Goal: Task Accomplishment & Management: Complete application form

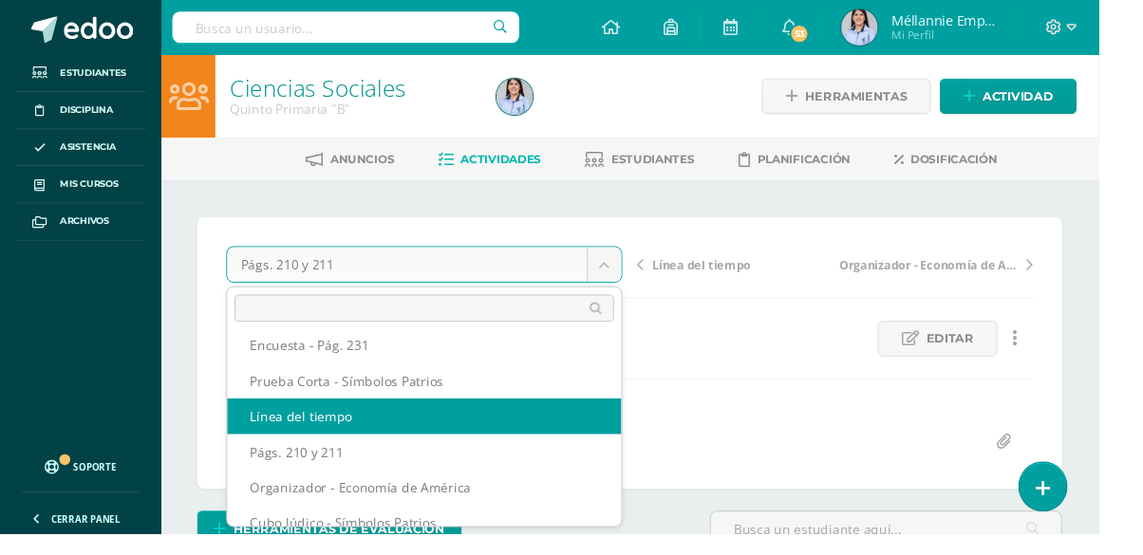
scroll to position [68, 0]
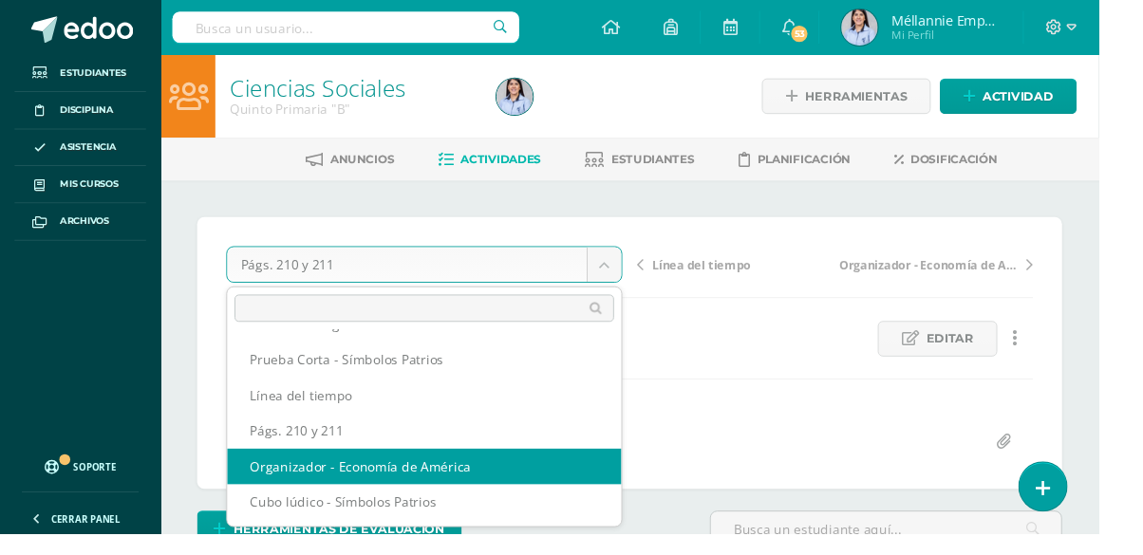
select select "/dashboard/teacher/grade-activity/129859/"
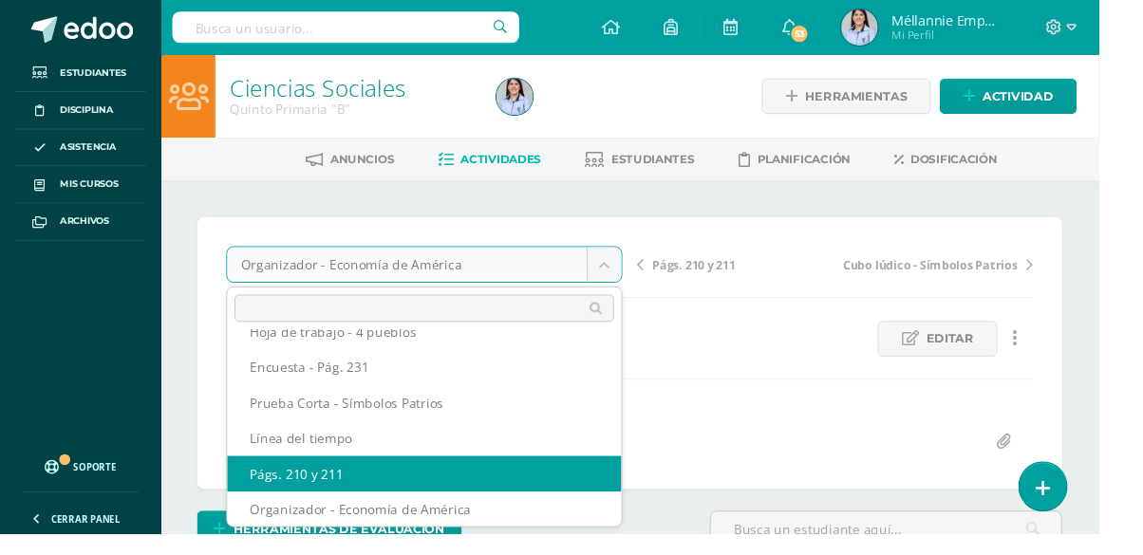
select select "/dashboard/teacher/grade-activity/129860/"
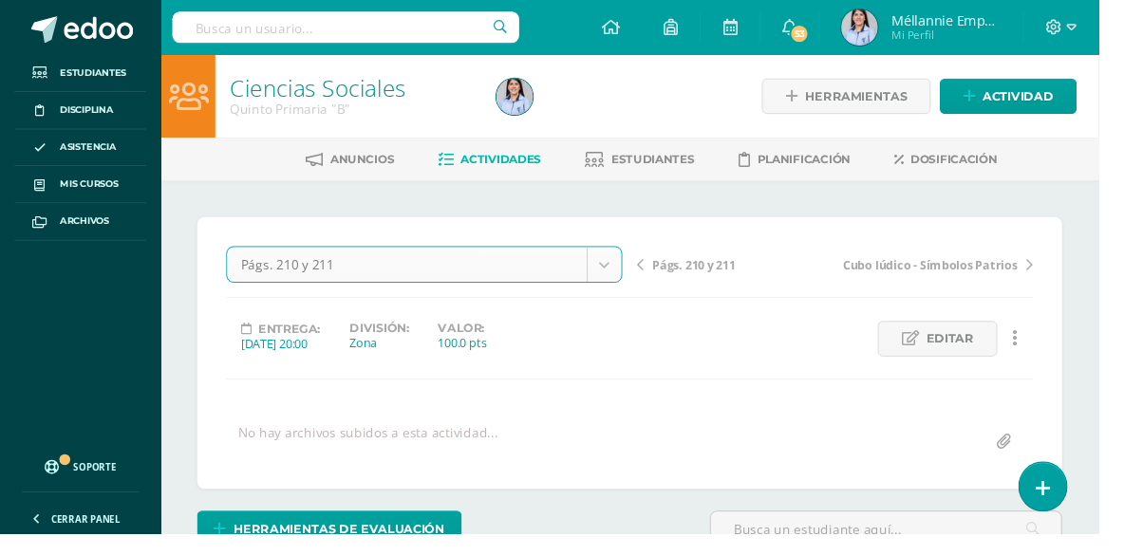
scroll to position [1, 0]
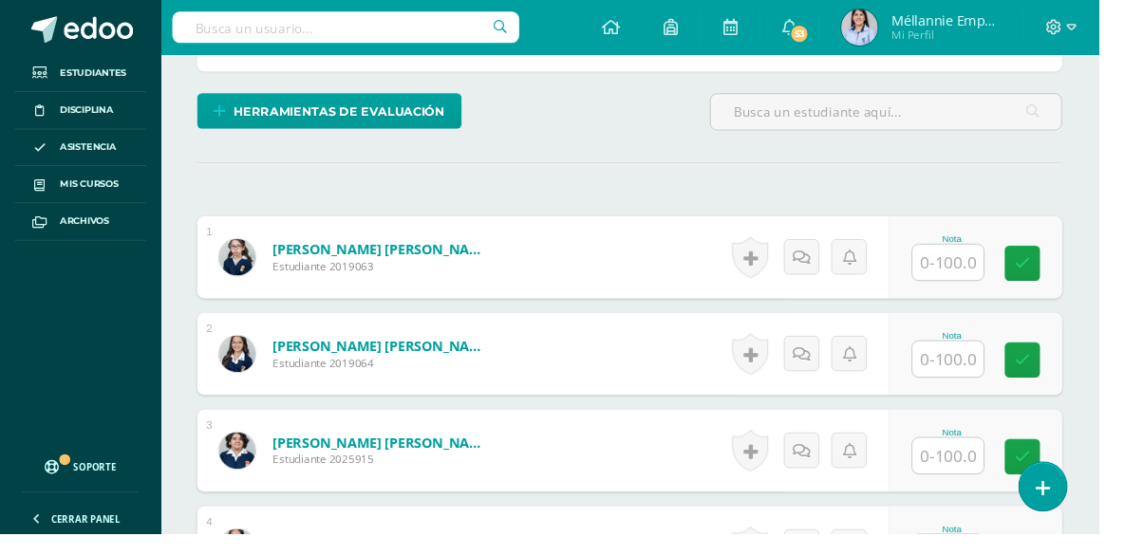
scroll to position [436, 0]
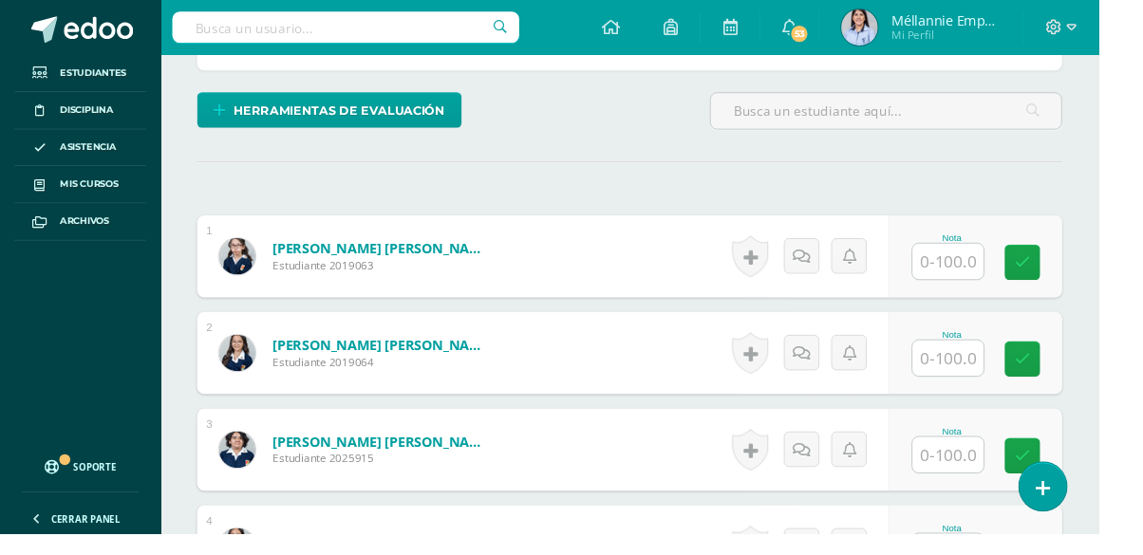
click at [1000, 270] on input "text" at bounding box center [986, 271] width 74 height 37
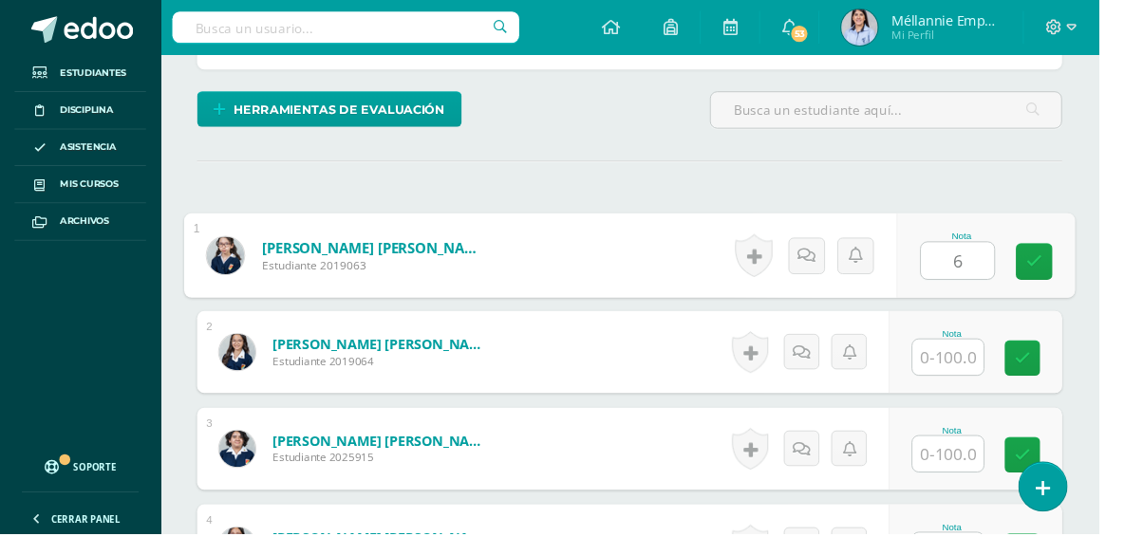
scroll to position [437, 0]
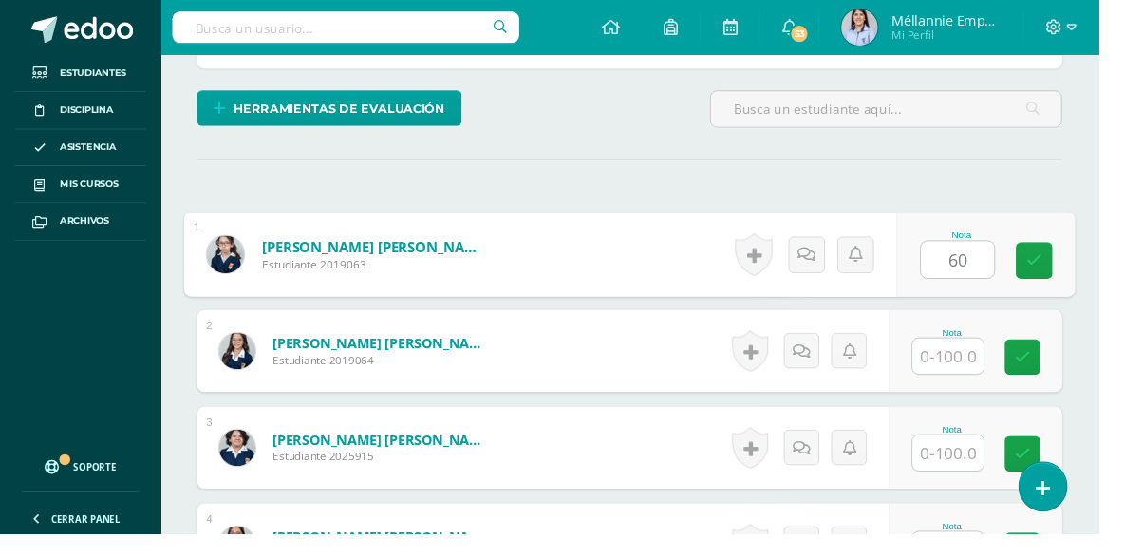
type input "60"
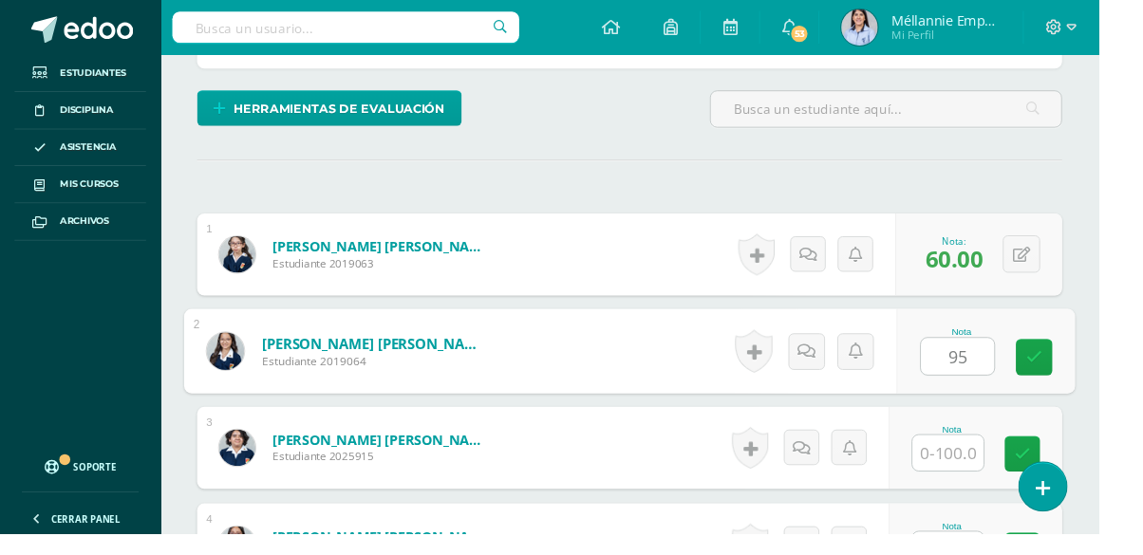
type input "95"
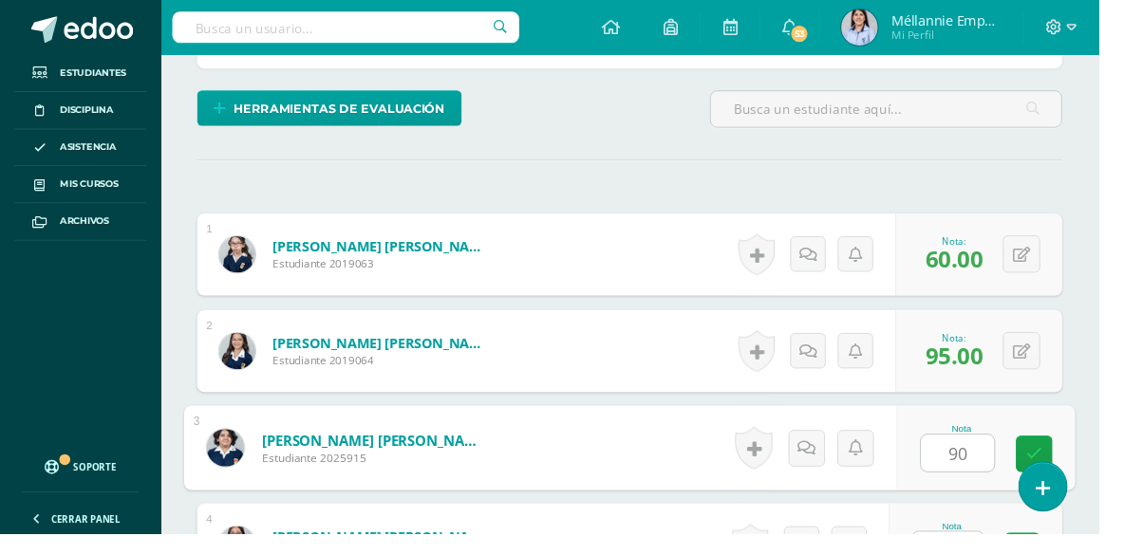
type input "90"
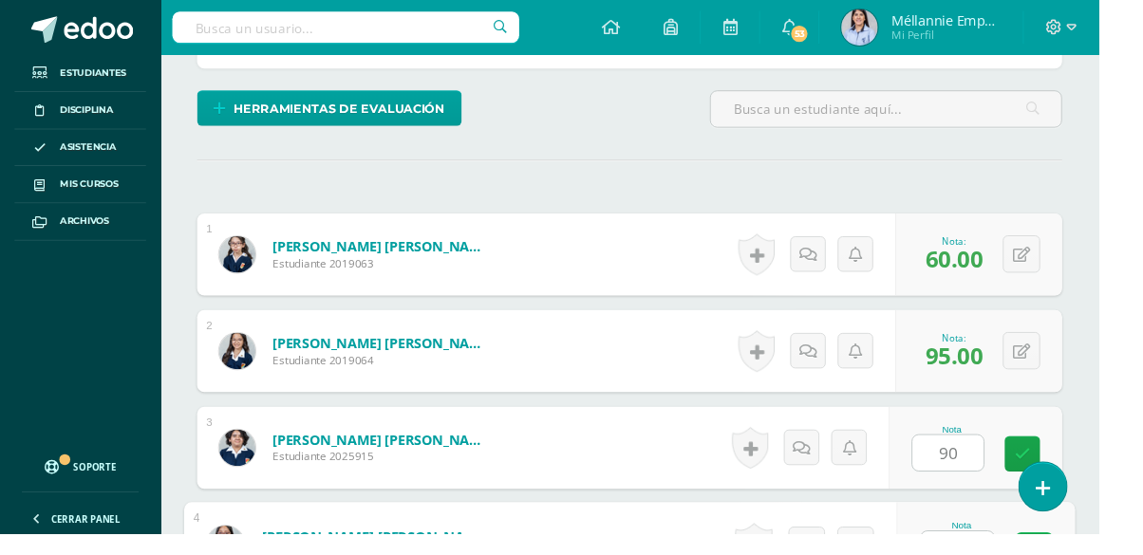
scroll to position [678, 0]
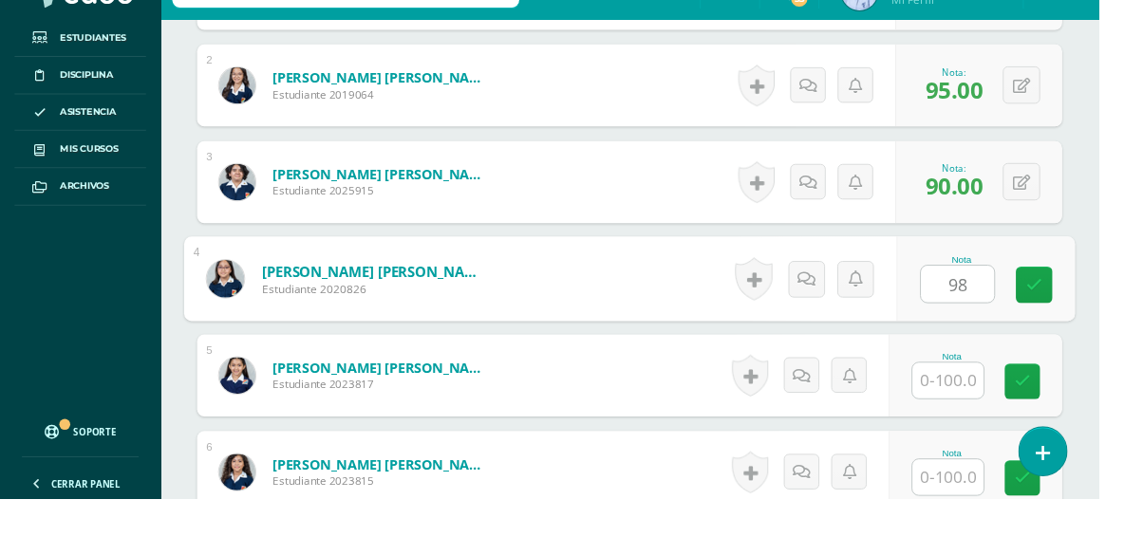
type input "98"
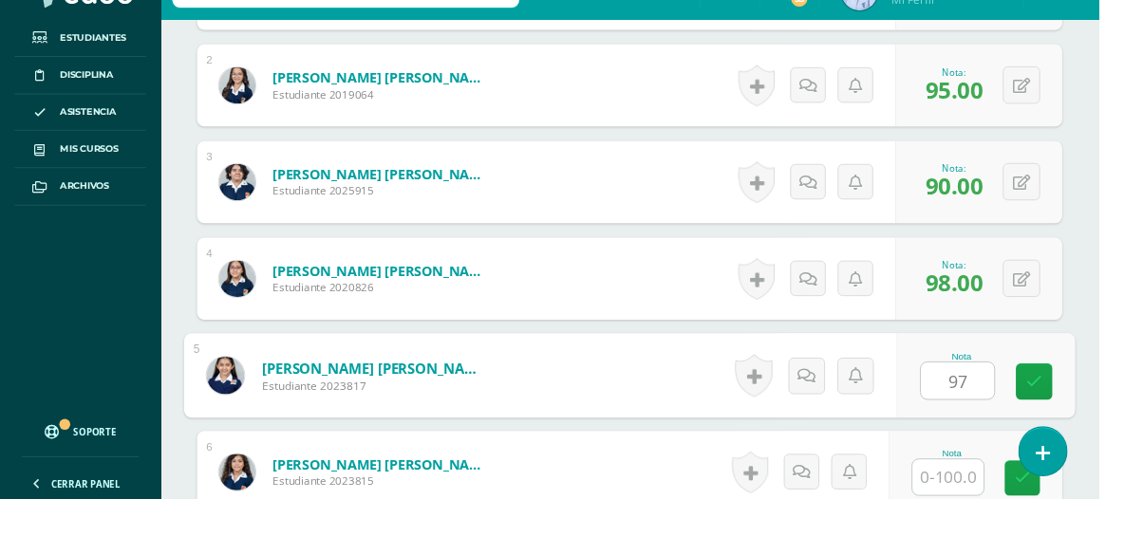
type input "97"
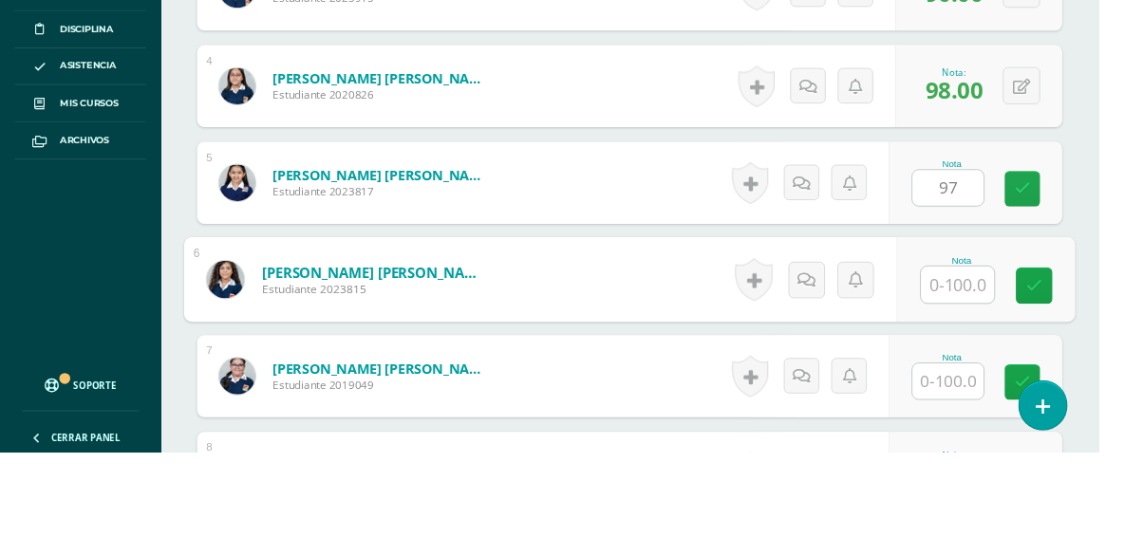
scroll to position [879, 0]
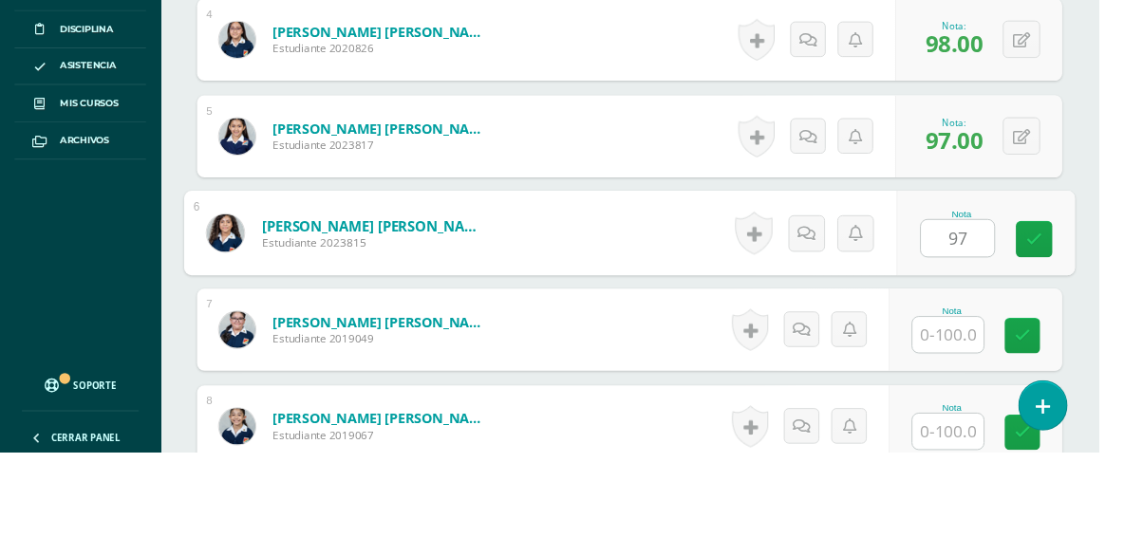
type input "97"
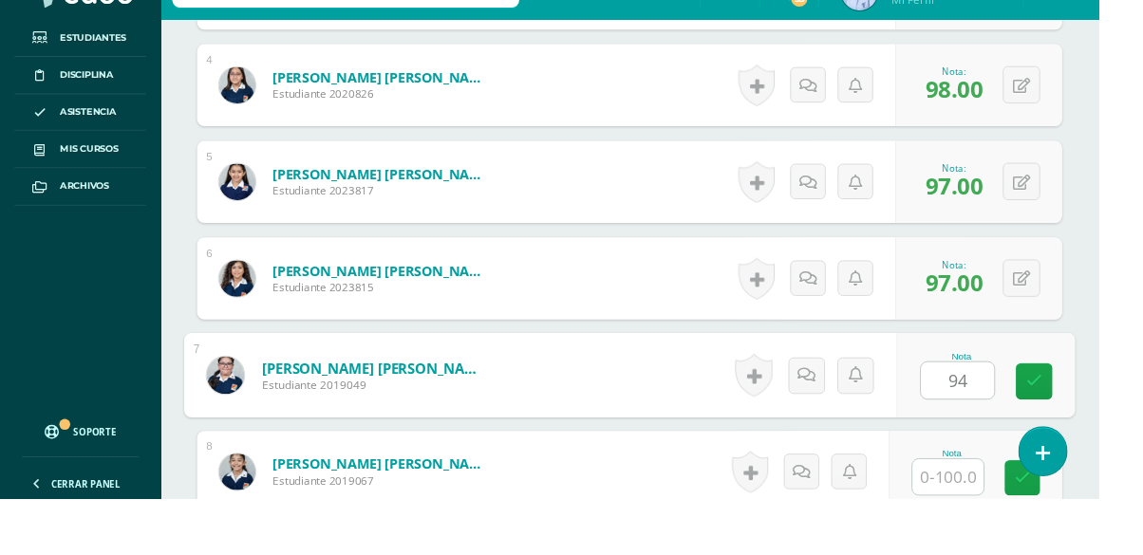
type input "94"
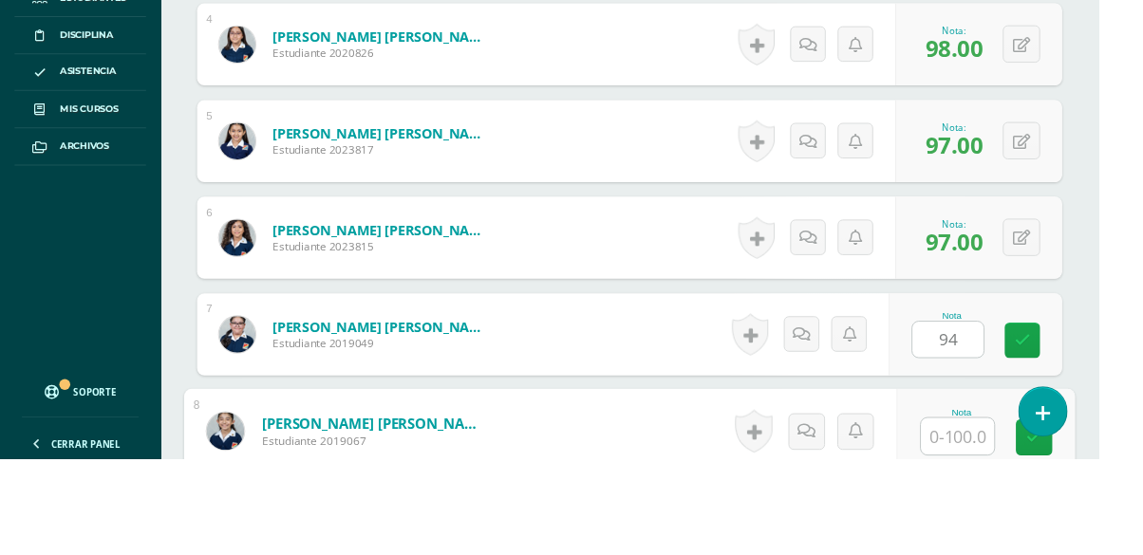
scroll to position [1079, 0]
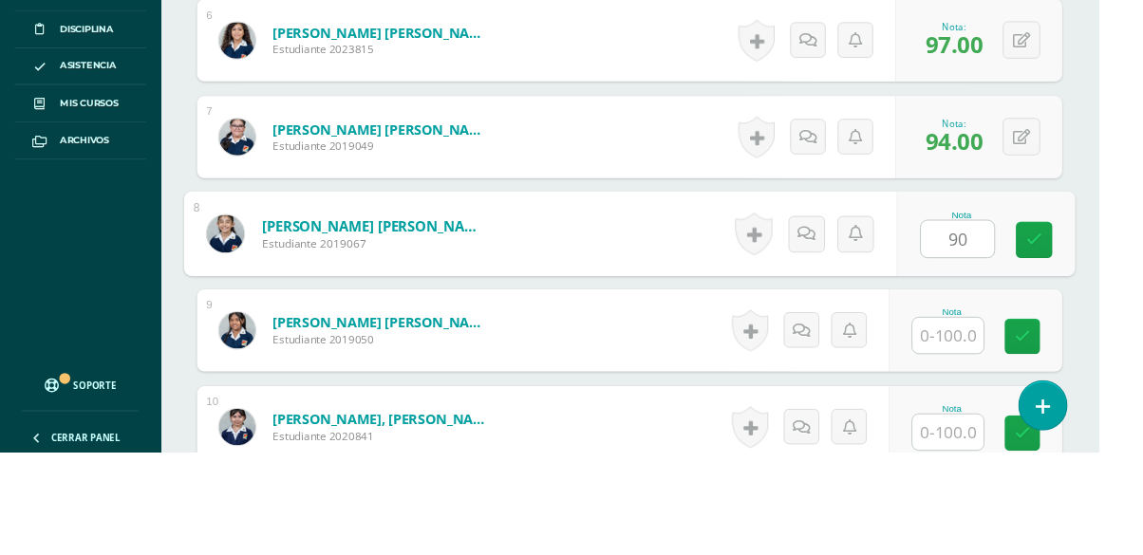
type input "90"
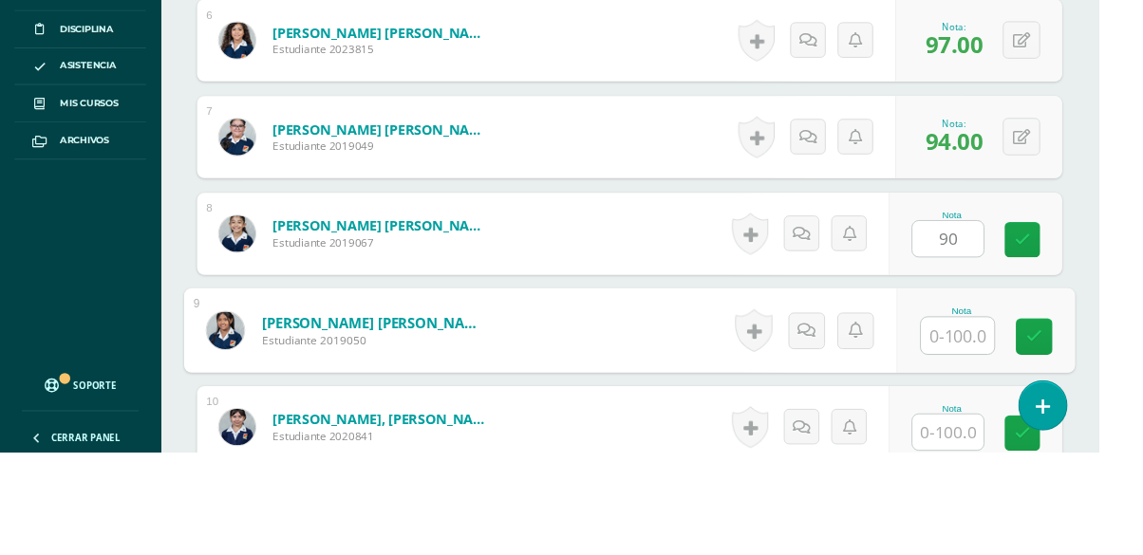
scroll to position [1080, 0]
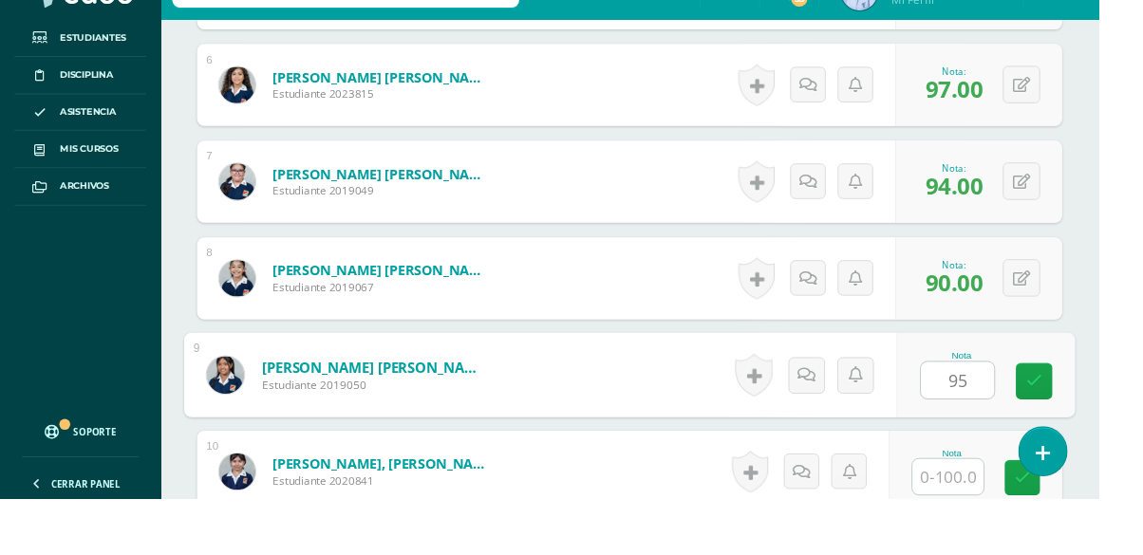
type input "95"
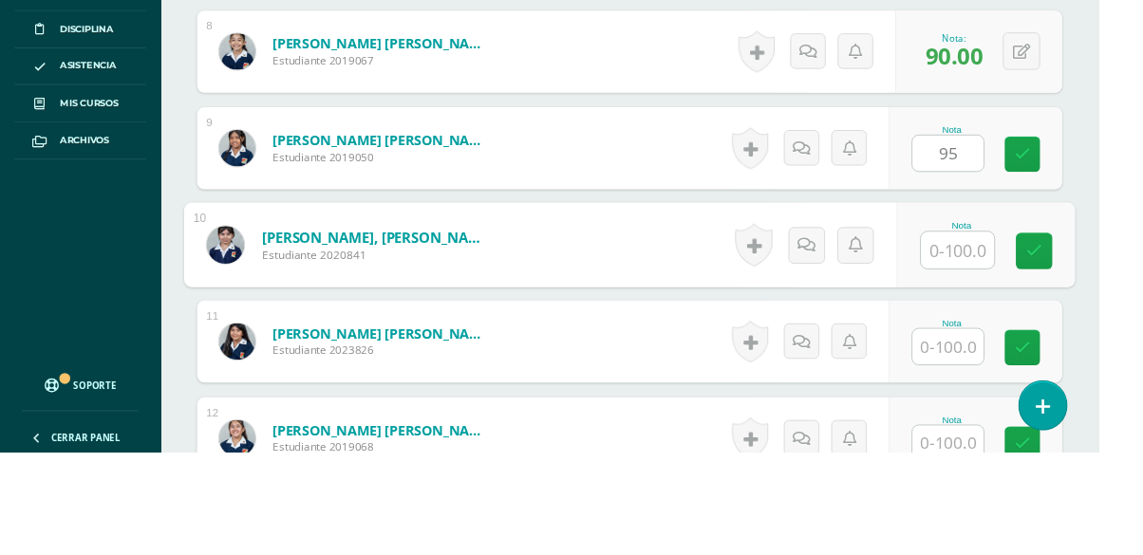
scroll to position [1281, 0]
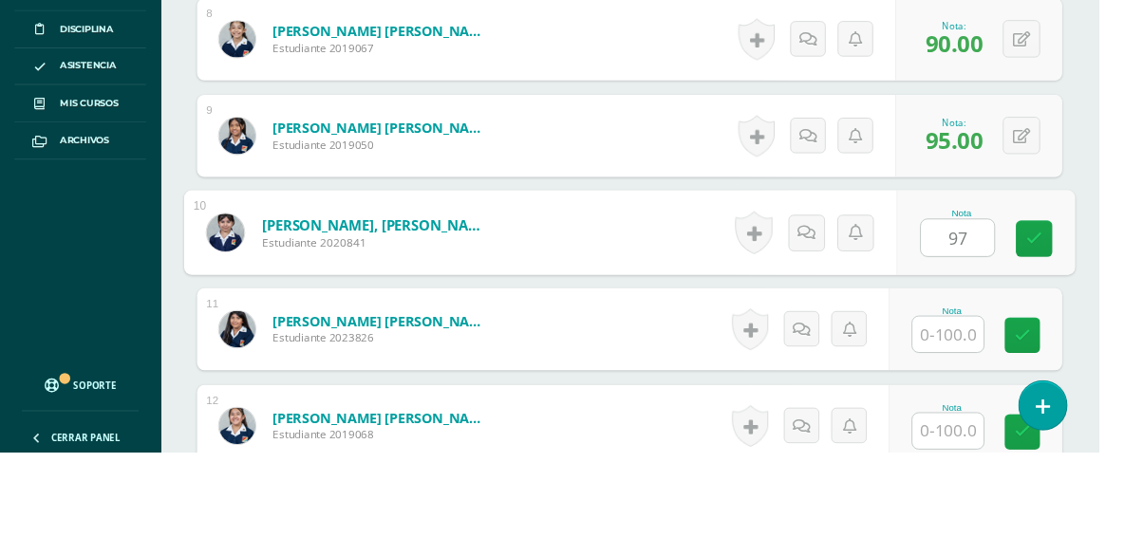
type input "97"
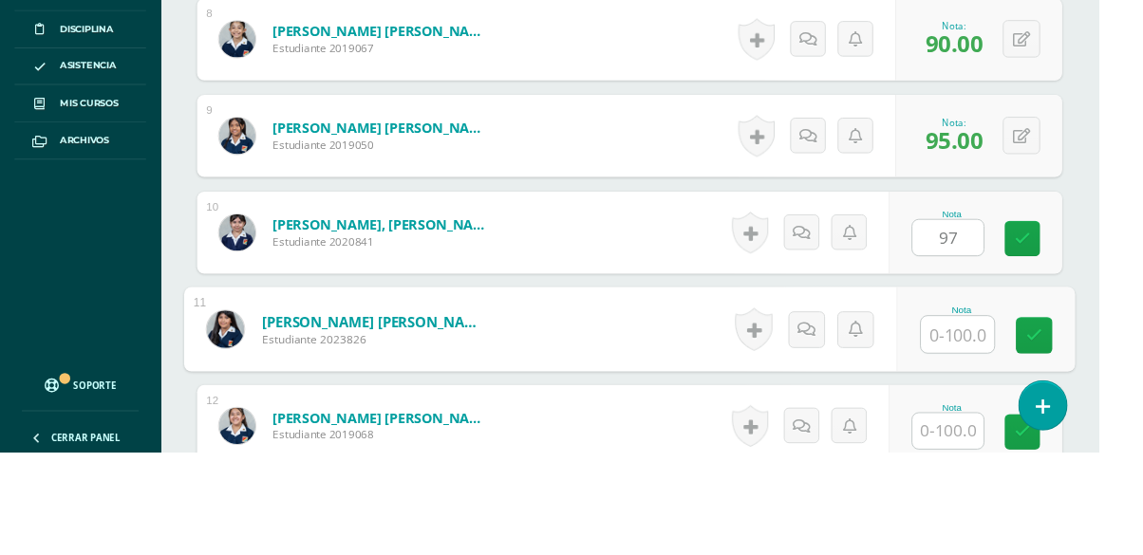
scroll to position [1282, 0]
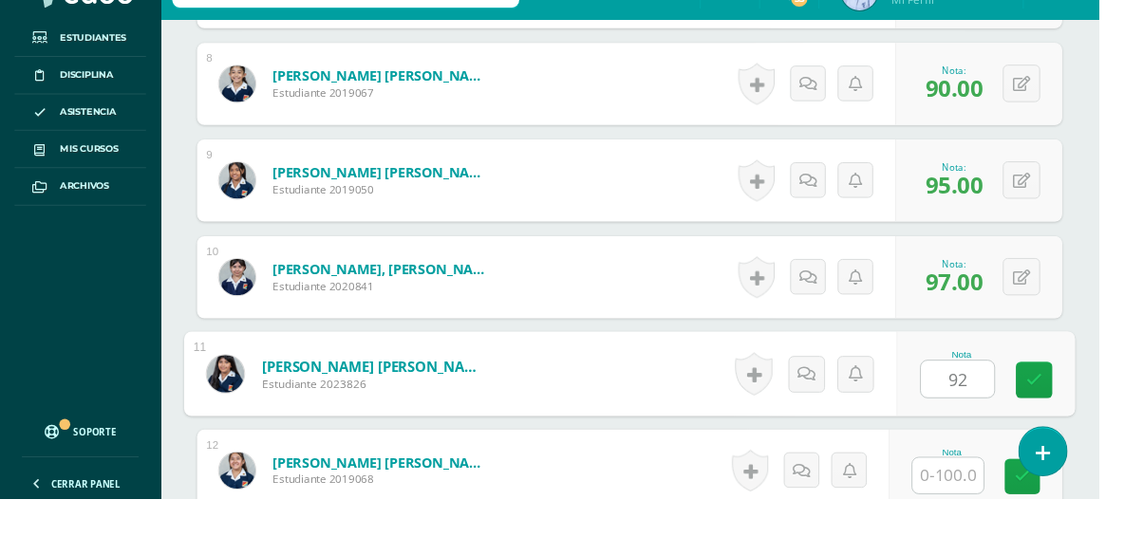
type input "92"
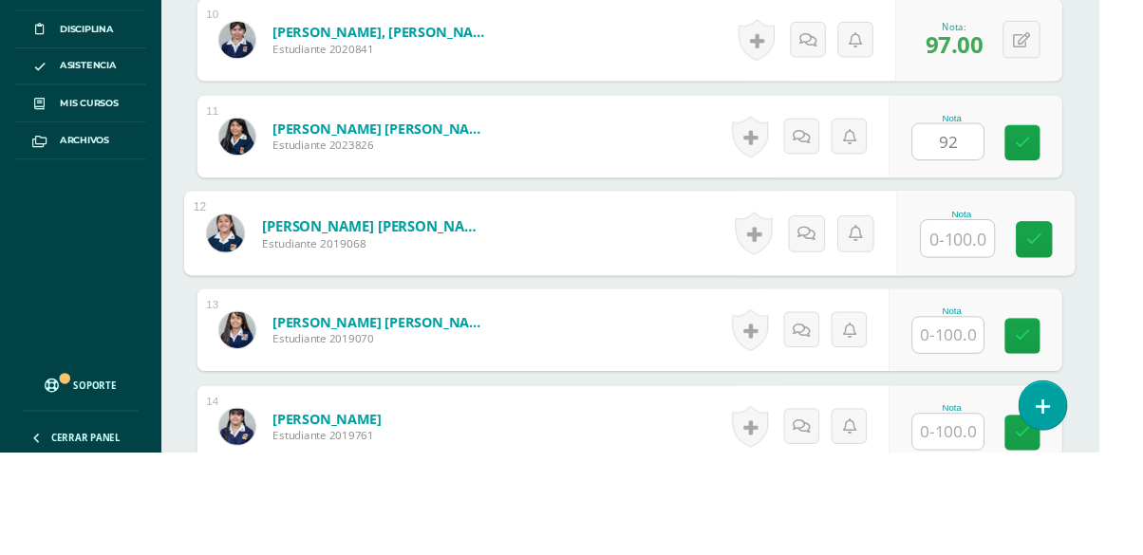
scroll to position [1482, 0]
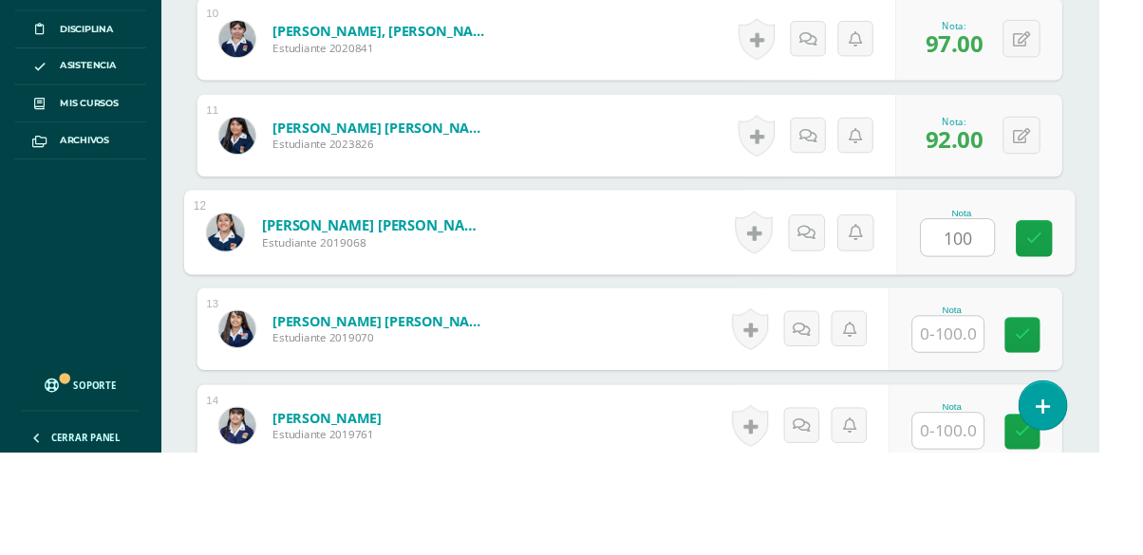
type input "100"
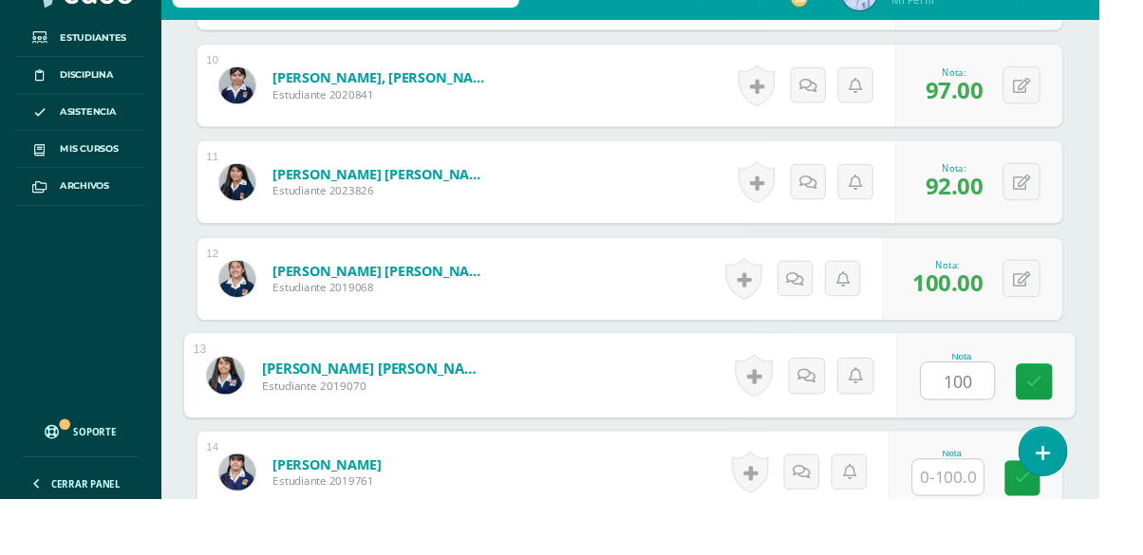
type input "100"
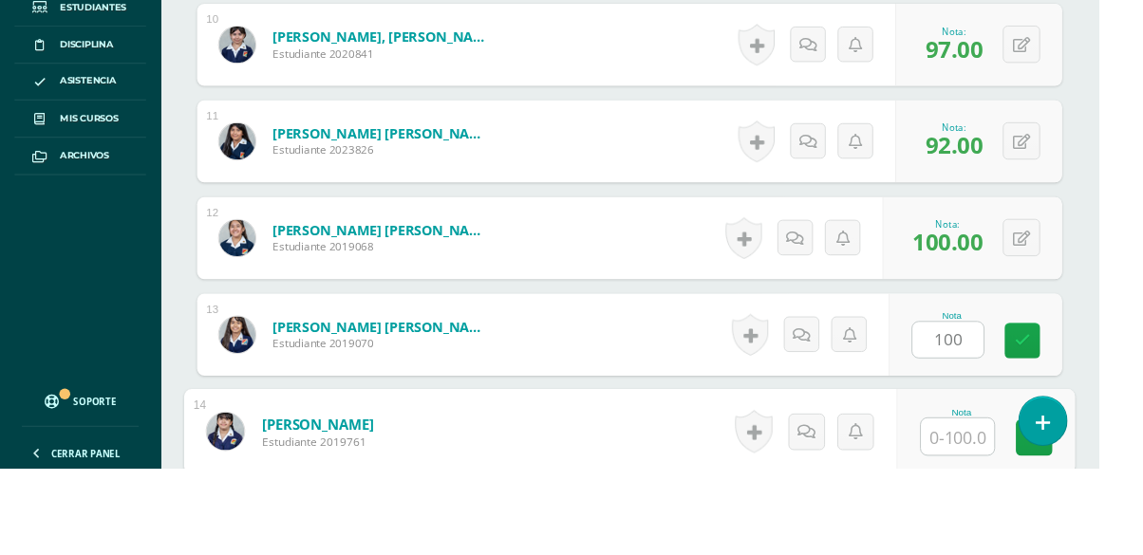
scroll to position [1683, 0]
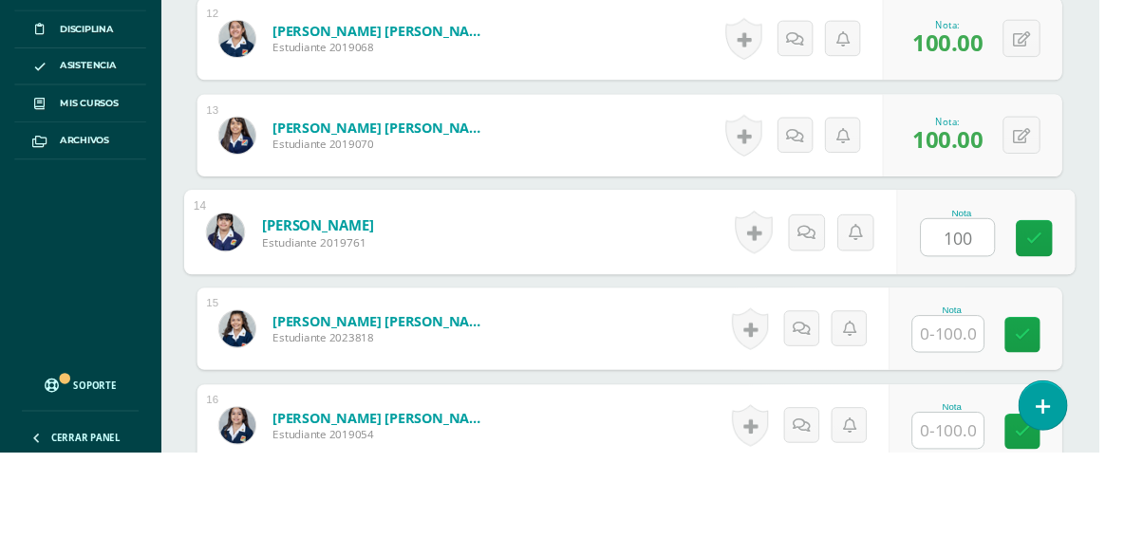
type input "100"
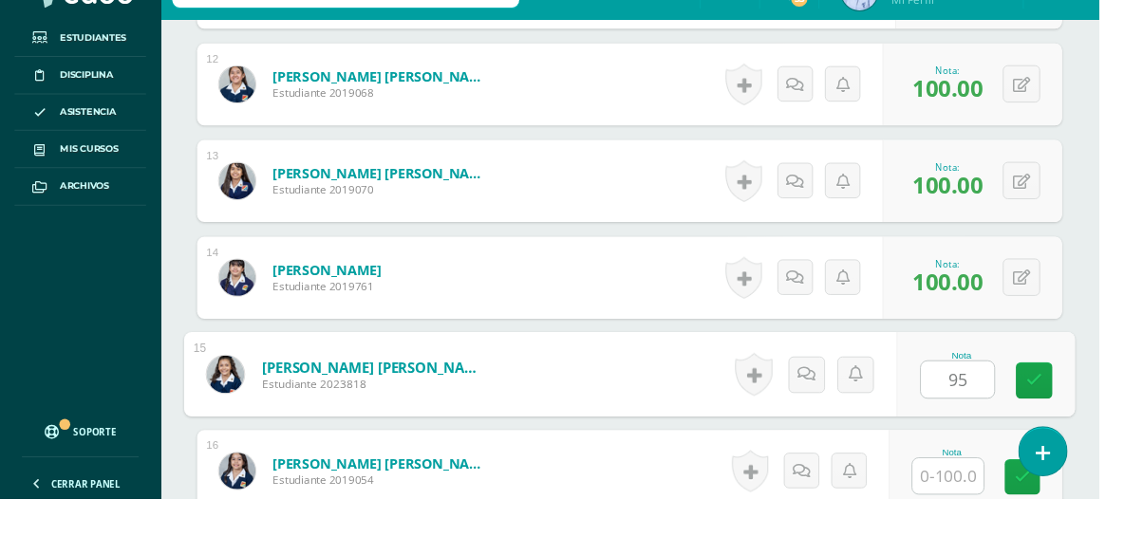
type input "95"
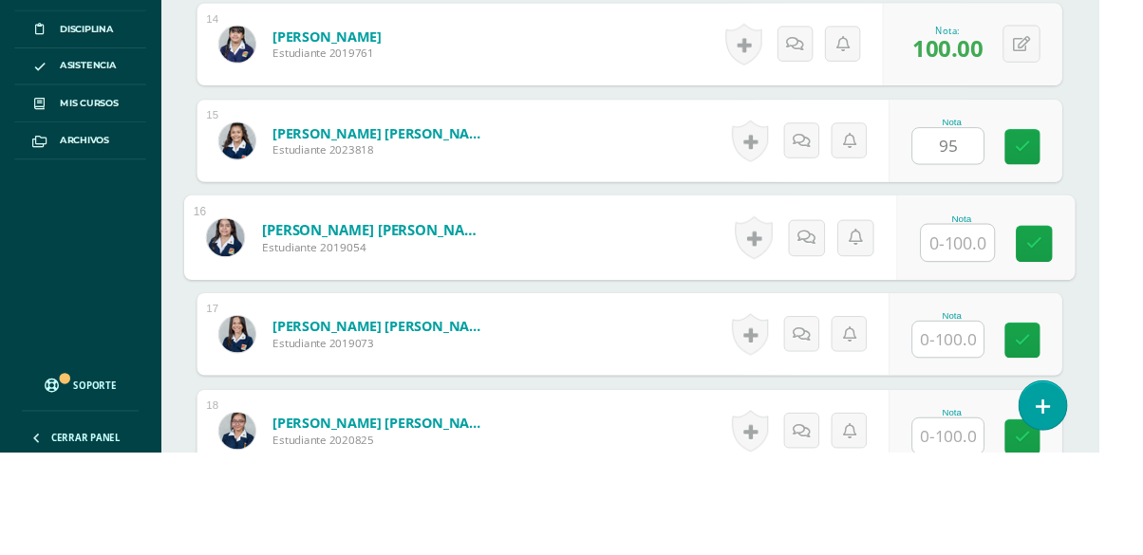
scroll to position [1885, 0]
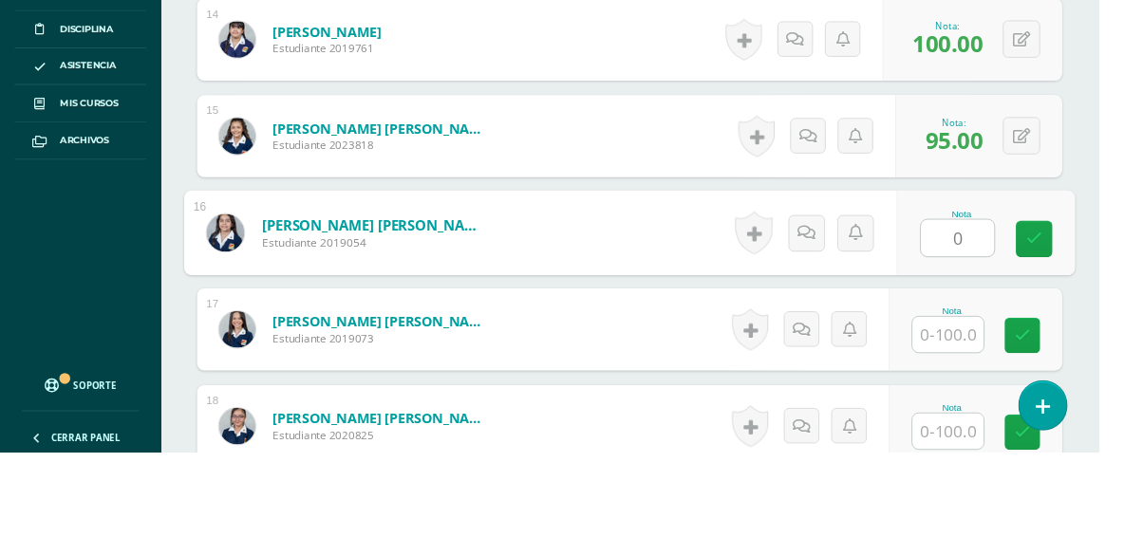
type input "0"
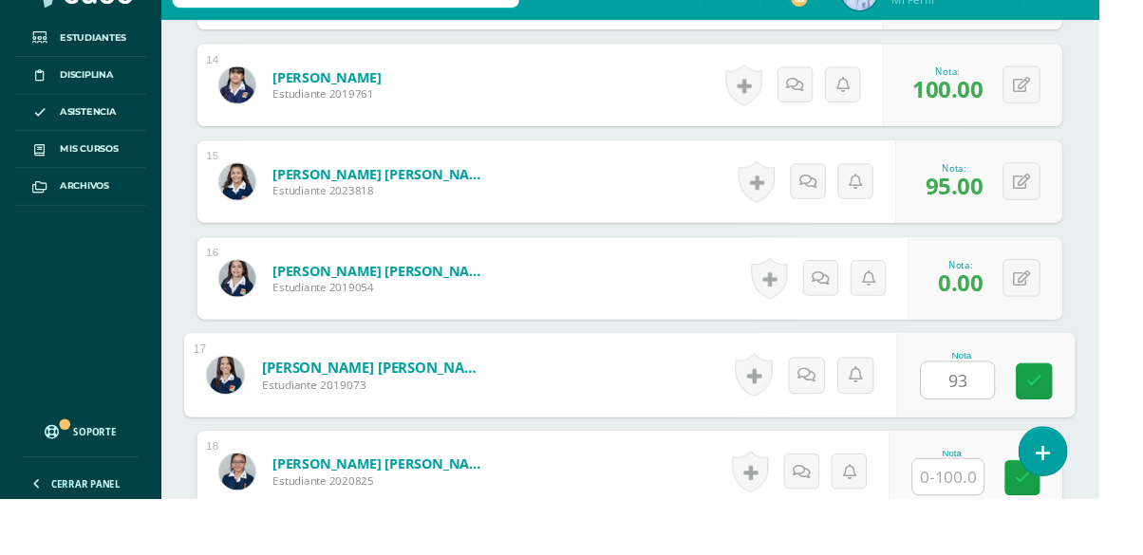
type input "93"
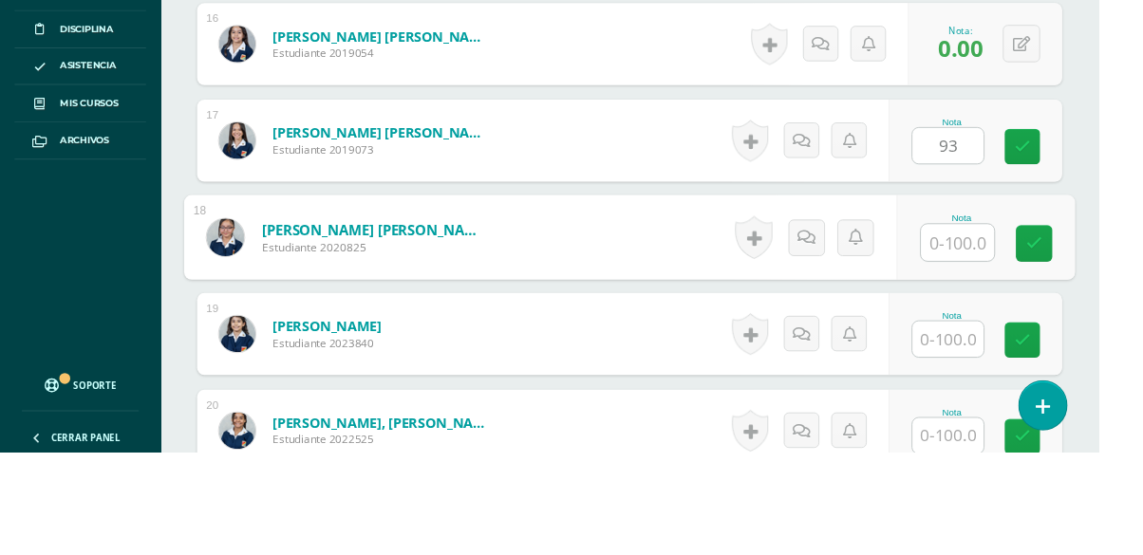
scroll to position [2086, 0]
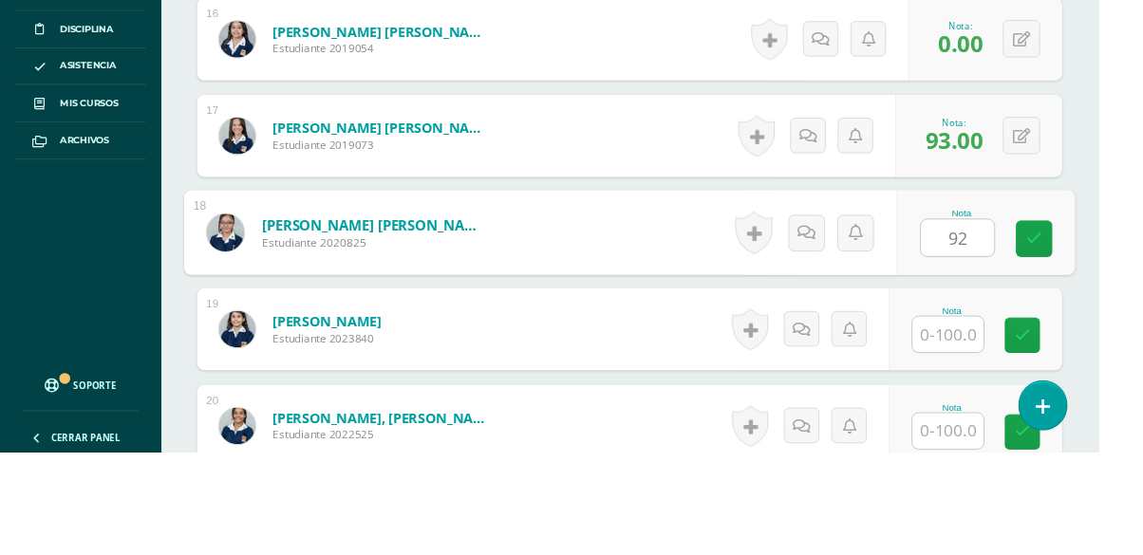
type input "92"
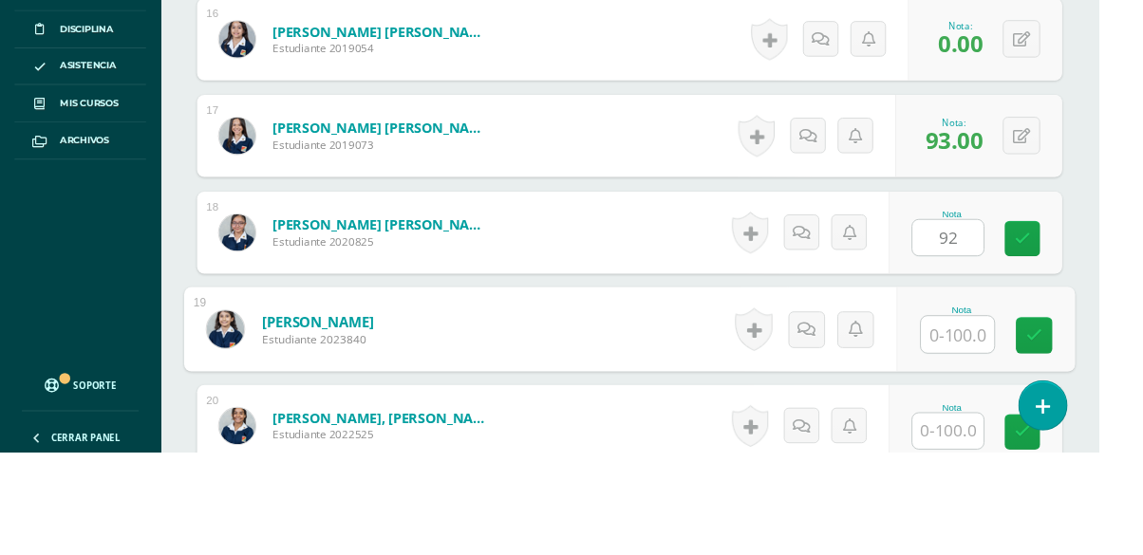
scroll to position [2087, 0]
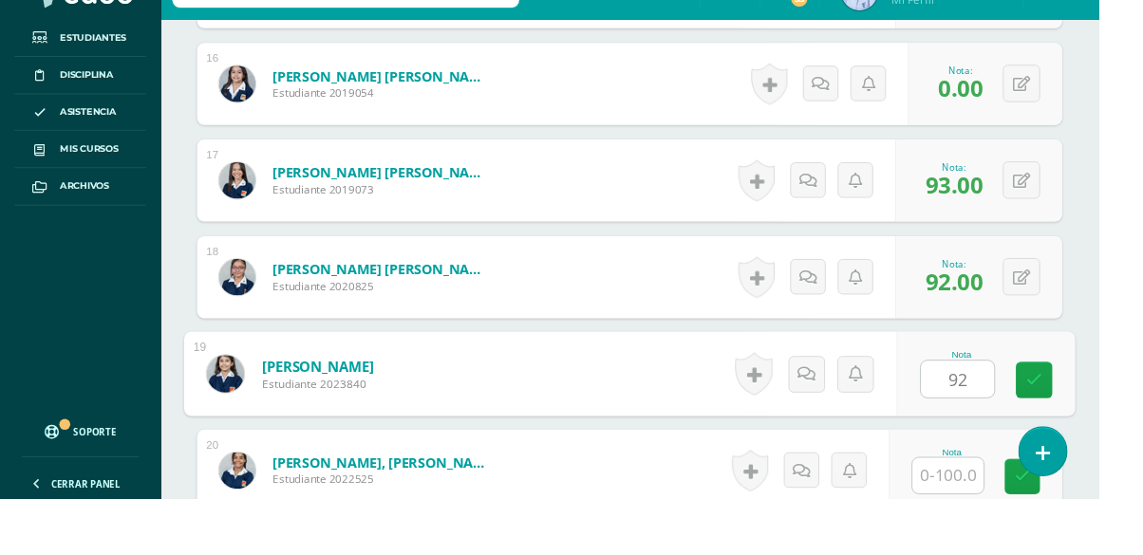
type input "92"
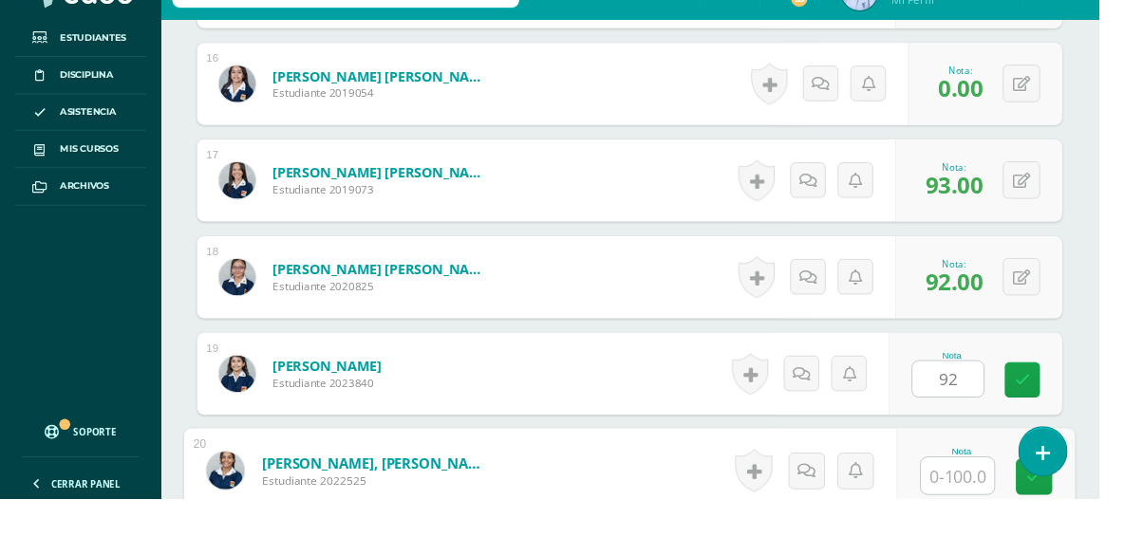
scroll to position [2287, 0]
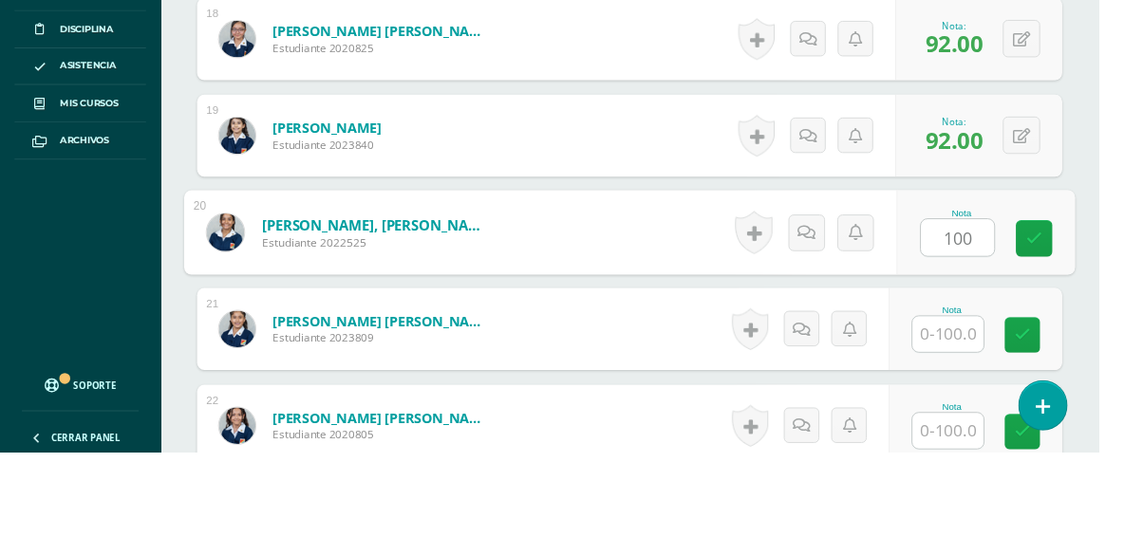
type input "100"
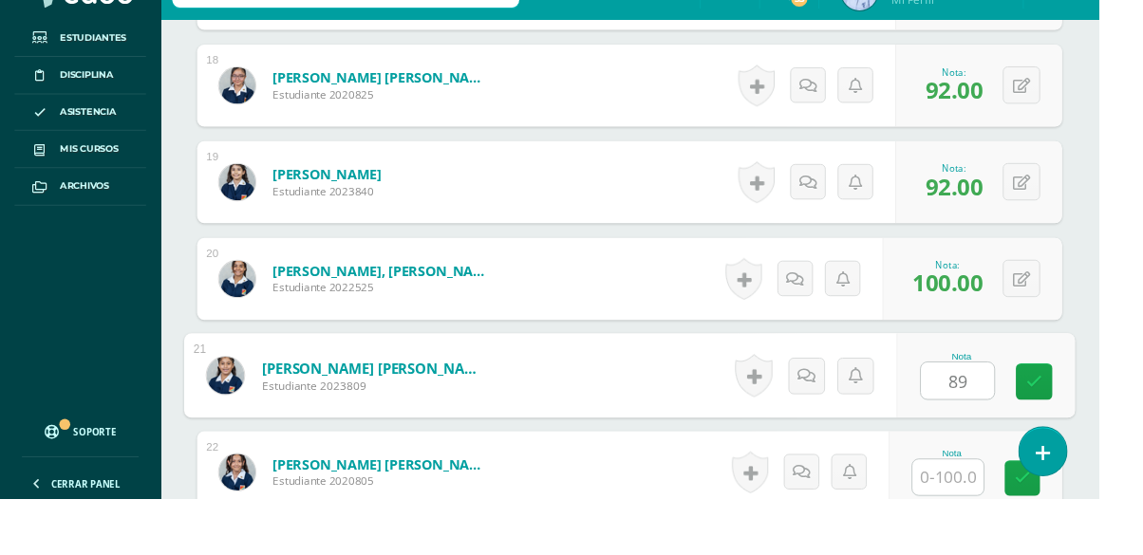
type input "89"
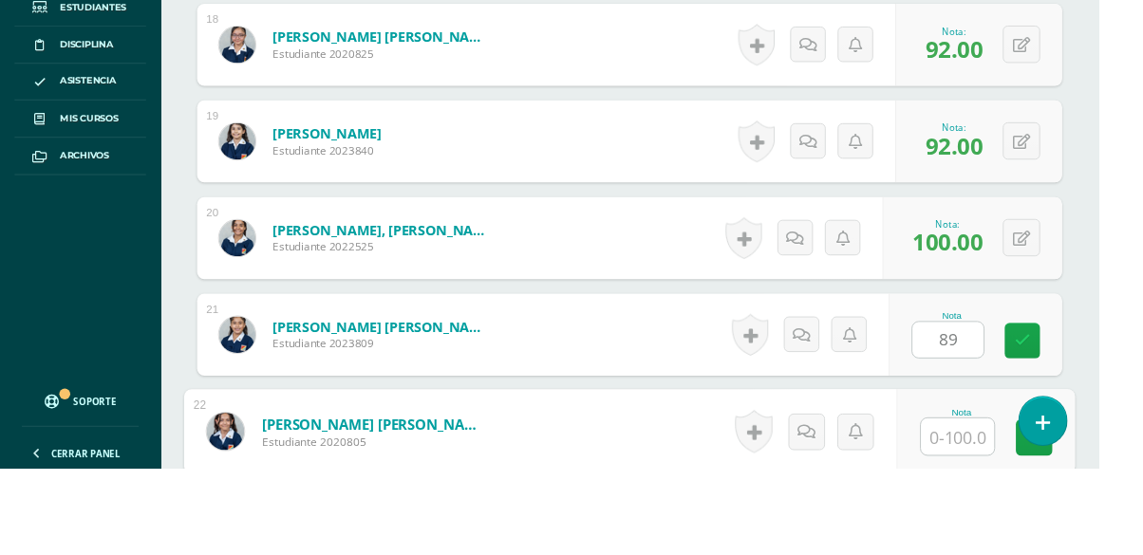
scroll to position [2488, 0]
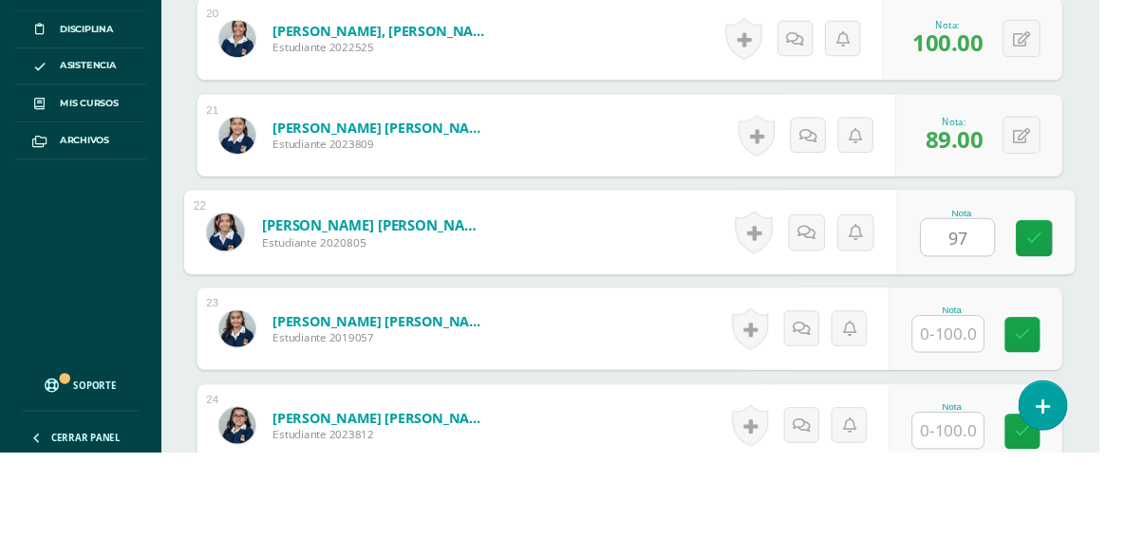
type input "97"
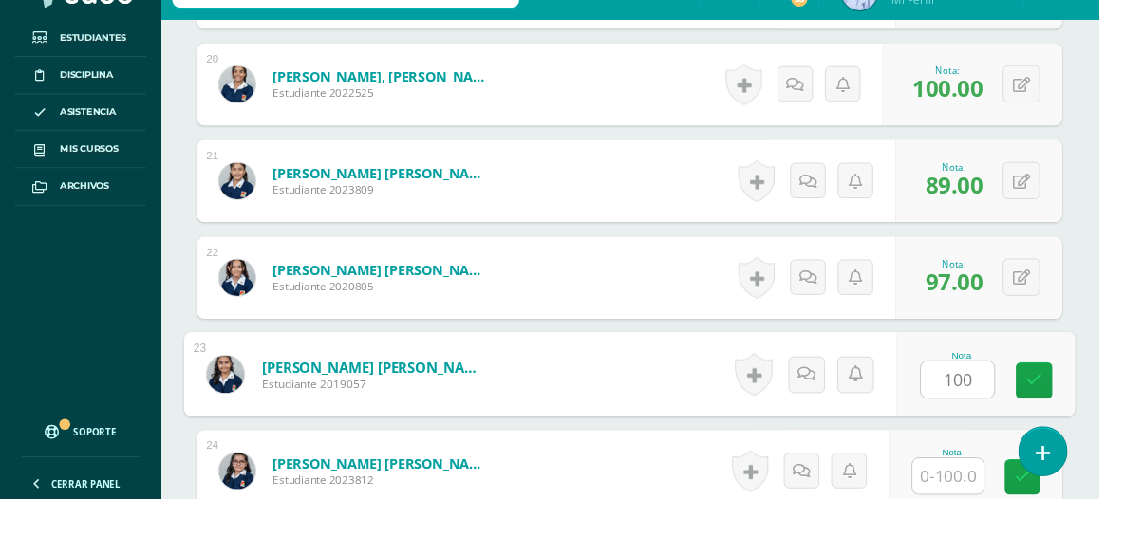
type input "100"
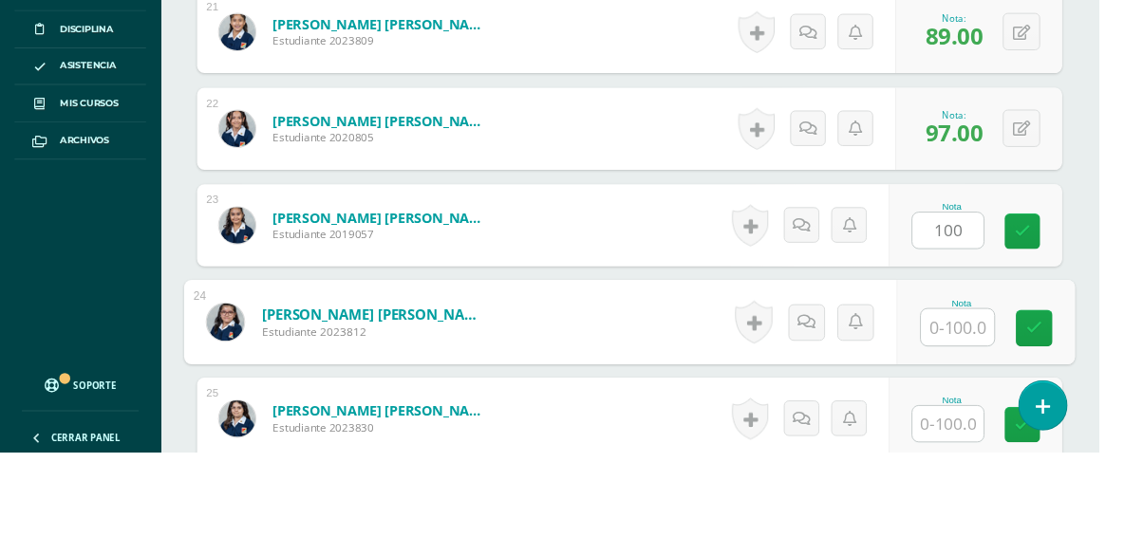
scroll to position [2689, 0]
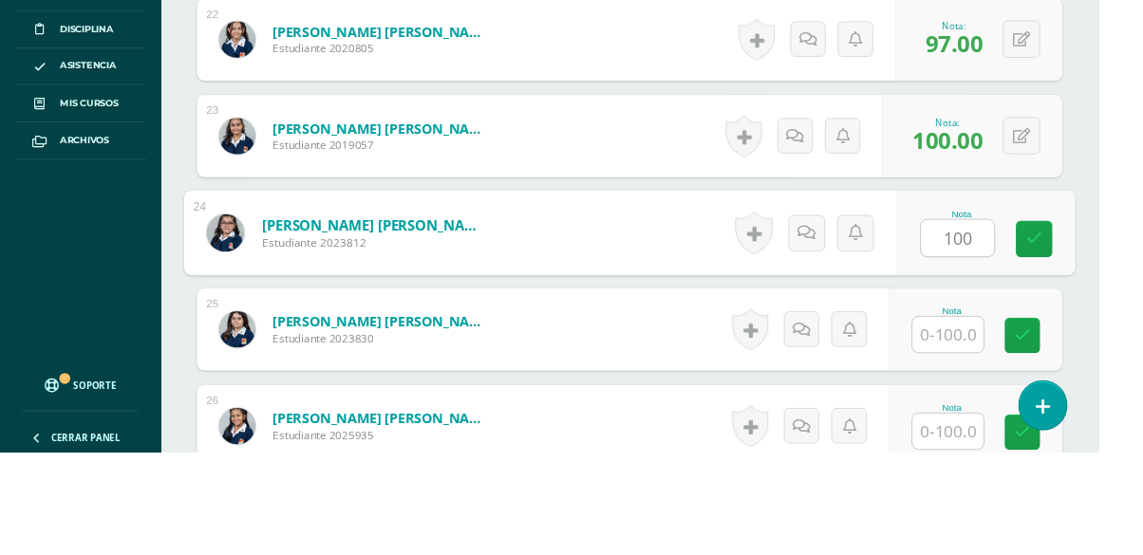
type input "100"
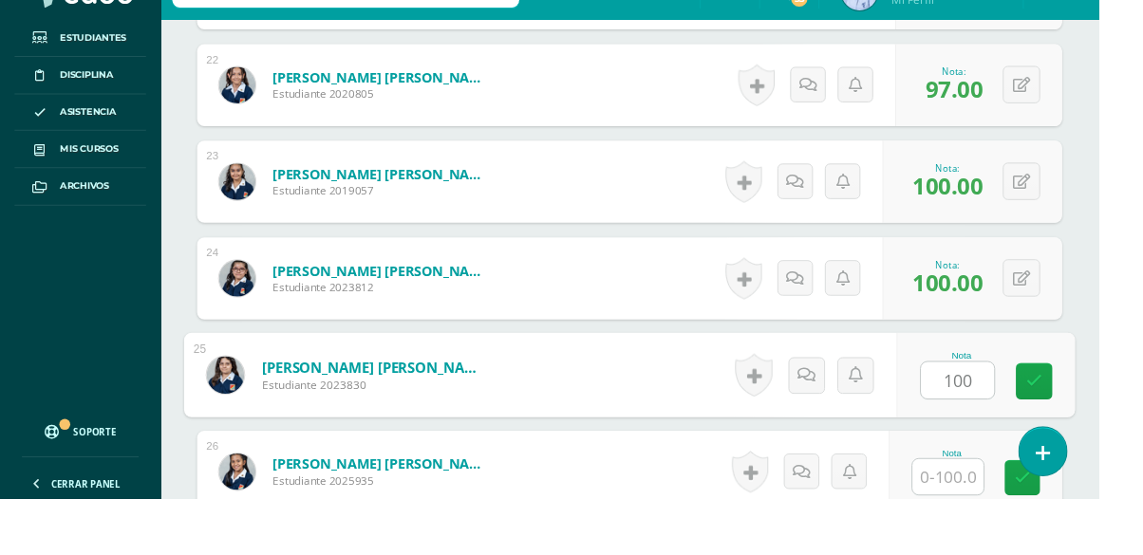
type input "100"
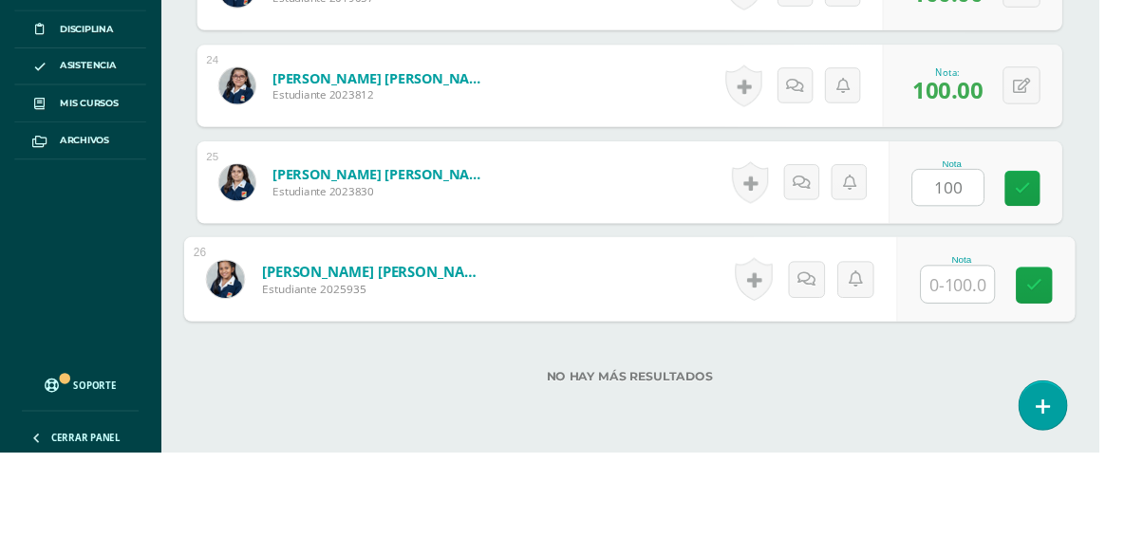
scroll to position [2891, 0]
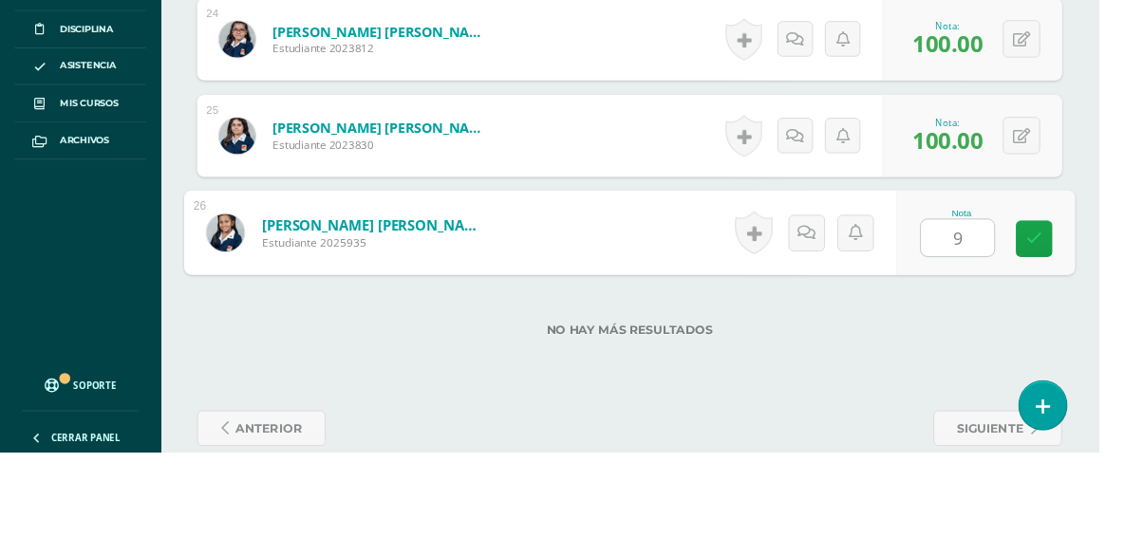
type input "95"
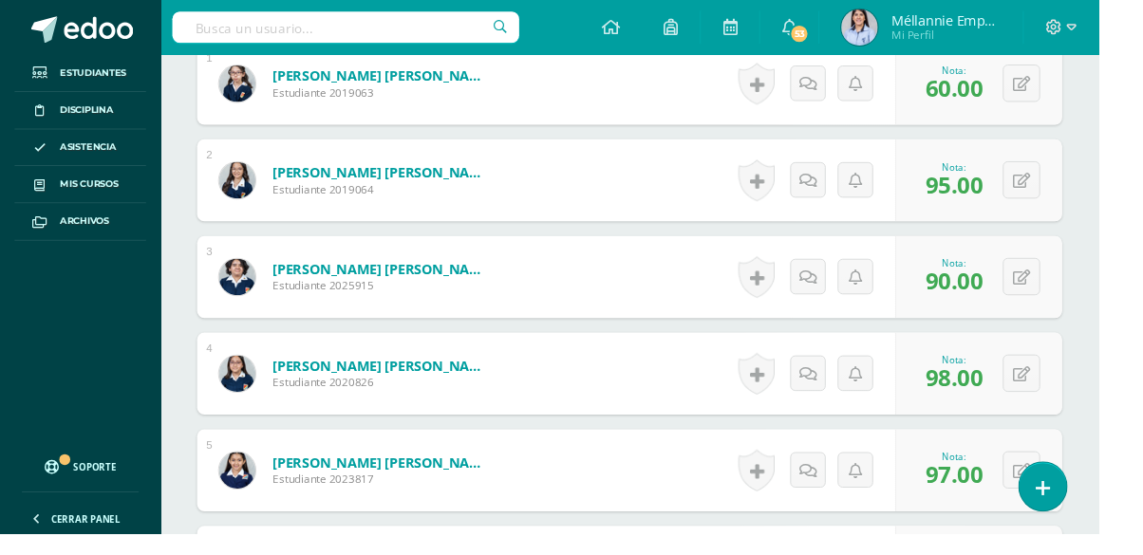
scroll to position [0, 0]
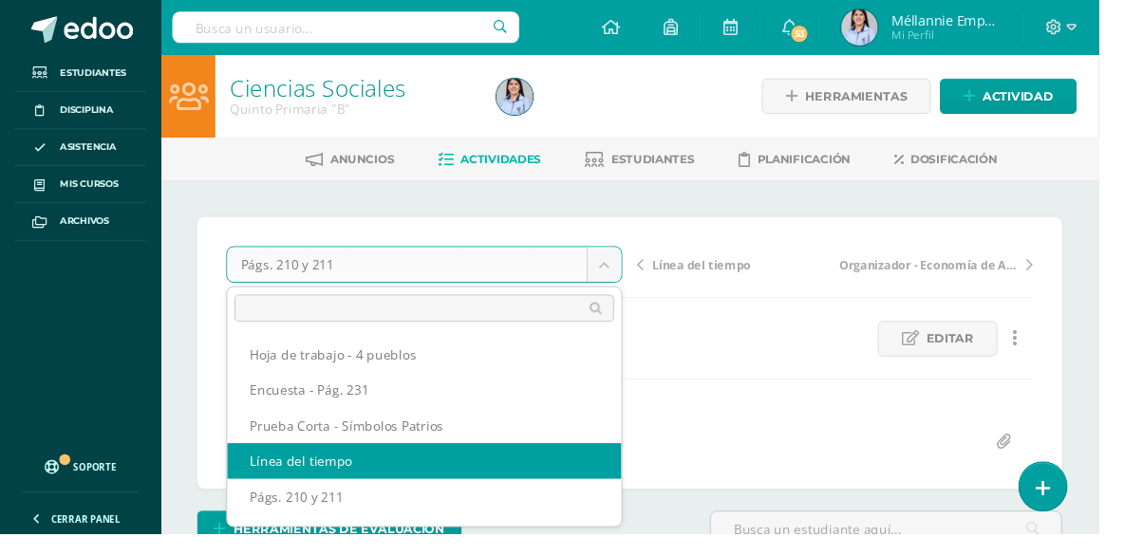
select select "/dashboard/teacher/grade-activity/129861/"
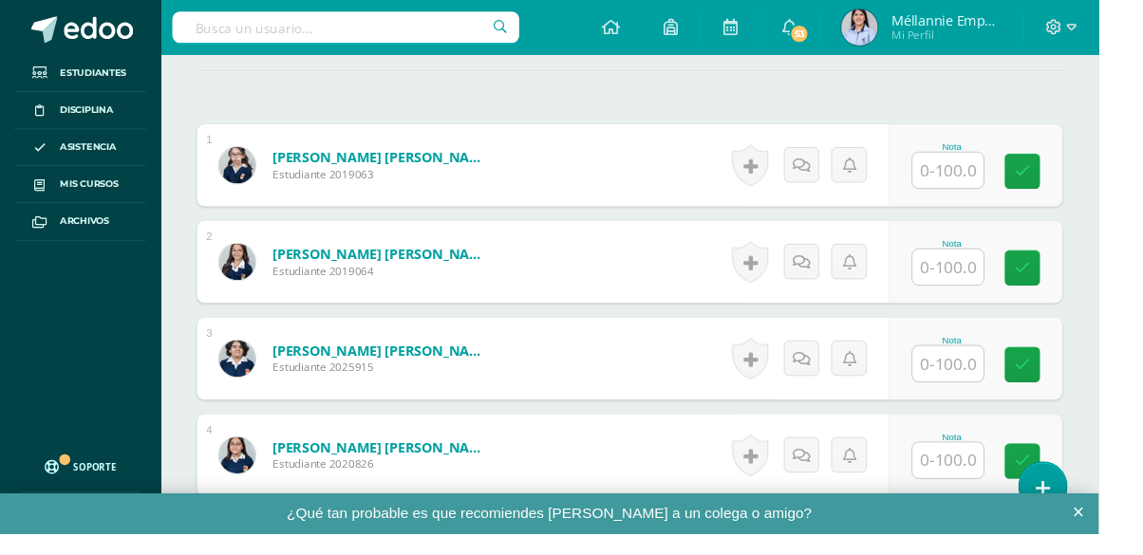
scroll to position [531, 0]
click at [992, 164] on input "text" at bounding box center [986, 176] width 74 height 37
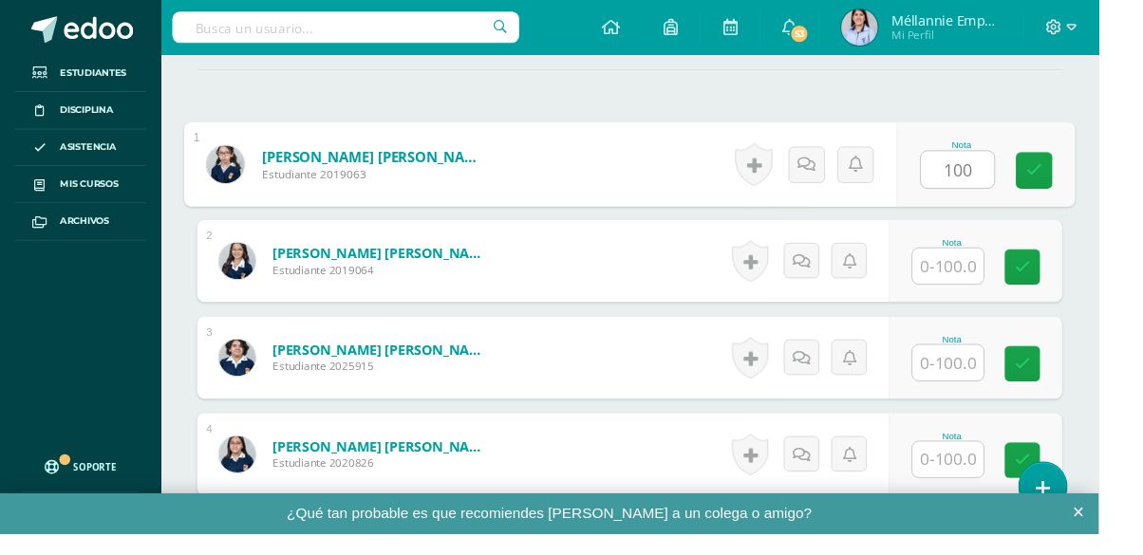
type input "100"
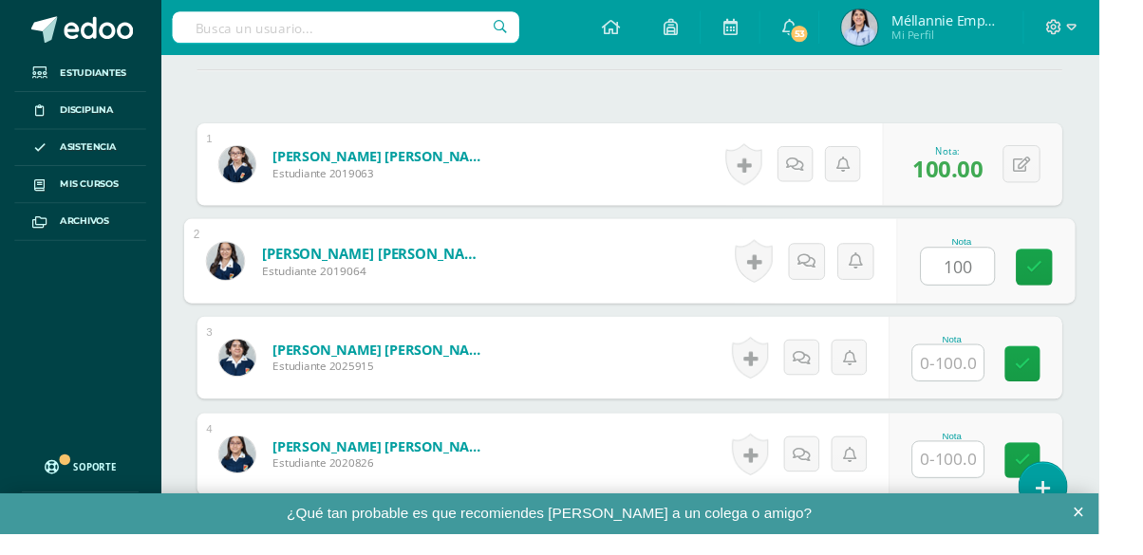
type input "100"
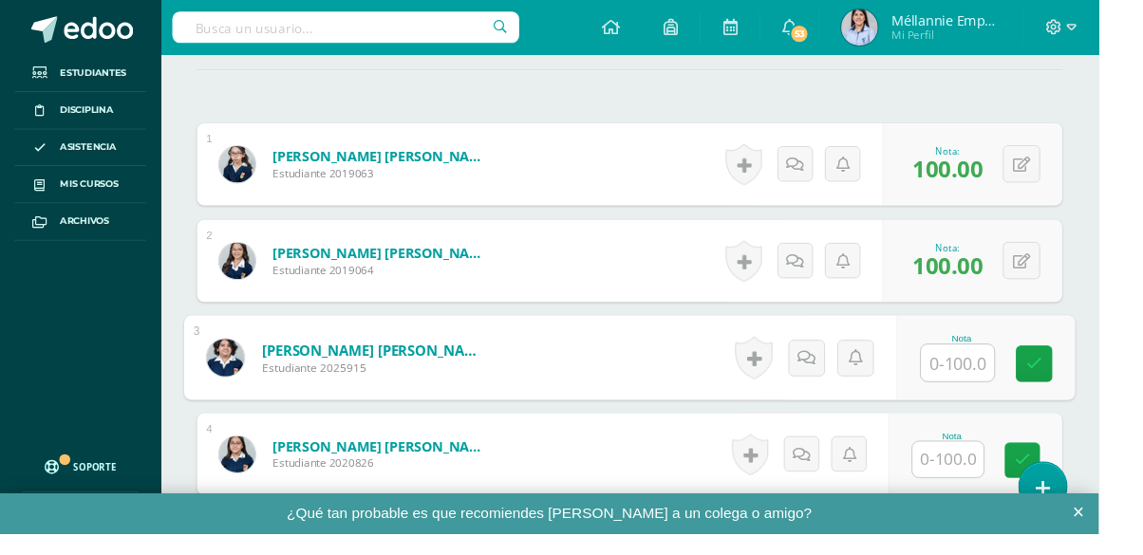
scroll to position [532, 0]
type input "20"
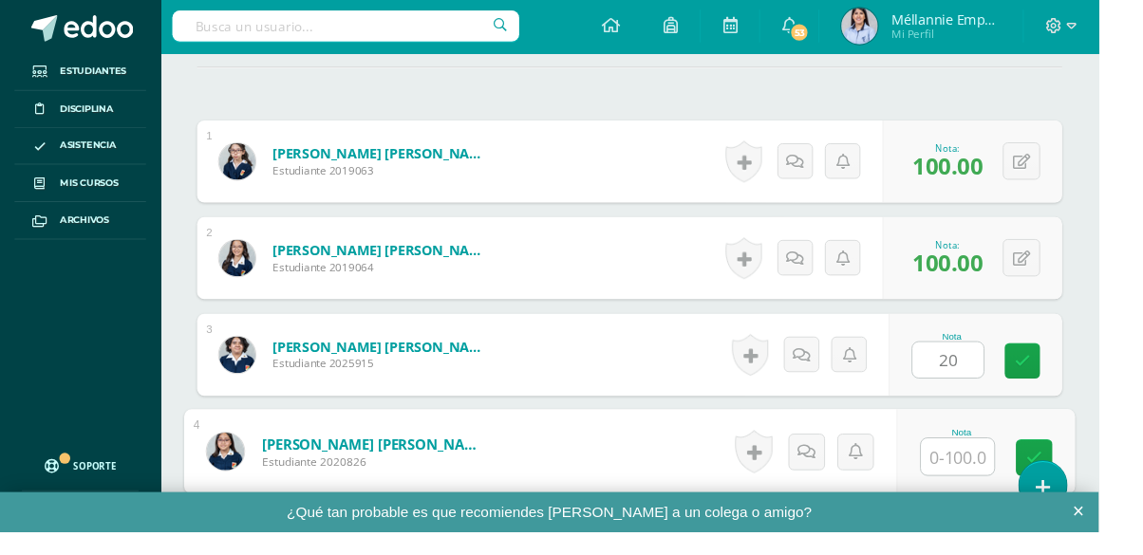
scroll to position [678, 0]
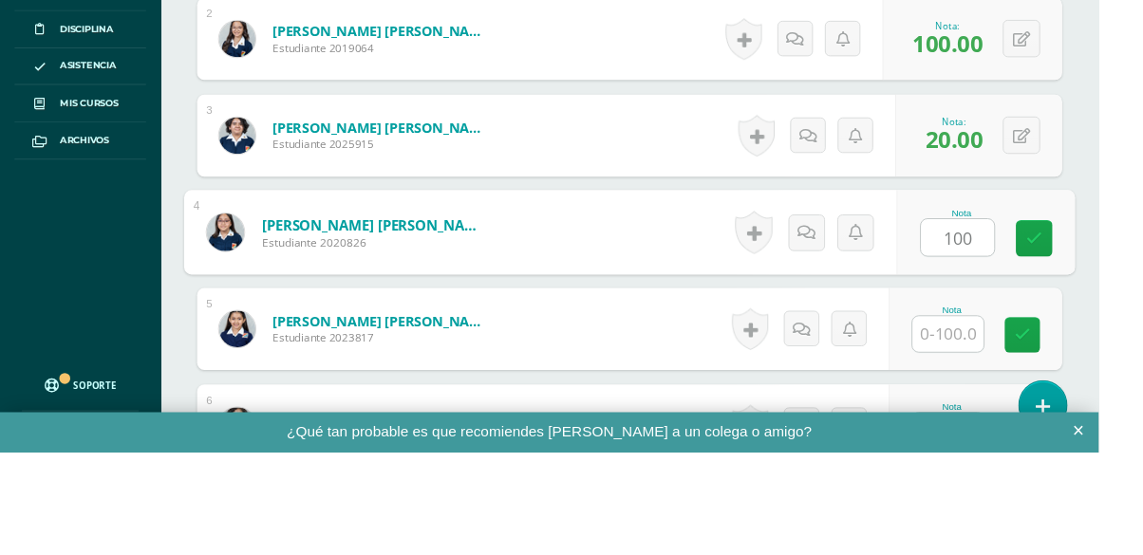
type input "100"
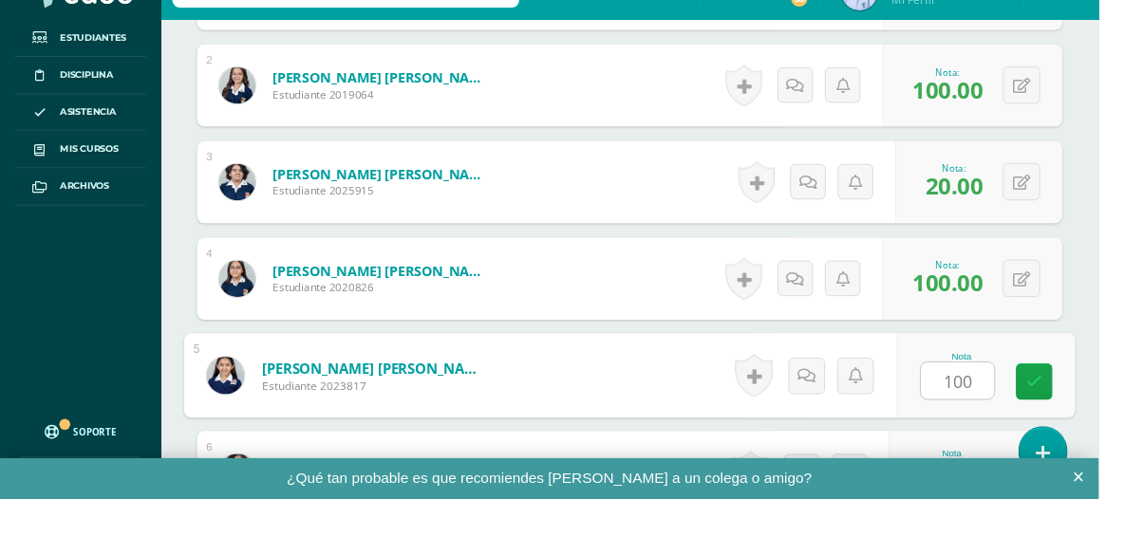
type input "100"
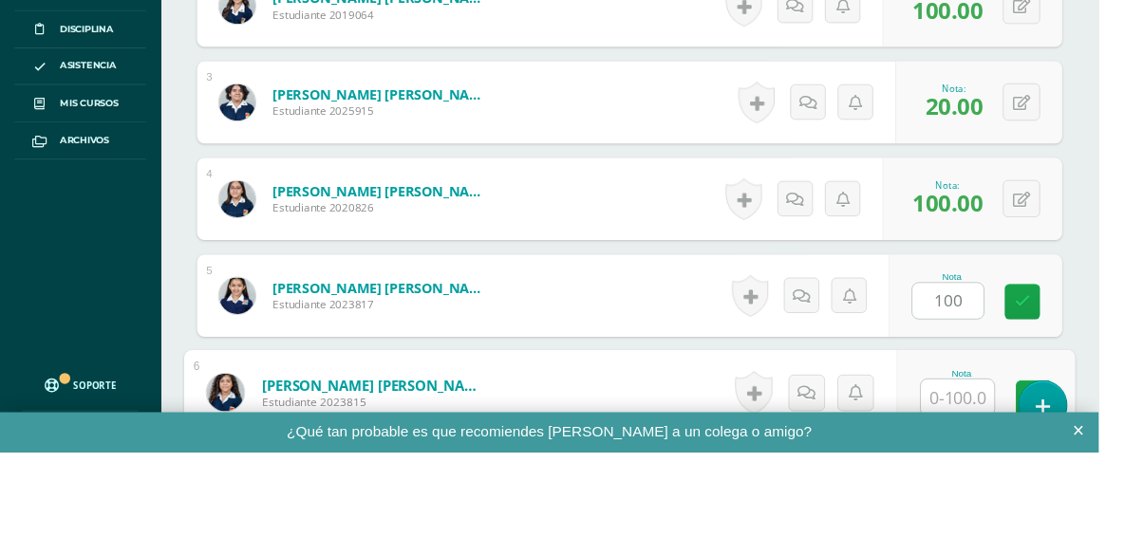
scroll to position [879, 0]
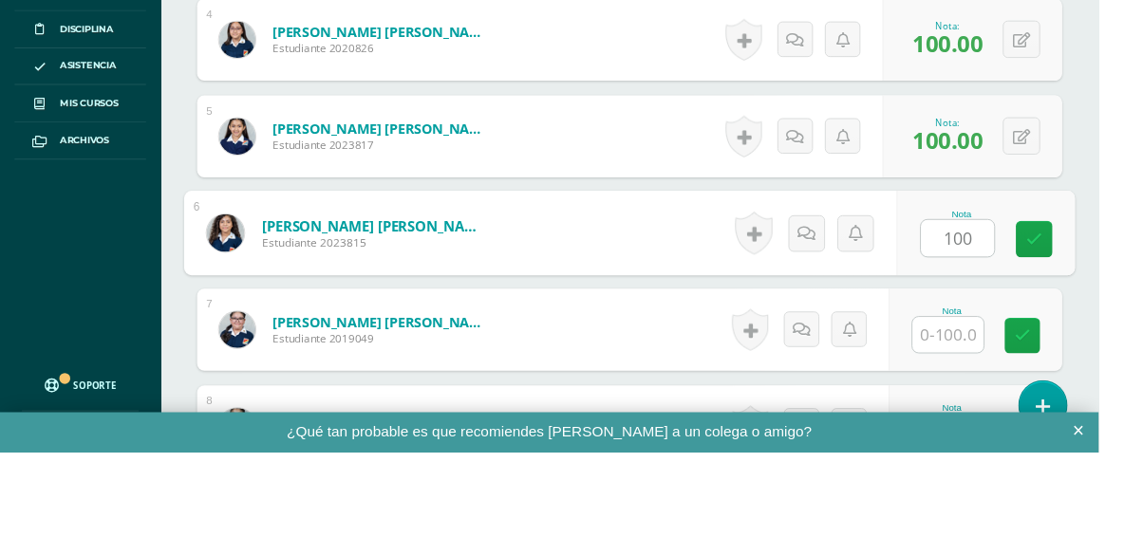
type input "100"
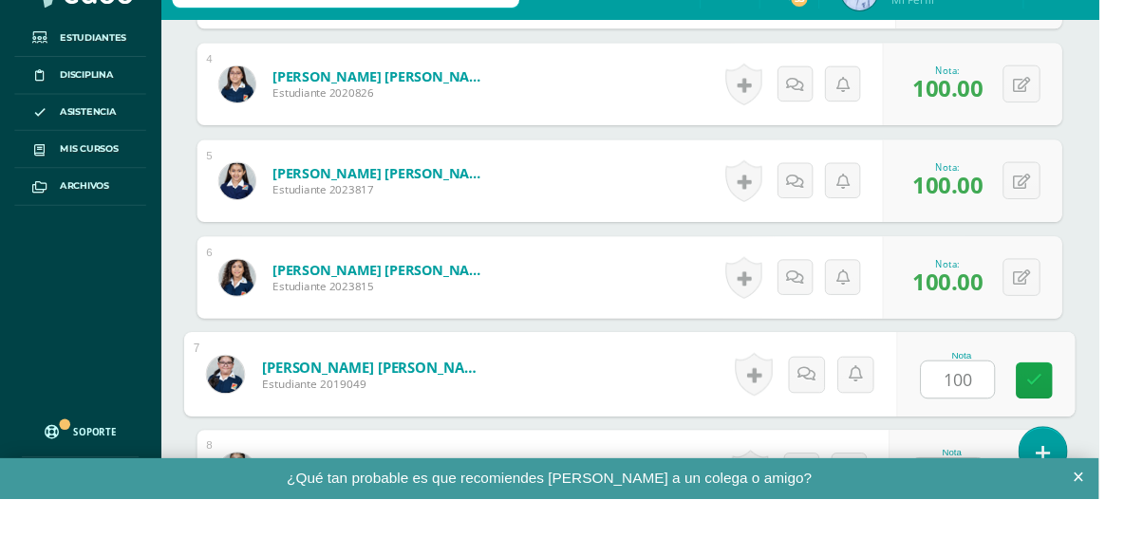
type input "100"
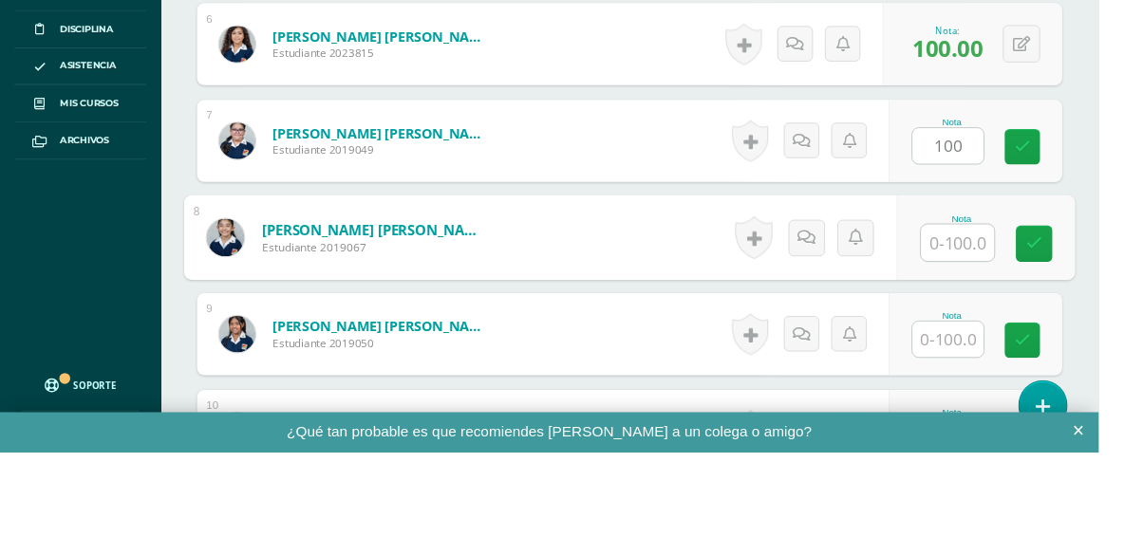
scroll to position [1080, 0]
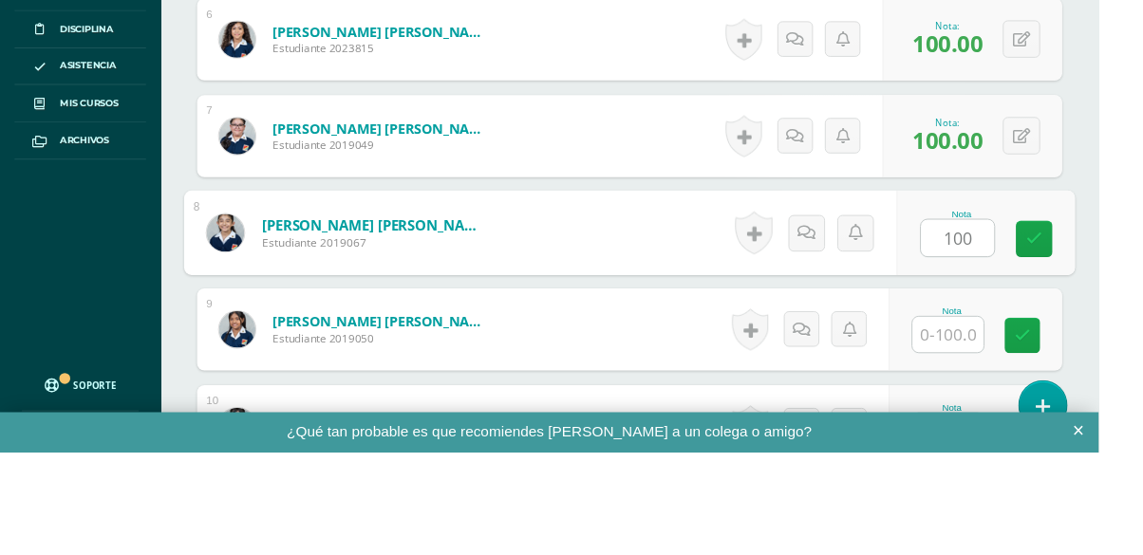
type input "100"
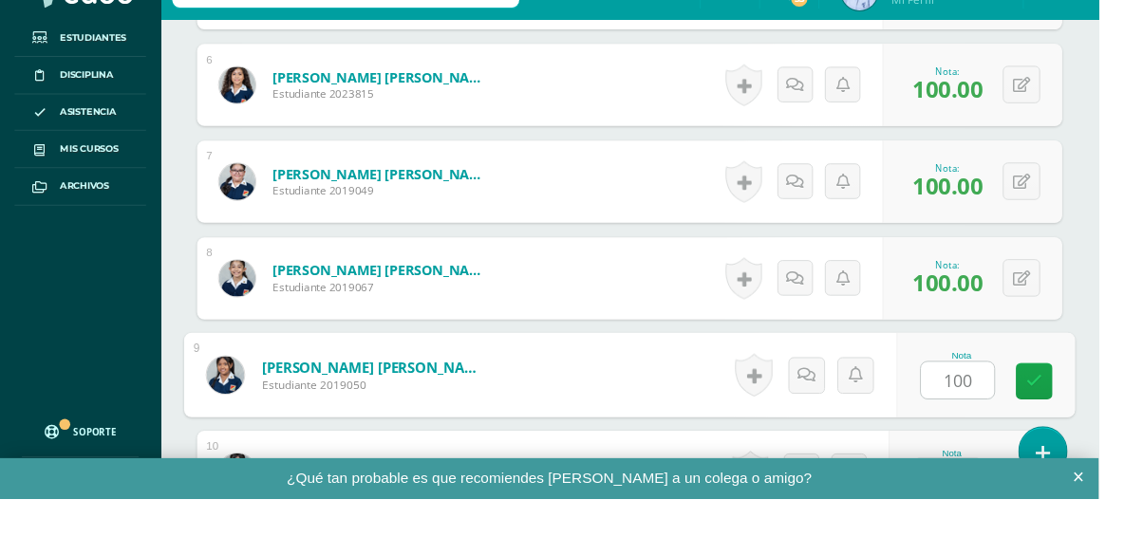
type input "100"
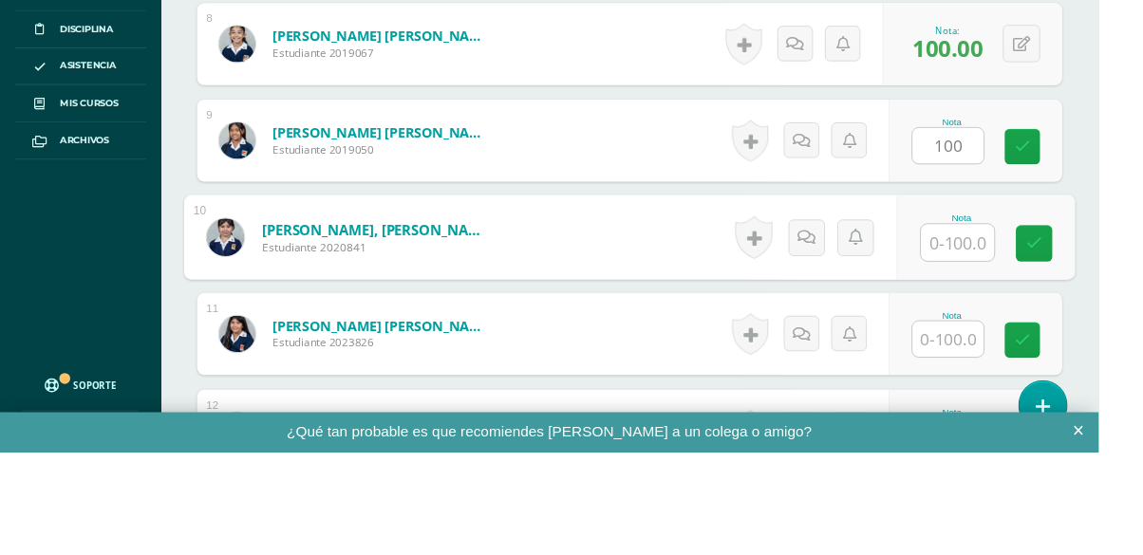
scroll to position [1281, 0]
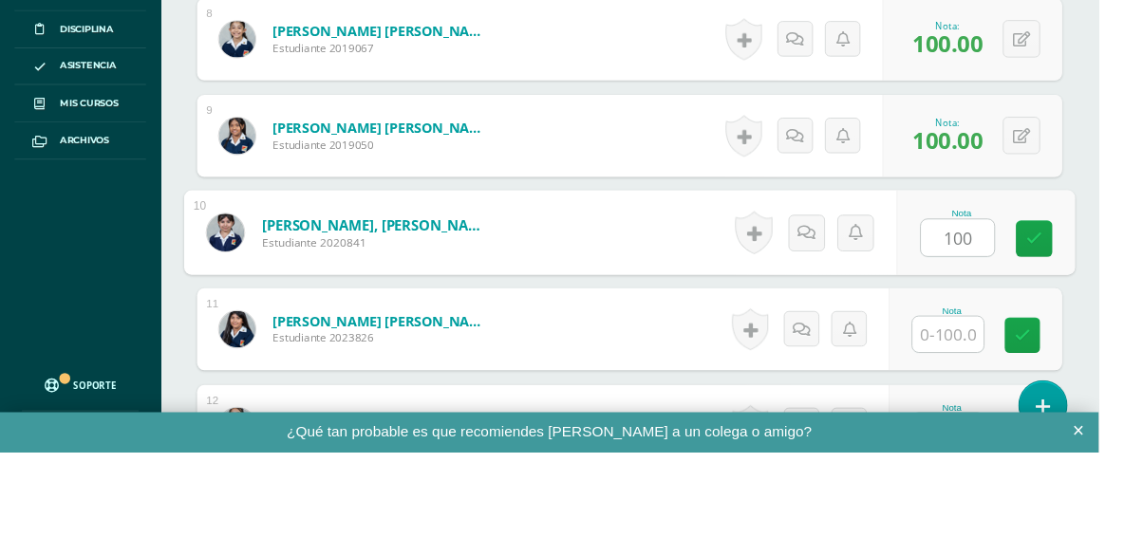
type input "100"
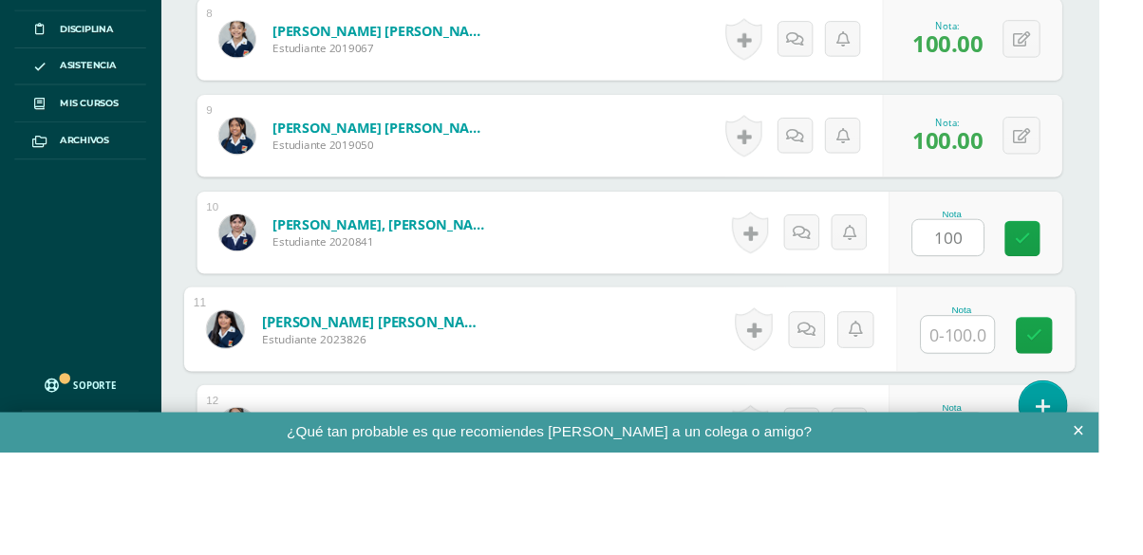
scroll to position [1282, 0]
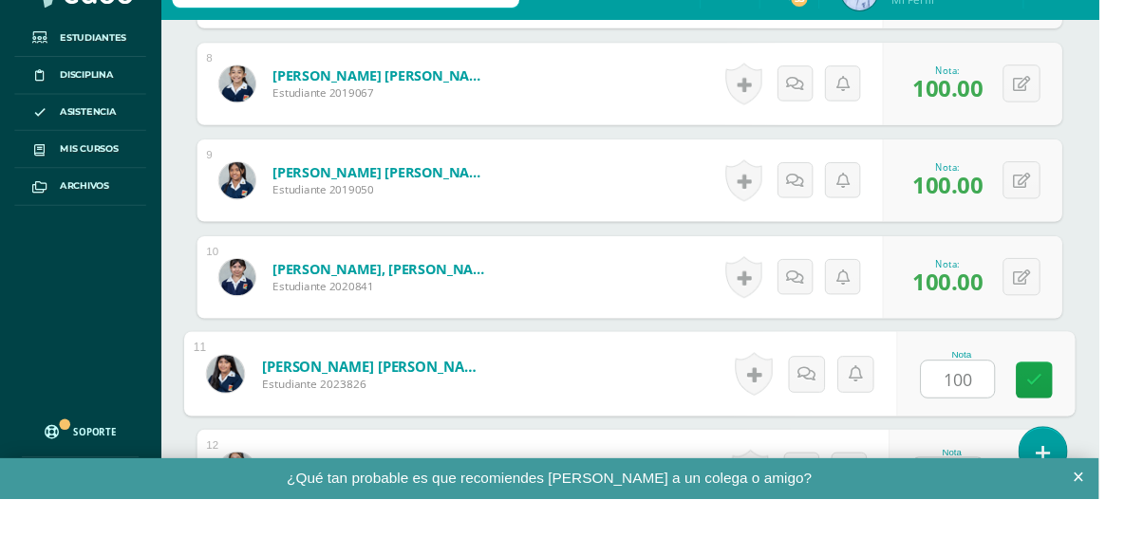
type input "100"
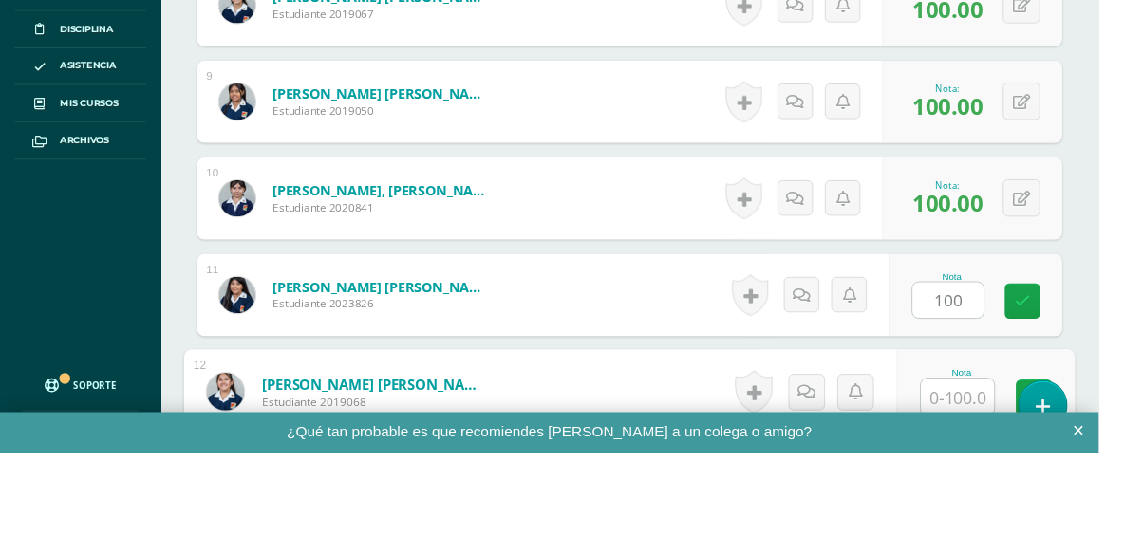
scroll to position [1482, 0]
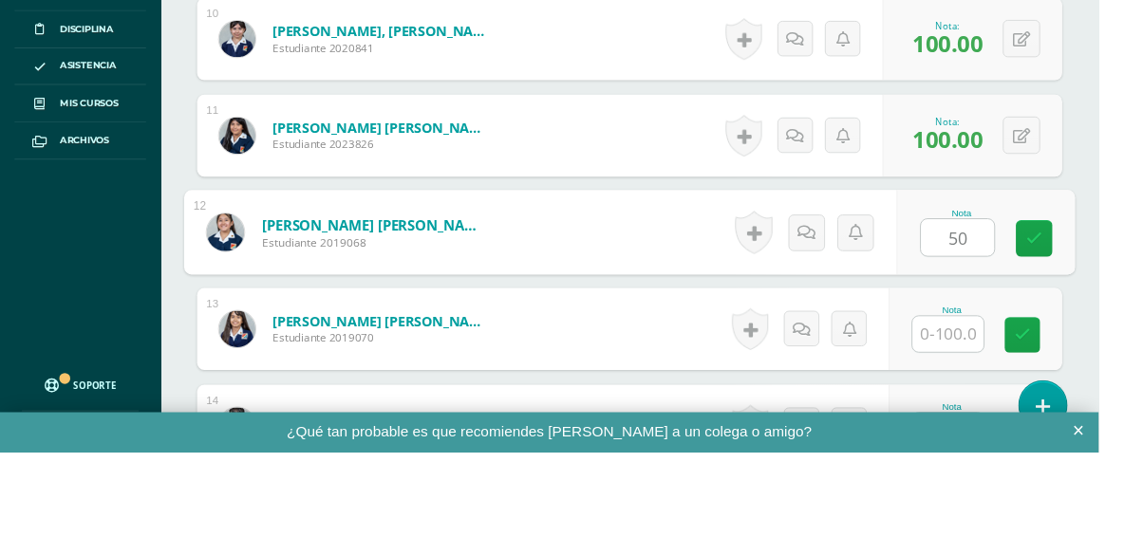
type input "50"
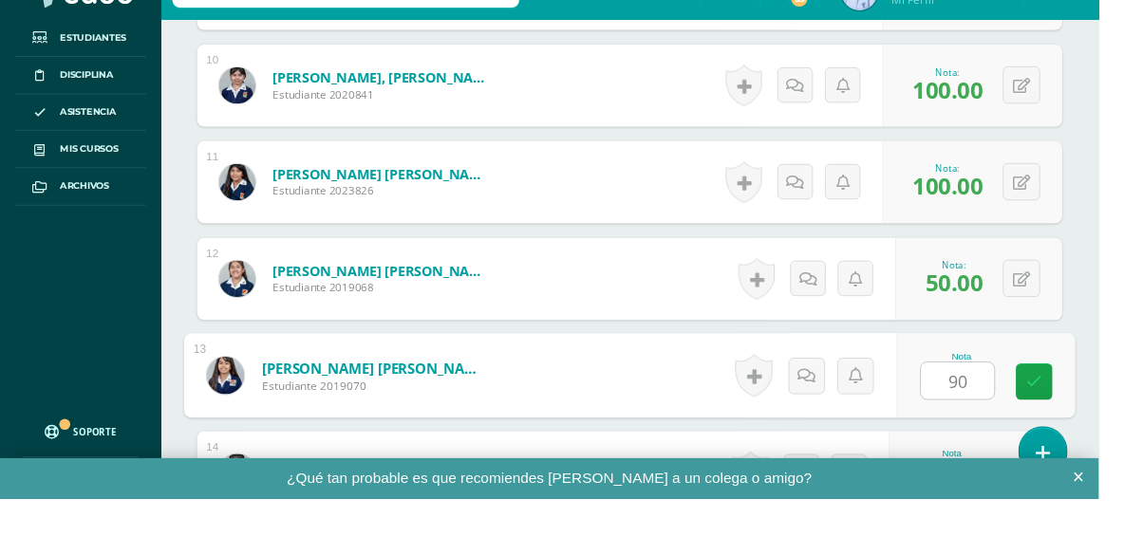
type input "90"
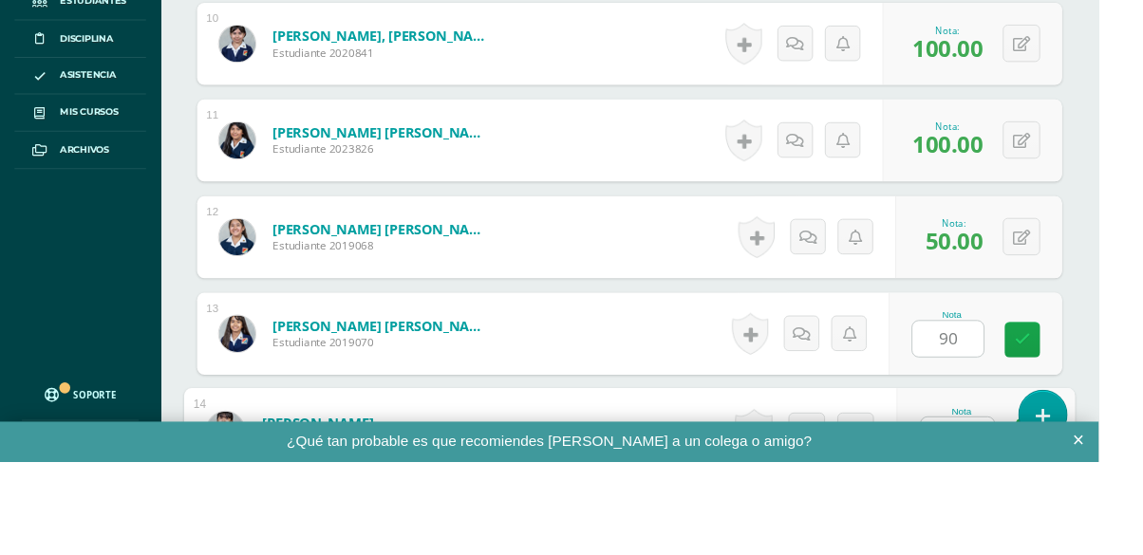
scroll to position [1683, 0]
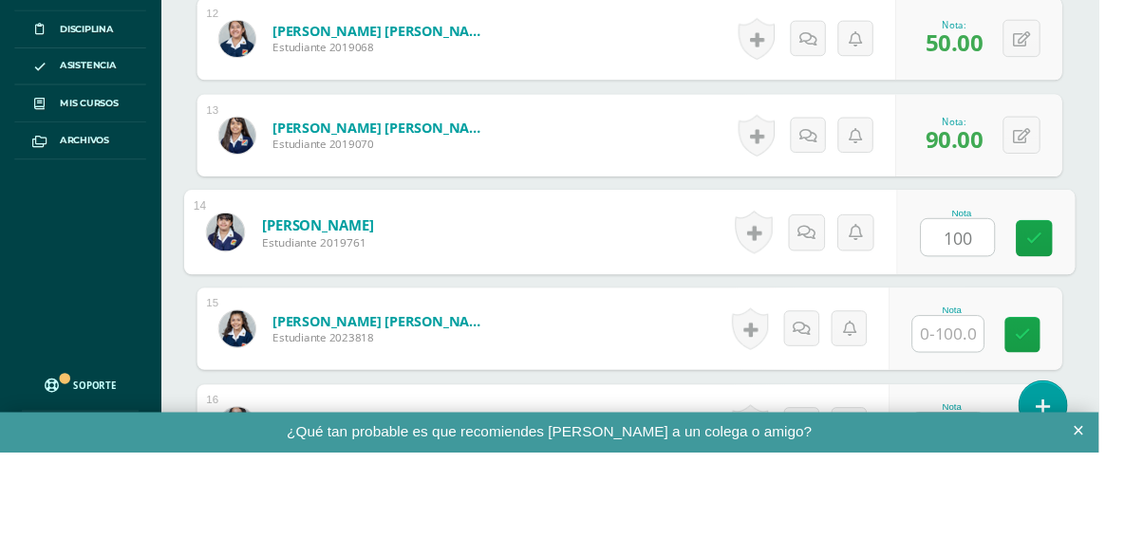
type input "100"
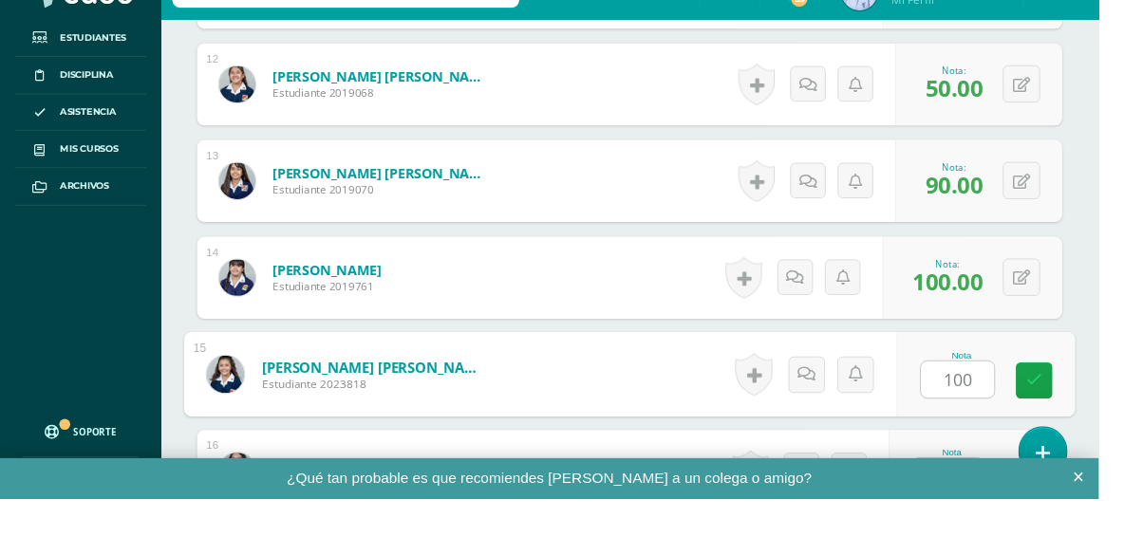
type input "100"
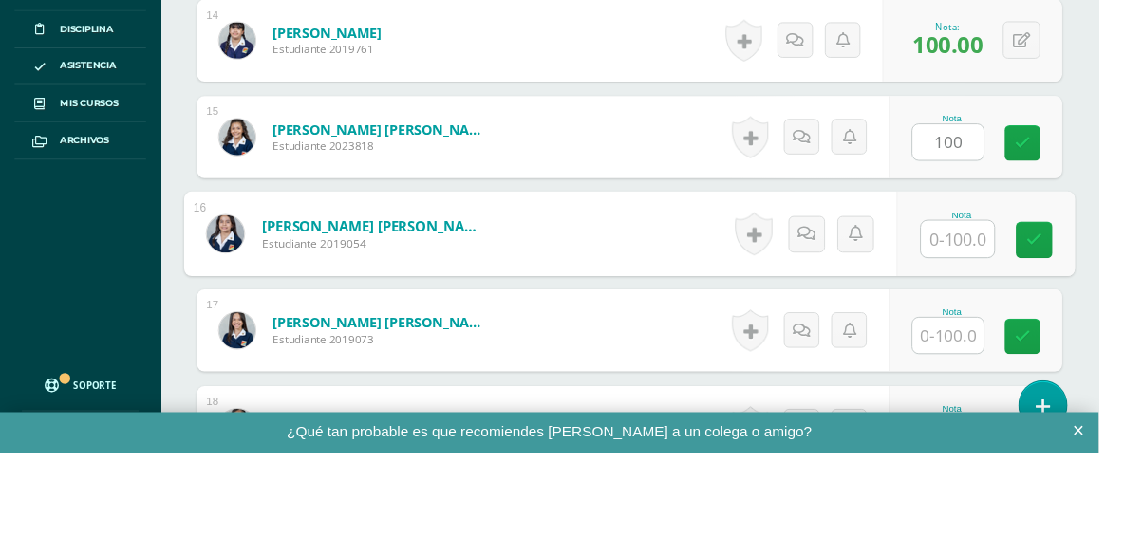
scroll to position [1885, 0]
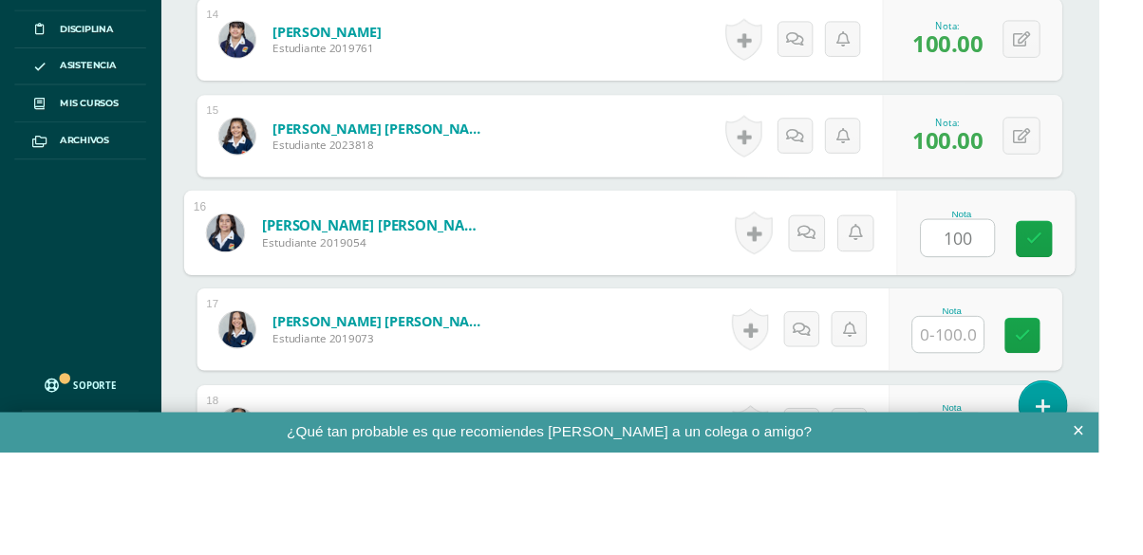
type input "100"
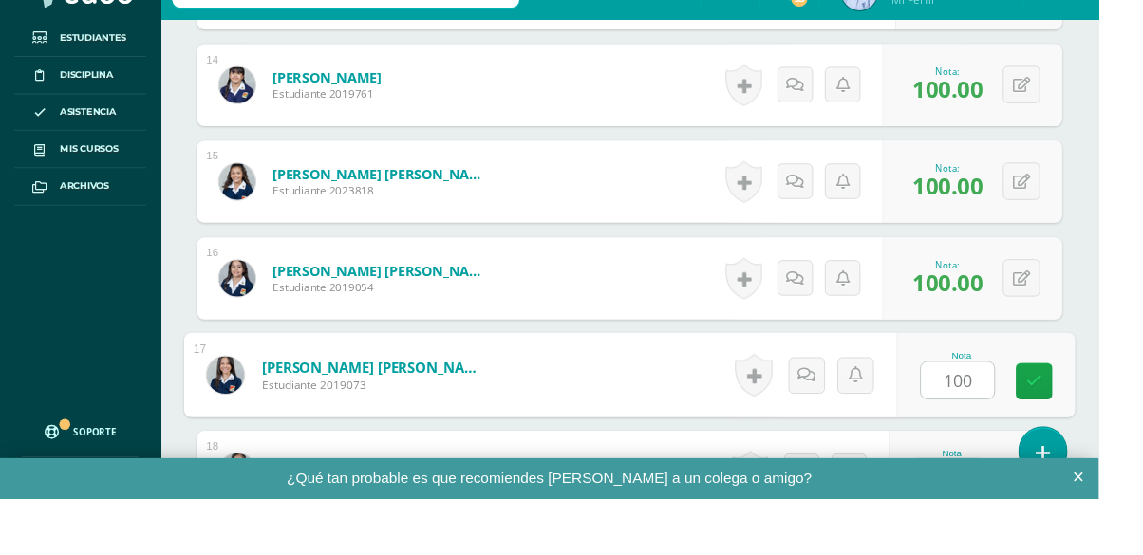
type input "100"
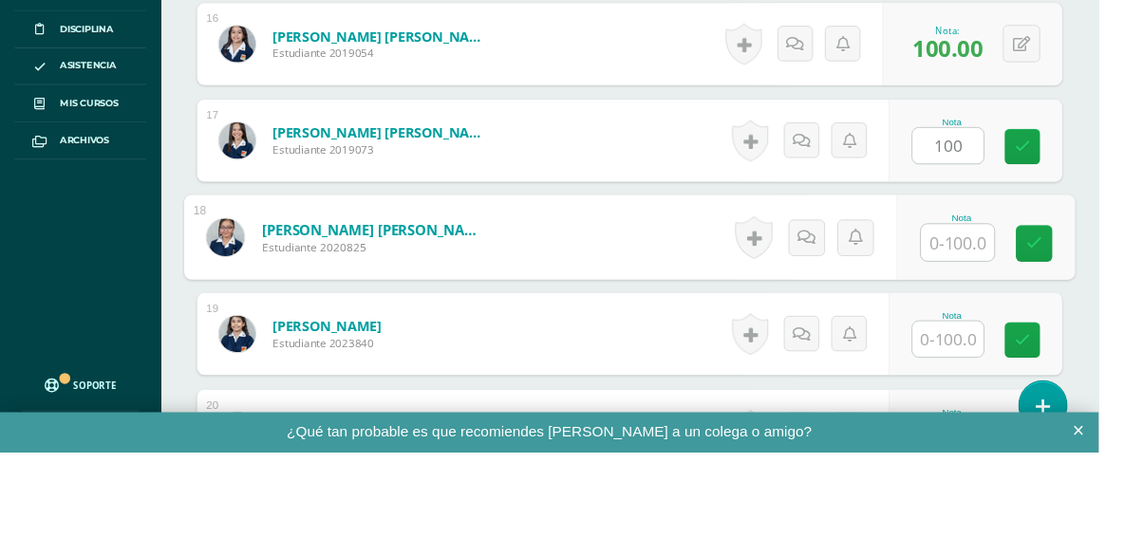
scroll to position [2086, 0]
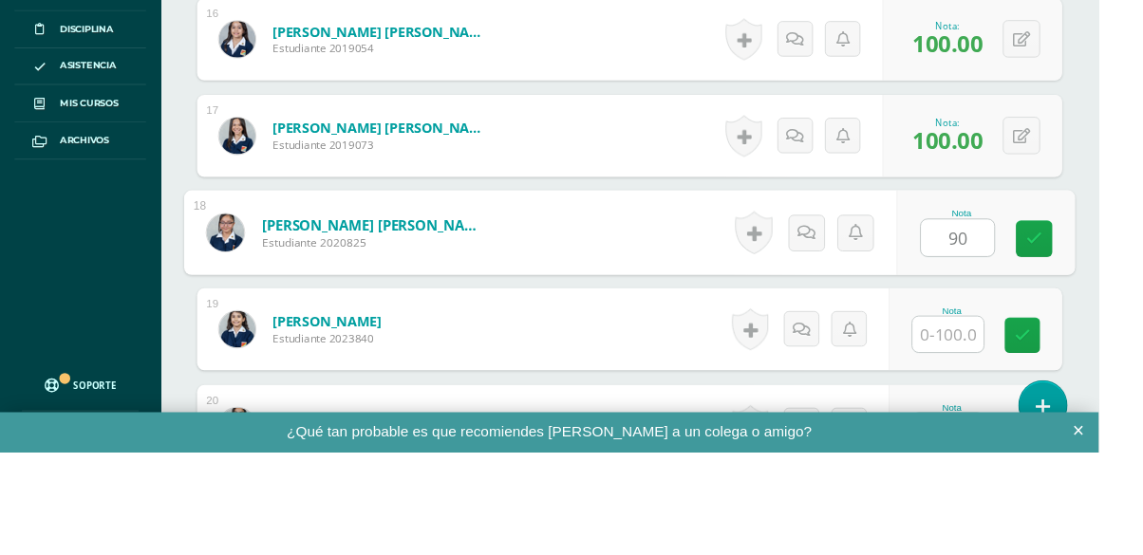
type input "90"
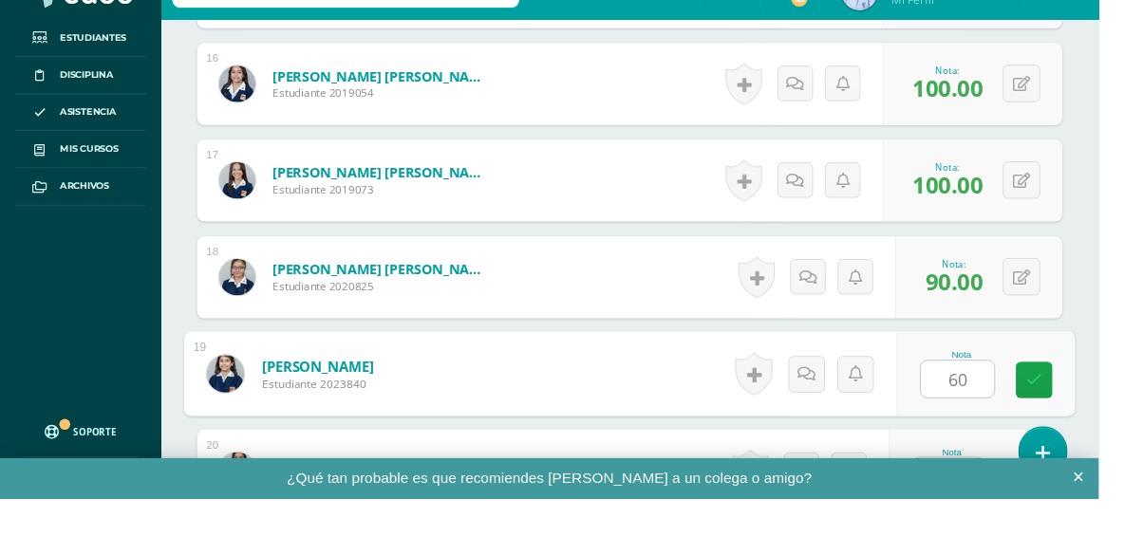
type input "60"
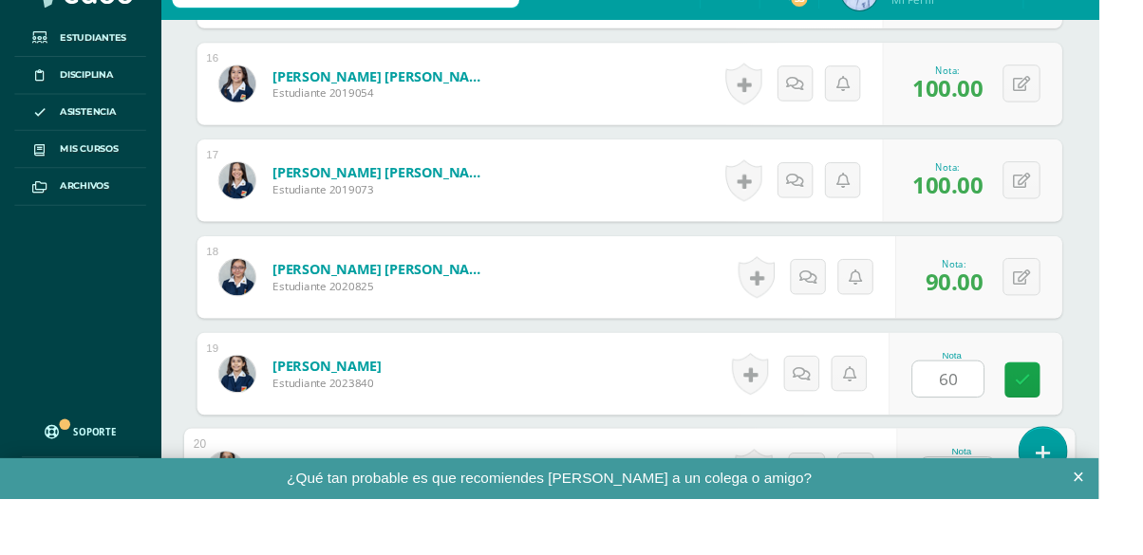
scroll to position [2287, 0]
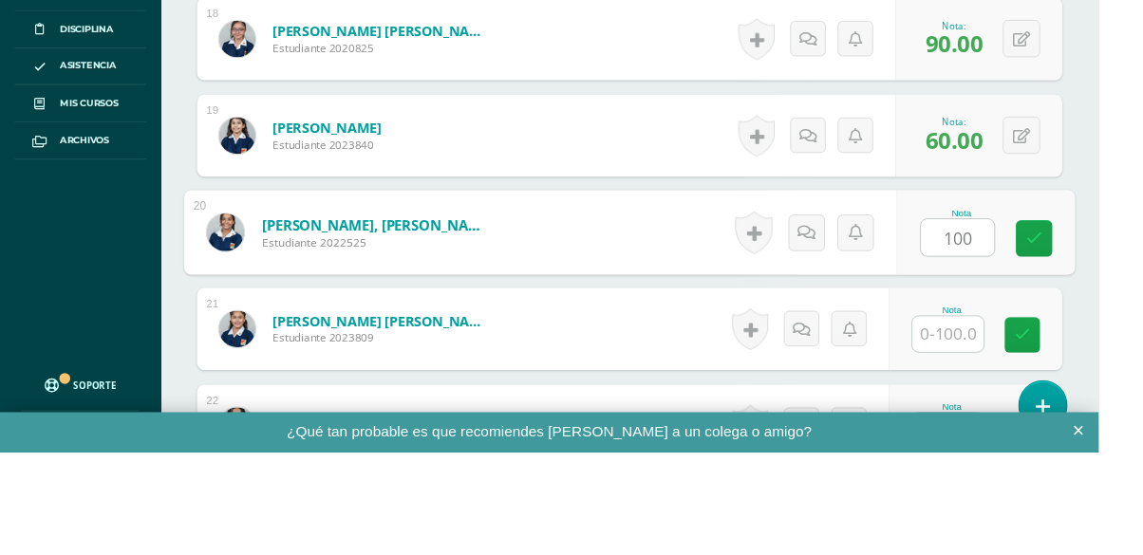
type input "100"
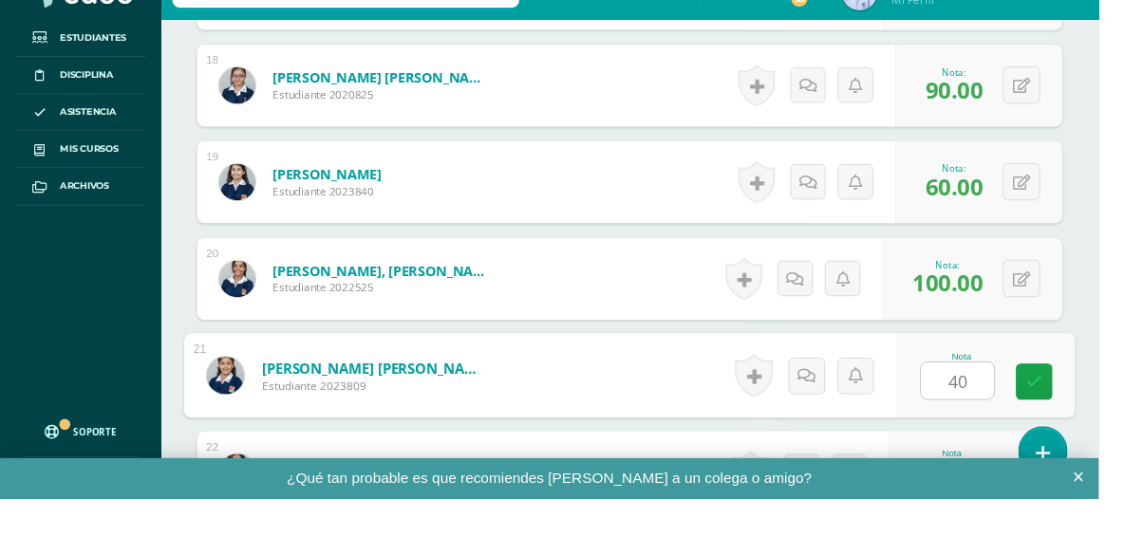
type input "40"
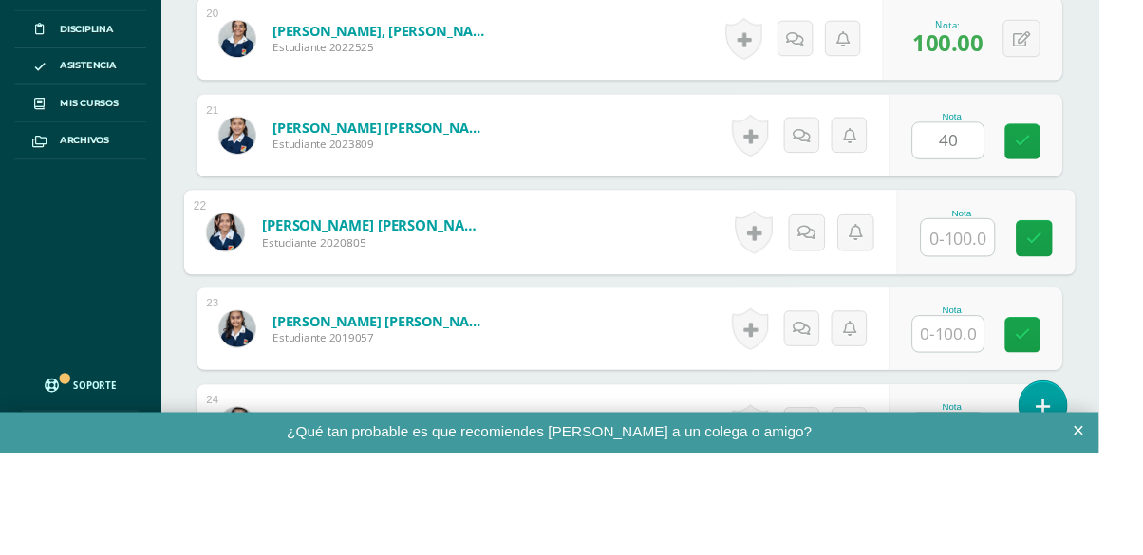
scroll to position [2488, 0]
type input "100"
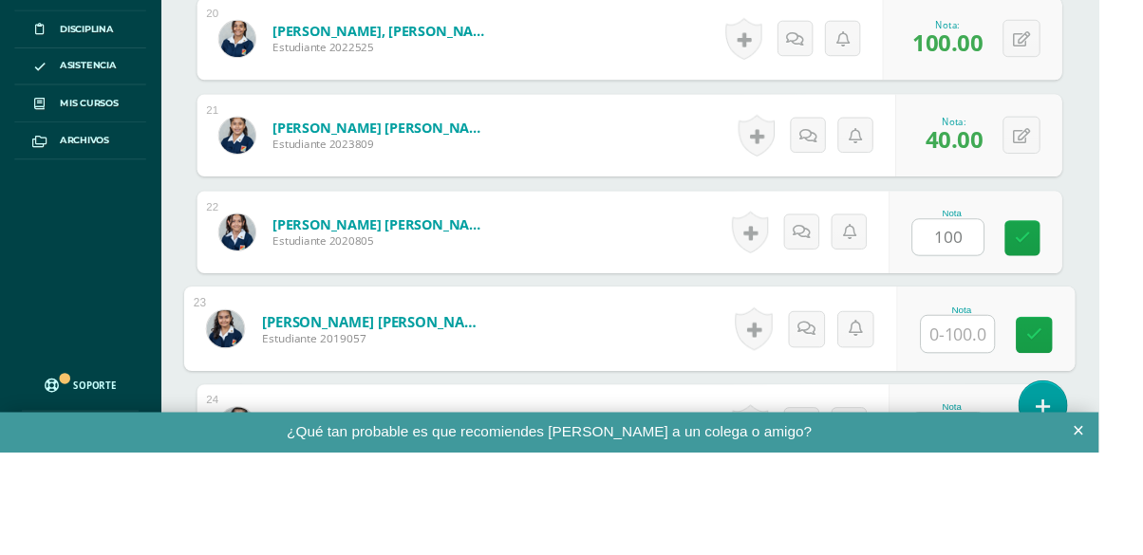
scroll to position [2489, 0]
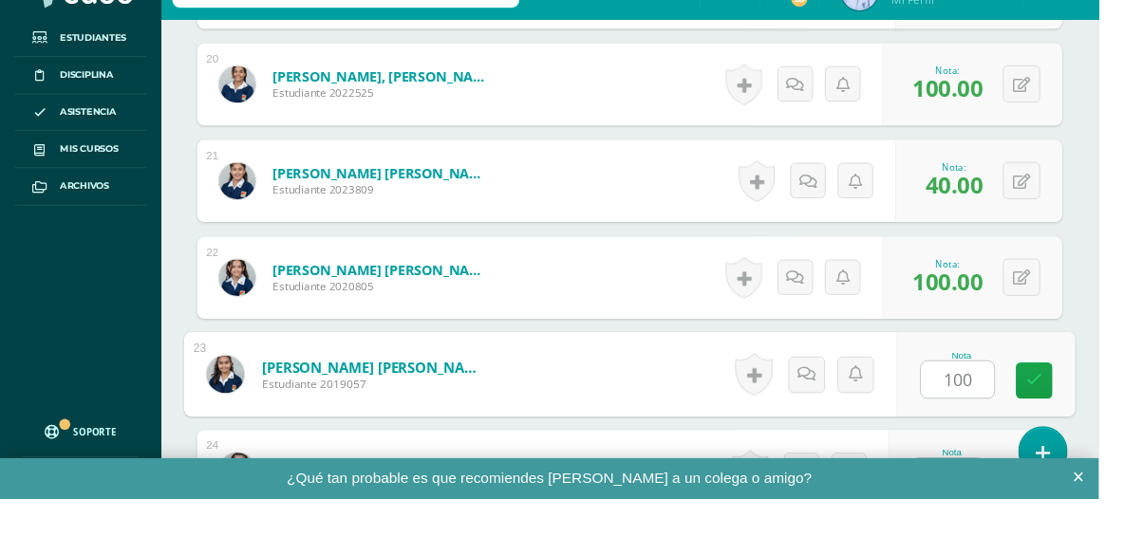
type input "100"
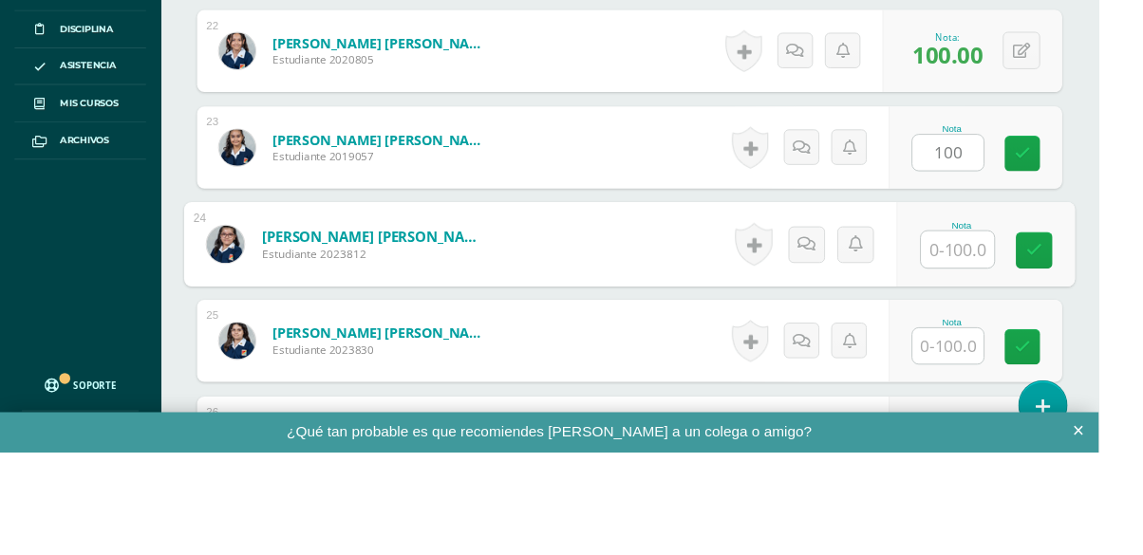
scroll to position [2689, 0]
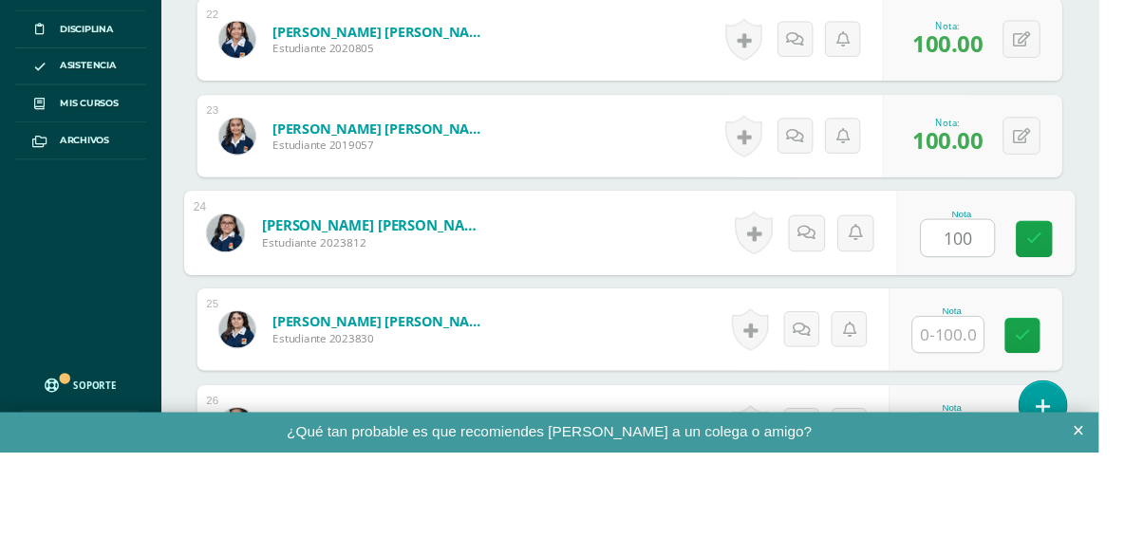
type input "100"
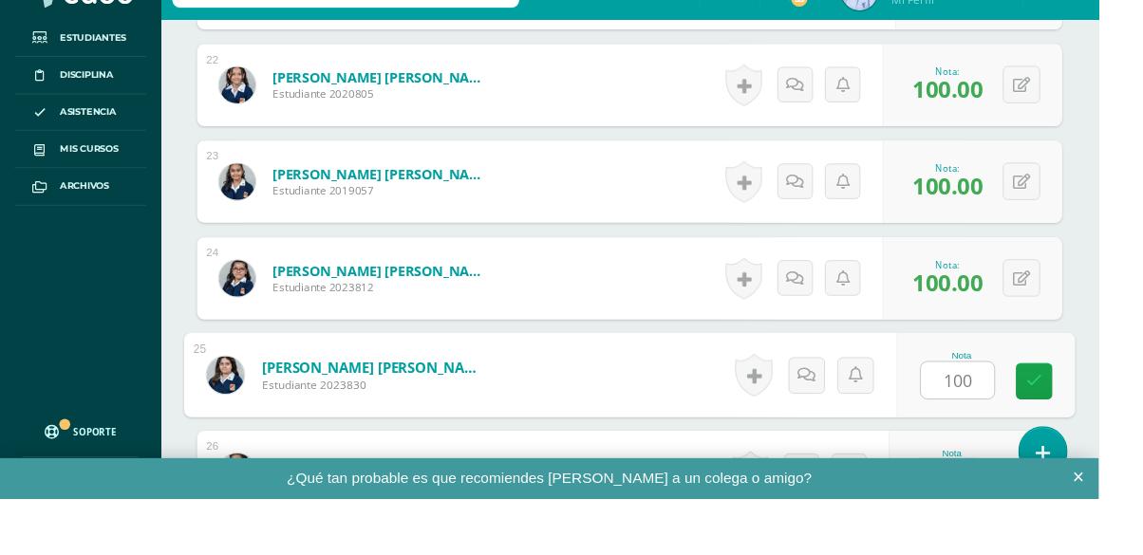
type input "100"
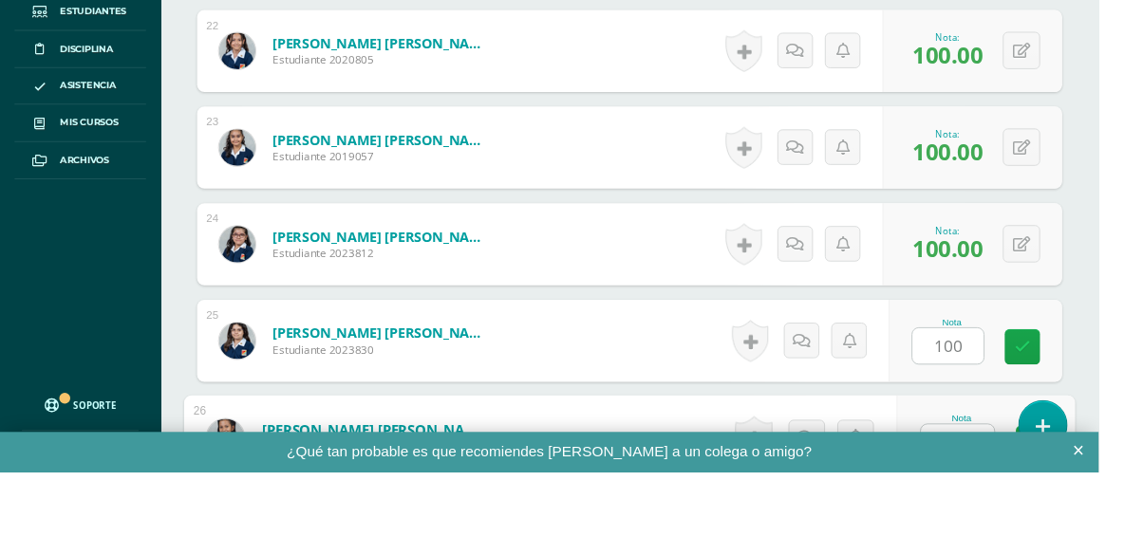
scroll to position [2854, 0]
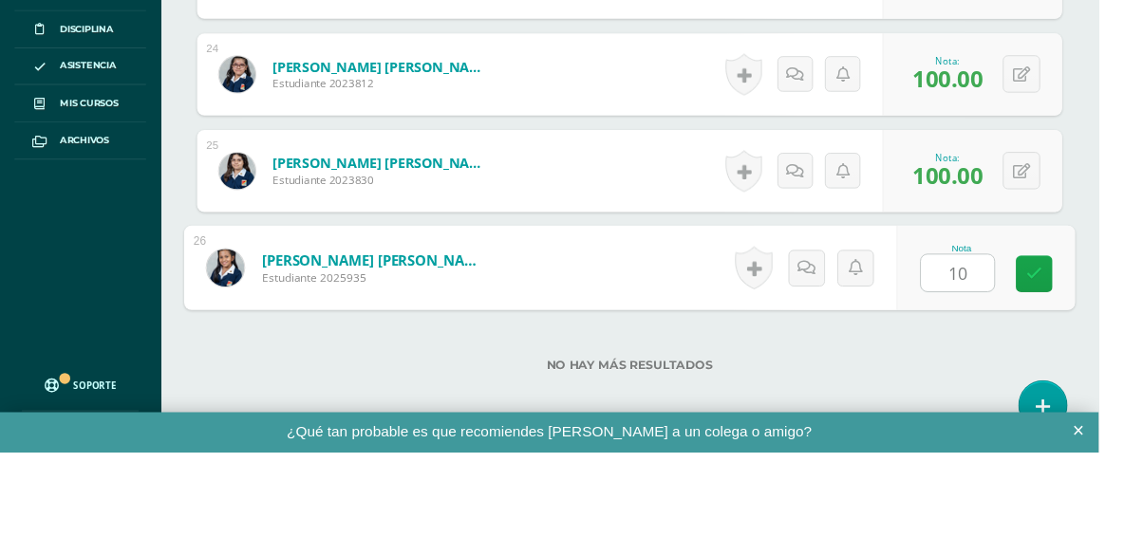
type input "100"
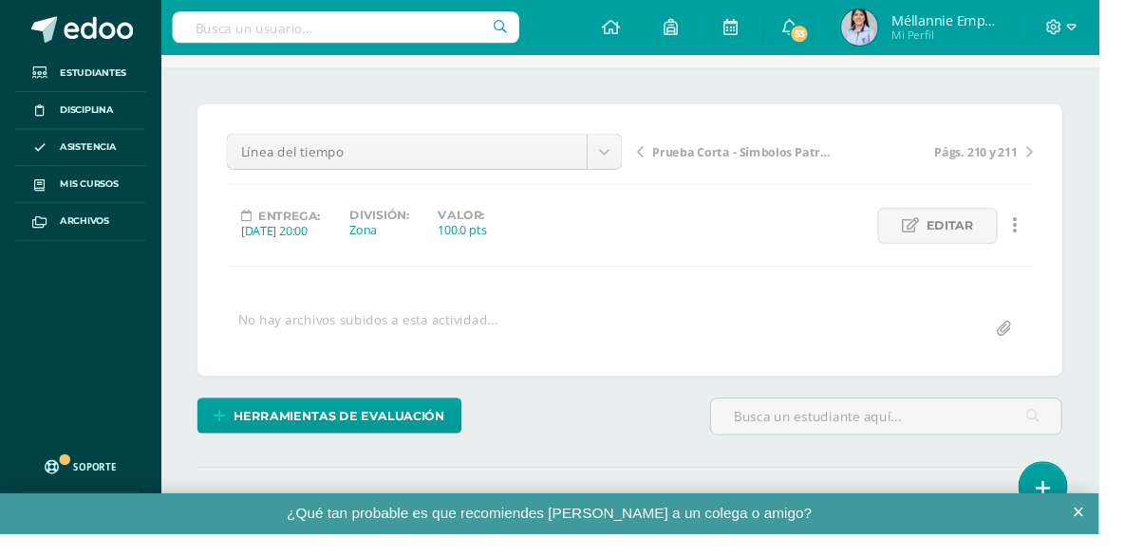
scroll to position [0, 0]
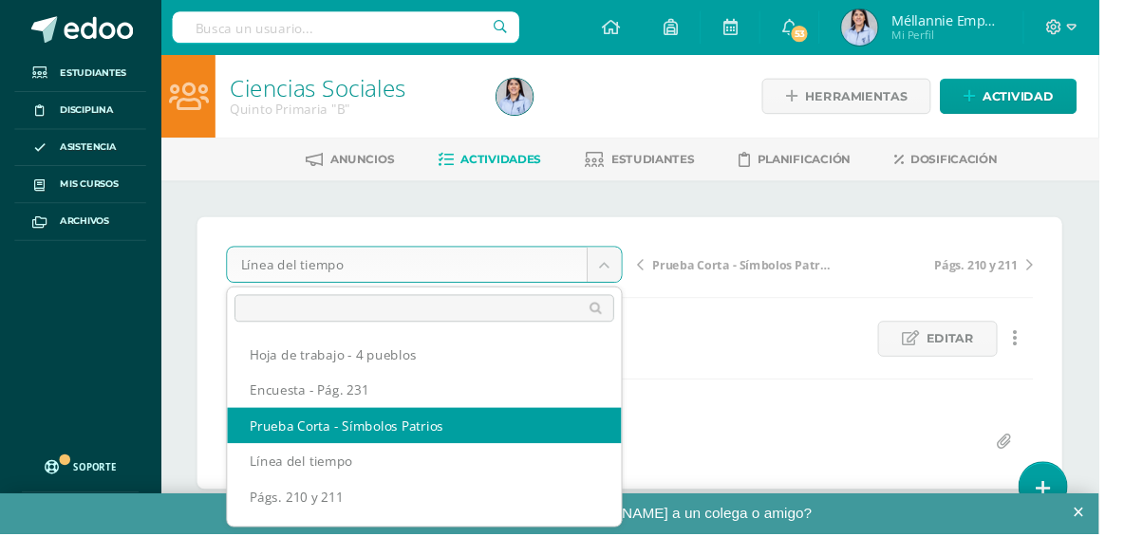
select select "/dashboard/teacher/grade-activity/129862/"
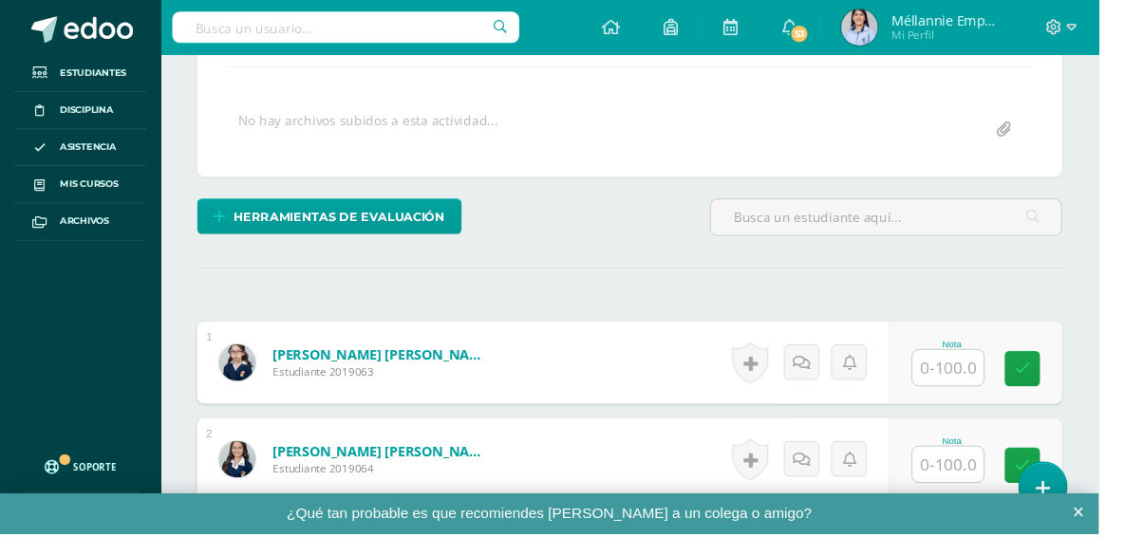
scroll to position [357, 0]
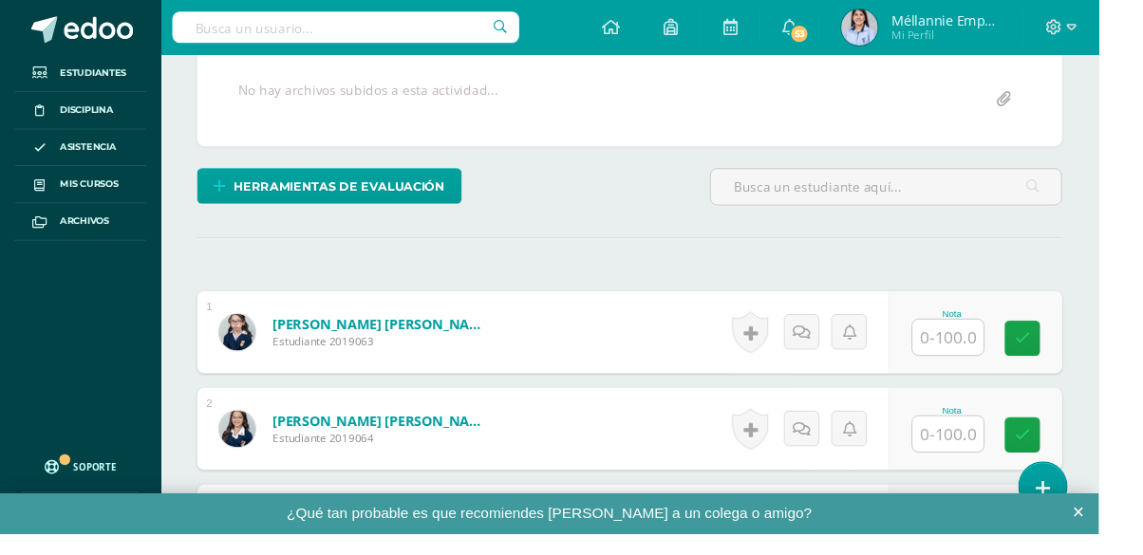
click at [982, 347] on input "text" at bounding box center [986, 350] width 74 height 37
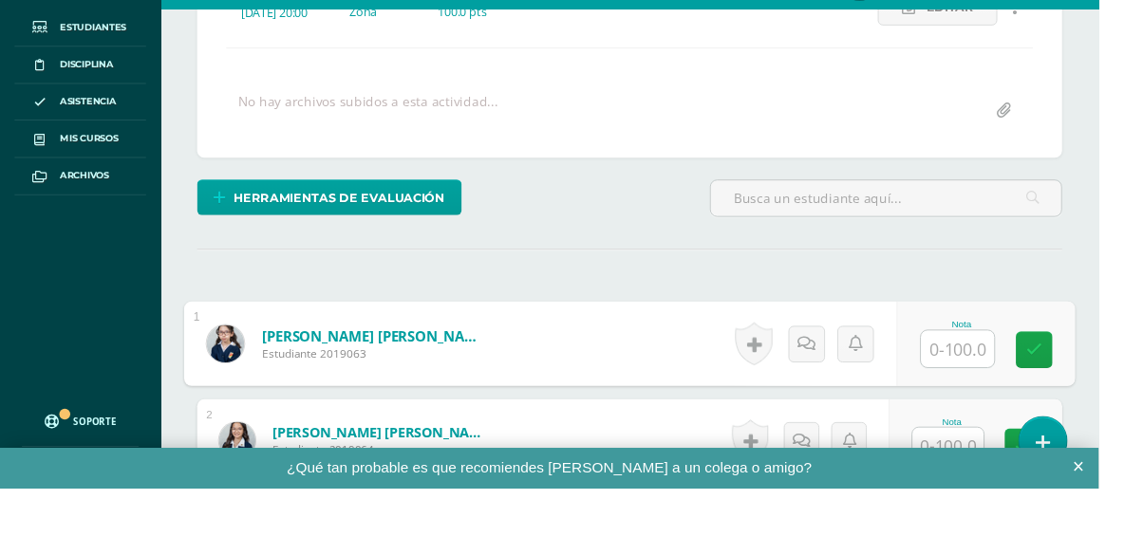
scroll to position [309, 0]
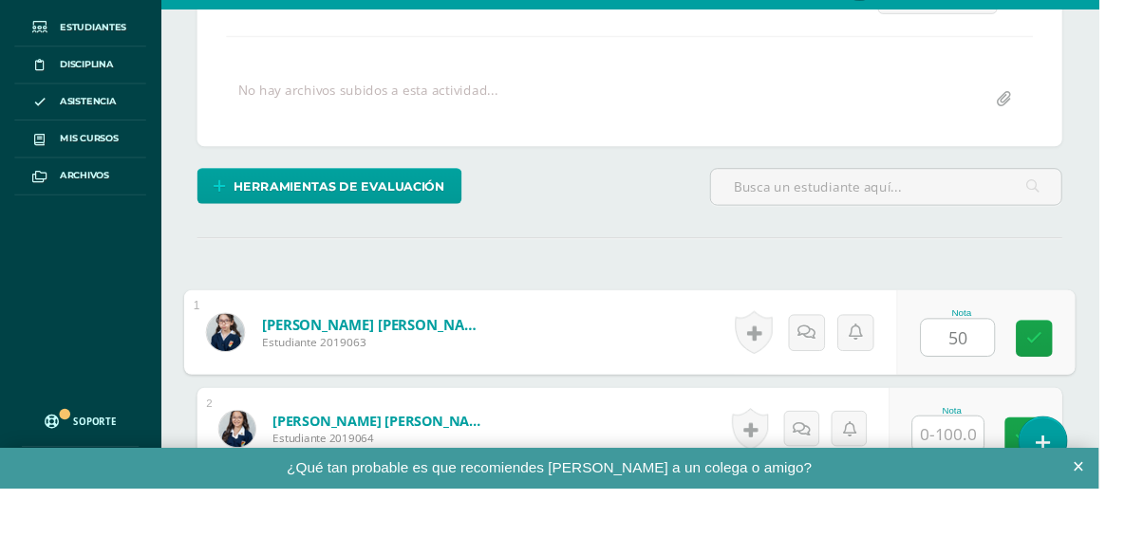
type input "50"
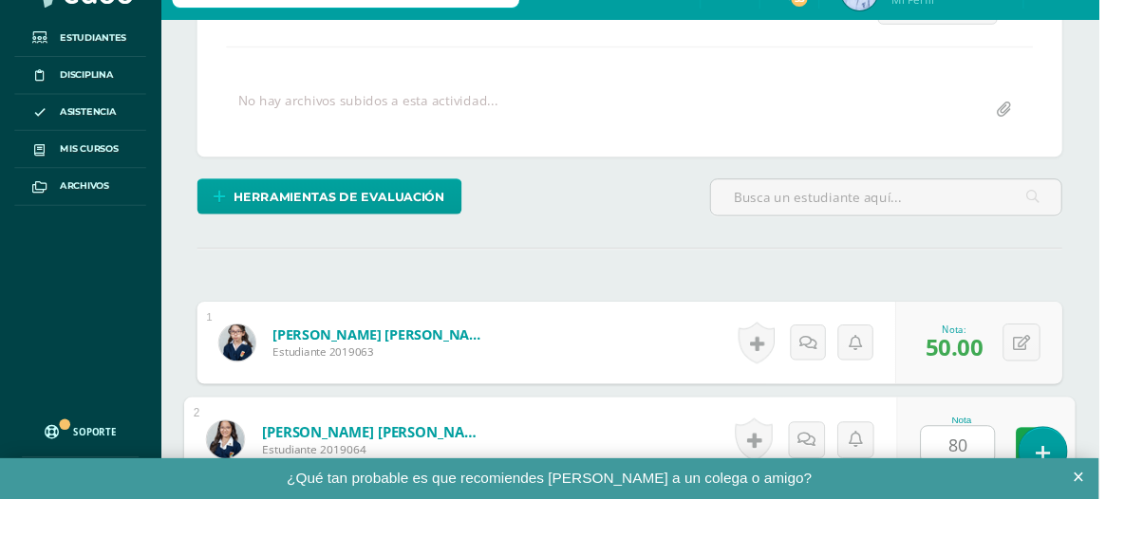
type input "80"
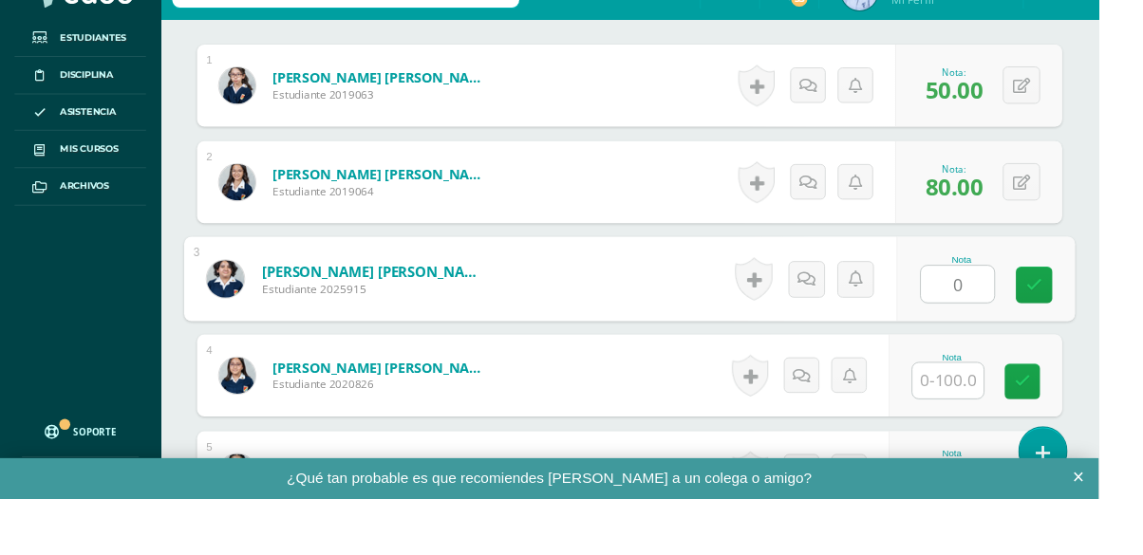
type input "0"
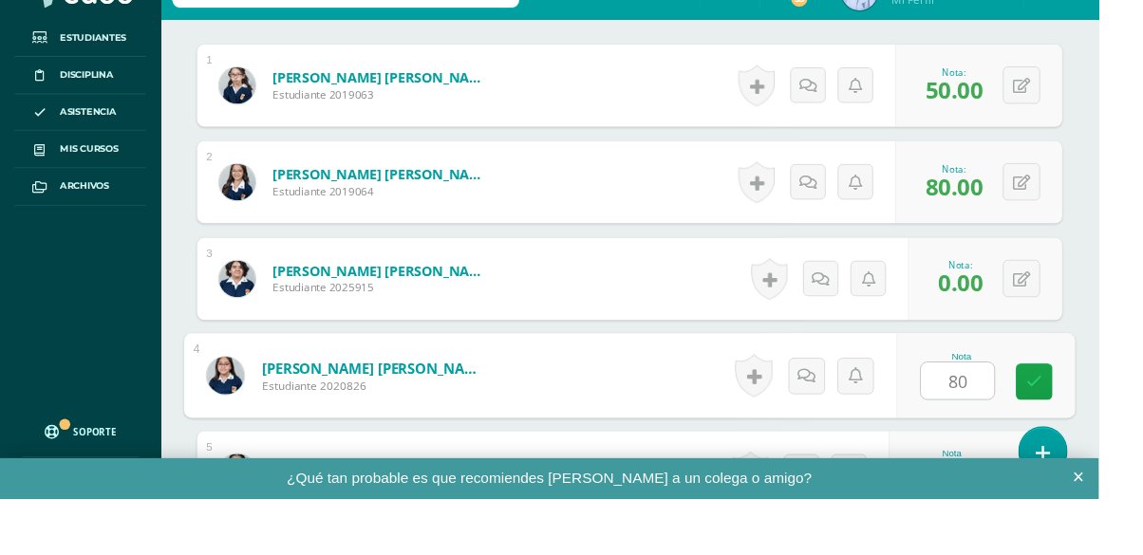
type input "80"
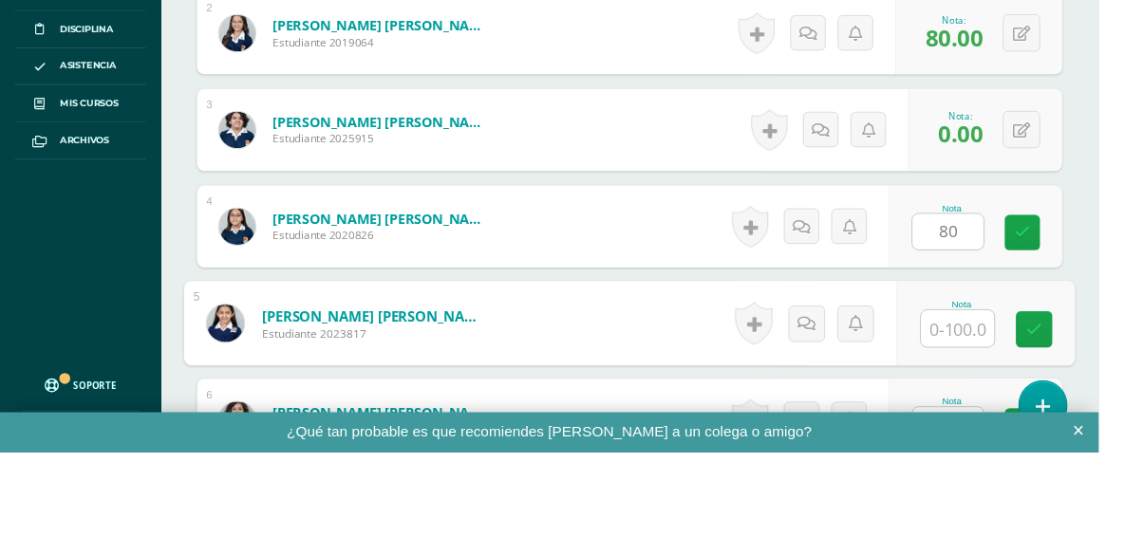
scroll to position [778, 0]
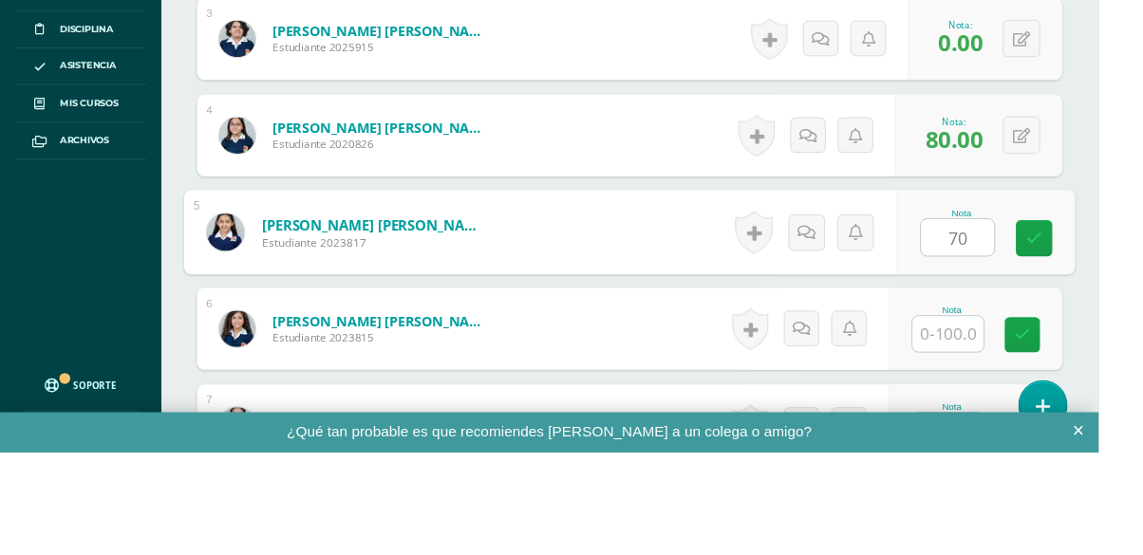
type input "70"
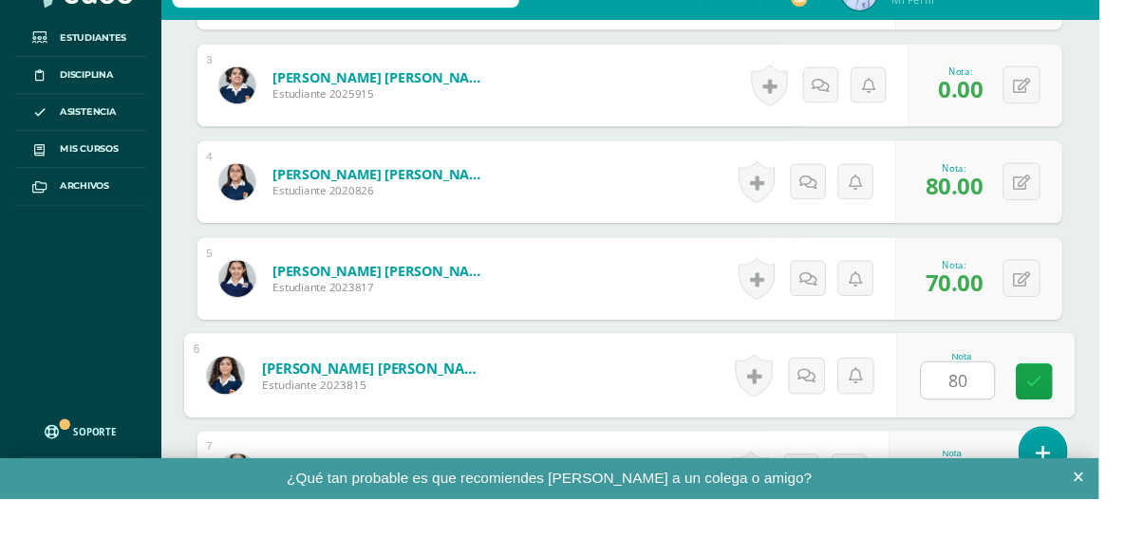
type input "80"
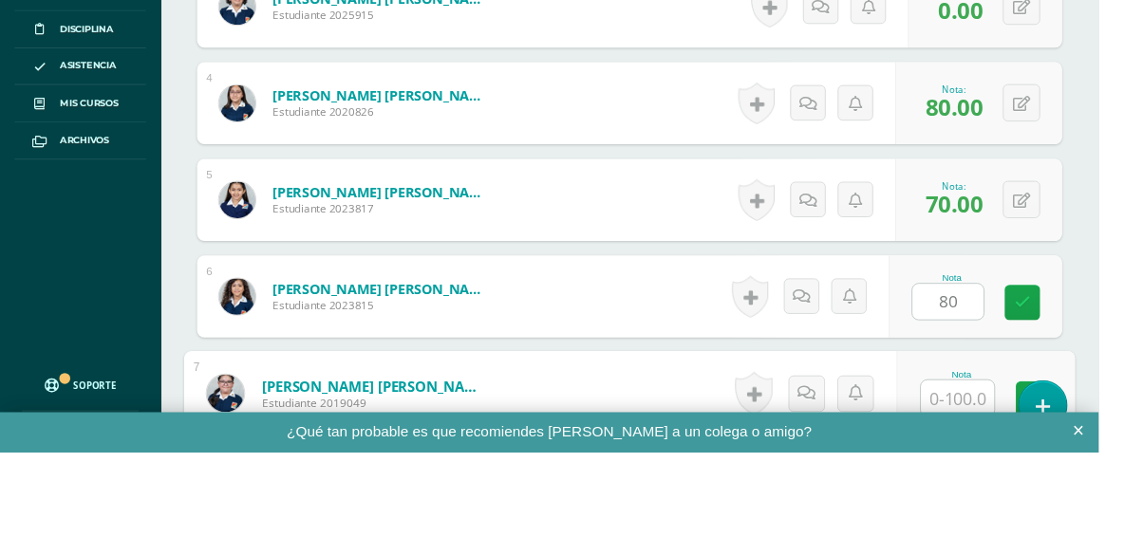
scroll to position [979, 0]
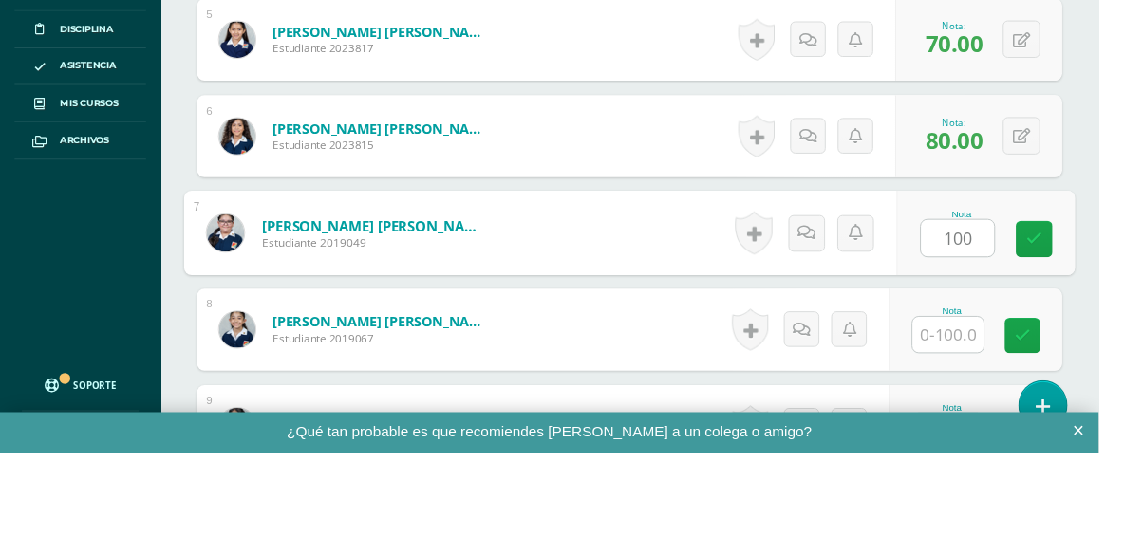
type input "100"
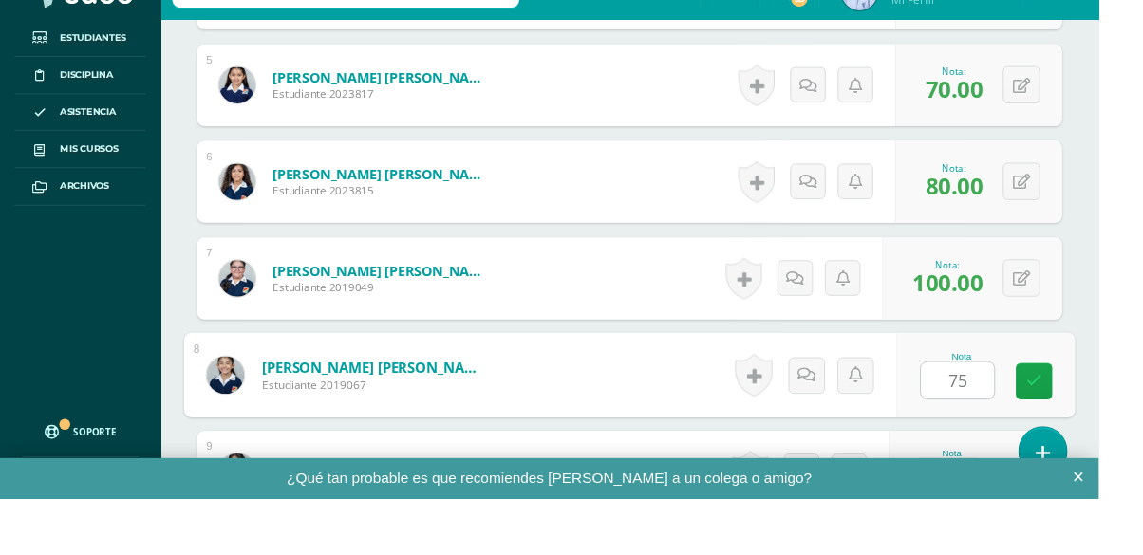
type input "75"
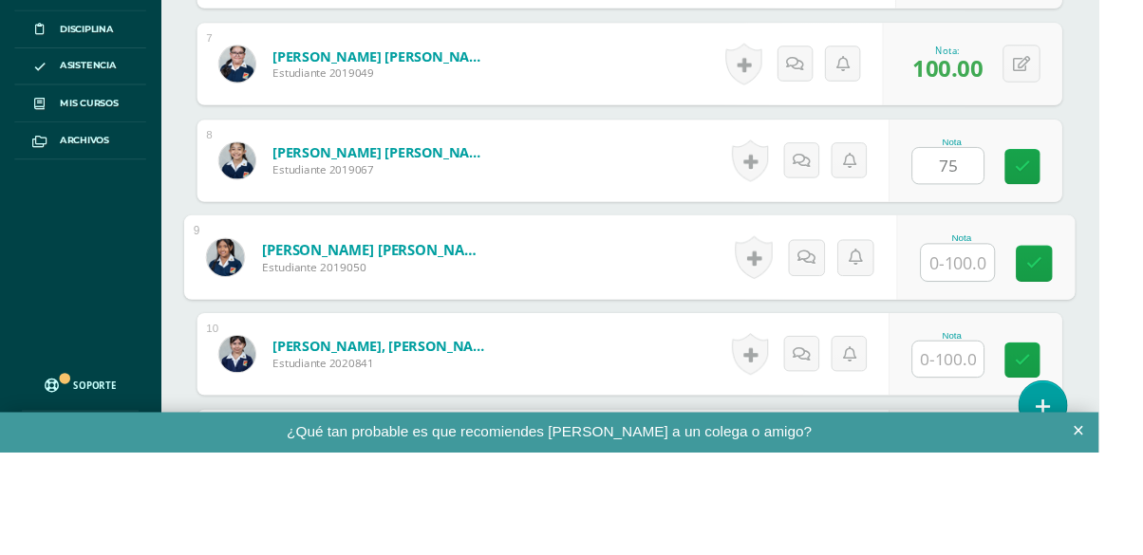
scroll to position [1180, 0]
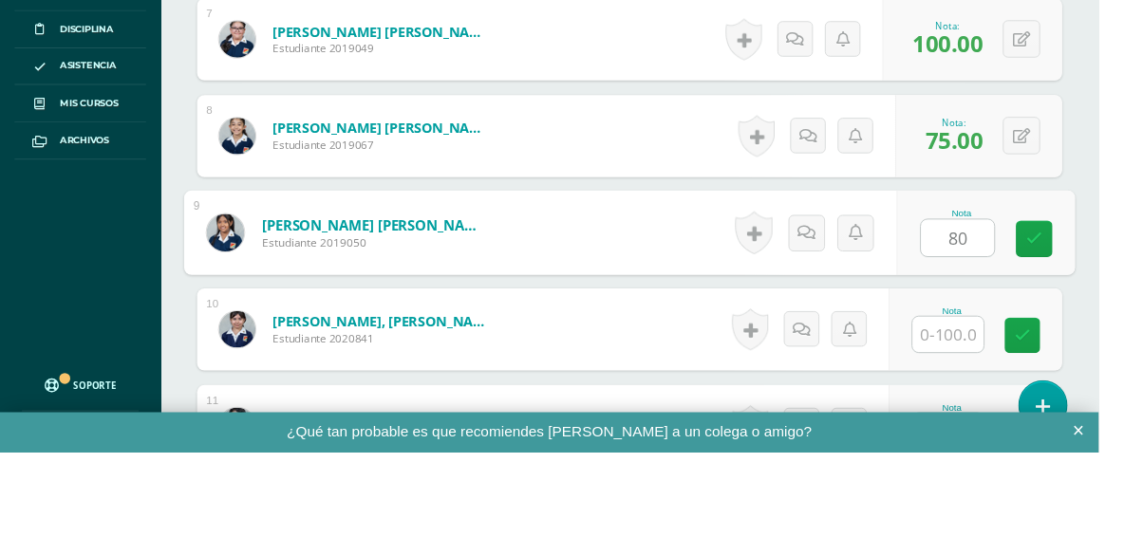
type input "80"
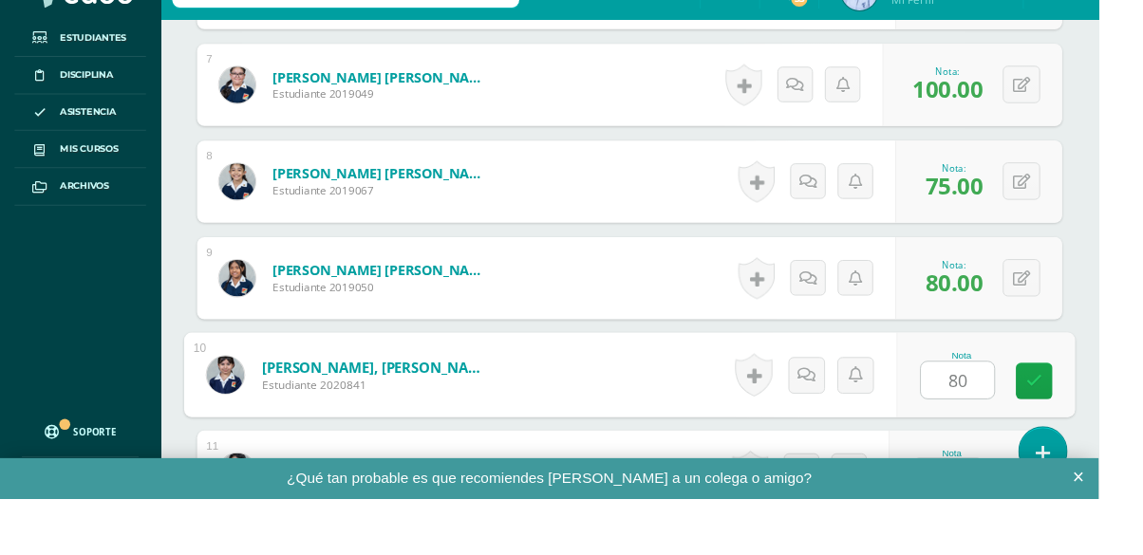
type input "80"
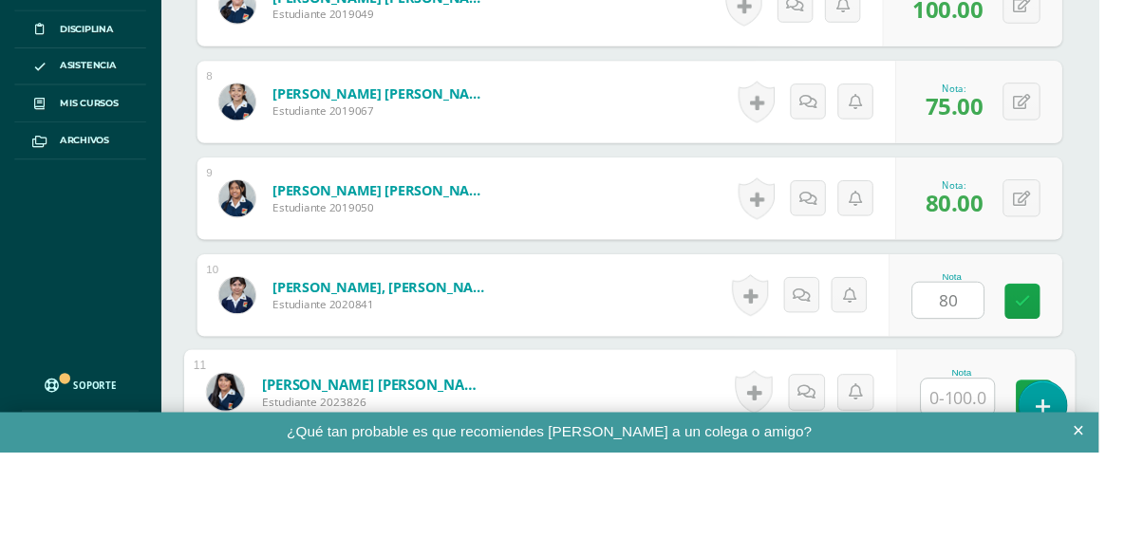
scroll to position [1382, 0]
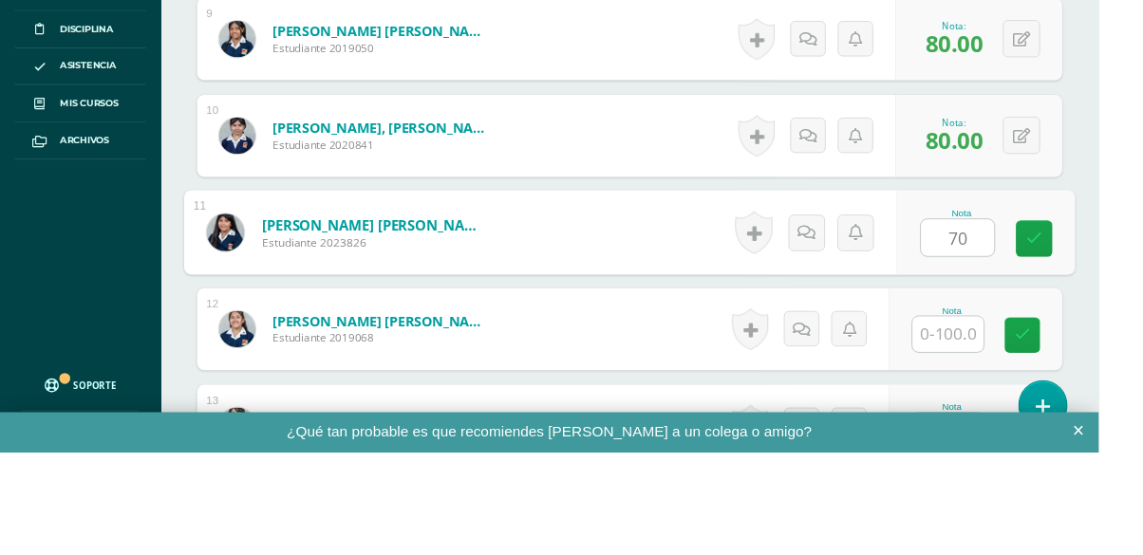
type input "70"
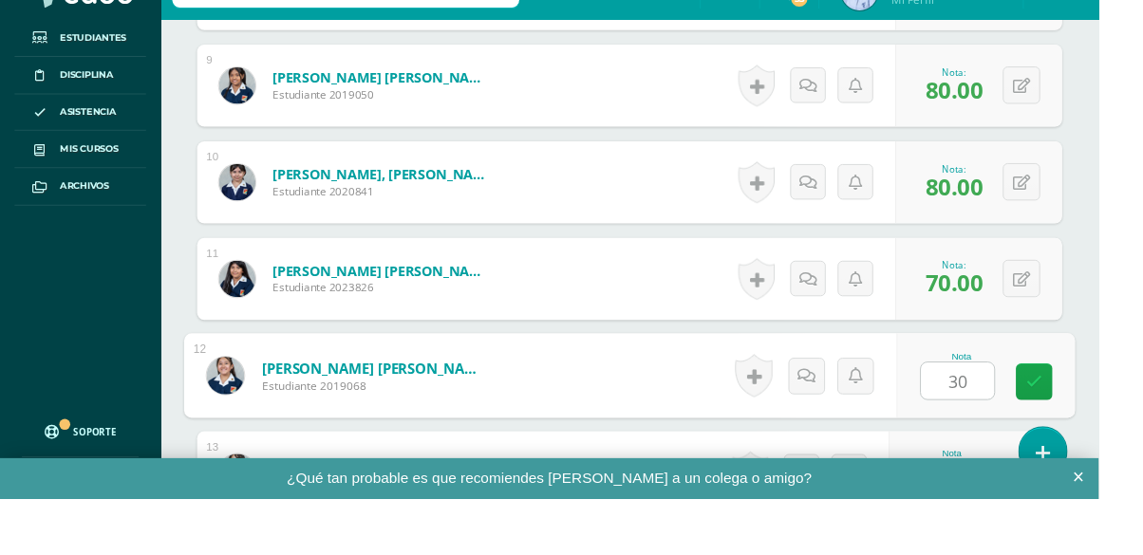
type input "30"
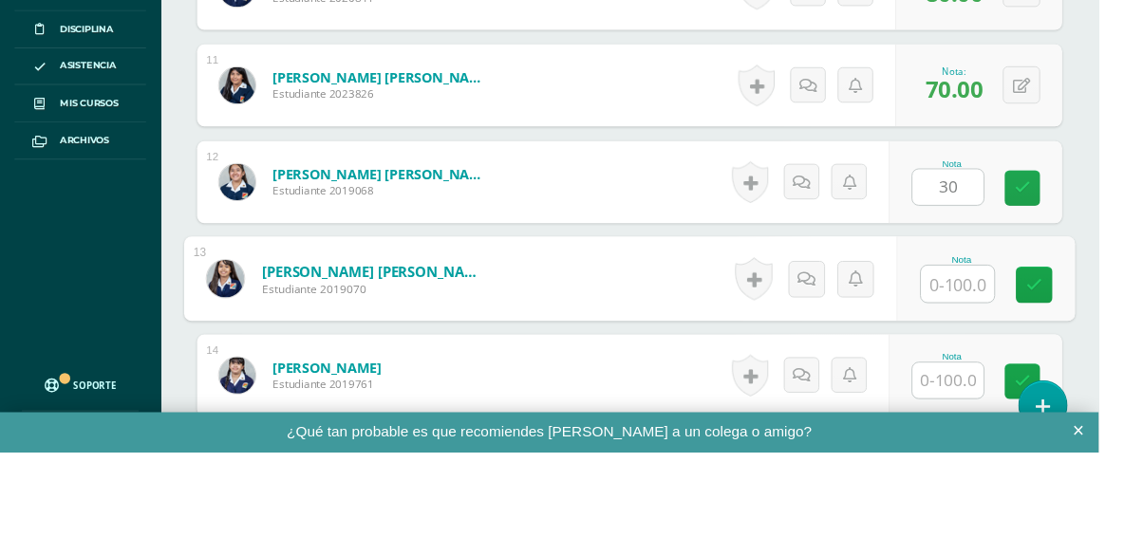
scroll to position [1583, 0]
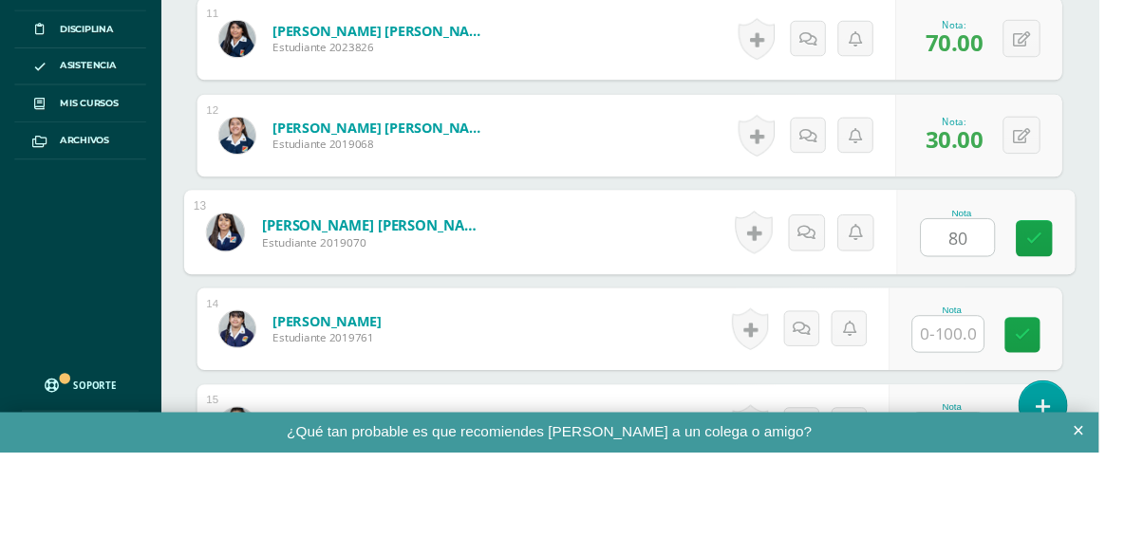
type input "80"
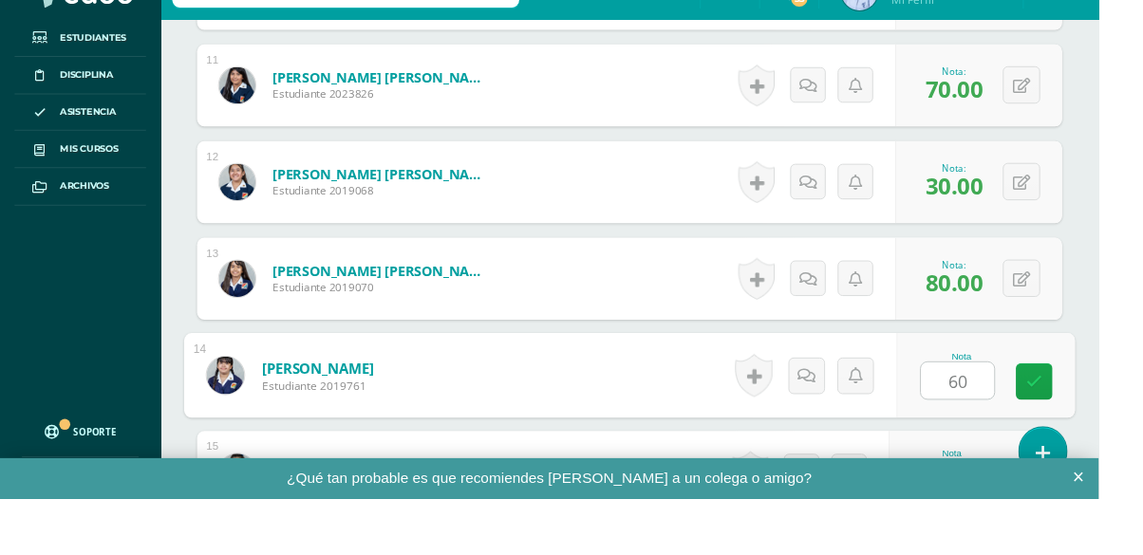
type input "60"
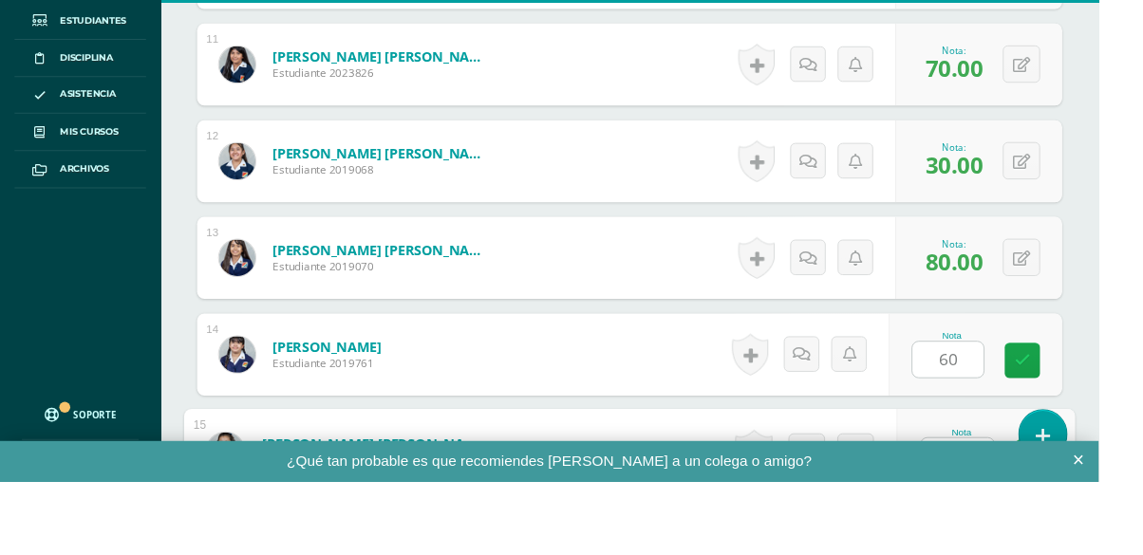
scroll to position [1784, 0]
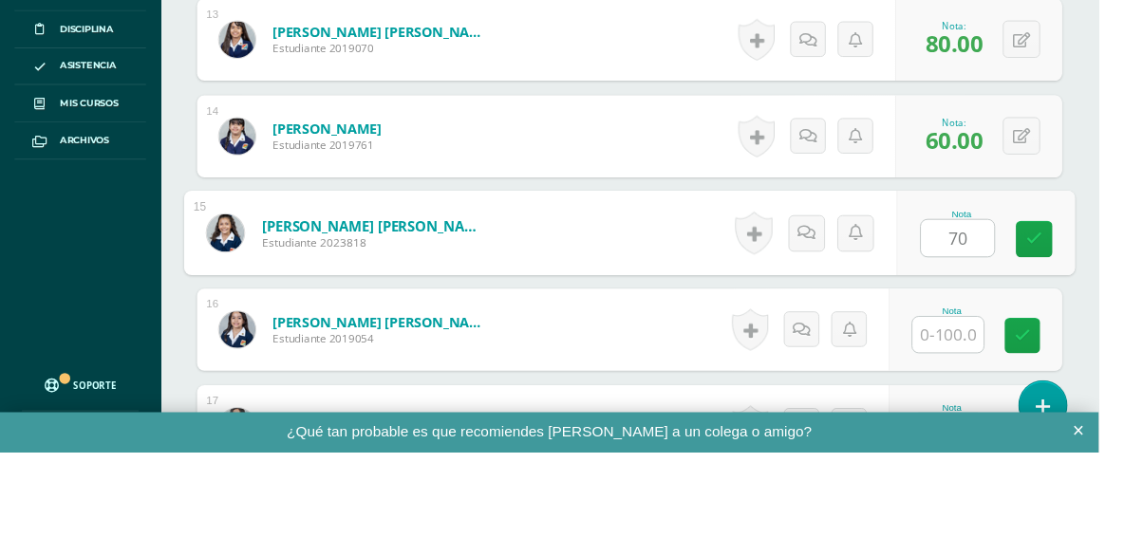
type input "70"
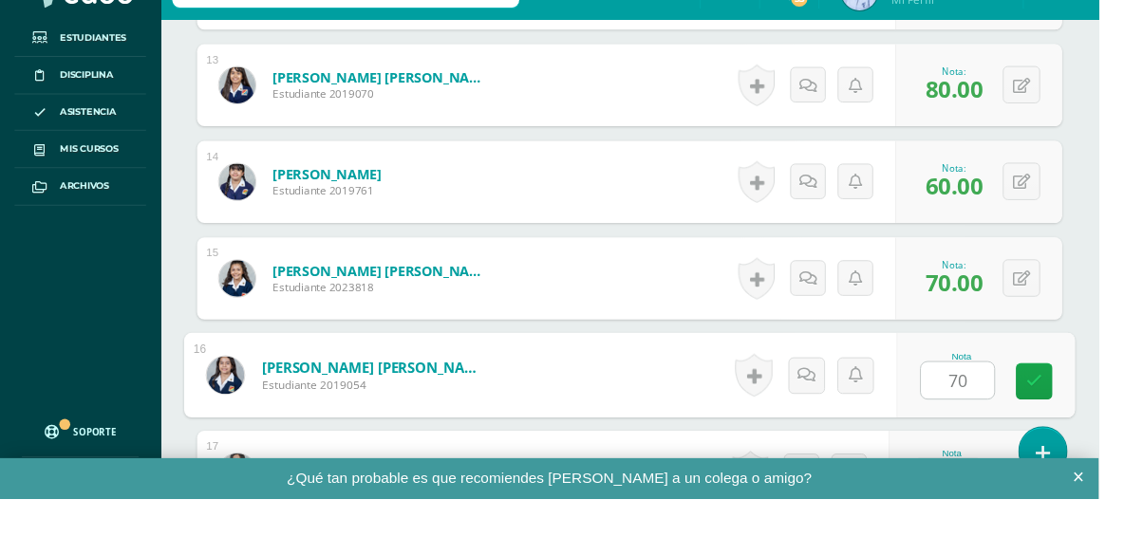
type input "70"
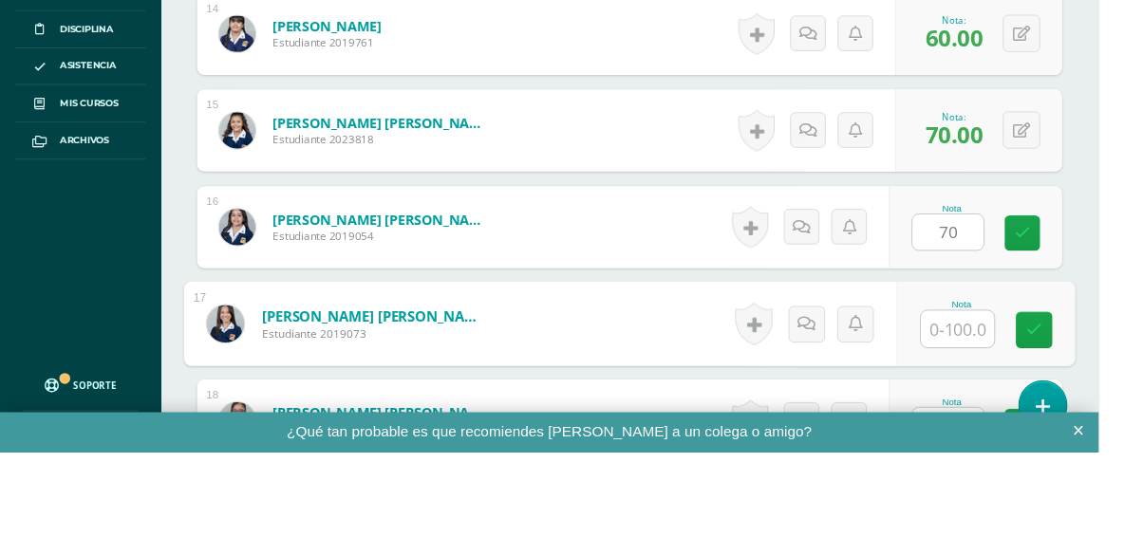
scroll to position [1985, 0]
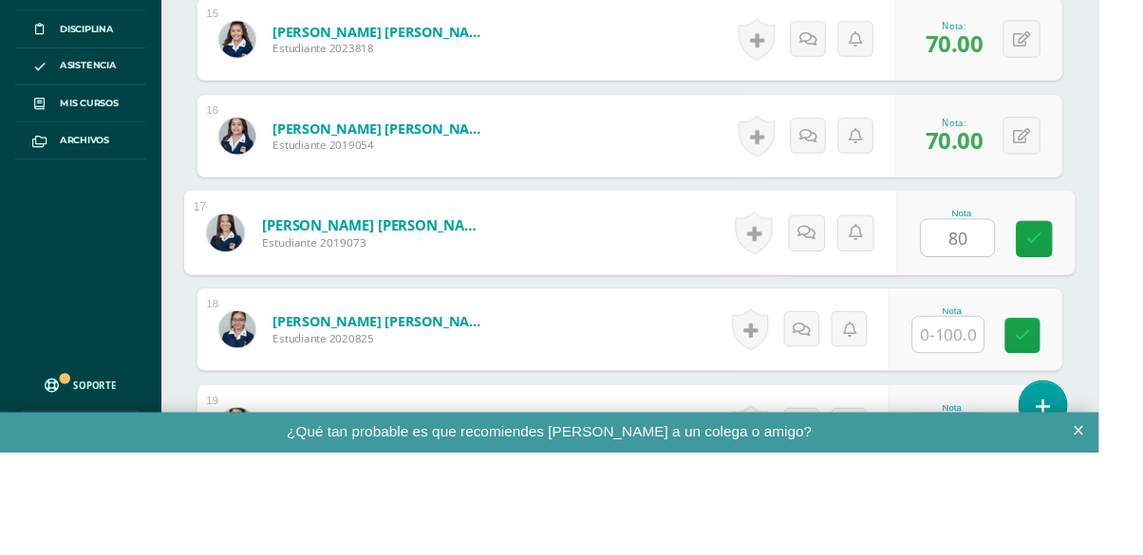
type input "80"
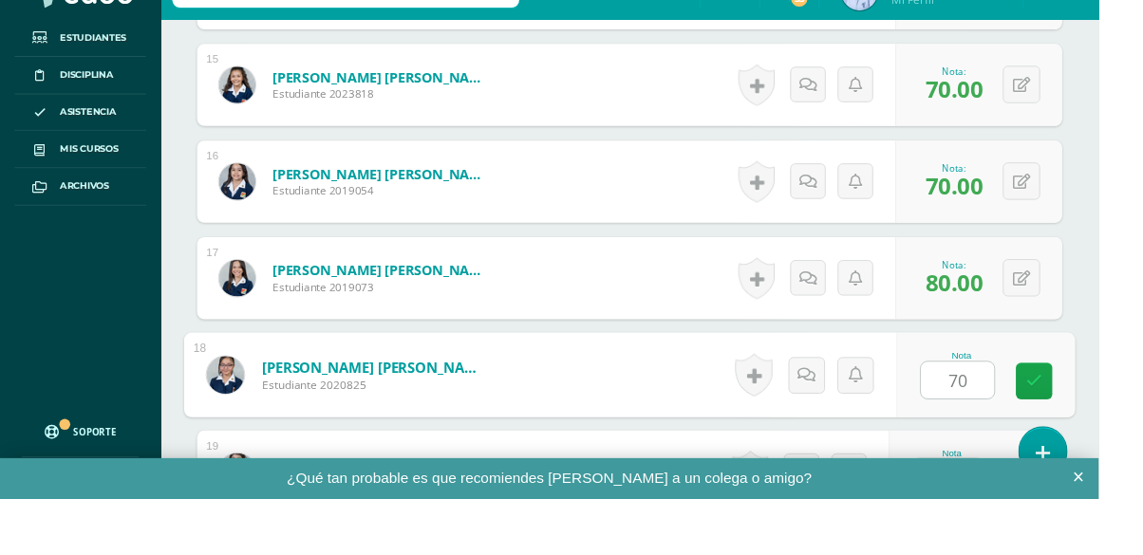
type input "70"
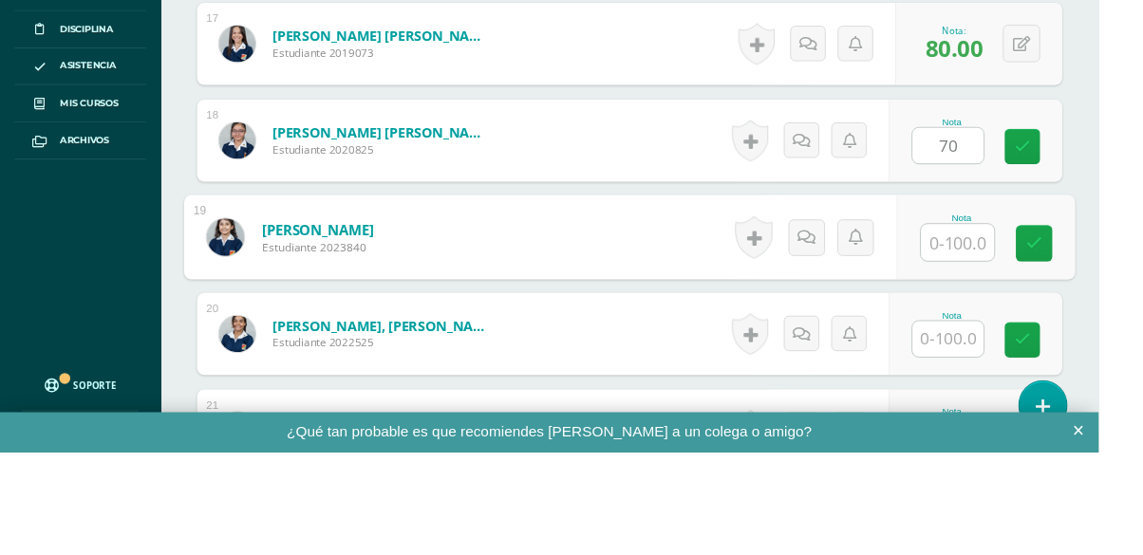
scroll to position [2186, 0]
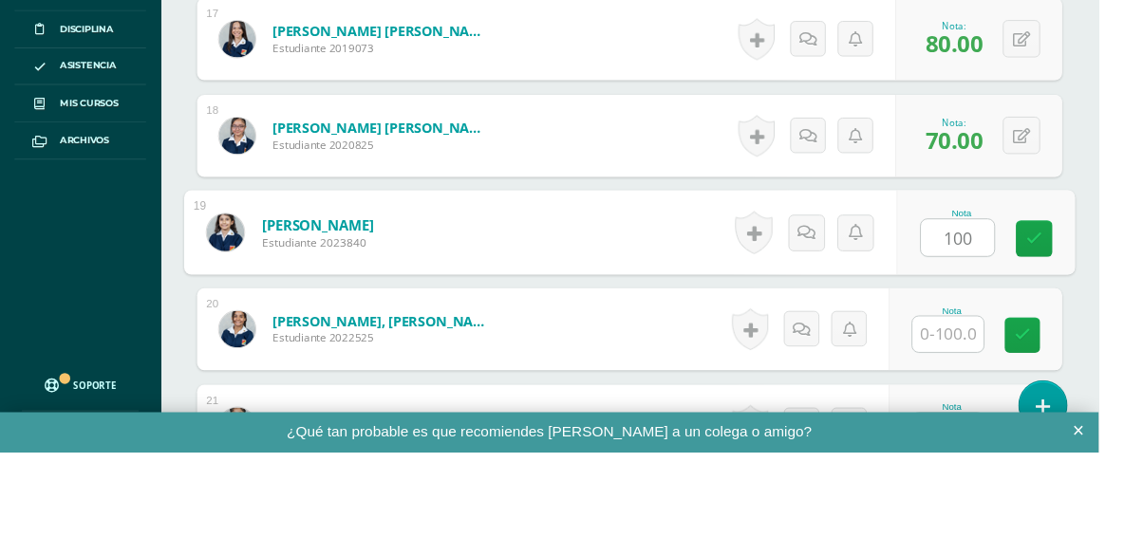
type input "100"
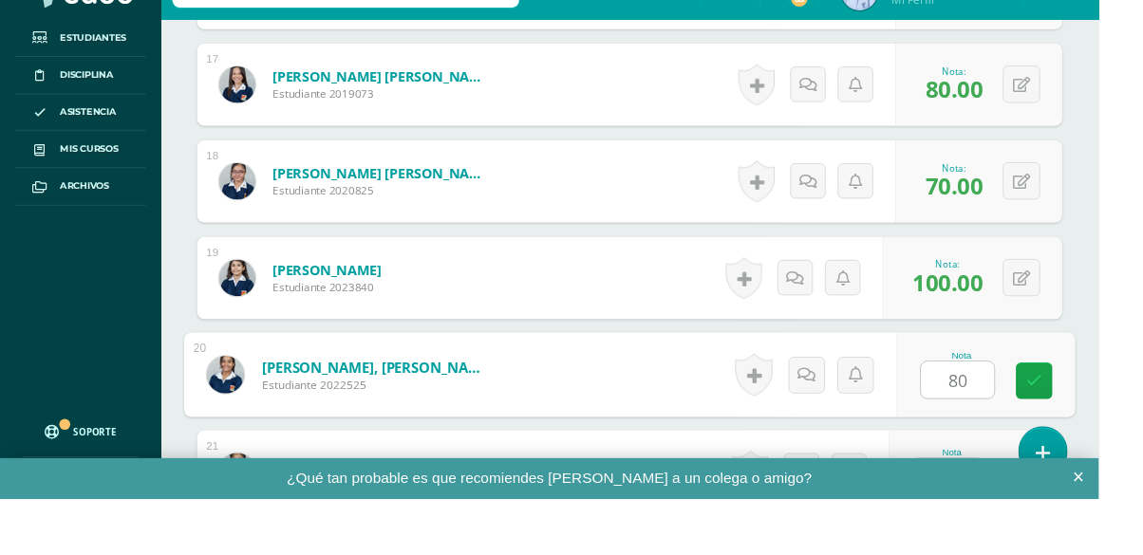
type input "80"
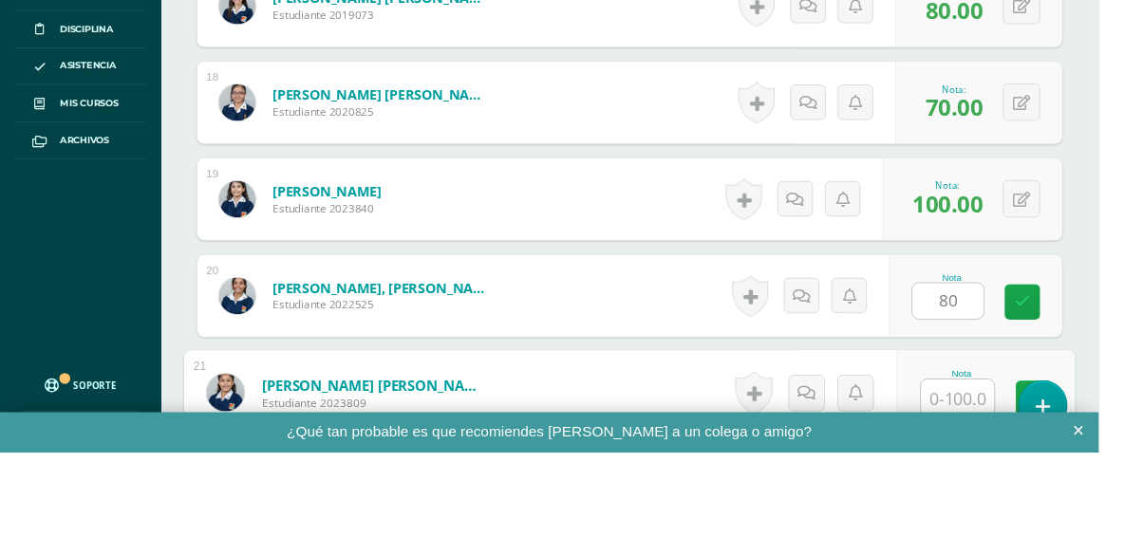
scroll to position [2388, 0]
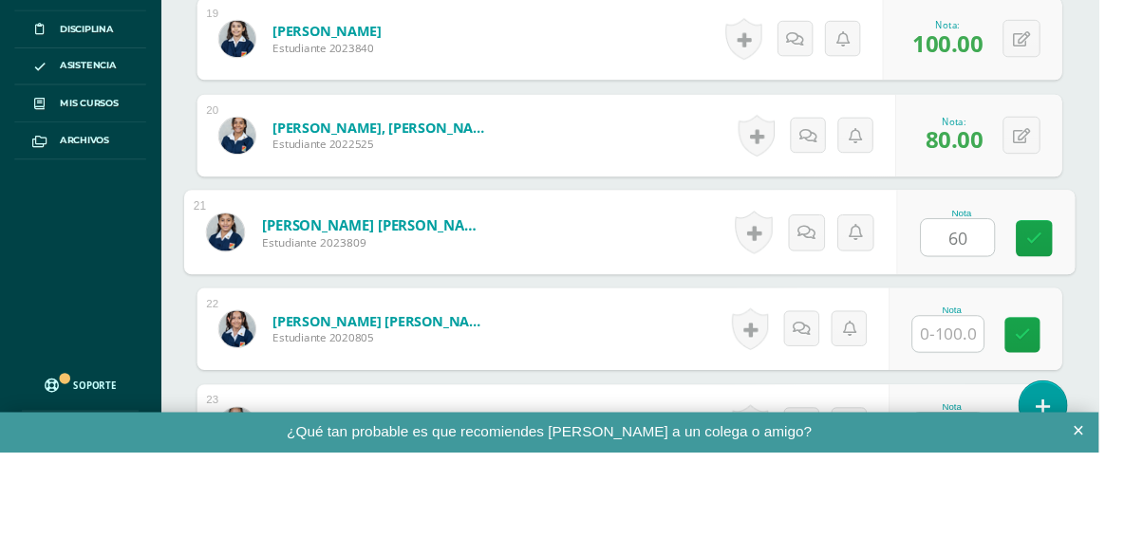
type input "60"
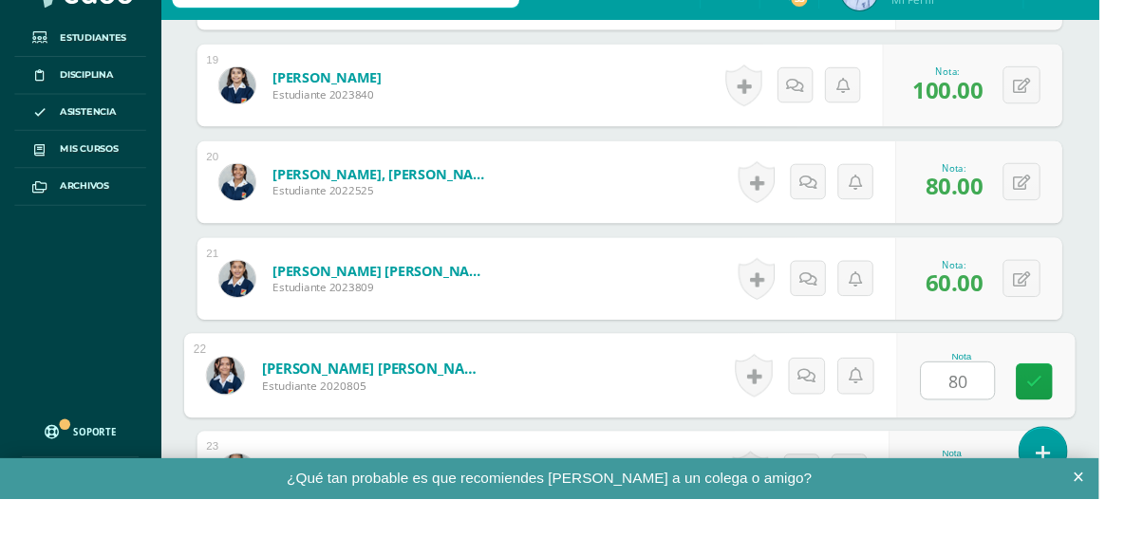
type input "80"
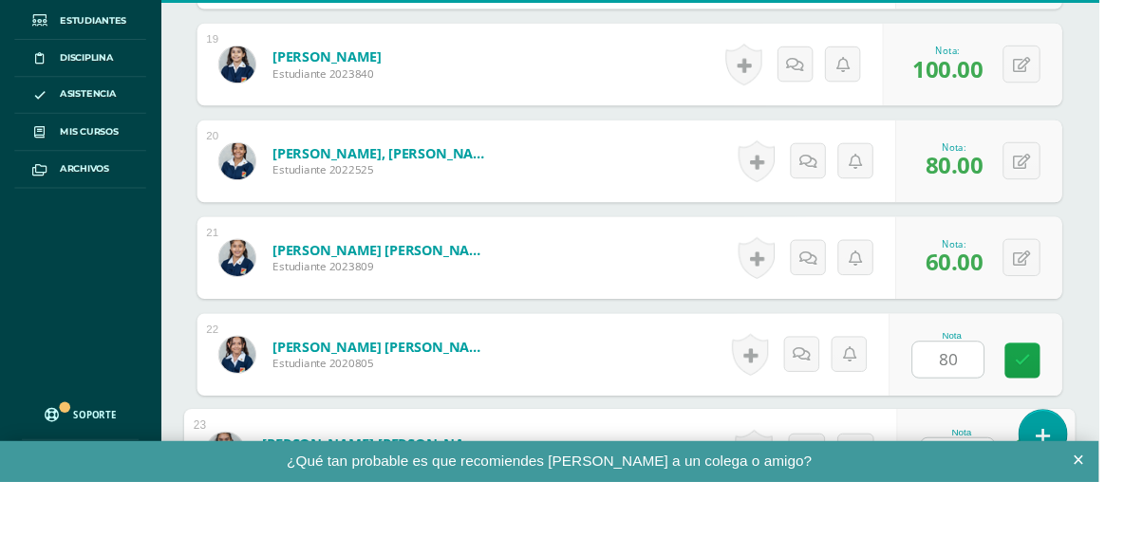
scroll to position [2589, 0]
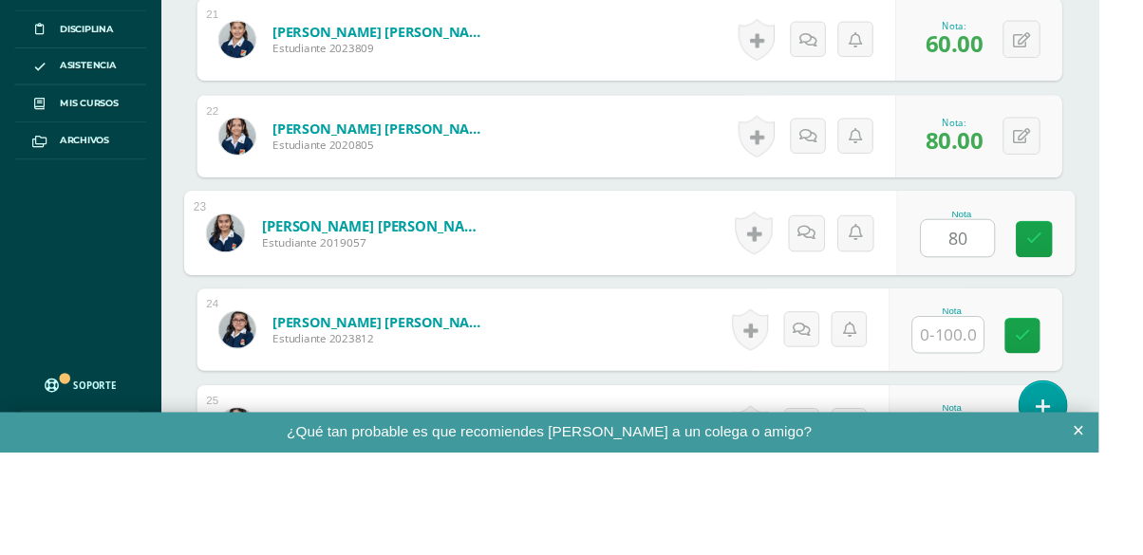
type input "80"
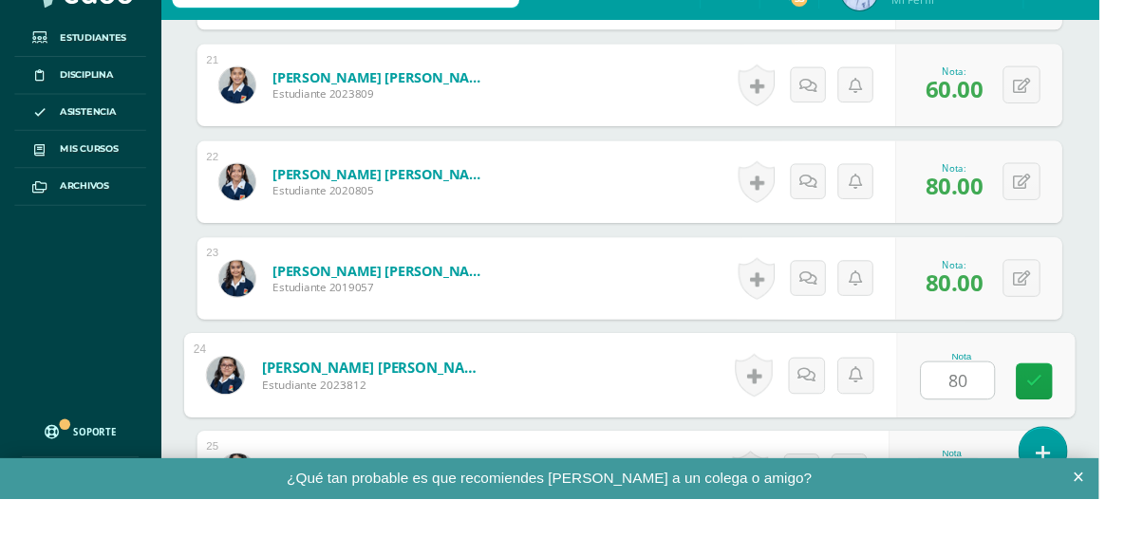
type input "80"
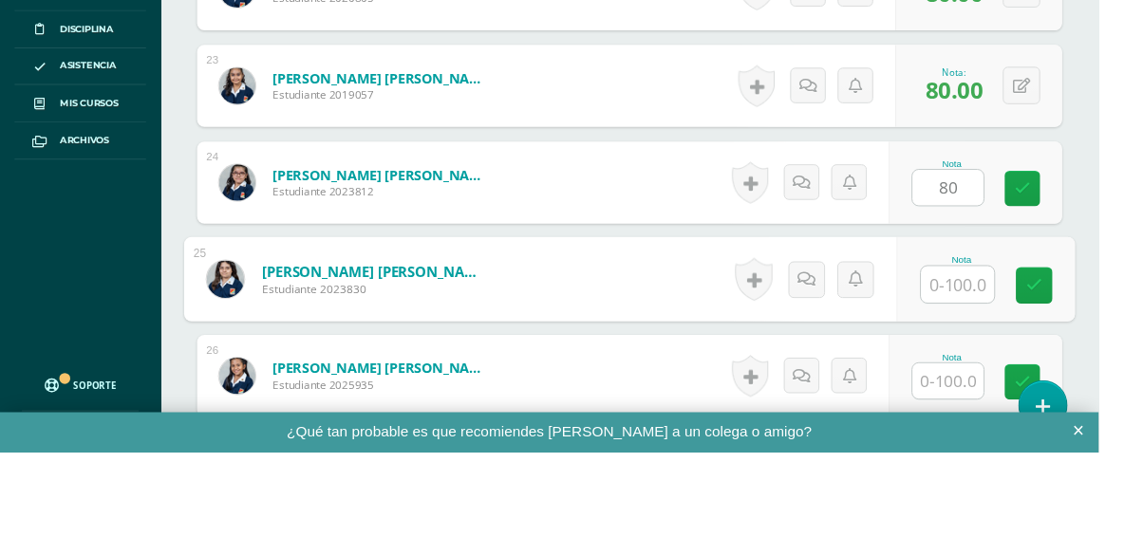
scroll to position [2790, 0]
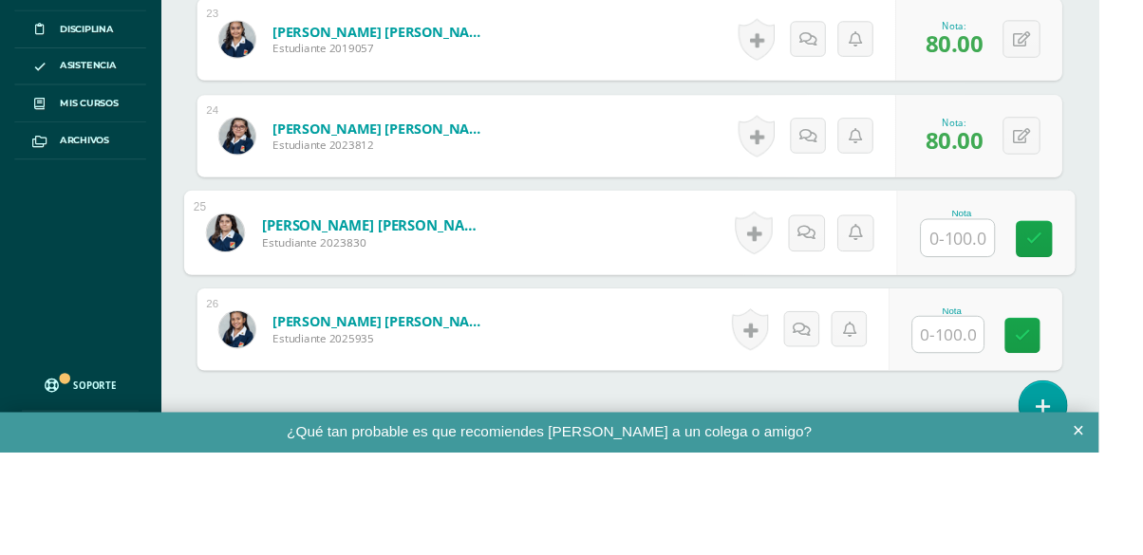
type input "6"
type input "70"
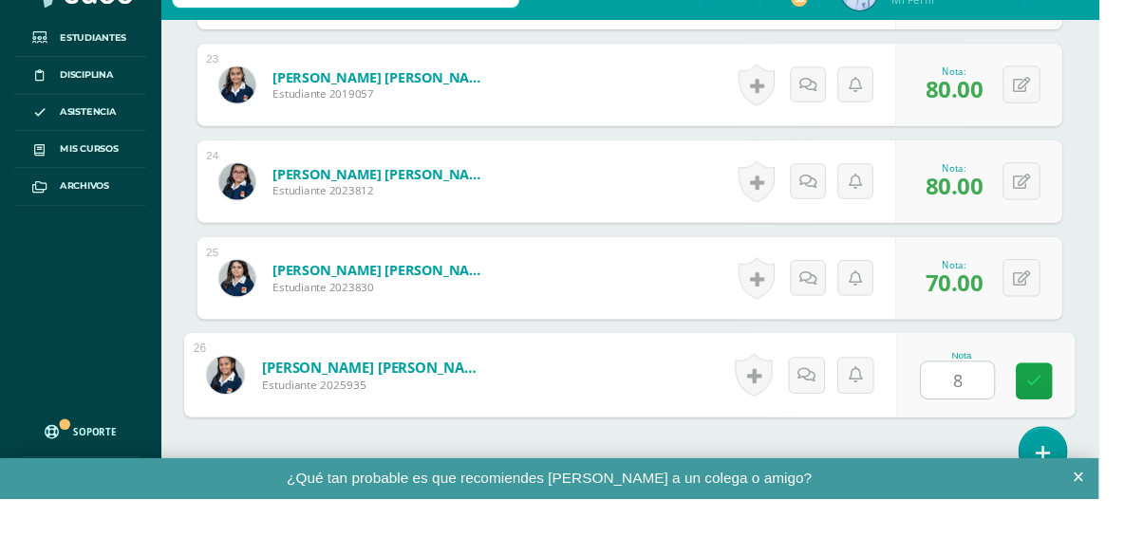
type input "80"
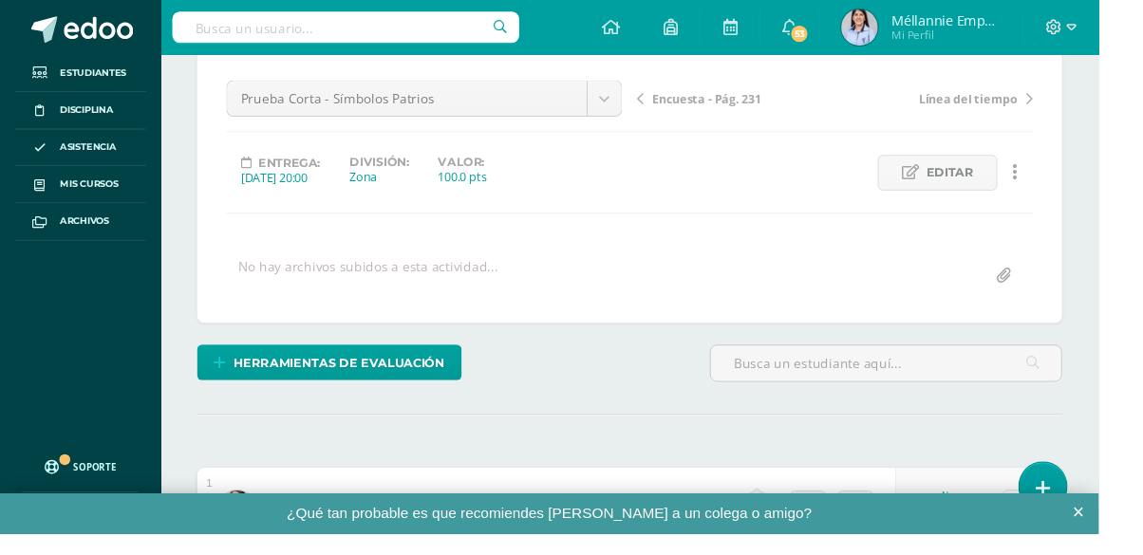
scroll to position [0, 0]
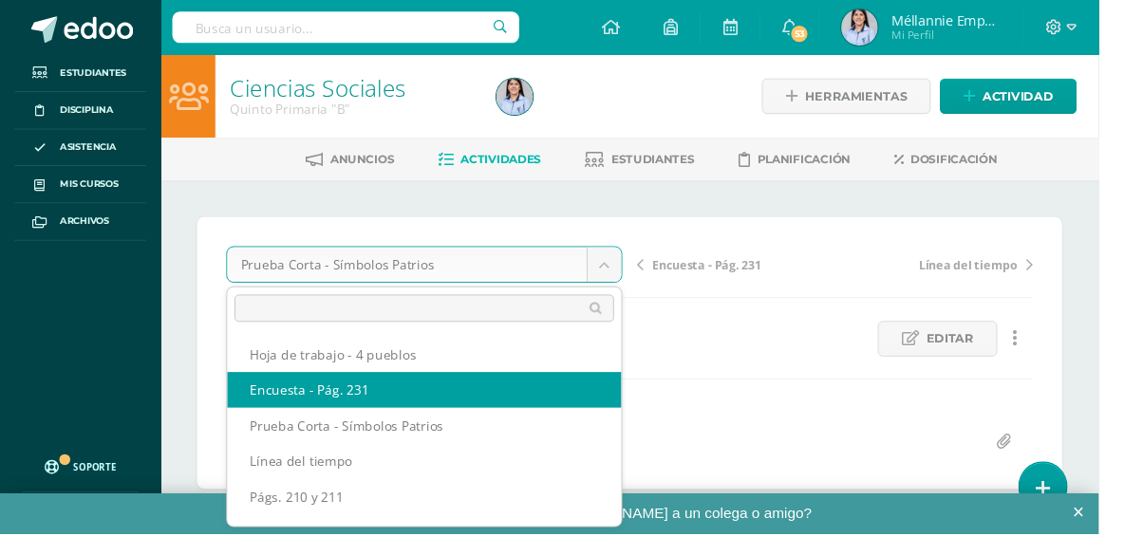
select select "/dashboard/teacher/grade-activity/129863/"
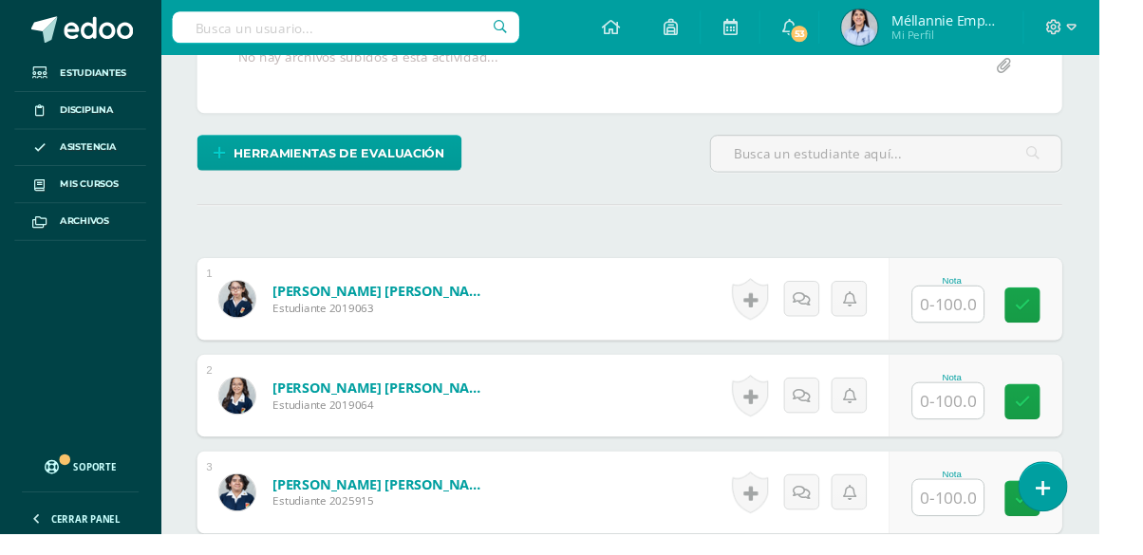
scroll to position [392, 0]
click at [987, 314] on input "text" at bounding box center [986, 315] width 74 height 37
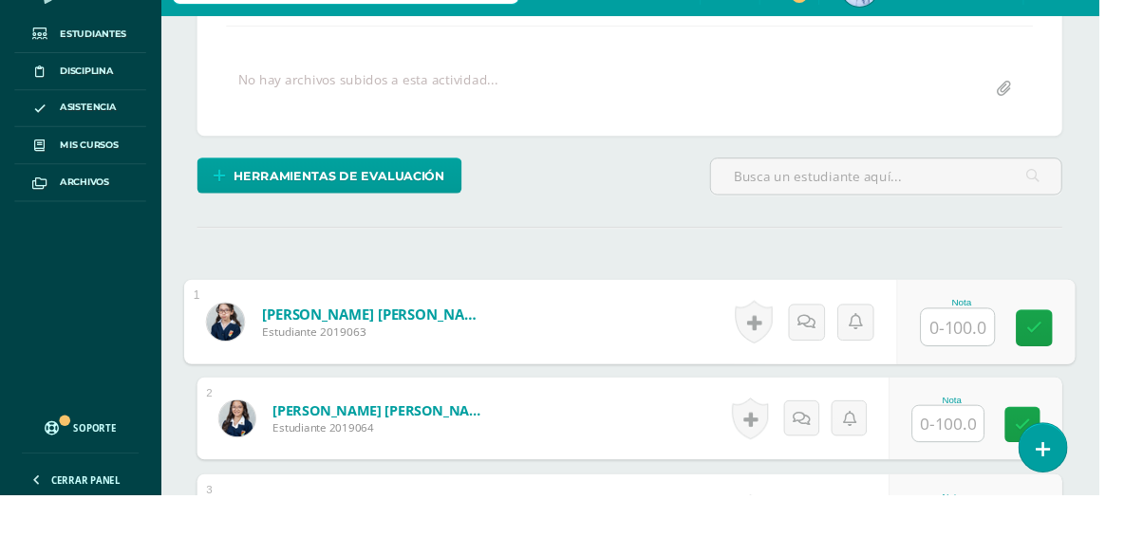
scroll to position [326, 0]
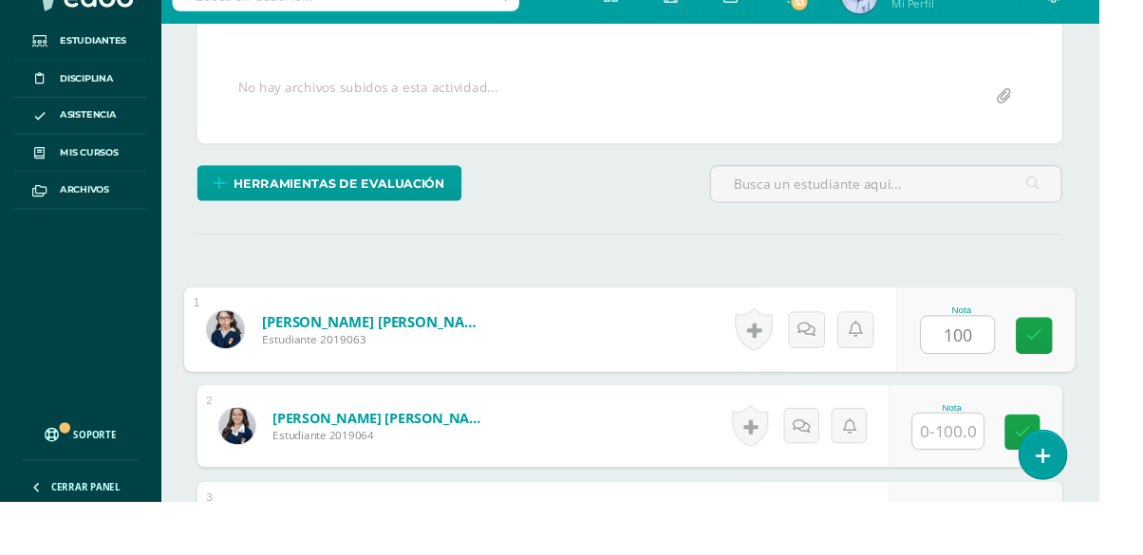
type input "100"
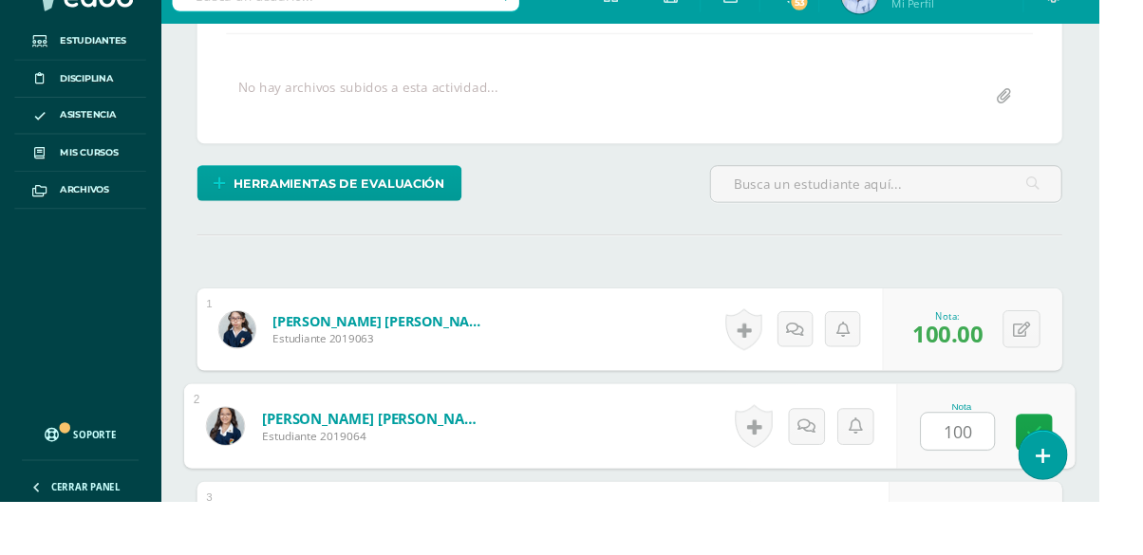
type input "100"
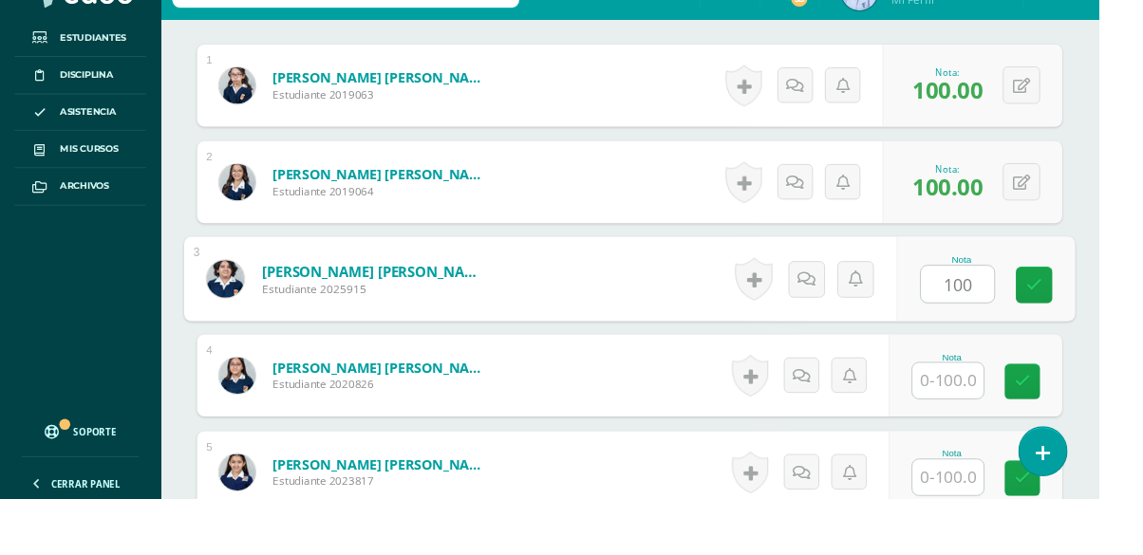
type input "100"
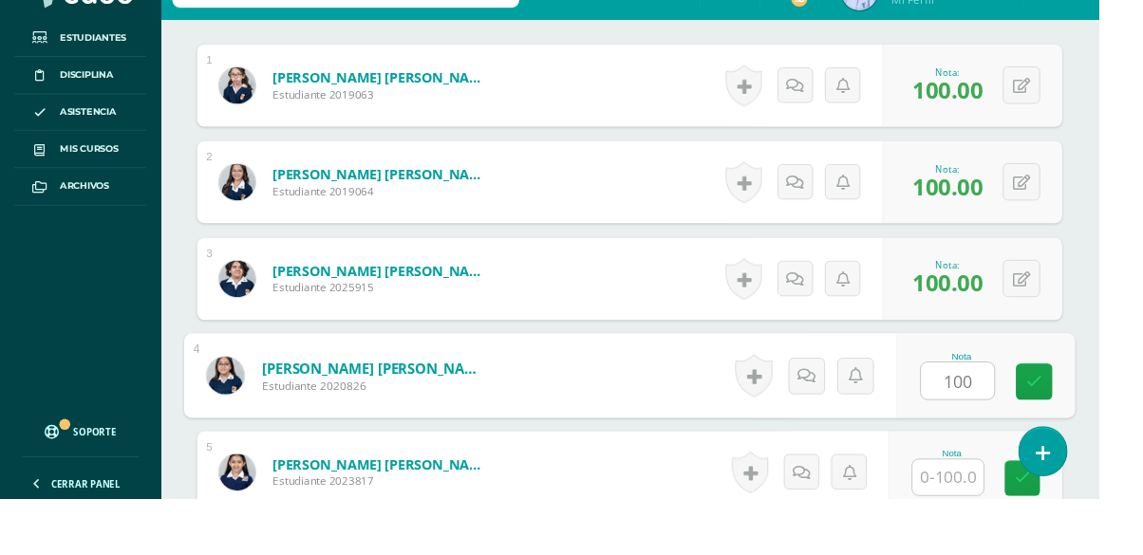
type input "100"
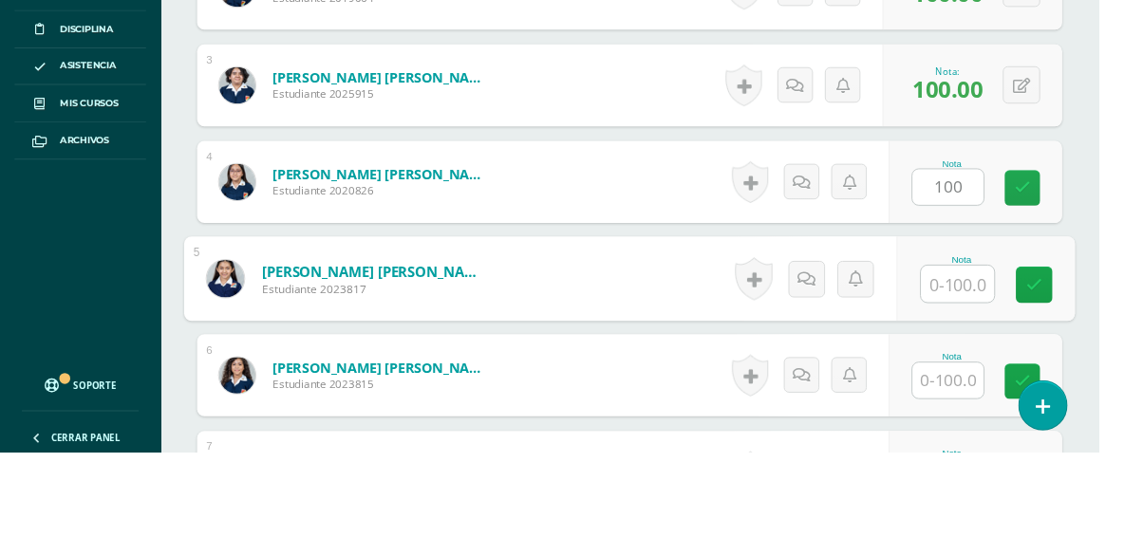
scroll to position [778, 0]
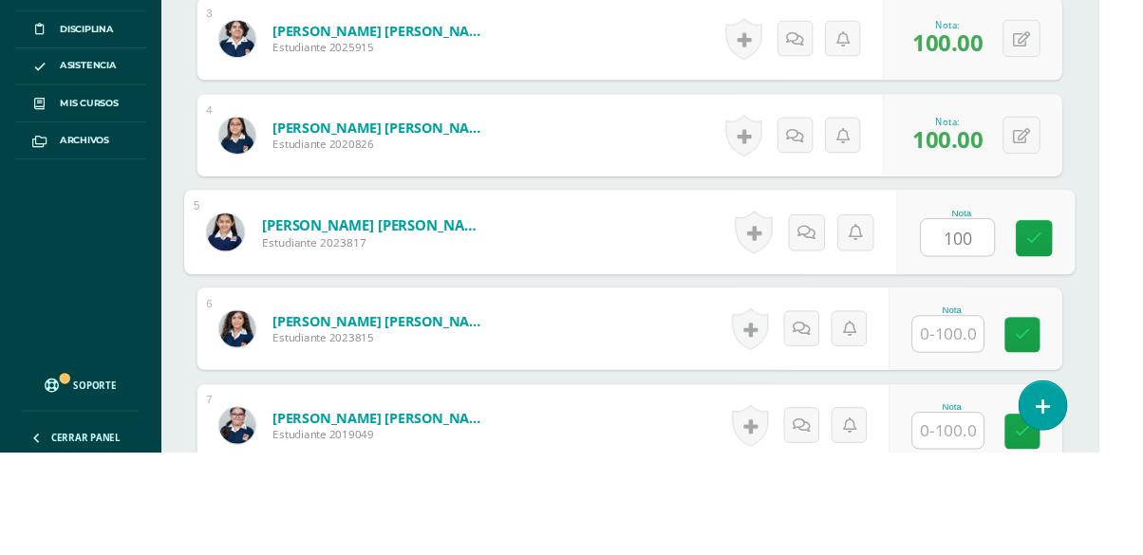
type input "100"
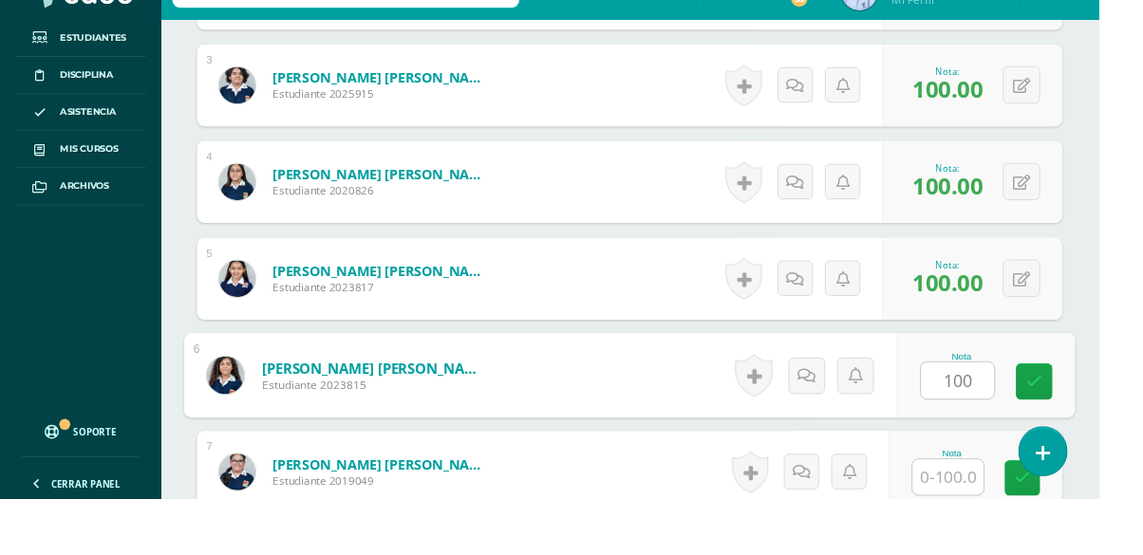
type input "100"
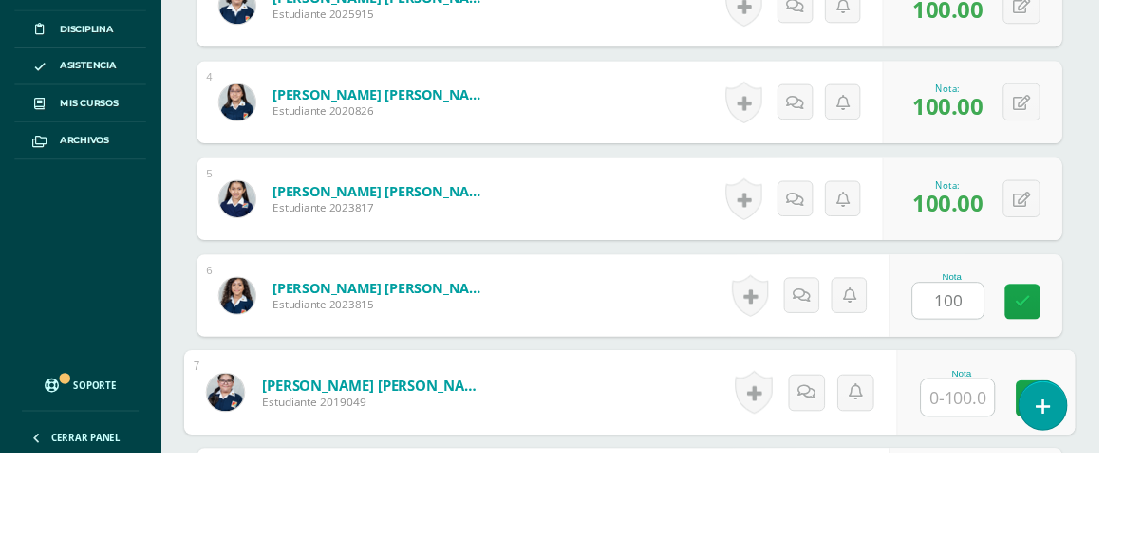
scroll to position [979, 0]
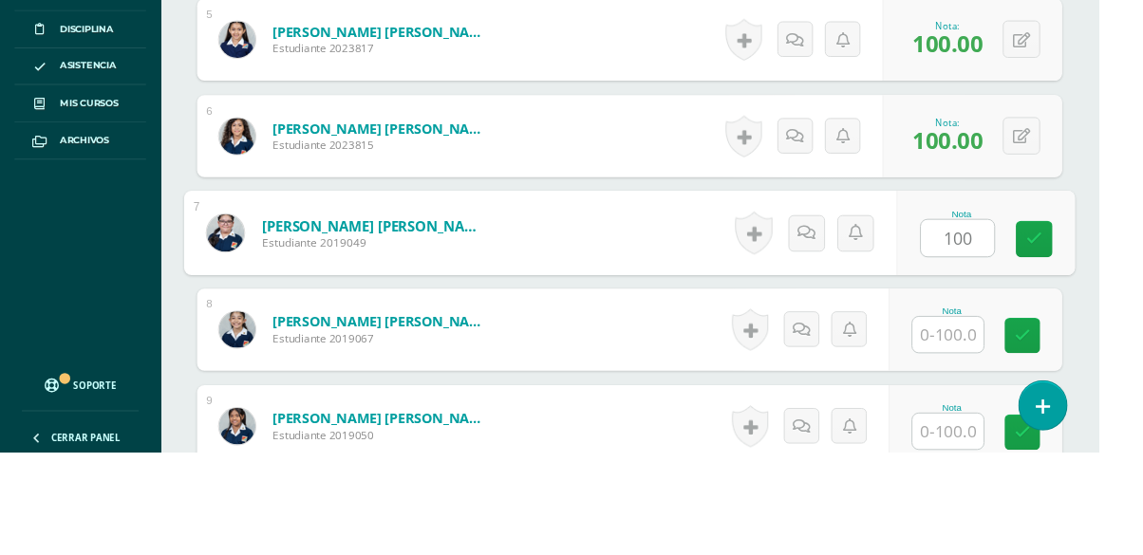
type input "100"
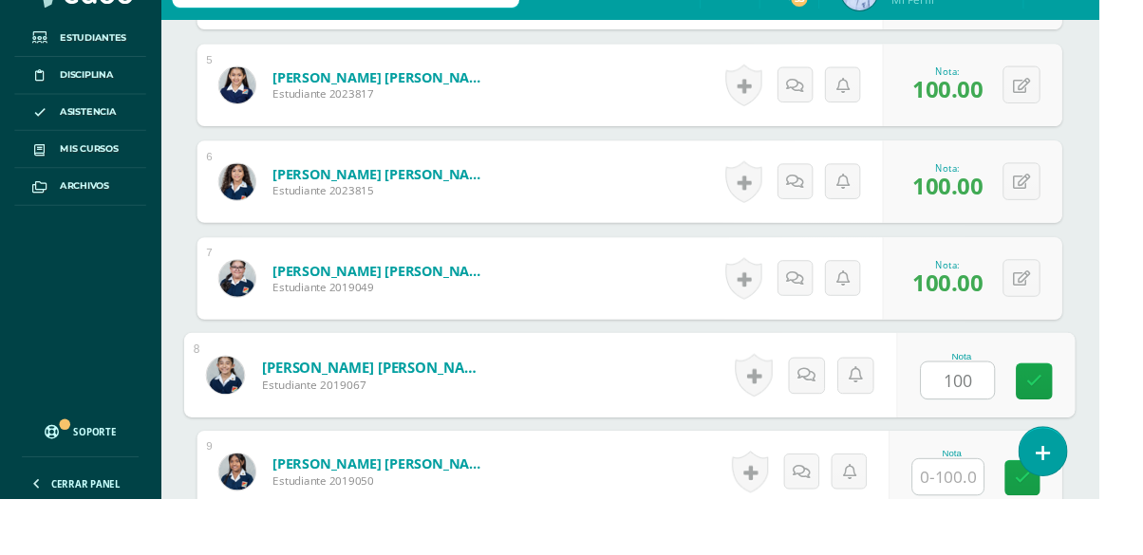
type input "100"
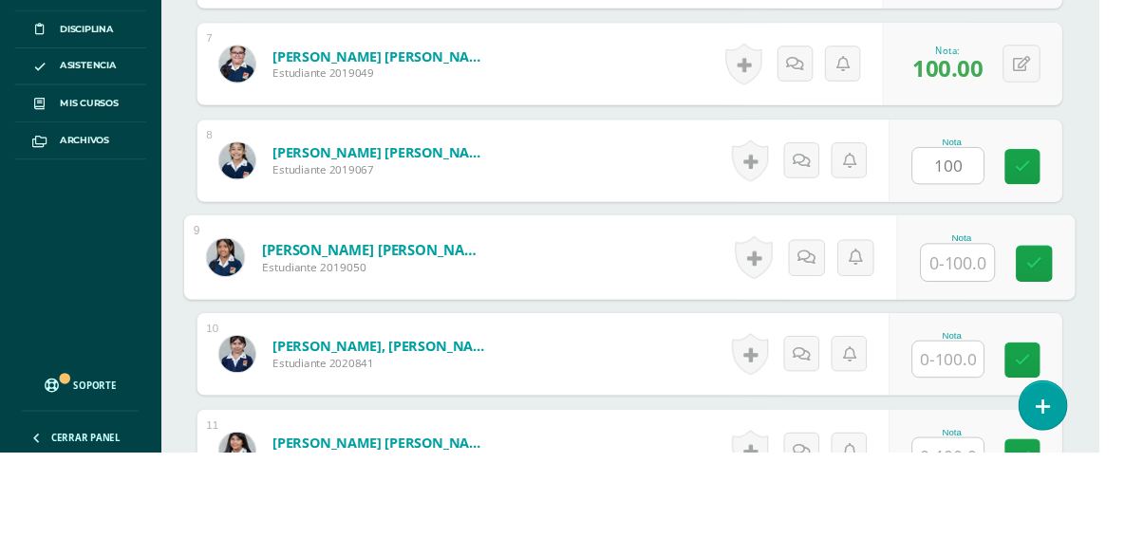
scroll to position [1180, 0]
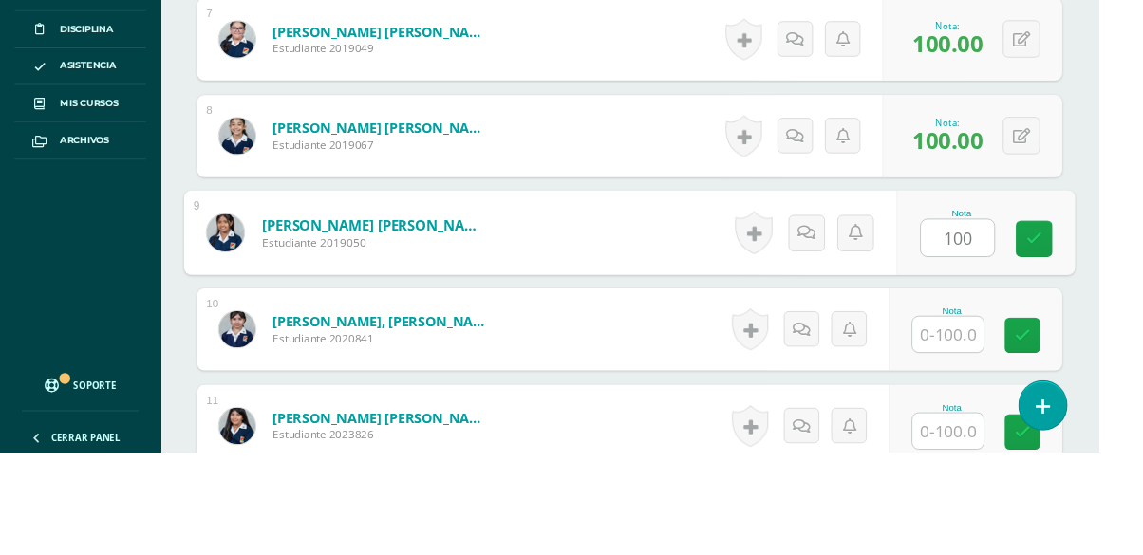
type input "100"
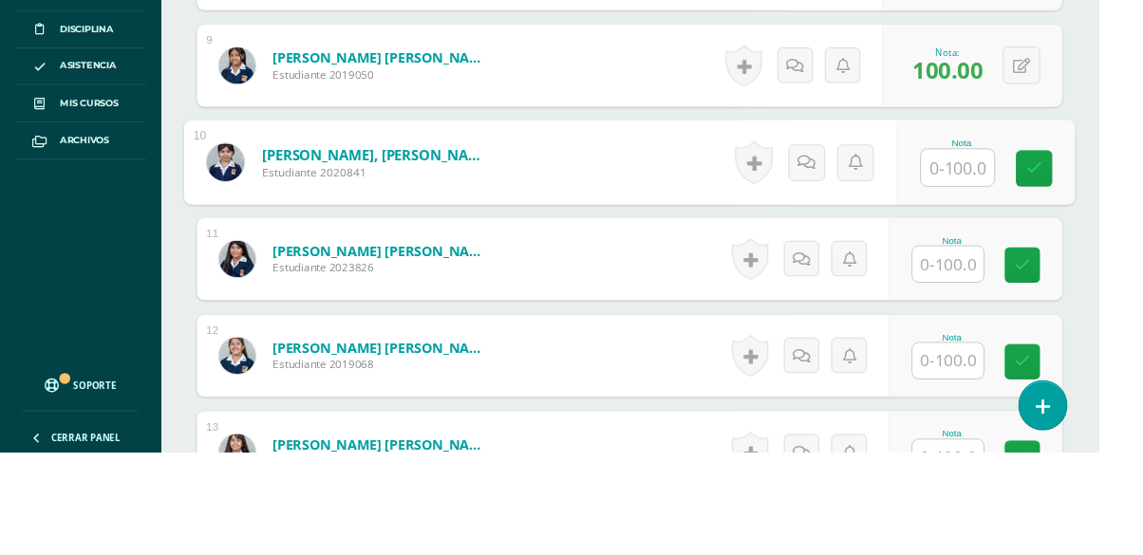
scroll to position [1358, 0]
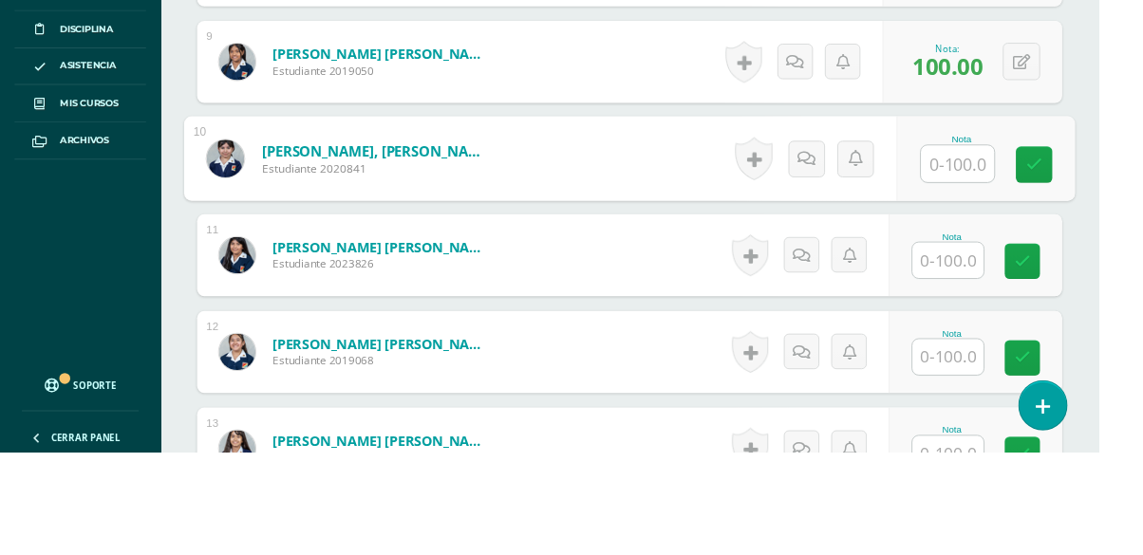
click at [980, 349] on input "text" at bounding box center [986, 355] width 74 height 37
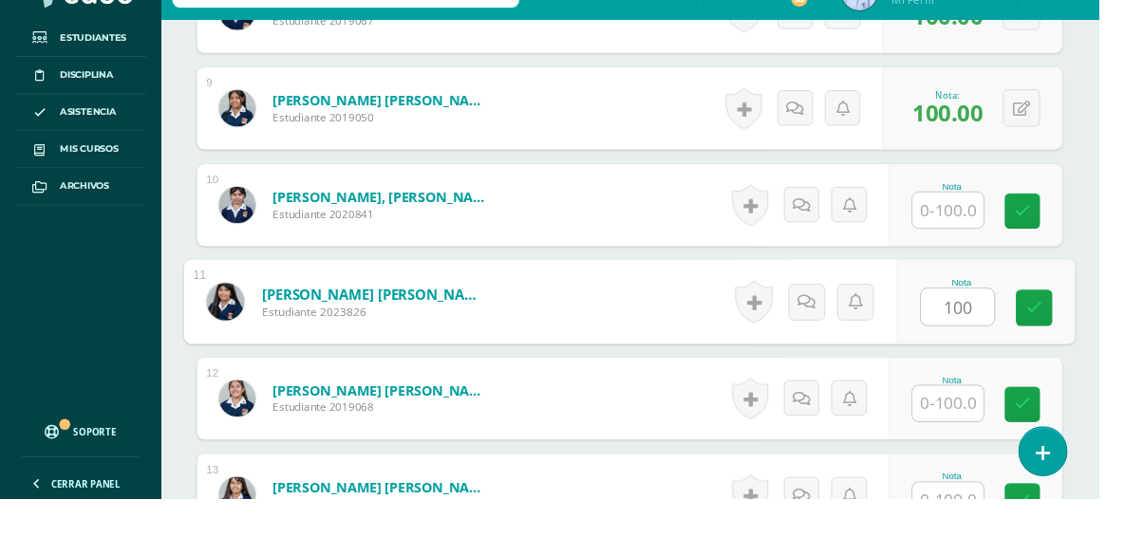
type input "100"
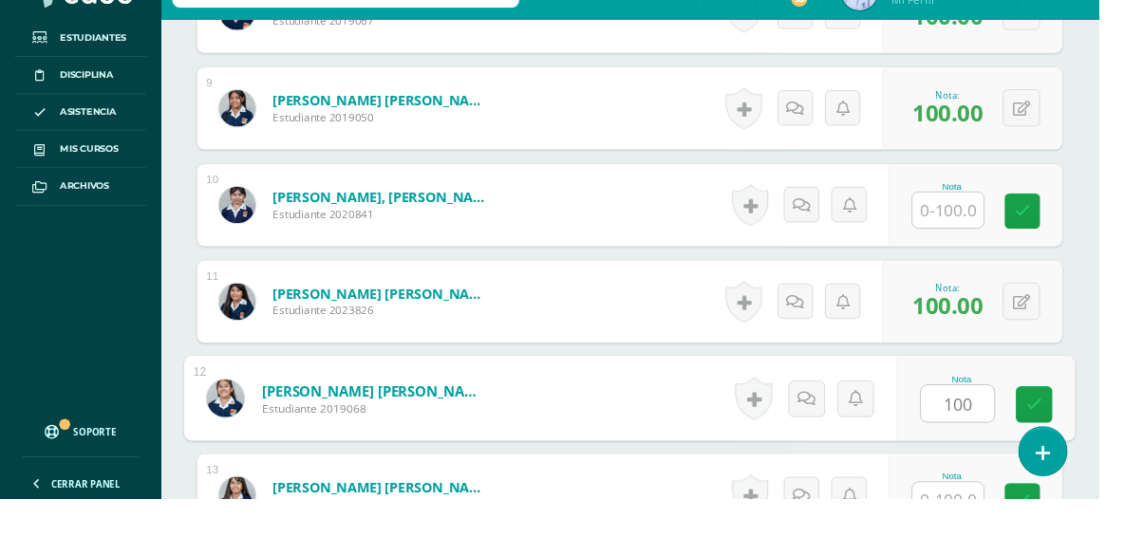
type input "100"
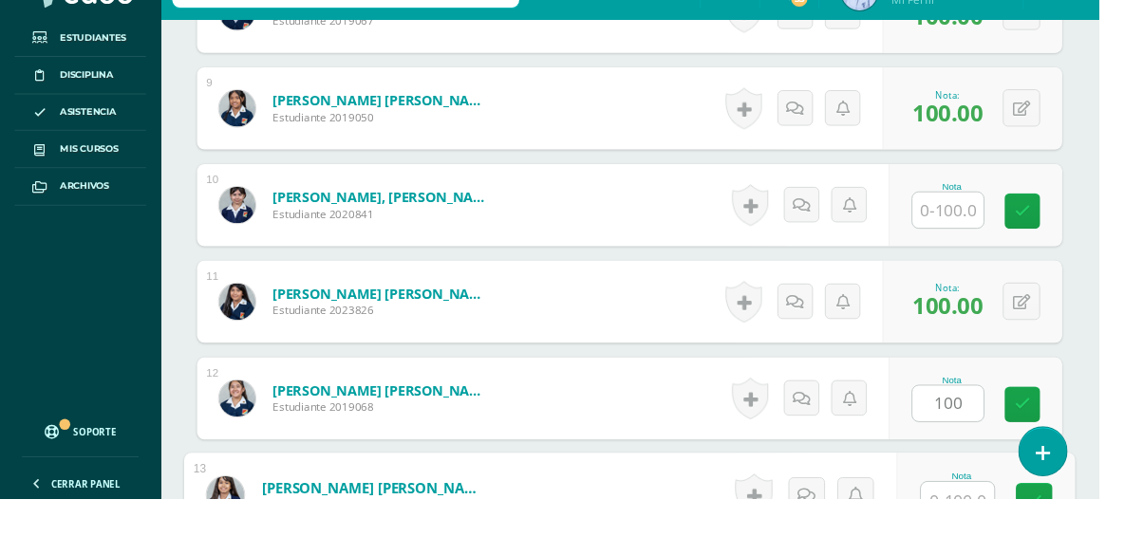
scroll to position [1583, 0]
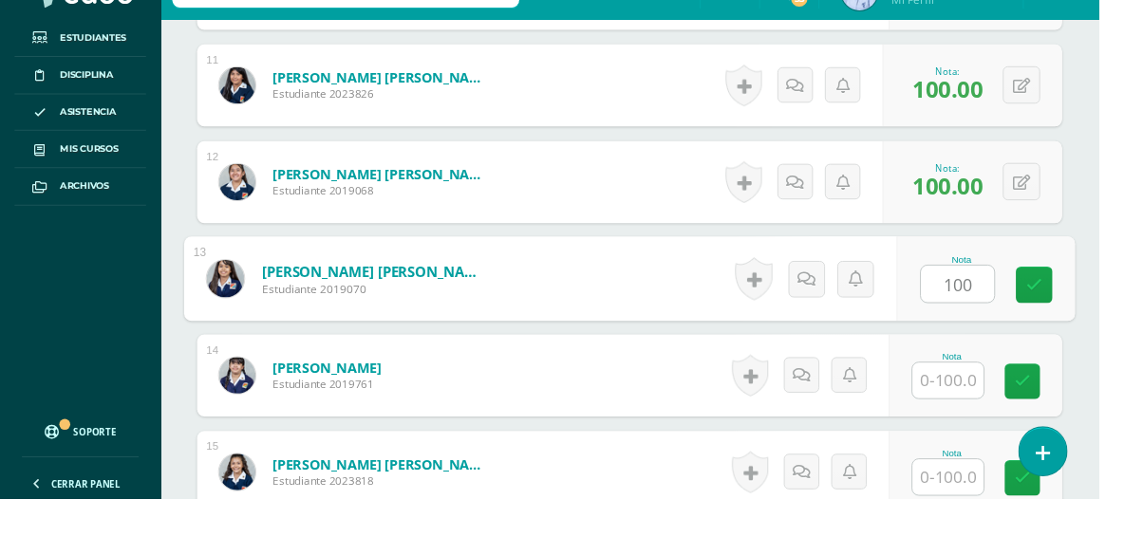
type input "100"
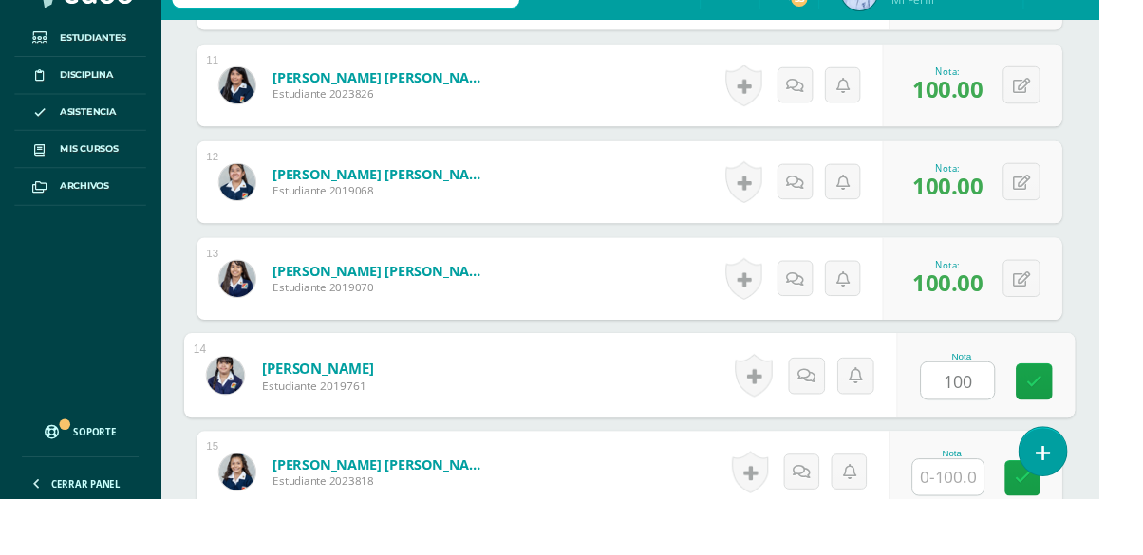
type input "100"
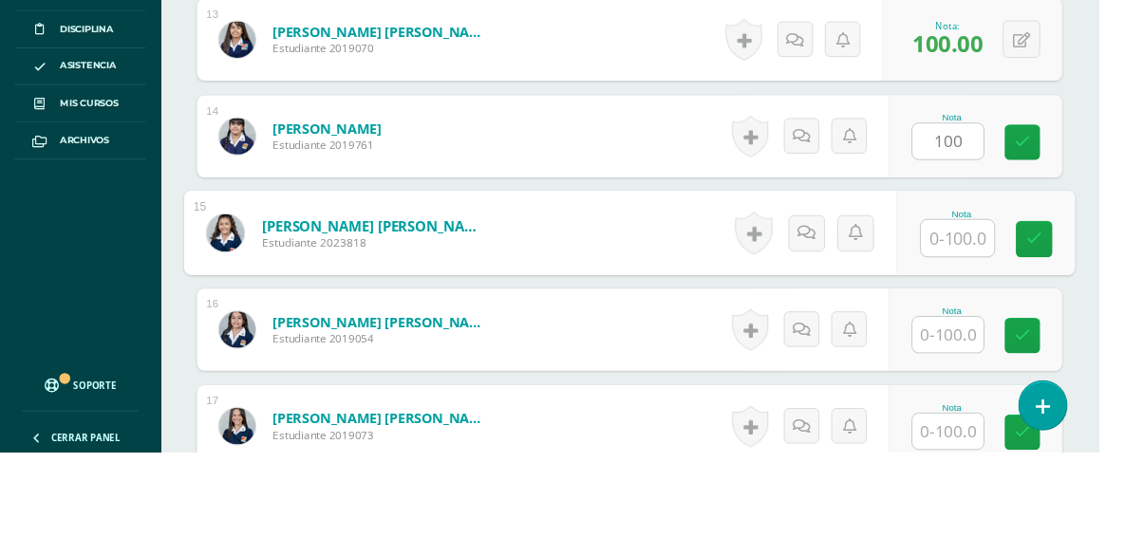
scroll to position [1784, 0]
type input "100"
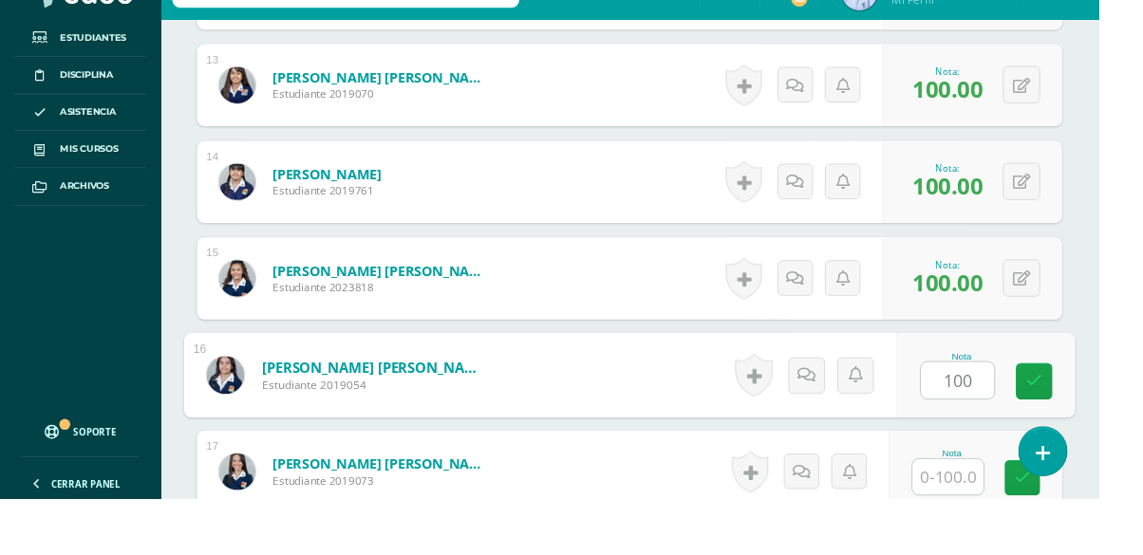
type input "100"
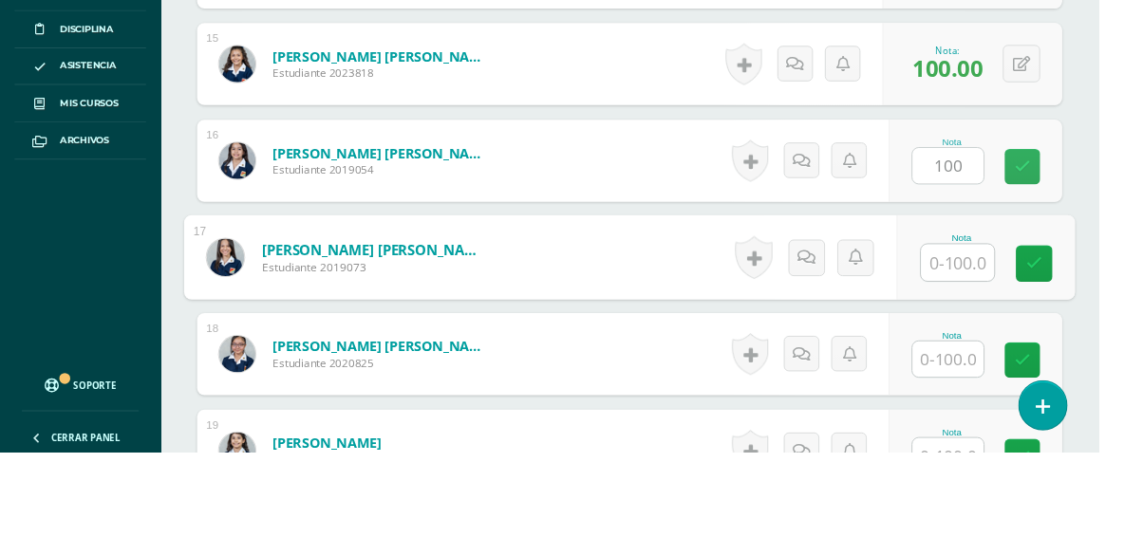
scroll to position [1985, 0]
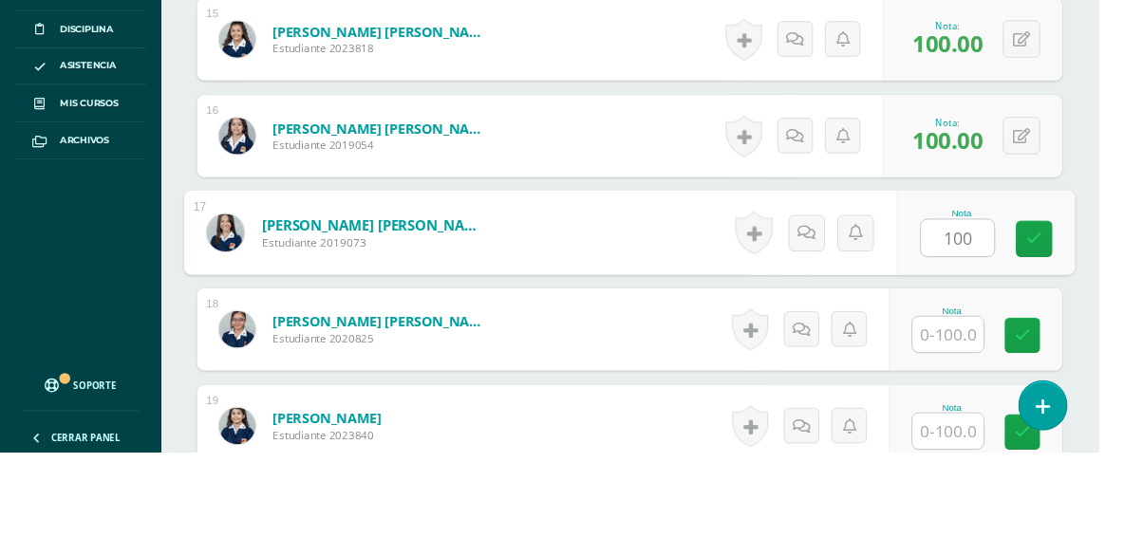
type input "100"
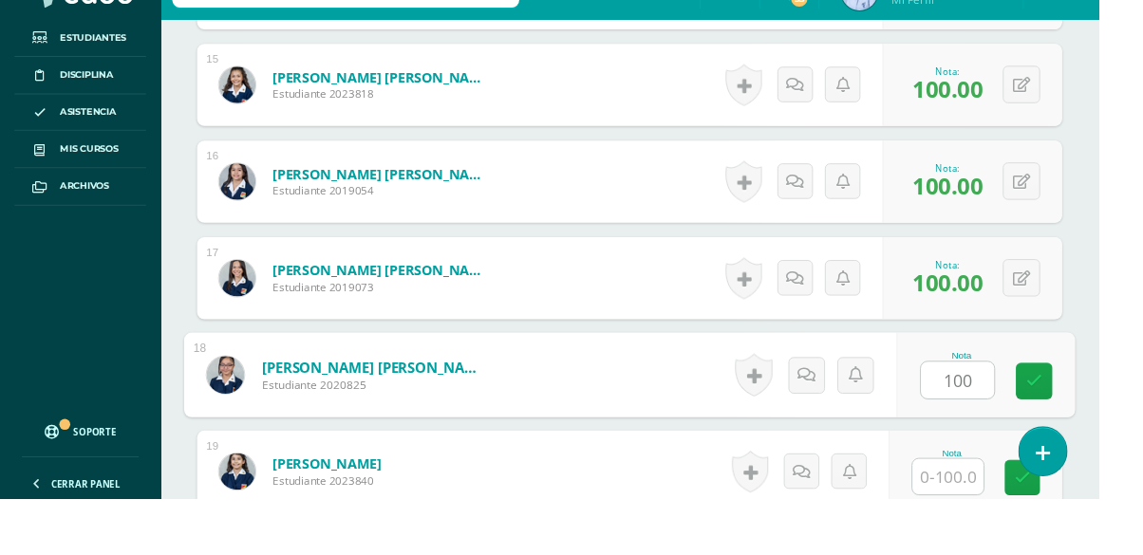
type input "100"
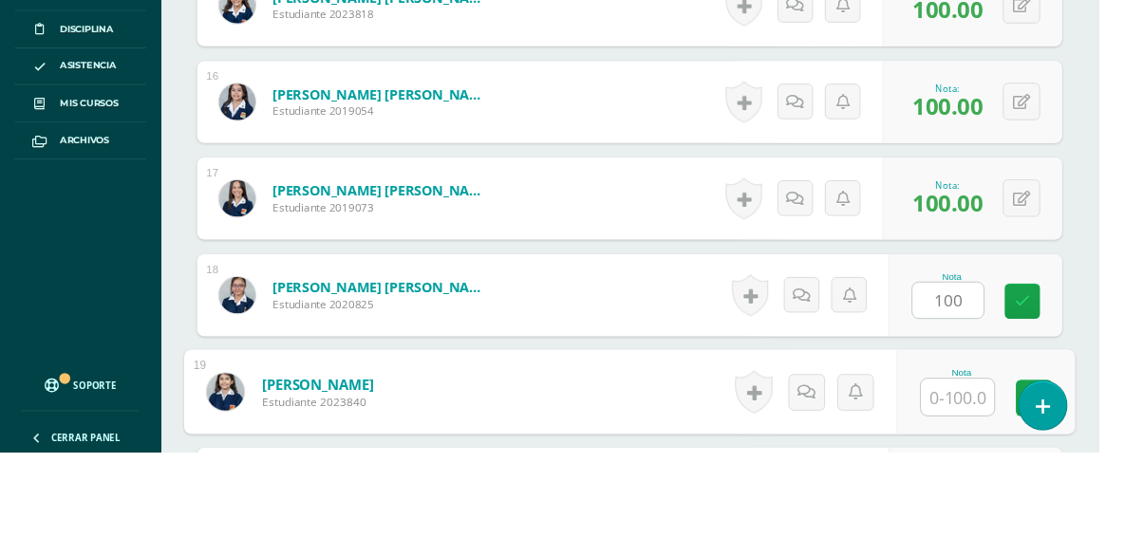
scroll to position [2186, 0]
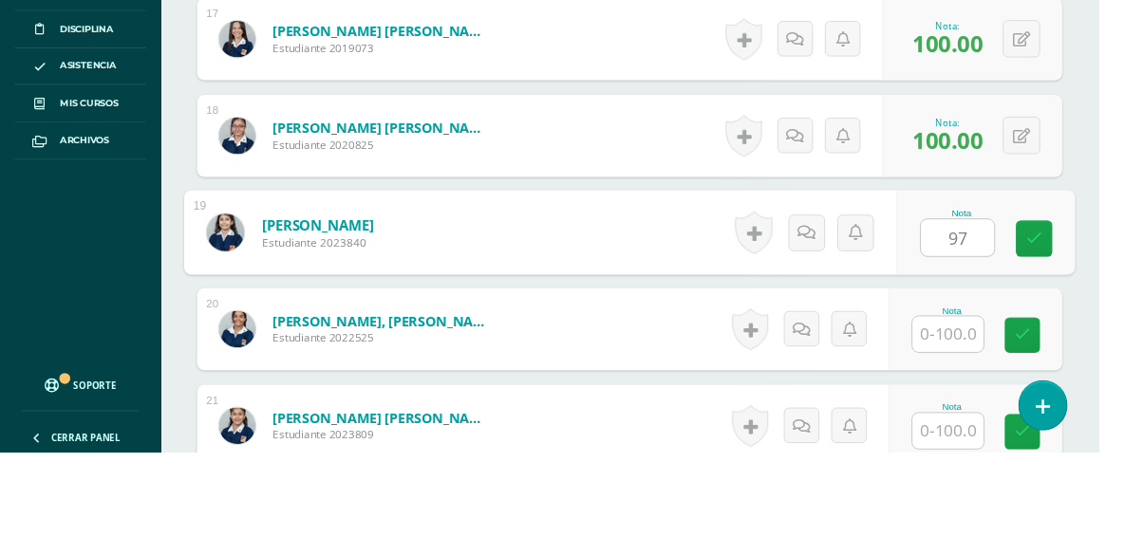
type input "97"
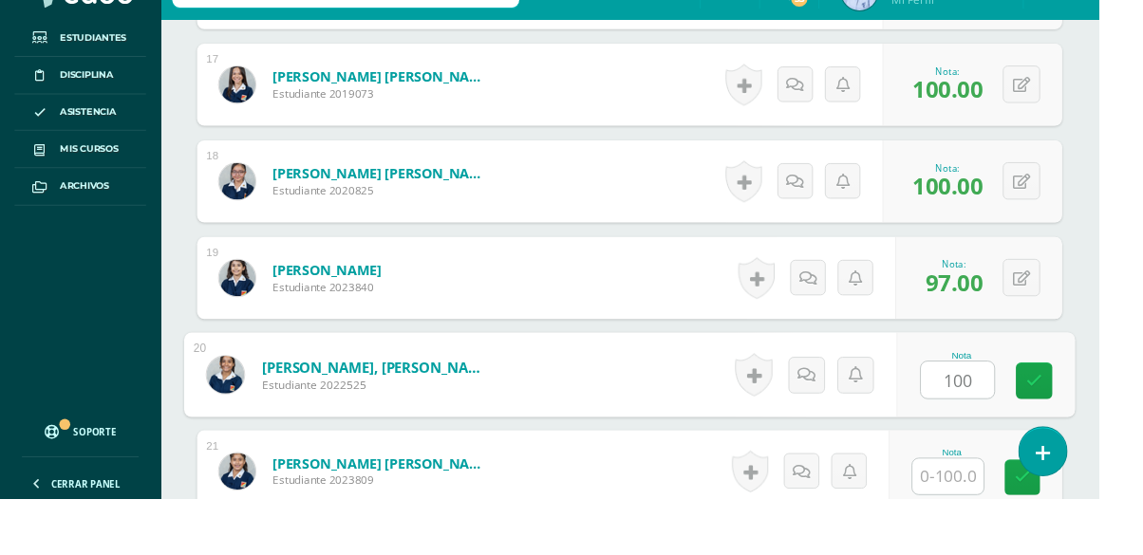
type input "100"
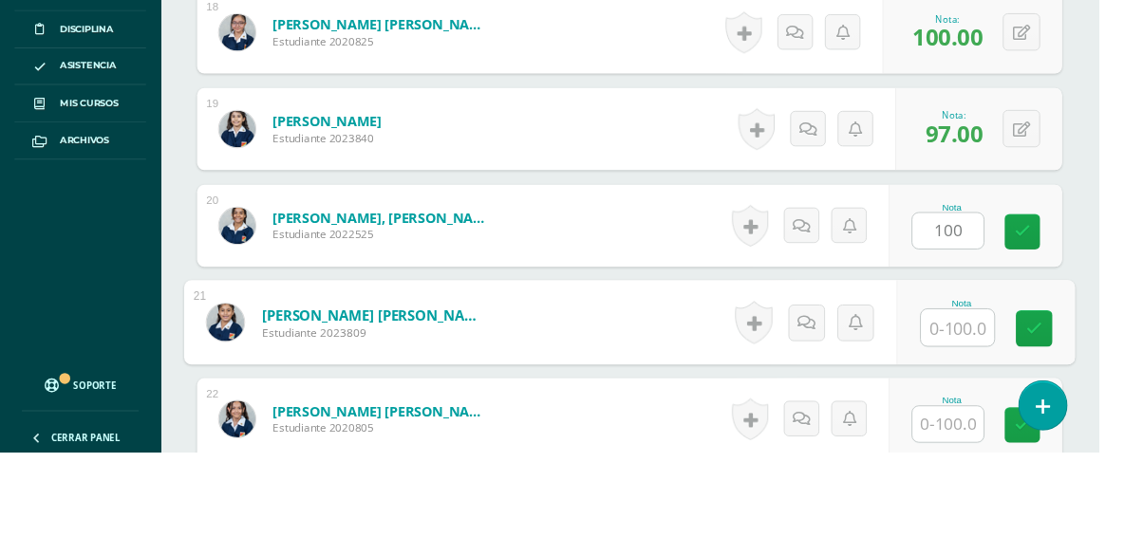
scroll to position [2388, 0]
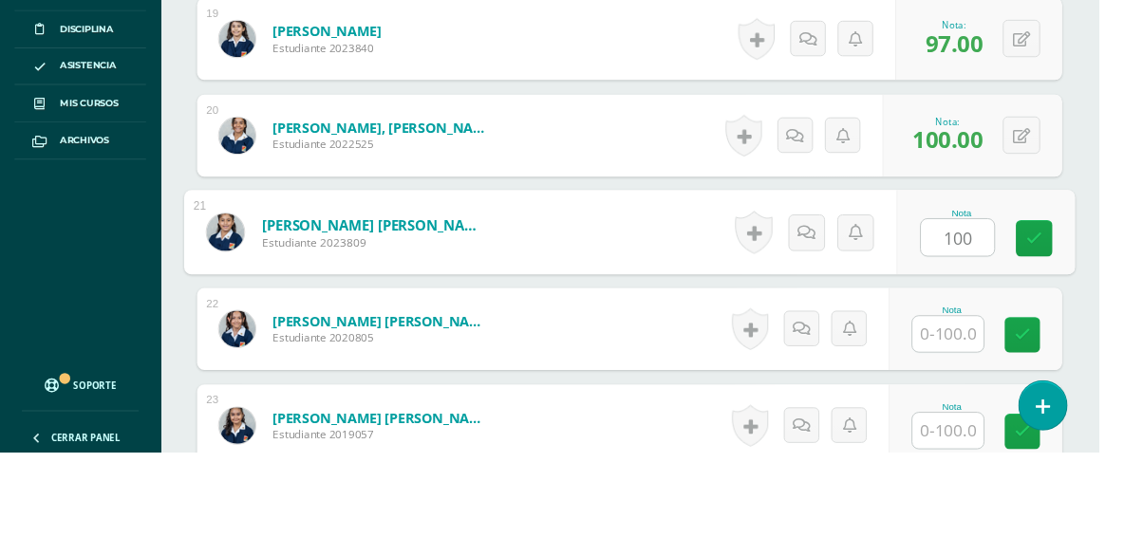
type input "100"
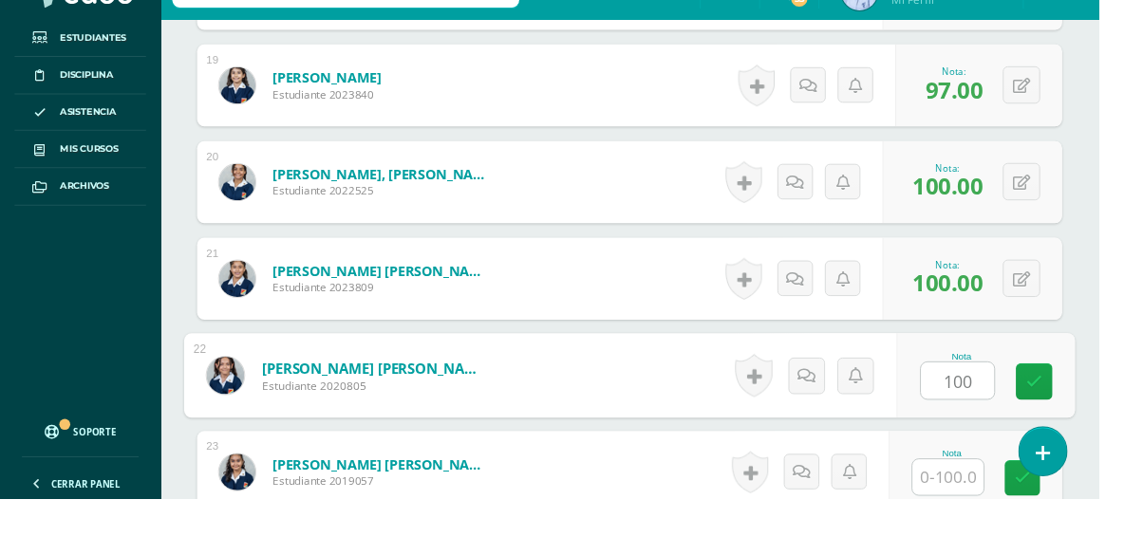
type input "100"
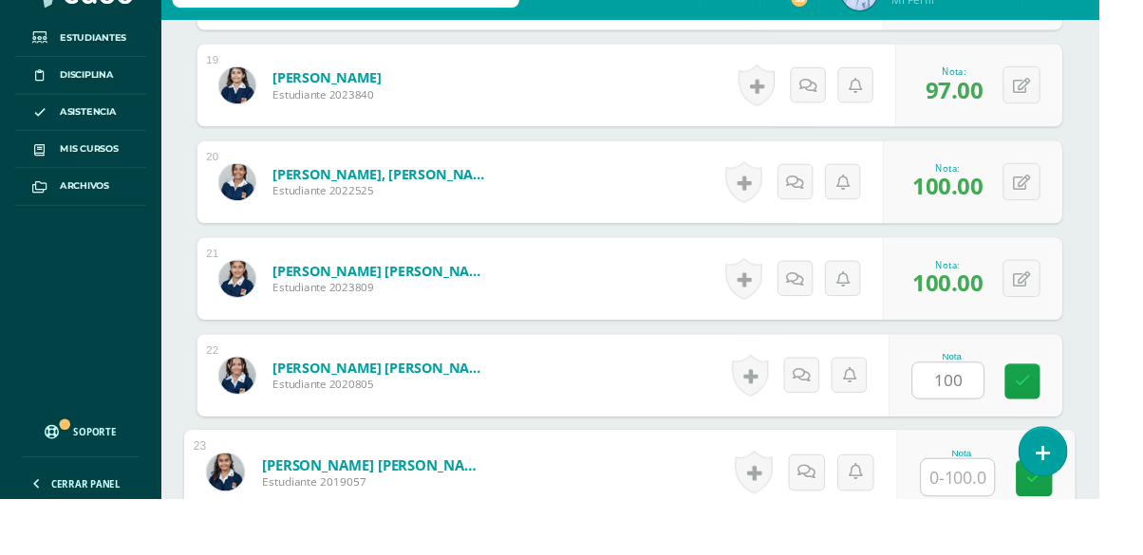
scroll to position [2636, 0]
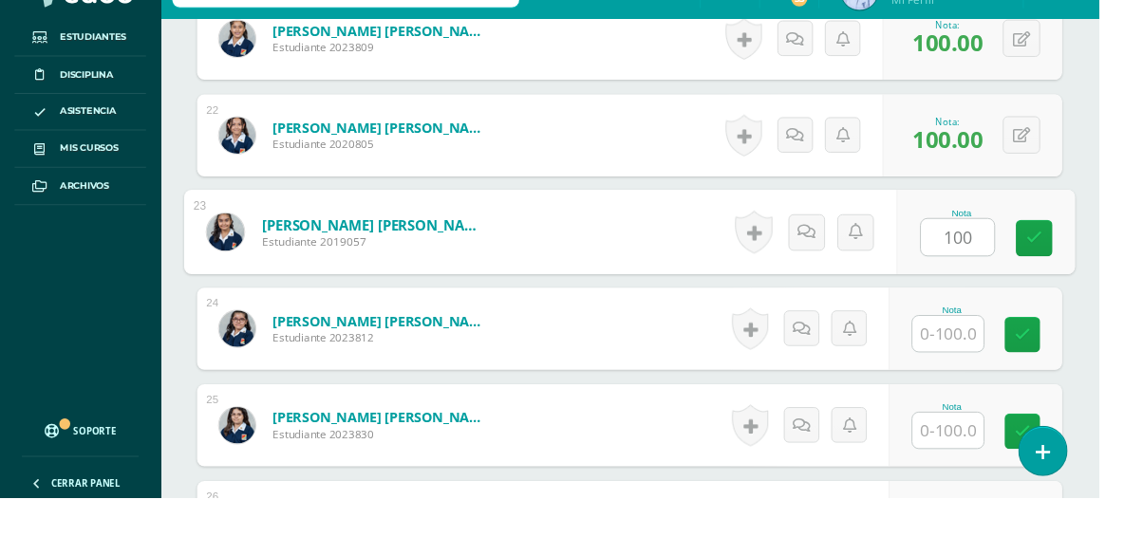
type input "100"
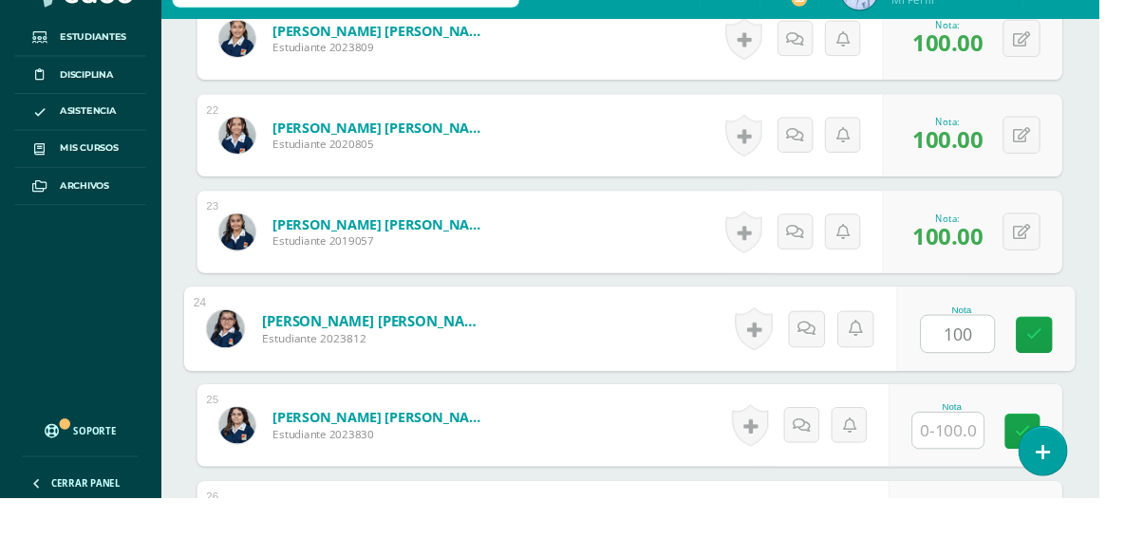
type input "100"
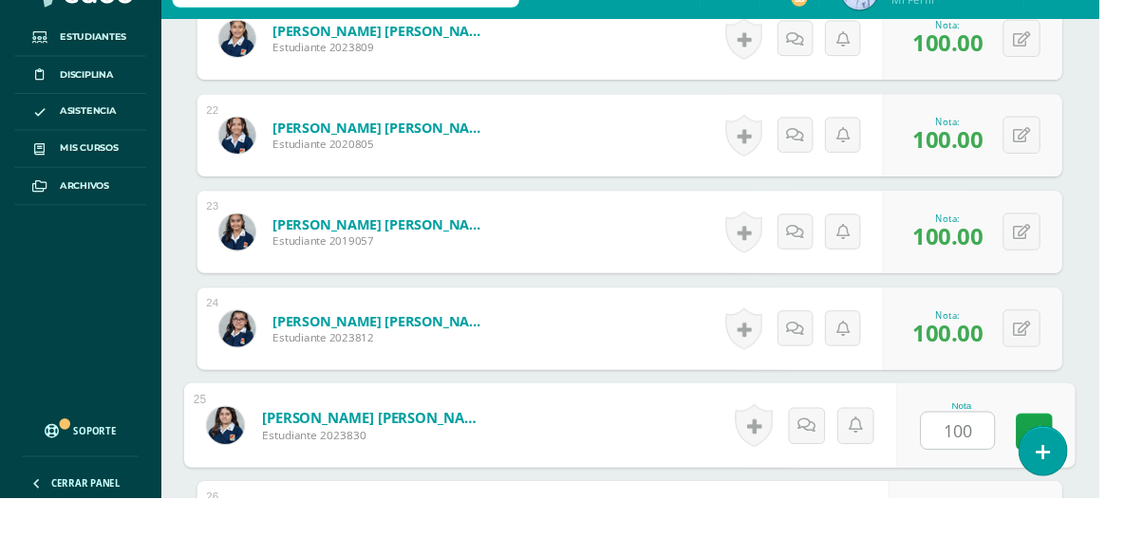
type input "100"
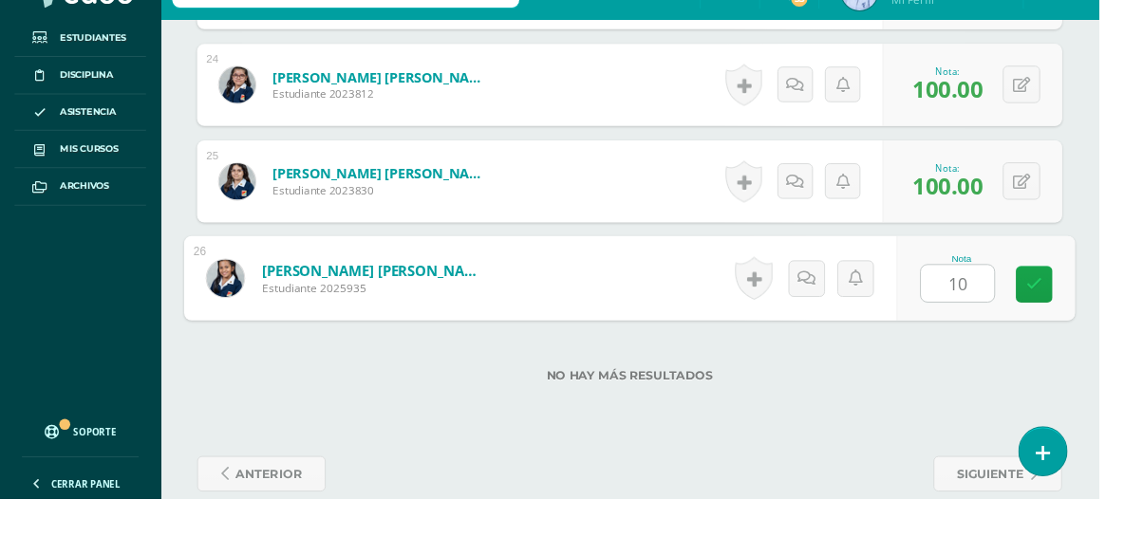
type input "100"
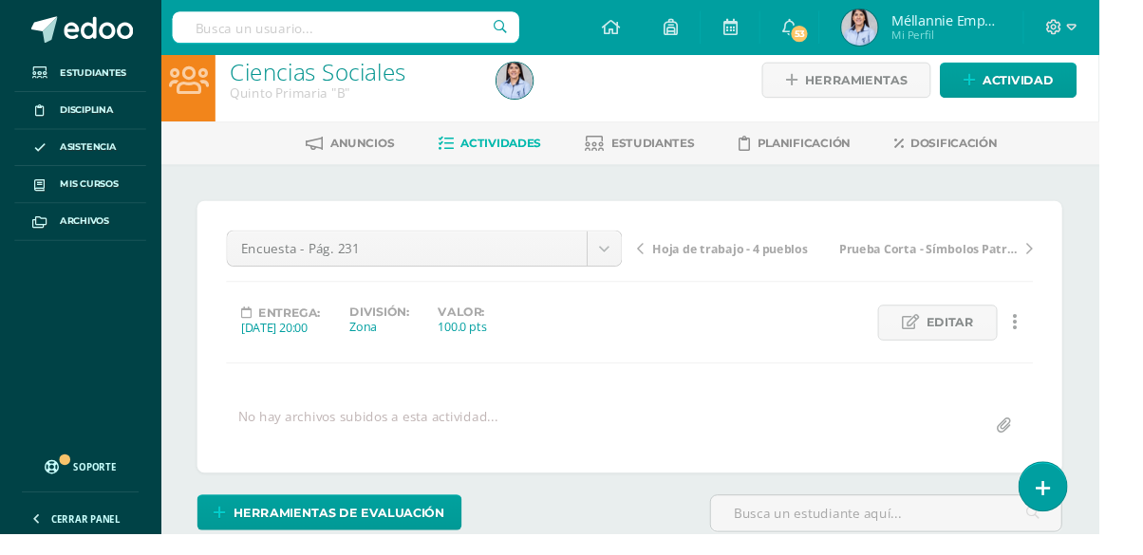
scroll to position [0, 0]
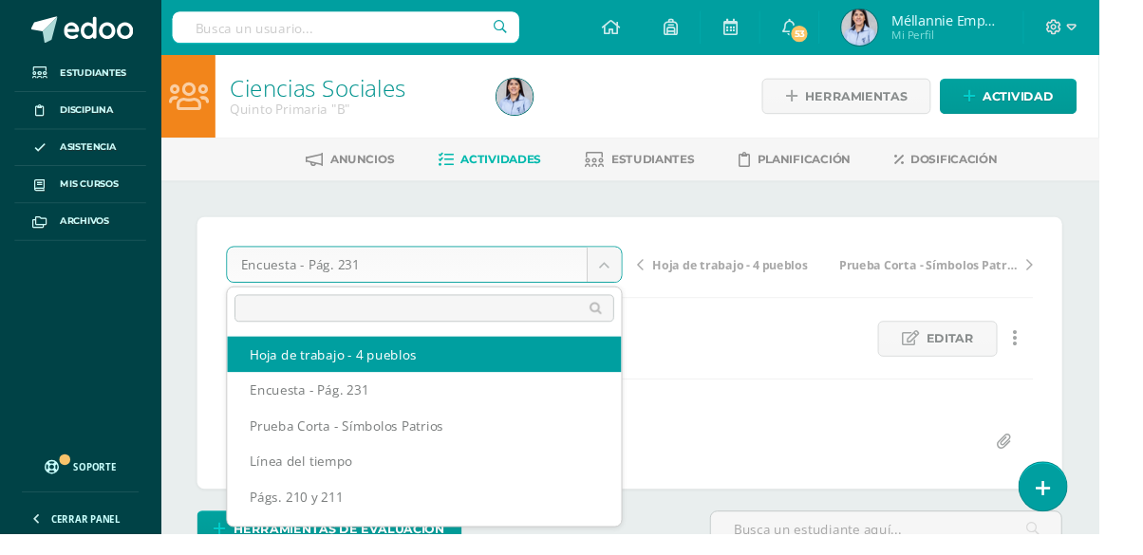
select select "/dashboard/teacher/grade-activity/129857/"
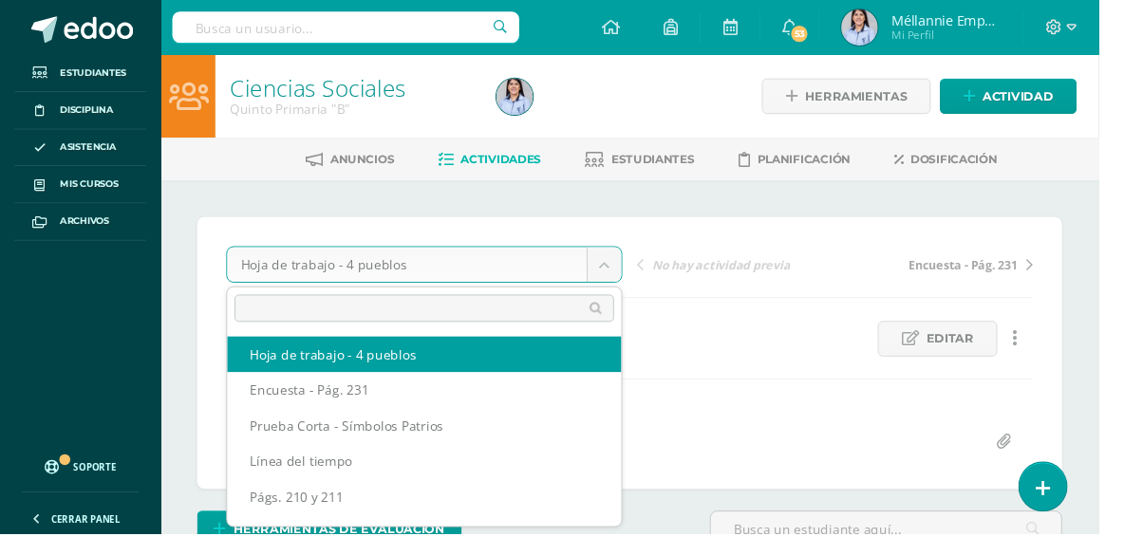
scroll to position [1, 0]
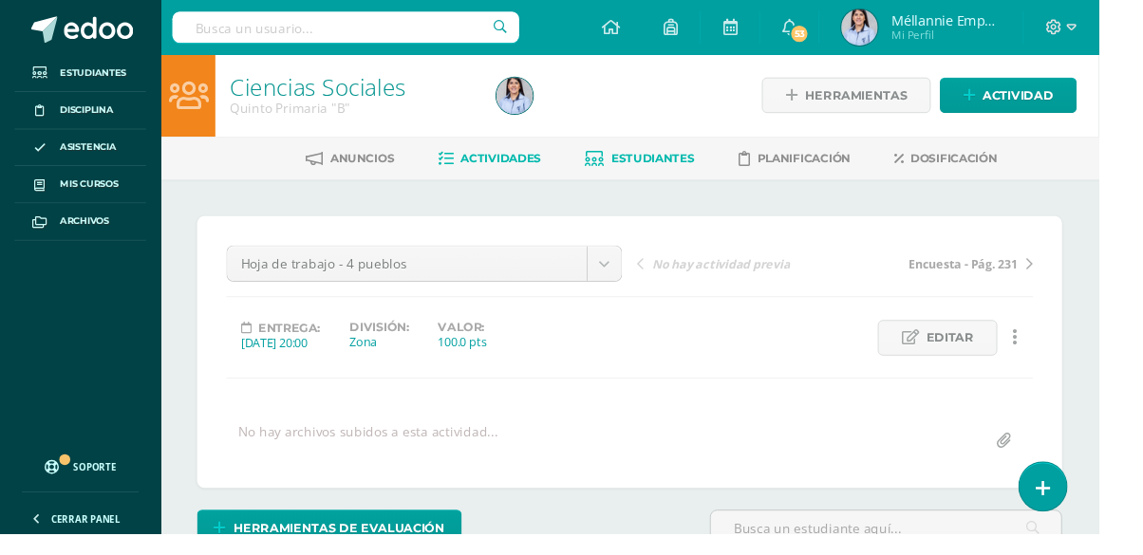
click at [686, 158] on span "Estudiantes" at bounding box center [679, 165] width 86 height 14
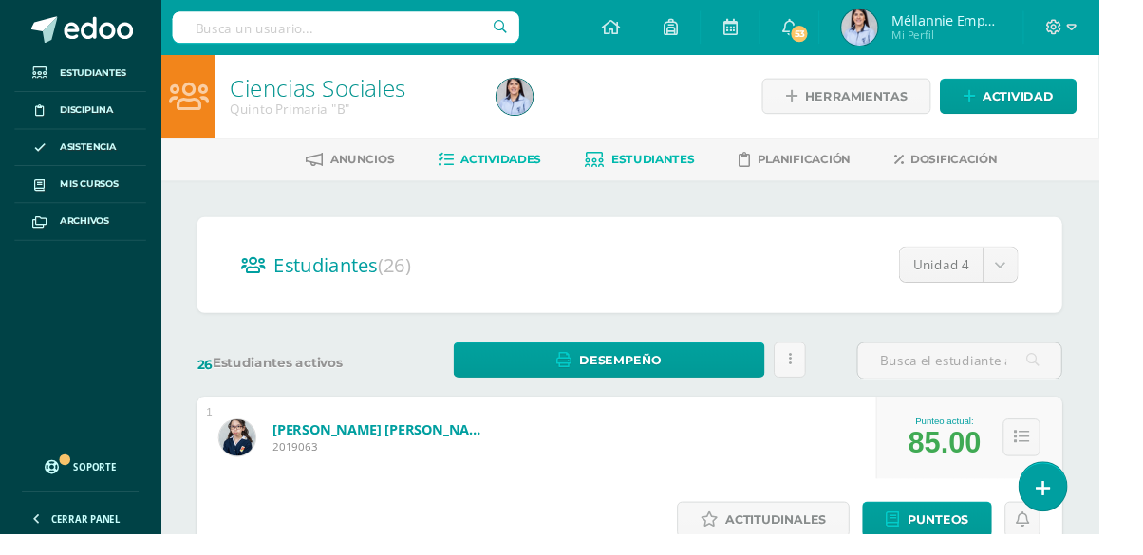
click at [507, 152] on link "Actividades" at bounding box center [508, 166] width 107 height 30
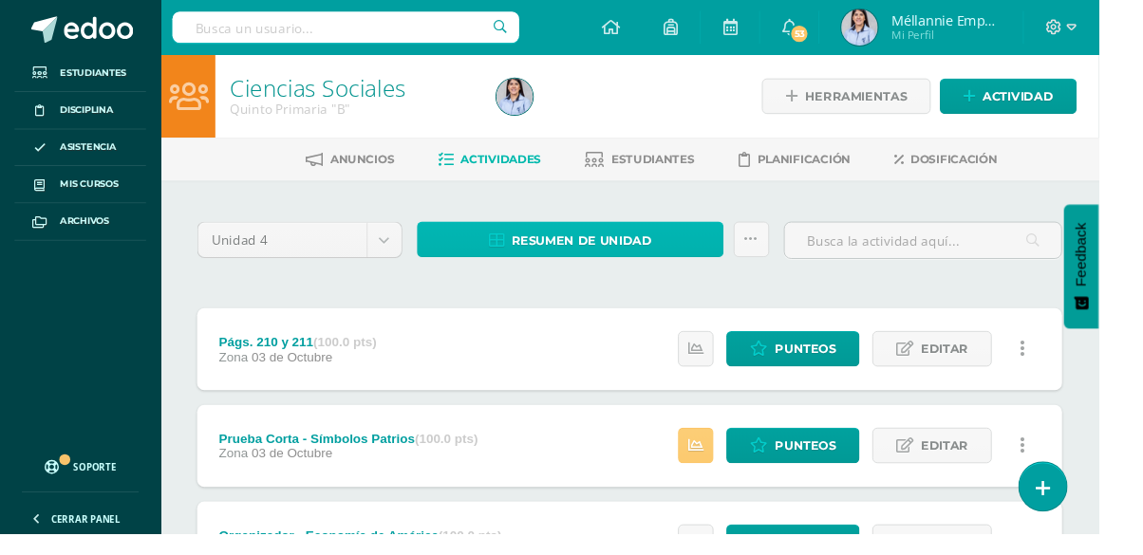
click at [641, 251] on span "Resumen de unidad" at bounding box center [604, 249] width 146 height 35
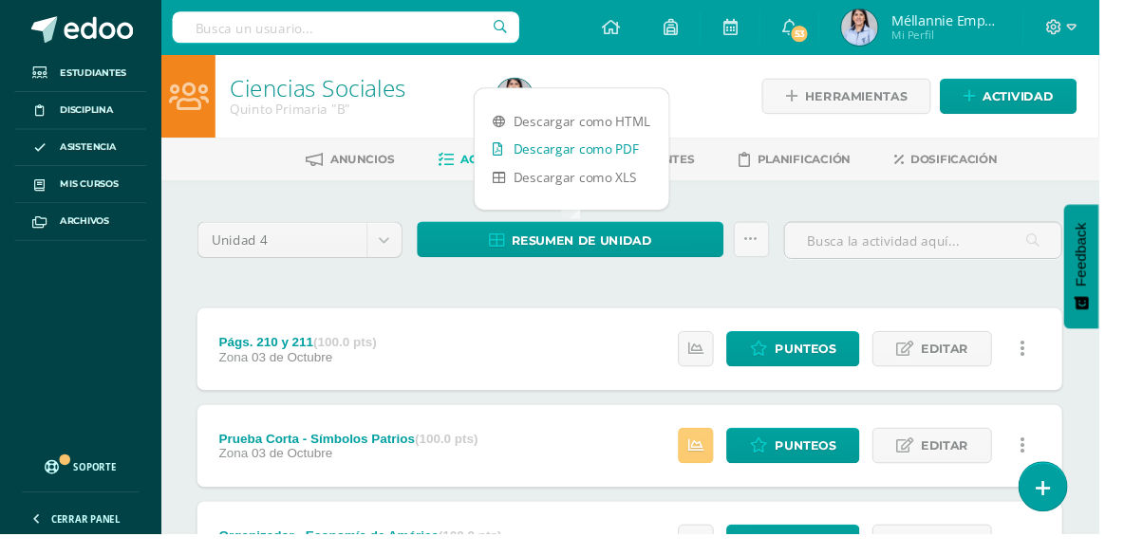
click at [632, 156] on link "Descargar como PDF" at bounding box center [594, 154] width 202 height 29
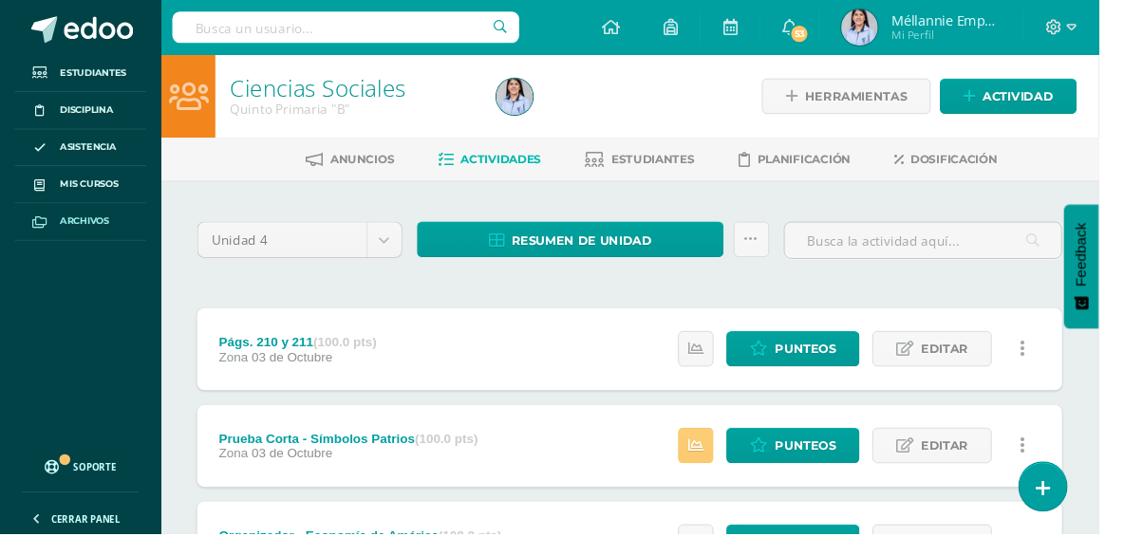
click at [125, 235] on link "Archivos" at bounding box center [83, 231] width 137 height 39
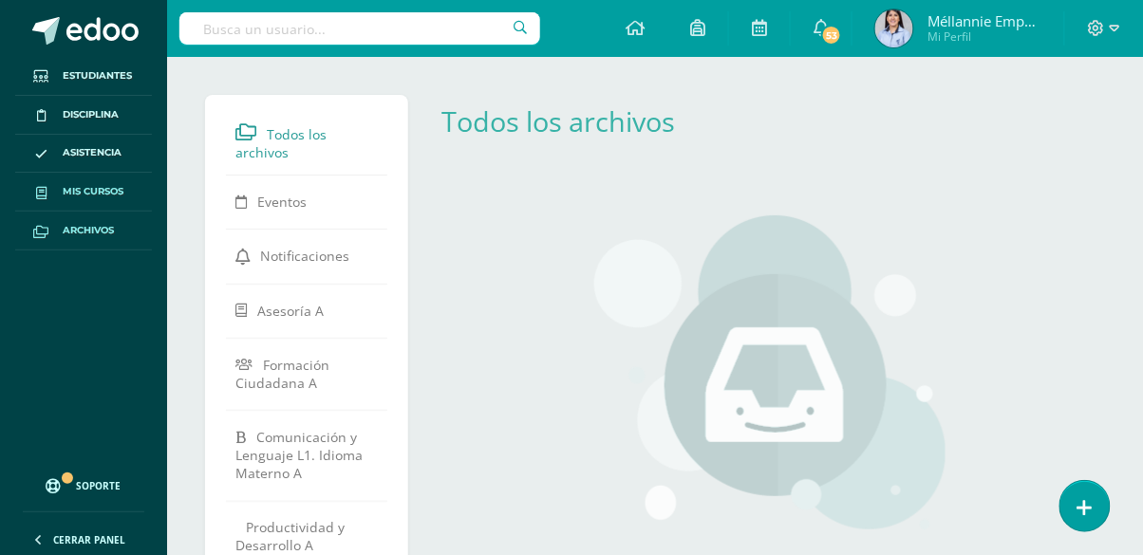
click at [103, 205] on link "Mis cursos" at bounding box center [83, 192] width 137 height 39
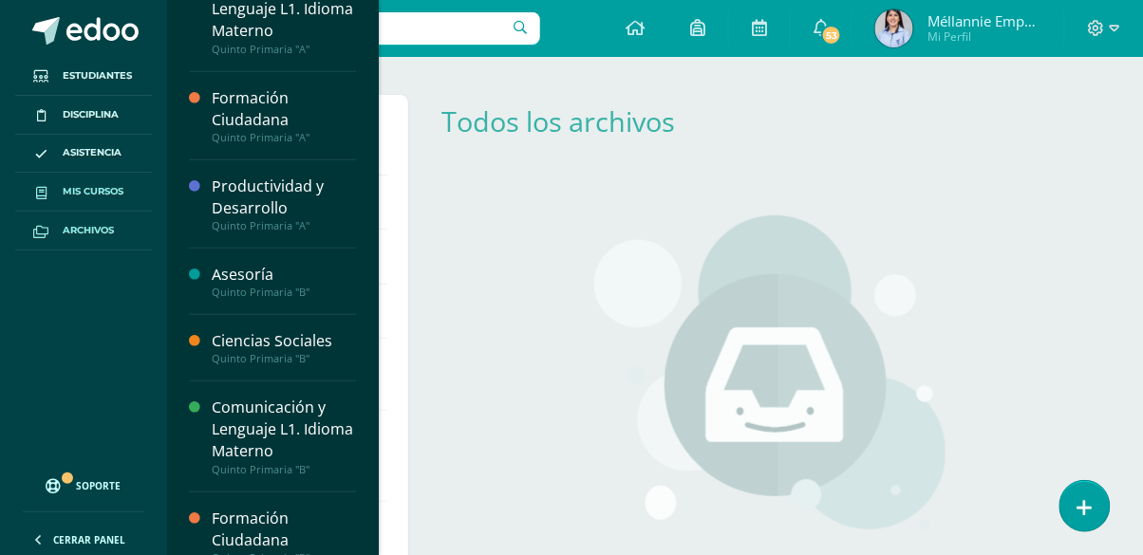
scroll to position [194, 0]
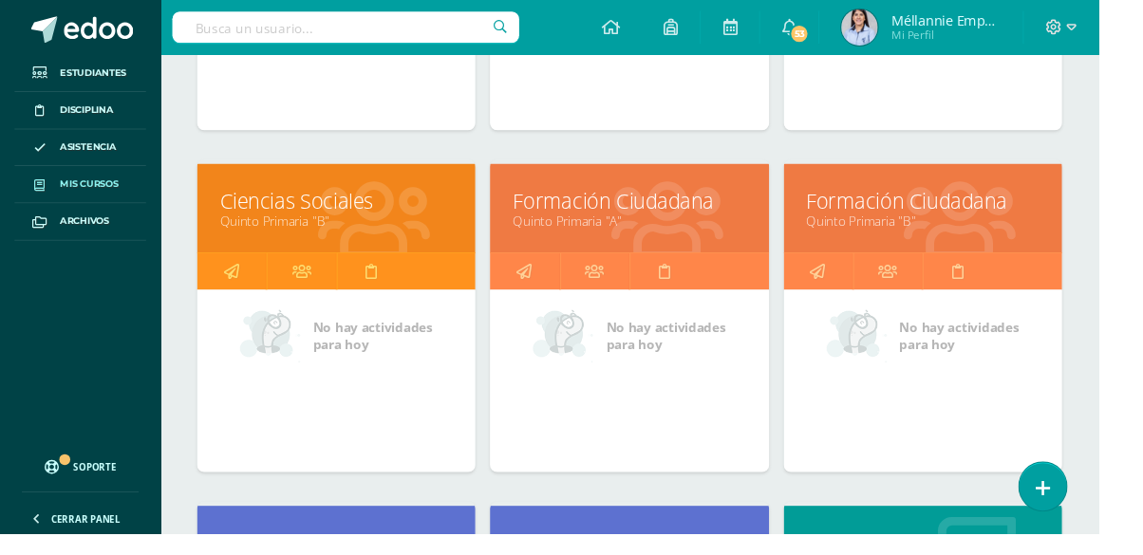
scroll to position [548, 0]
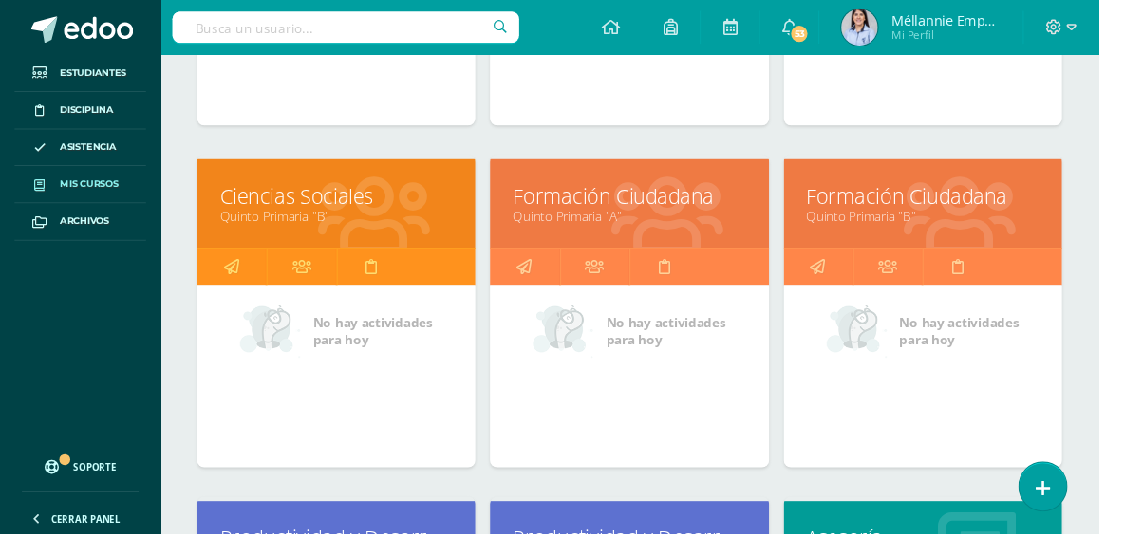
click at [921, 209] on link "Formación Ciudadana" at bounding box center [960, 204] width 242 height 29
click at [900, 211] on link "Formación Ciudadana" at bounding box center [960, 204] width 242 height 29
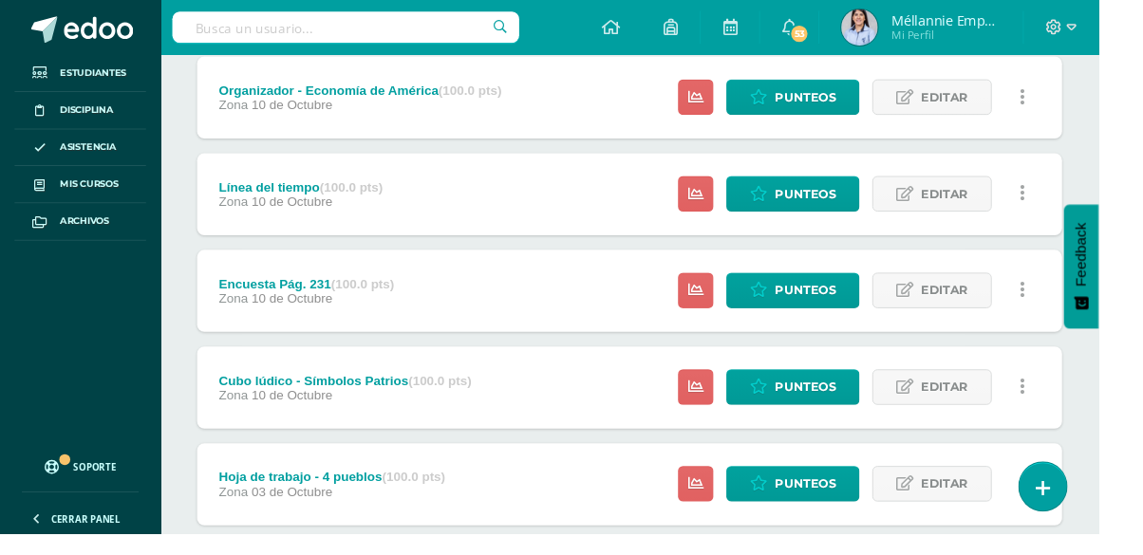
scroll to position [463, 0]
click at [828, 498] on span "Punteos" at bounding box center [838, 503] width 64 height 35
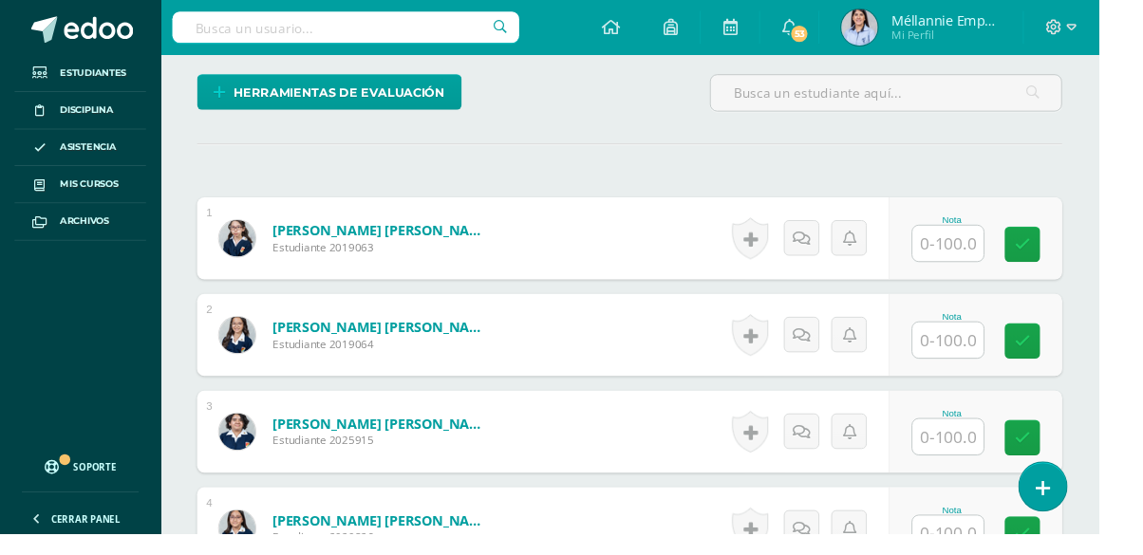
scroll to position [457, 0]
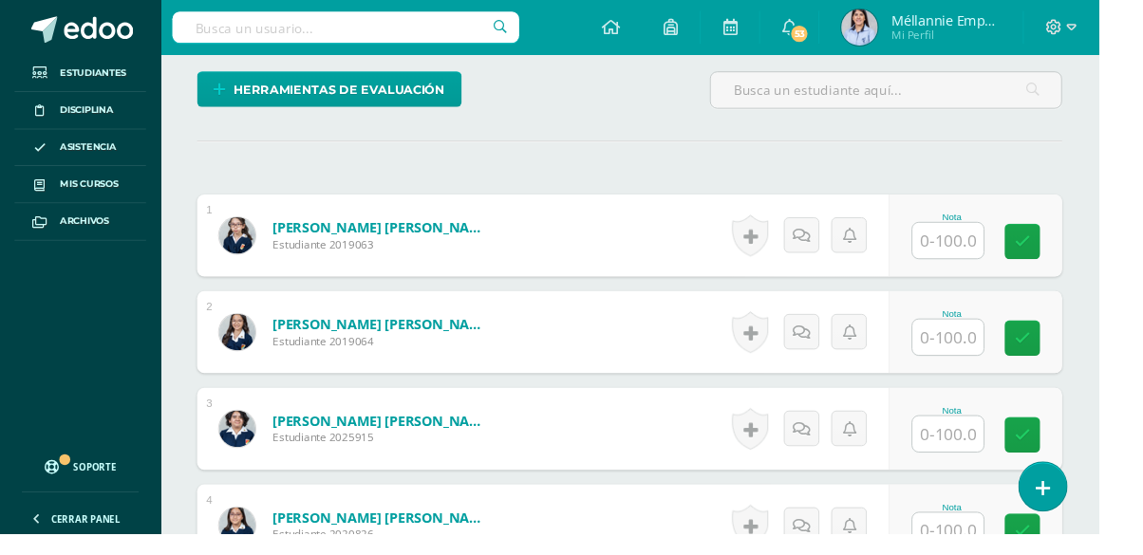
click at [998, 243] on input "text" at bounding box center [986, 250] width 74 height 37
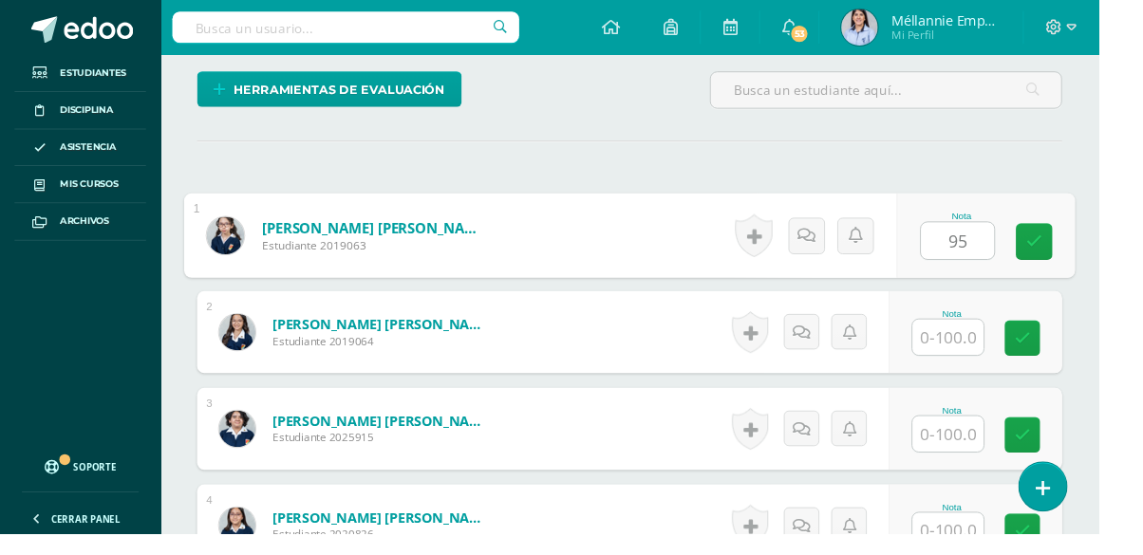
type input "95"
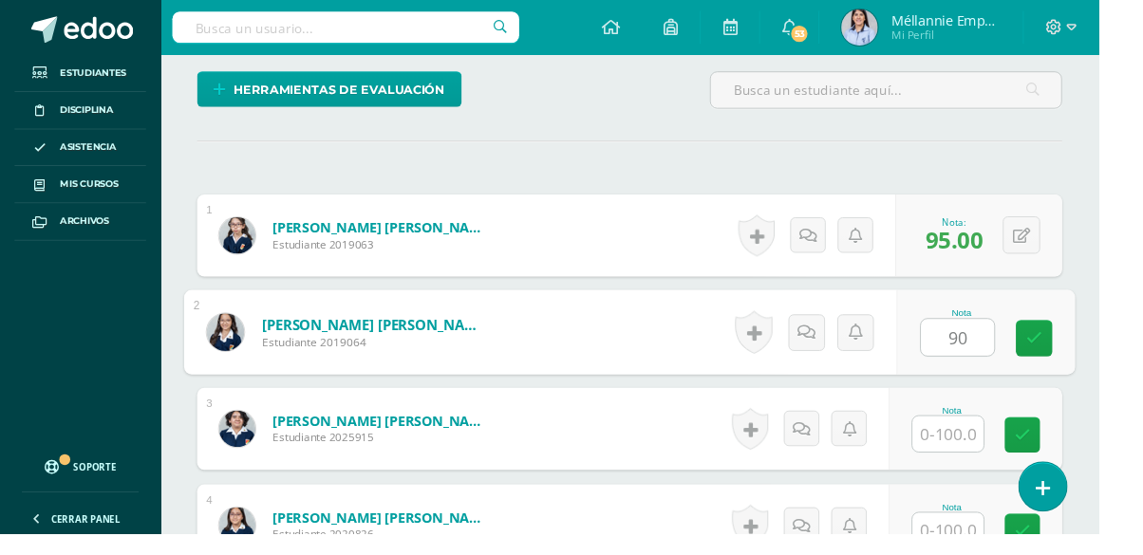
type input "90"
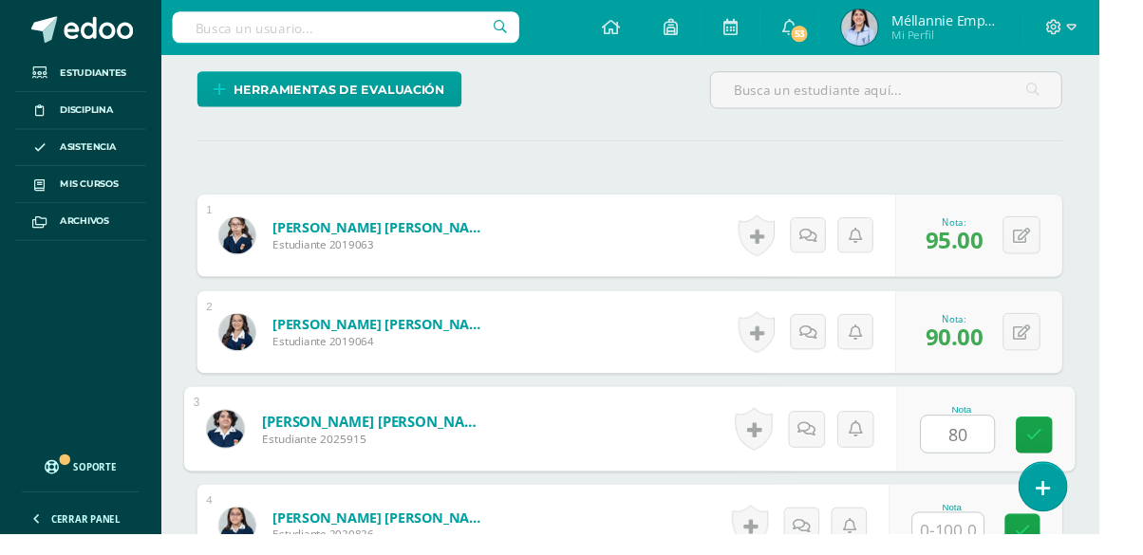
type input "80"
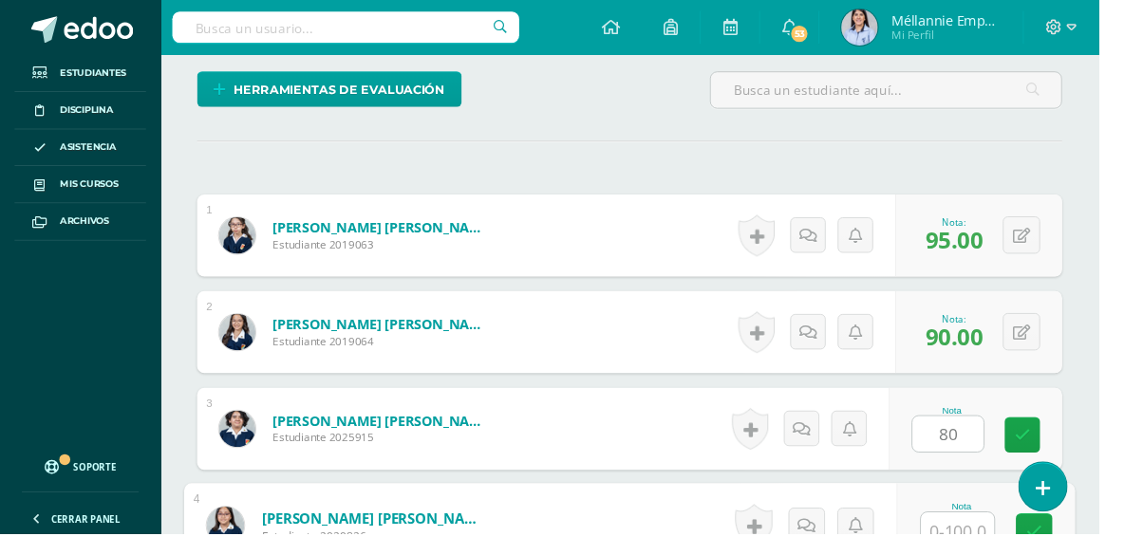
scroll to position [678, 0]
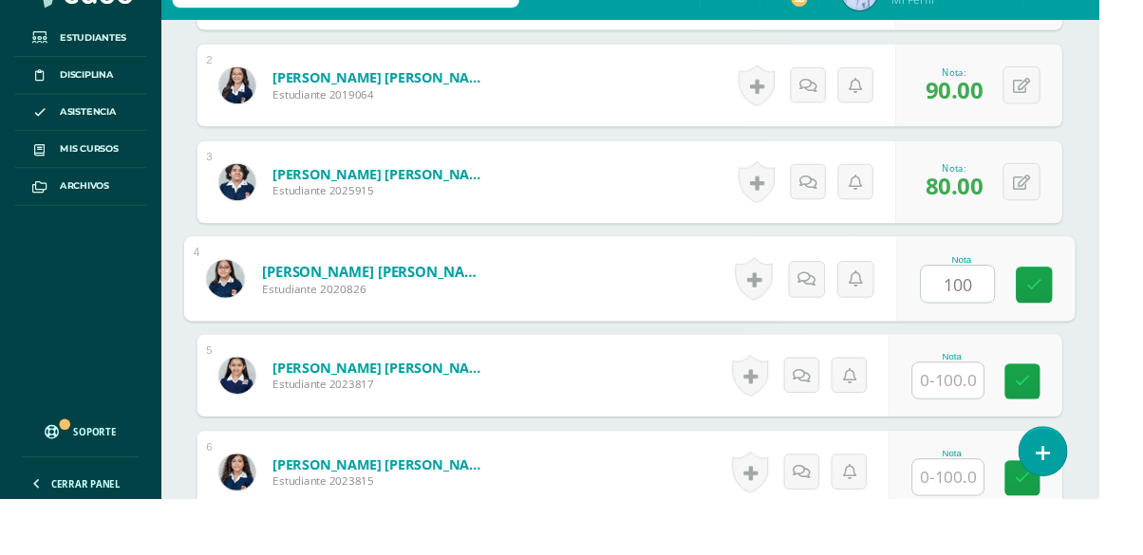
type input "100"
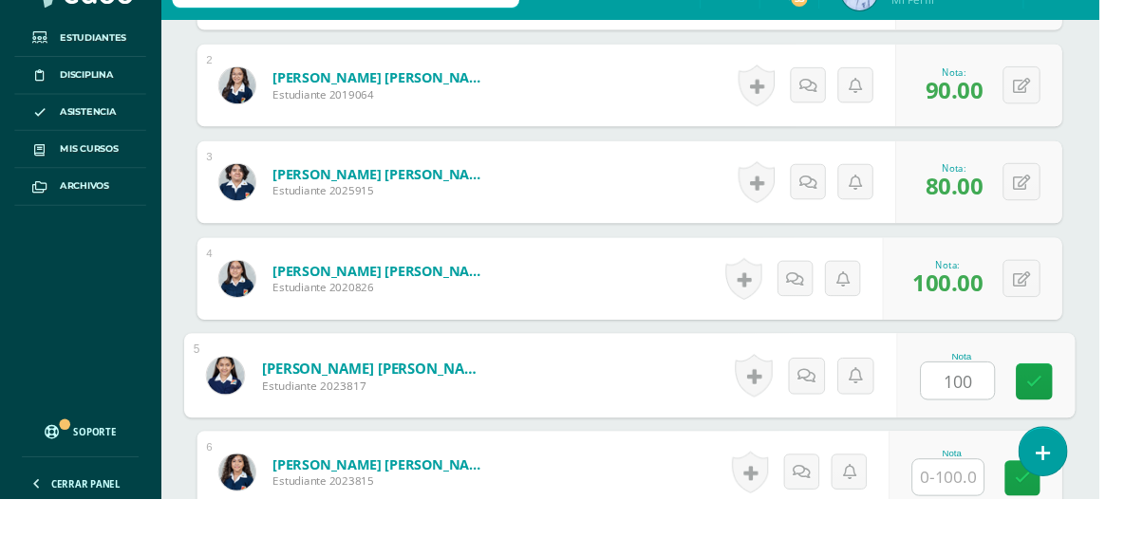
type input "100"
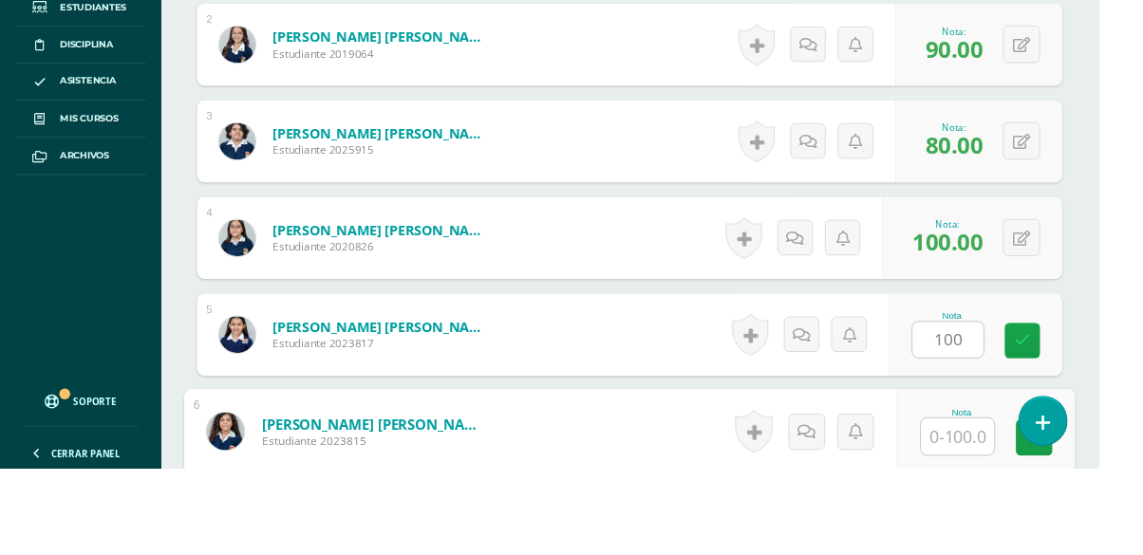
scroll to position [879, 0]
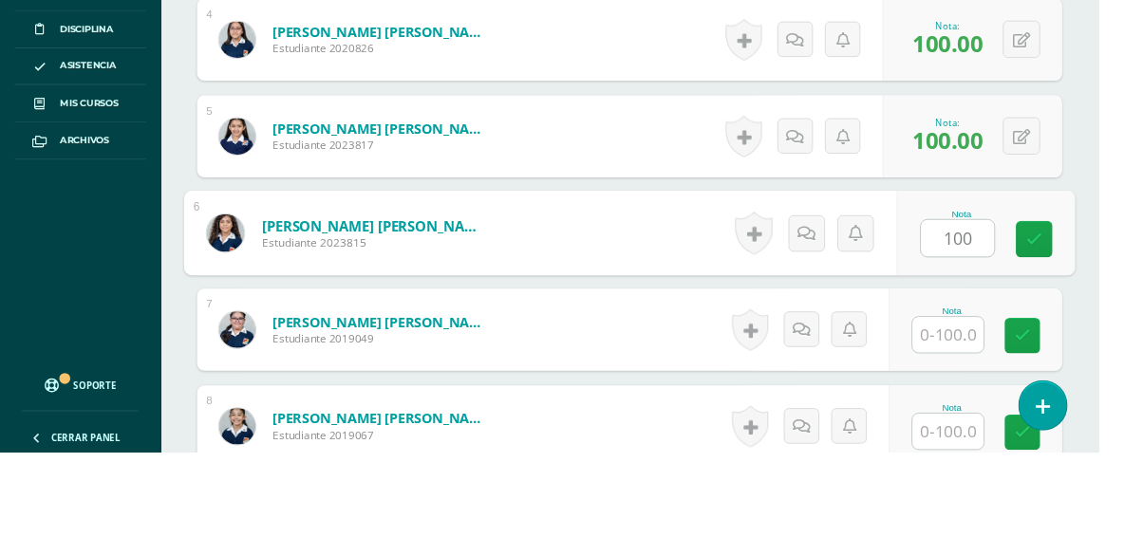
type input "100"
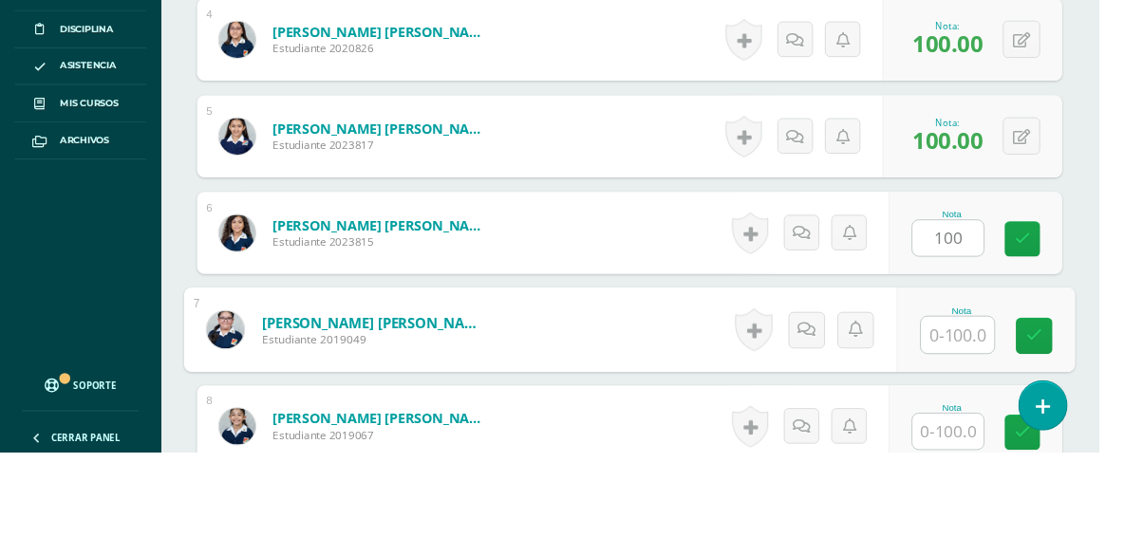
scroll to position [880, 0]
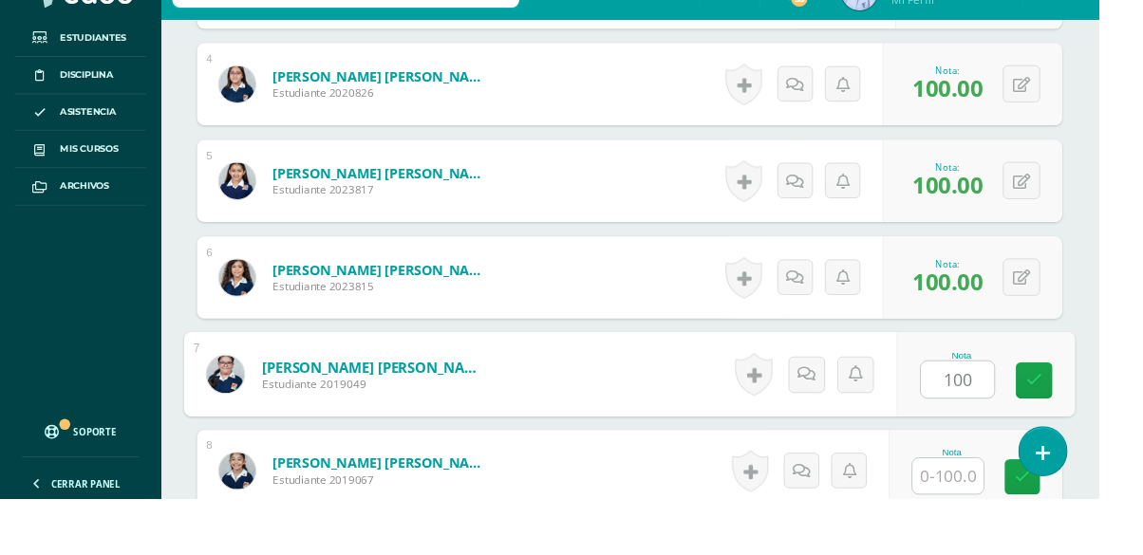
type input "100"
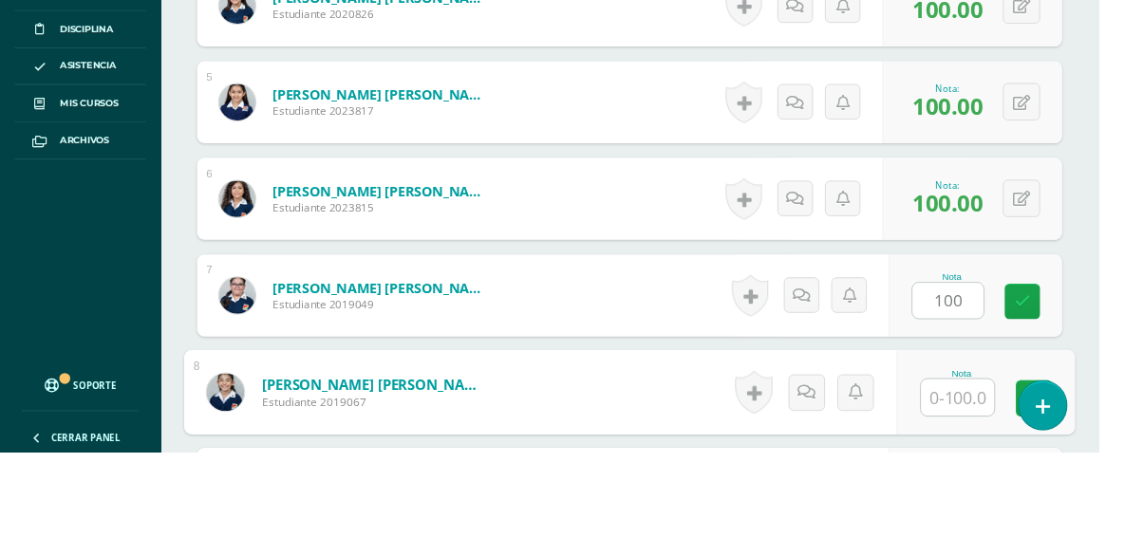
scroll to position [1080, 0]
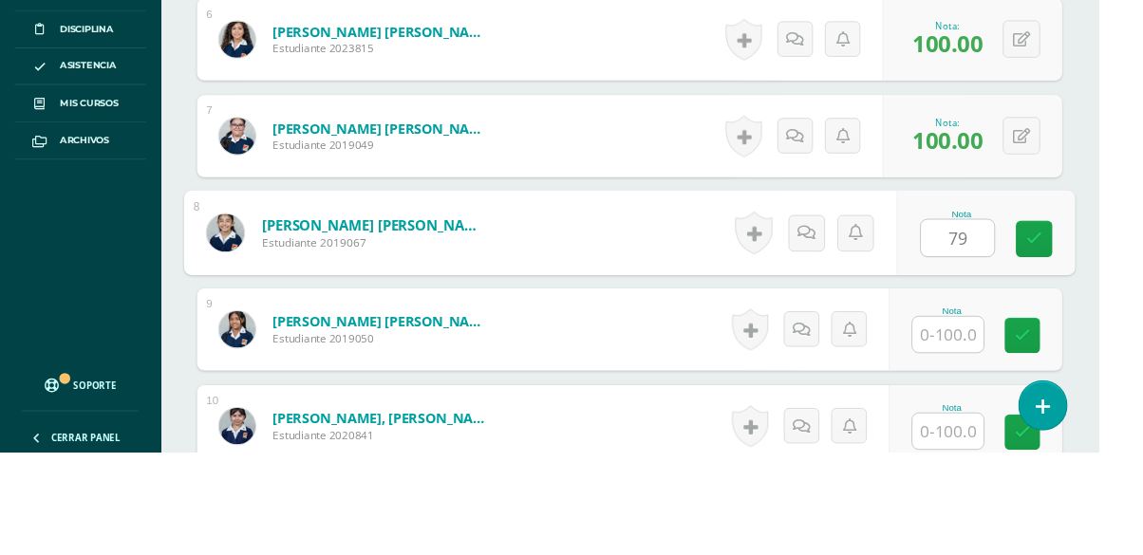
type input "79"
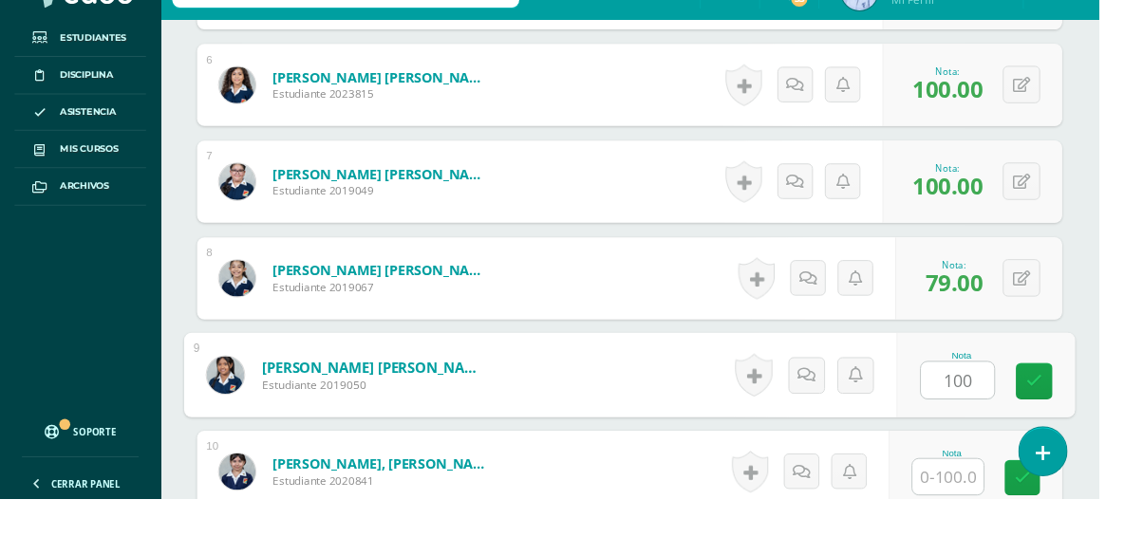
type input "100"
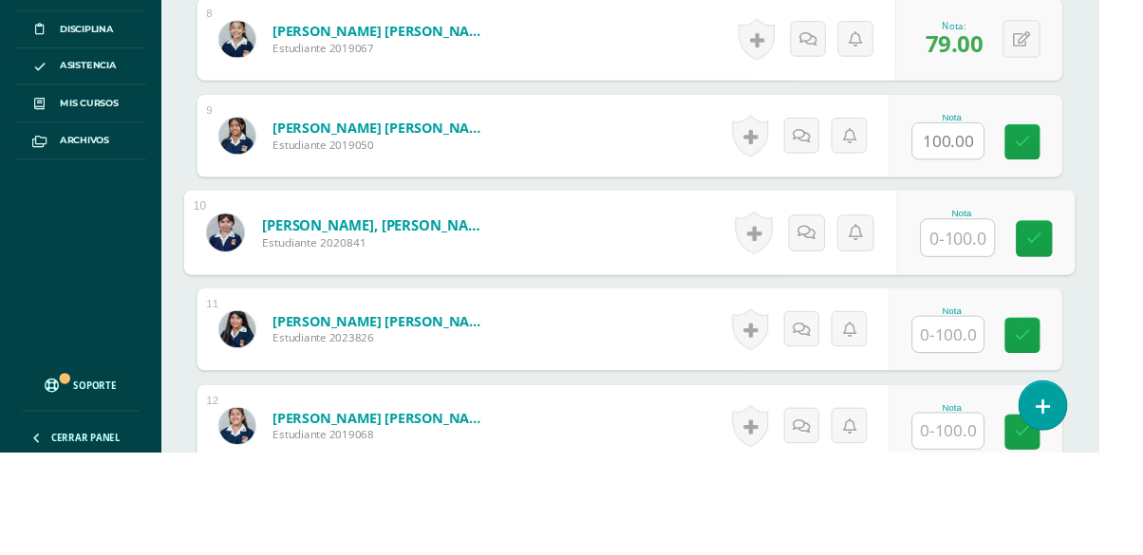
scroll to position [1281, 0]
type input "92"
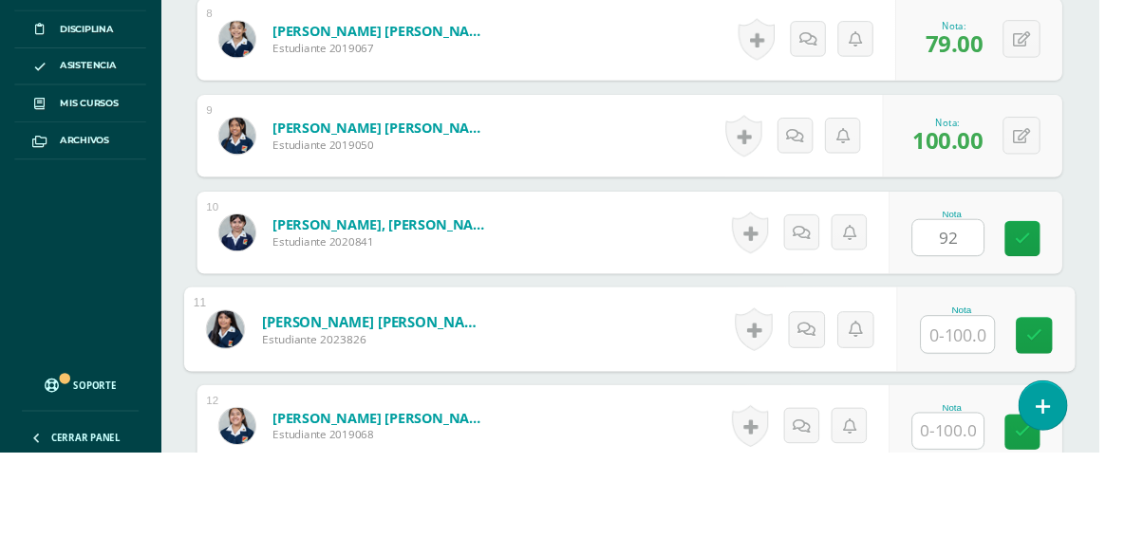
scroll to position [1282, 0]
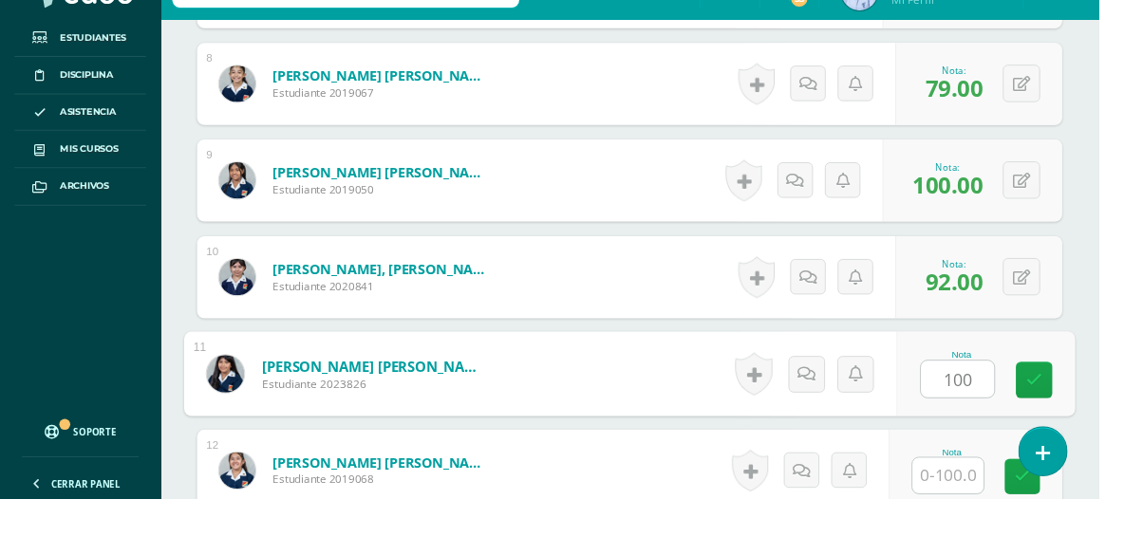
type input "100"
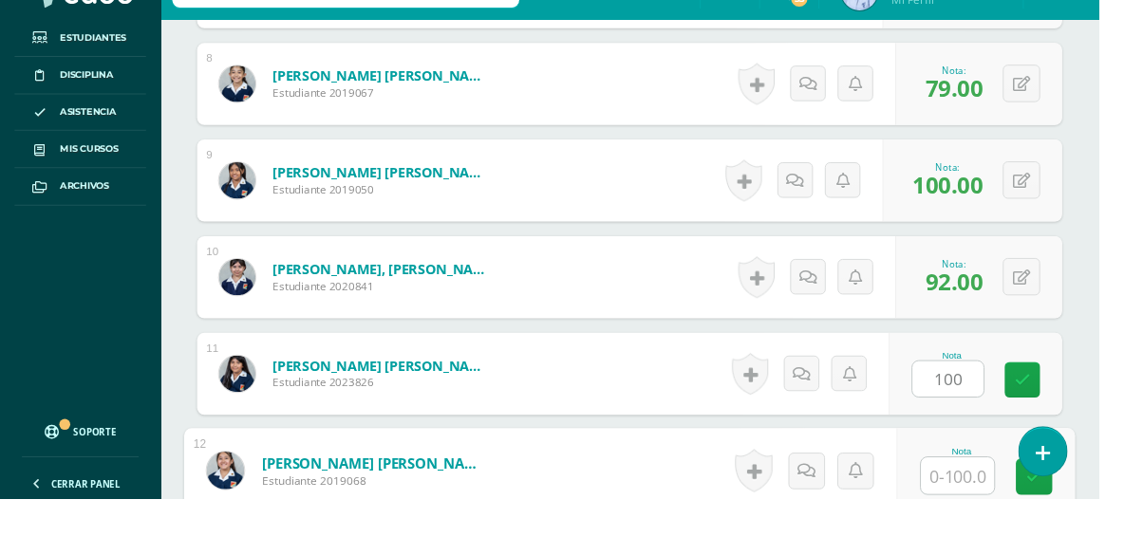
scroll to position [1482, 0]
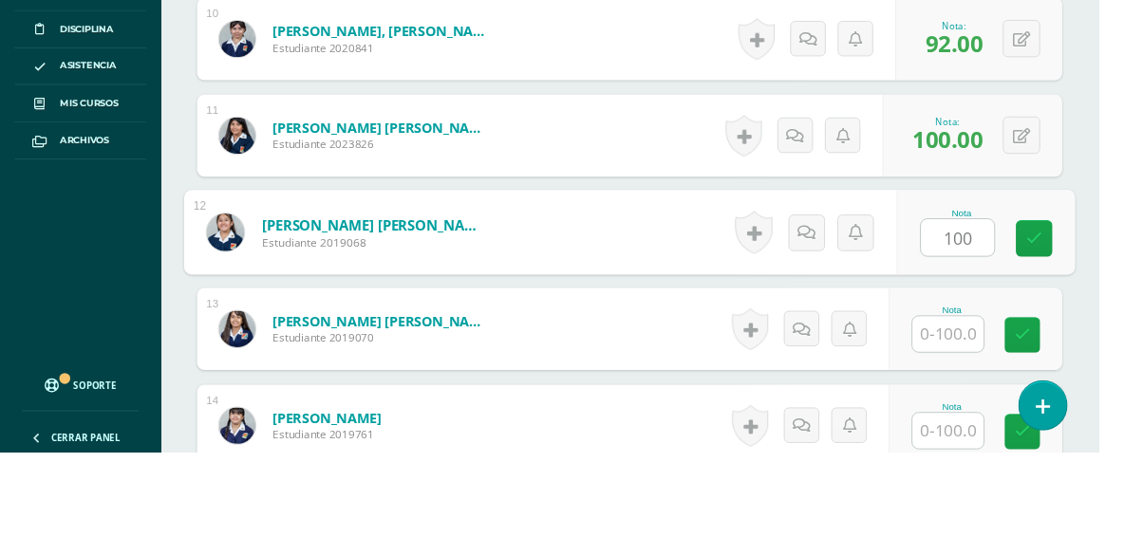
type input "100"
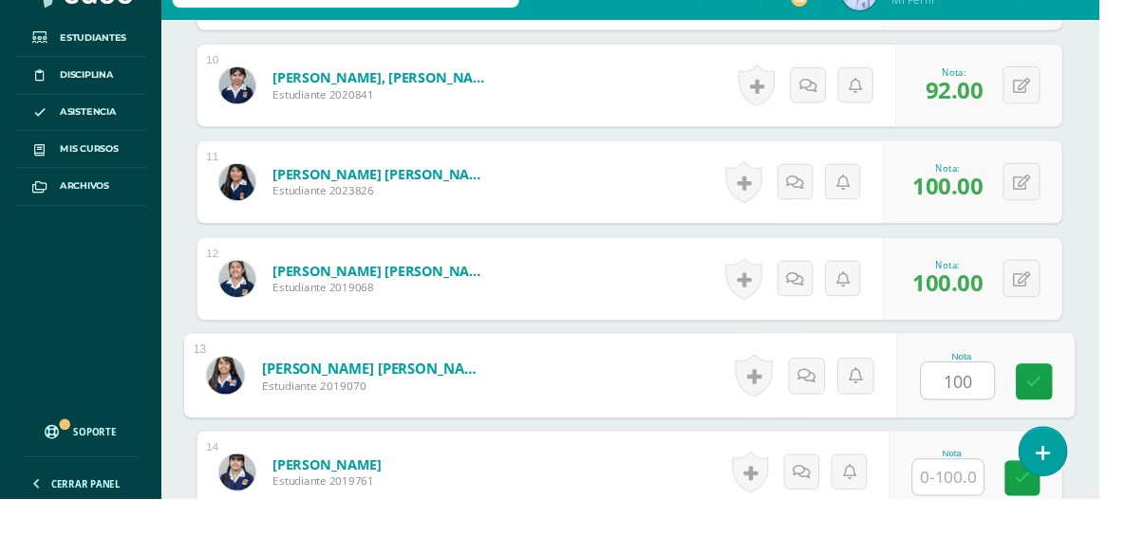
type input "100"
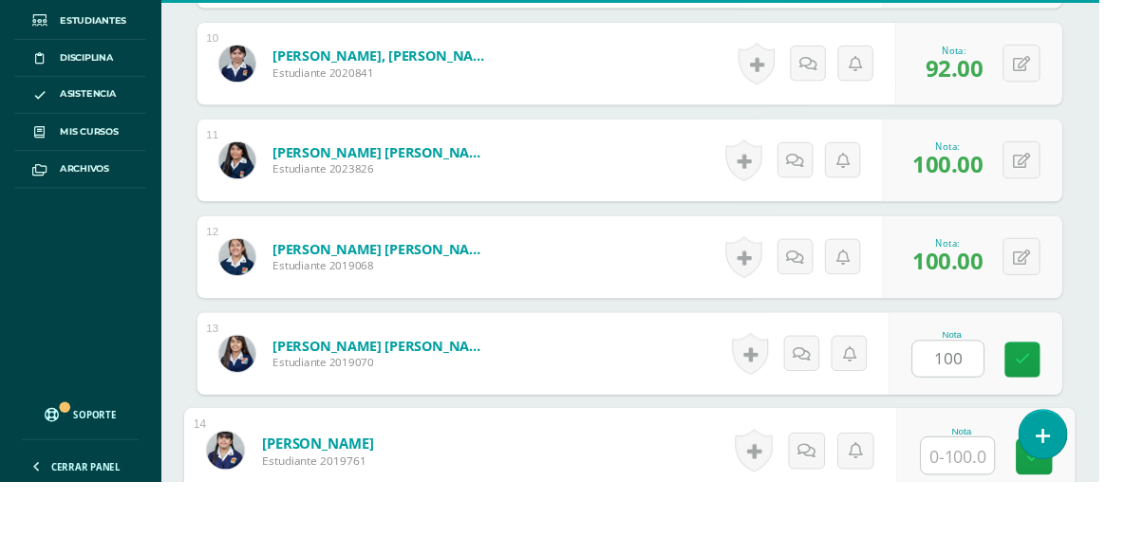
scroll to position [1683, 0]
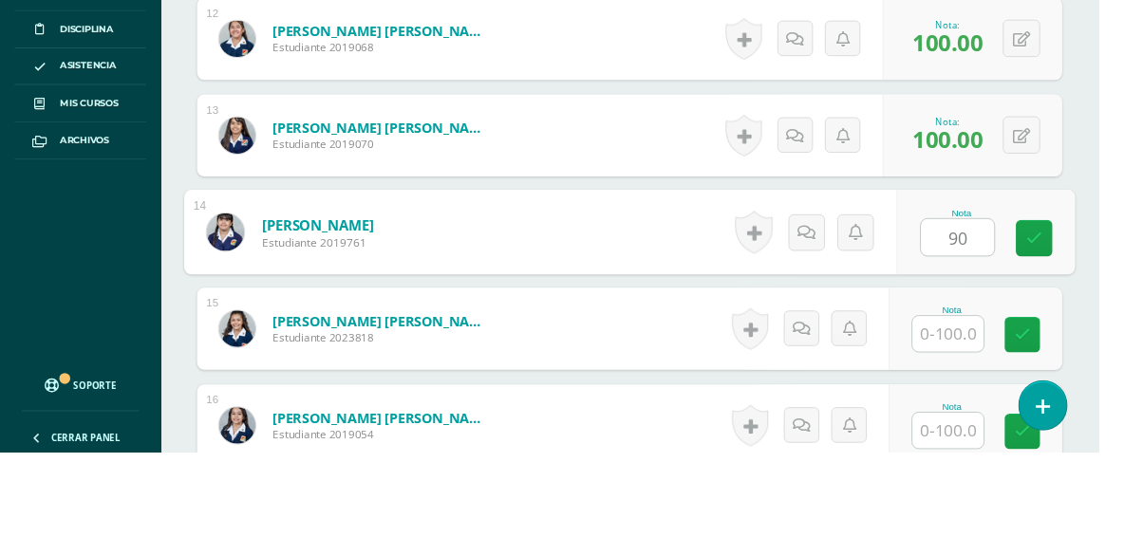
type input "90"
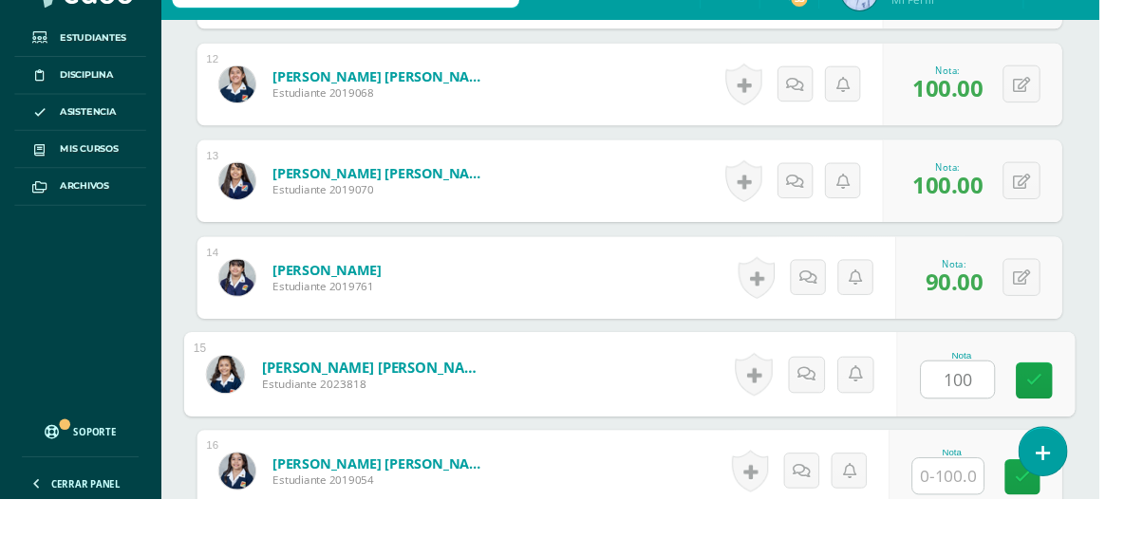
type input "100"
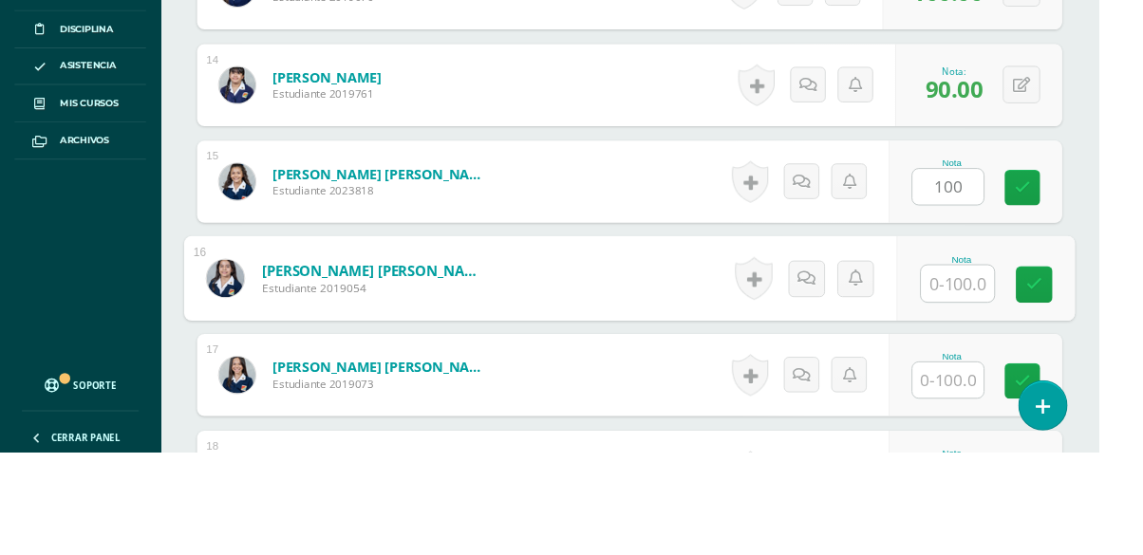
scroll to position [1885, 0]
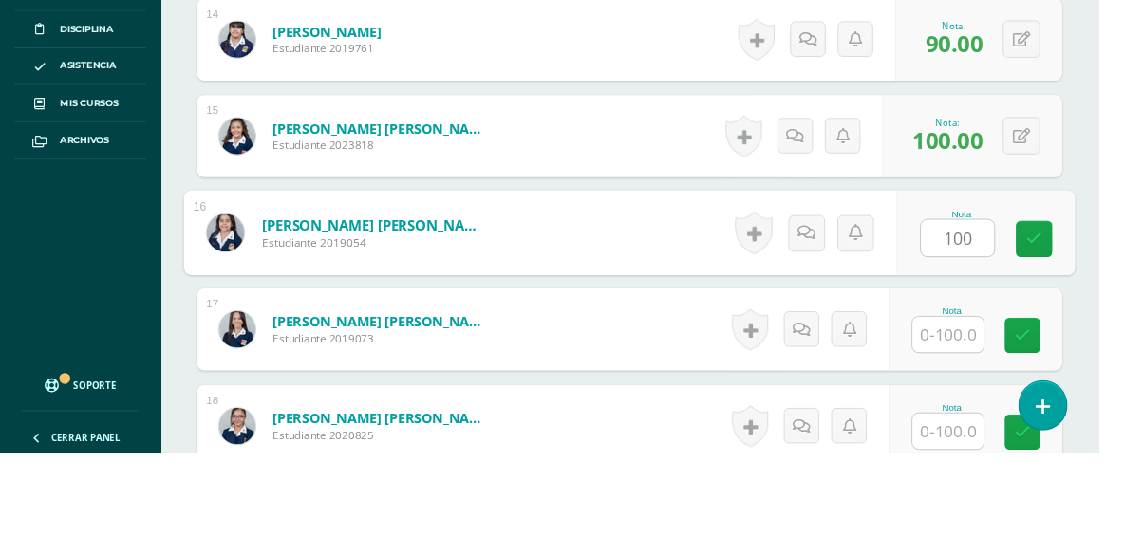
type input "100"
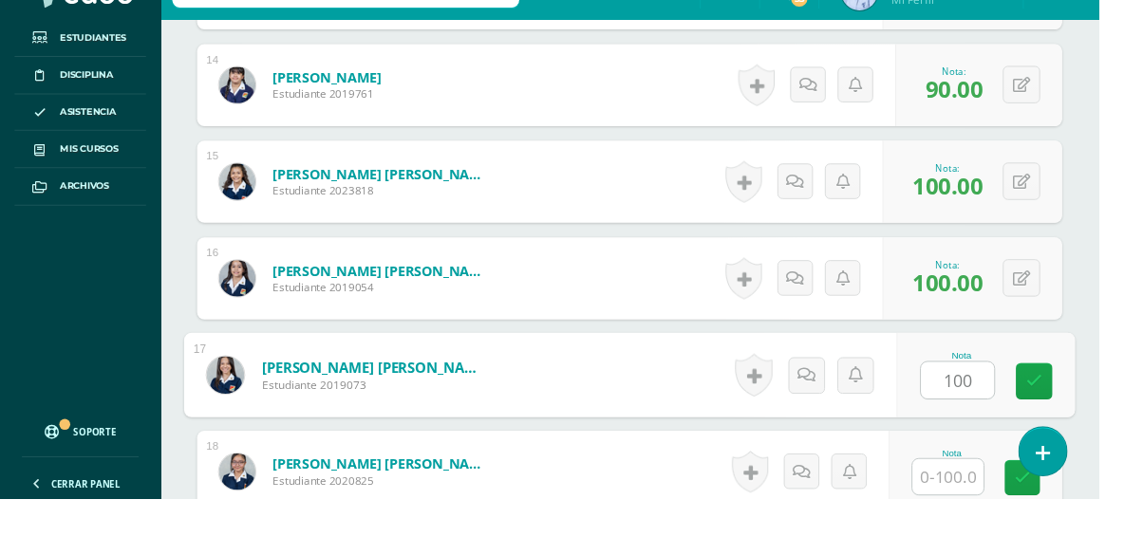
type input "100"
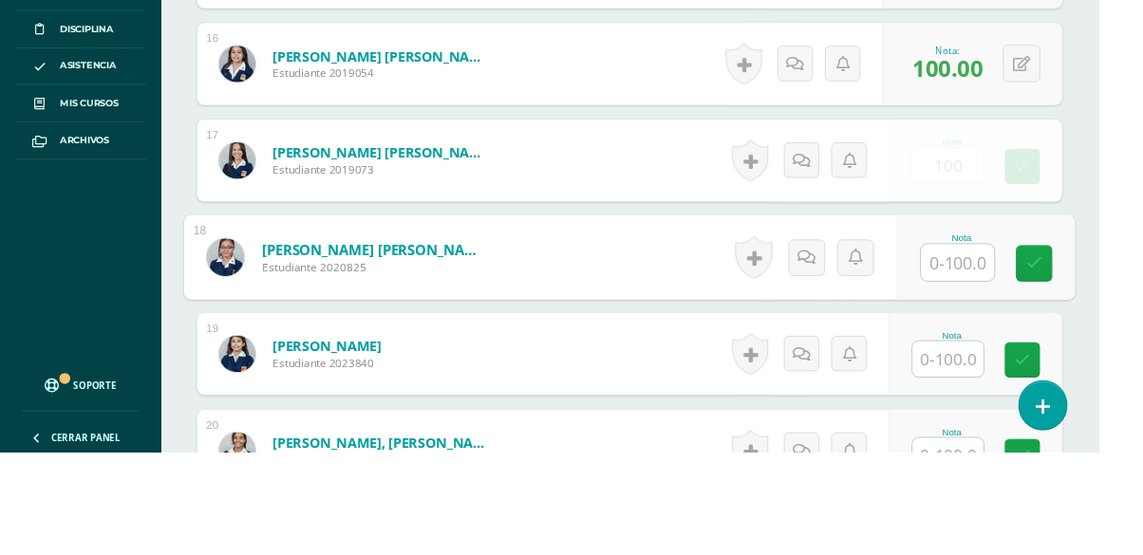
scroll to position [2086, 0]
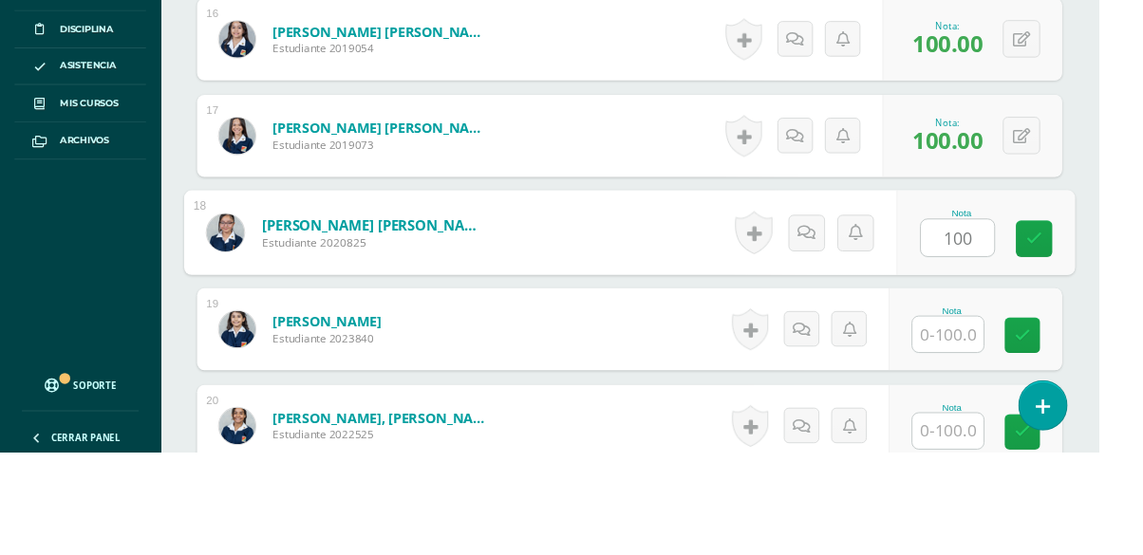
type input "100"
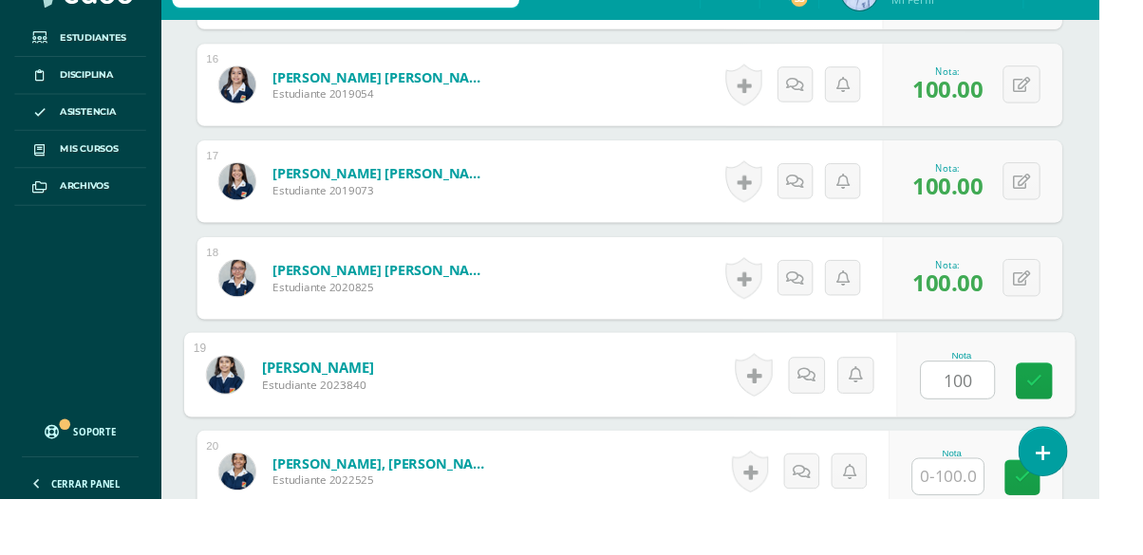
type input "100"
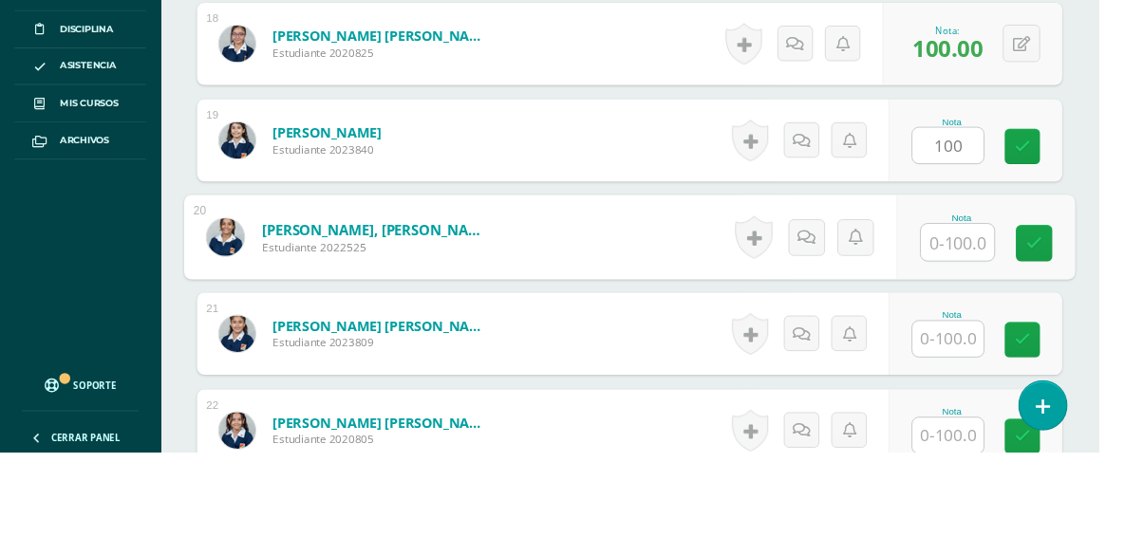
scroll to position [2287, 0]
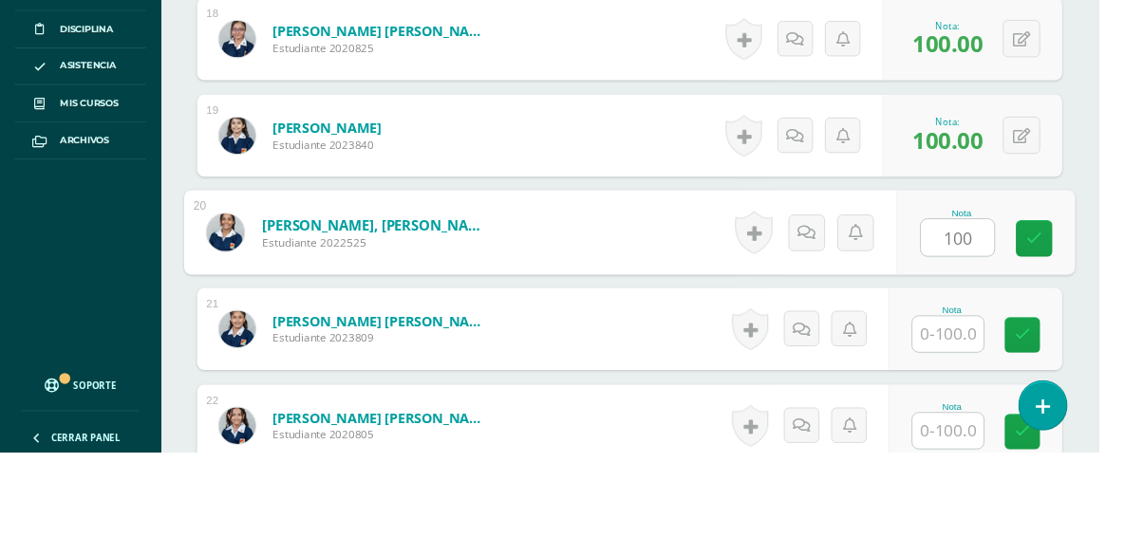
type input "100"
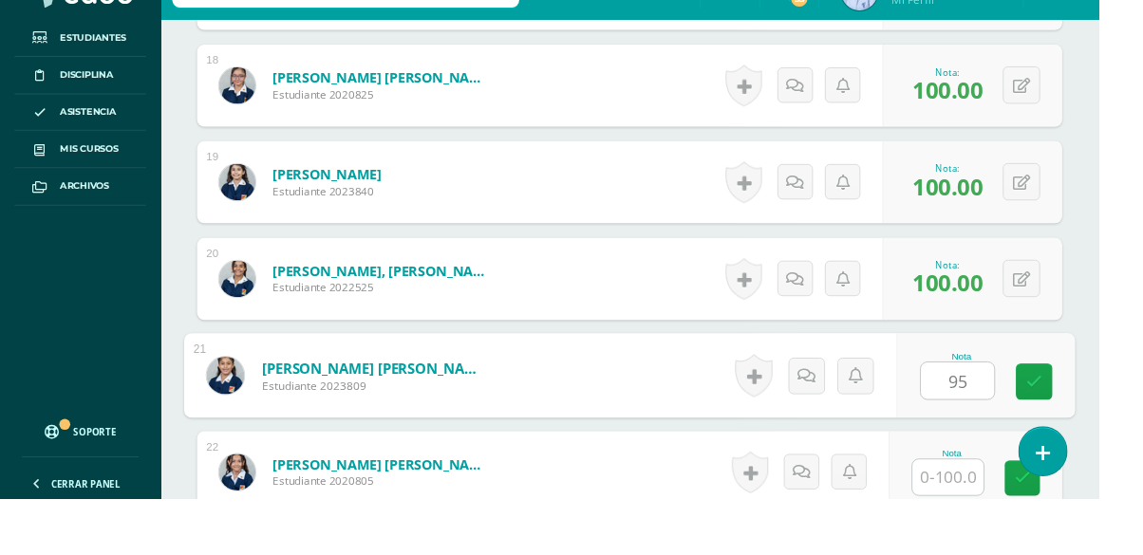
type input "95"
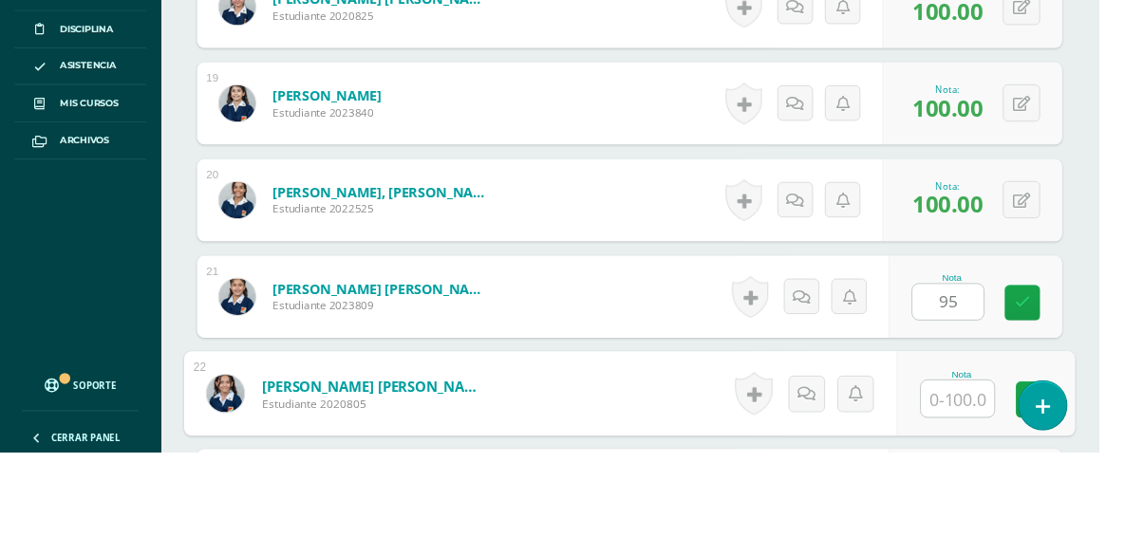
scroll to position [2488, 0]
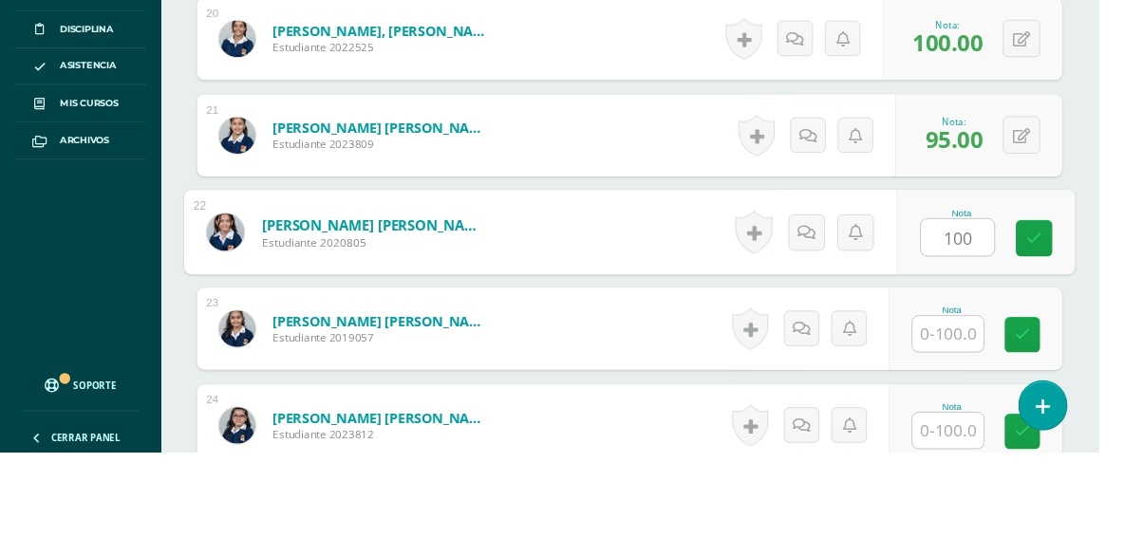
type input "100"
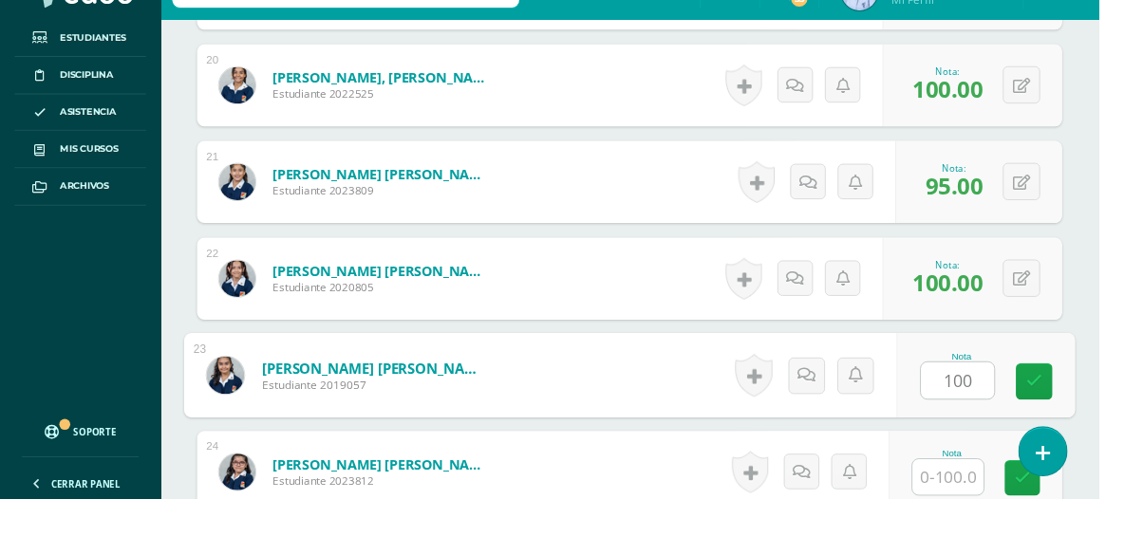
type input "100"
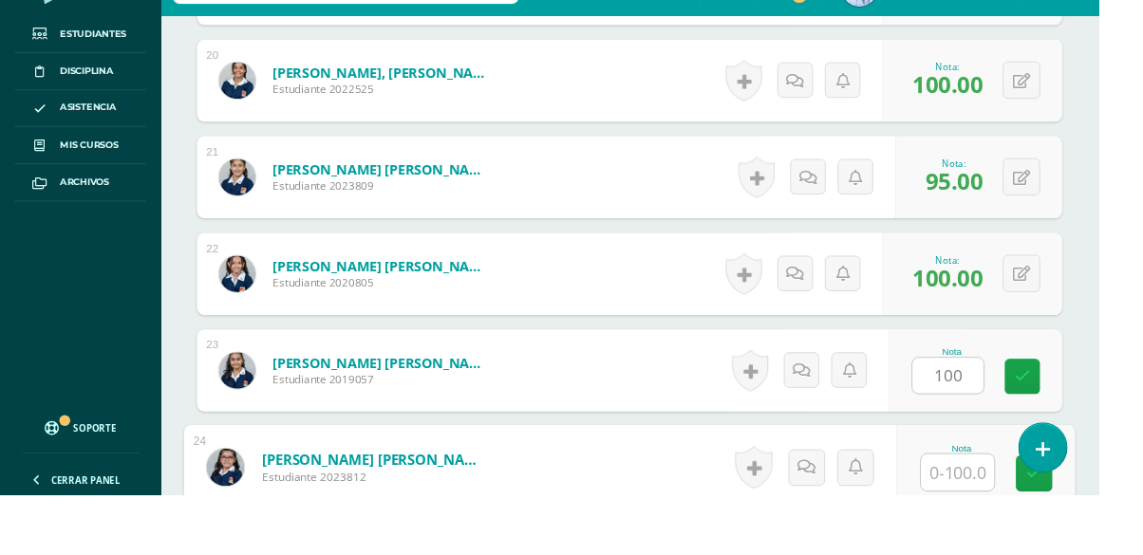
scroll to position [2689, 0]
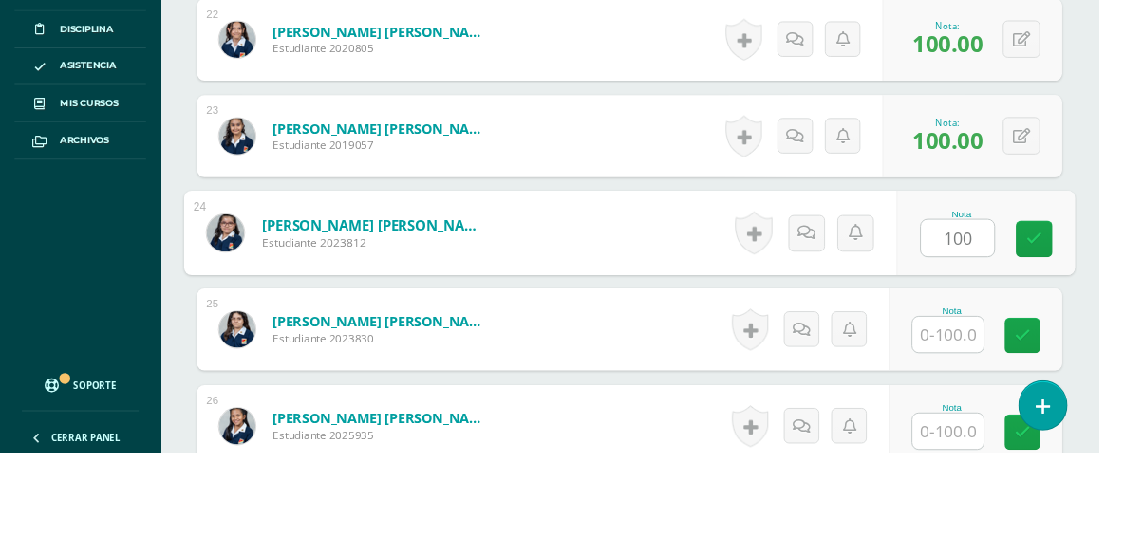
type input "100"
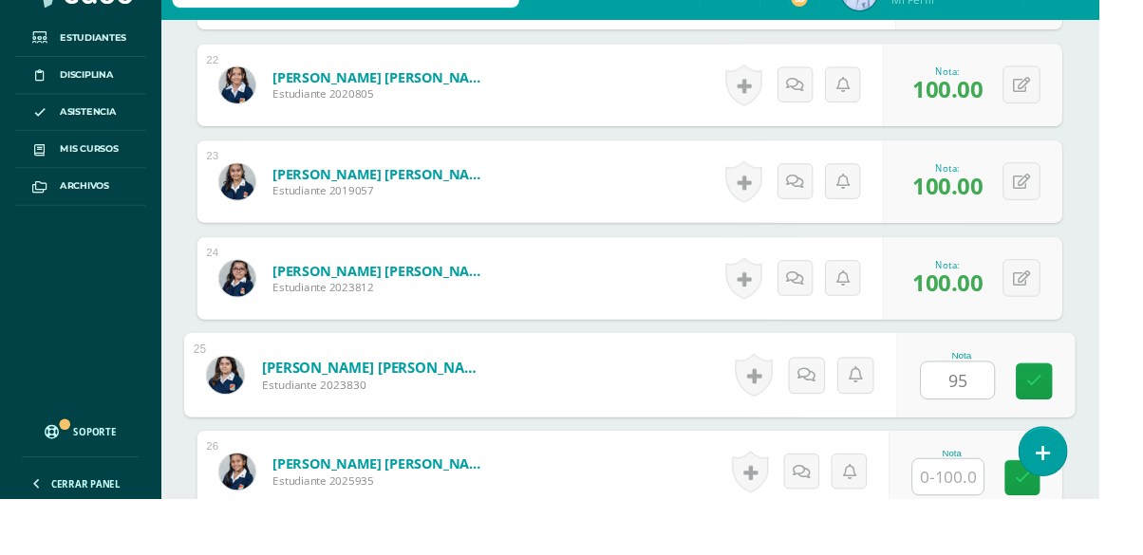
type input "95"
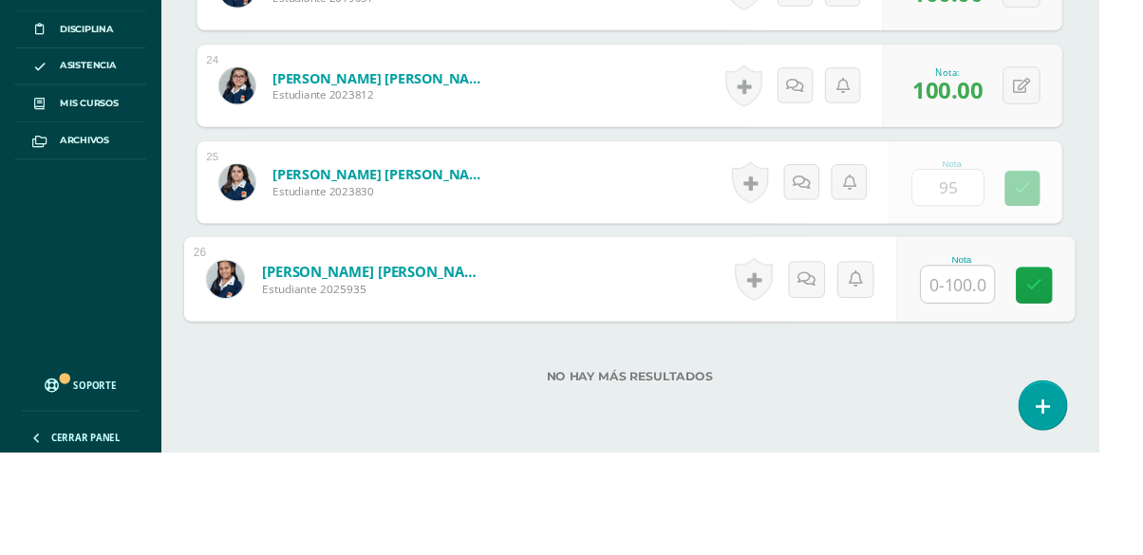
scroll to position [2891, 0]
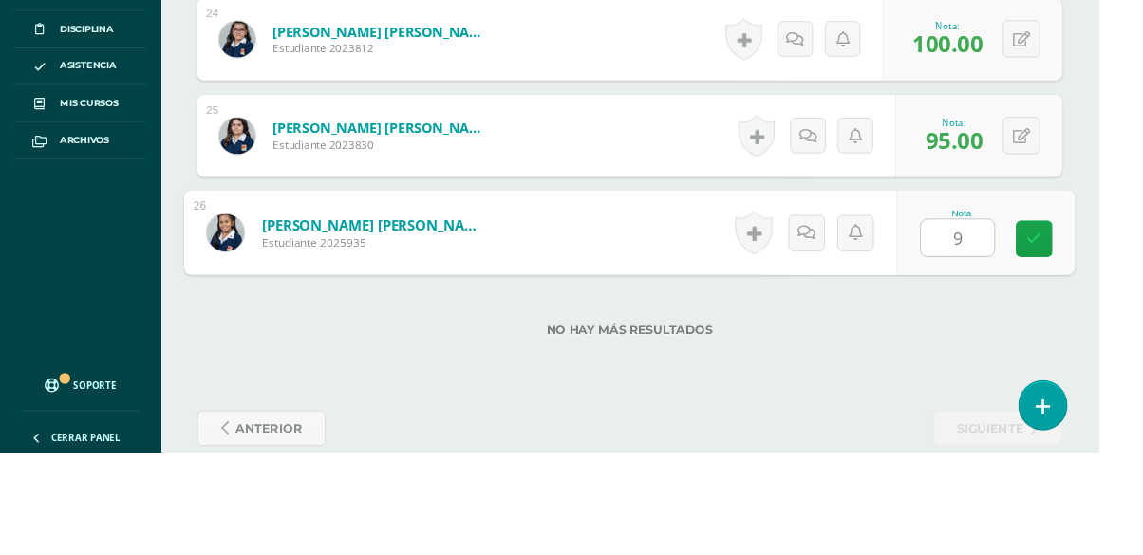
type input "97"
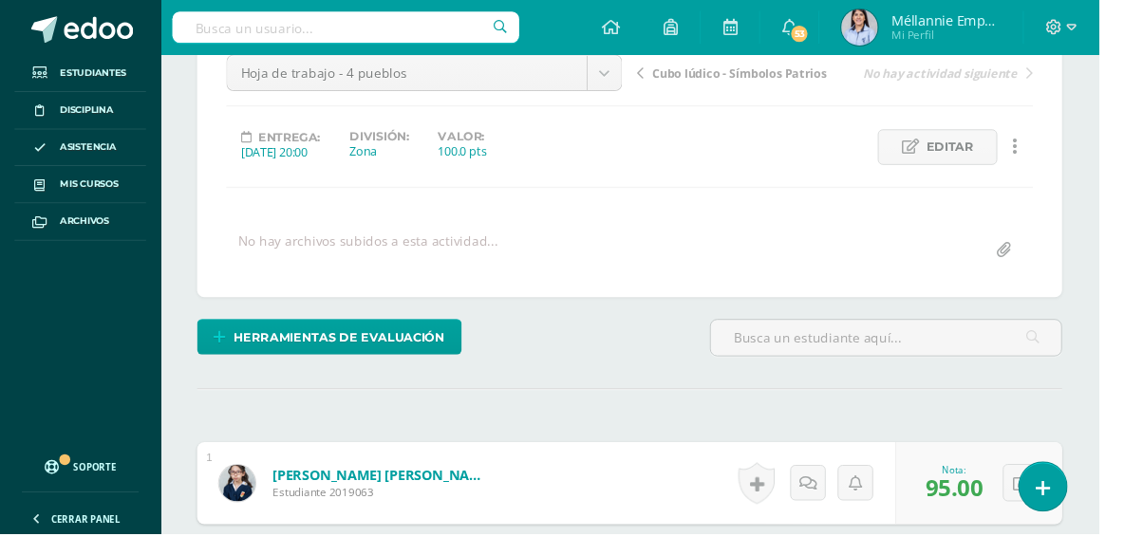
scroll to position [0, 0]
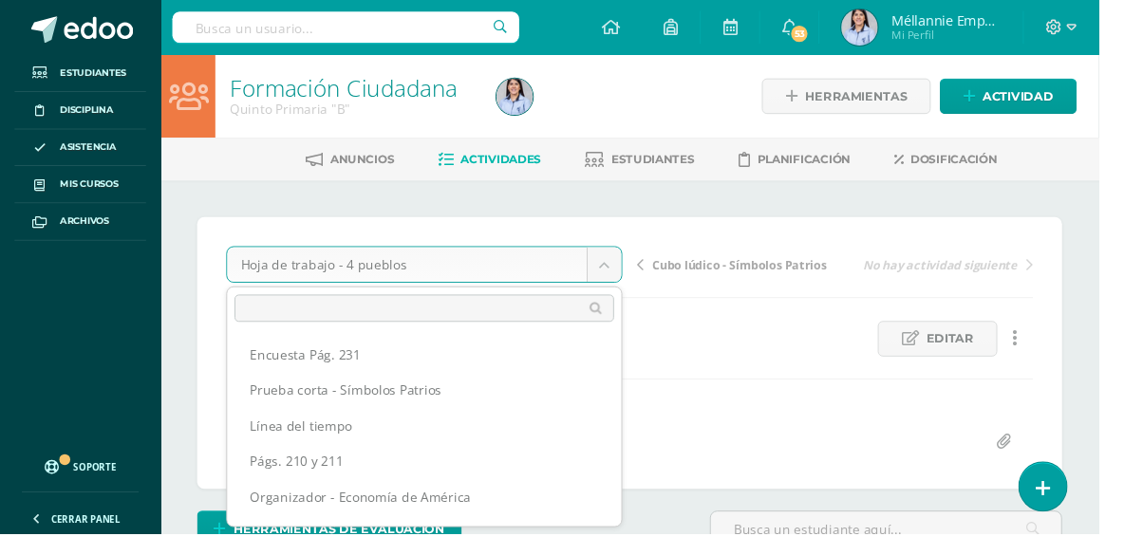
scroll to position [61, 0]
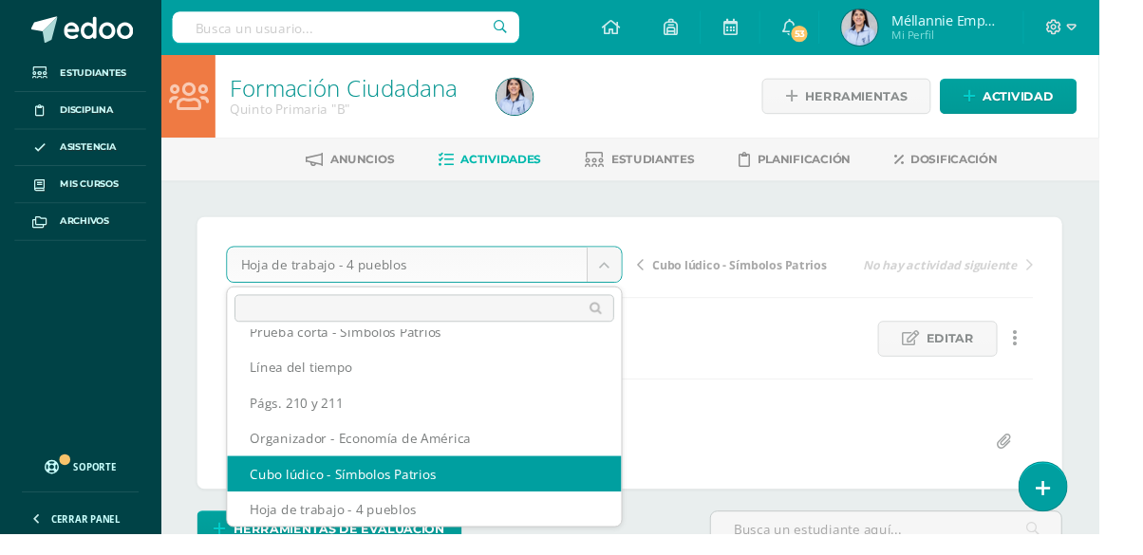
select select "/dashboard/teacher/grade-activity/130368/"
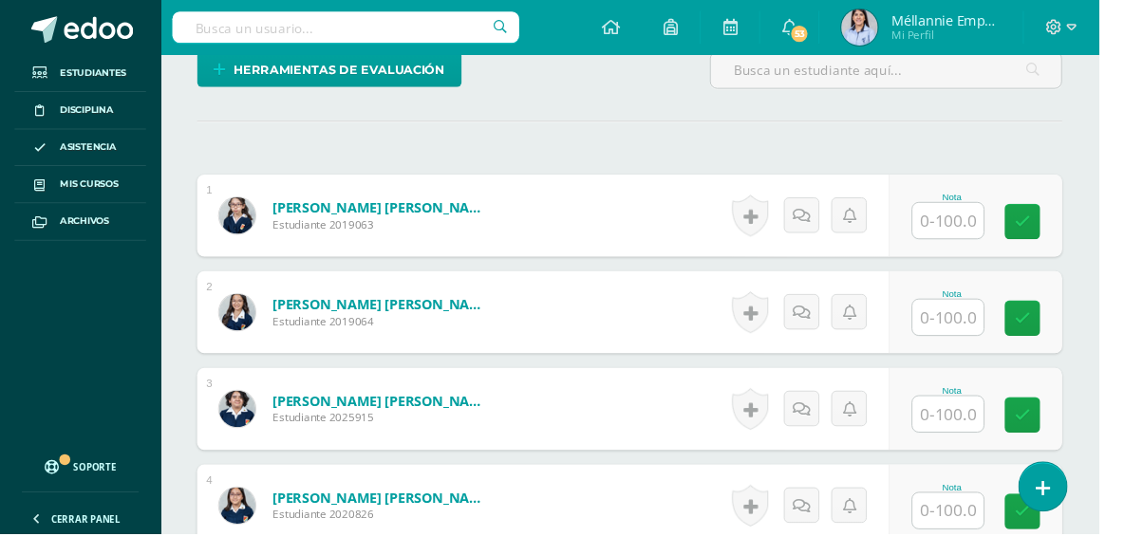
scroll to position [479, 0]
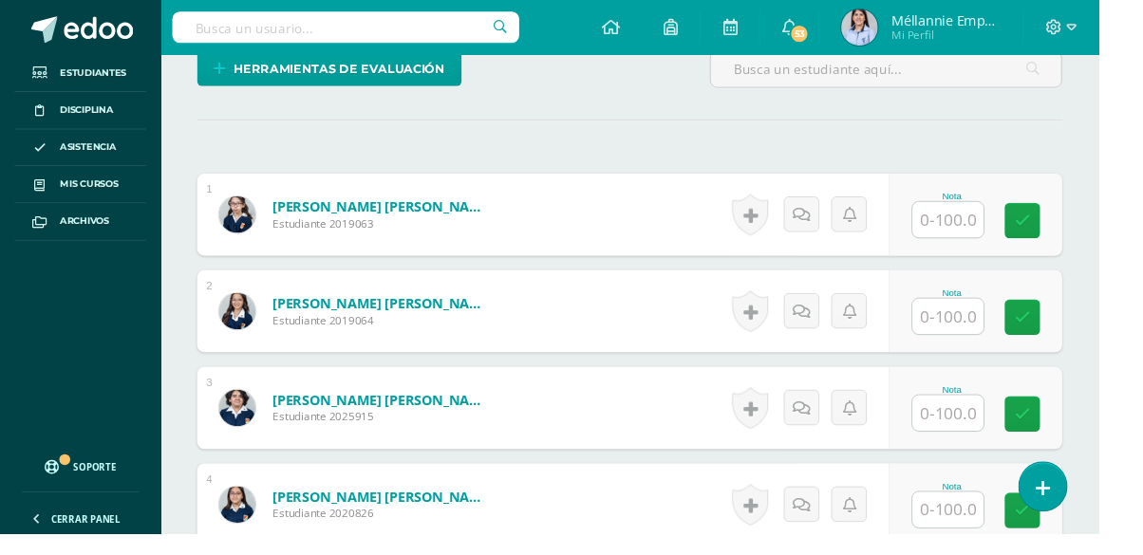
click at [993, 225] on input "text" at bounding box center [986, 228] width 74 height 37
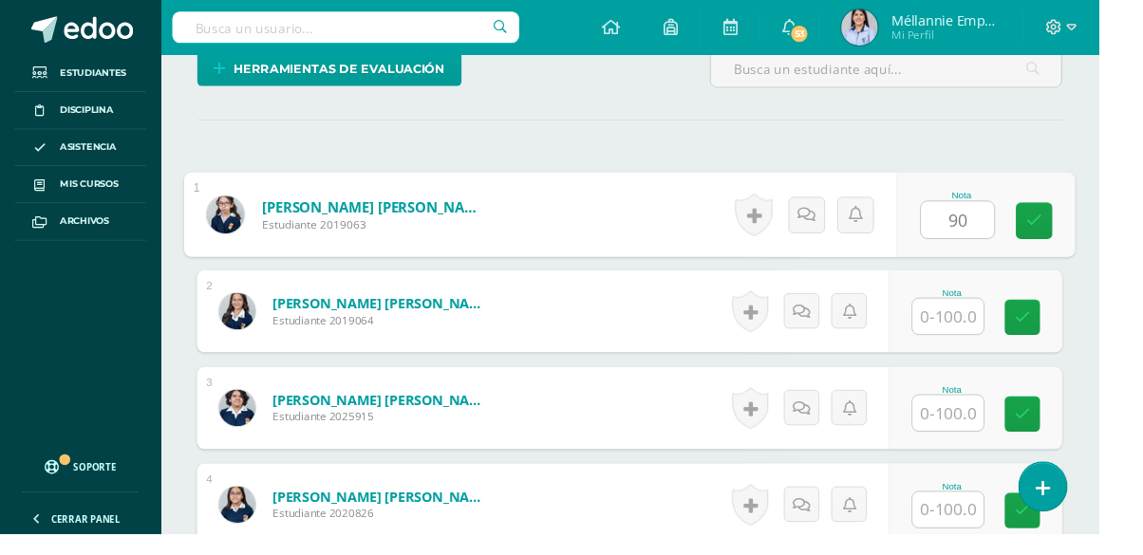
type input "90"
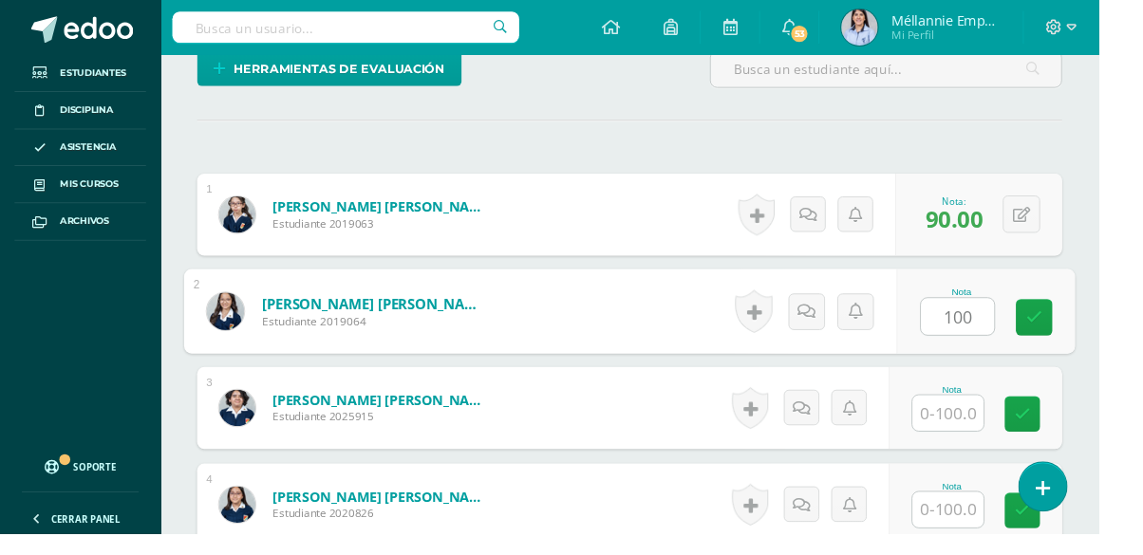
type input "100"
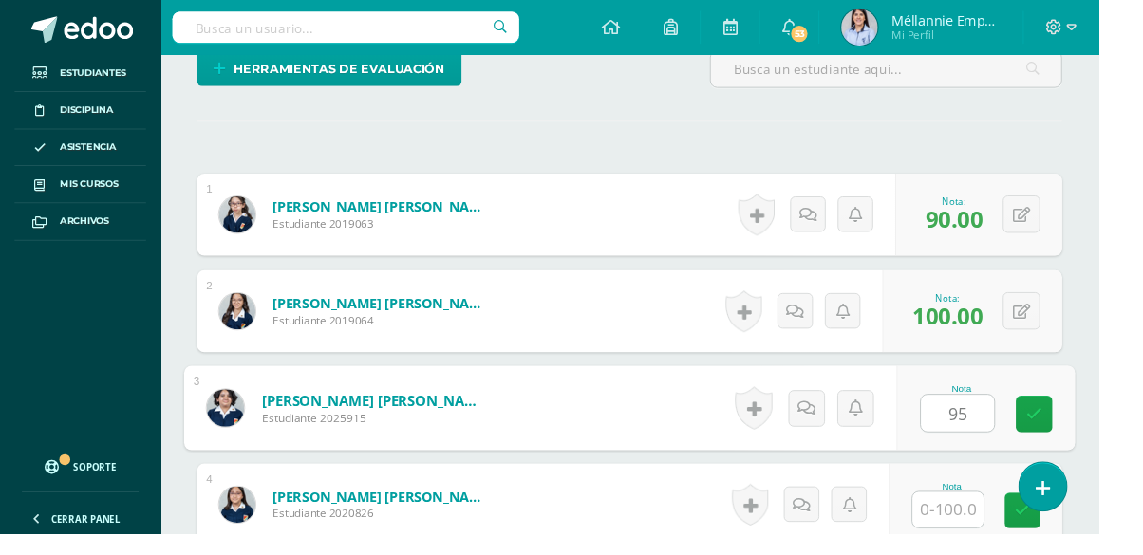
type input "95"
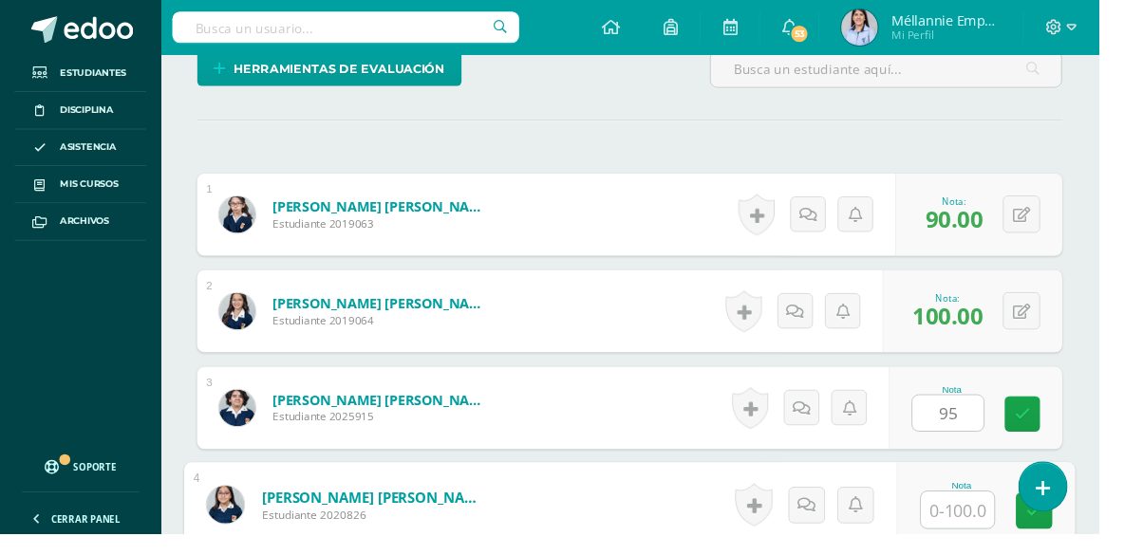
scroll to position [678, 0]
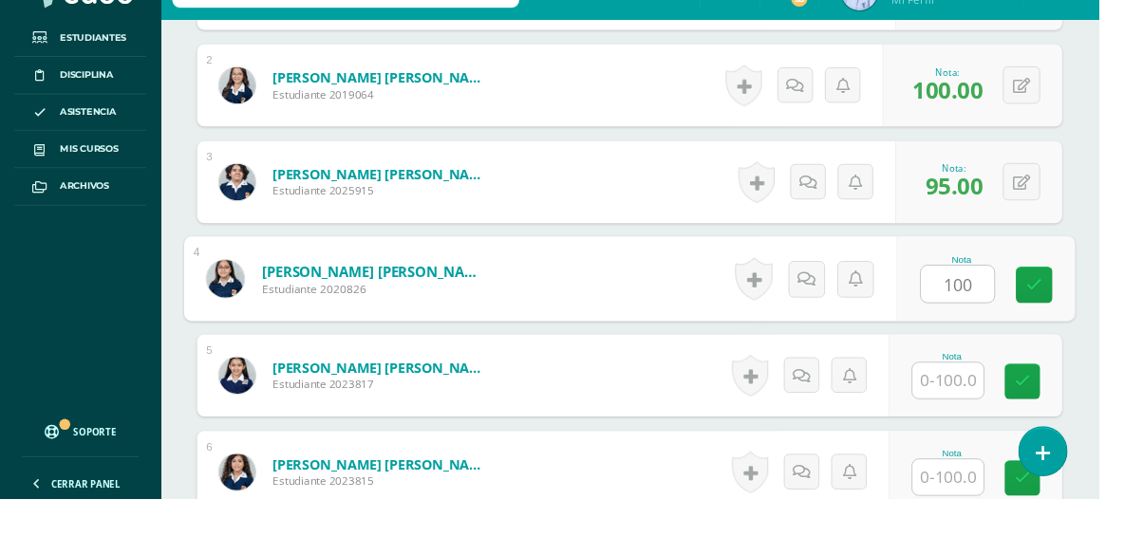
type input "100"
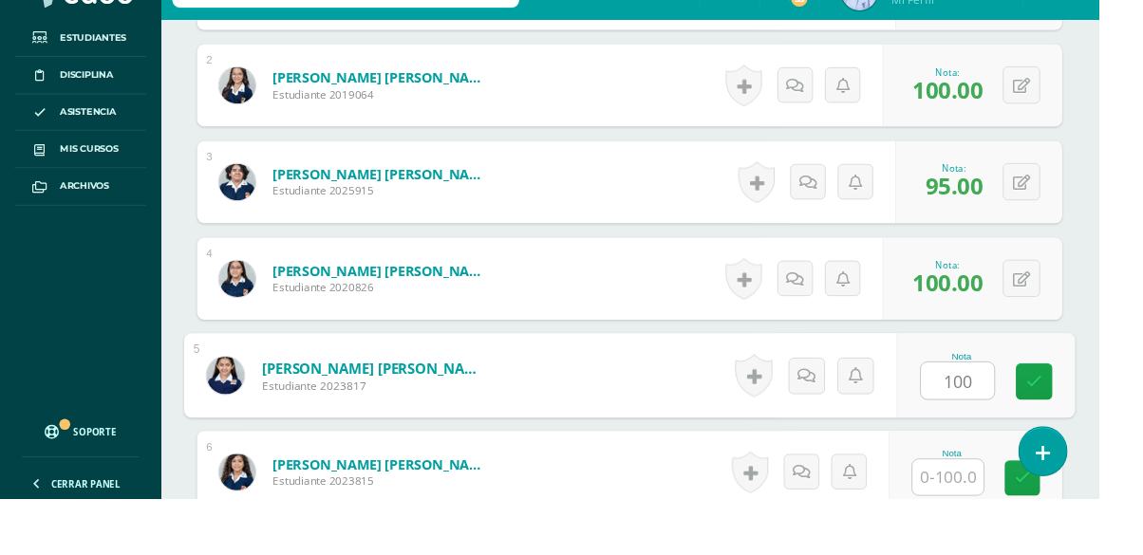
type input "100"
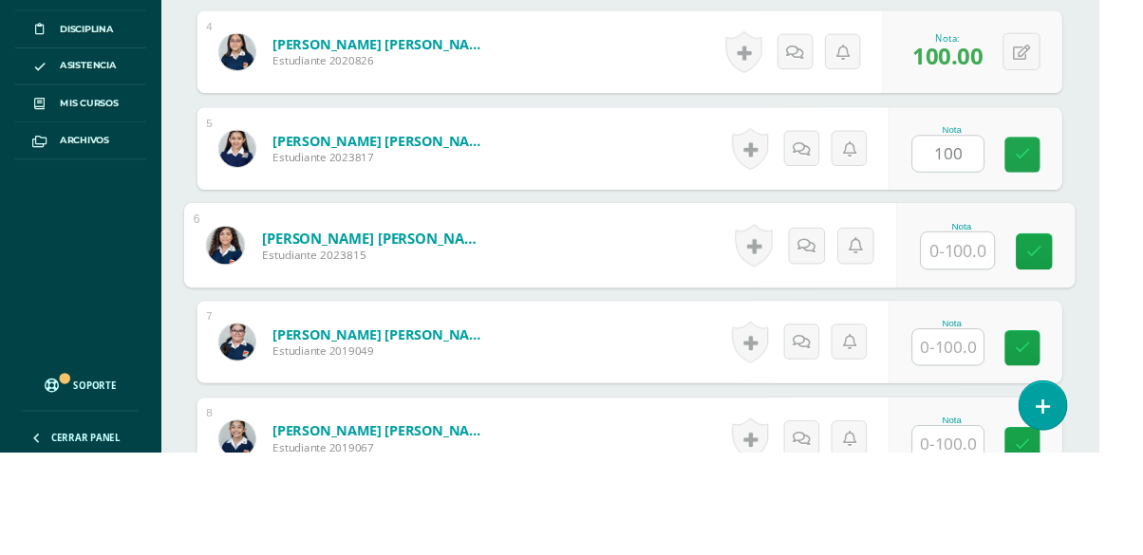
scroll to position [879, 0]
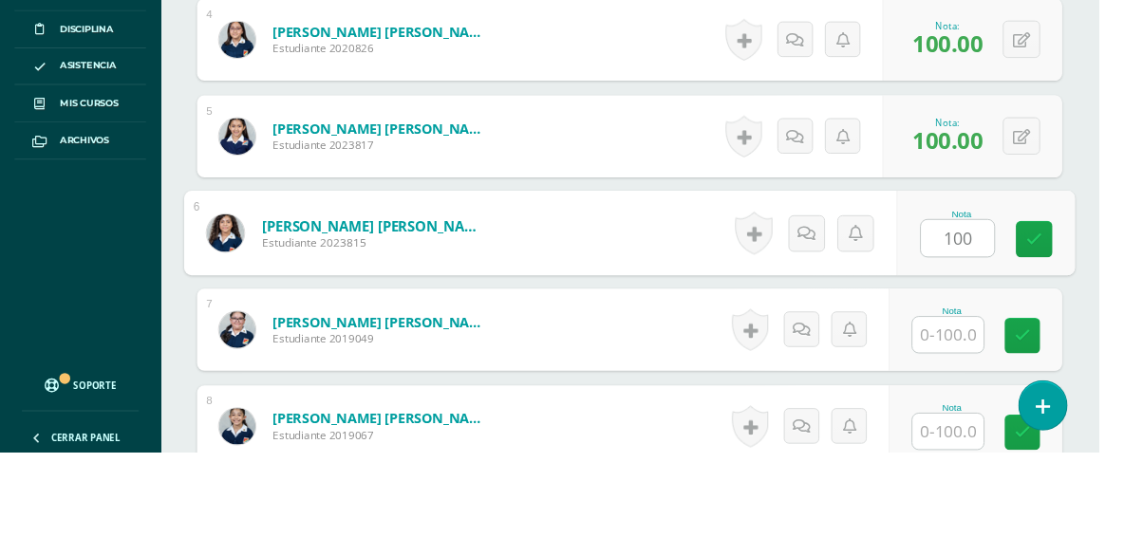
type input "100"
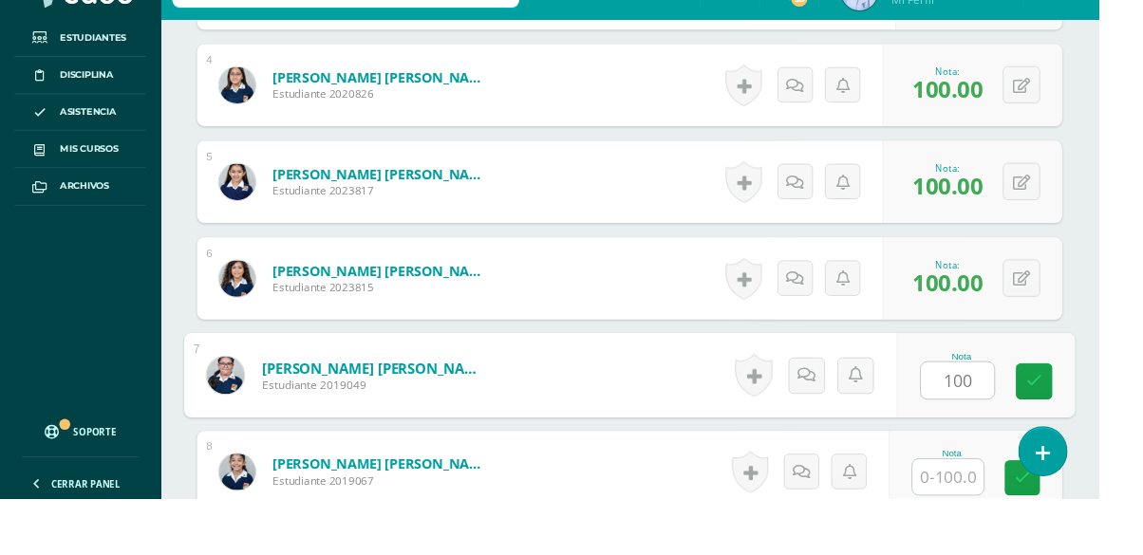
type input "100"
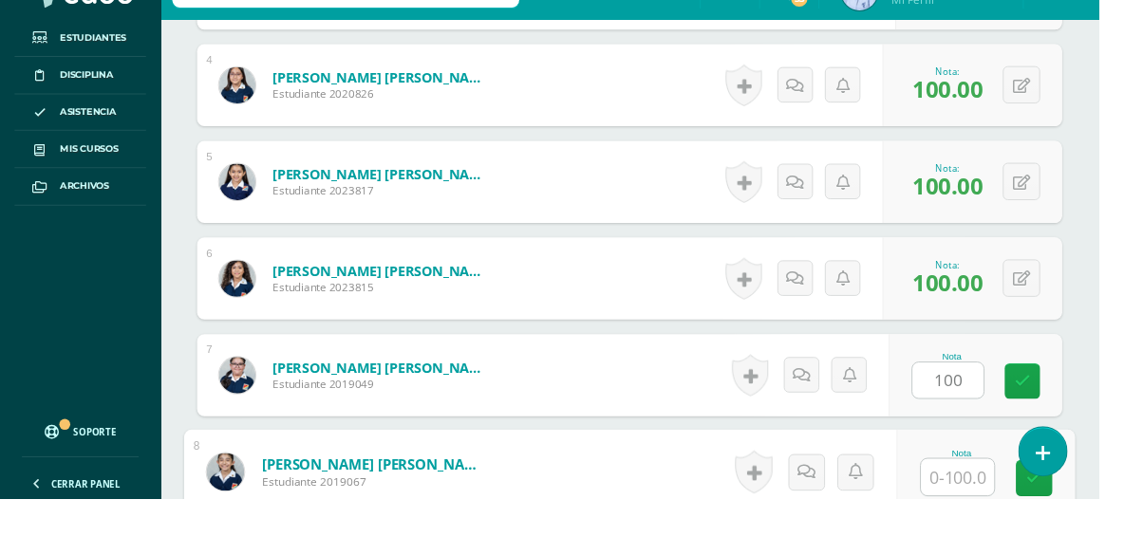
scroll to position [1080, 0]
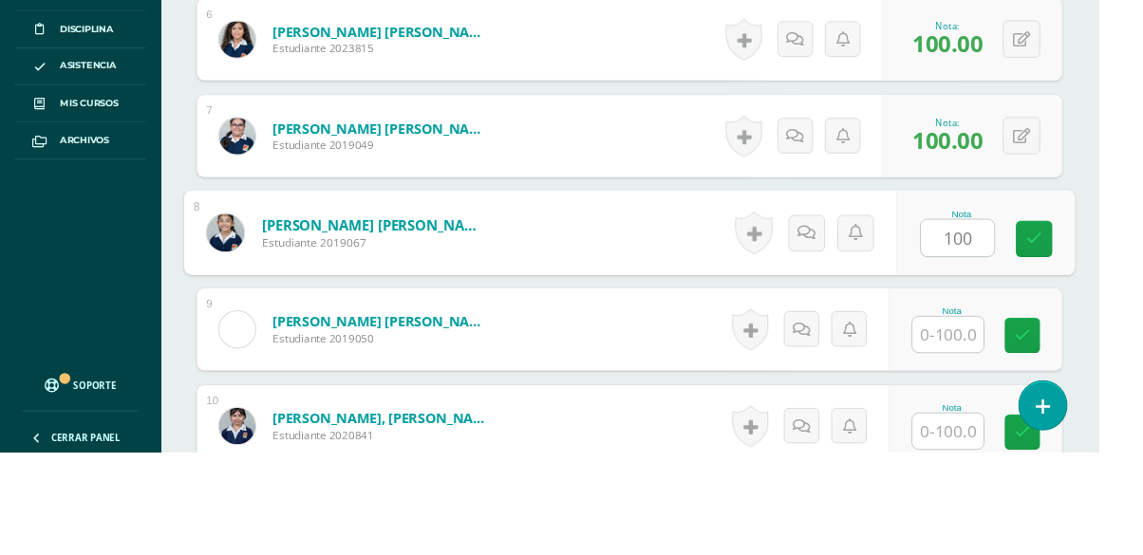
type input "100"
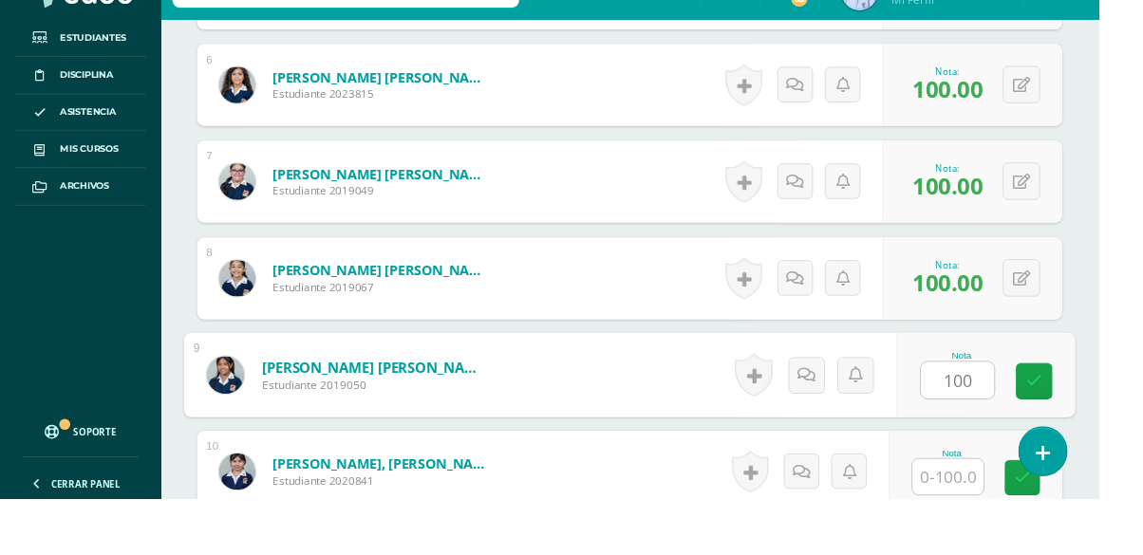
type input "100"
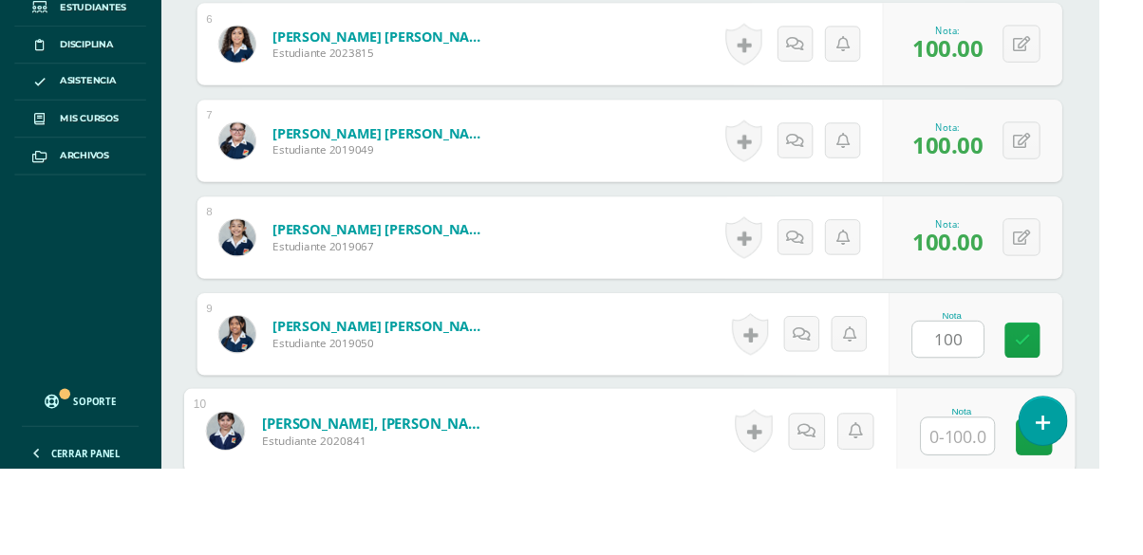
scroll to position [1281, 0]
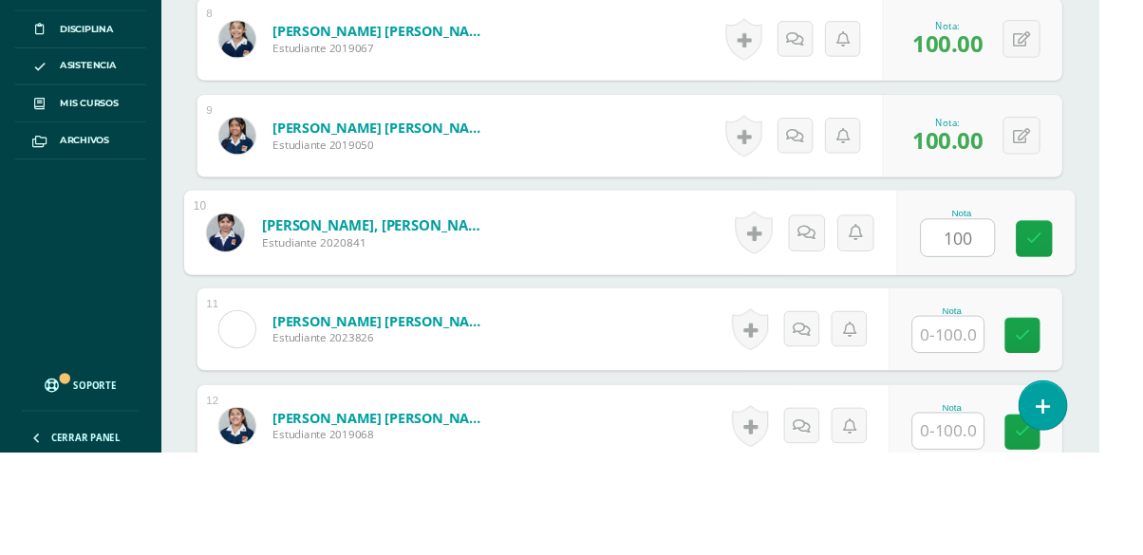
type input "100"
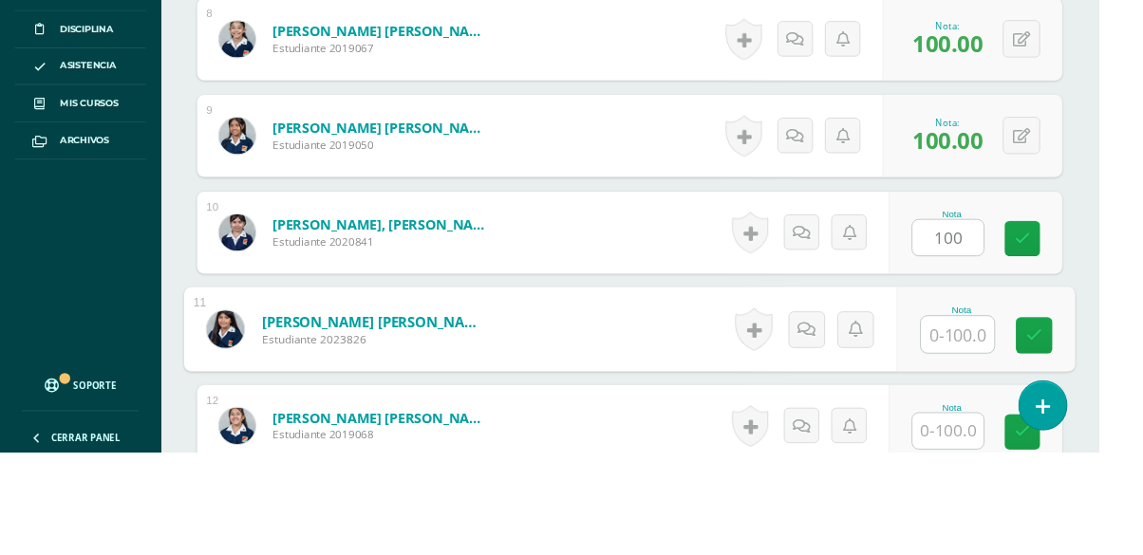
scroll to position [1282, 0]
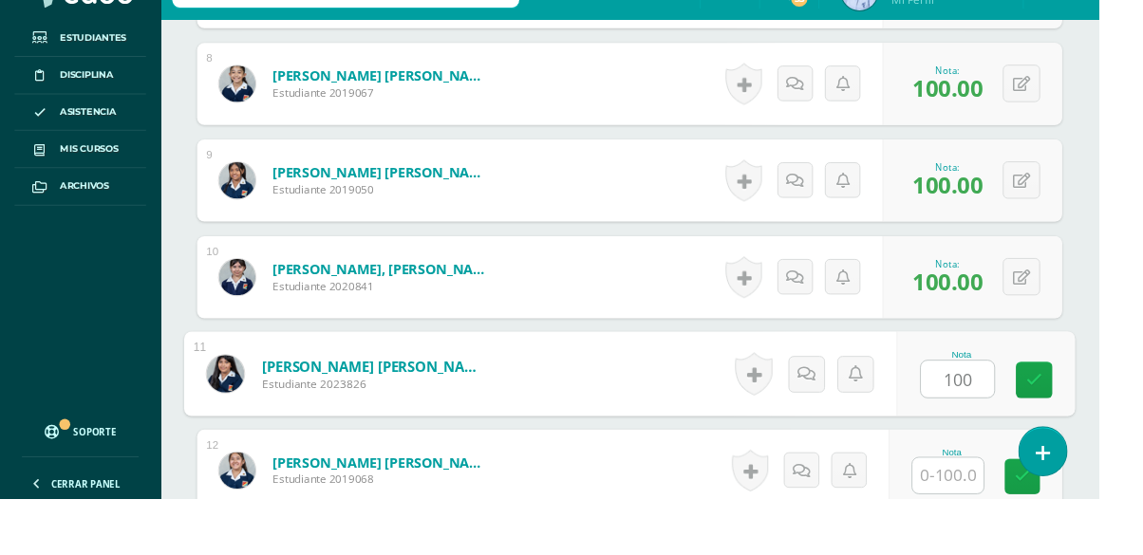
type input "100"
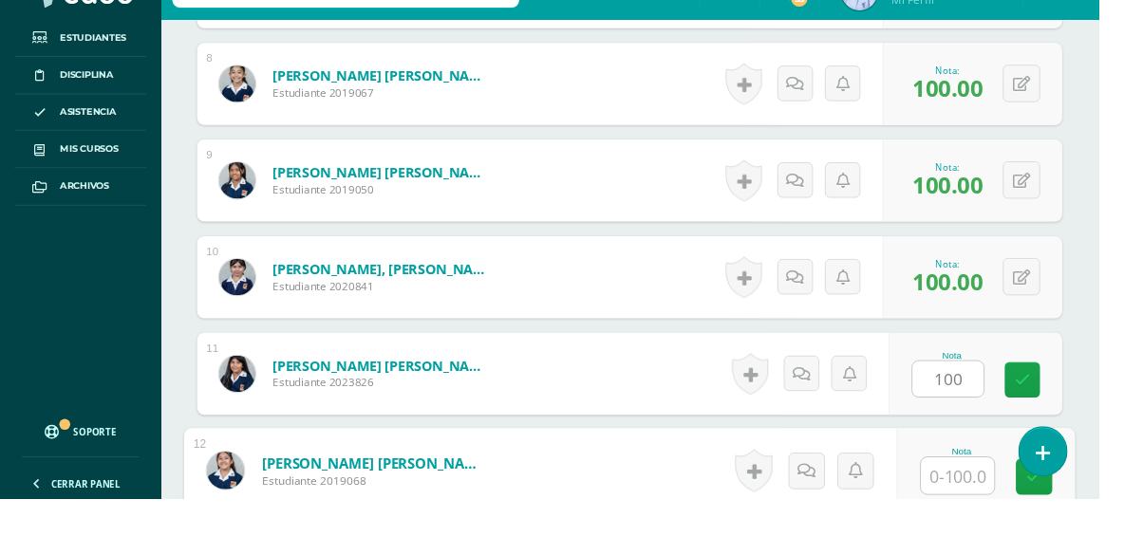
scroll to position [1482, 0]
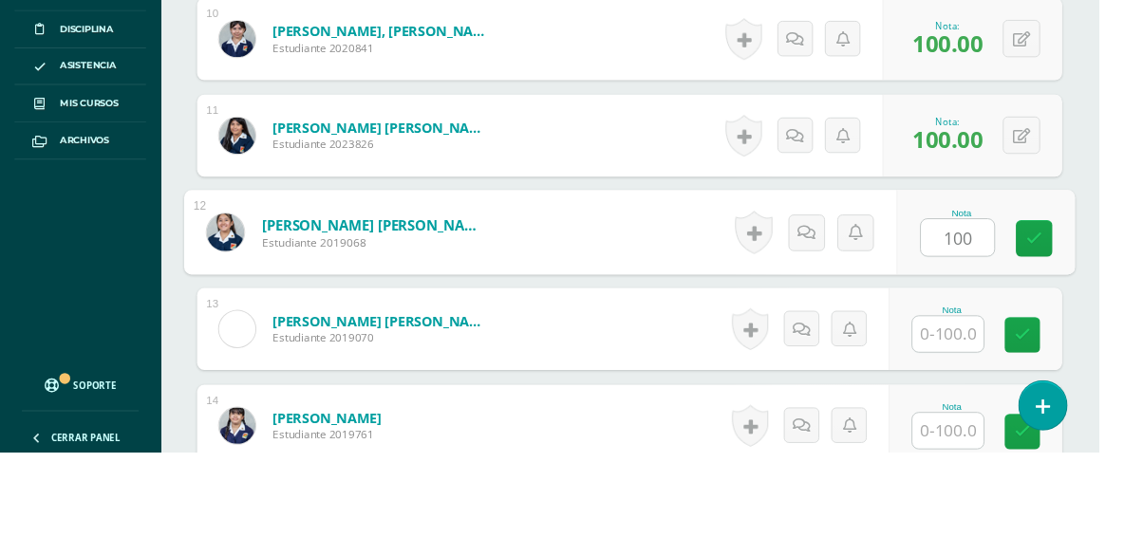
type input "100"
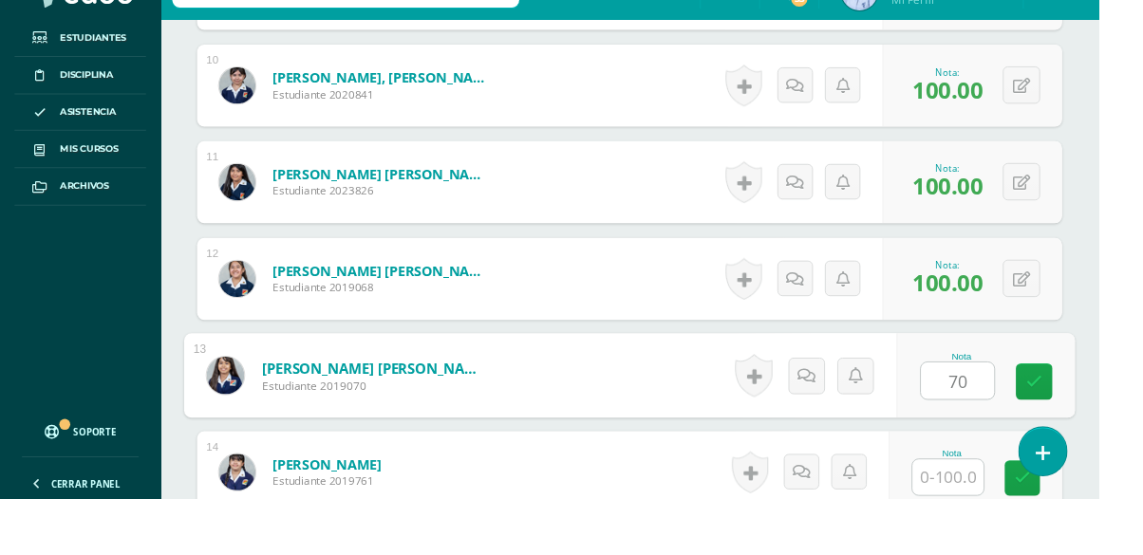
type input "70"
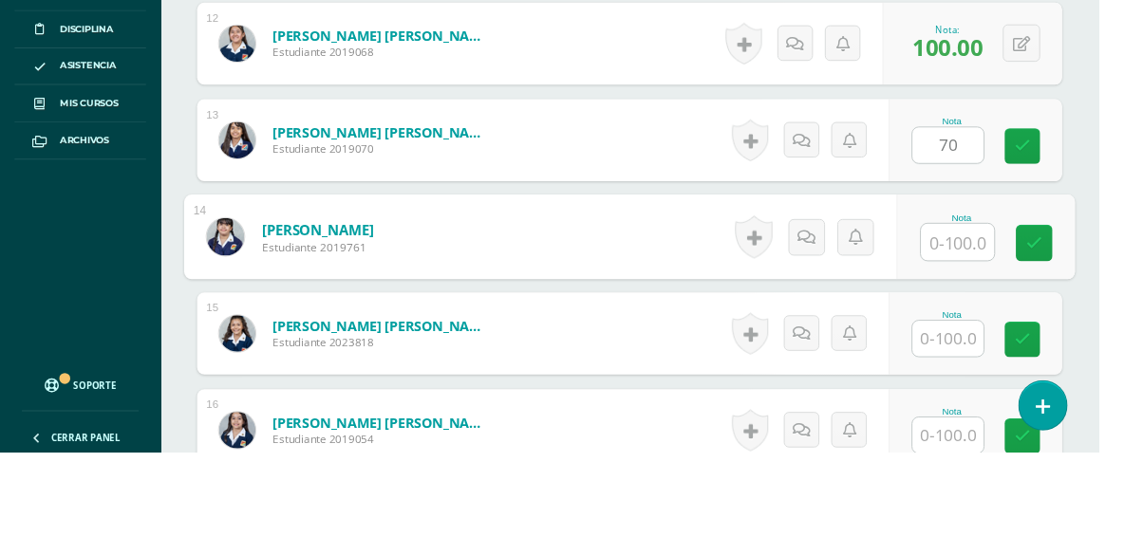
scroll to position [1683, 0]
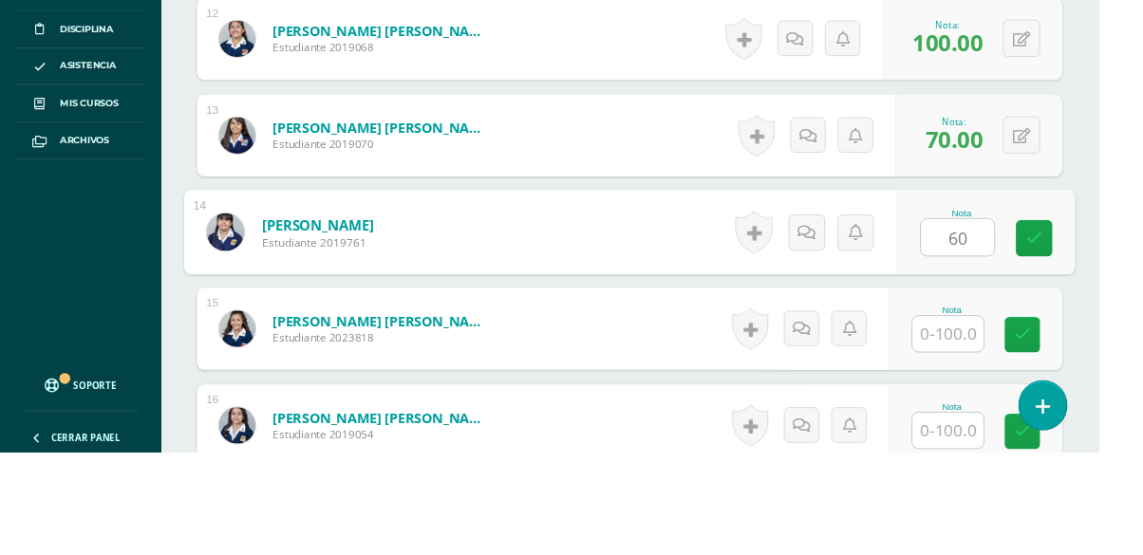
type input "60"
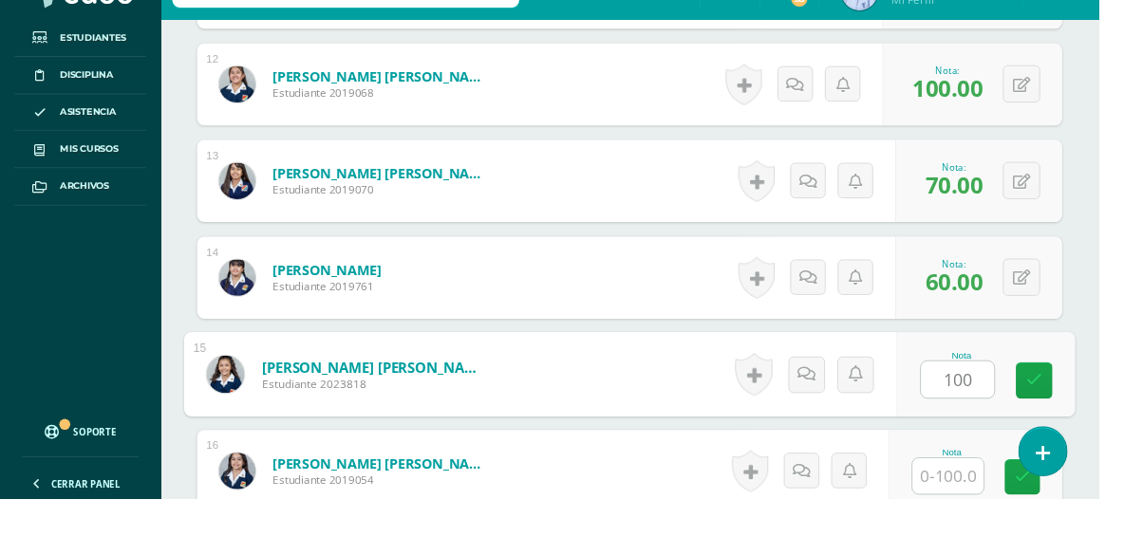
type input "100"
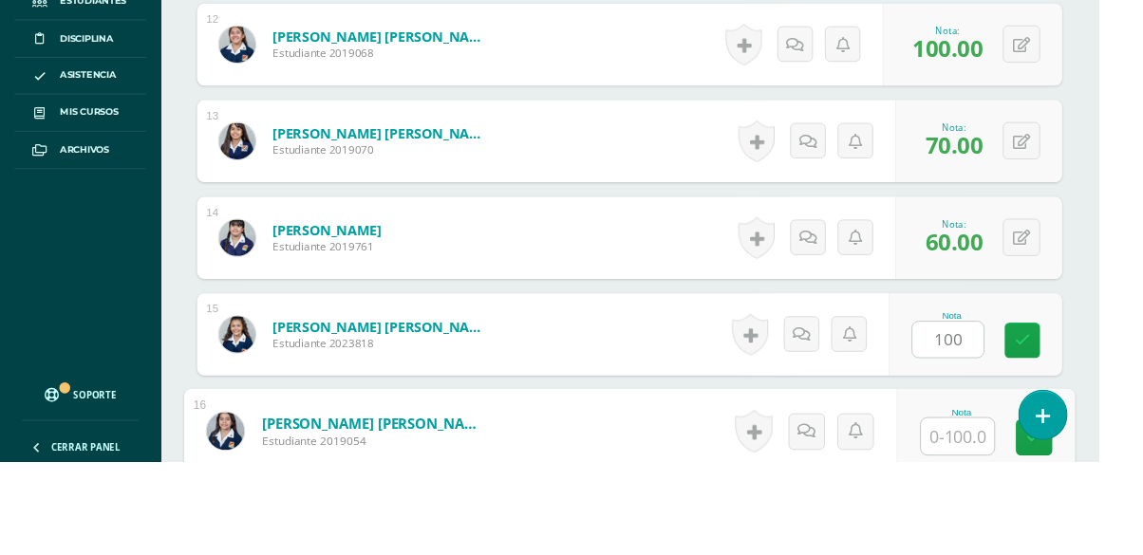
scroll to position [1885, 0]
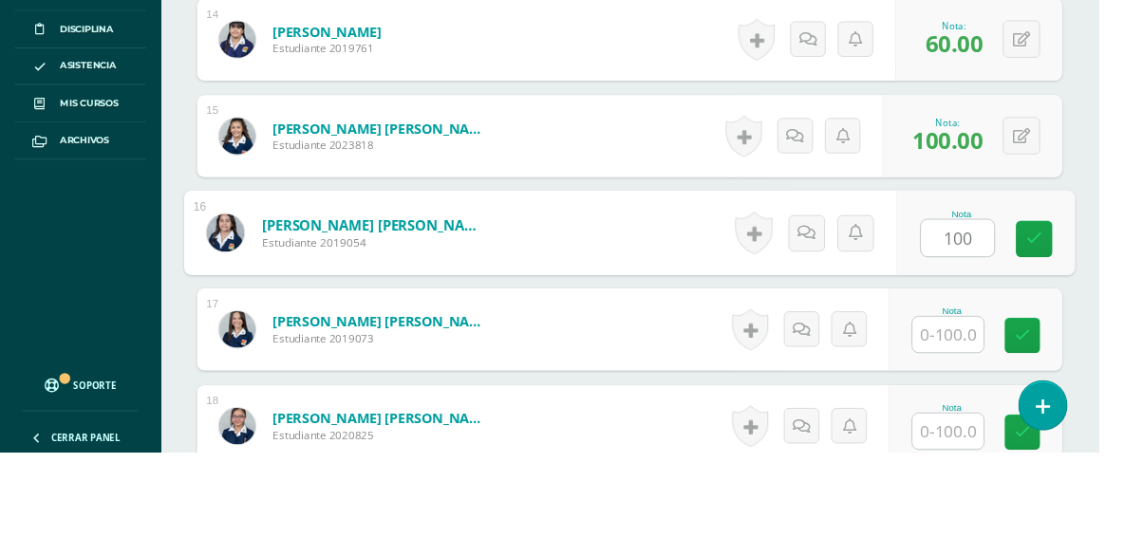
type input "100"
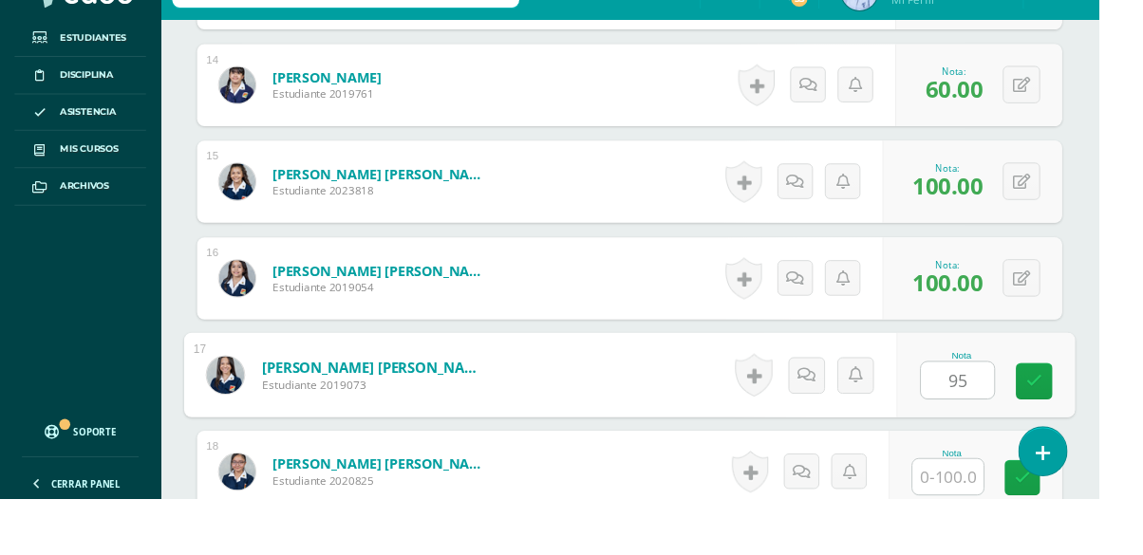
type input "95"
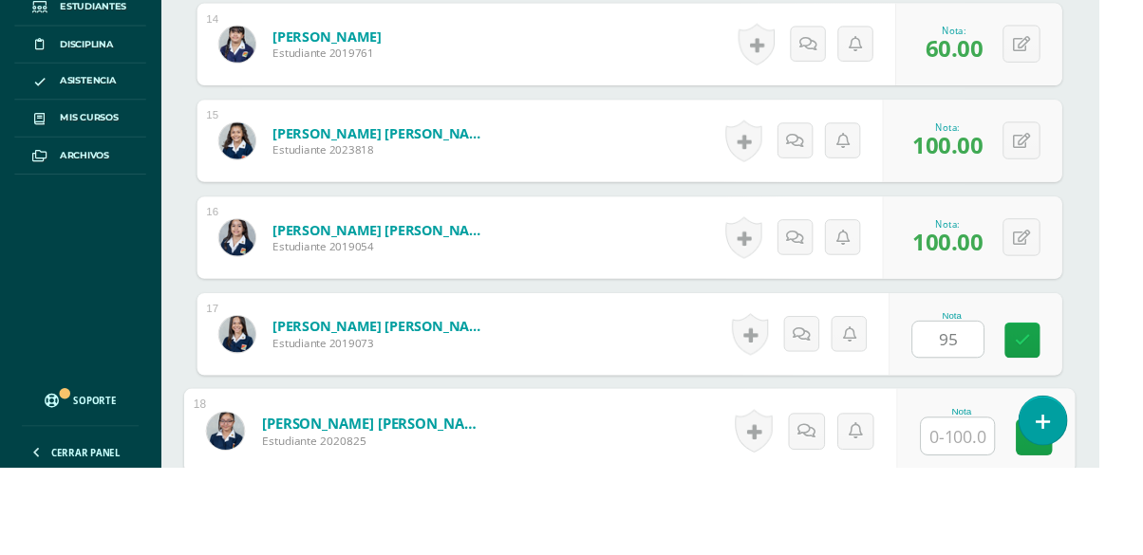
scroll to position [2086, 0]
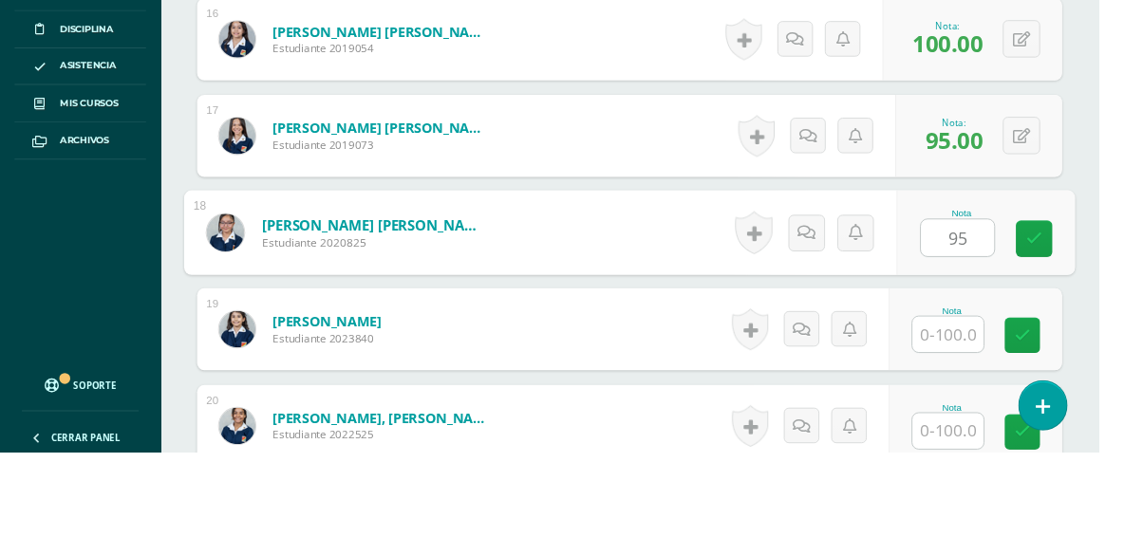
type input "95"
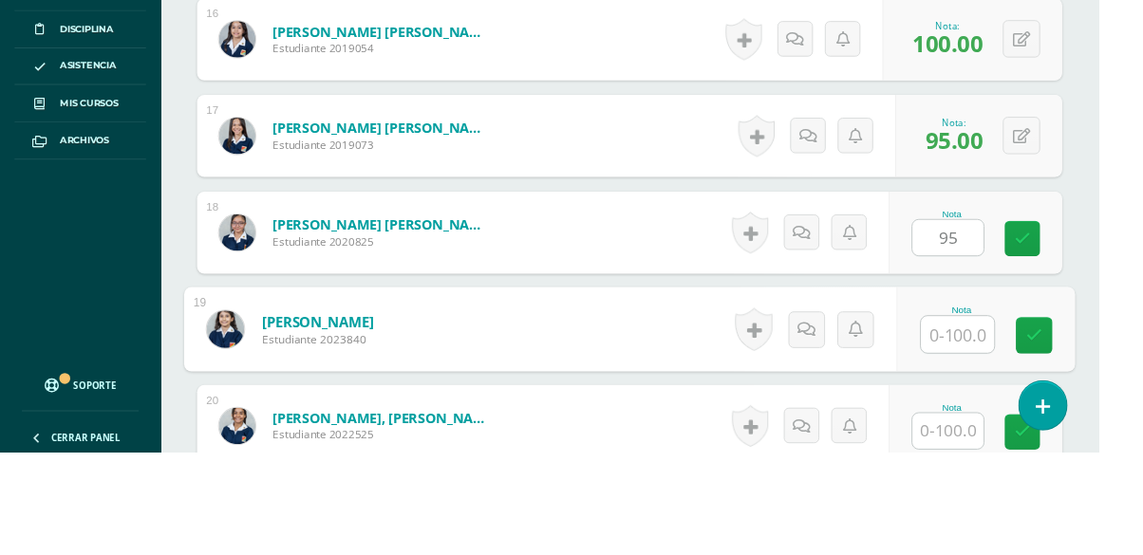
scroll to position [2087, 0]
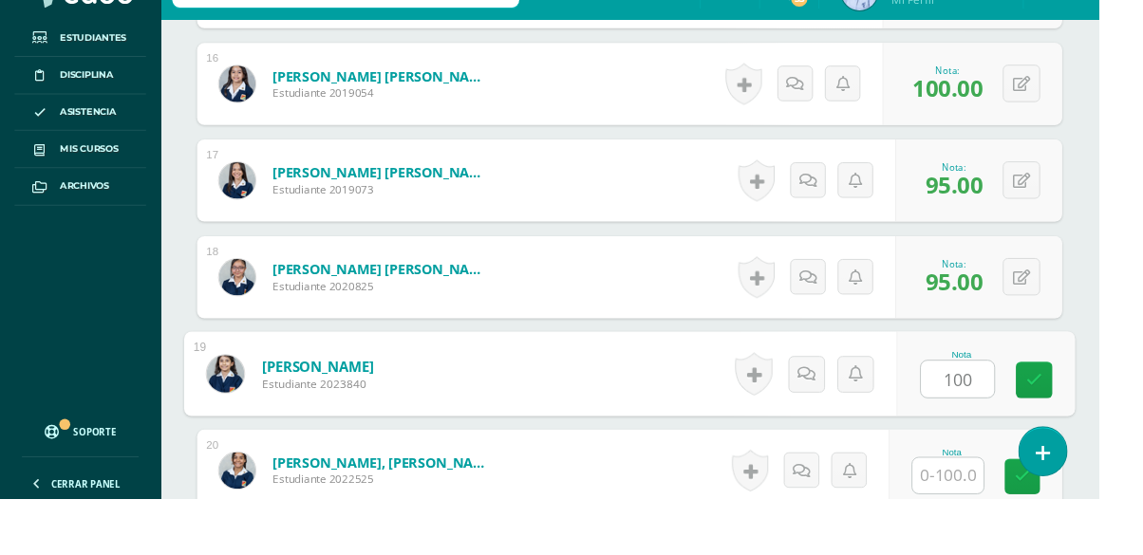
type input "100"
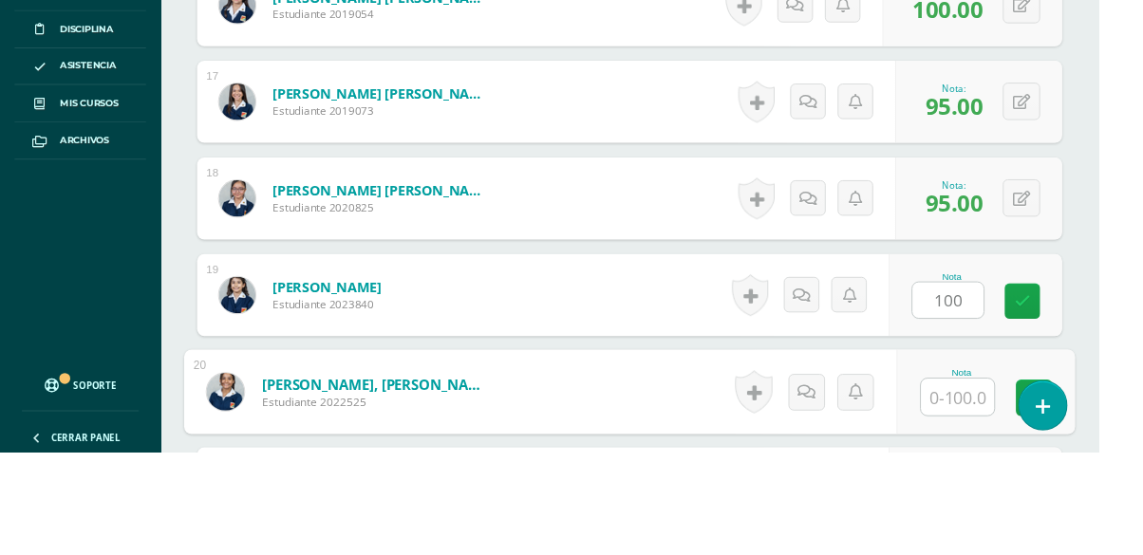
scroll to position [2287, 0]
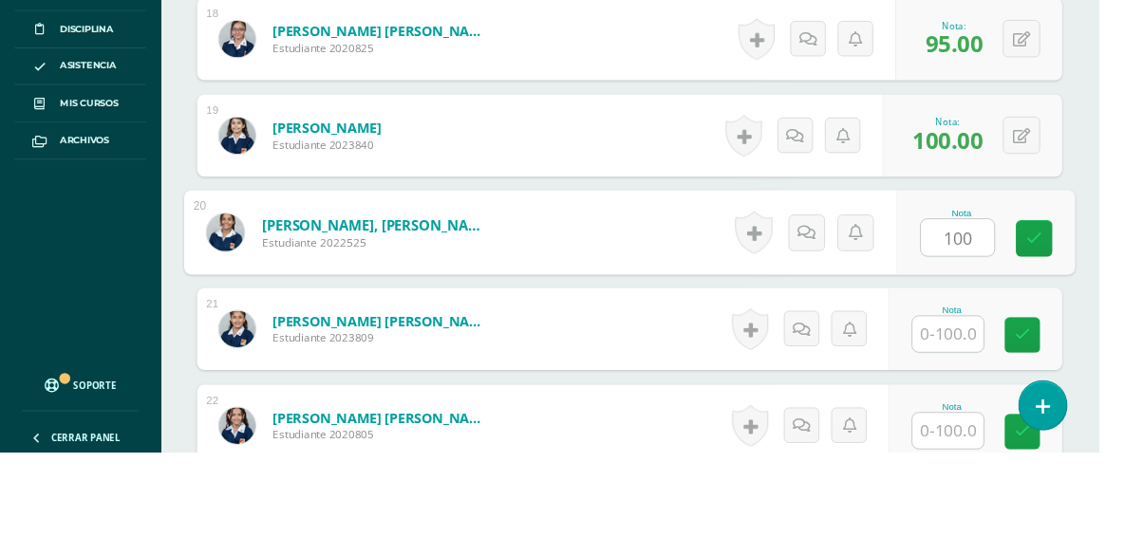
type input "100"
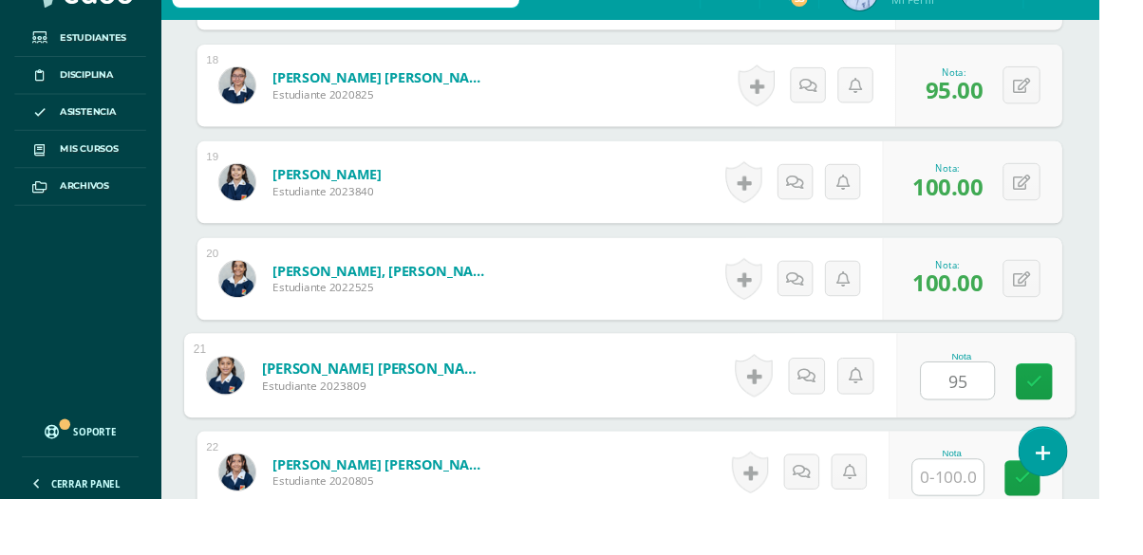
type input "95"
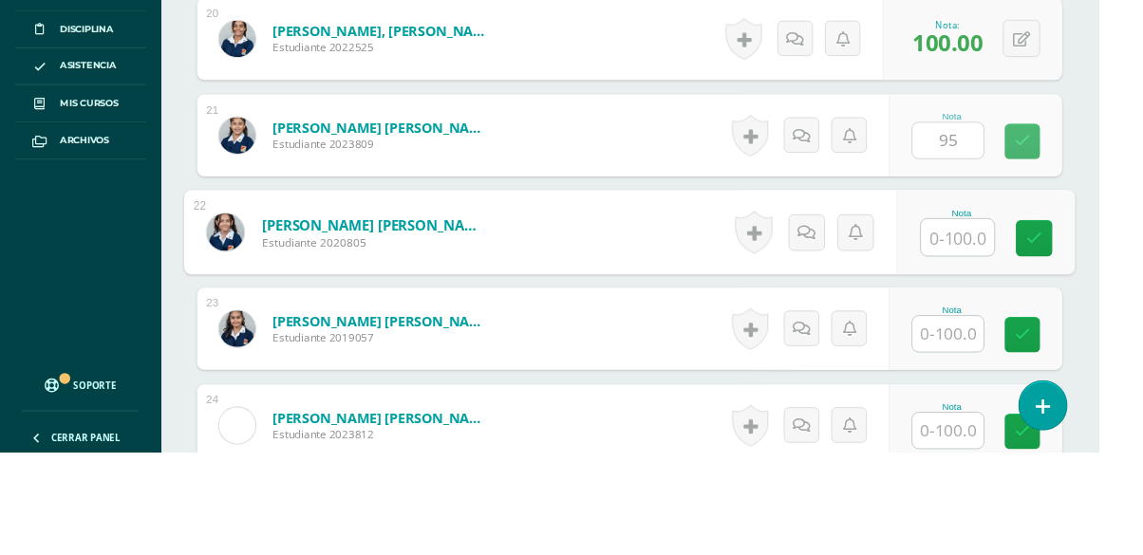
scroll to position [2488, 0]
type input "90"
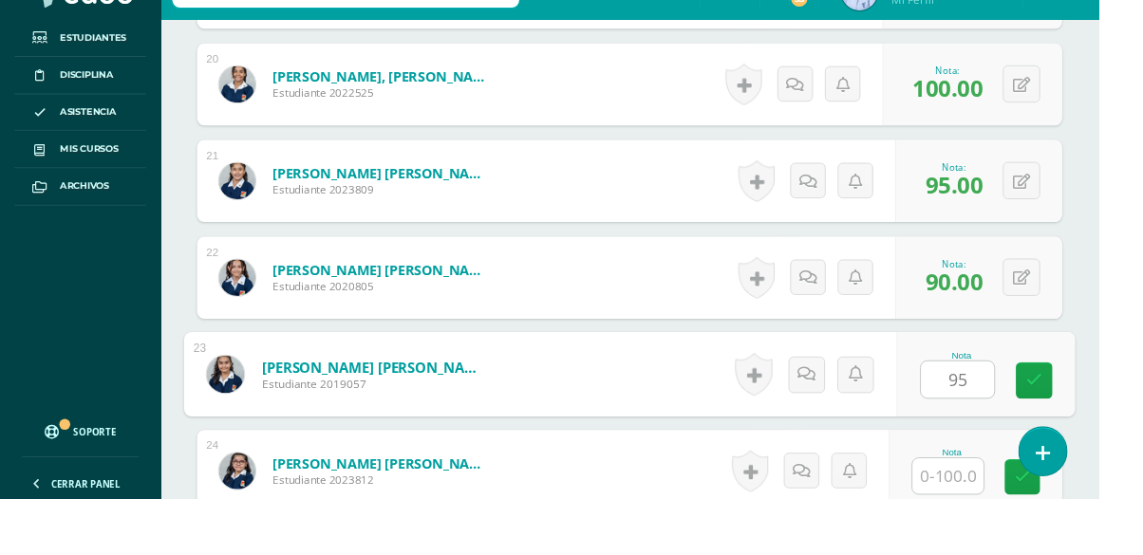
type input "95"
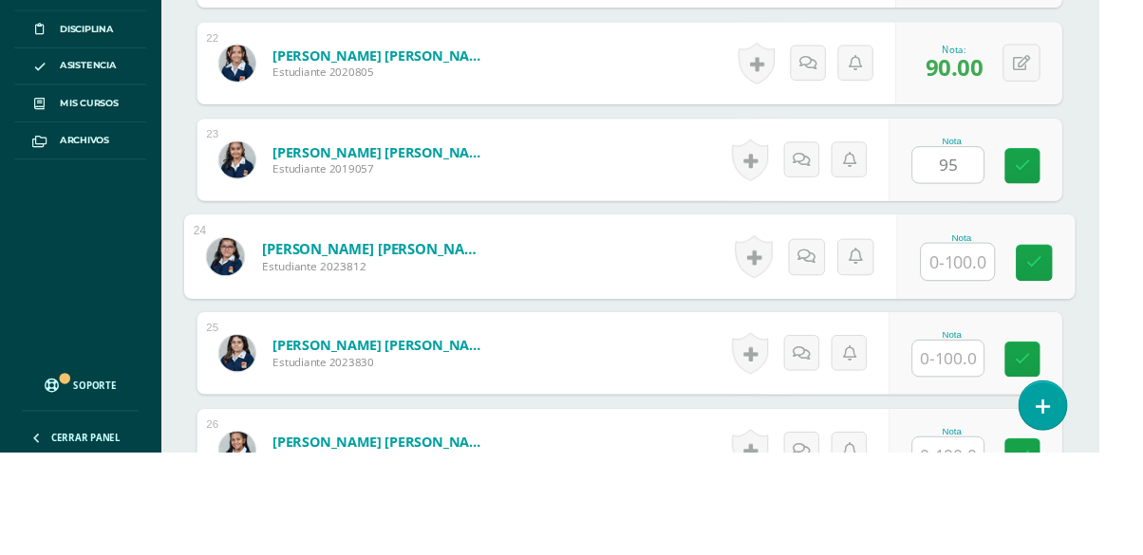
scroll to position [2689, 0]
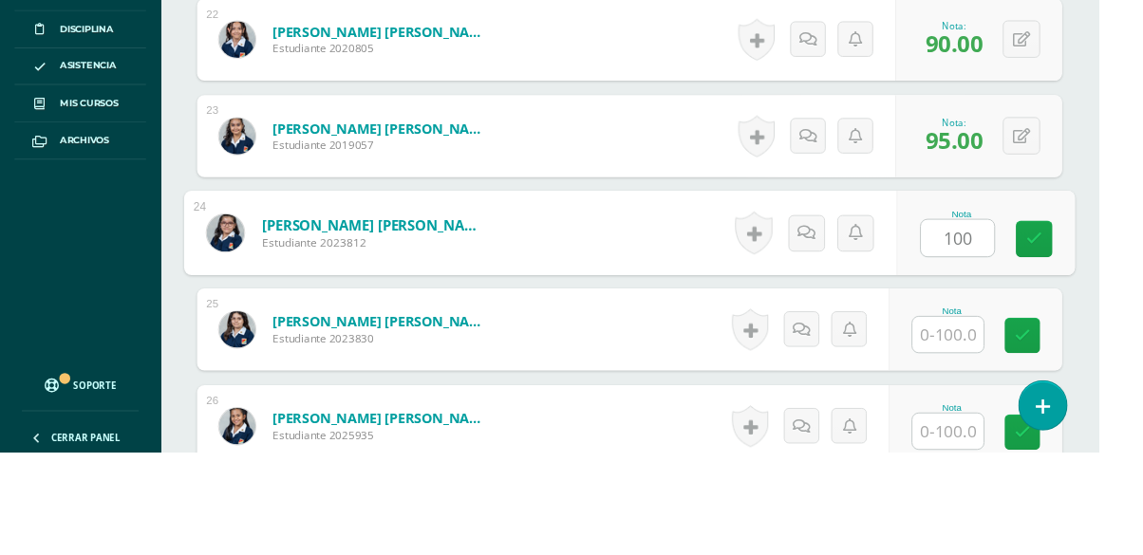
type input "100"
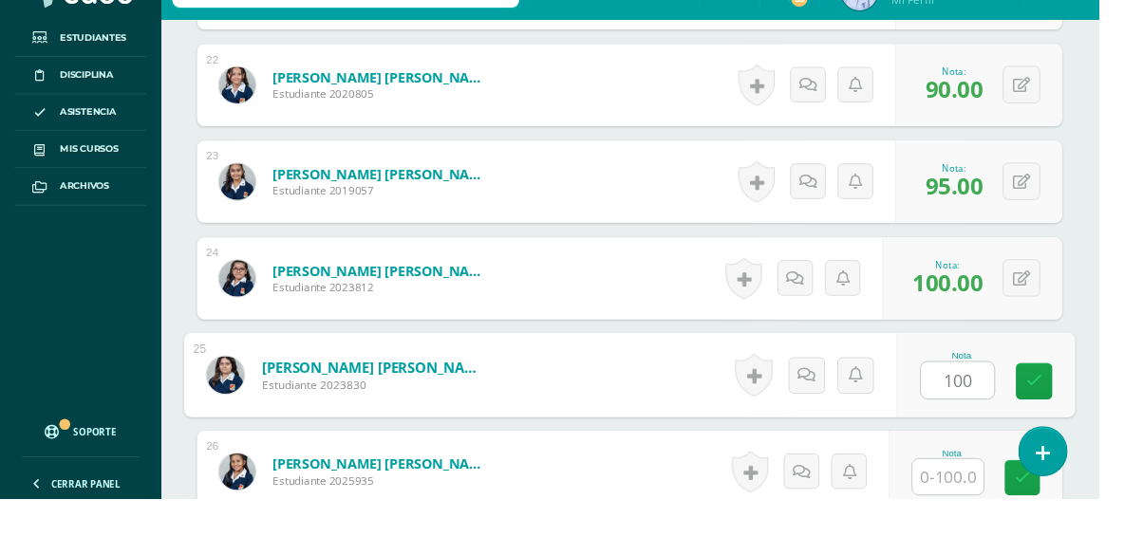
type input "100"
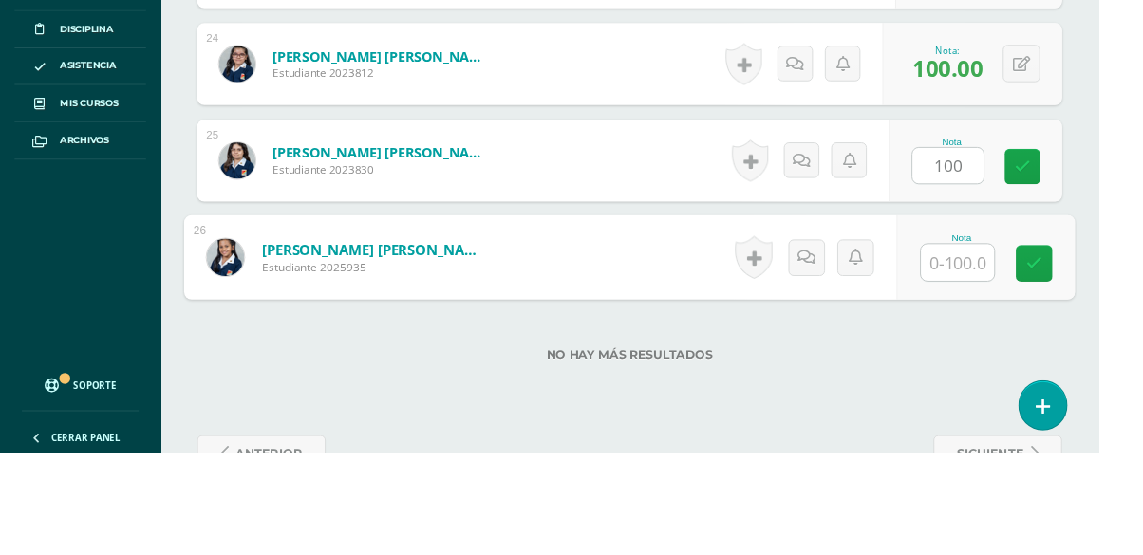
scroll to position [2891, 0]
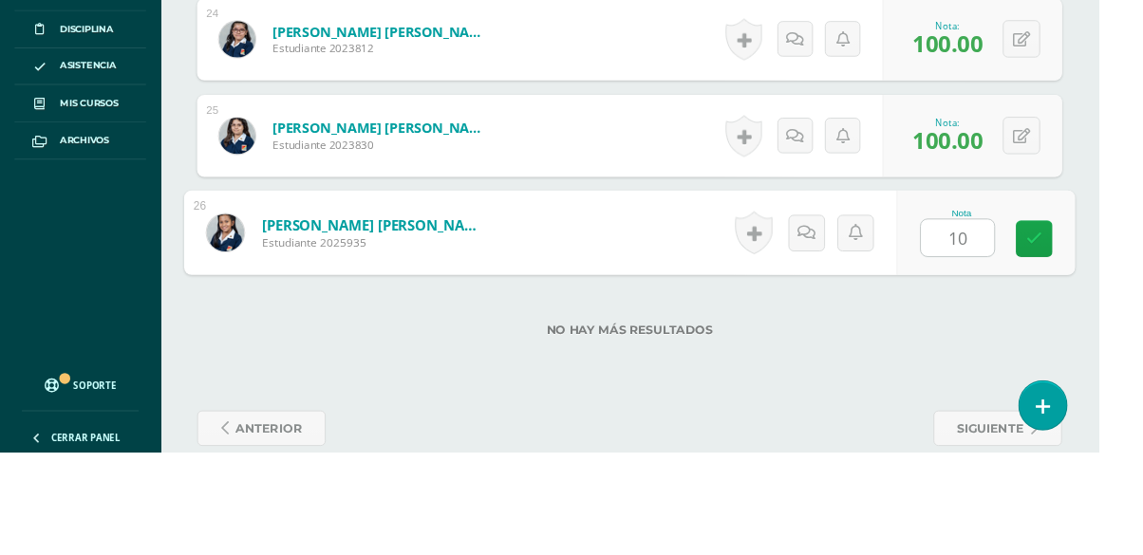
type input "100"
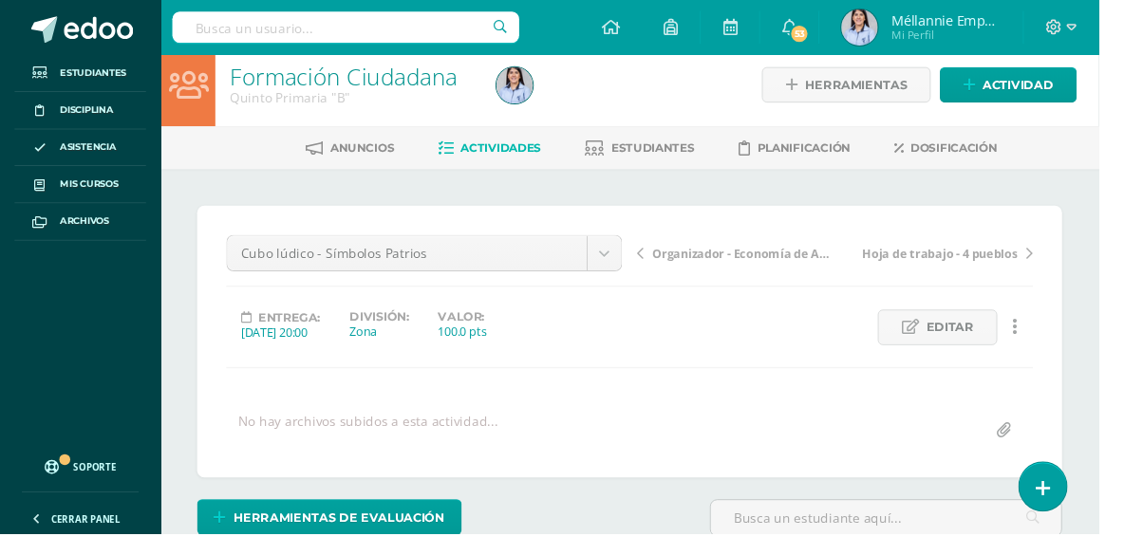
scroll to position [0, 0]
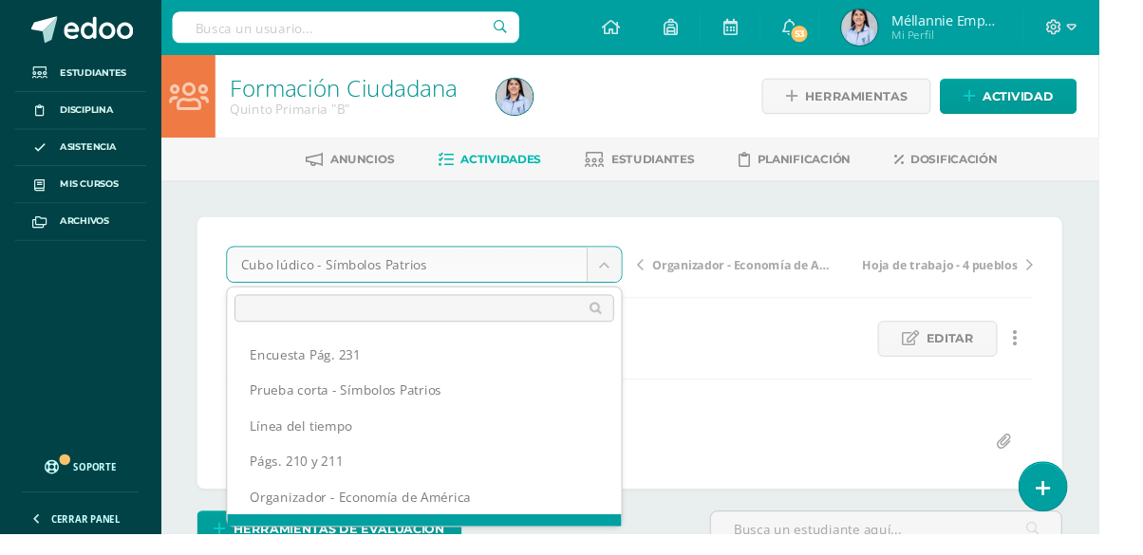
scroll to position [24, 0]
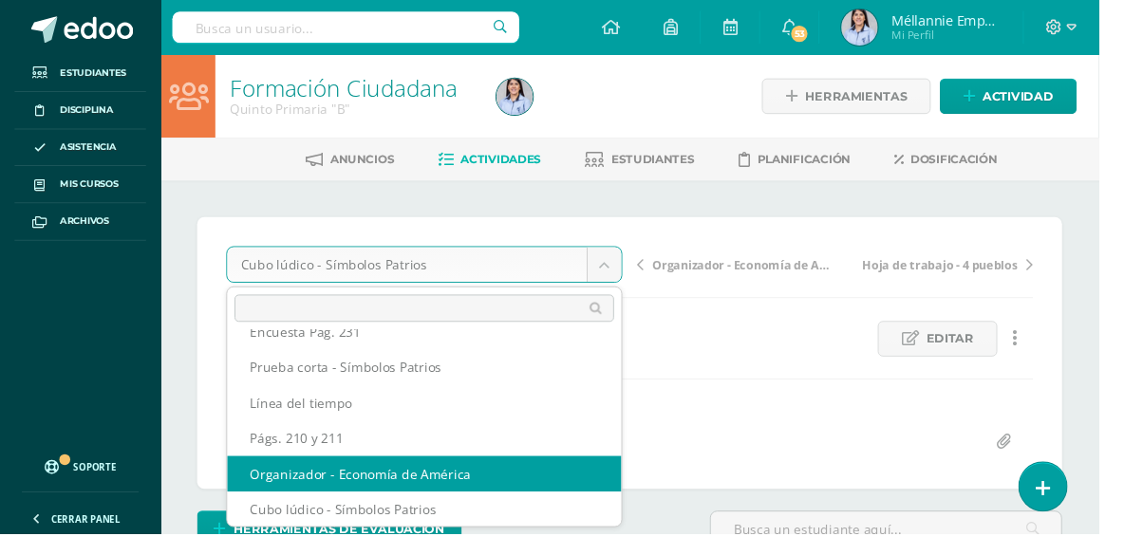
select select "/dashboard/teacher/grade-activity/130369/"
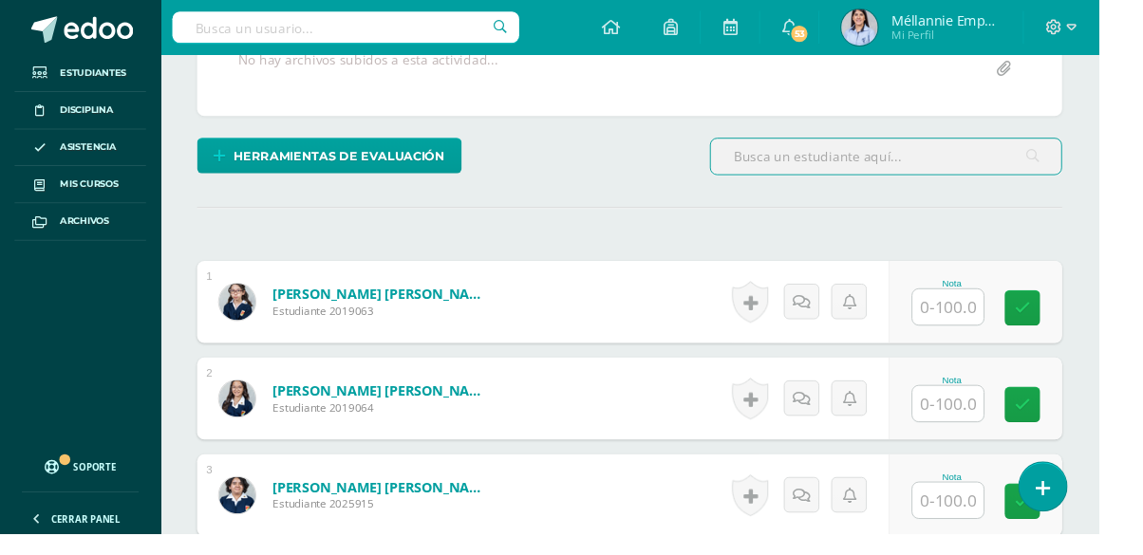
scroll to position [490, 0]
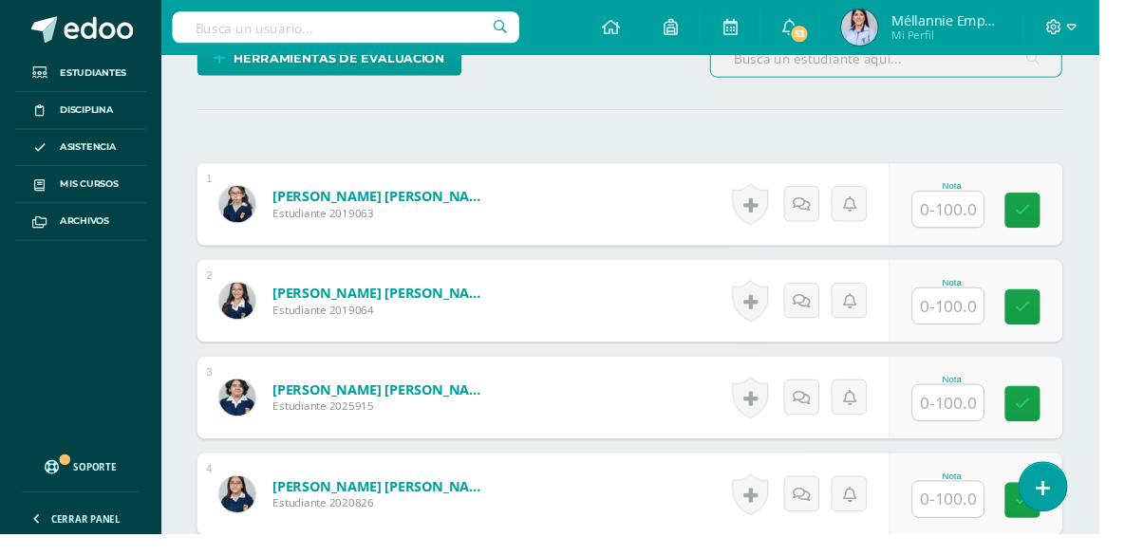
click at [991, 213] on input "text" at bounding box center [986, 217] width 74 height 37
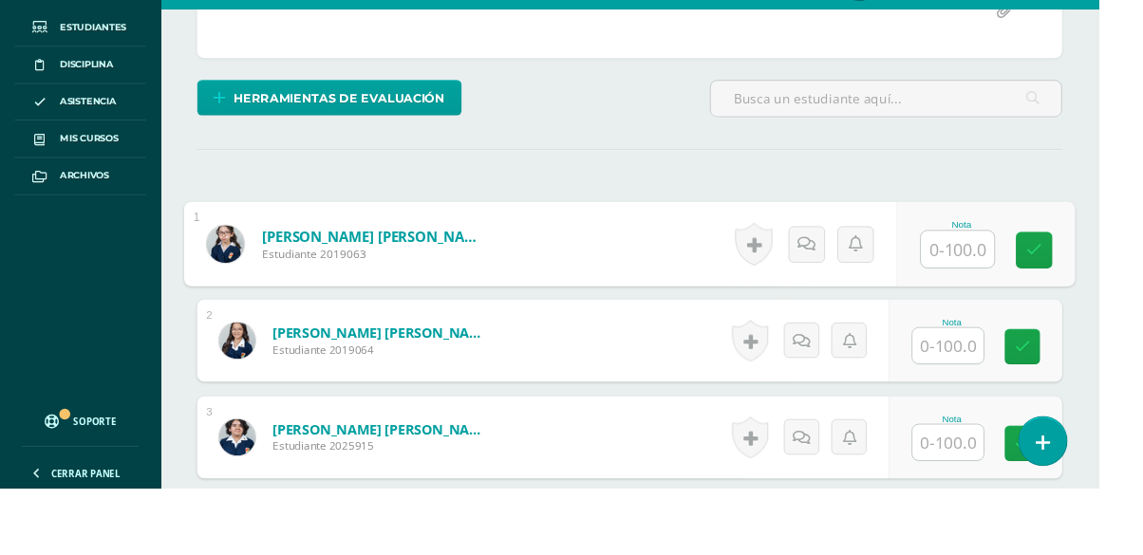
scroll to position [400, 0]
click at [992, 293] on input "text" at bounding box center [996, 307] width 76 height 38
type input "100"
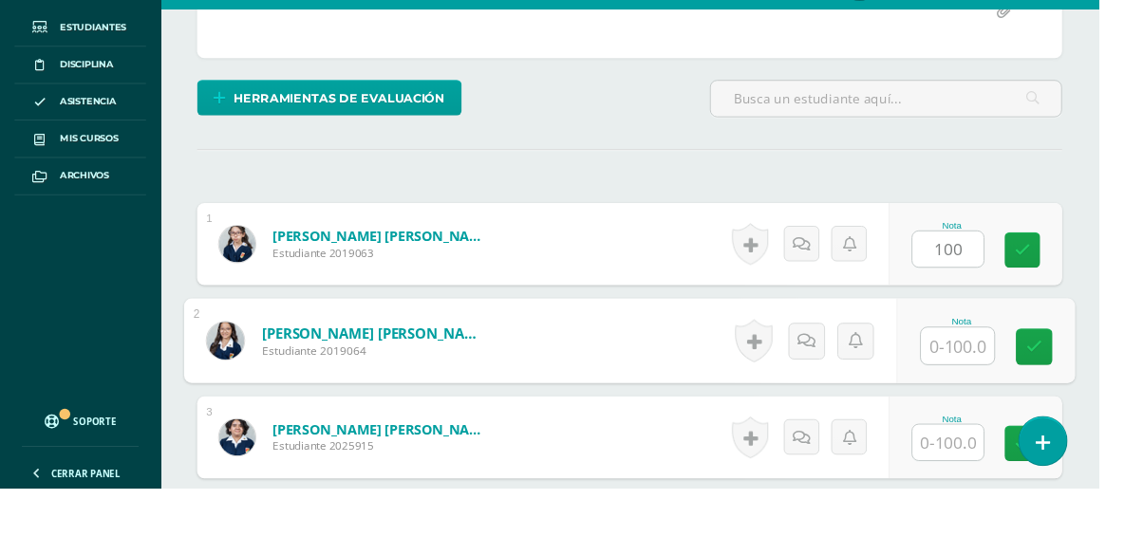
scroll to position [401, 0]
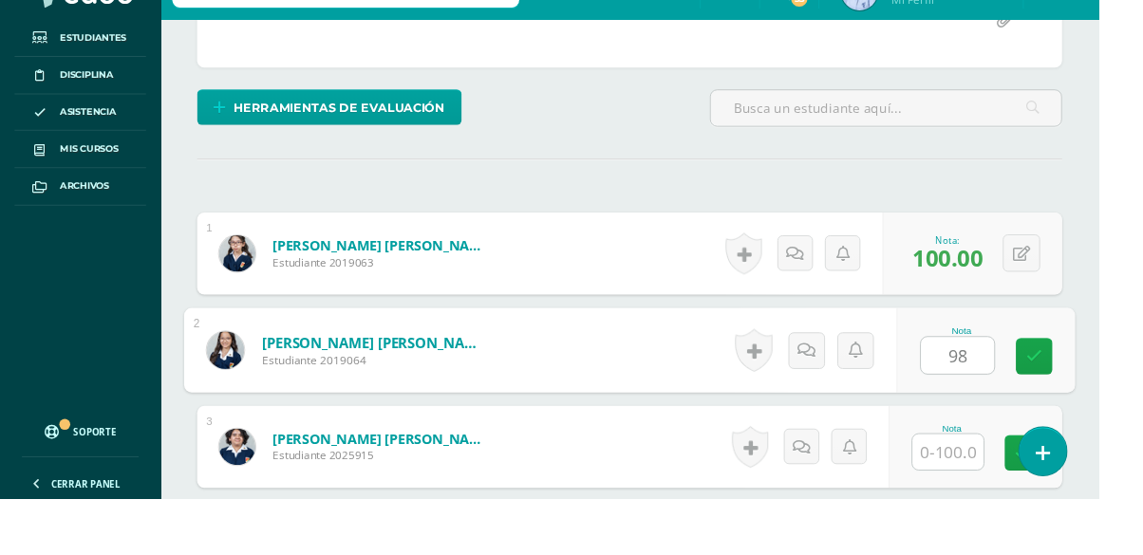
type input "98"
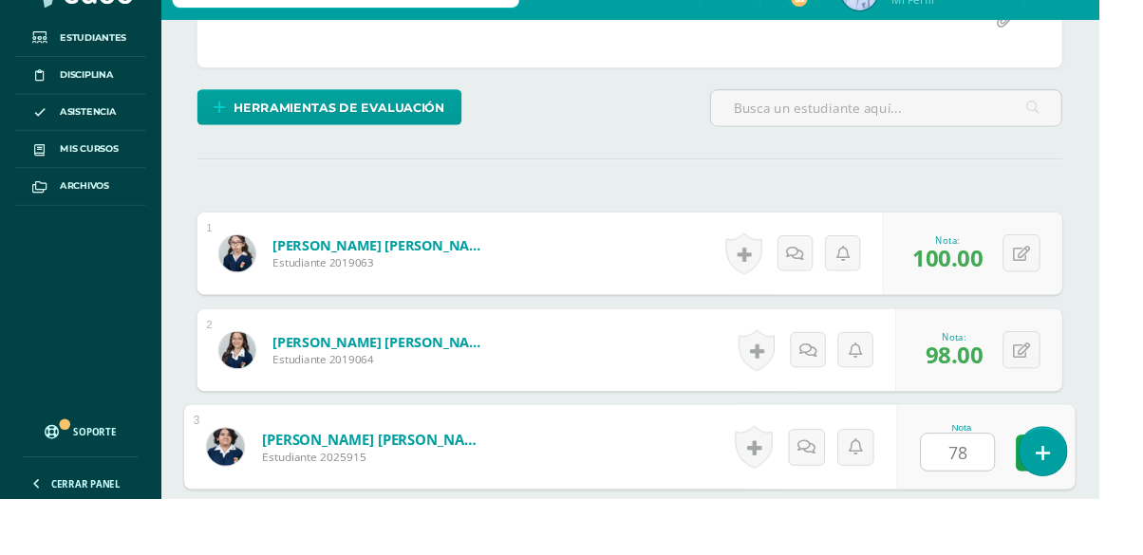
type input "78"
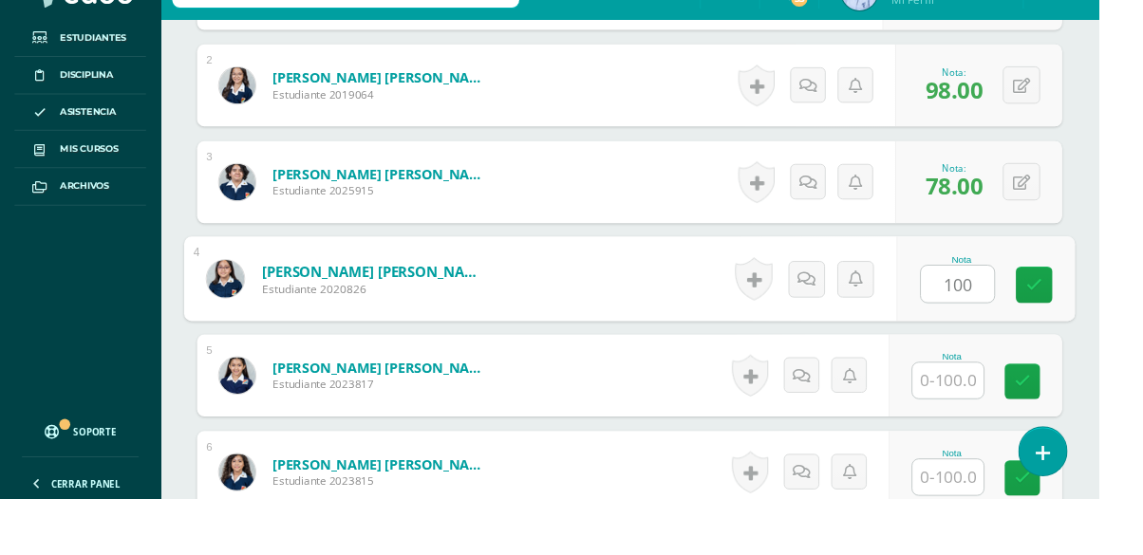
type input "100"
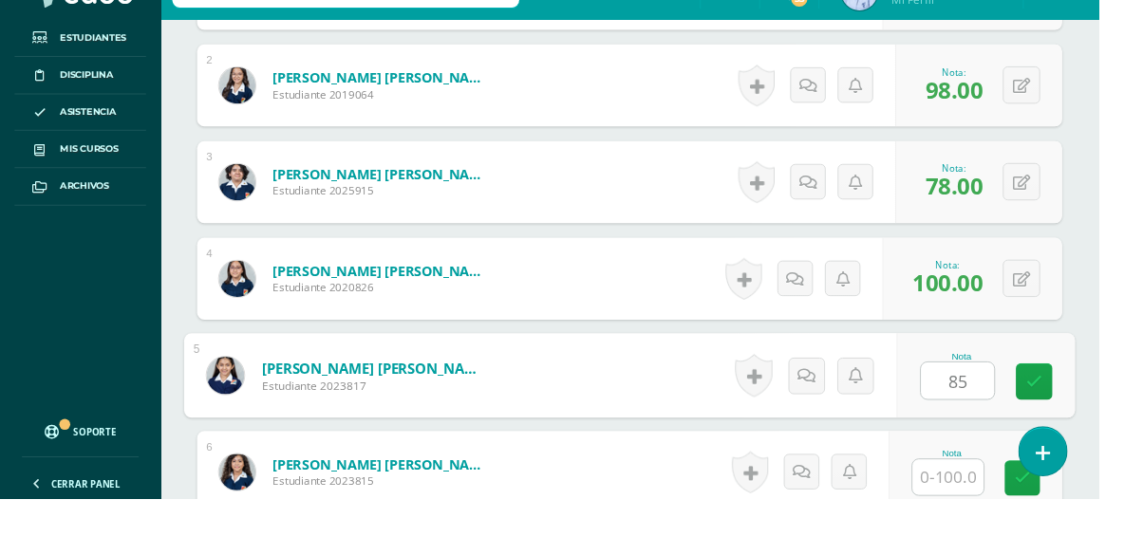
type input "85"
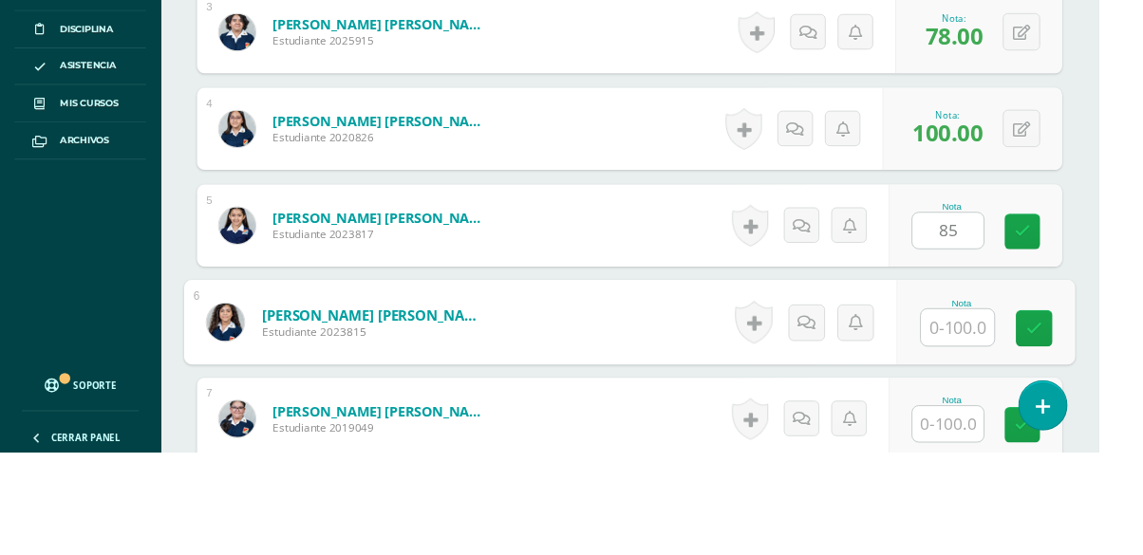
scroll to position [879, 0]
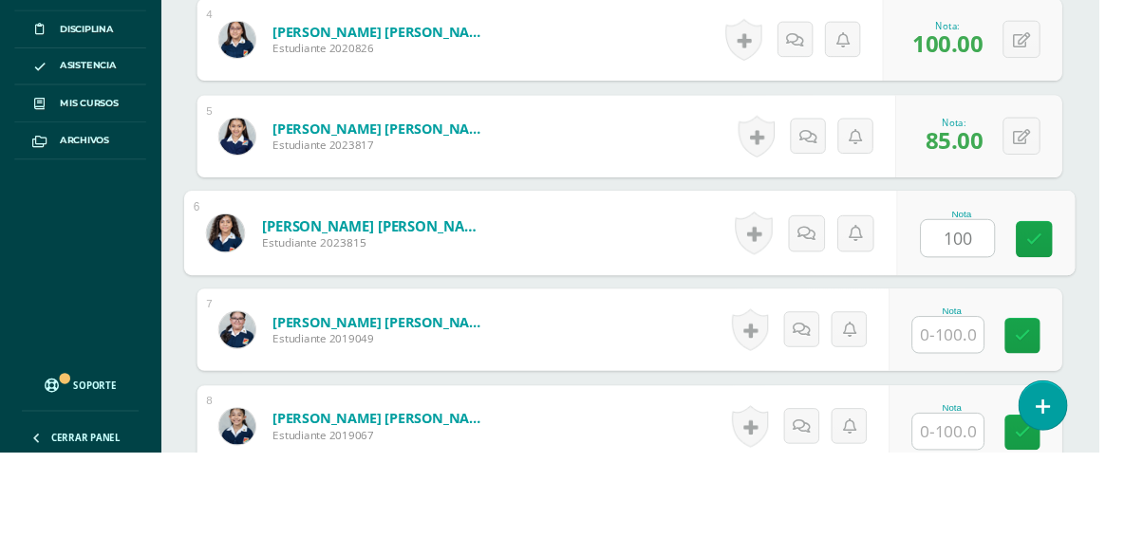
type input "100"
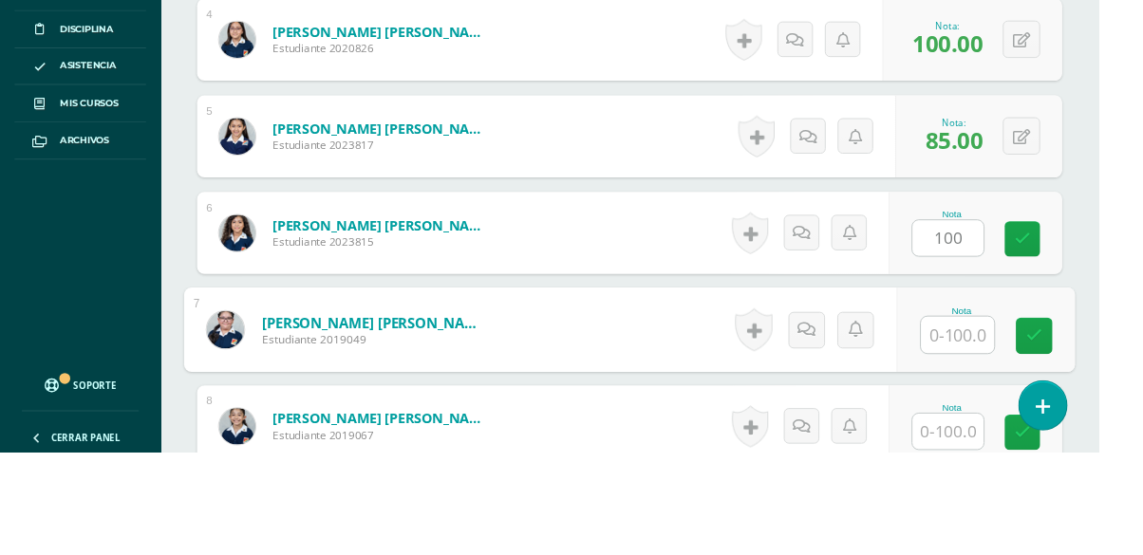
scroll to position [880, 0]
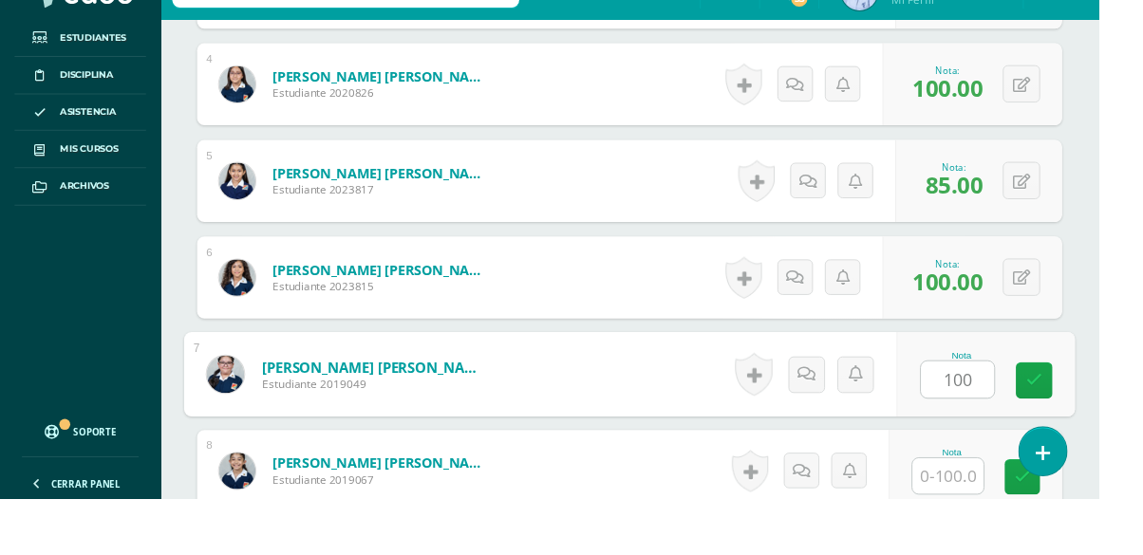
type input "100"
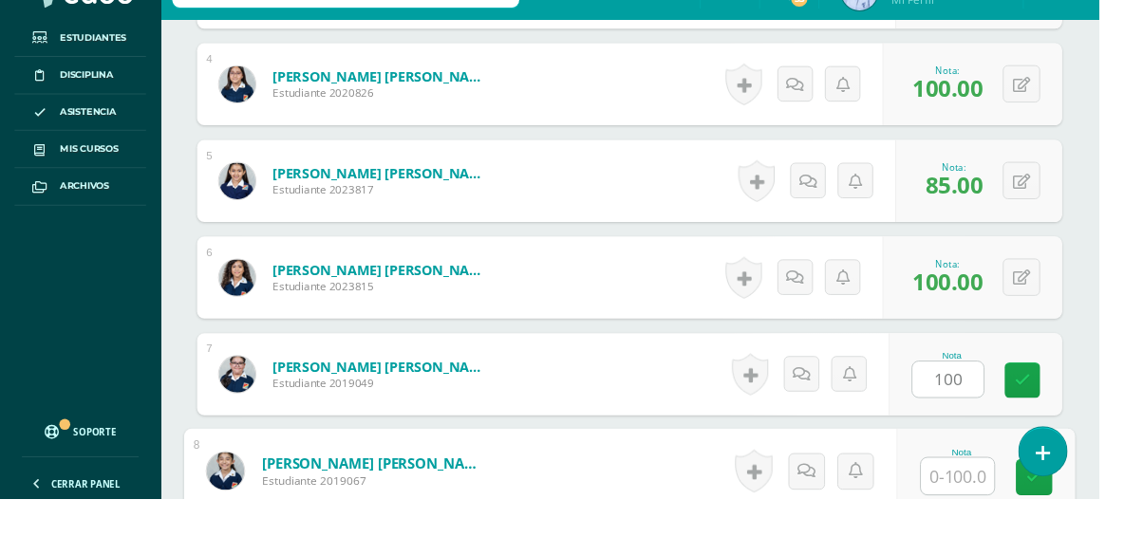
scroll to position [1080, 0]
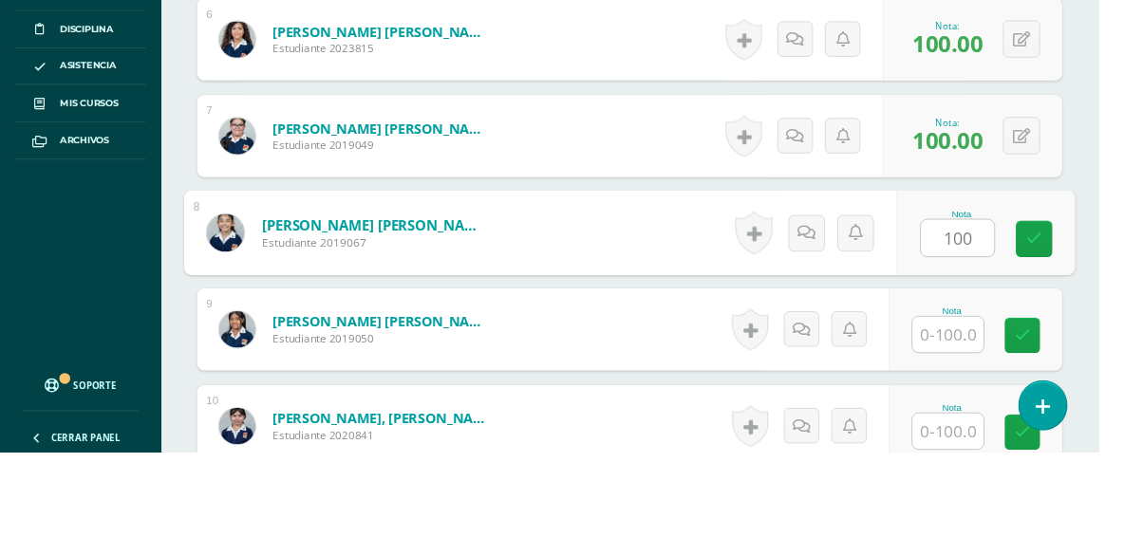
type input "100"
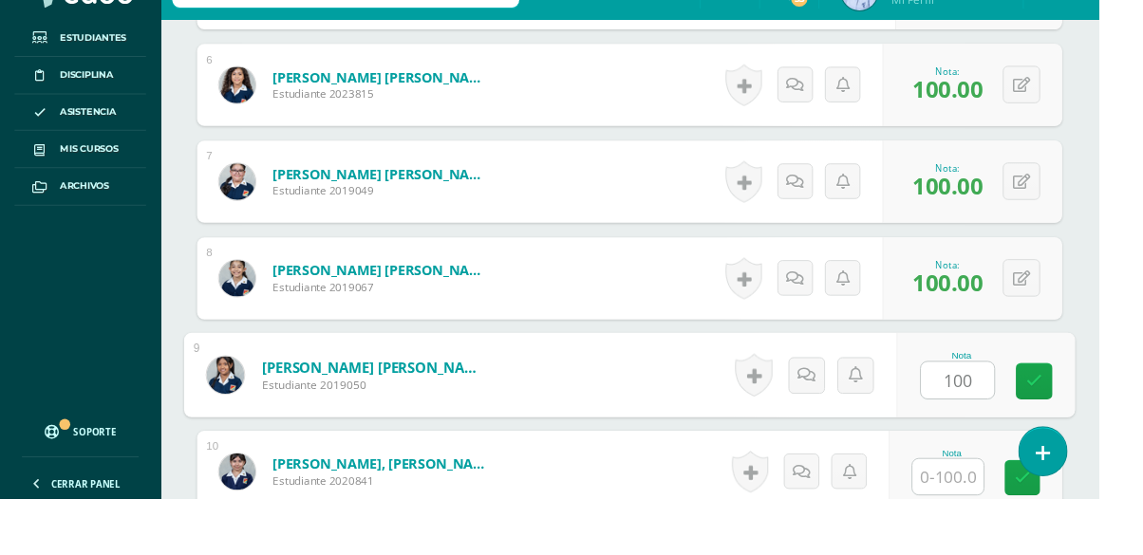
type input "100"
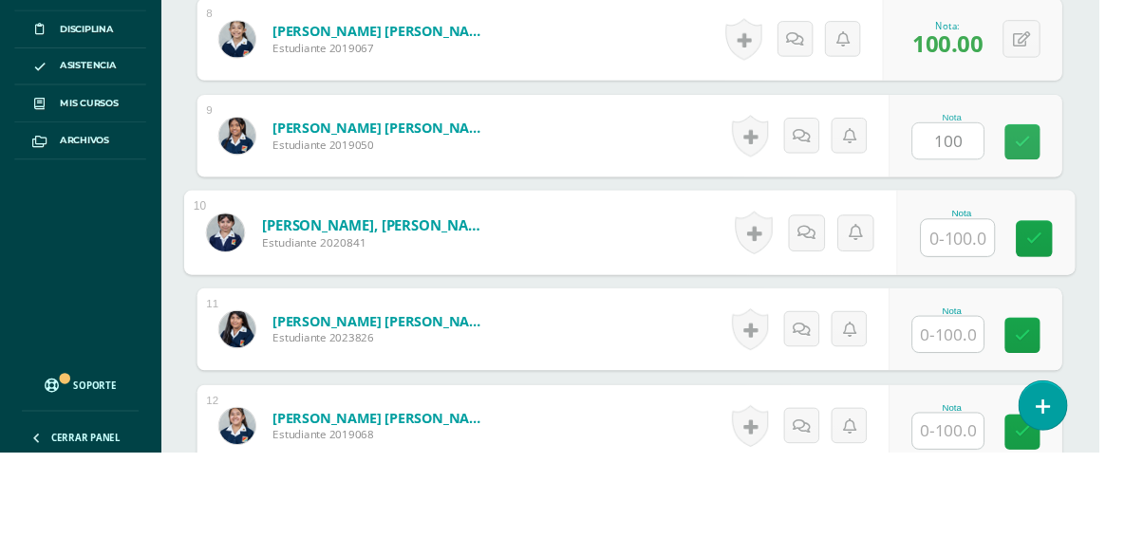
scroll to position [1281, 0]
type input "90"
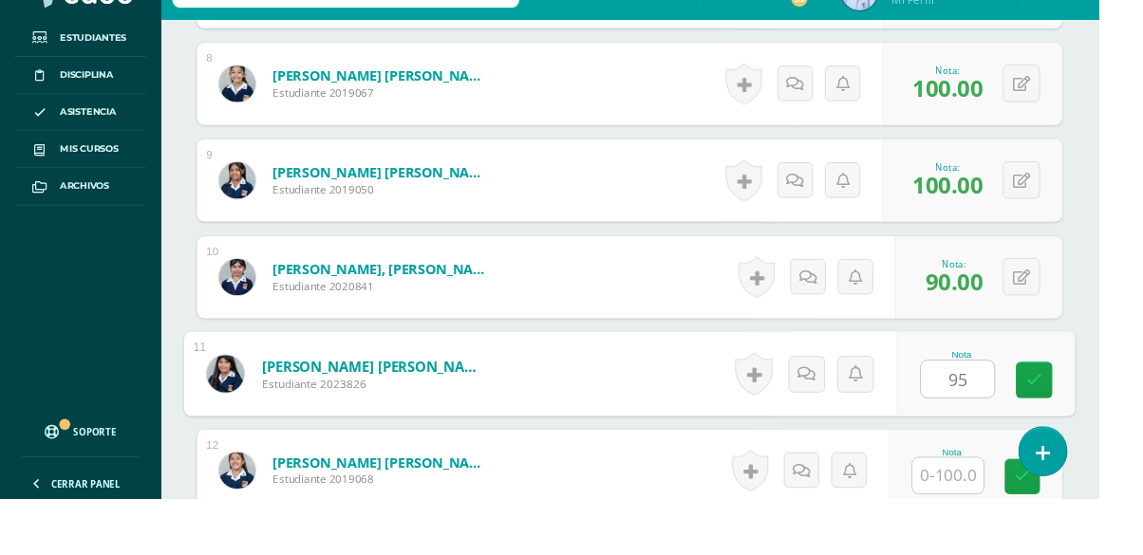
type input "95"
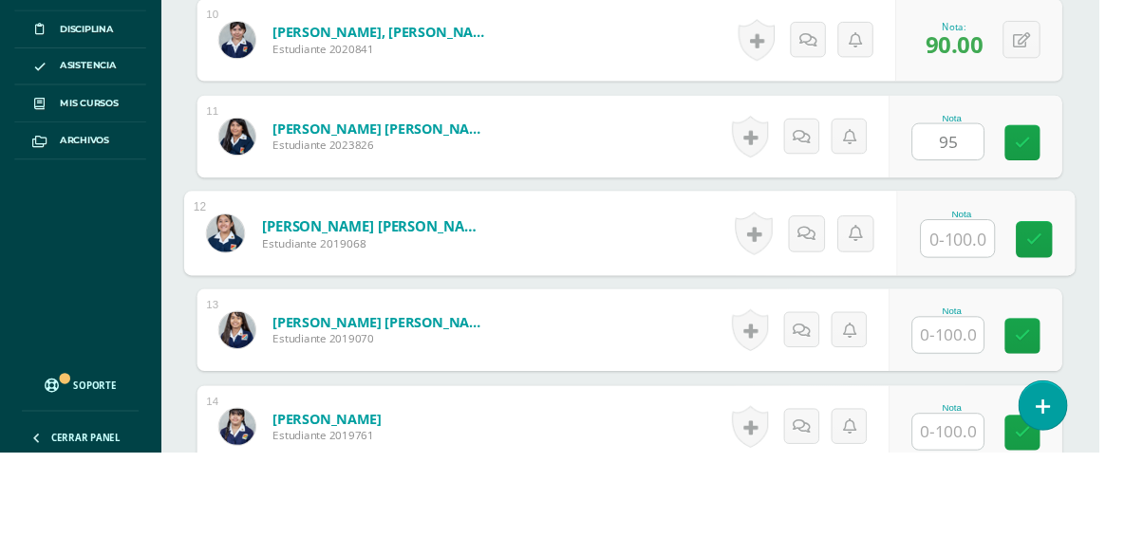
scroll to position [1482, 0]
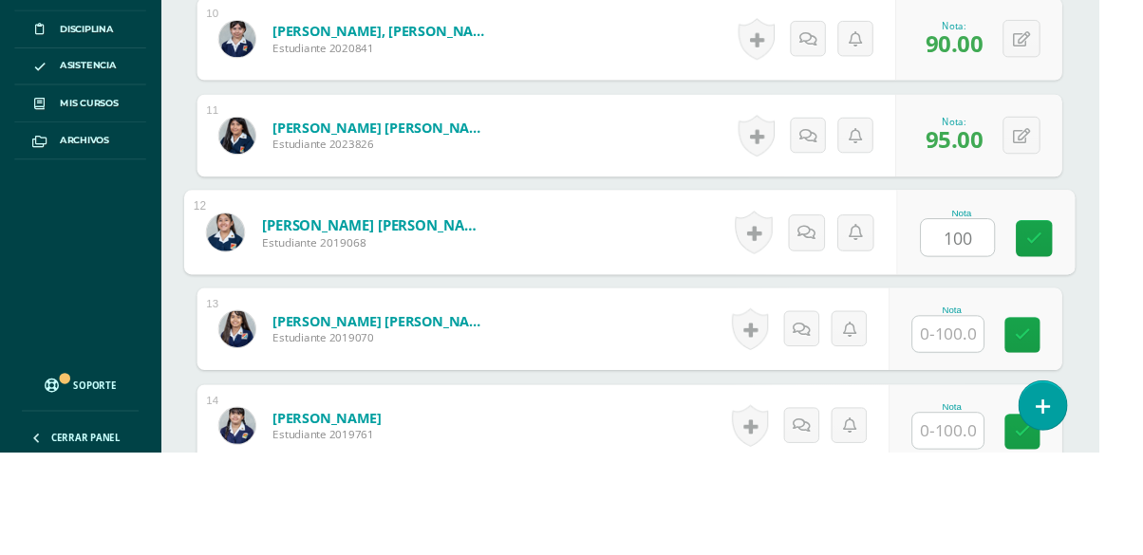
type input "100"
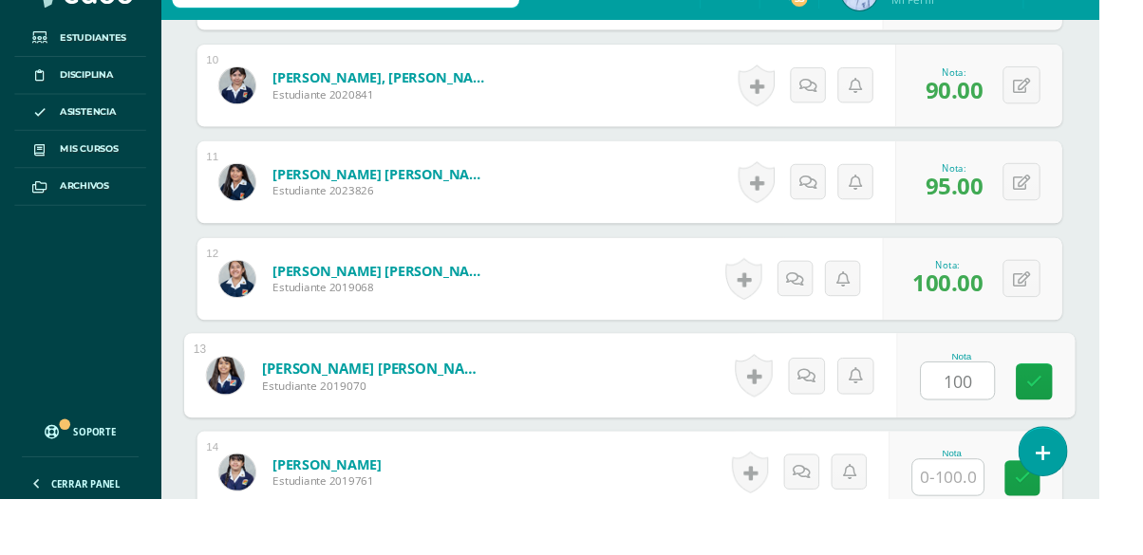
type input "100"
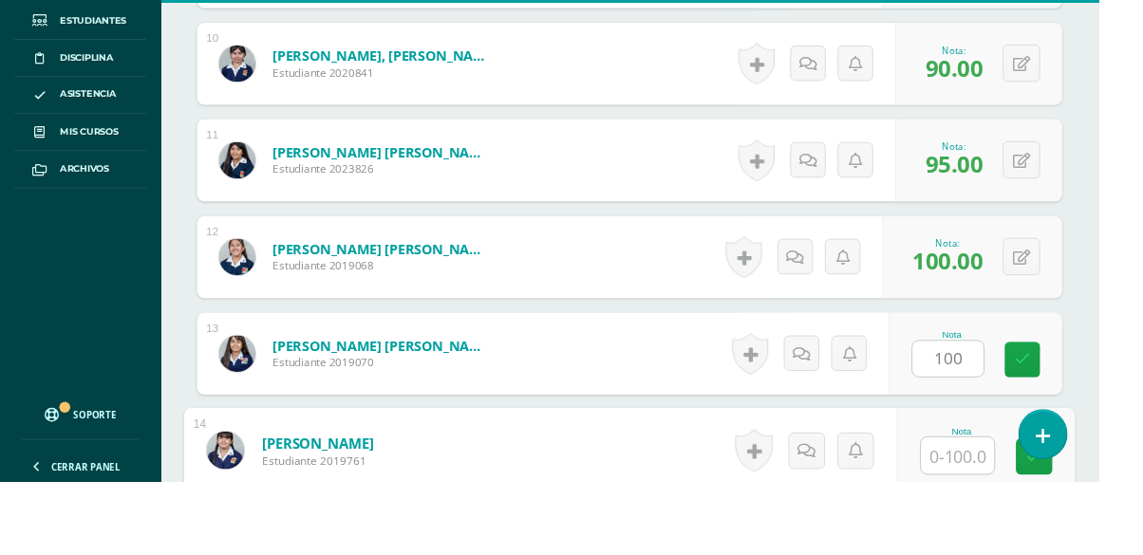
scroll to position [1683, 0]
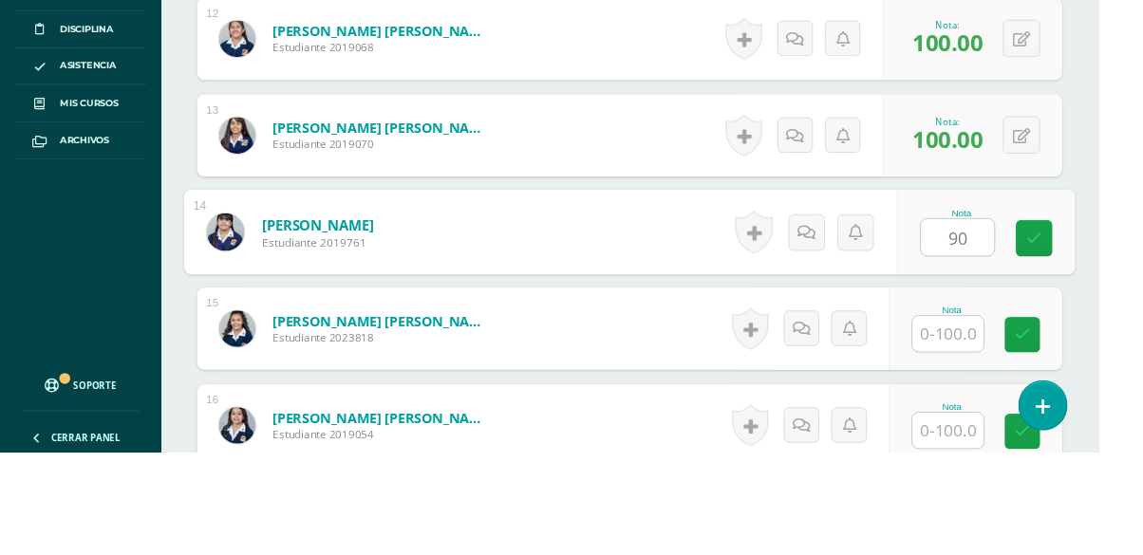
type input "90"
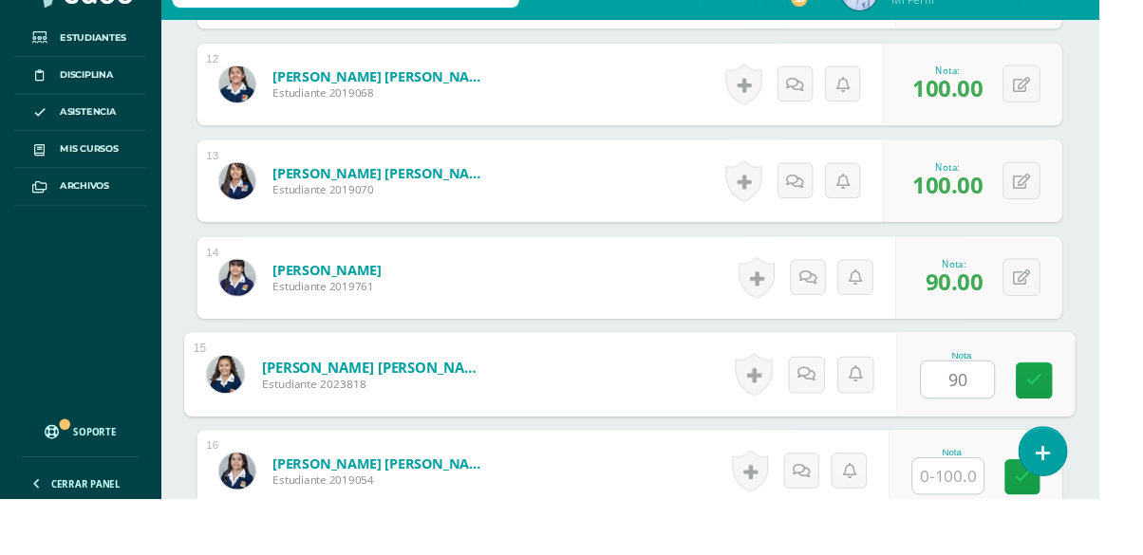
type input "90"
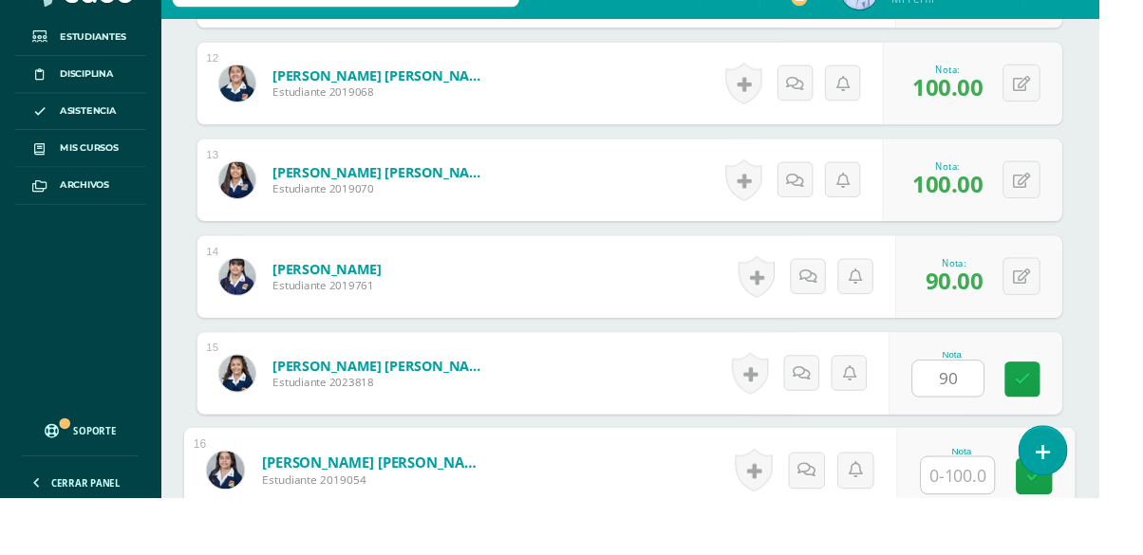
scroll to position [1885, 0]
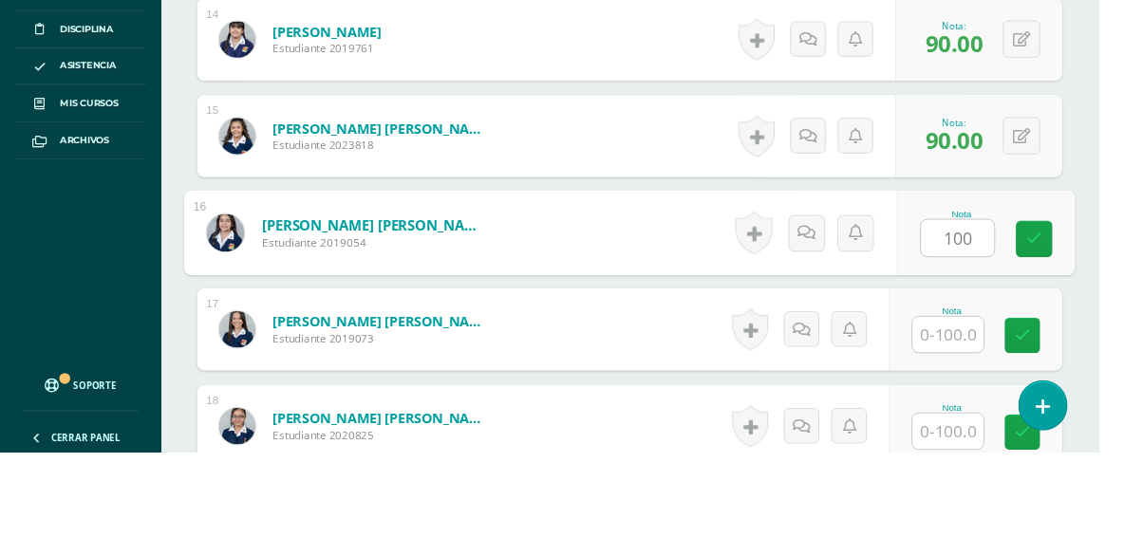
type input "100"
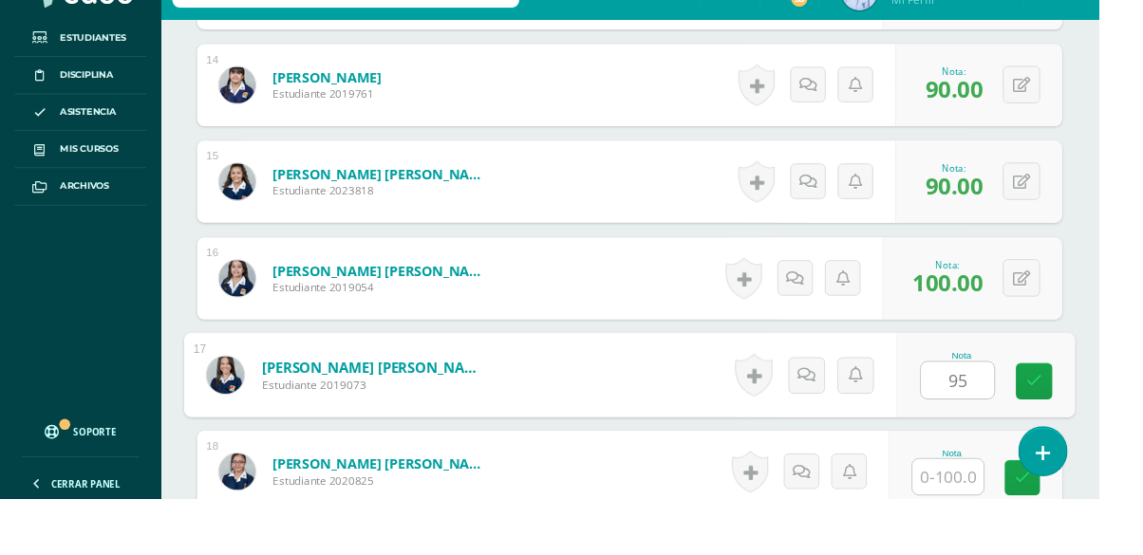
type input "95"
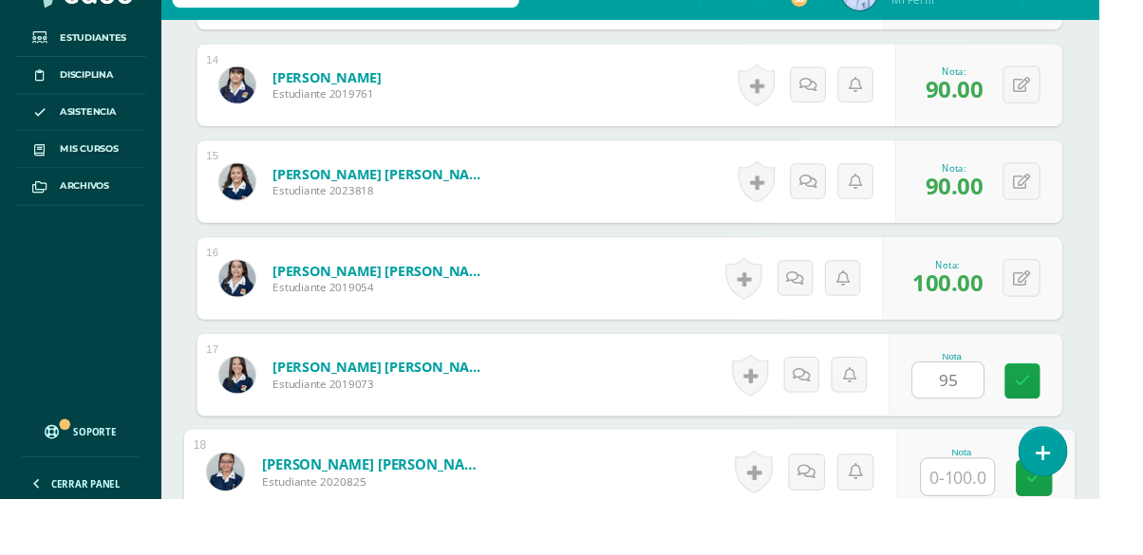
scroll to position [2086, 0]
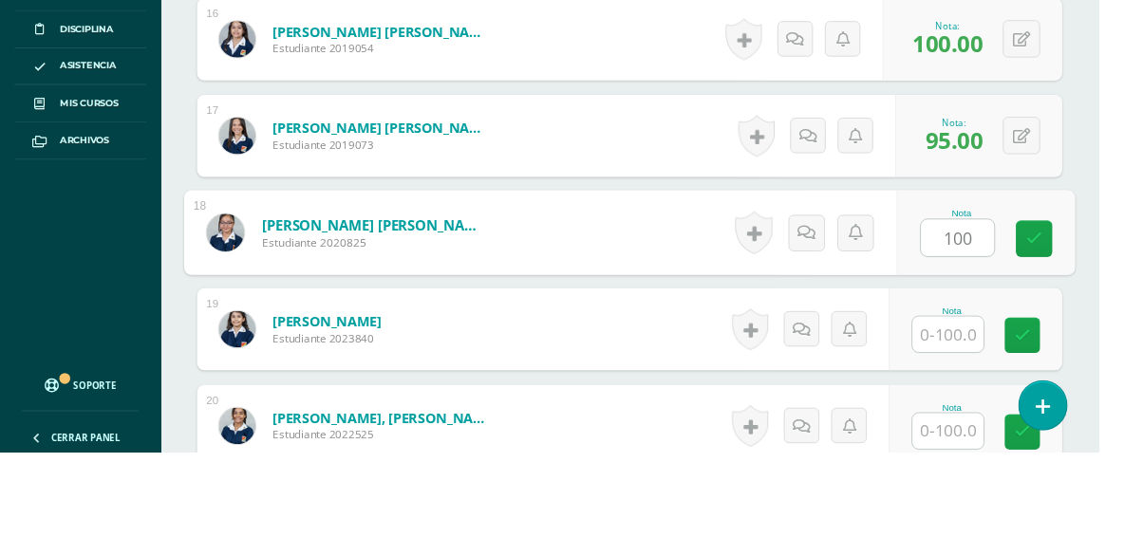
type input "100"
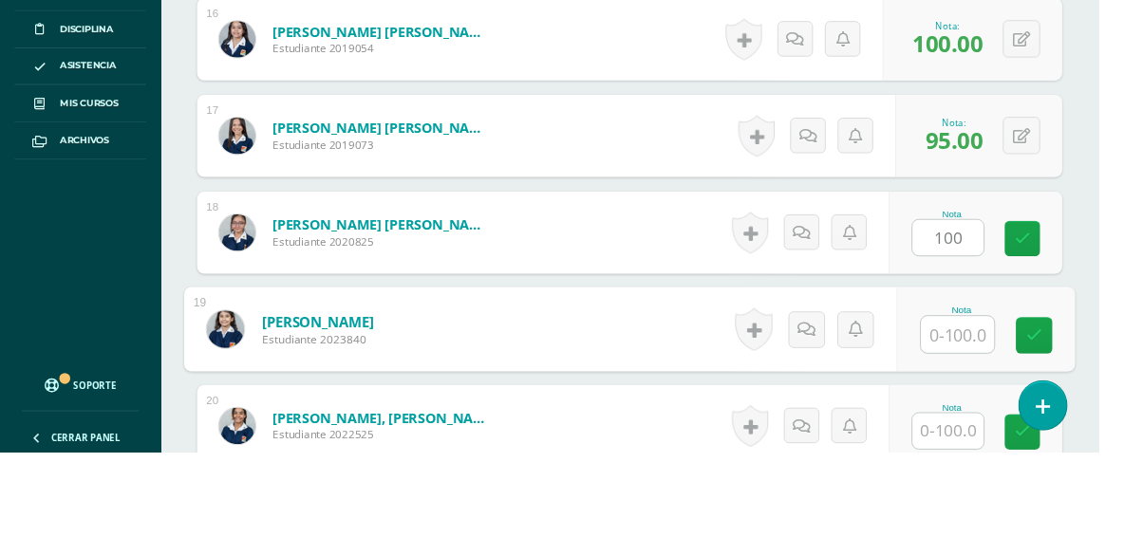
scroll to position [2087, 0]
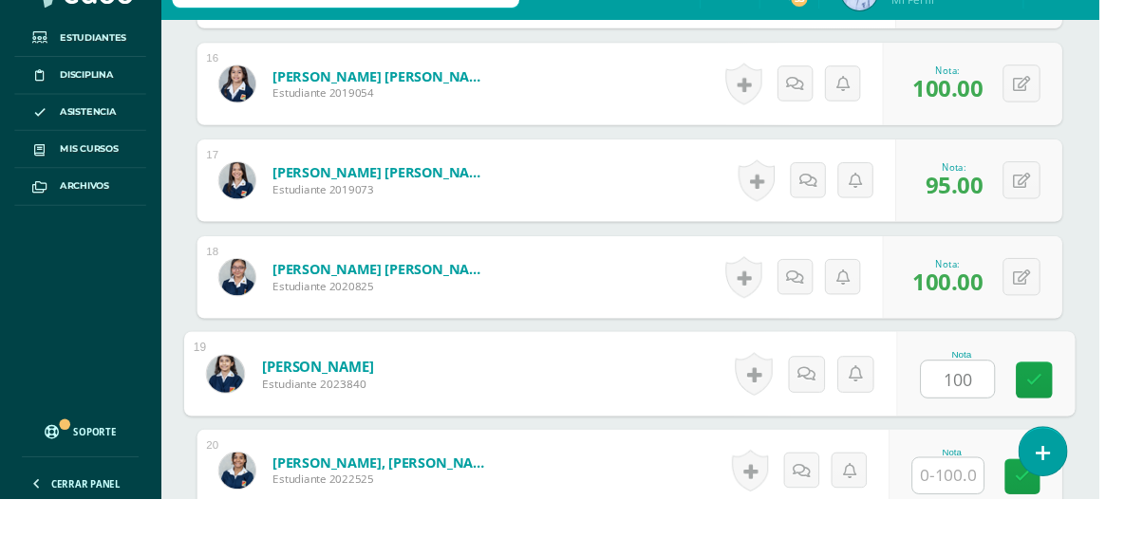
type input "100"
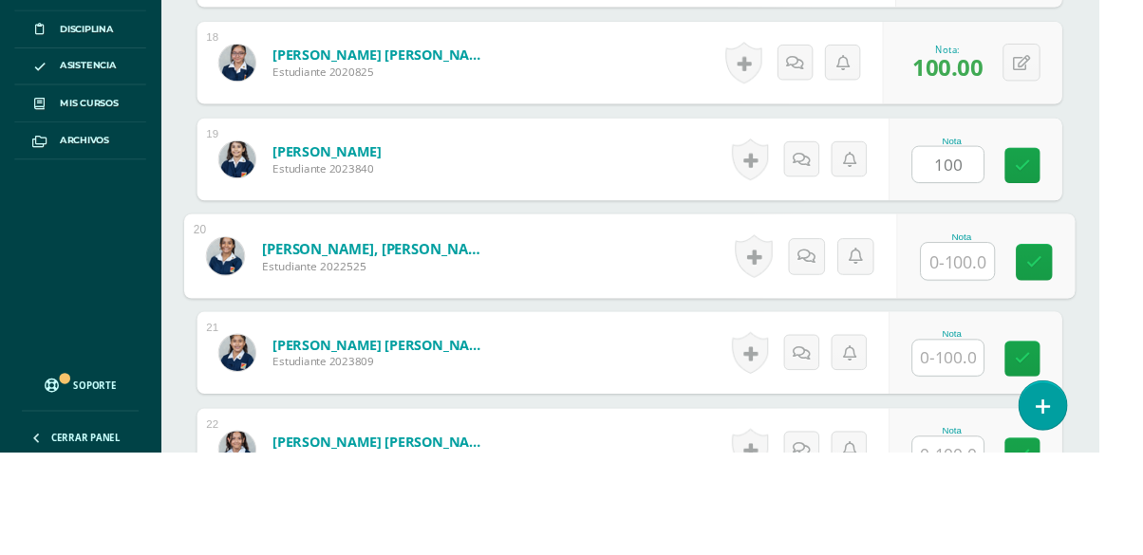
scroll to position [2287, 0]
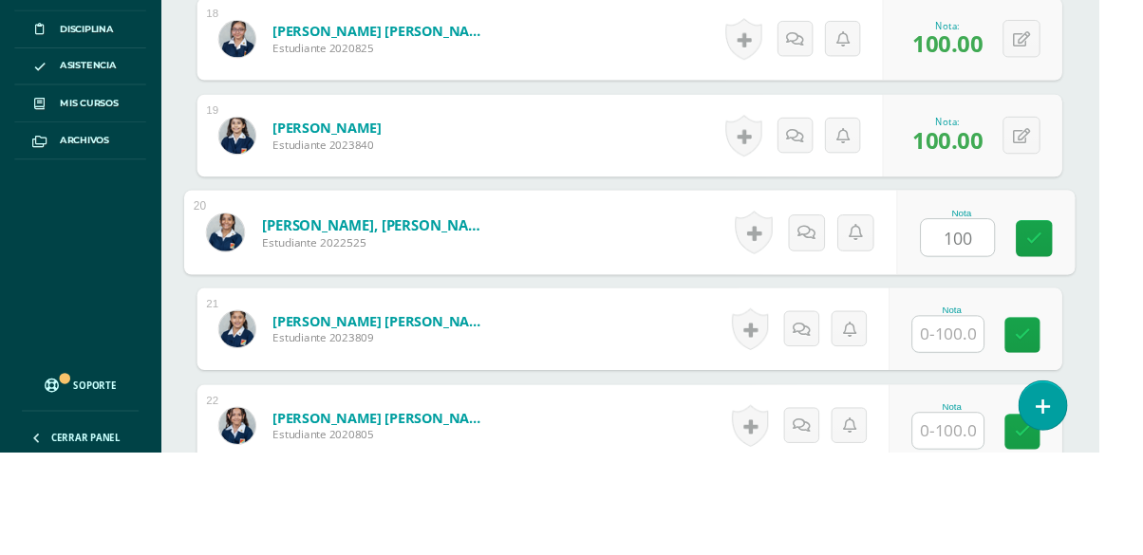
type input "100"
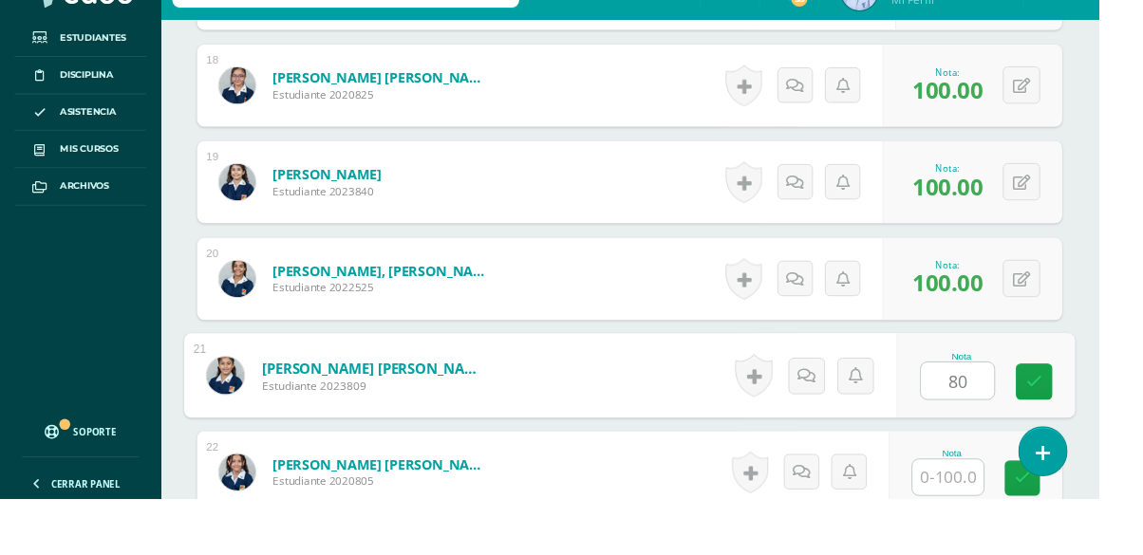
type input "80"
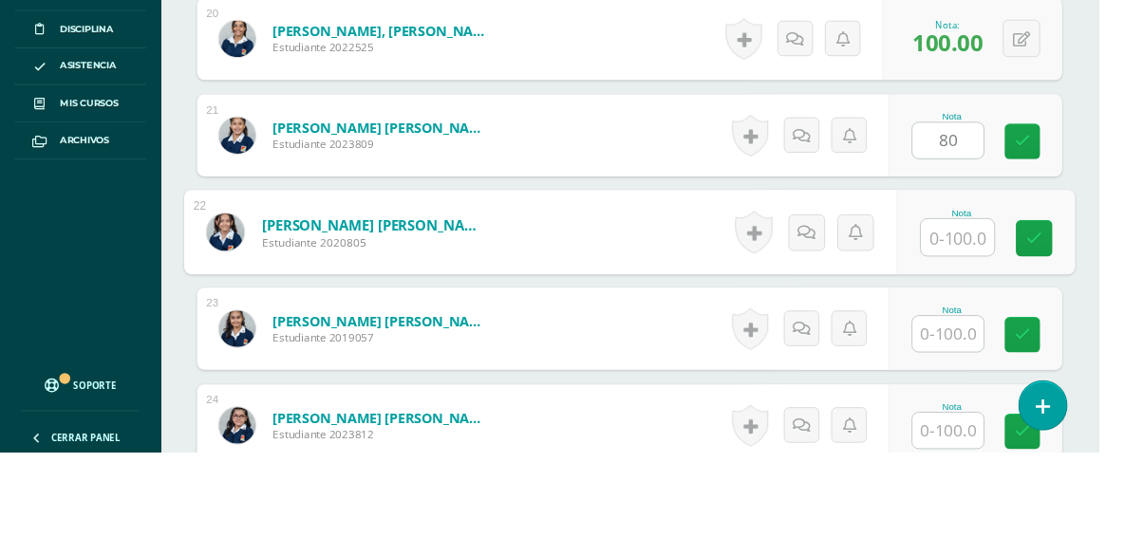
scroll to position [2488, 0]
type input "100"
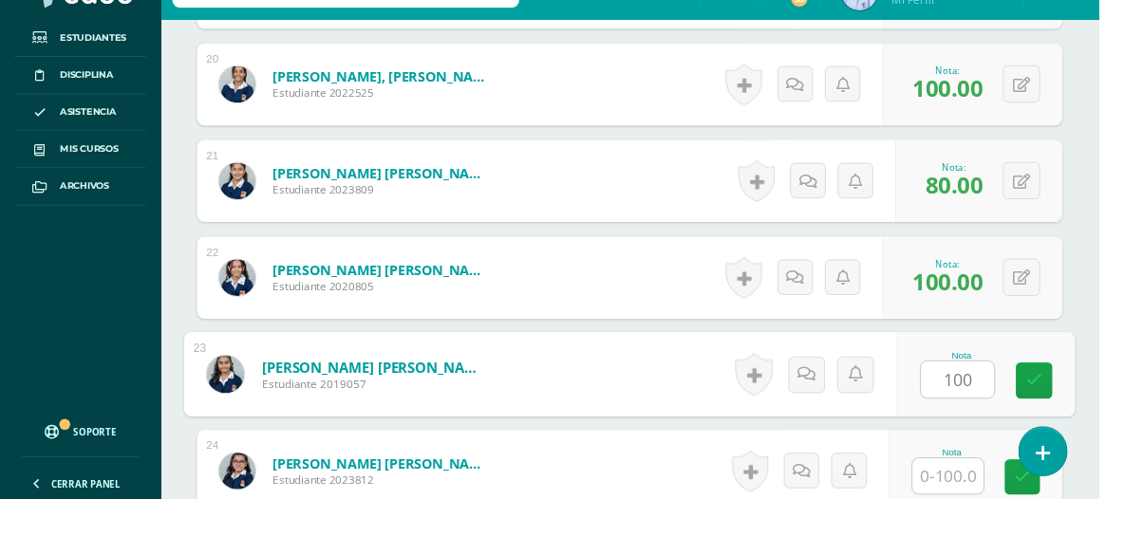
type input "100"
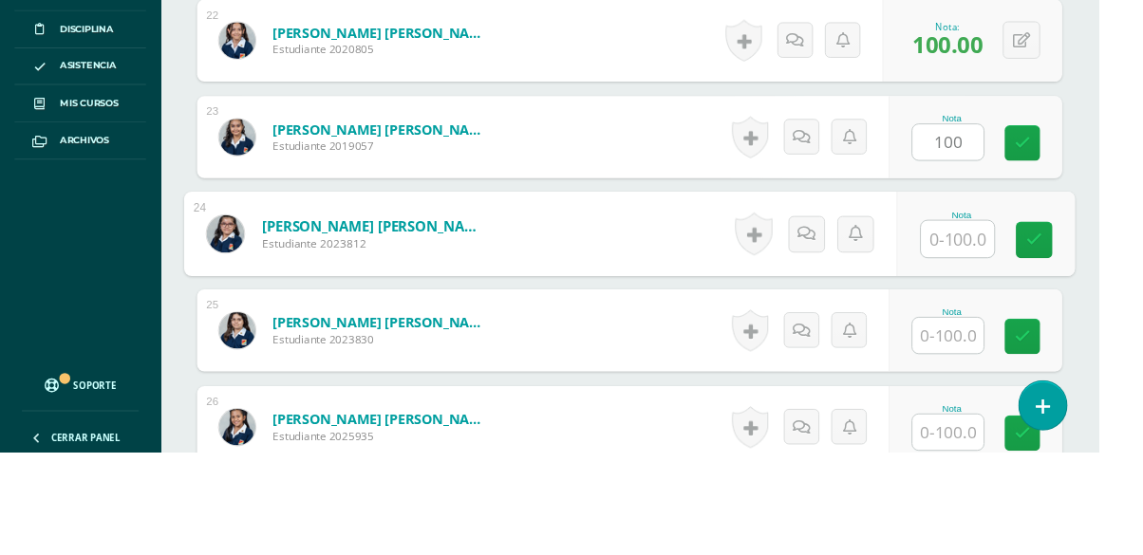
scroll to position [2689, 0]
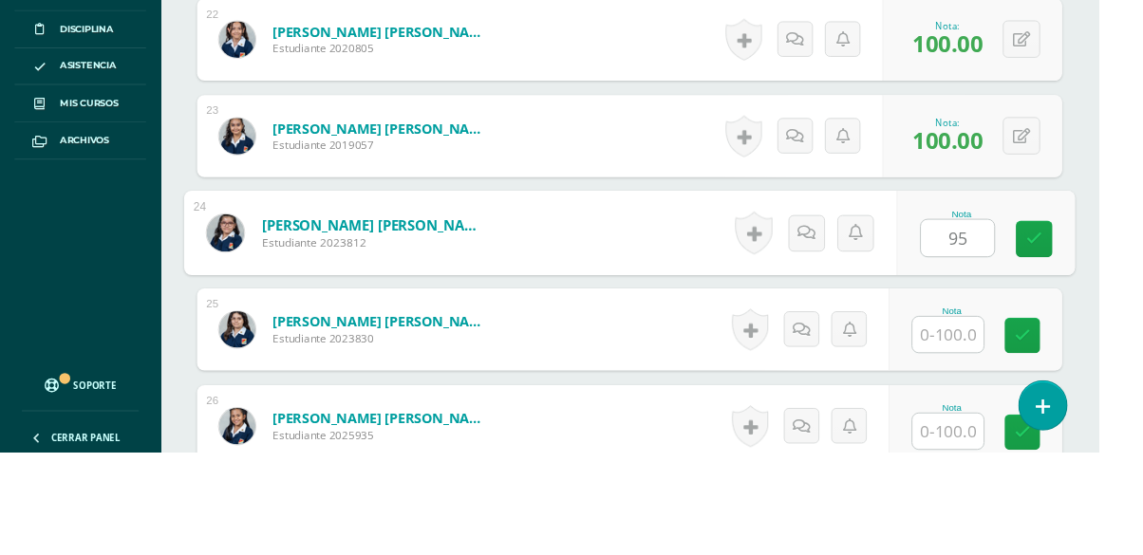
type input "95"
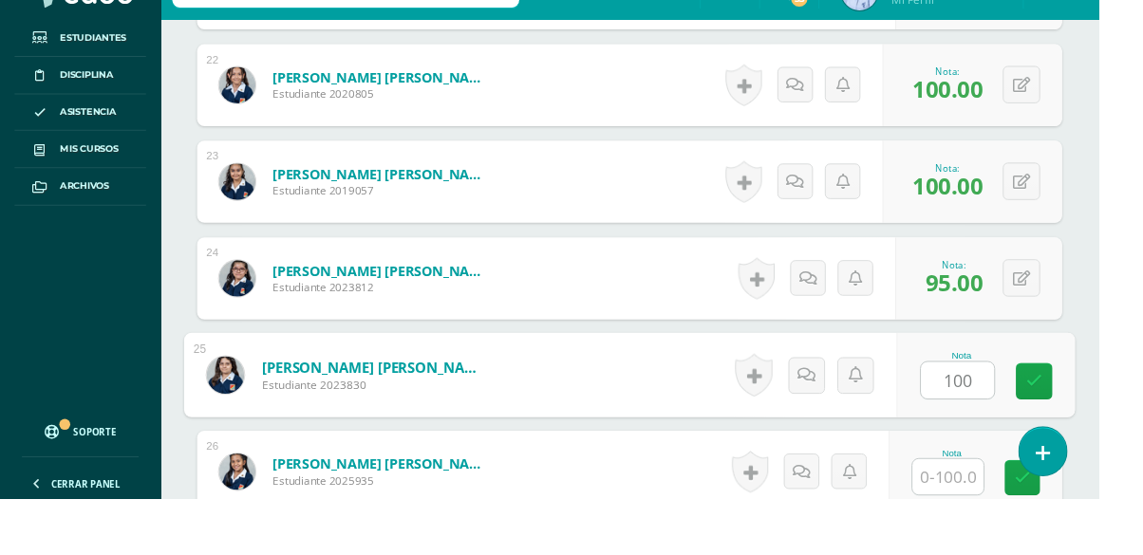
type input "100"
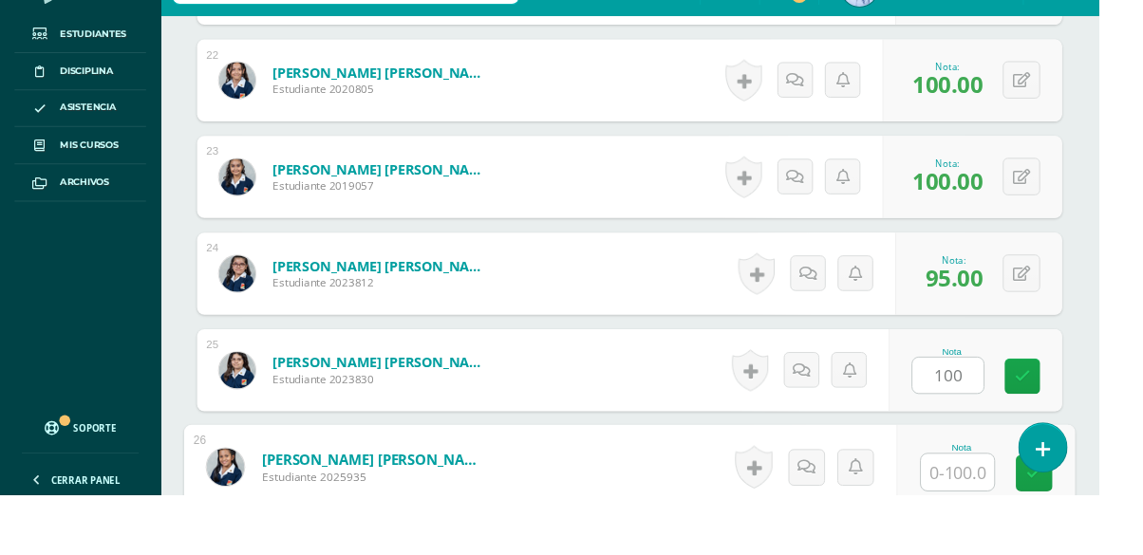
scroll to position [2891, 0]
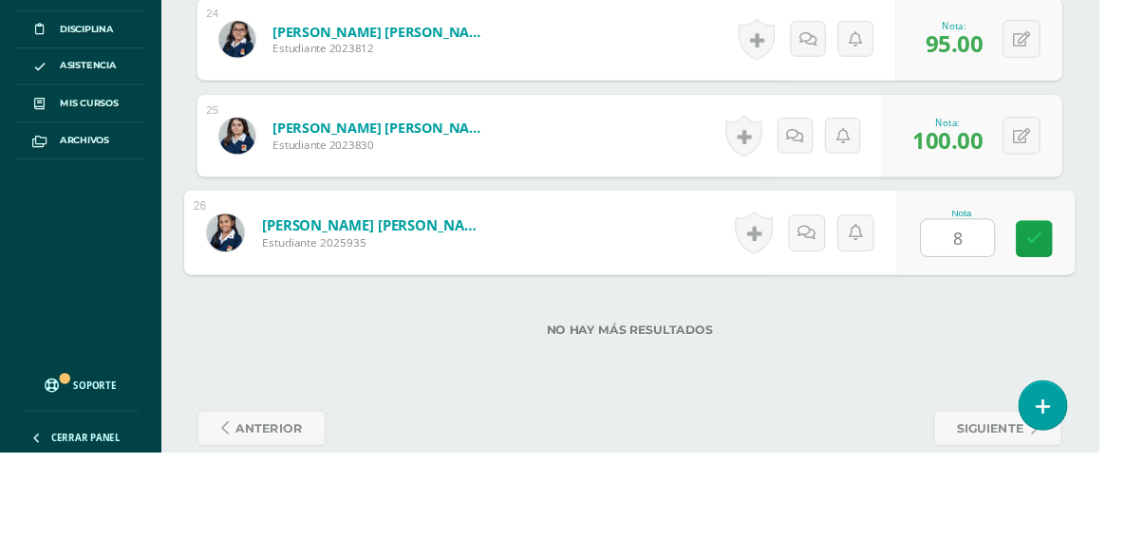
type input "89"
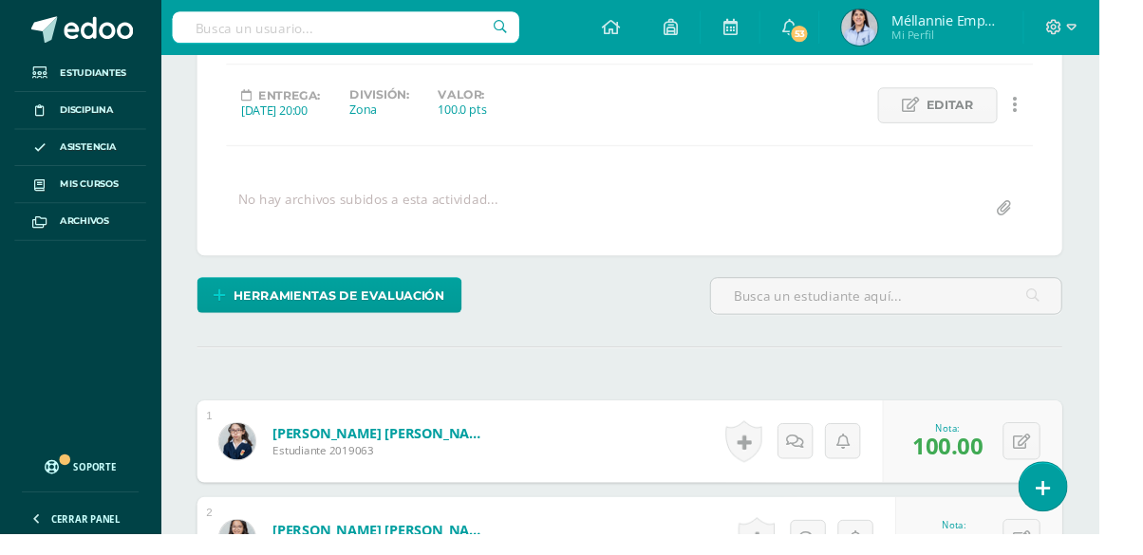
scroll to position [0, 0]
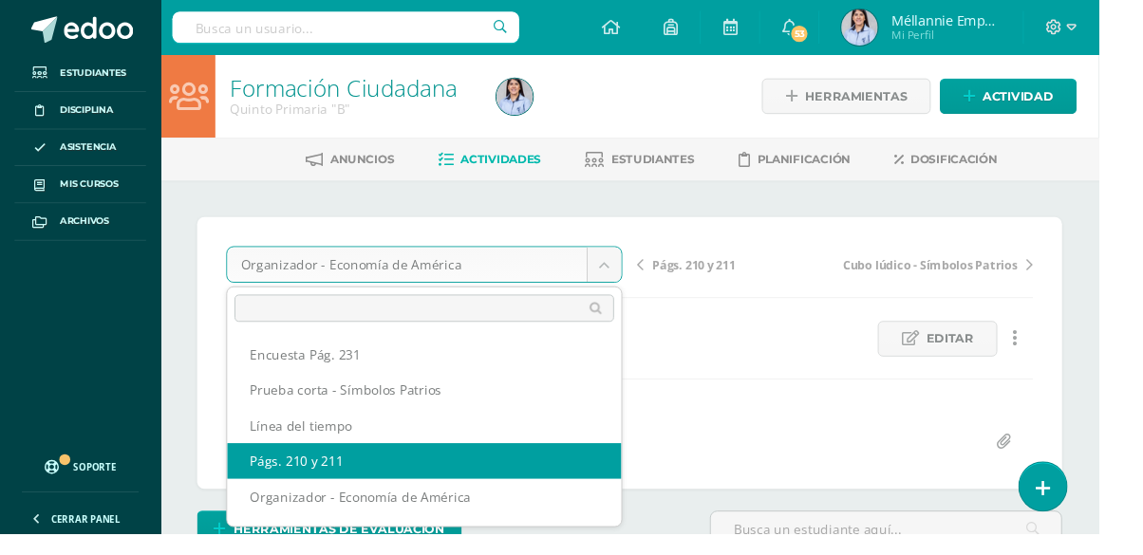
select select "/dashboard/teacher/grade-activity/130370/"
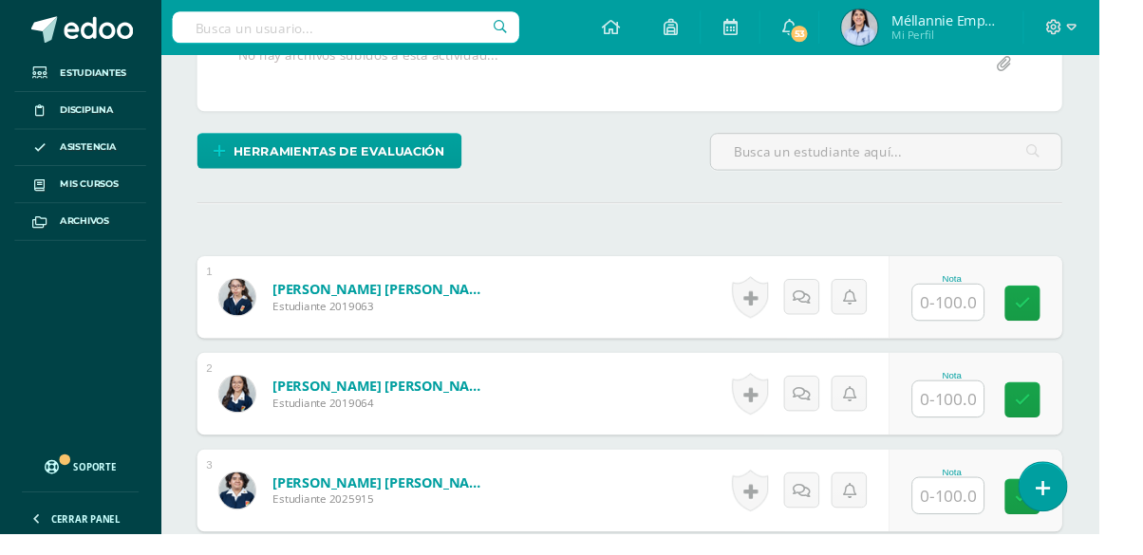
scroll to position [395, 0]
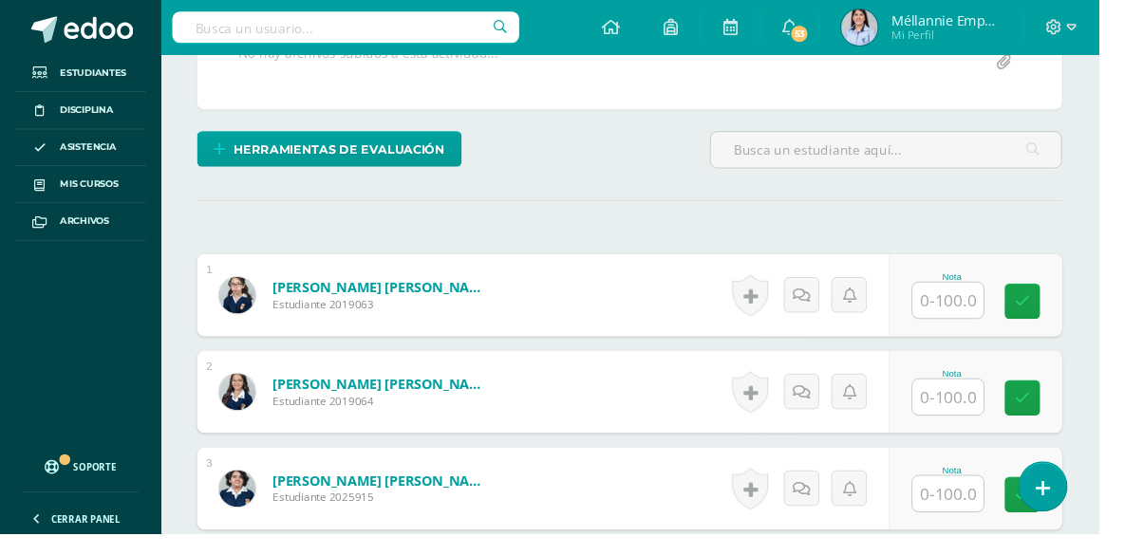
click at [991, 304] on input "text" at bounding box center [986, 312] width 74 height 37
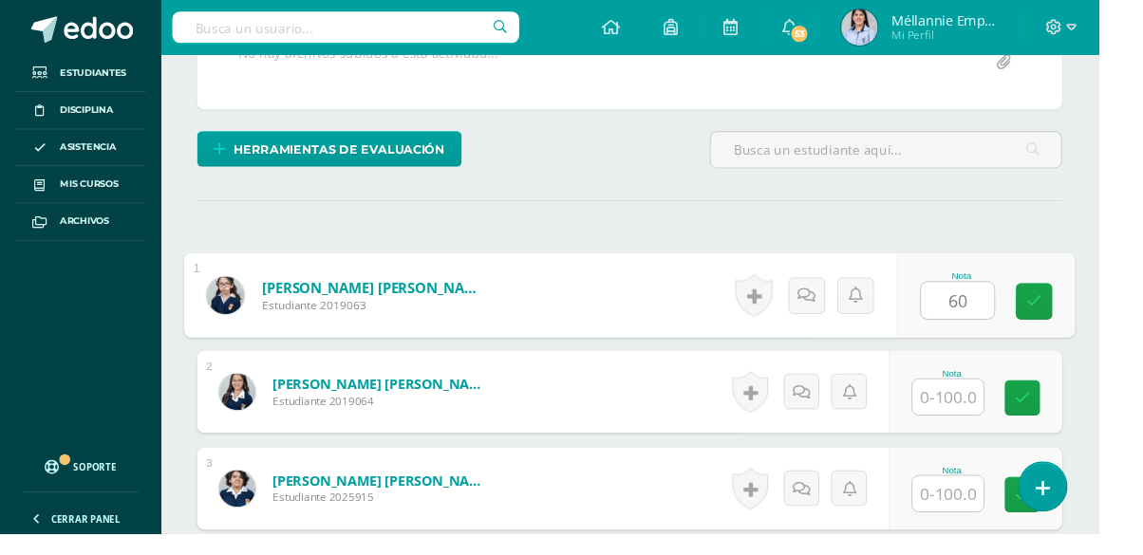
type input "60"
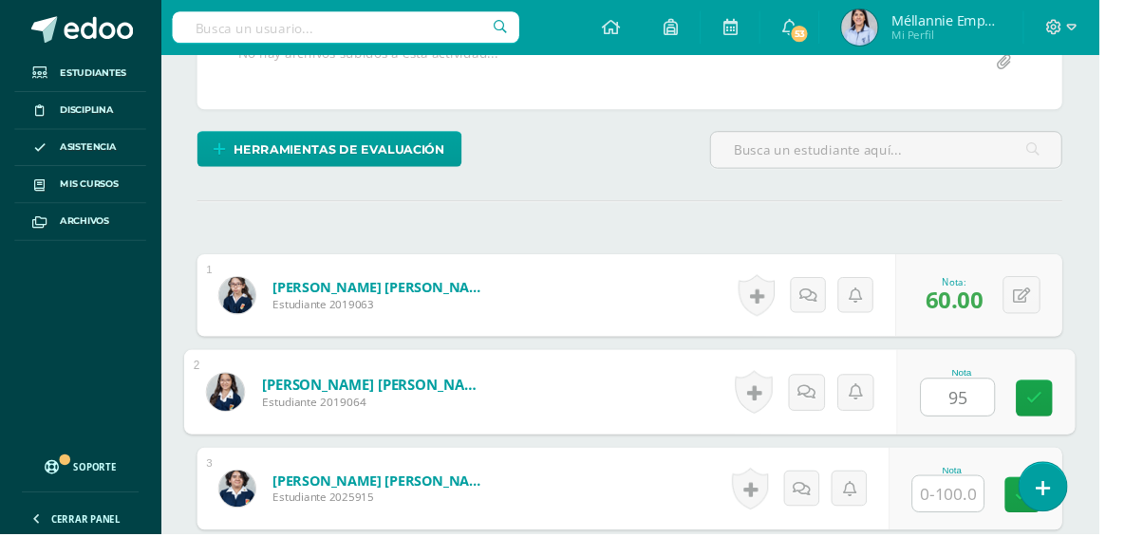
type input "95"
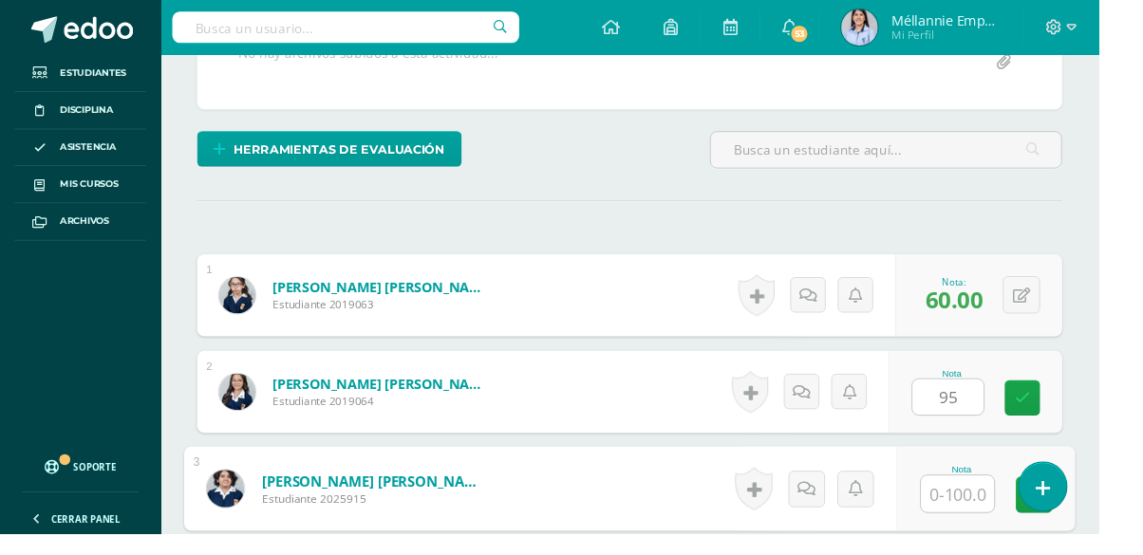
scroll to position [577, 0]
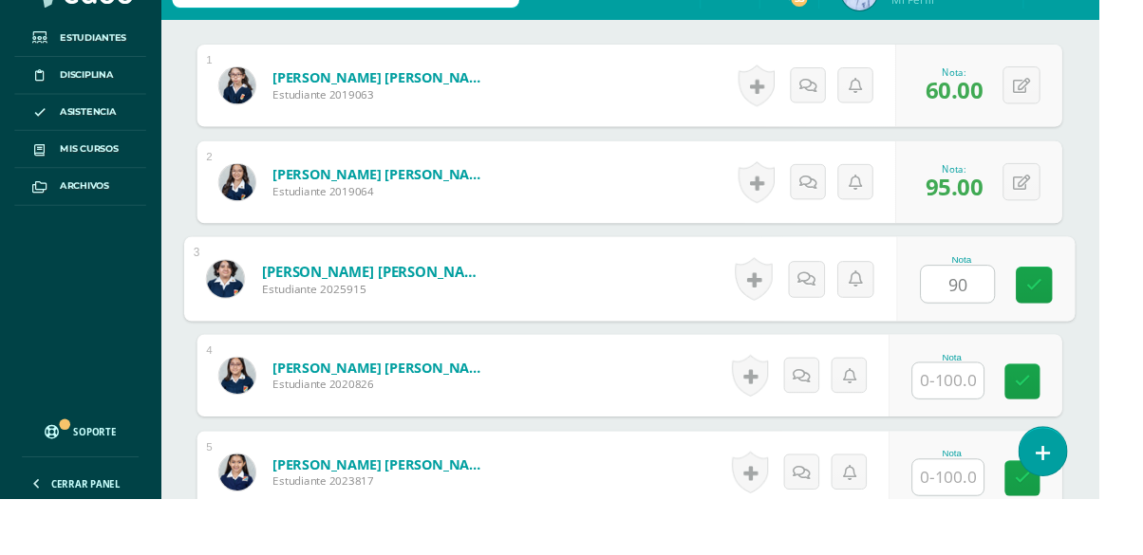
type input "90"
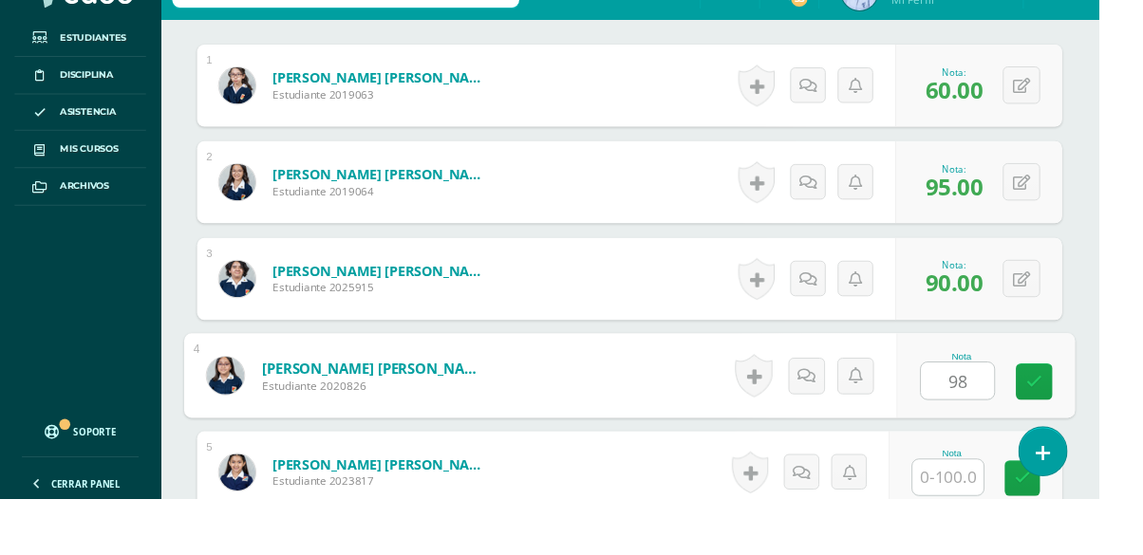
type input "98"
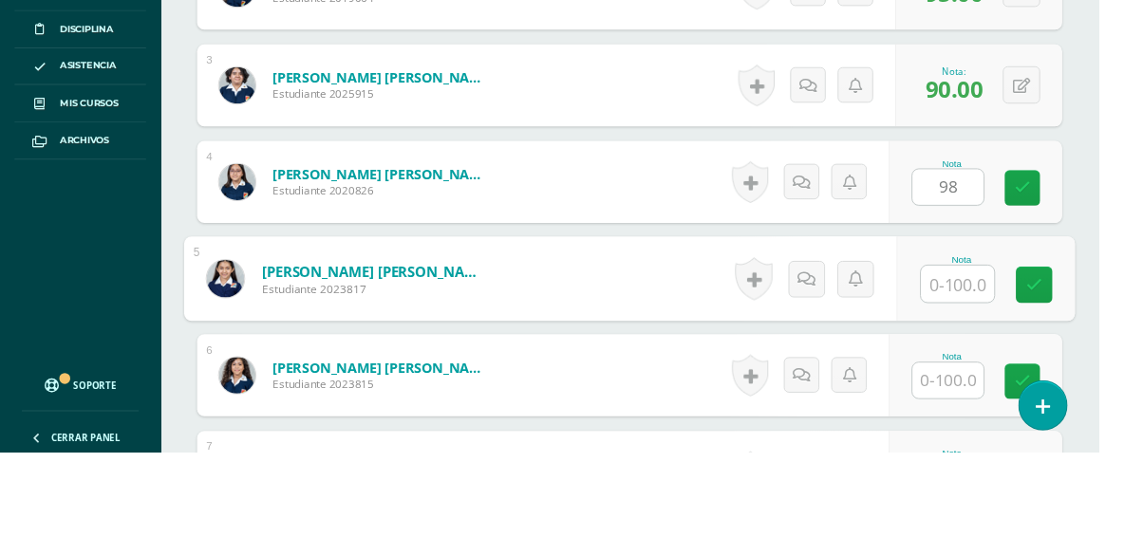
scroll to position [778, 0]
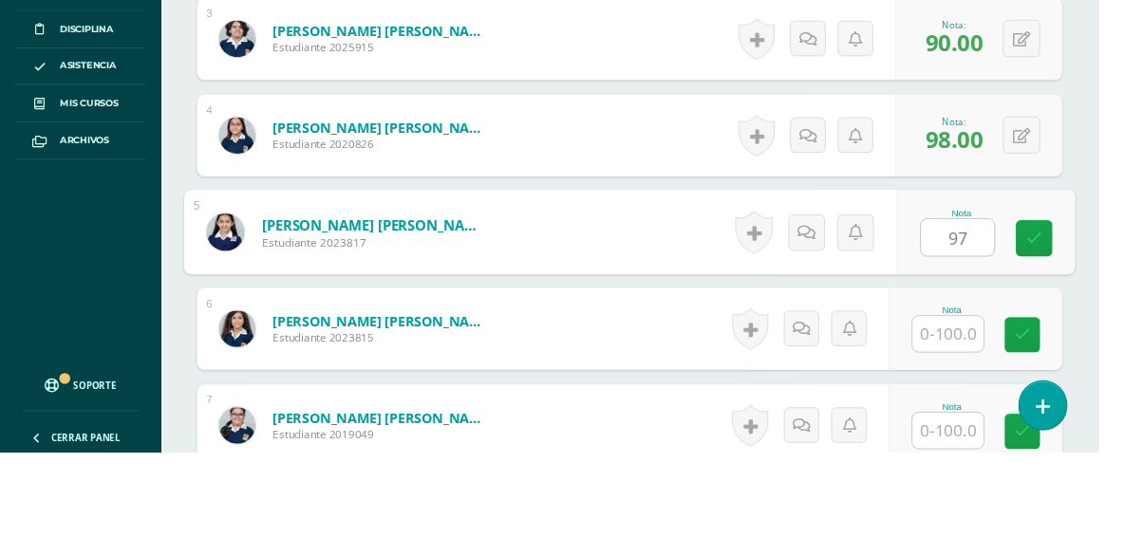
type input "97"
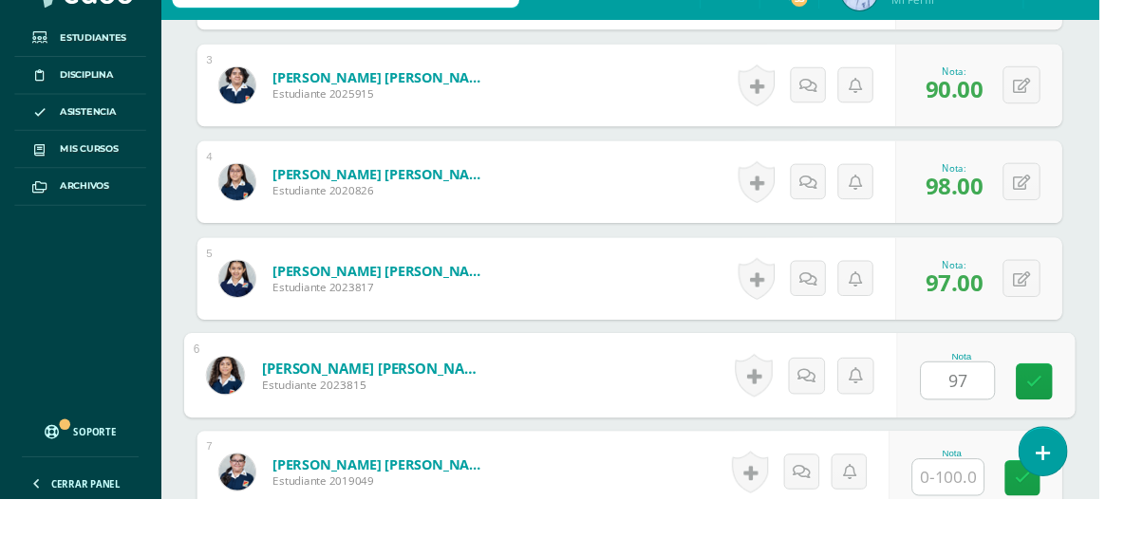
type input "97"
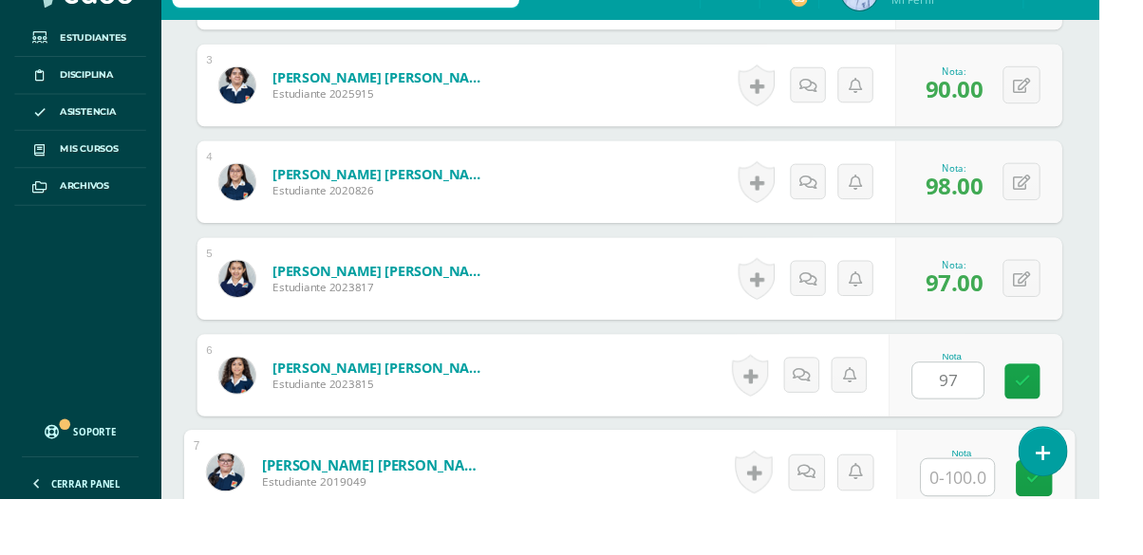
scroll to position [979, 0]
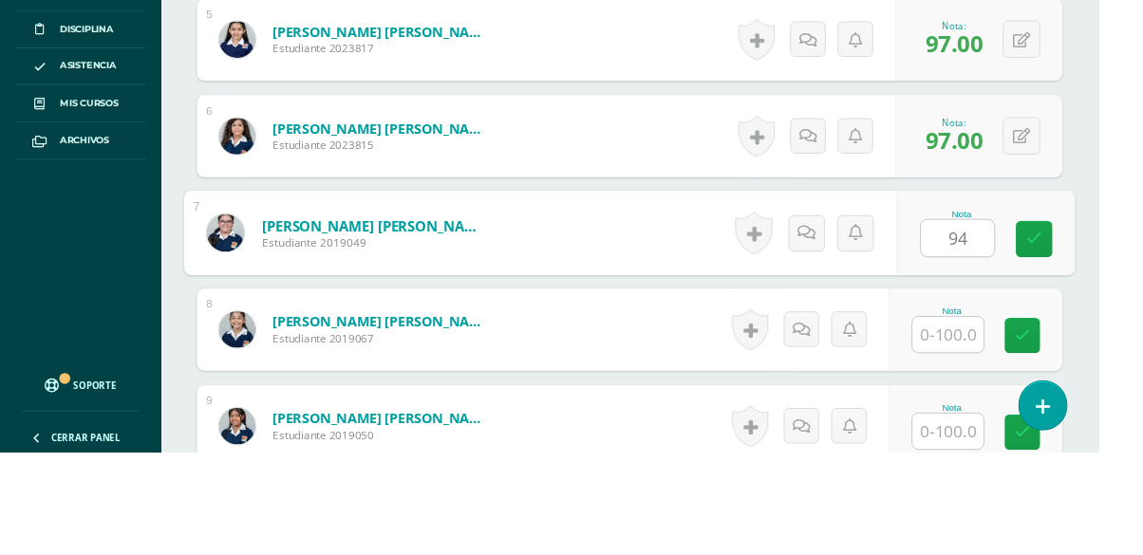
type input "94"
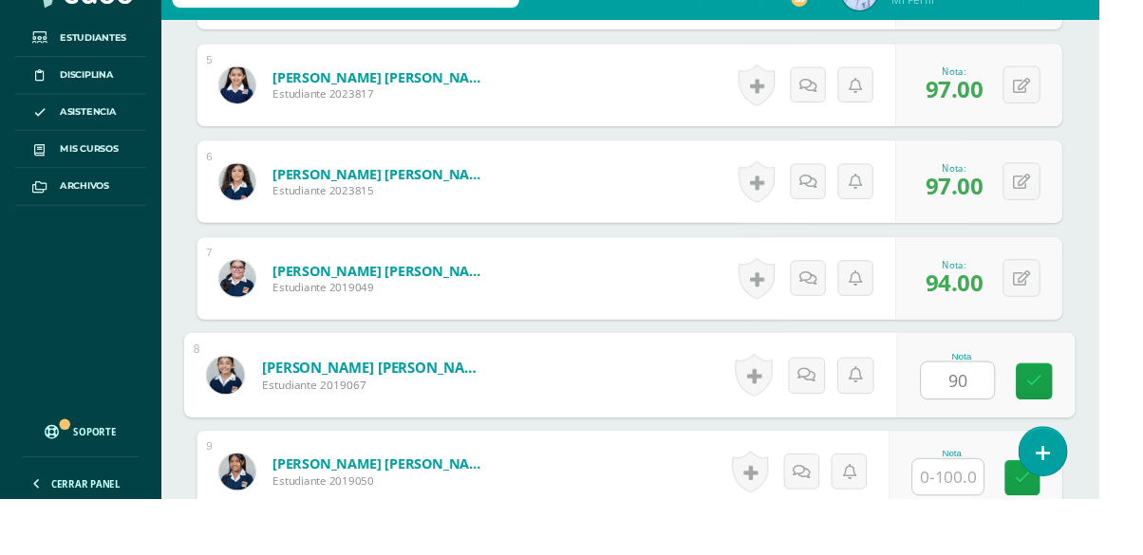
type input "90"
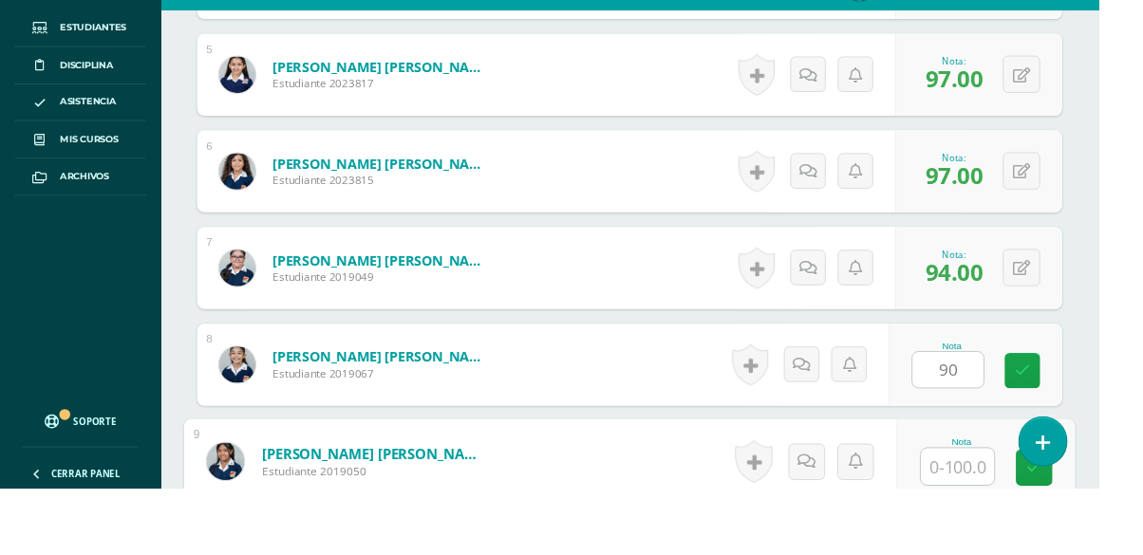
scroll to position [1180, 0]
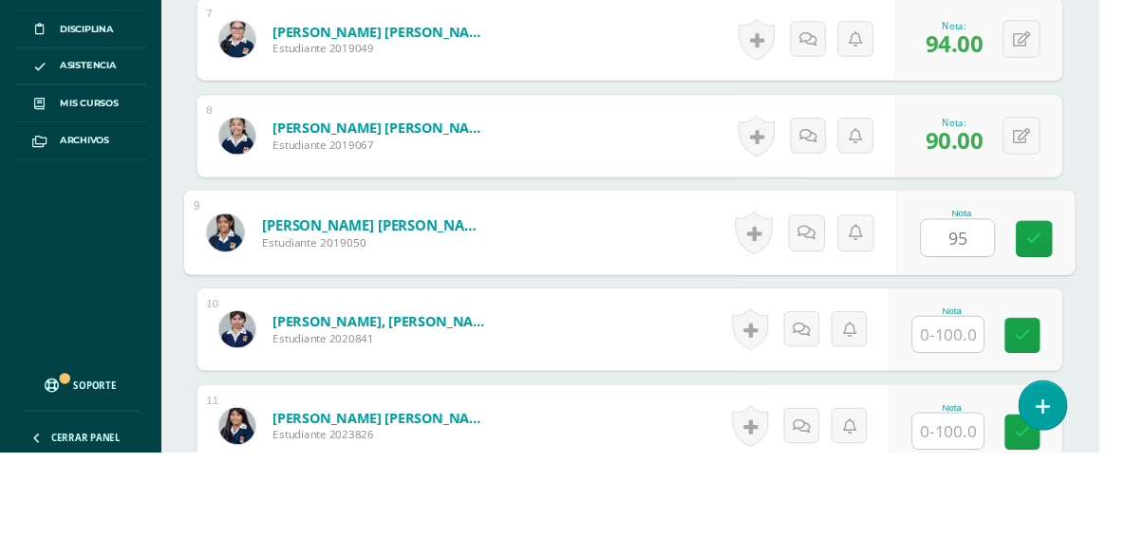
type input "95"
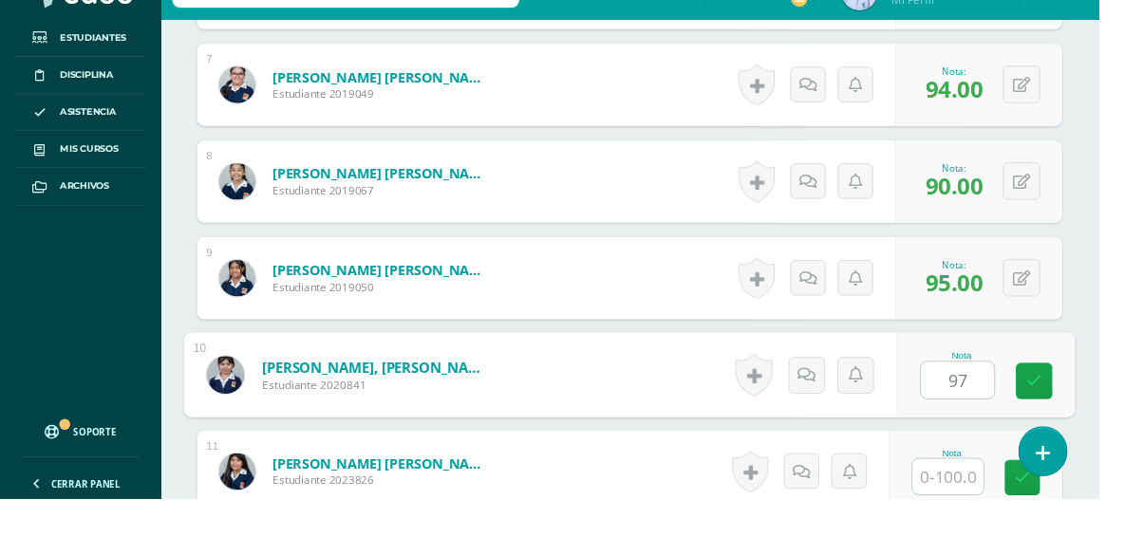
type input "97"
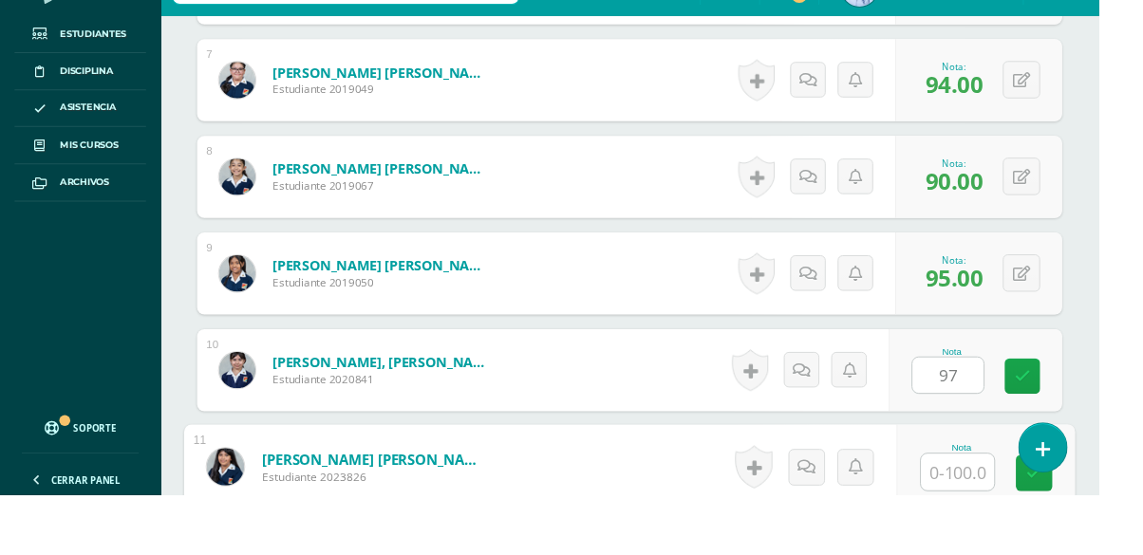
scroll to position [1381, 0]
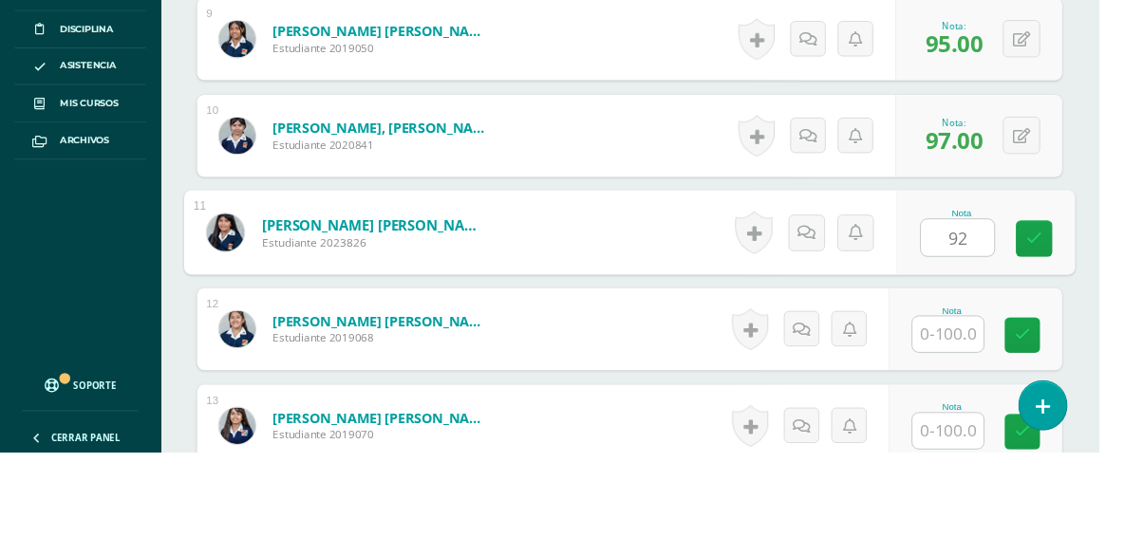
type input "92"
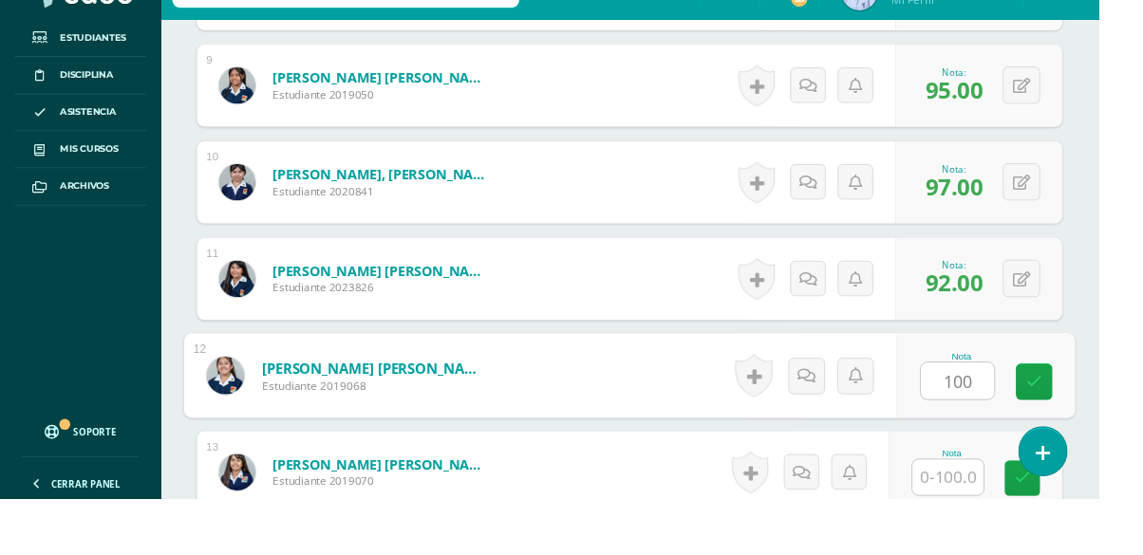
type input "100"
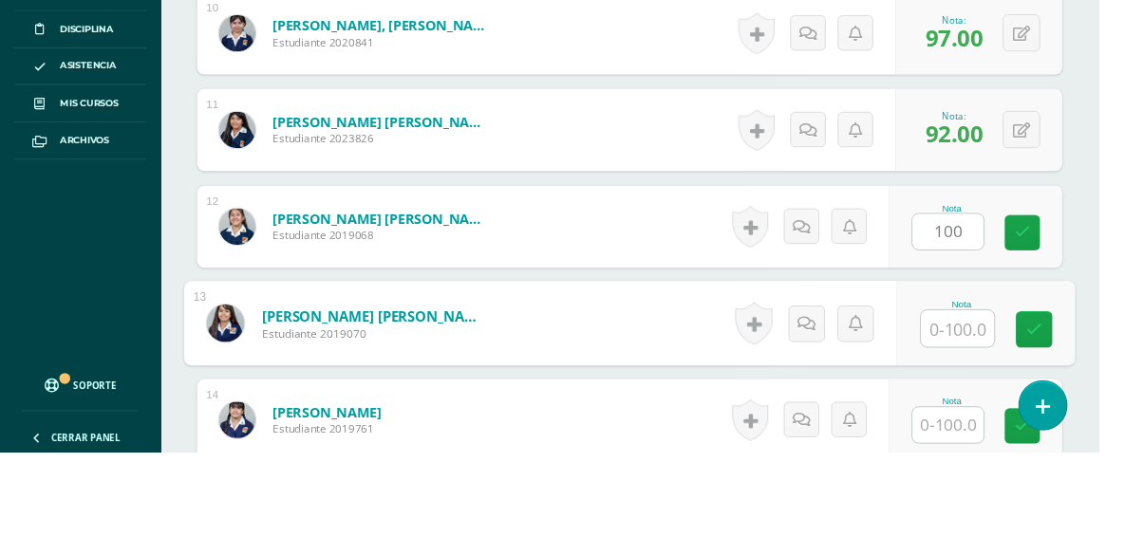
scroll to position [1583, 0]
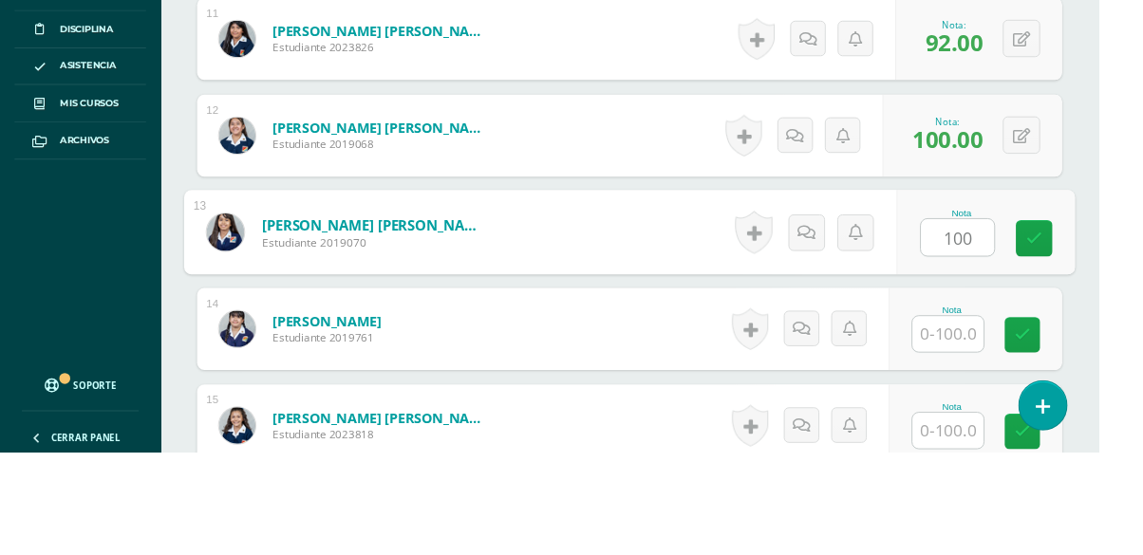
type input "100"
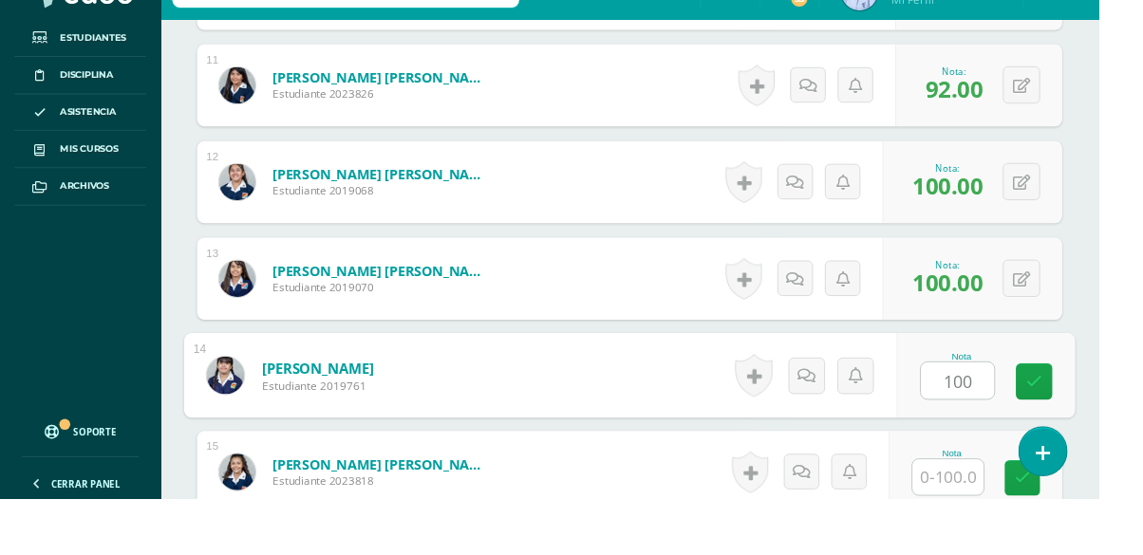
type input "100"
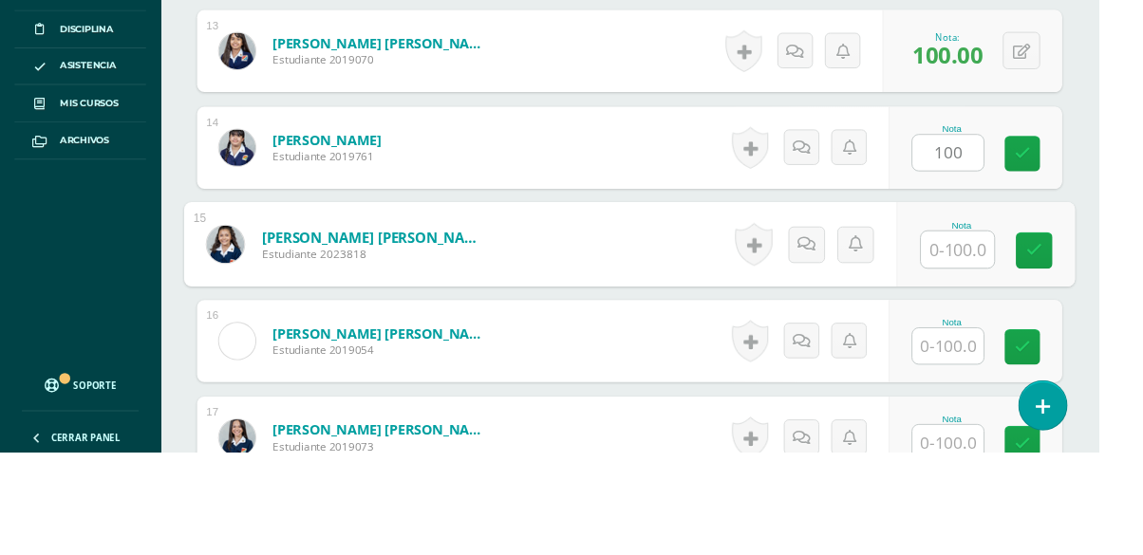
scroll to position [1784, 0]
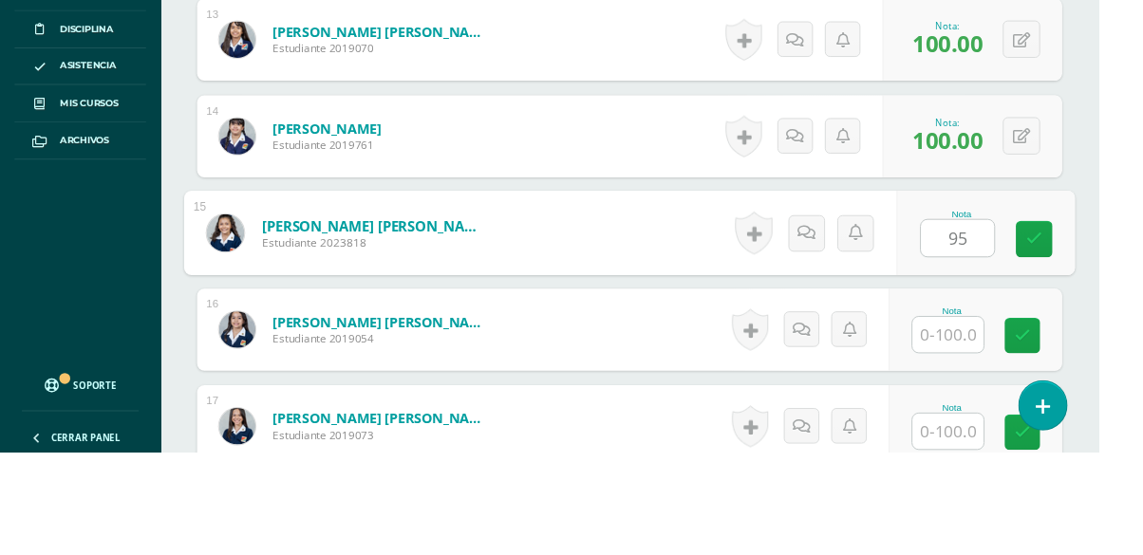
type input "95"
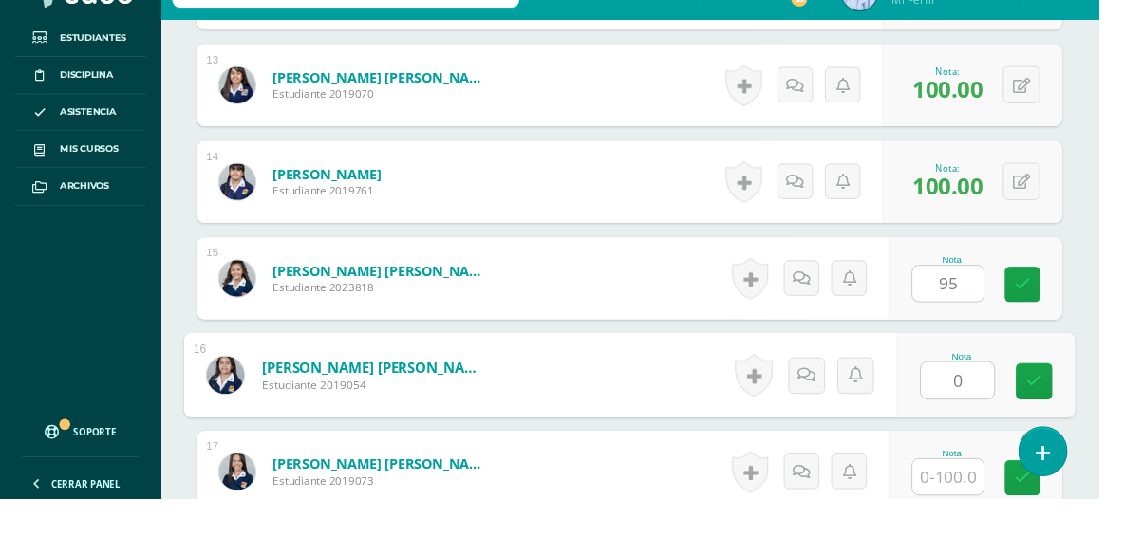
type input "0"
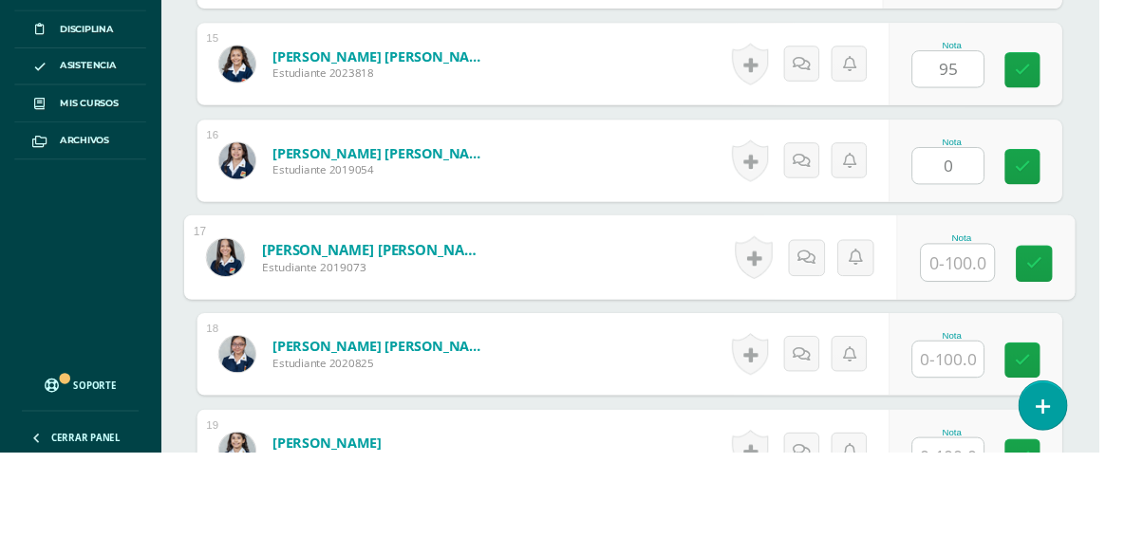
scroll to position [1985, 0]
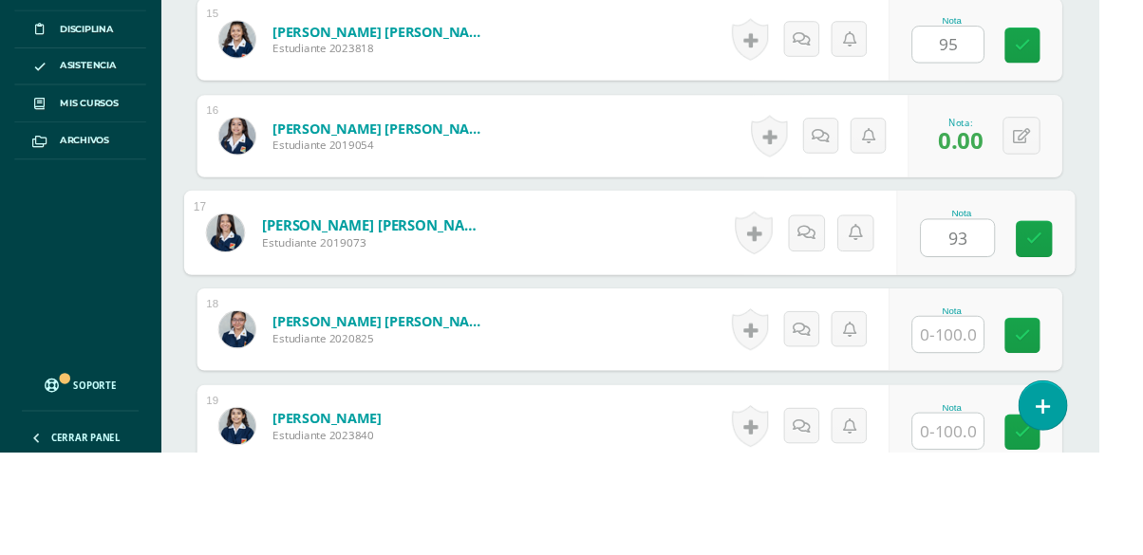
type input "93"
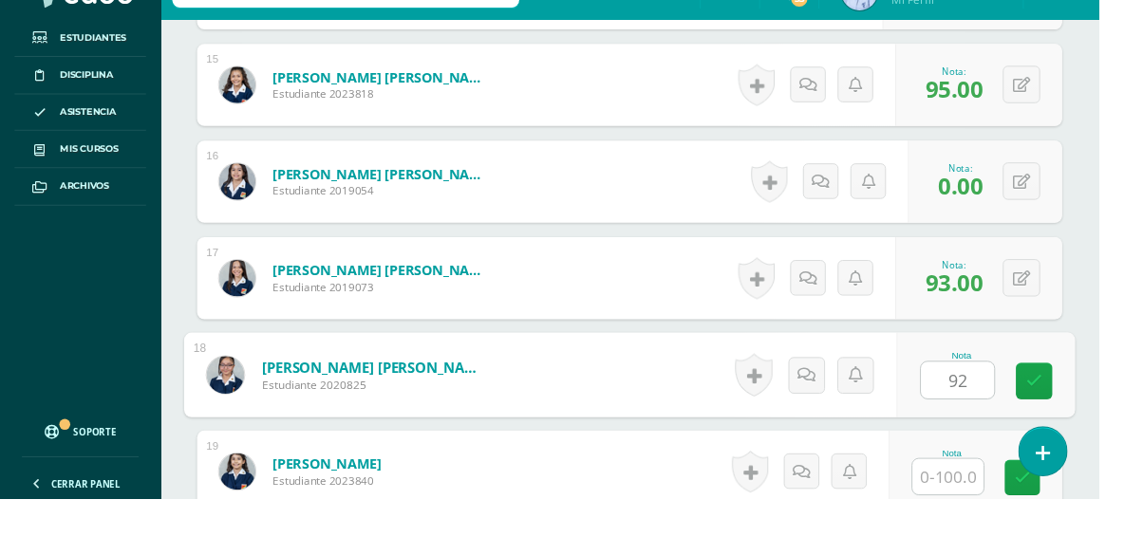
type input "92"
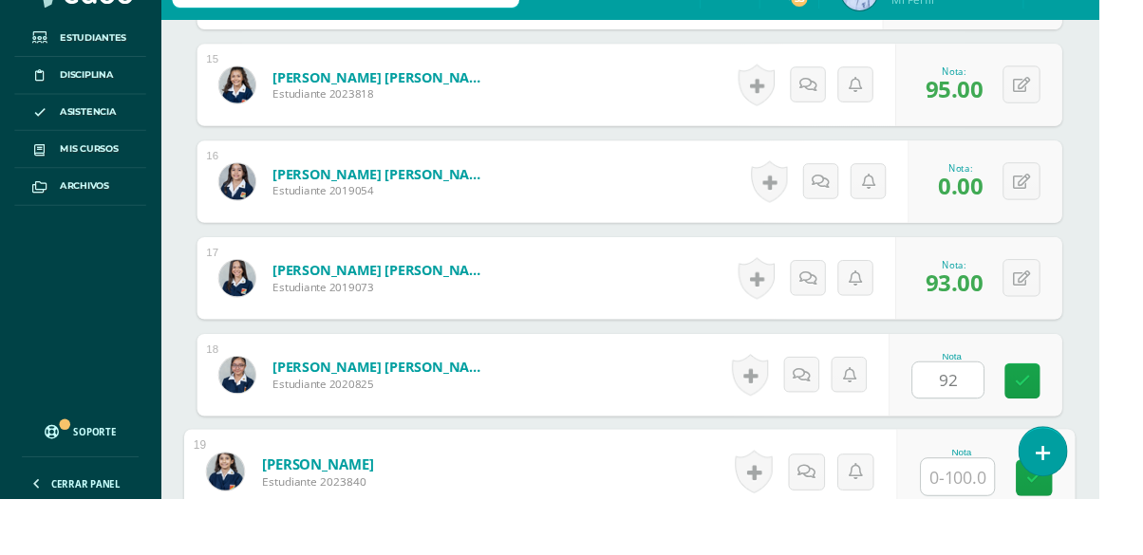
scroll to position [2186, 0]
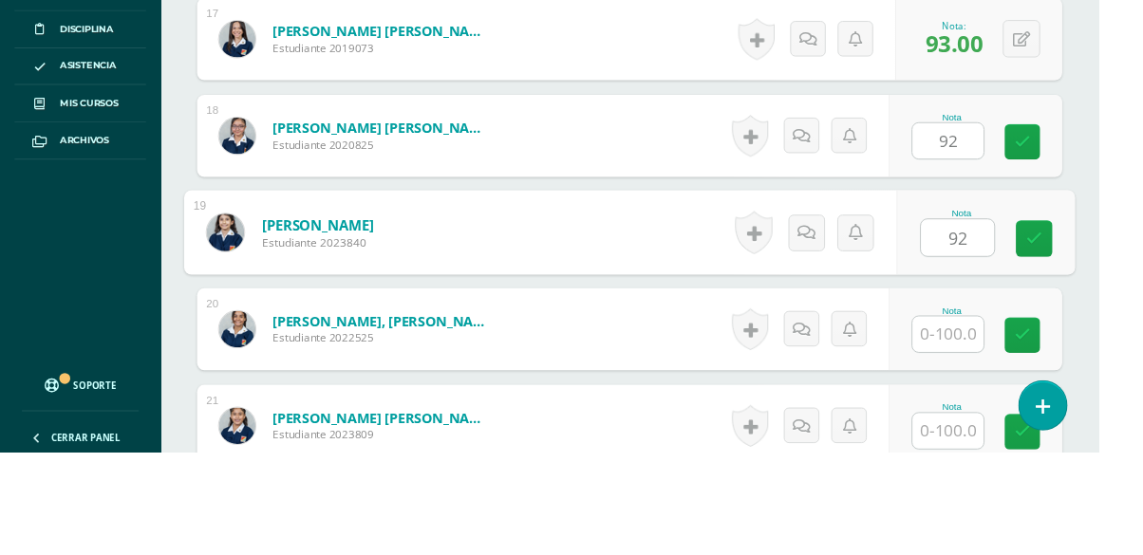
type input "92"
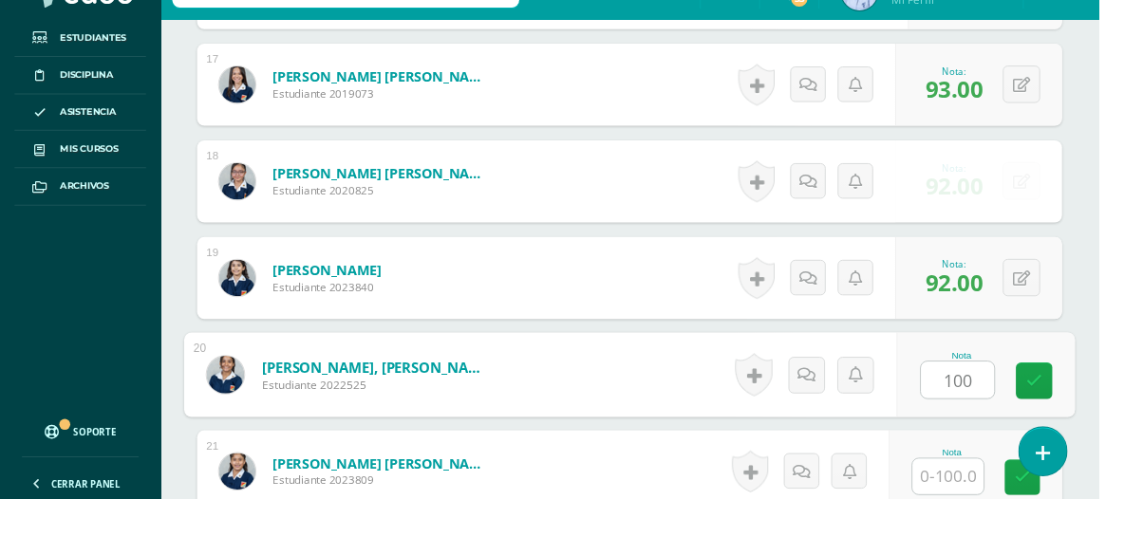
type input "100"
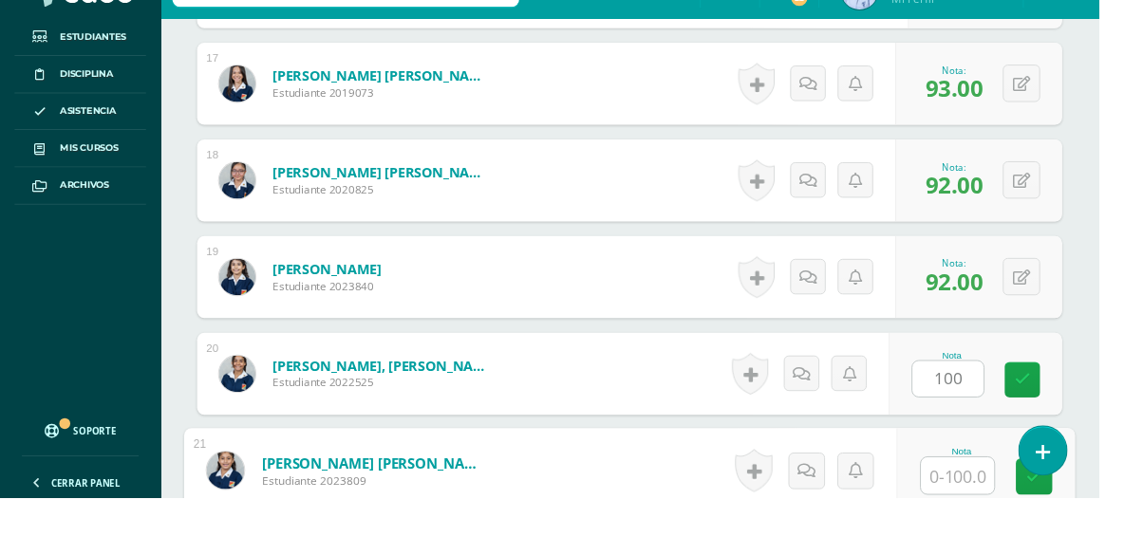
scroll to position [2388, 0]
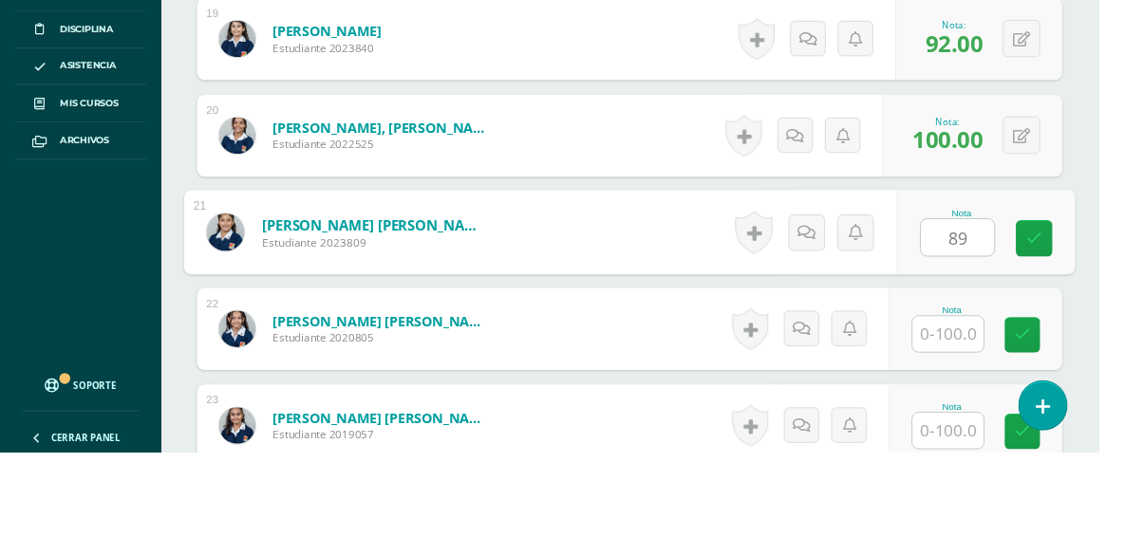
type input "89"
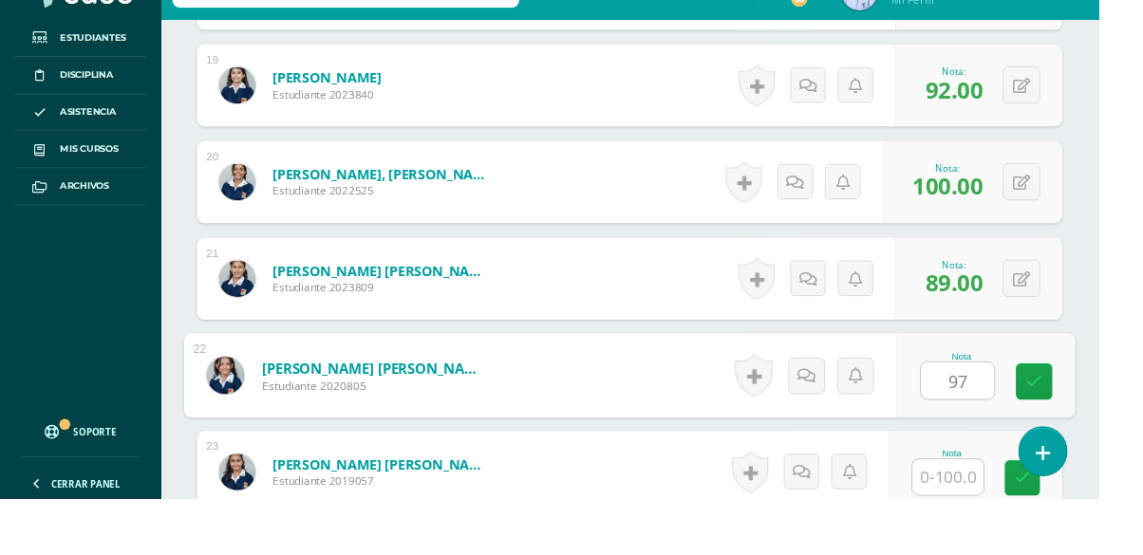
type input "97"
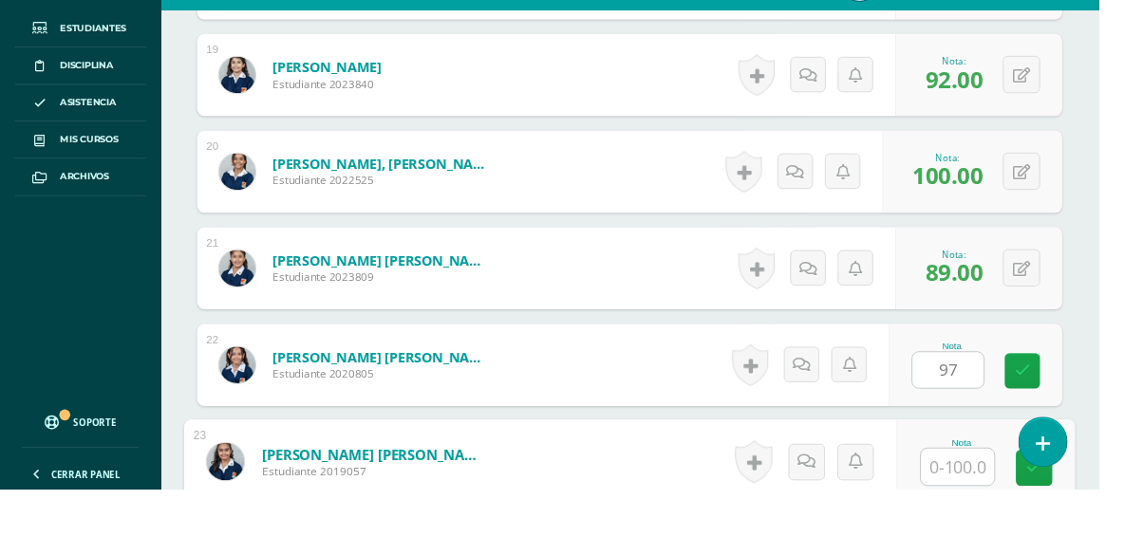
scroll to position [2589, 0]
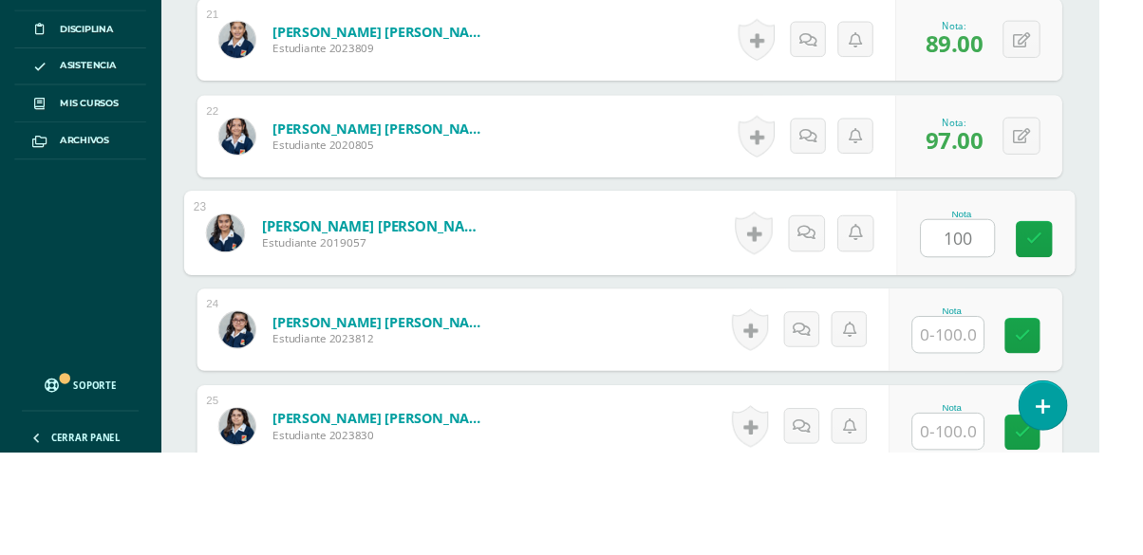
type input "100"
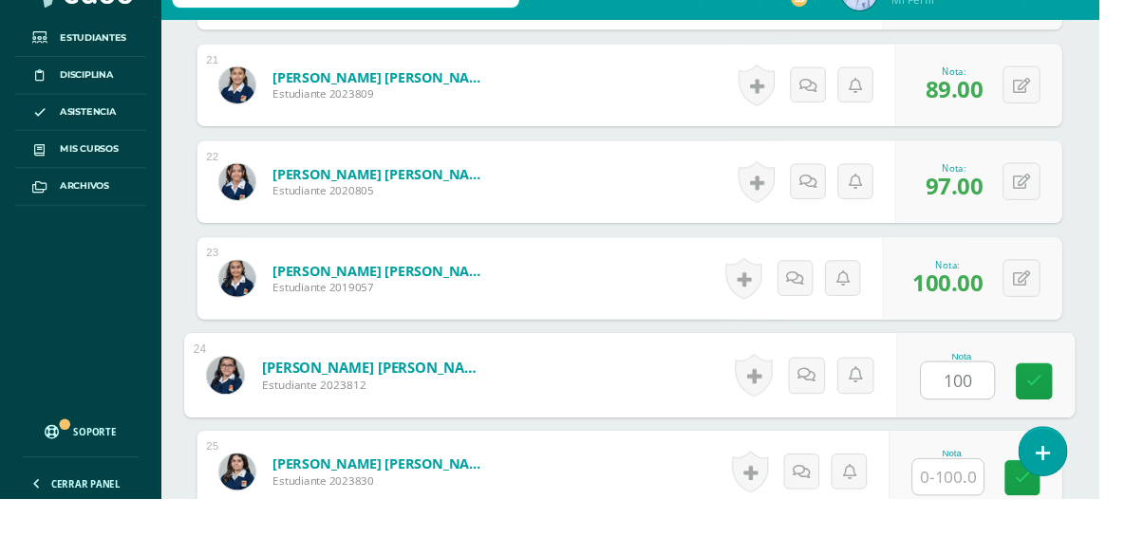
type input "100"
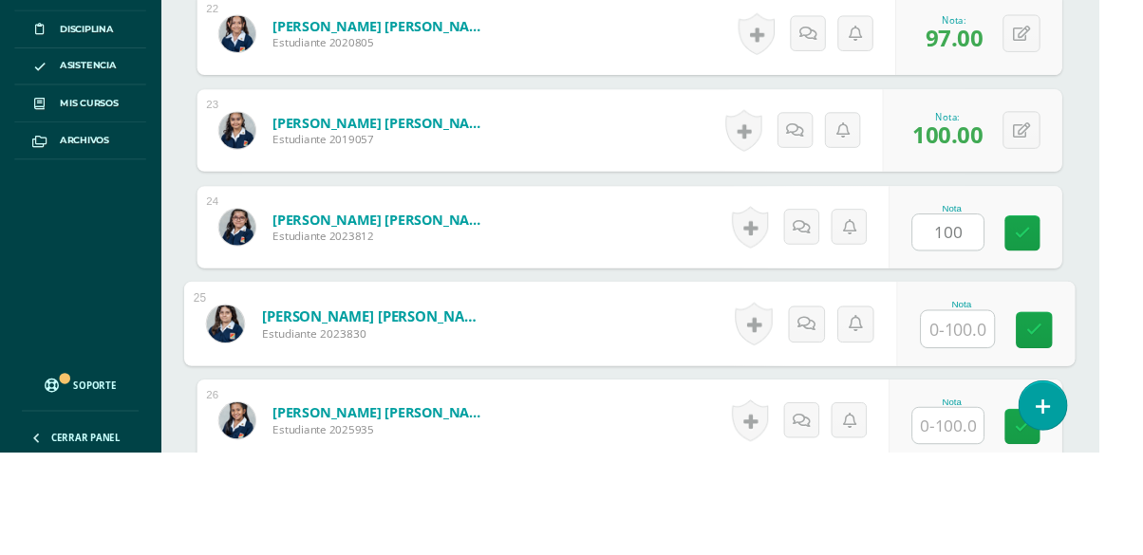
scroll to position [2790, 0]
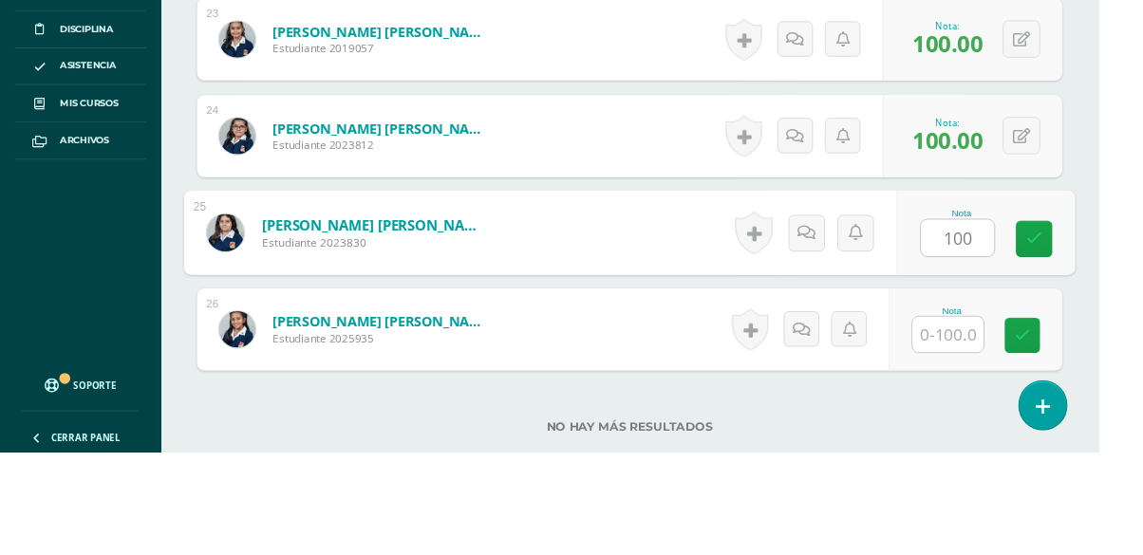
type input "100"
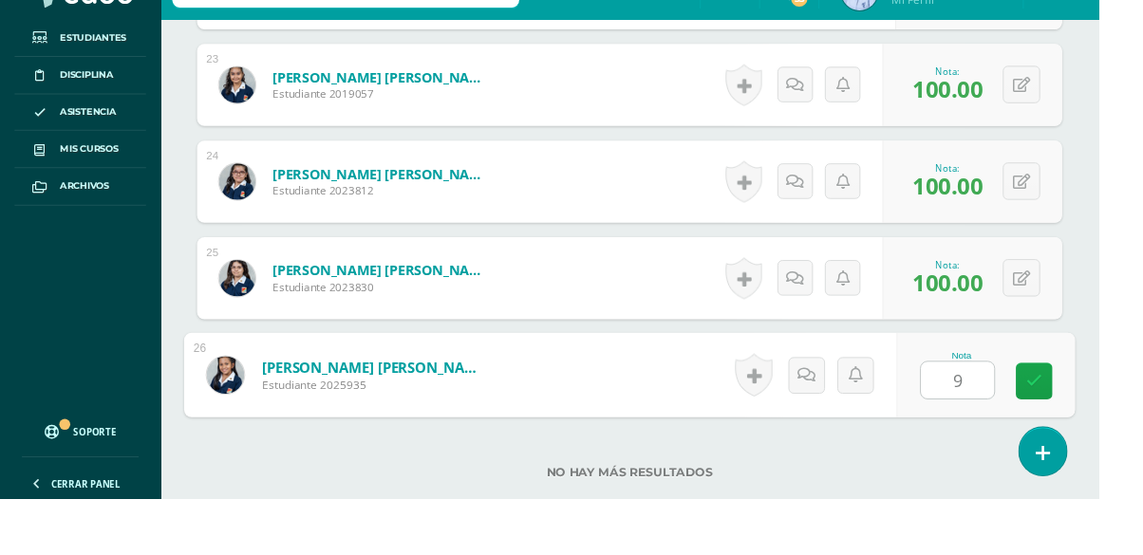
type input "95"
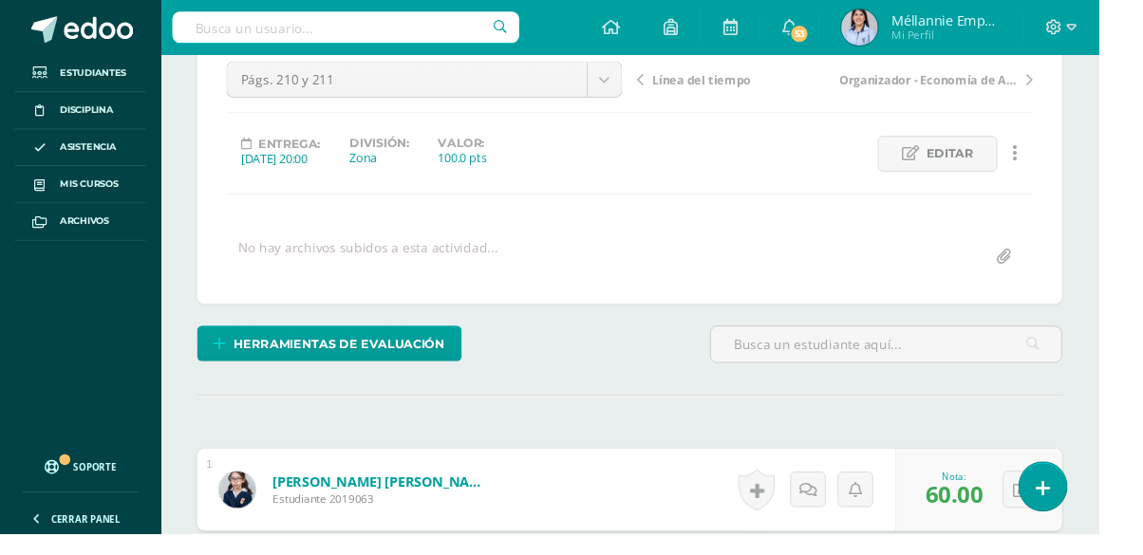
scroll to position [0, 0]
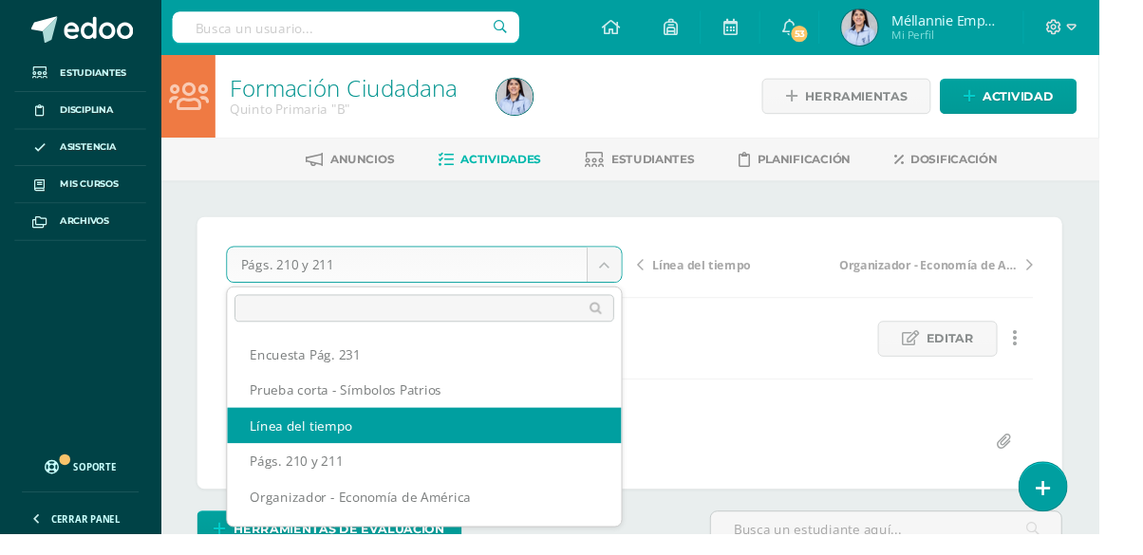
select select "/dashboard/teacher/grade-activity/130371/"
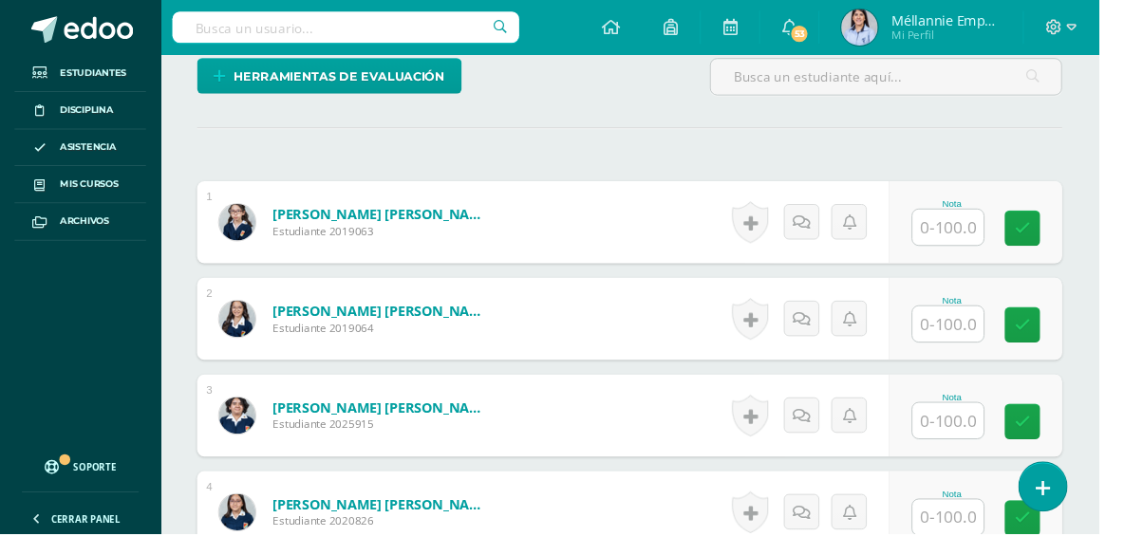
scroll to position [503, 0]
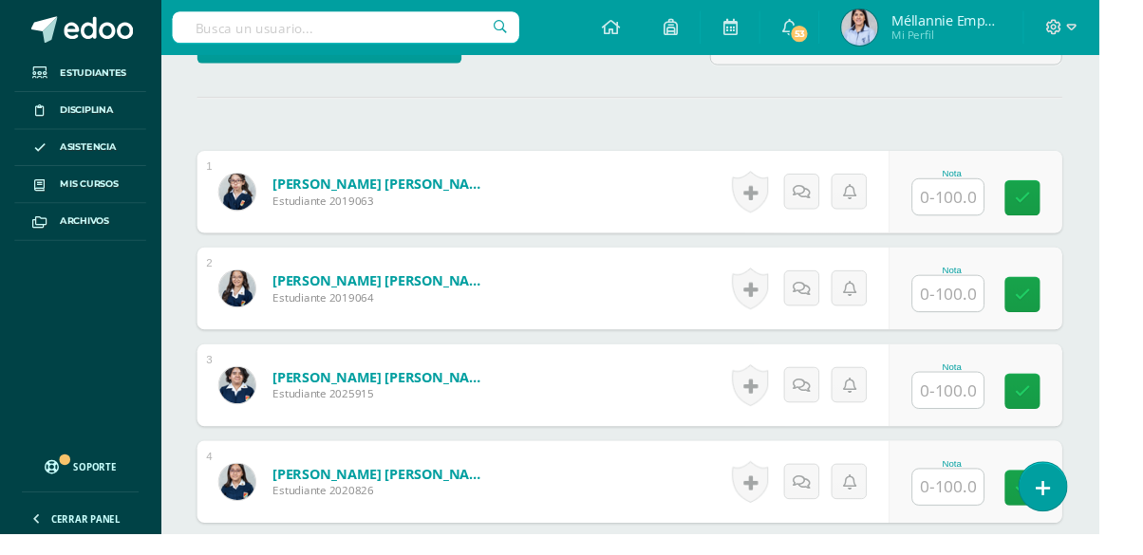
click at [988, 211] on input "text" at bounding box center [986, 204] width 74 height 37
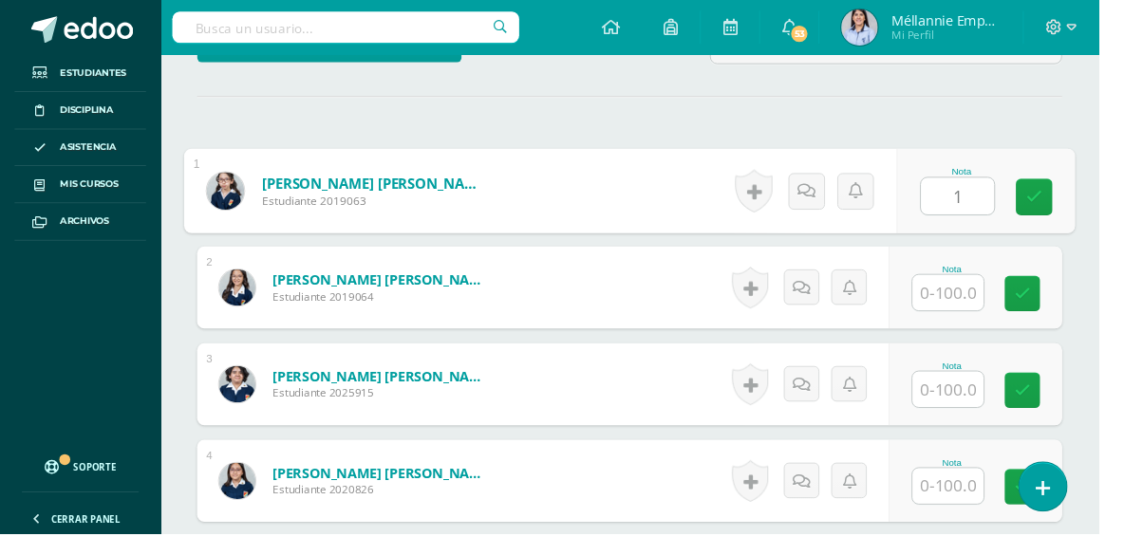
scroll to position [505, 0]
type input "100"
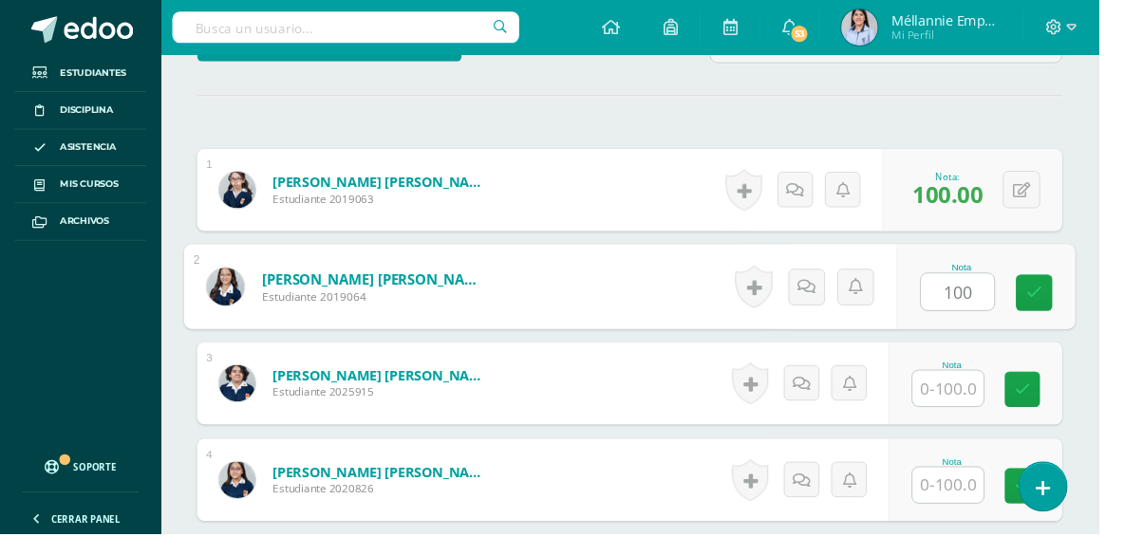
type input "100"
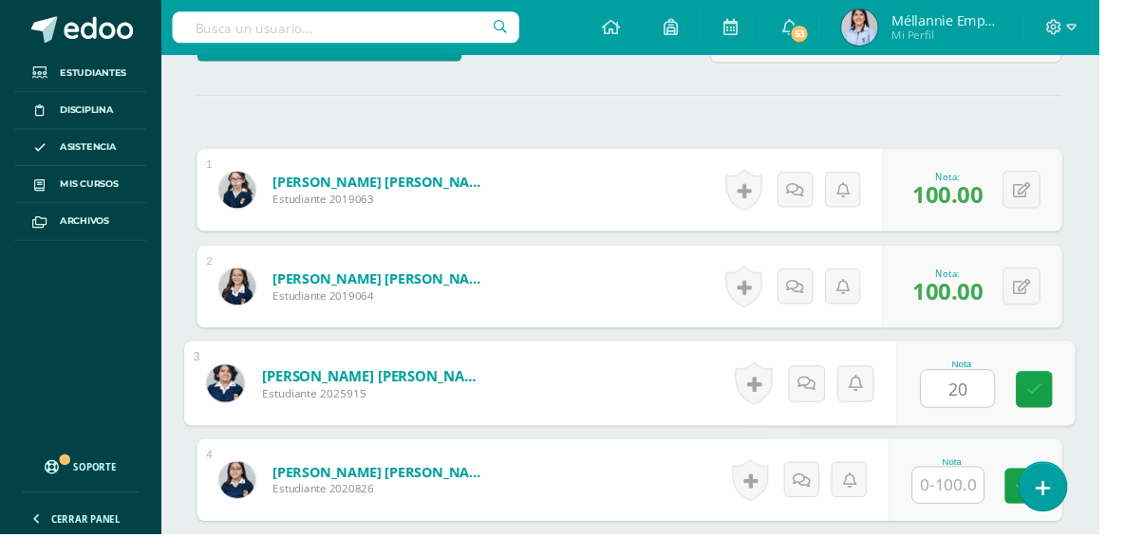
type input "20"
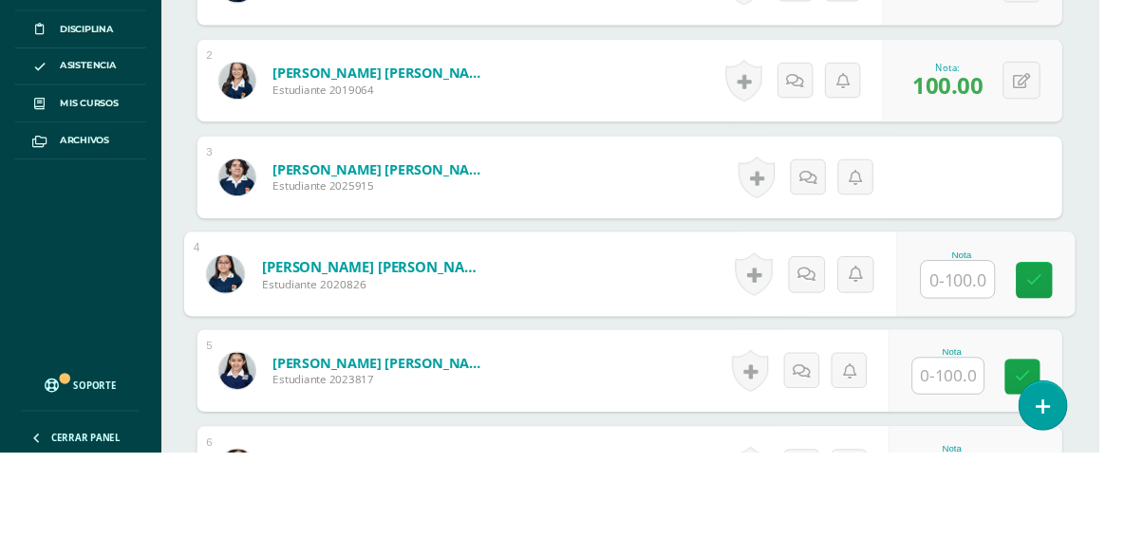
scroll to position [678, 0]
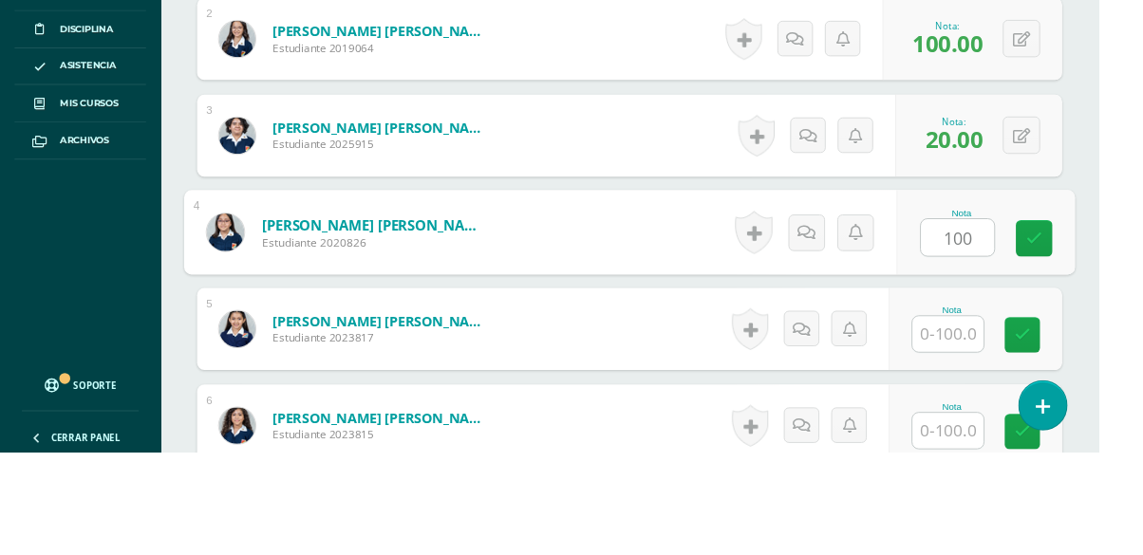
type input "100"
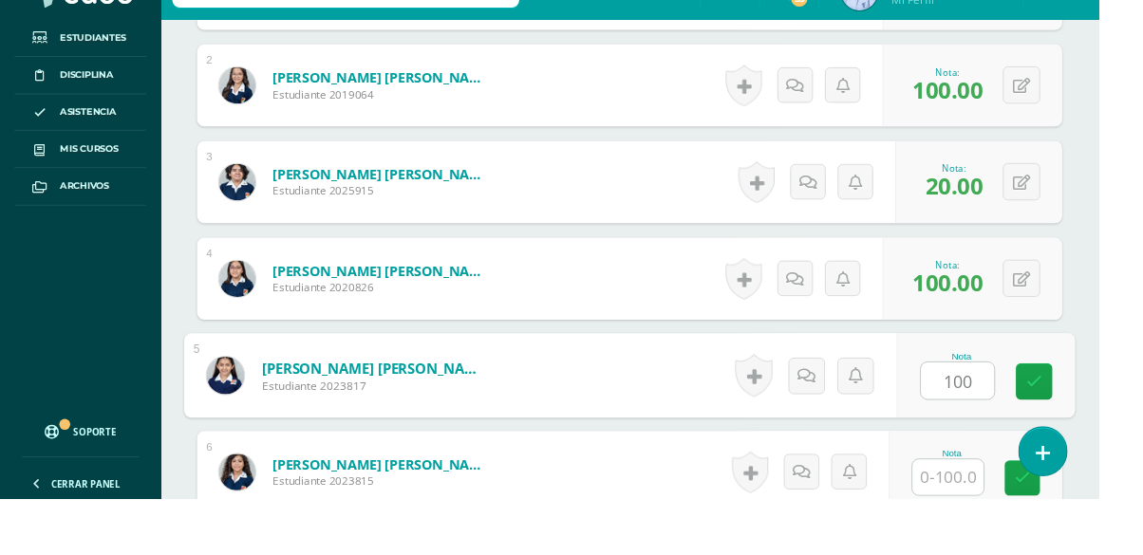
type input "100"
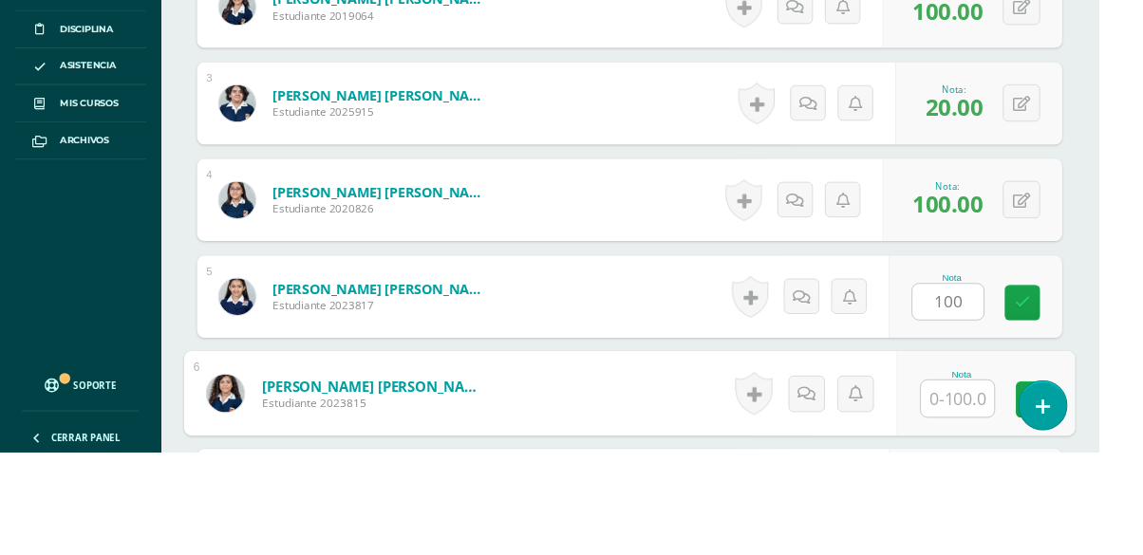
scroll to position [879, 0]
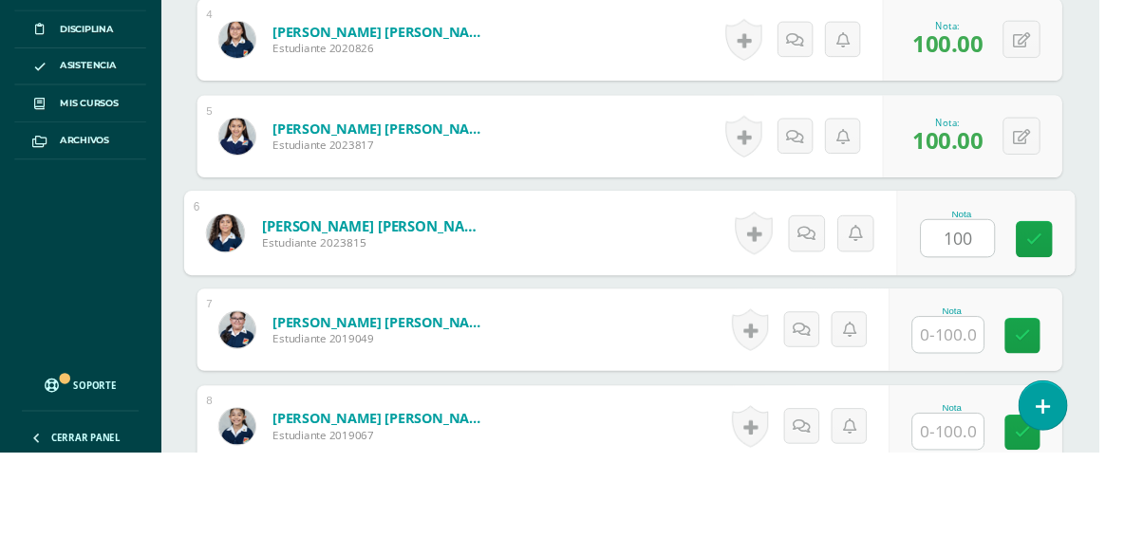
type input "100"
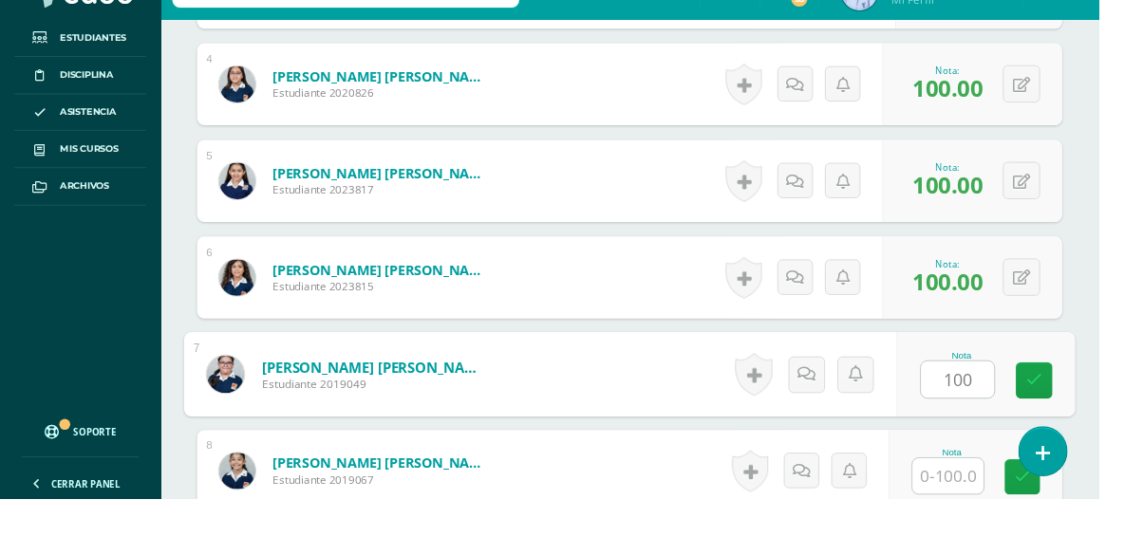
type input "100"
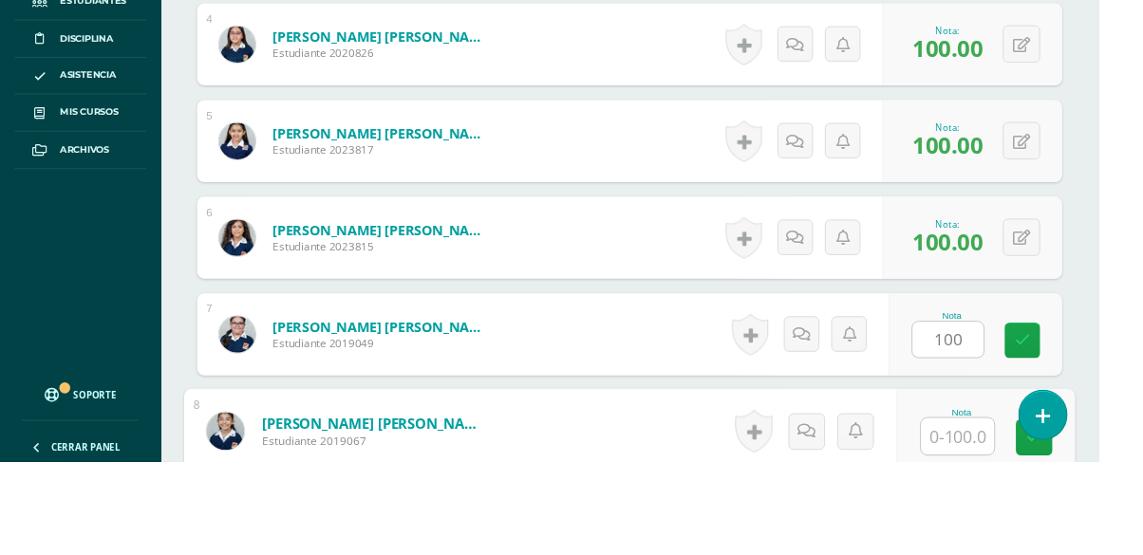
scroll to position [1080, 0]
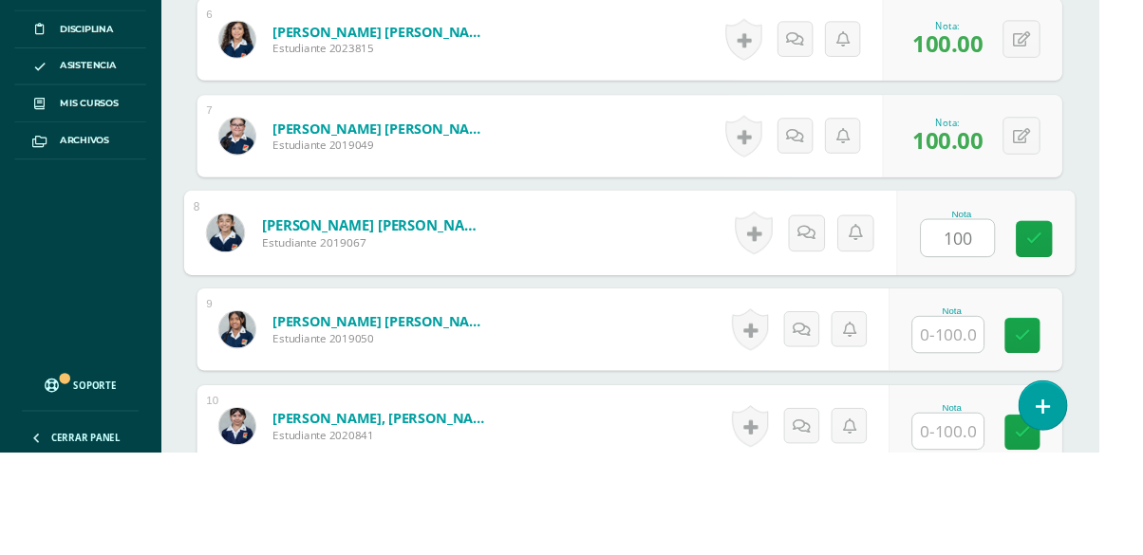
type input "100"
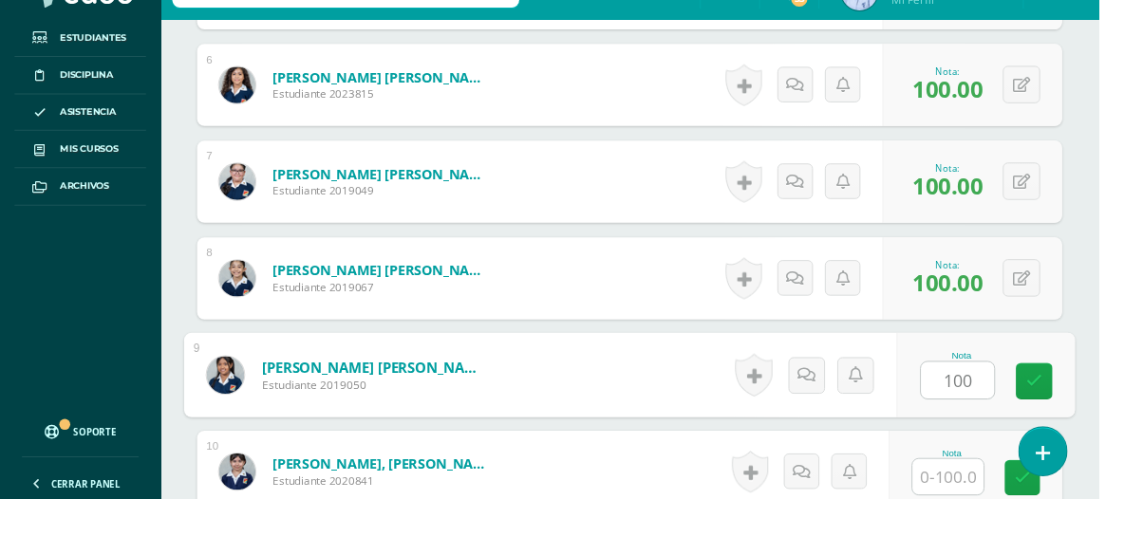
type input "100"
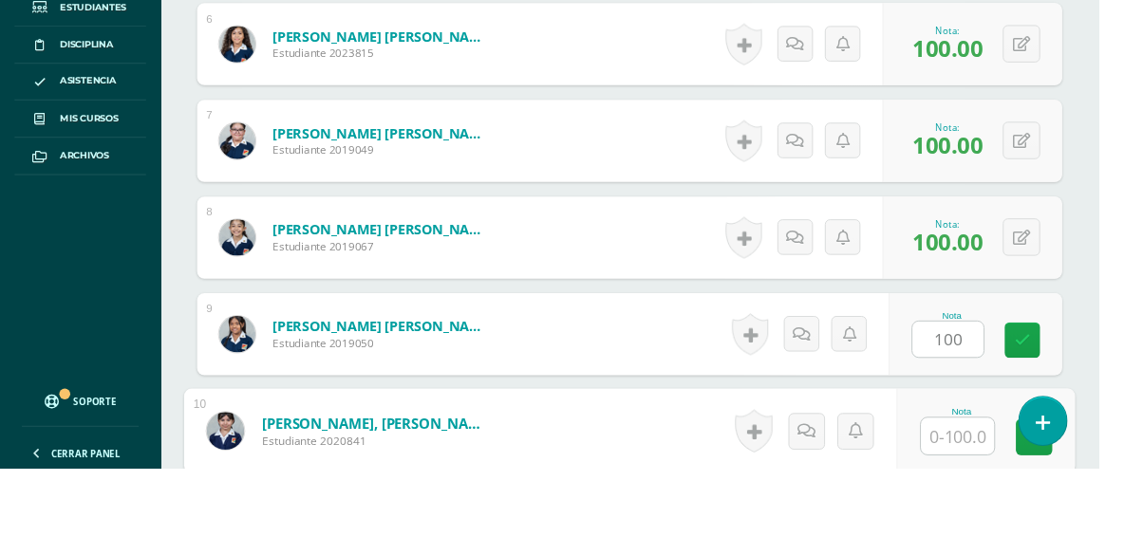
scroll to position [1281, 0]
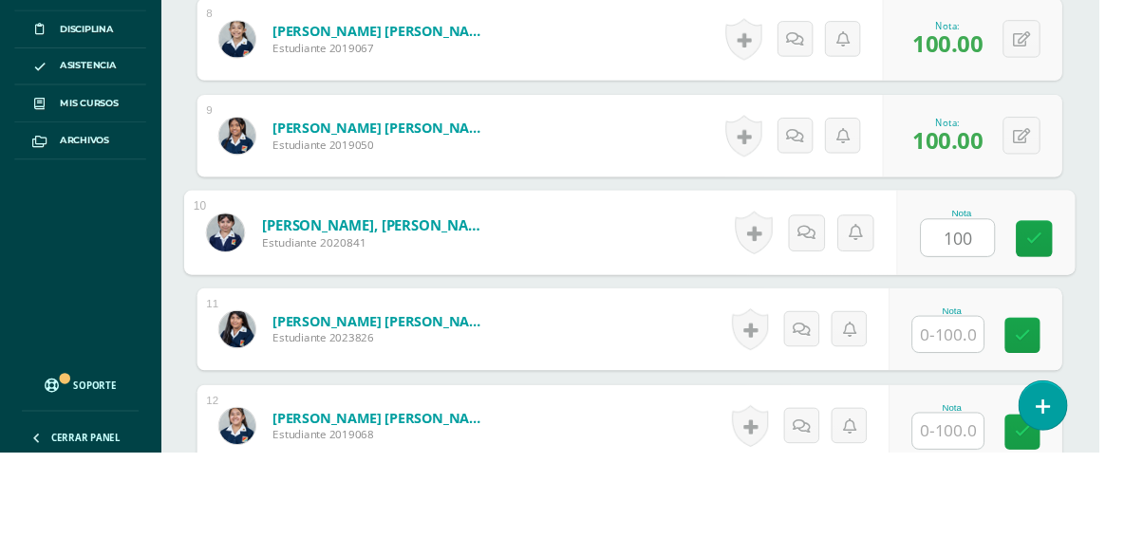
type input "100"
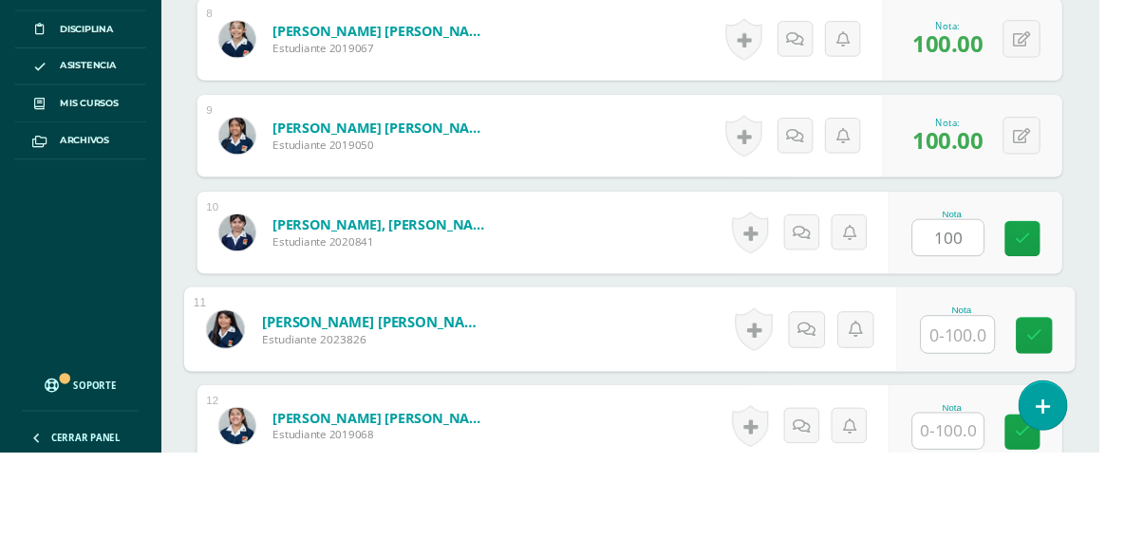
scroll to position [1282, 0]
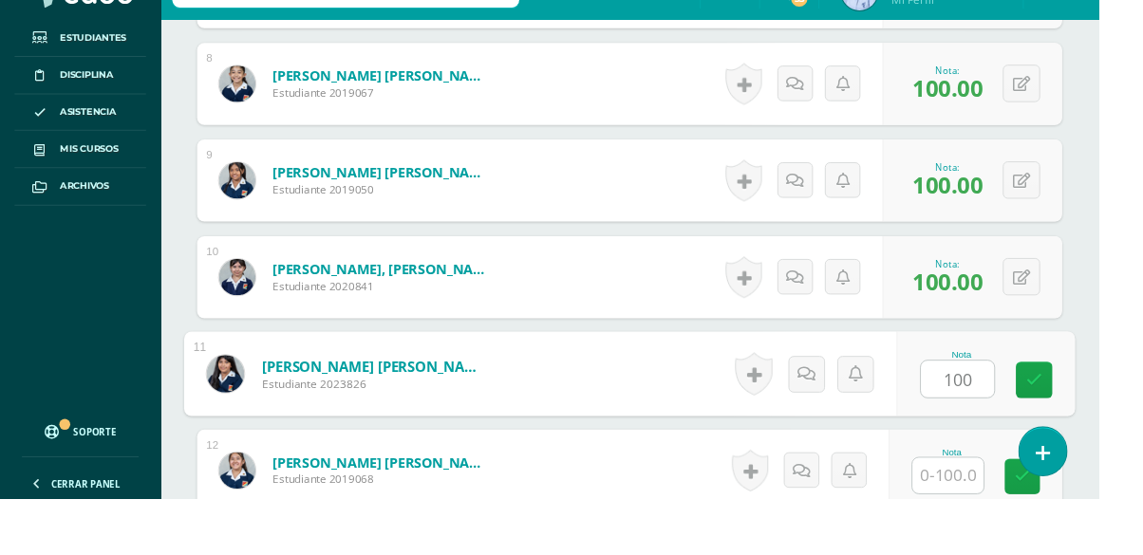
type input "100"
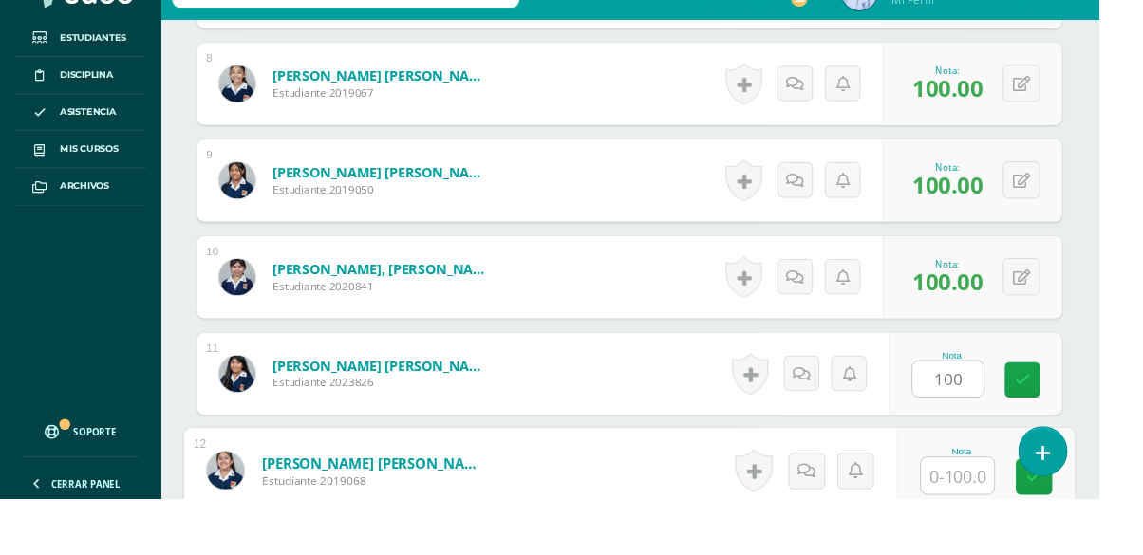
scroll to position [1482, 0]
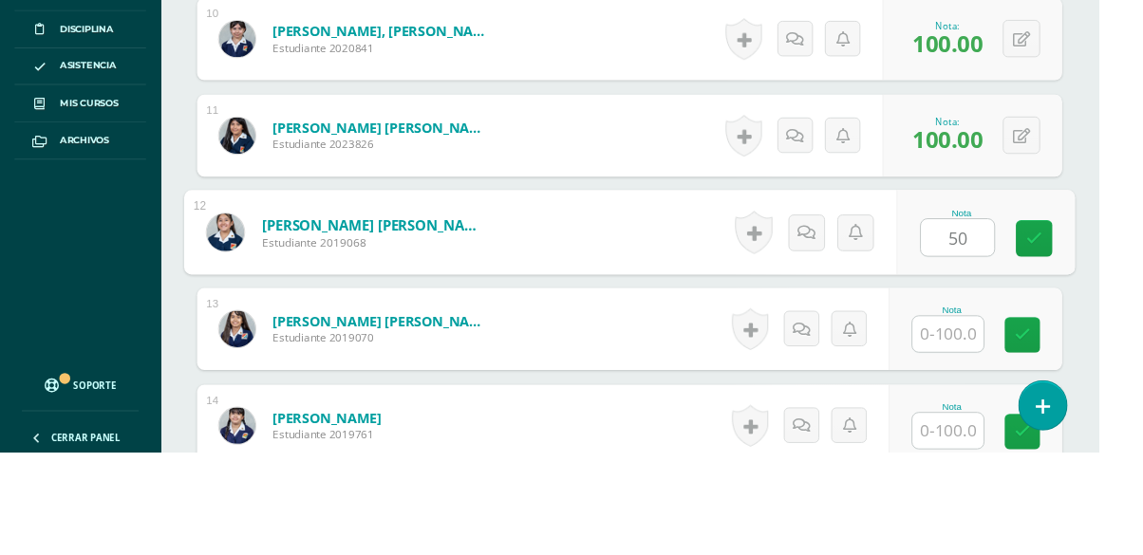
type input "50"
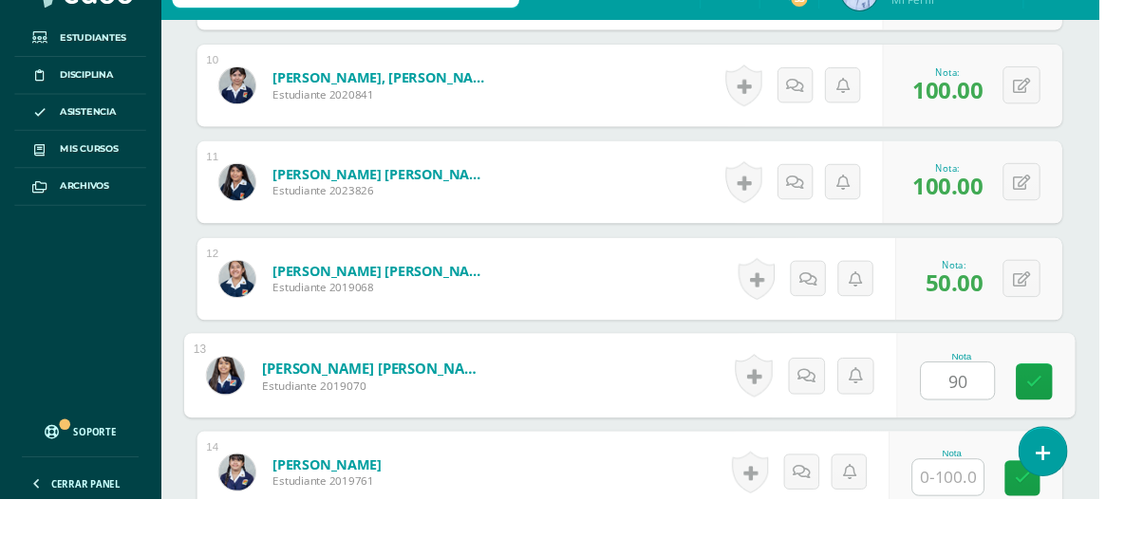
type input "90"
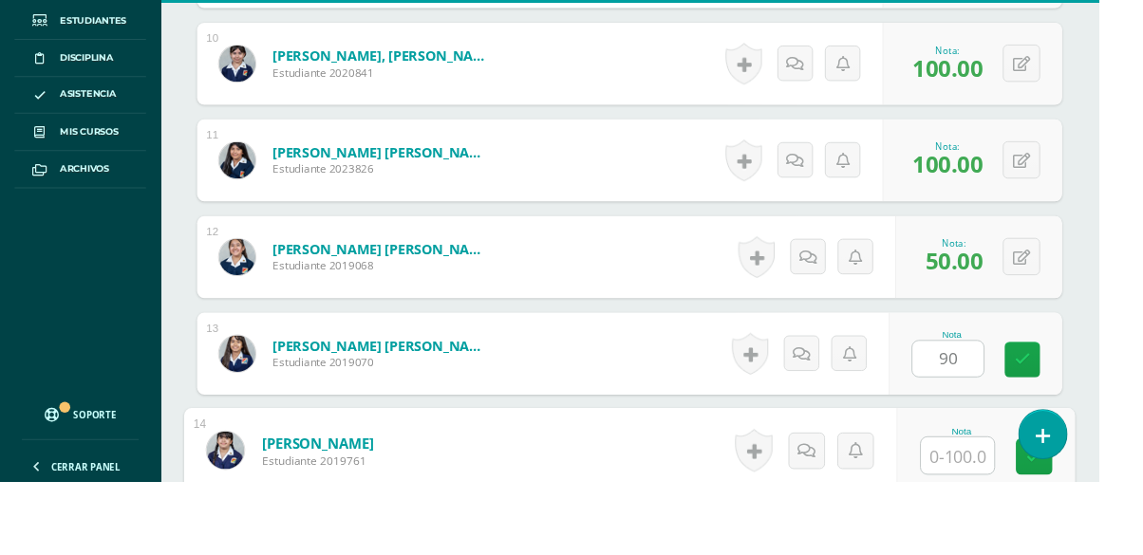
scroll to position [1683, 0]
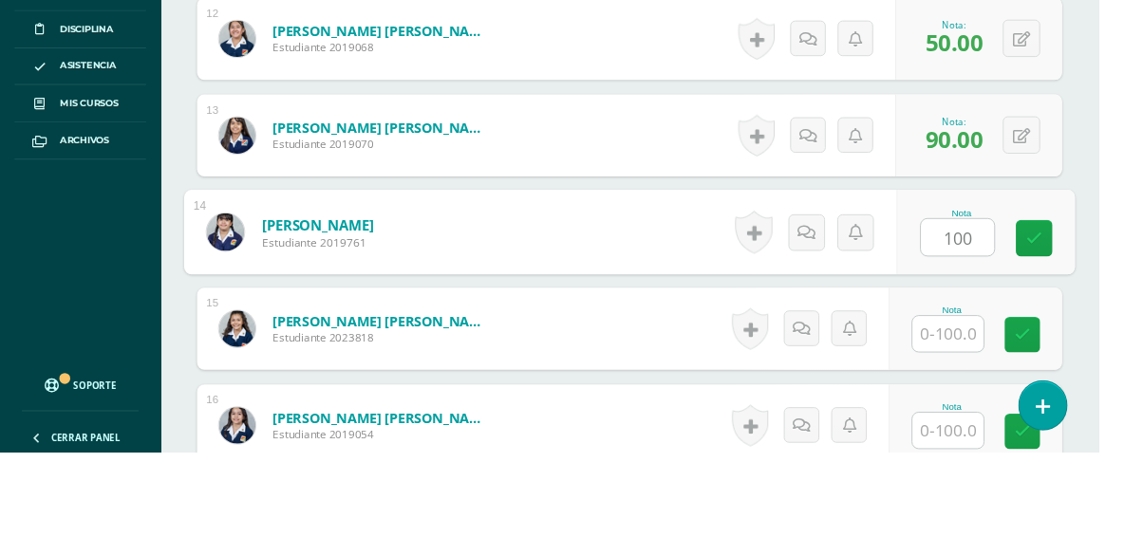
type input "100"
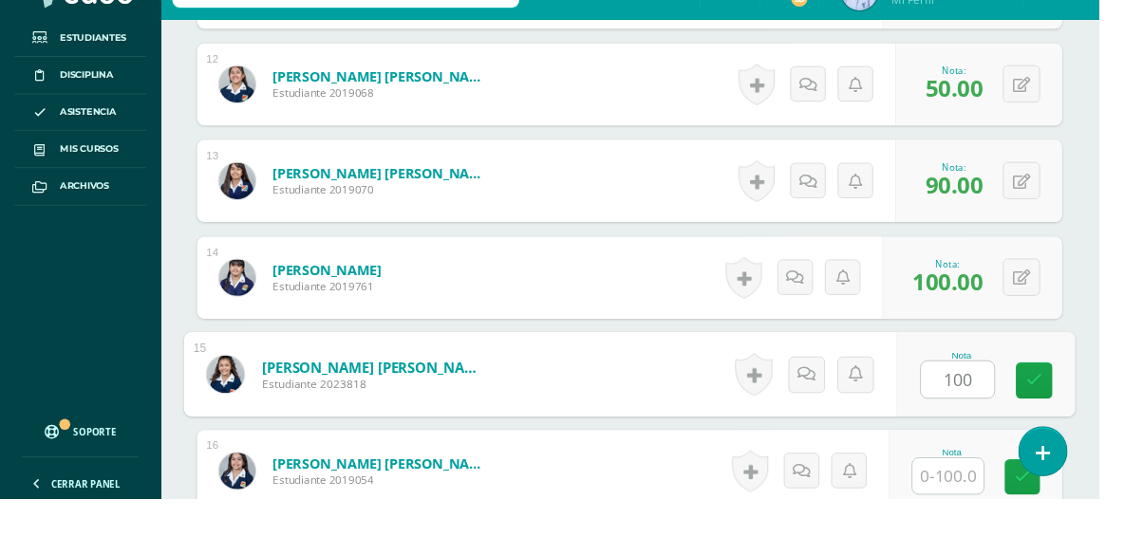
type input "100"
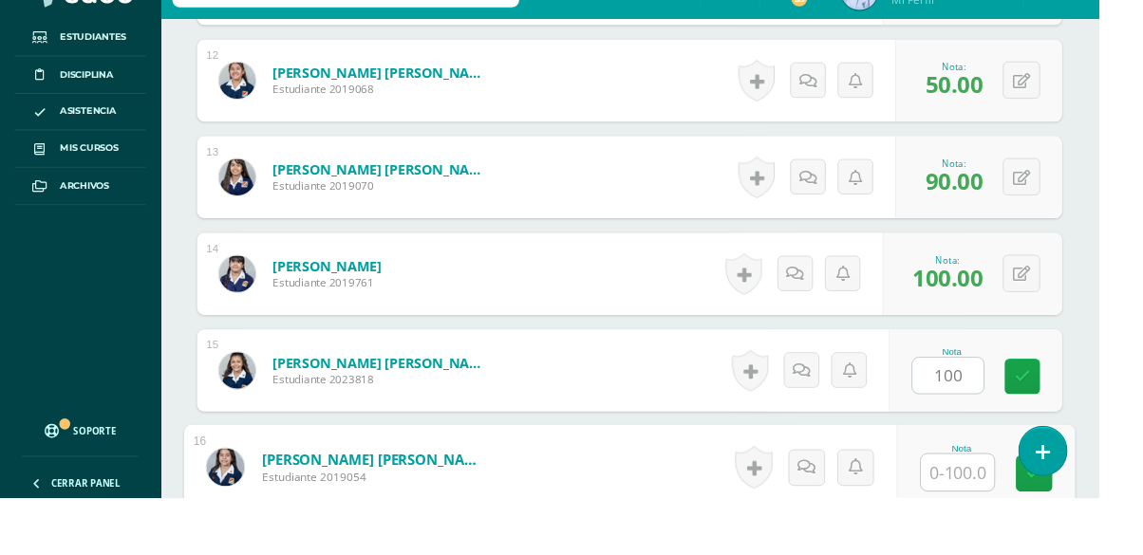
scroll to position [1885, 0]
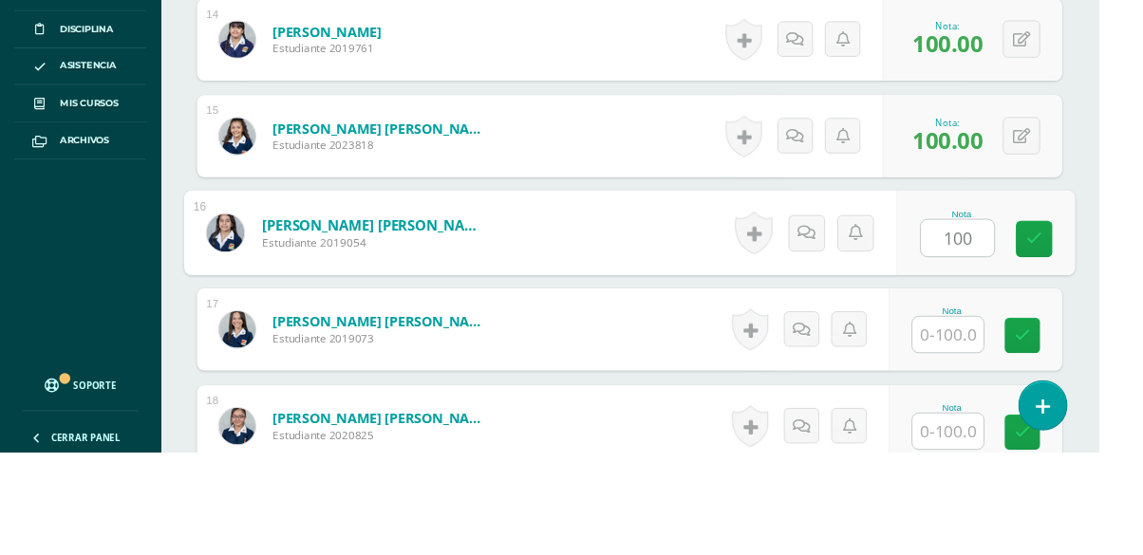
type input "100"
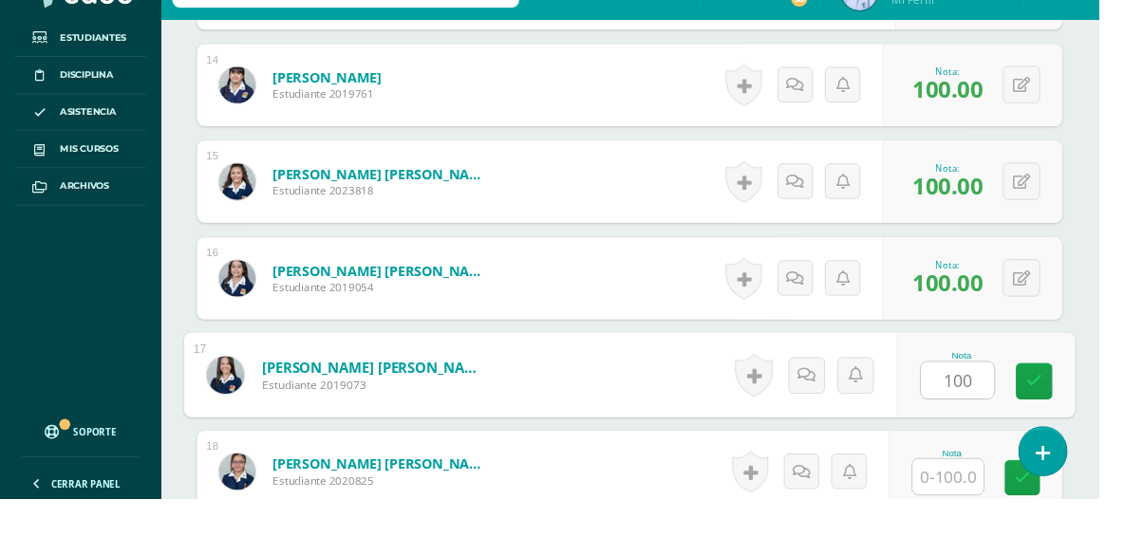
type input "100"
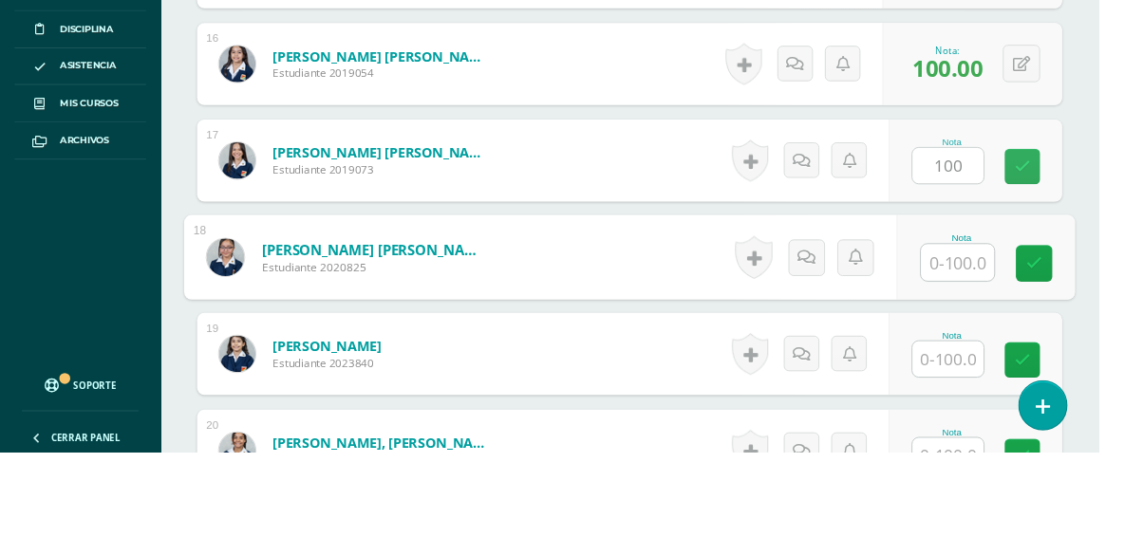
scroll to position [2086, 0]
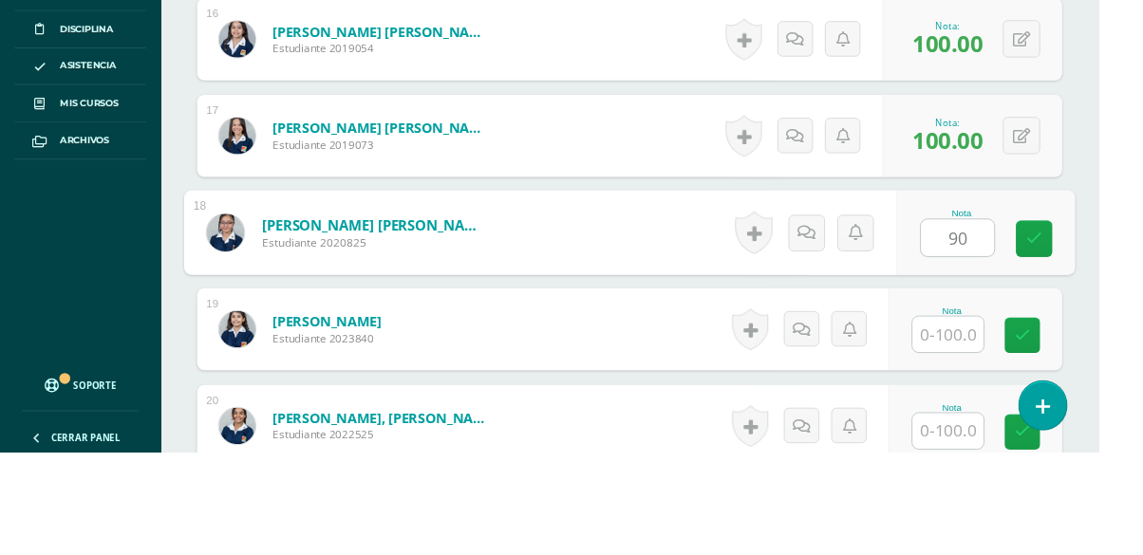
type input "90"
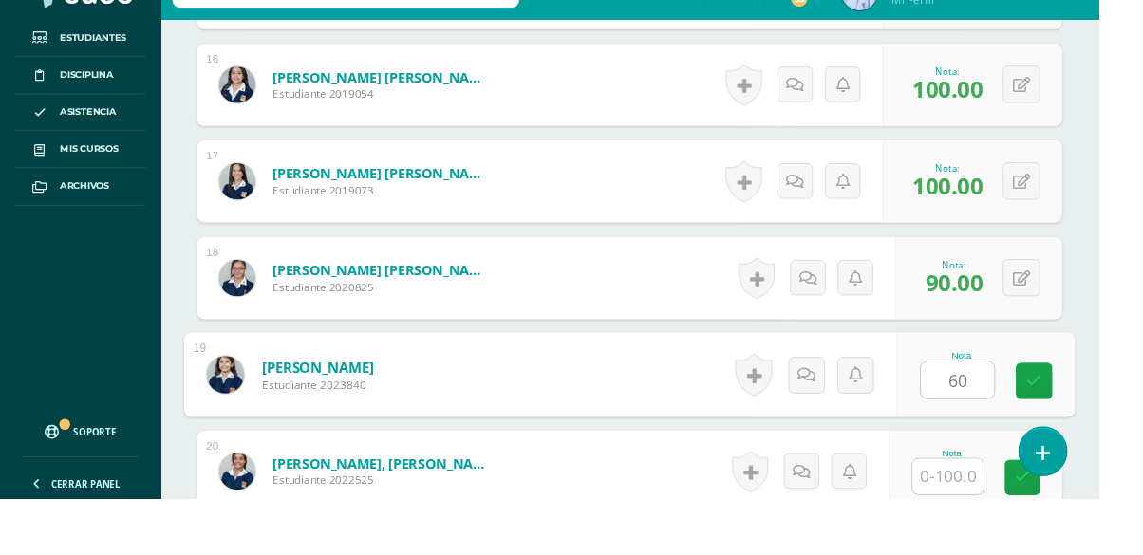
type input "60"
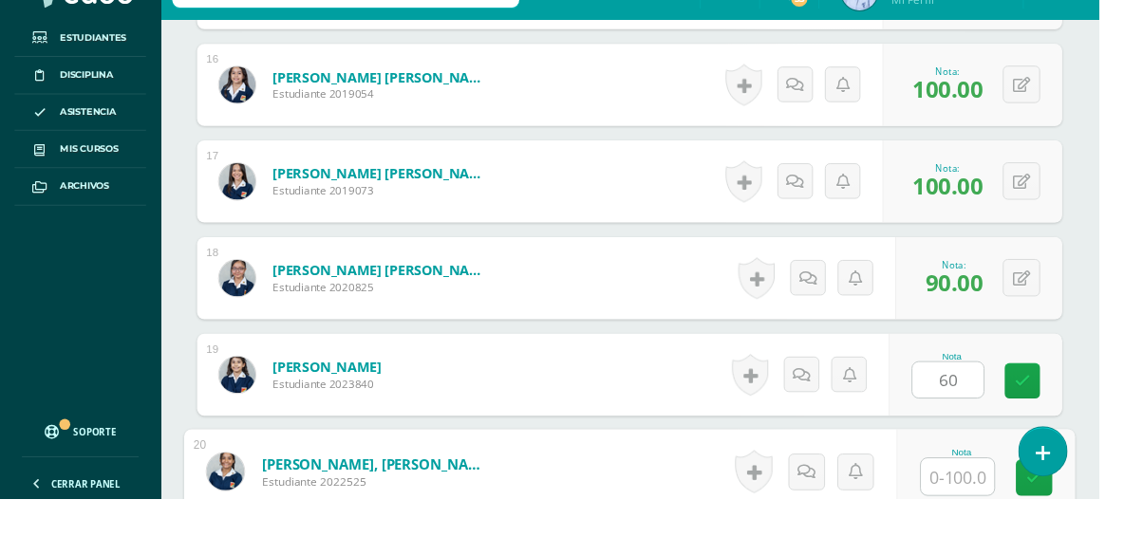
scroll to position [2287, 0]
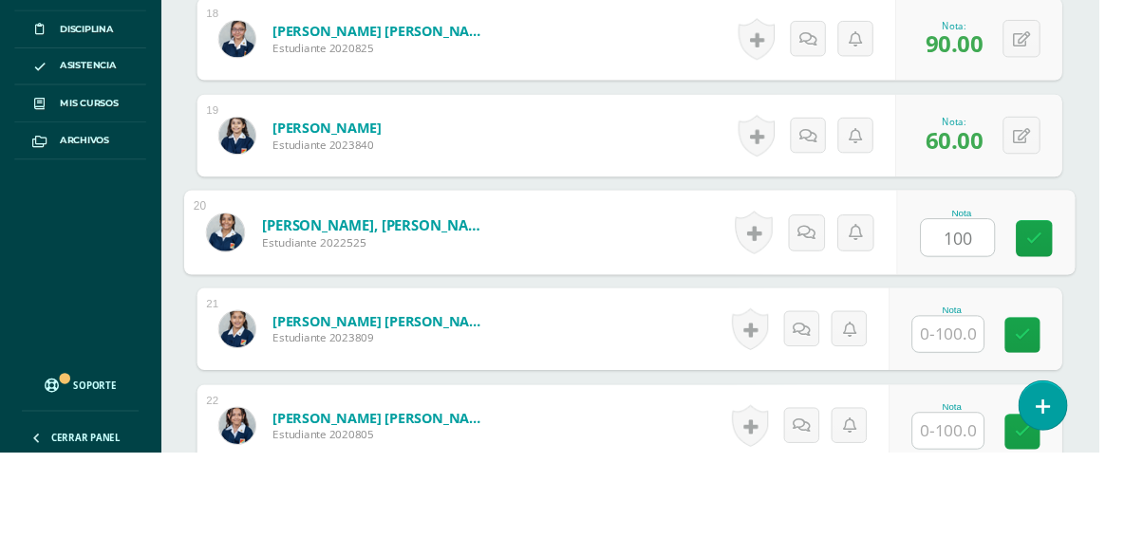
type input "100"
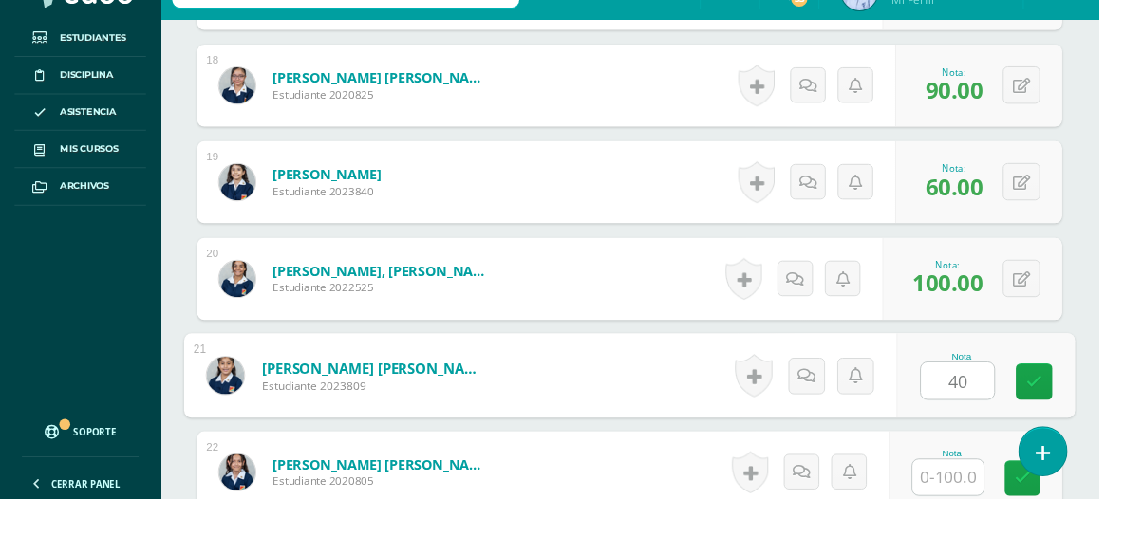
type input "40"
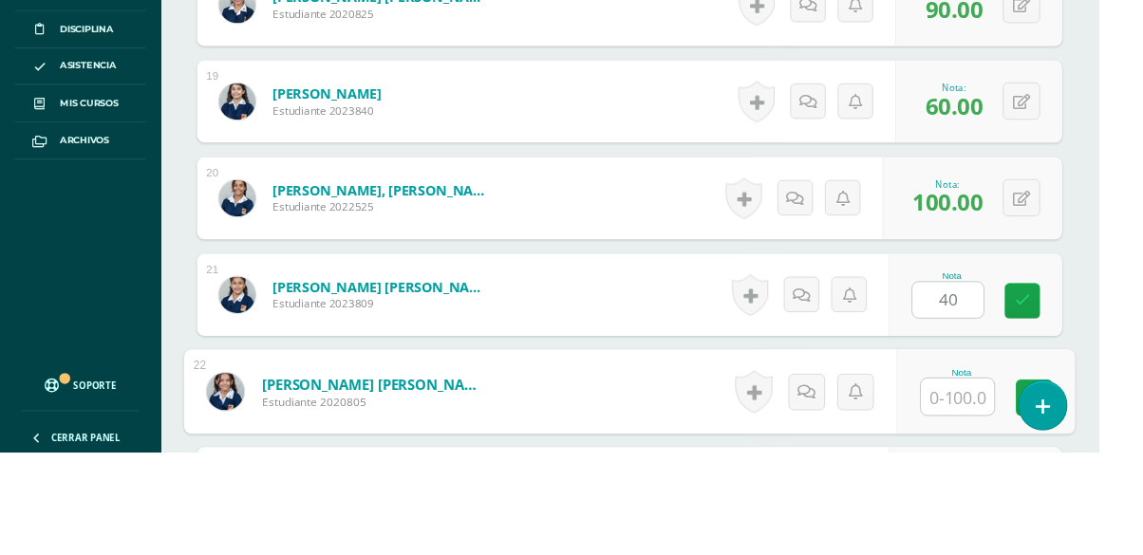
scroll to position [2488, 0]
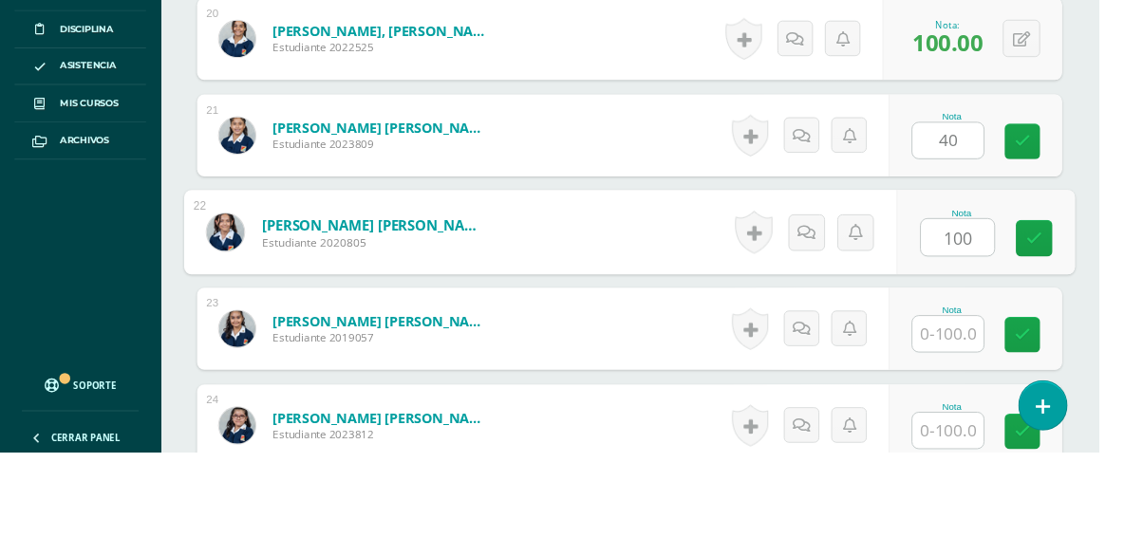
type input "100"
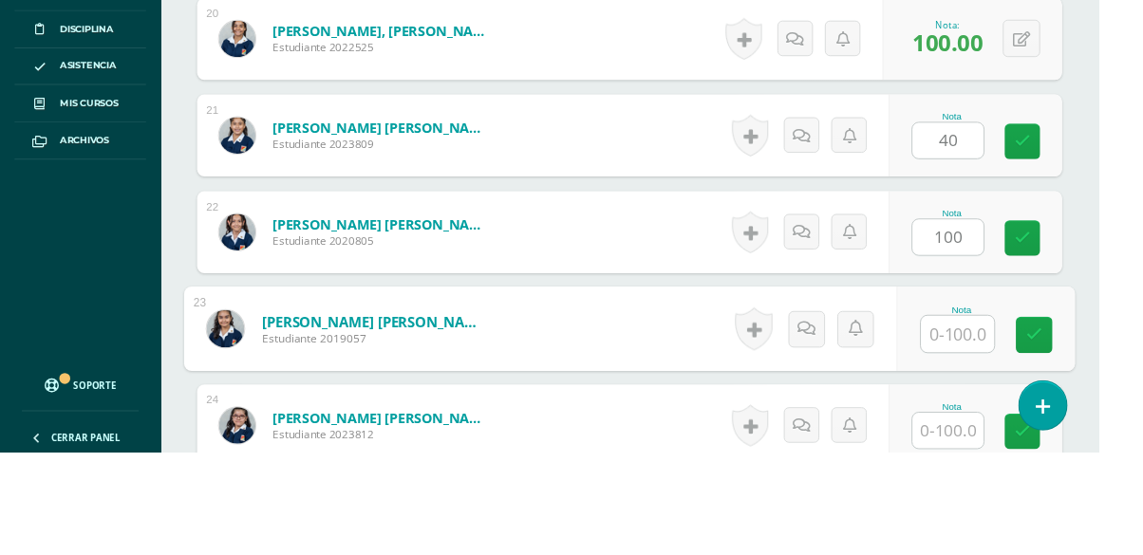
scroll to position [2489, 0]
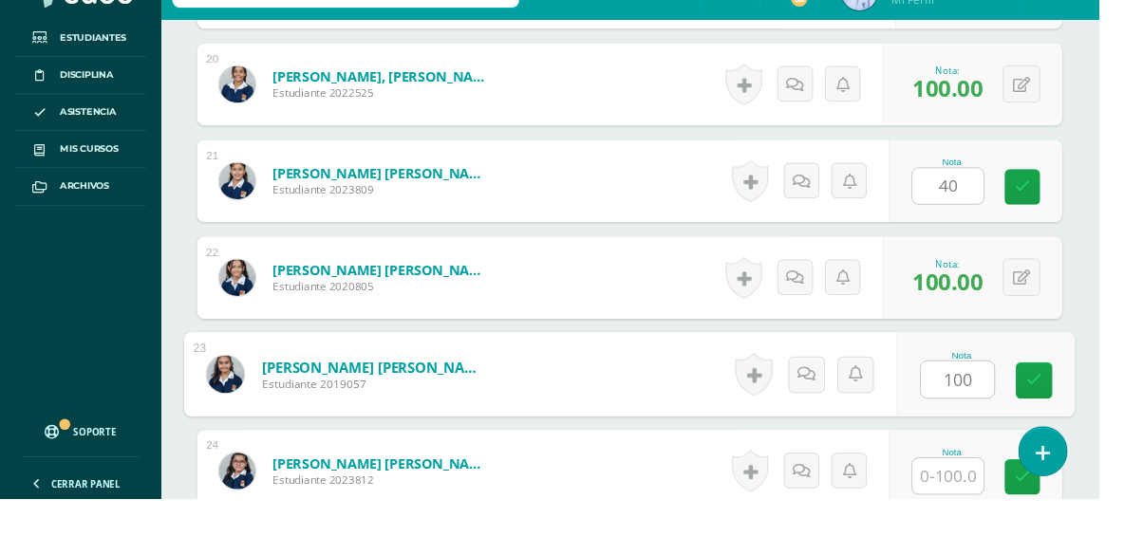
type input "100"
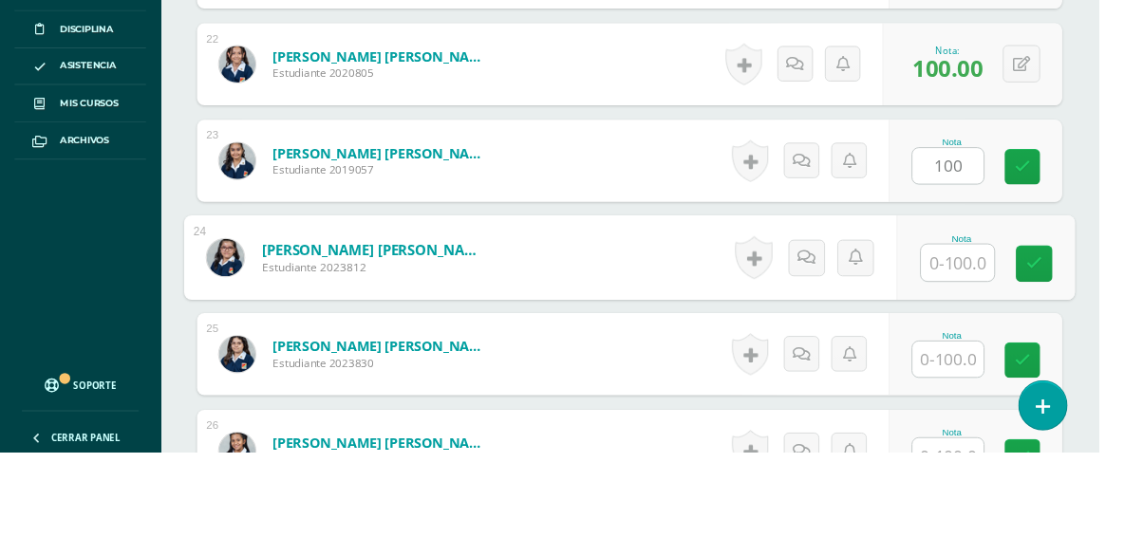
scroll to position [2689, 0]
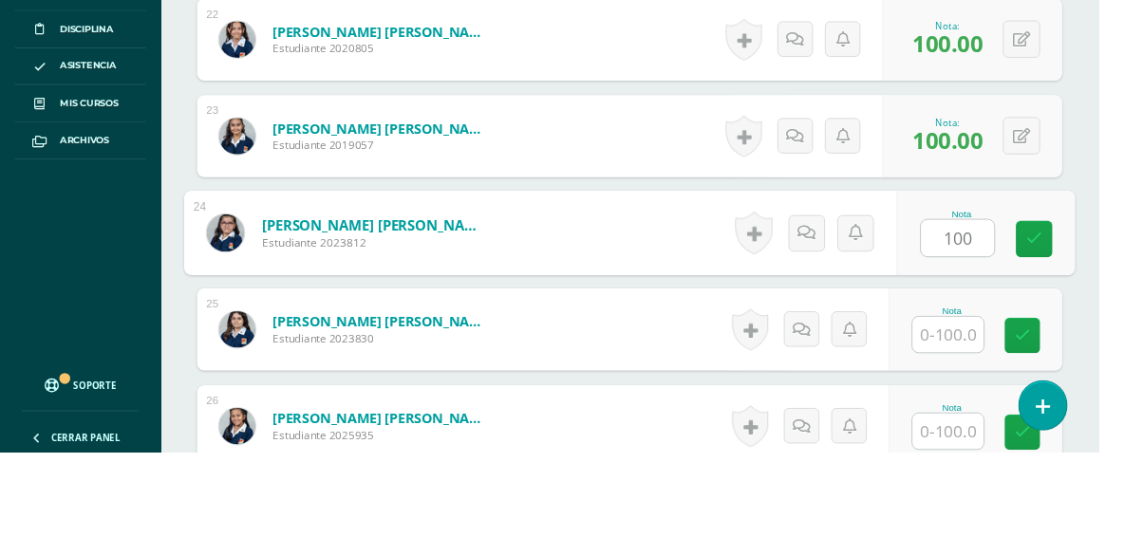
type input "100"
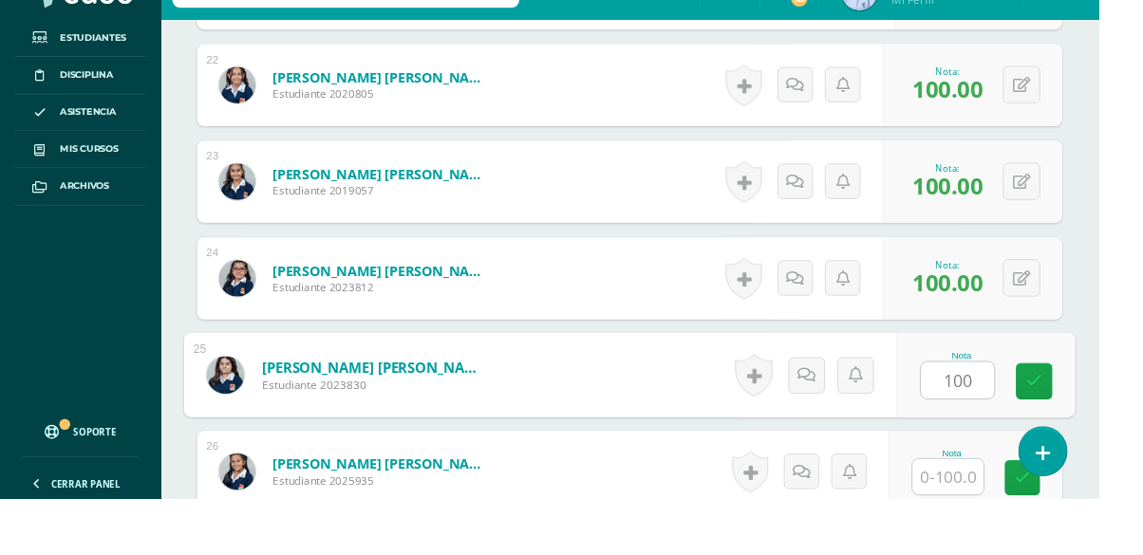
type input "100"
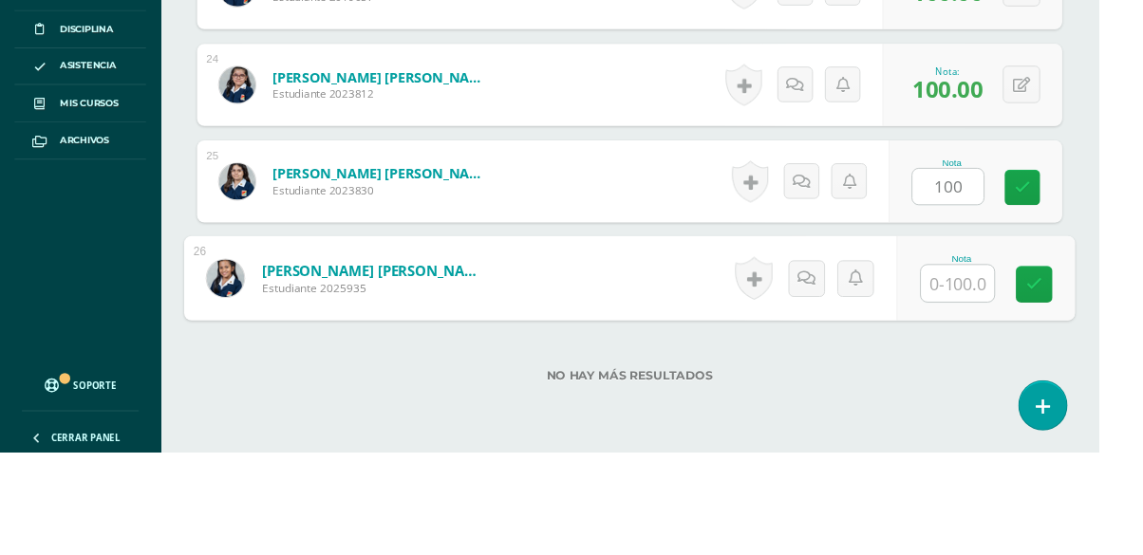
scroll to position [2854, 0]
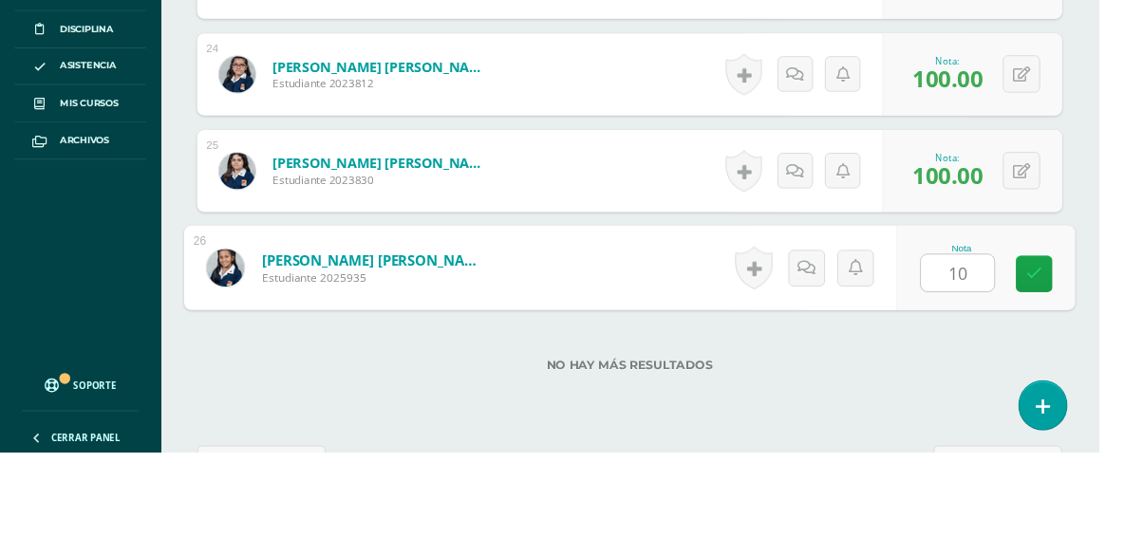
type input "100"
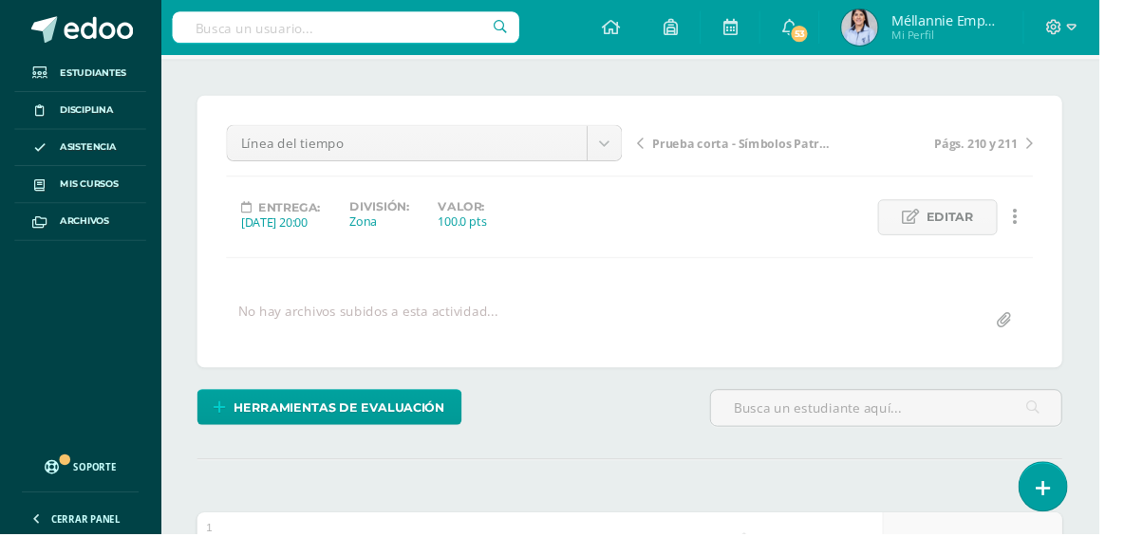
scroll to position [121, 0]
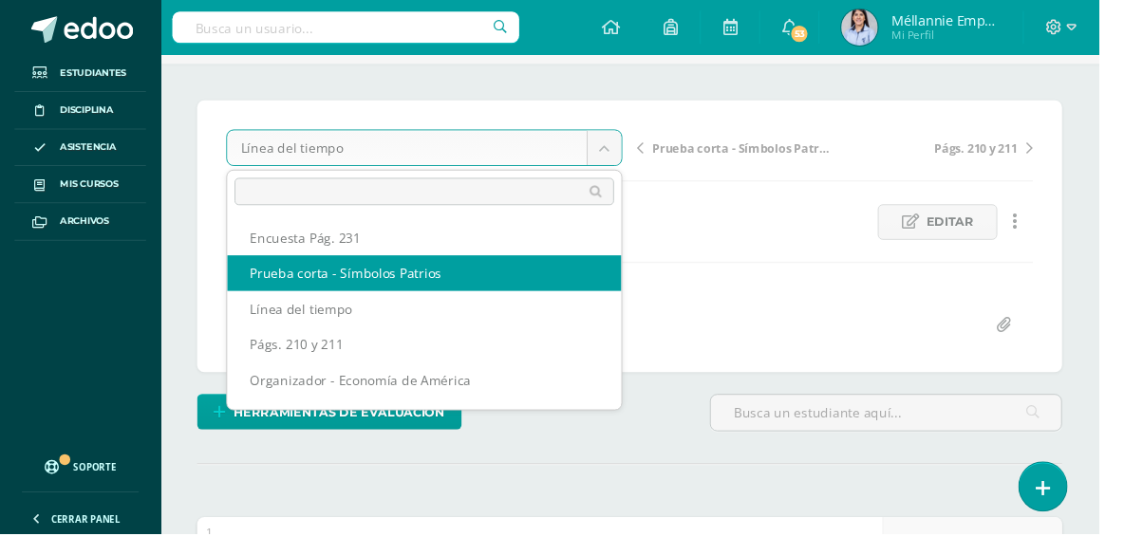
select select "/dashboard/teacher/grade-activity/130372/"
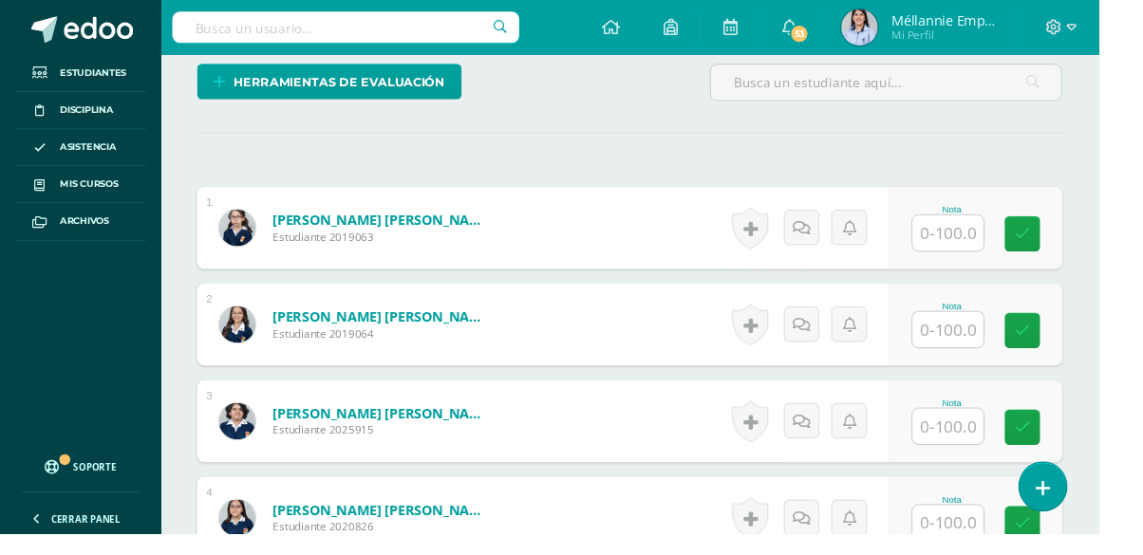
scroll to position [466, 0]
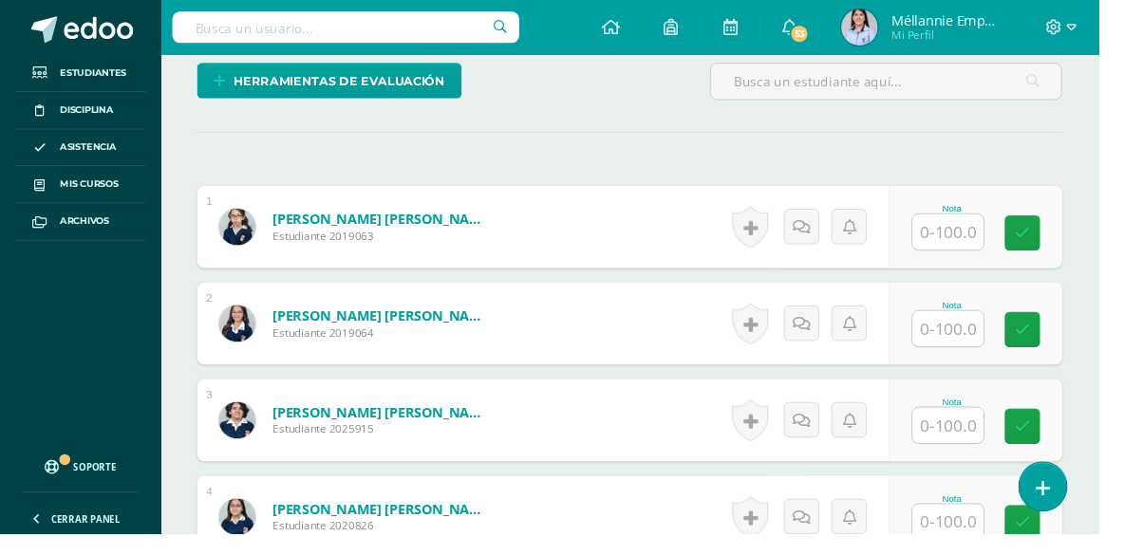
click at [993, 239] on input "text" at bounding box center [986, 241] width 74 height 37
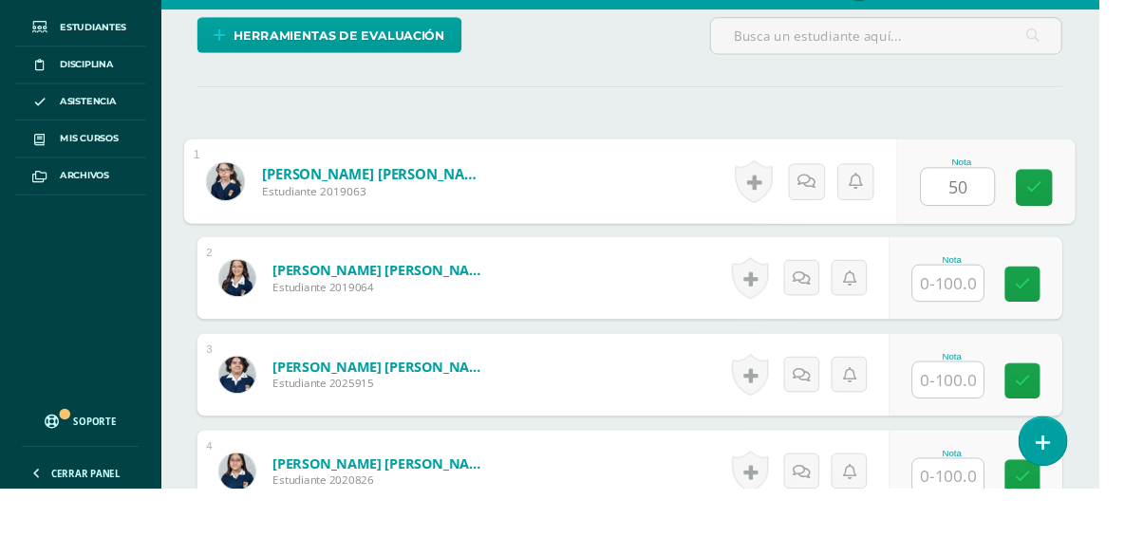
type input "50"
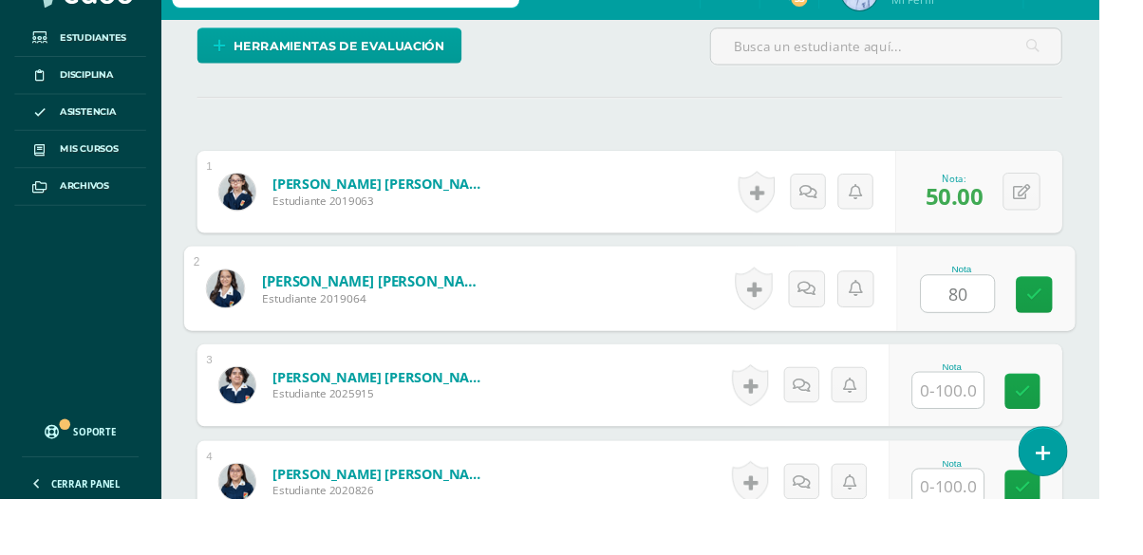
type input "80"
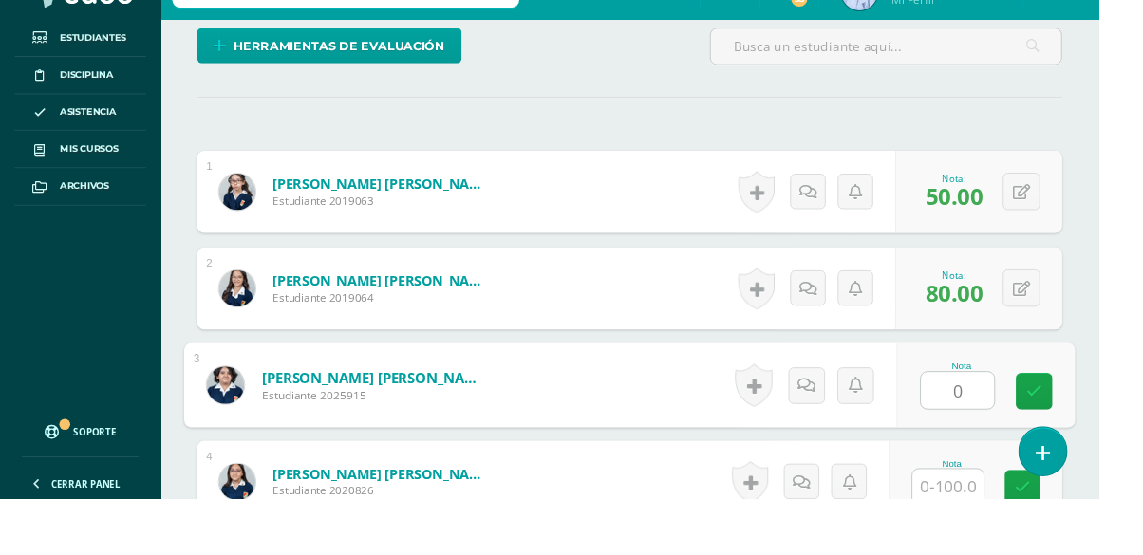
type input "0"
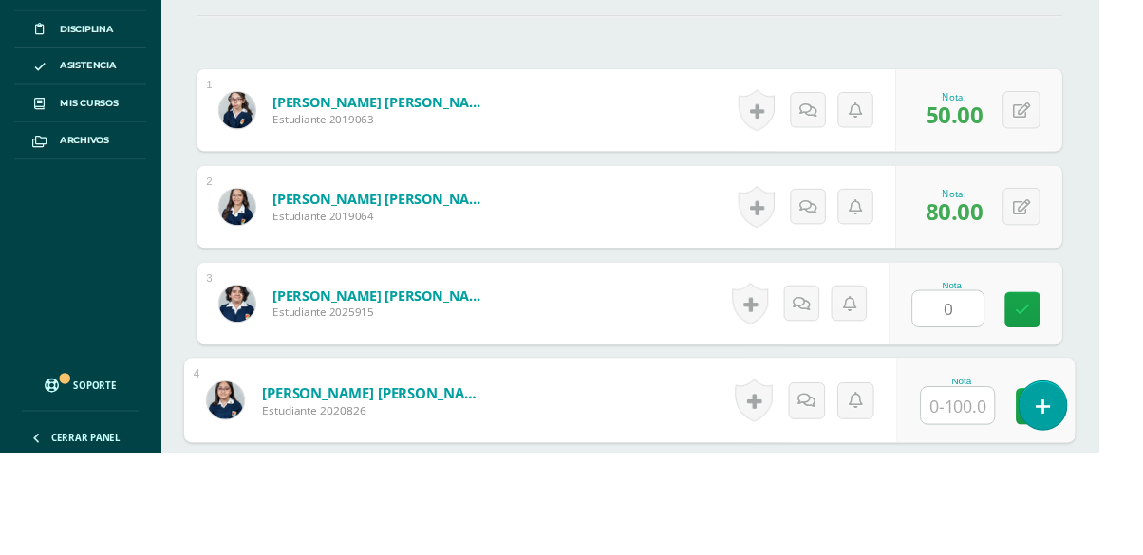
scroll to position [678, 0]
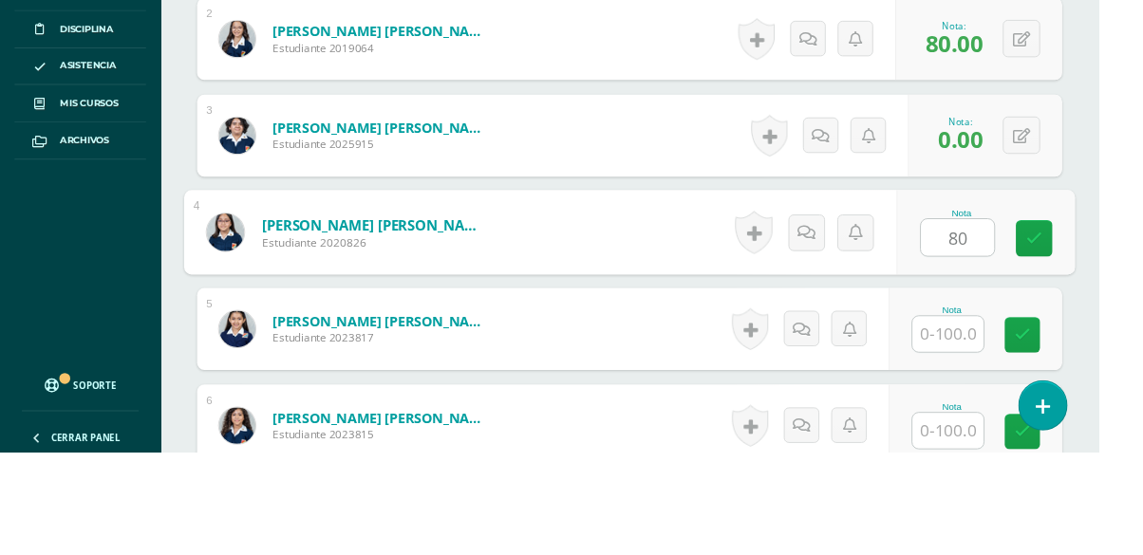
type input "80"
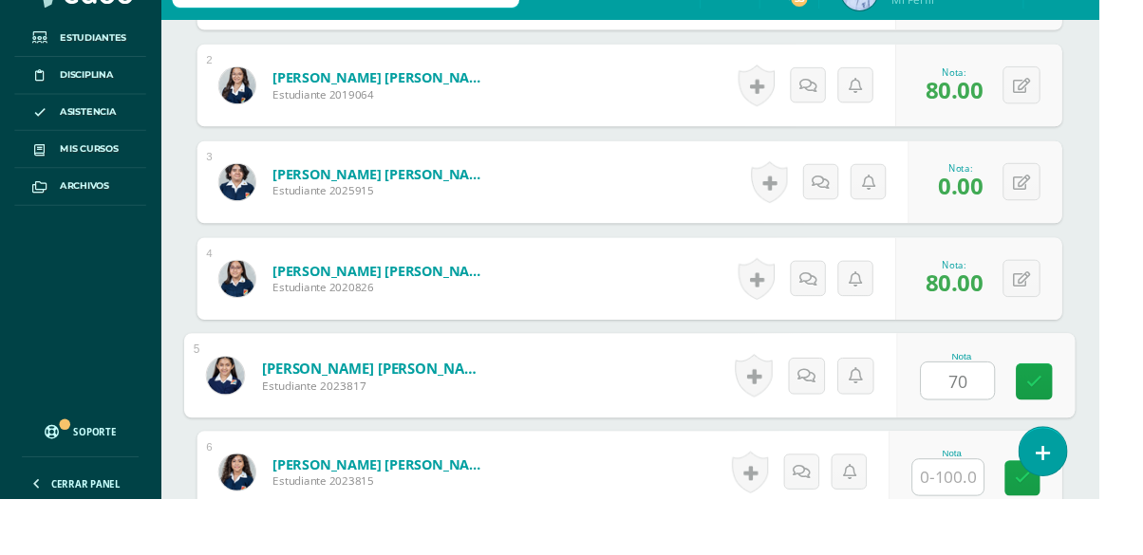
type input "70"
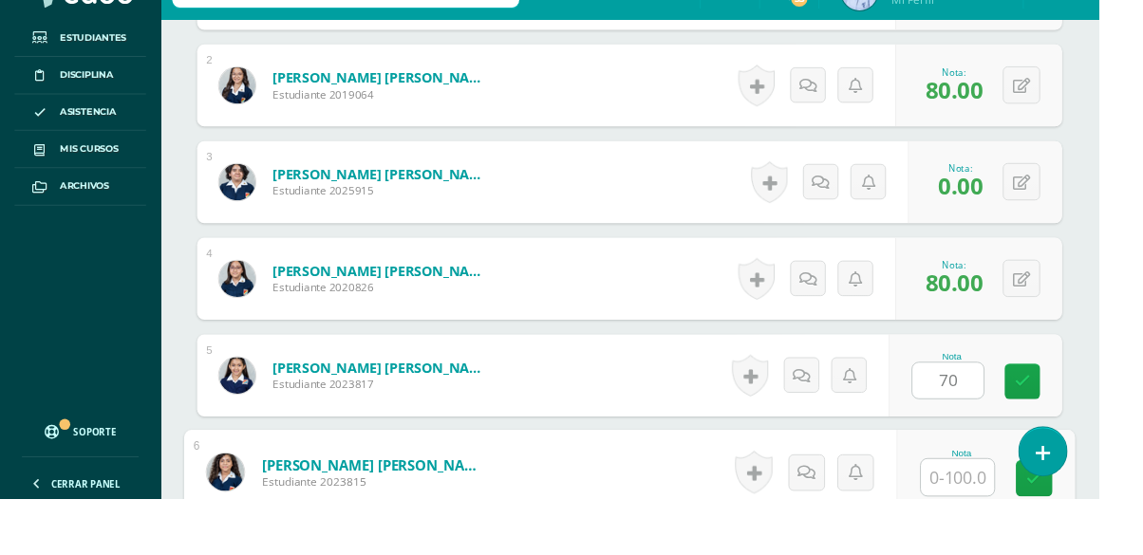
scroll to position [879, 0]
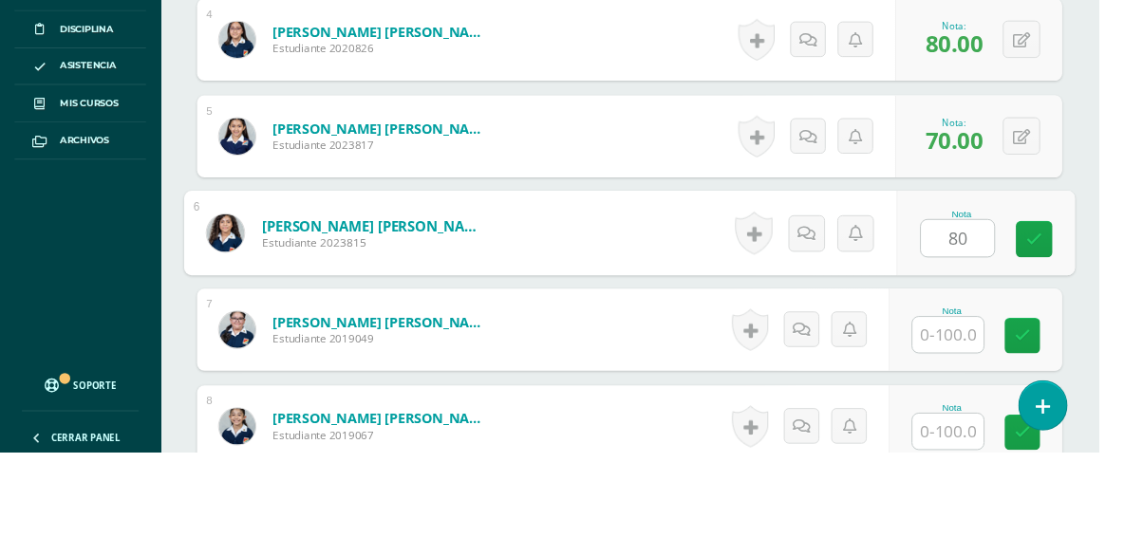
type input "80"
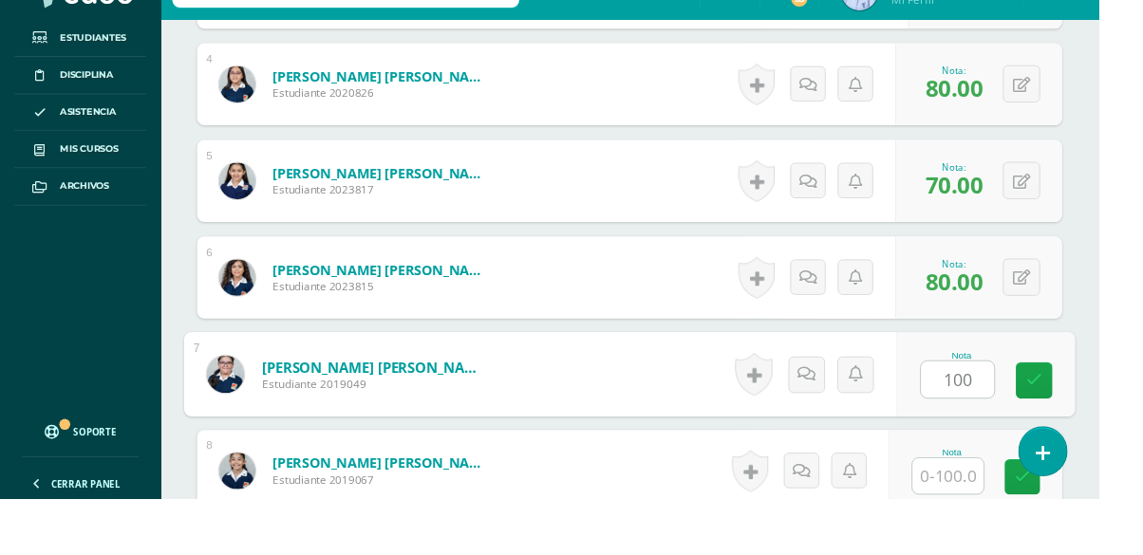
type input "100"
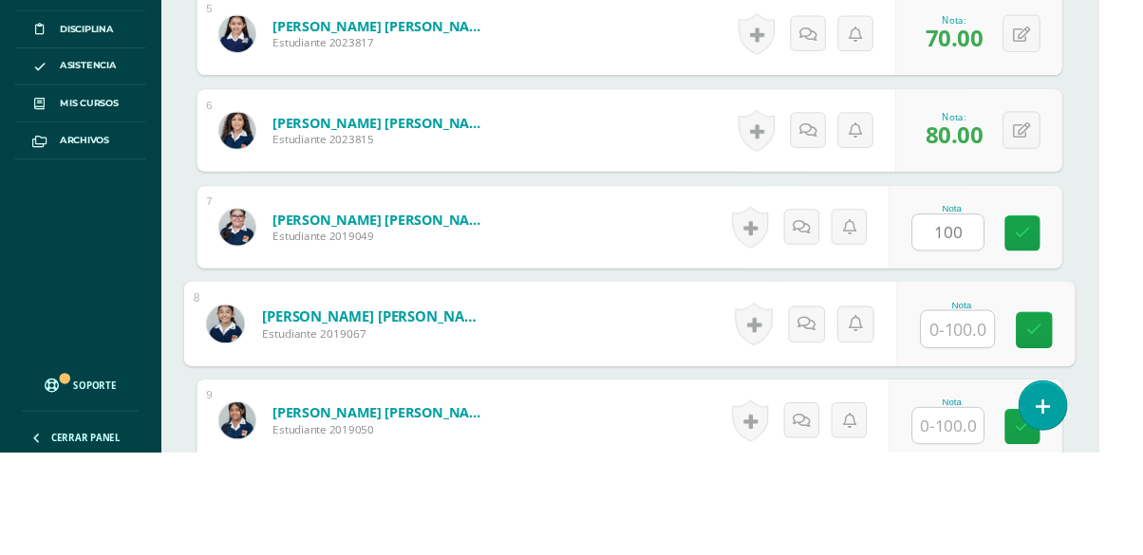
scroll to position [1080, 0]
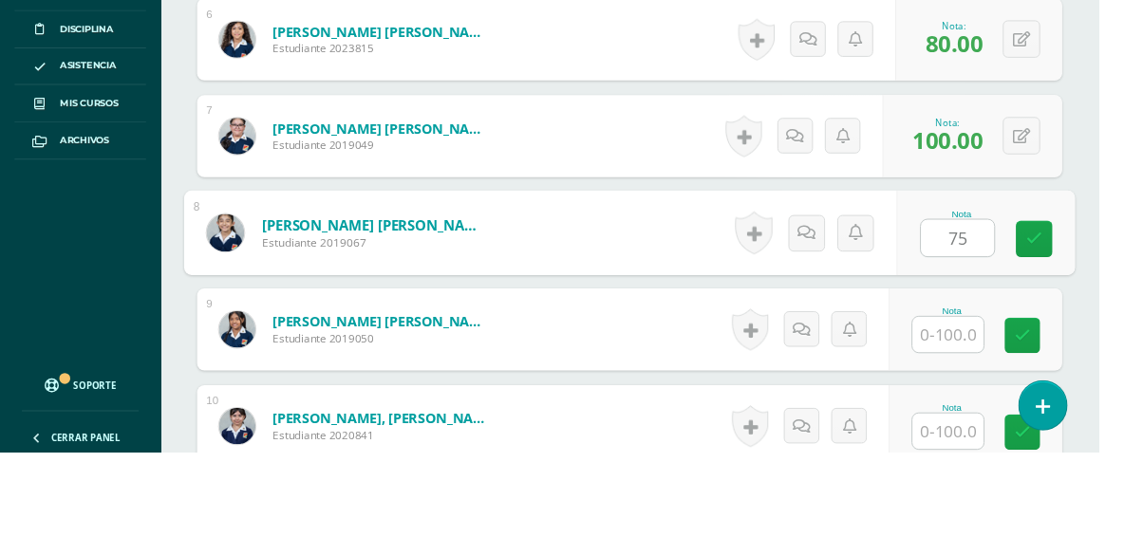
type input "75"
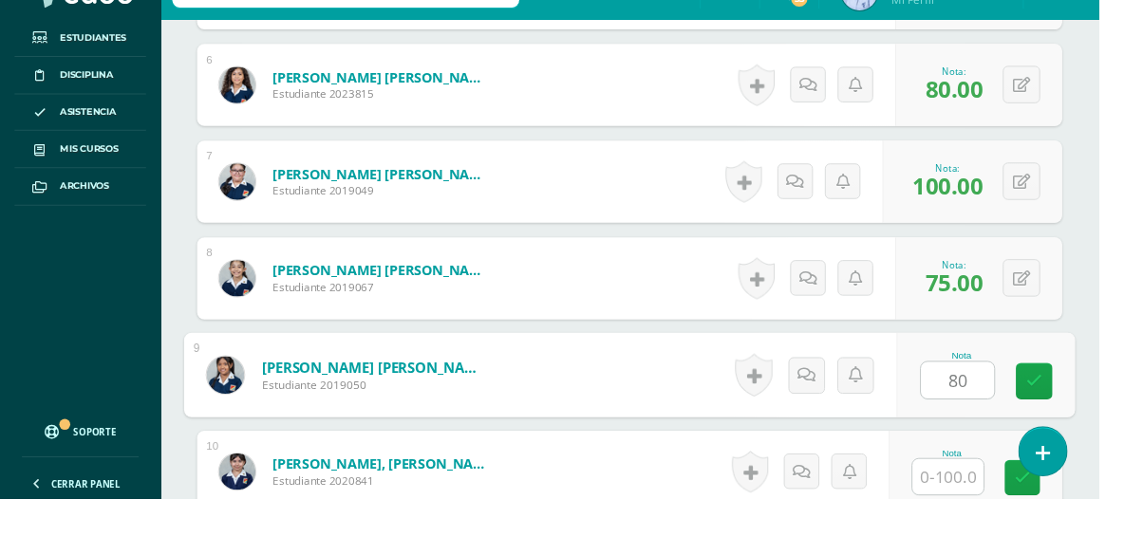
type input "80"
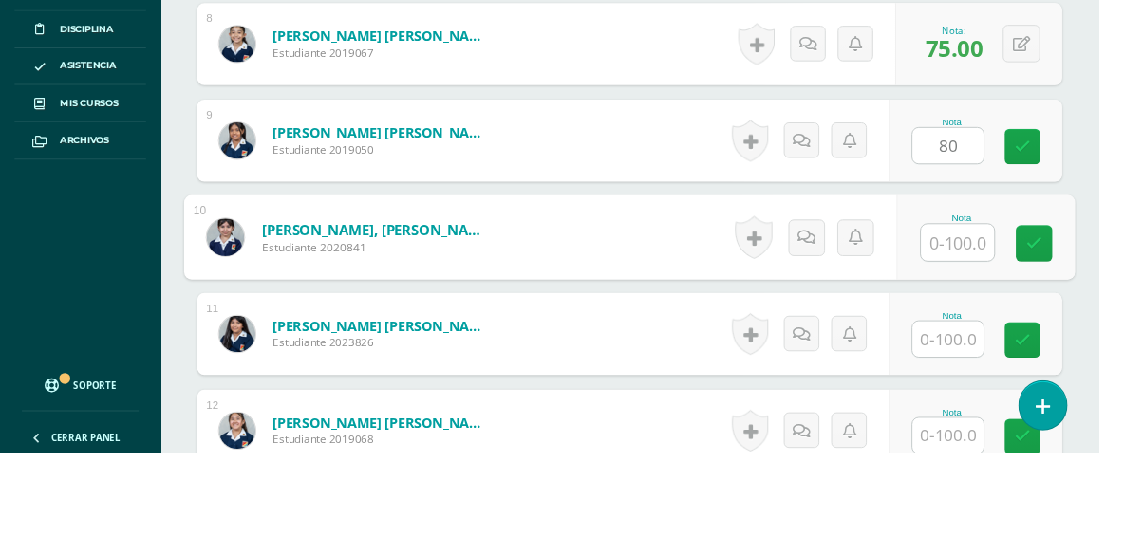
scroll to position [1281, 0]
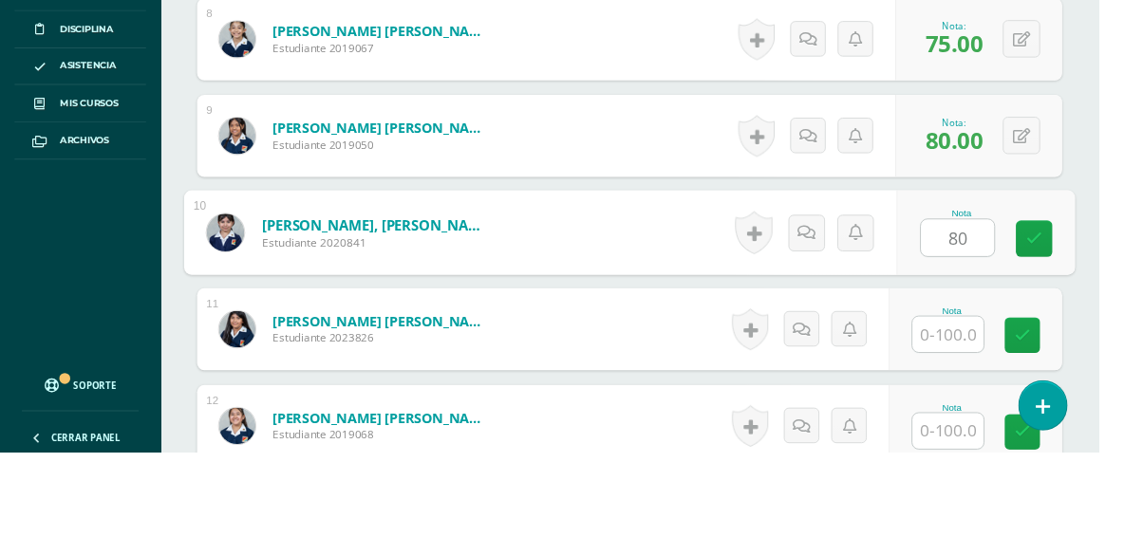
type input "80"
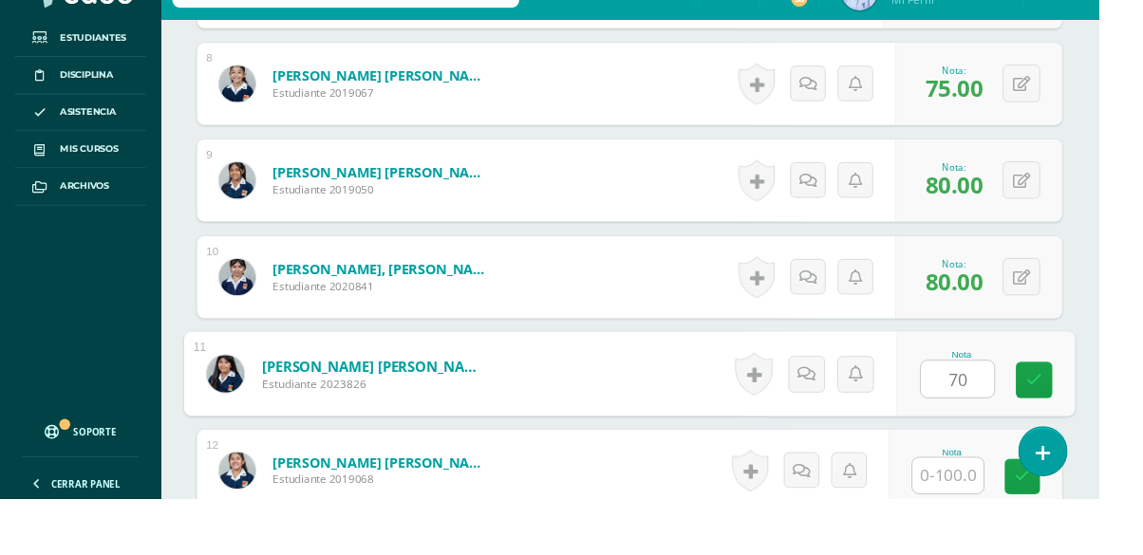
type input "70"
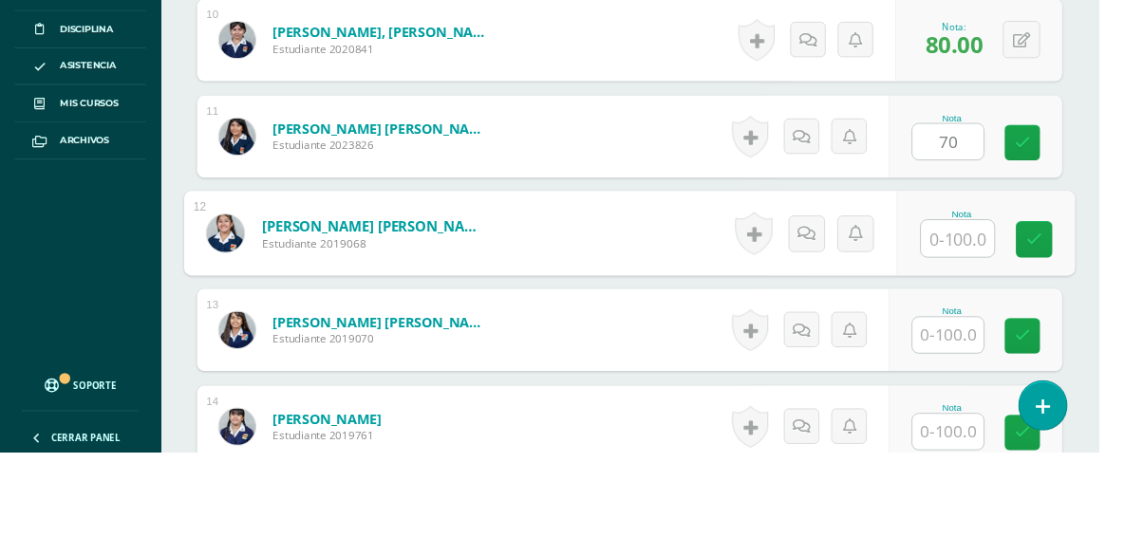
scroll to position [1482, 0]
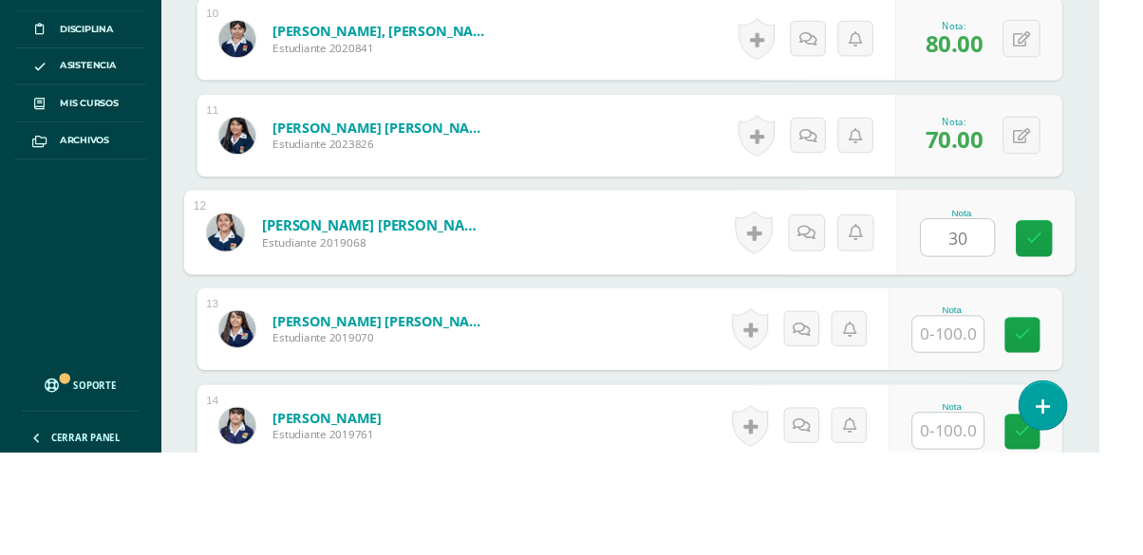
type input "30"
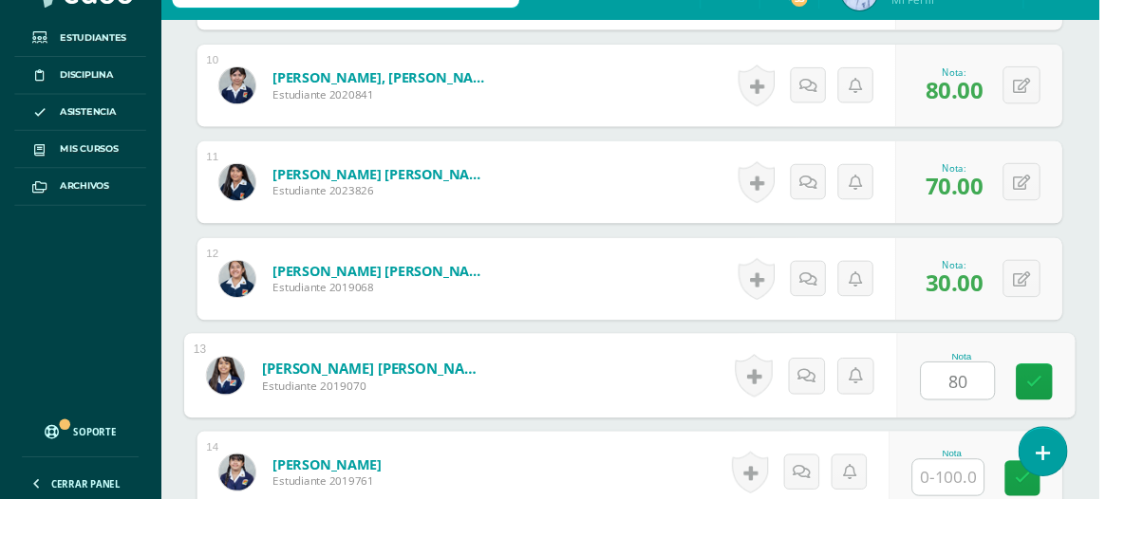
type input "80"
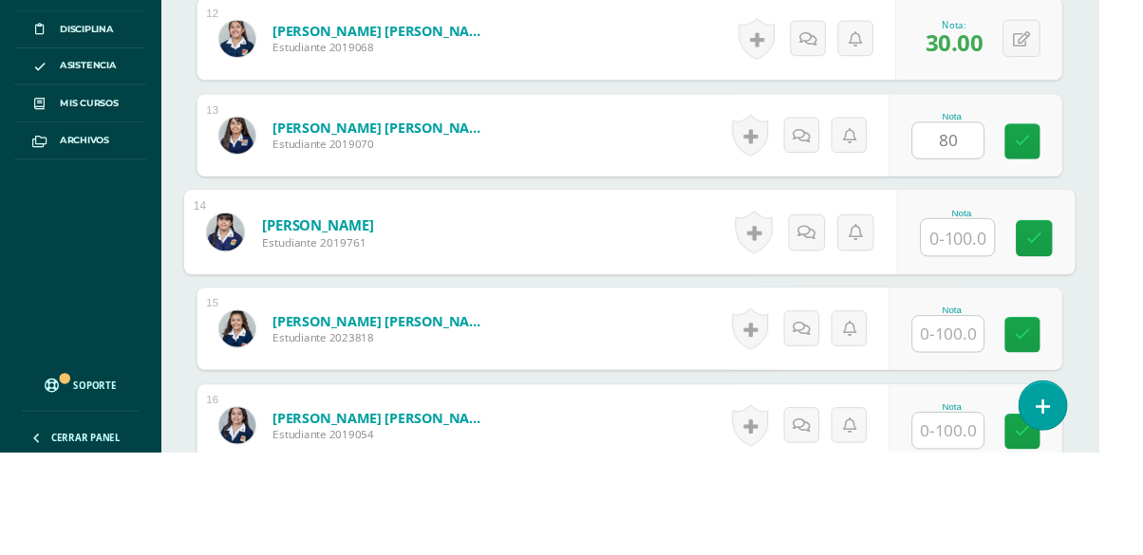
scroll to position [1683, 0]
type input "60"
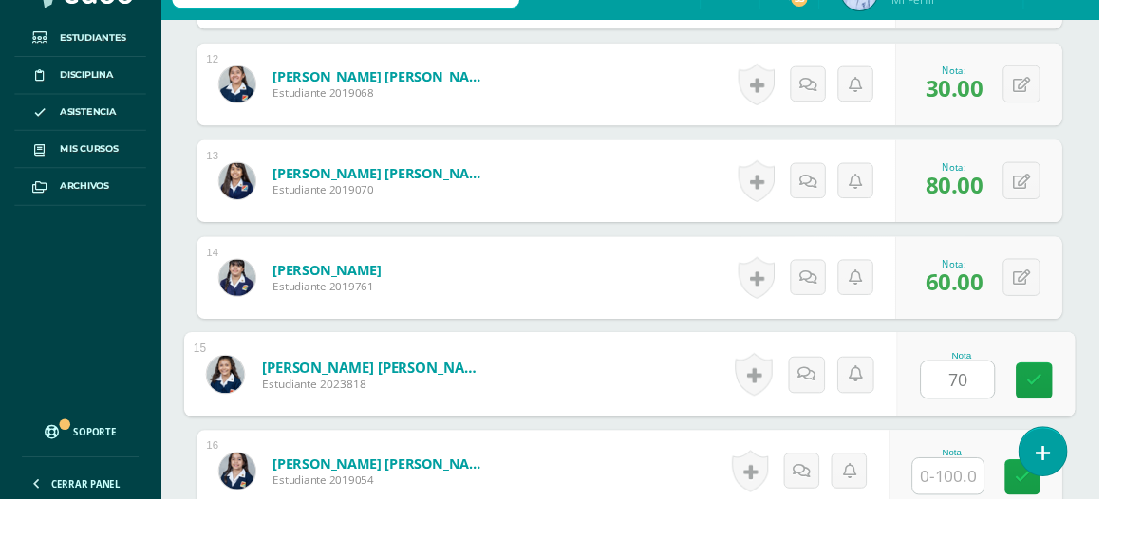
type input "70"
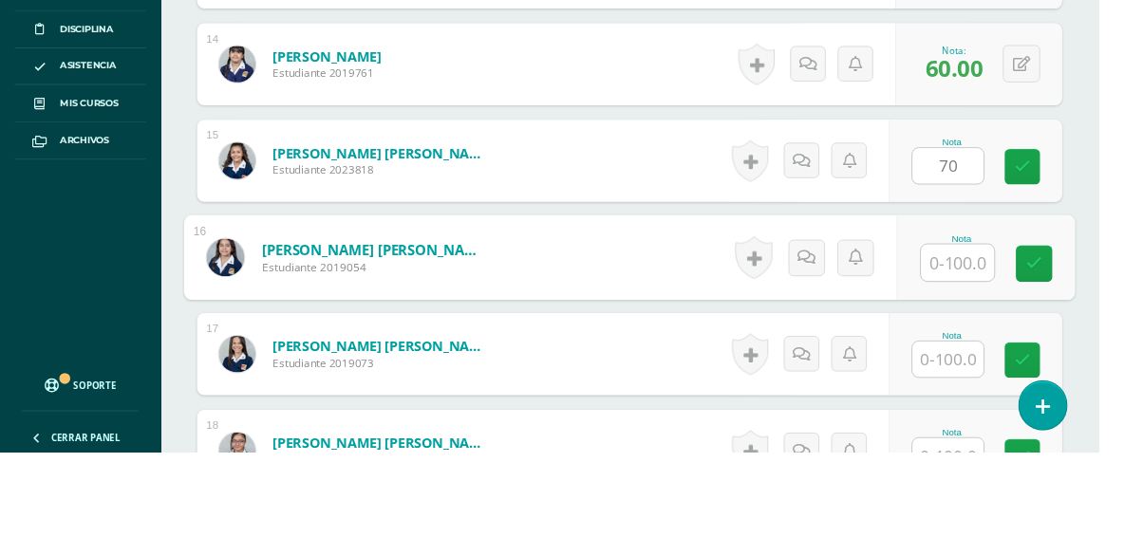
scroll to position [1885, 0]
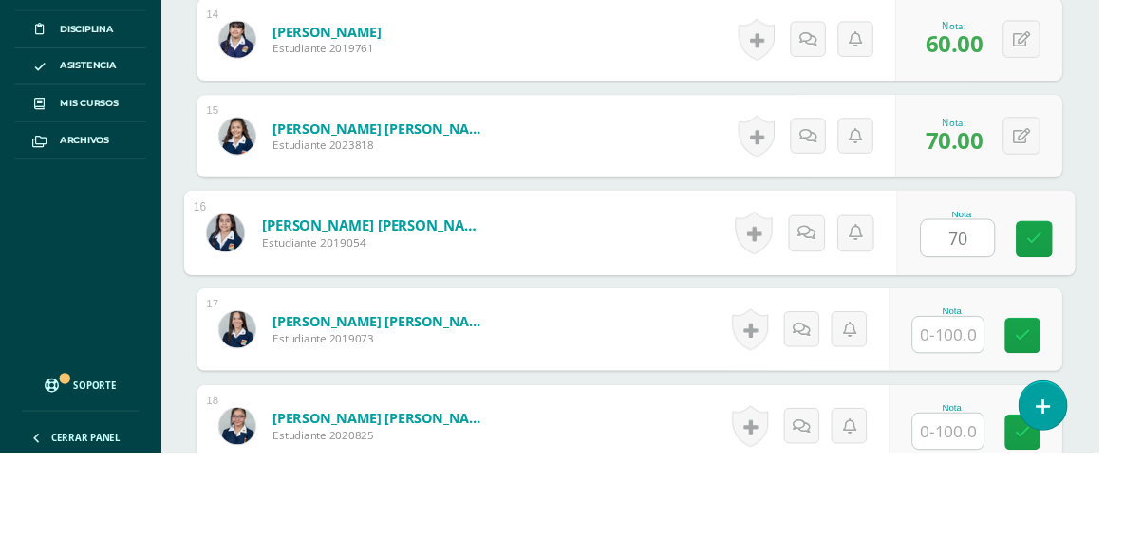
type input "70"
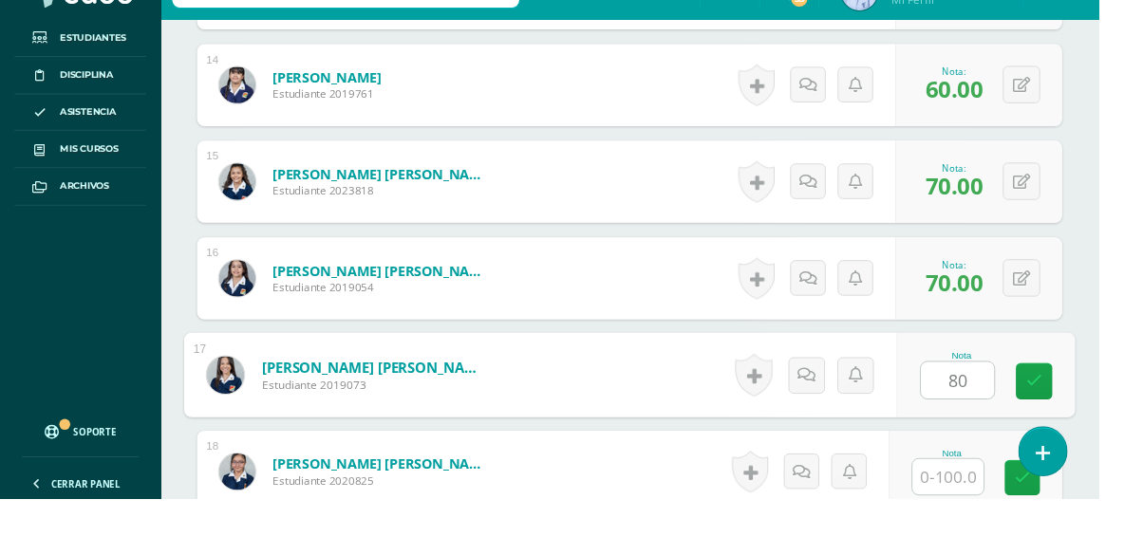
type input "80"
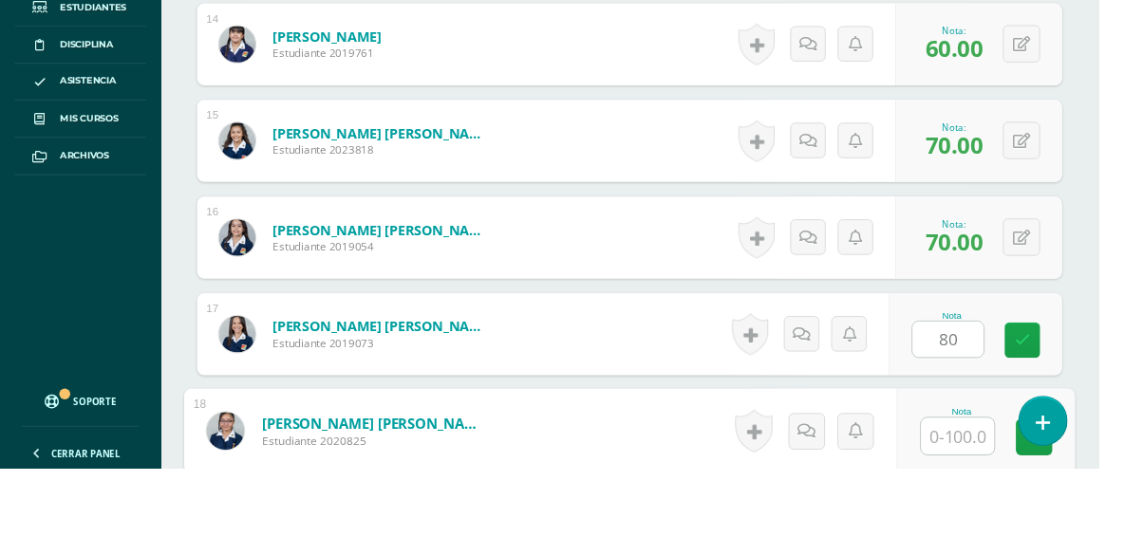
scroll to position [2086, 0]
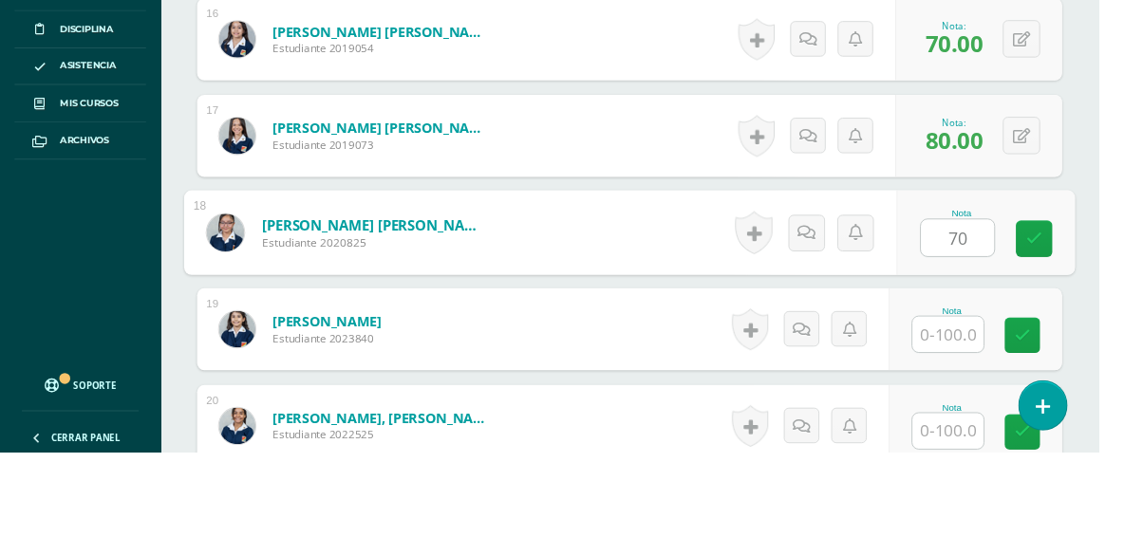
type input "70"
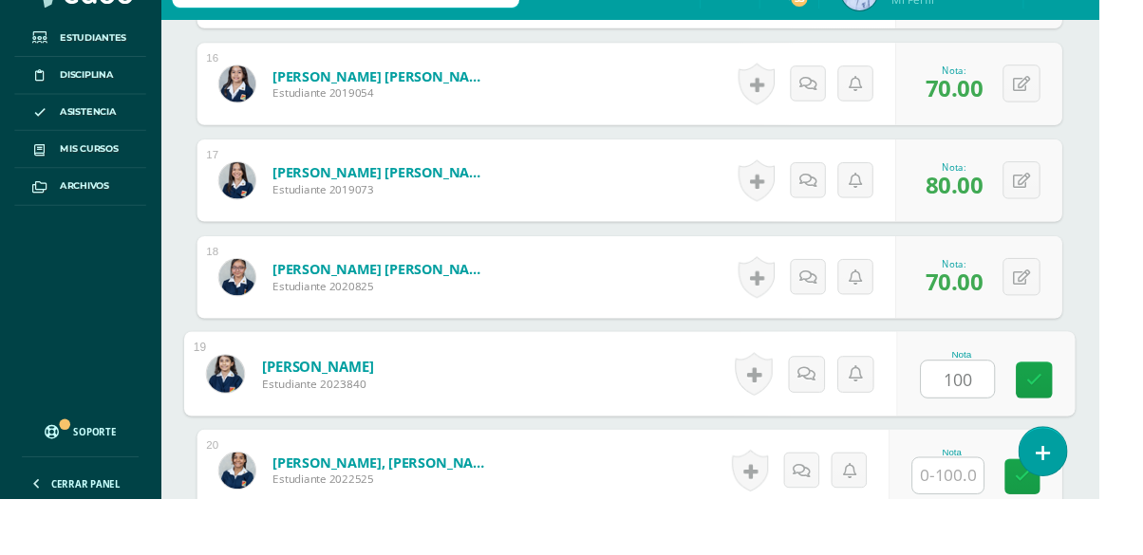
type input "100"
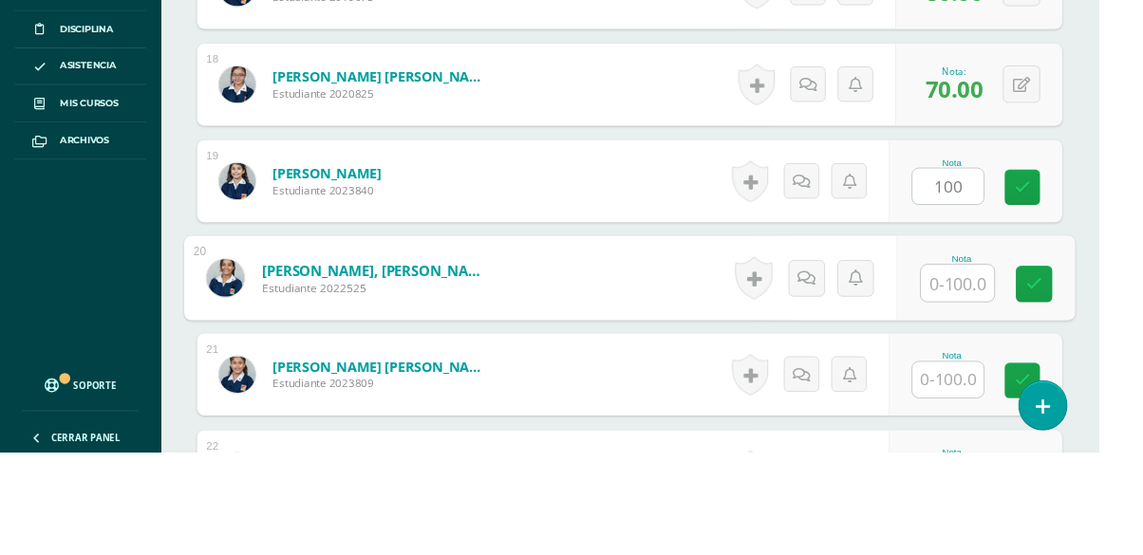
scroll to position [2287, 0]
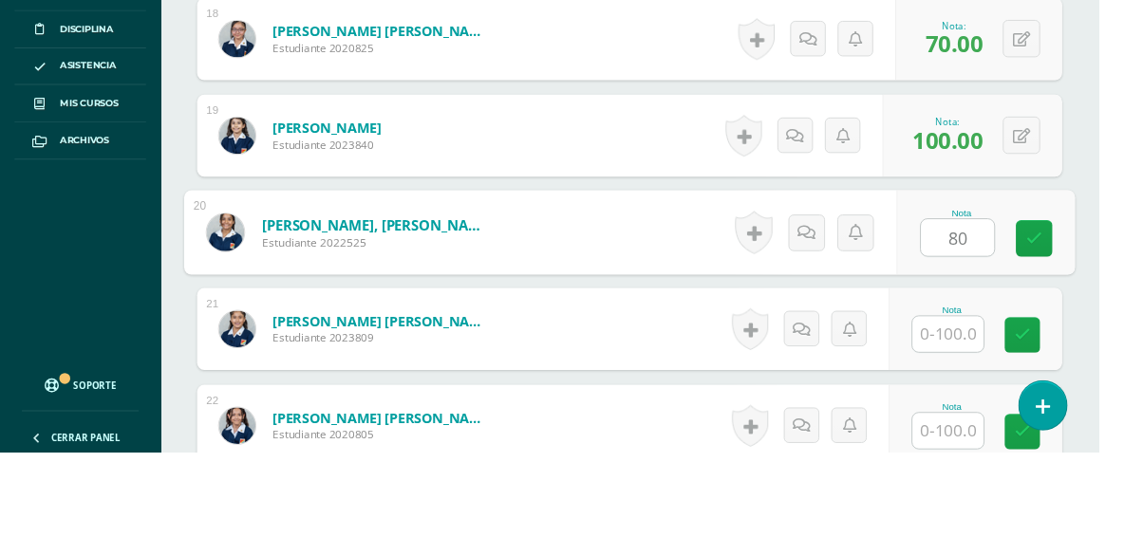
type input "80"
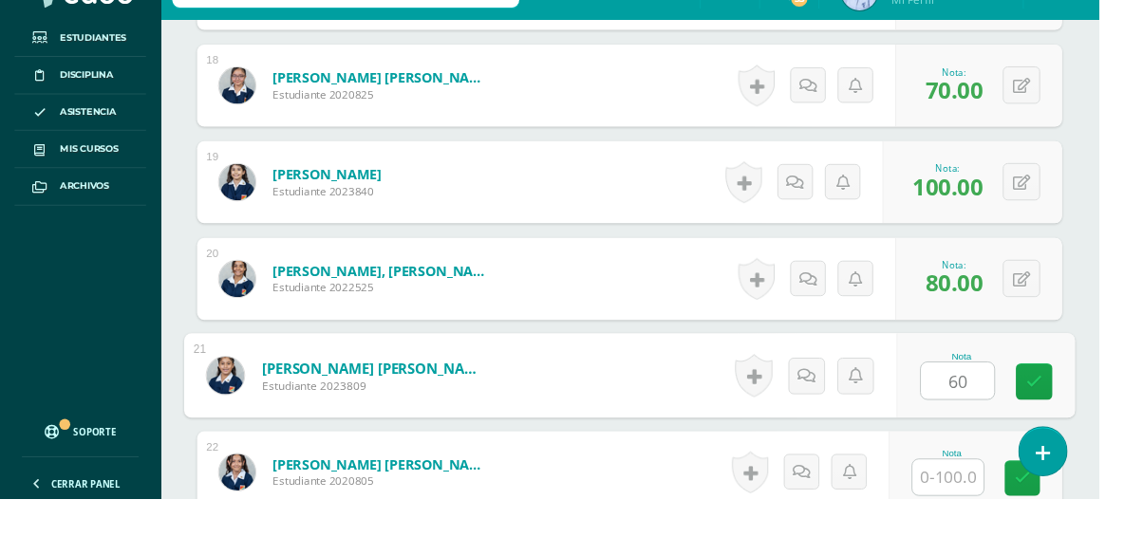
type input "60"
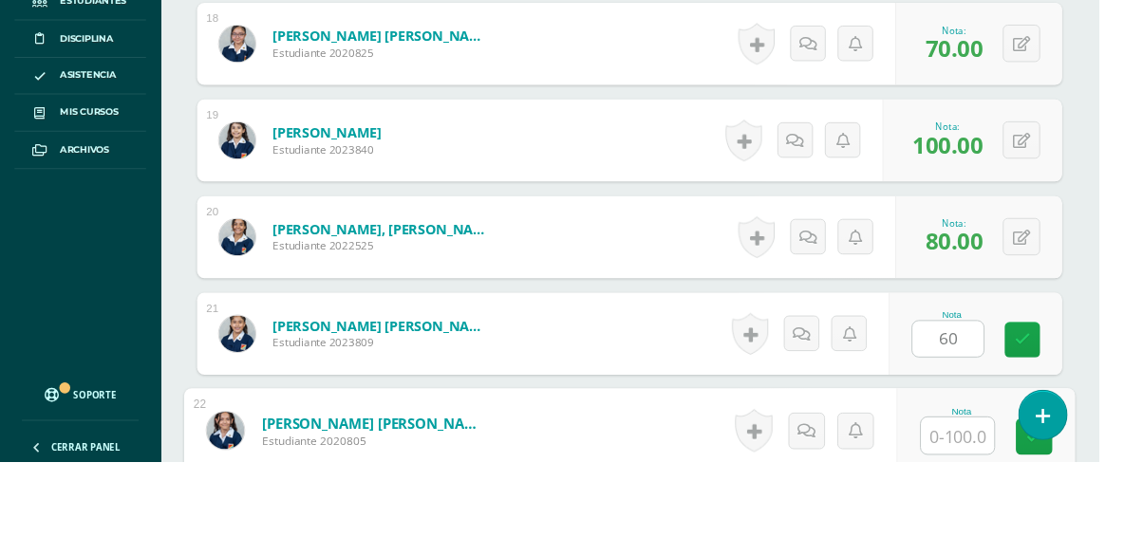
scroll to position [2488, 0]
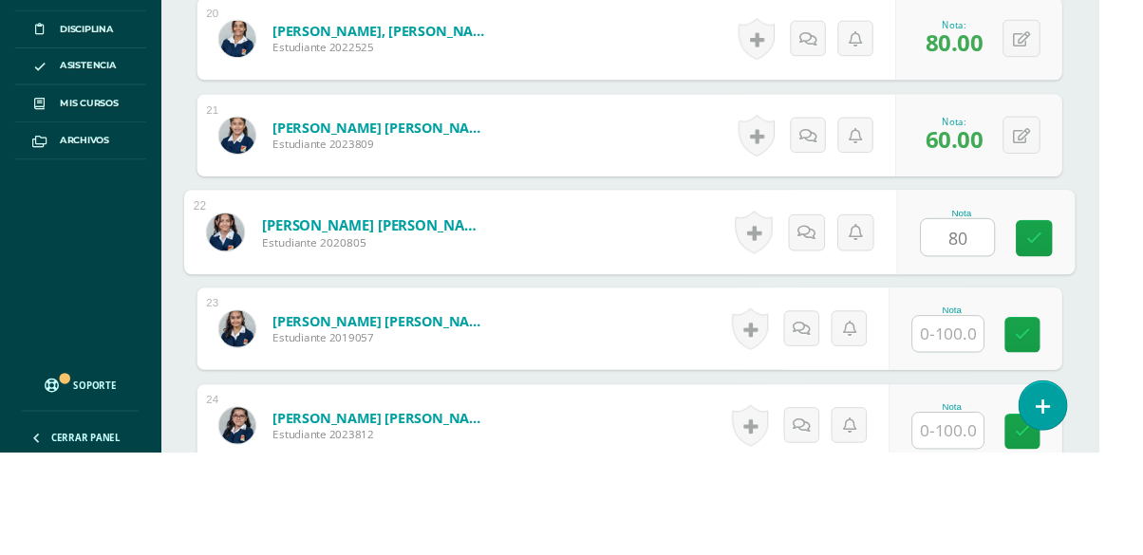
type input "80"
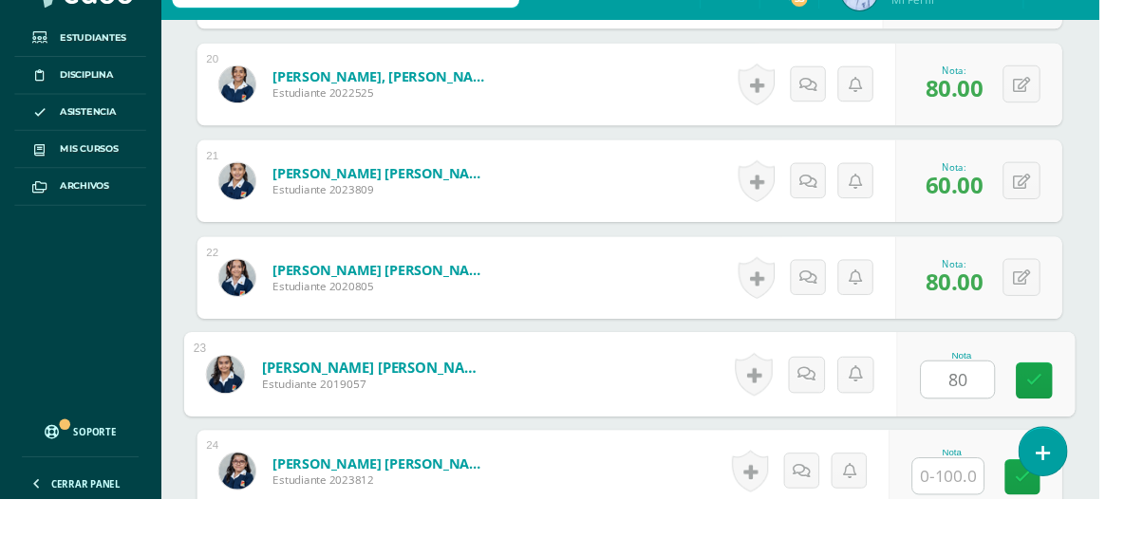
type input "80"
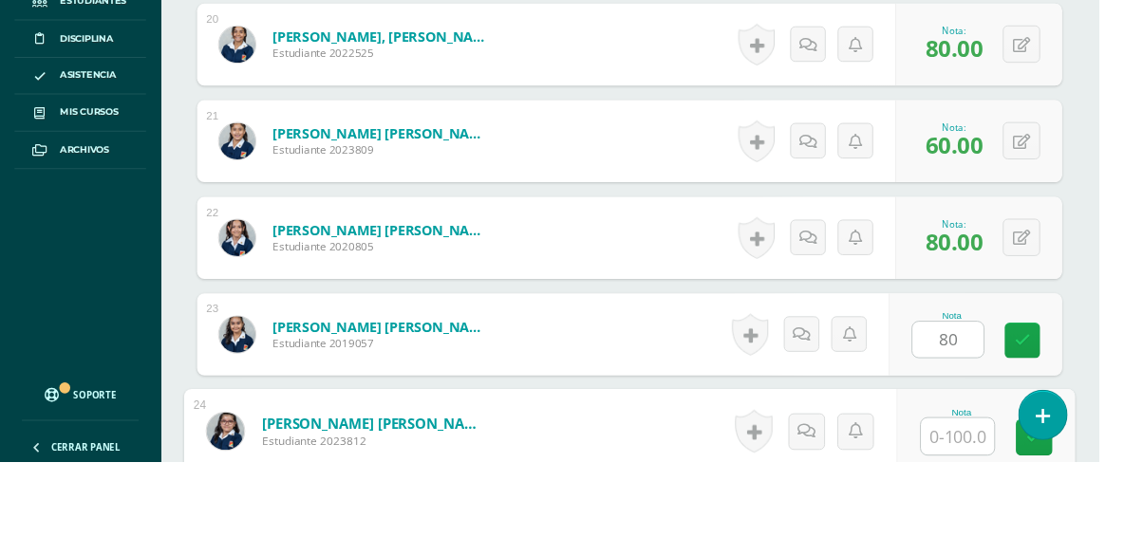
scroll to position [2689, 0]
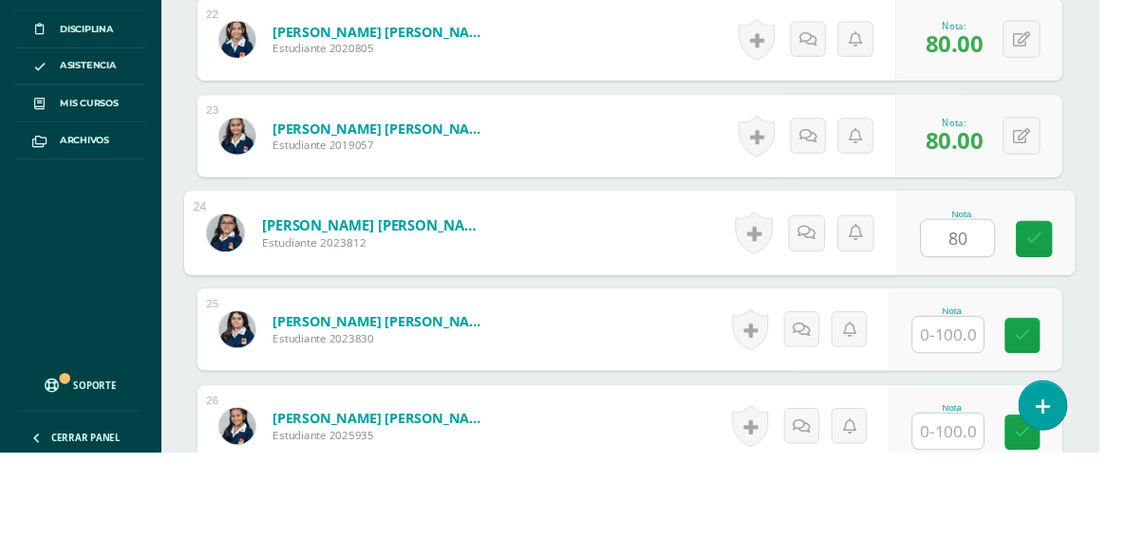
type input "80"
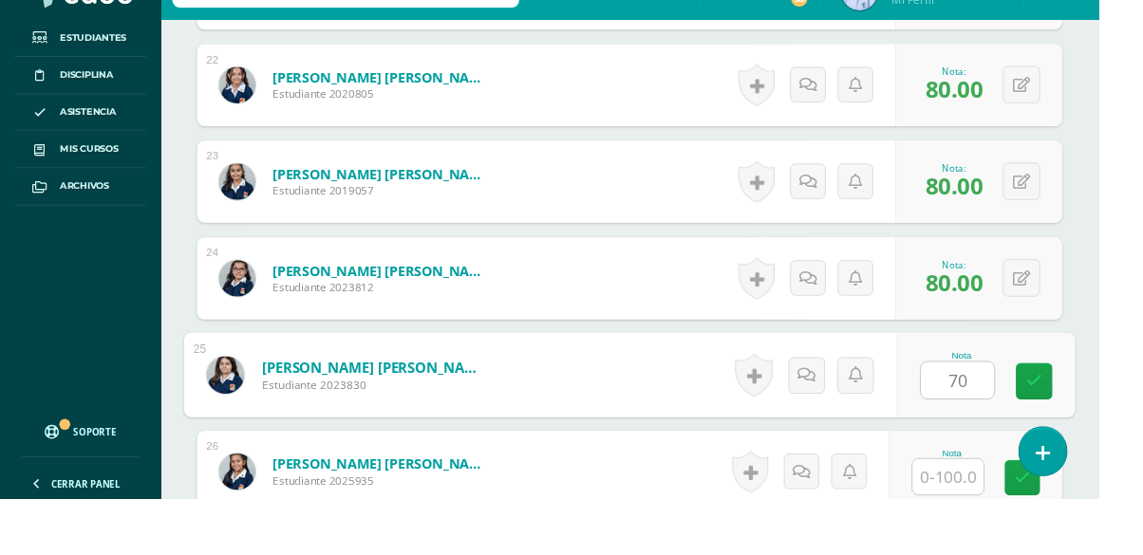
type input "70"
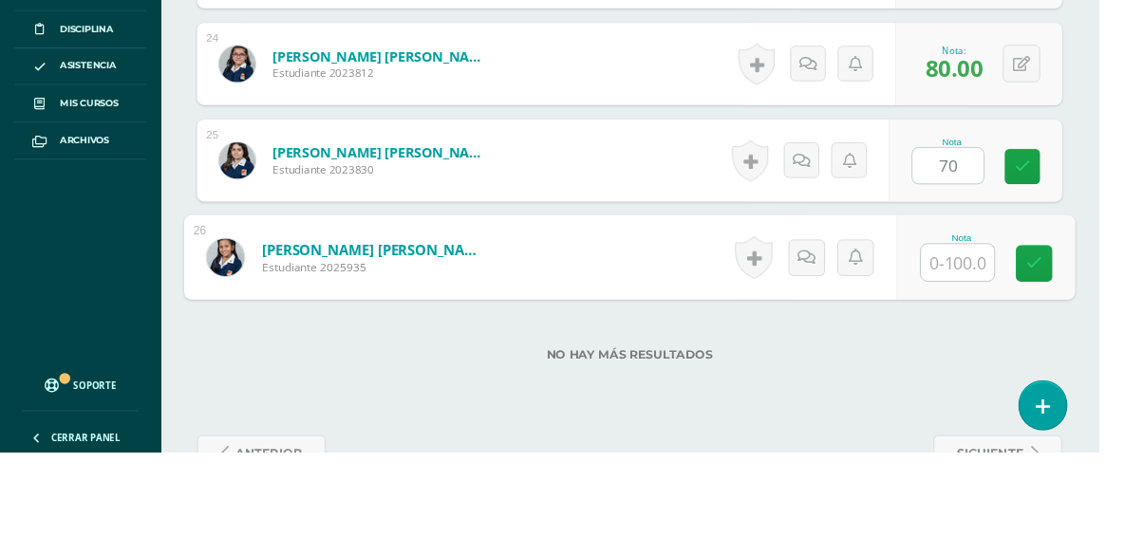
scroll to position [2891, 0]
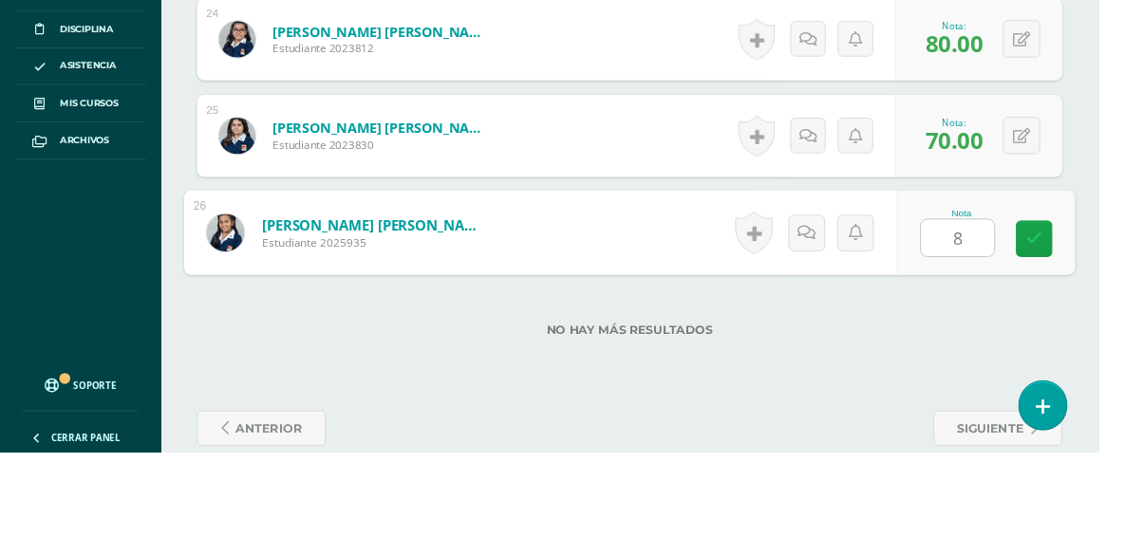
type input "80"
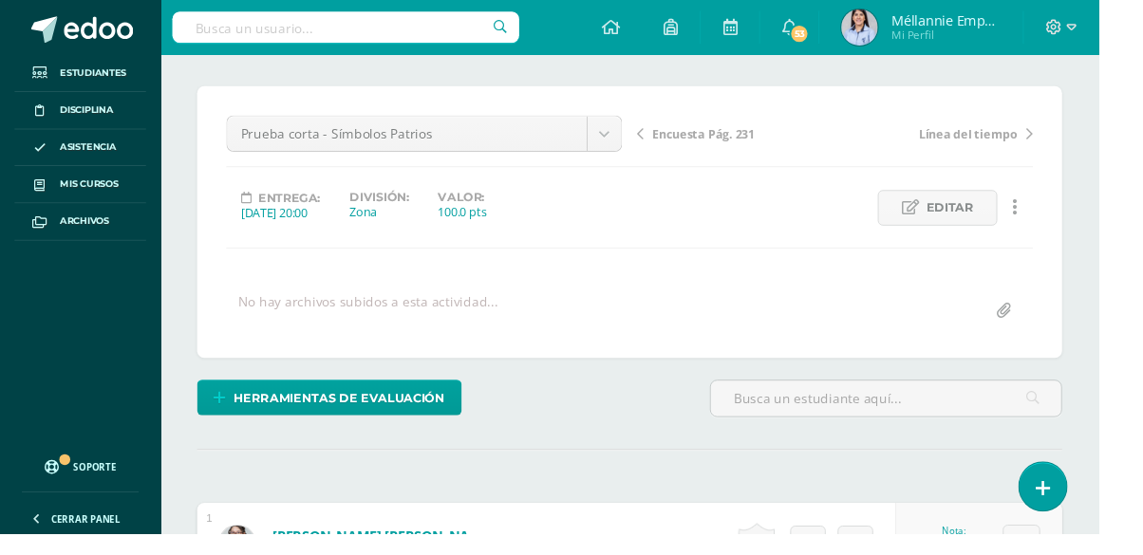
scroll to position [0, 0]
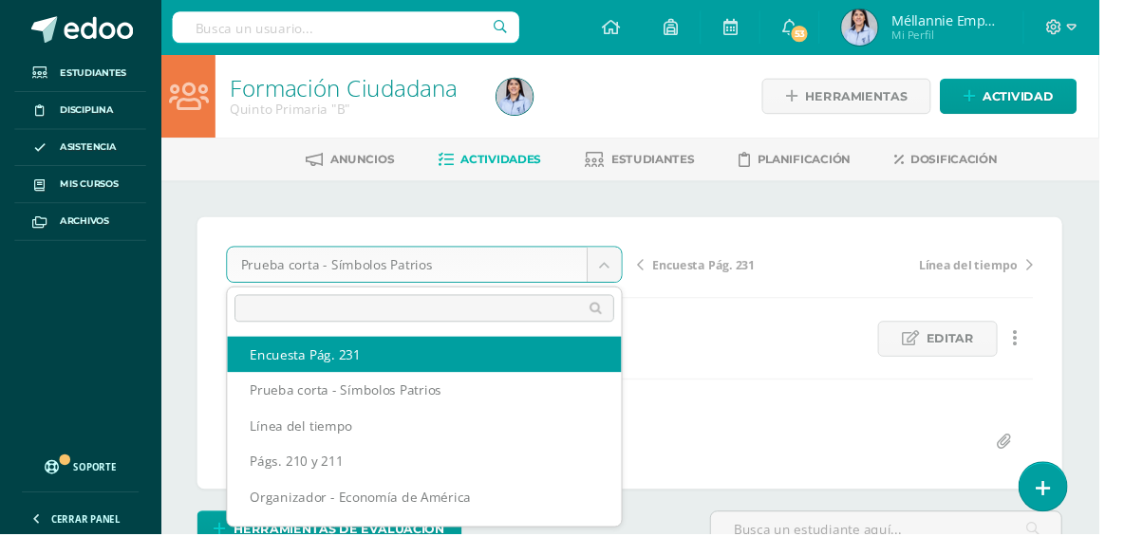
select select "/dashboard/teacher/grade-activity/130373/"
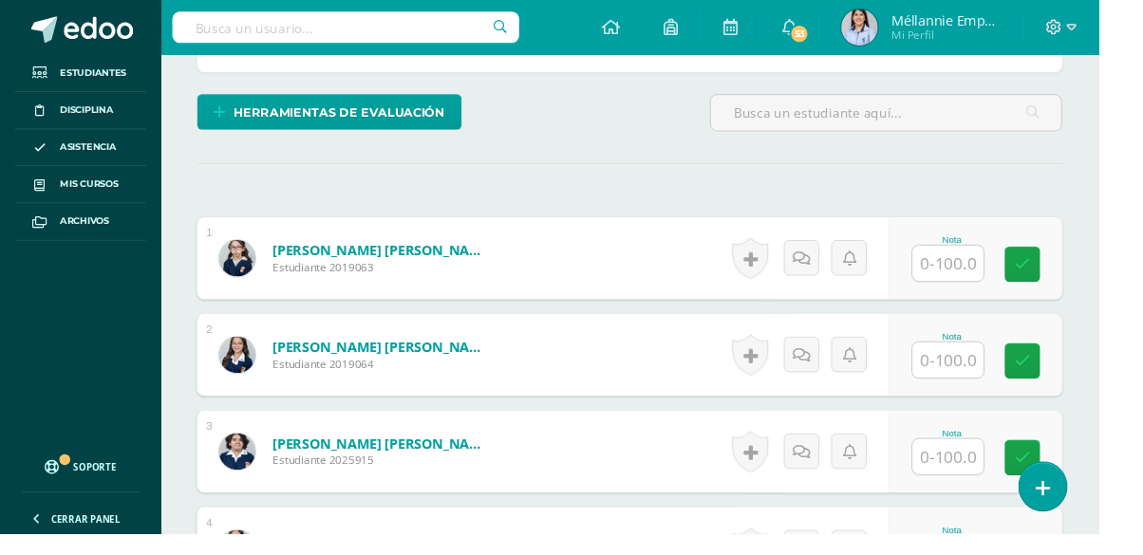
scroll to position [474, 0]
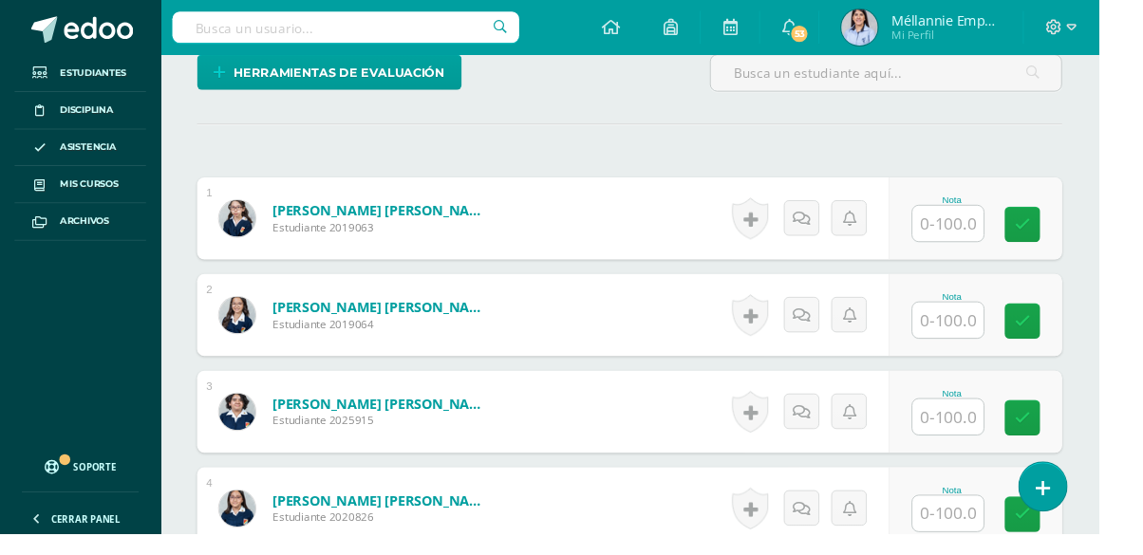
click at [986, 237] on input "text" at bounding box center [986, 232] width 74 height 37
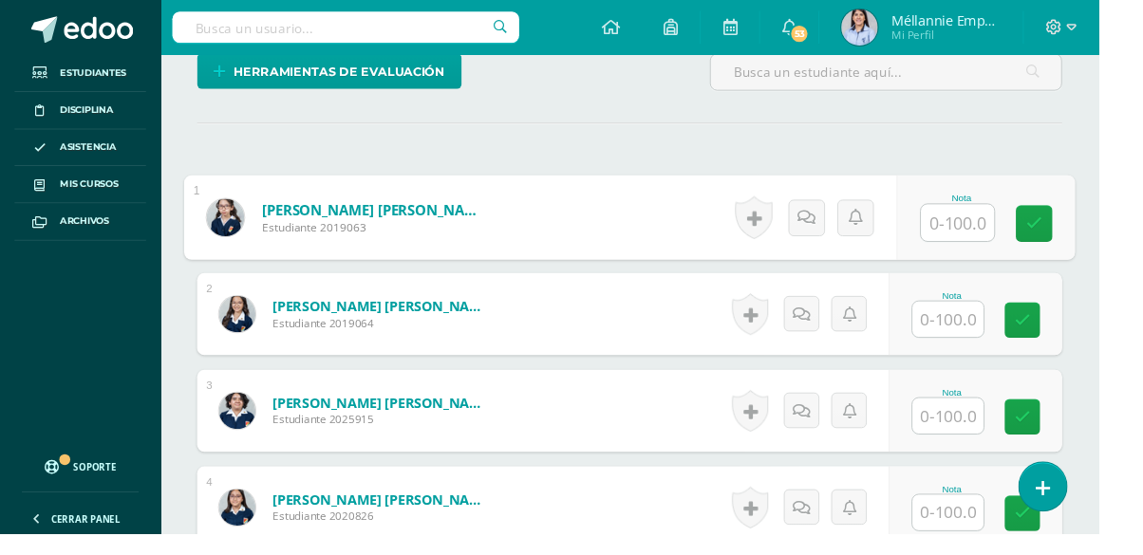
scroll to position [476, 0]
type input "100"
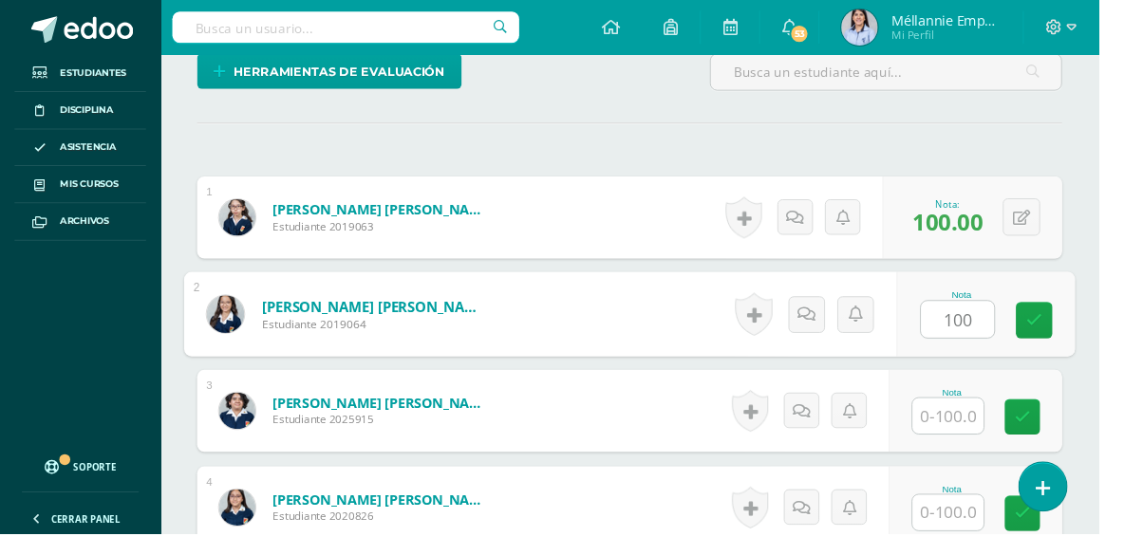
type input "100"
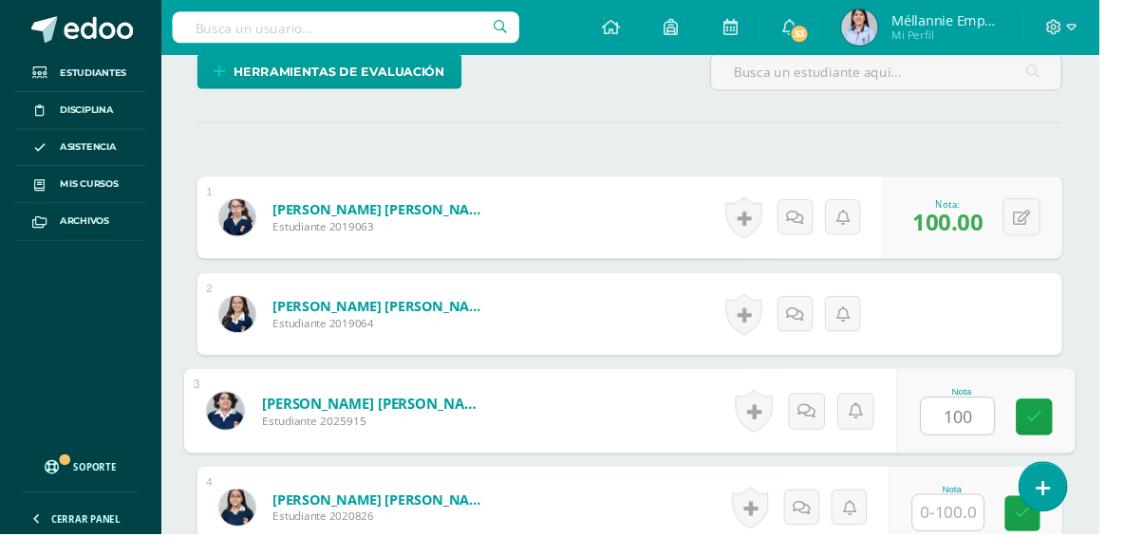
type input "100"
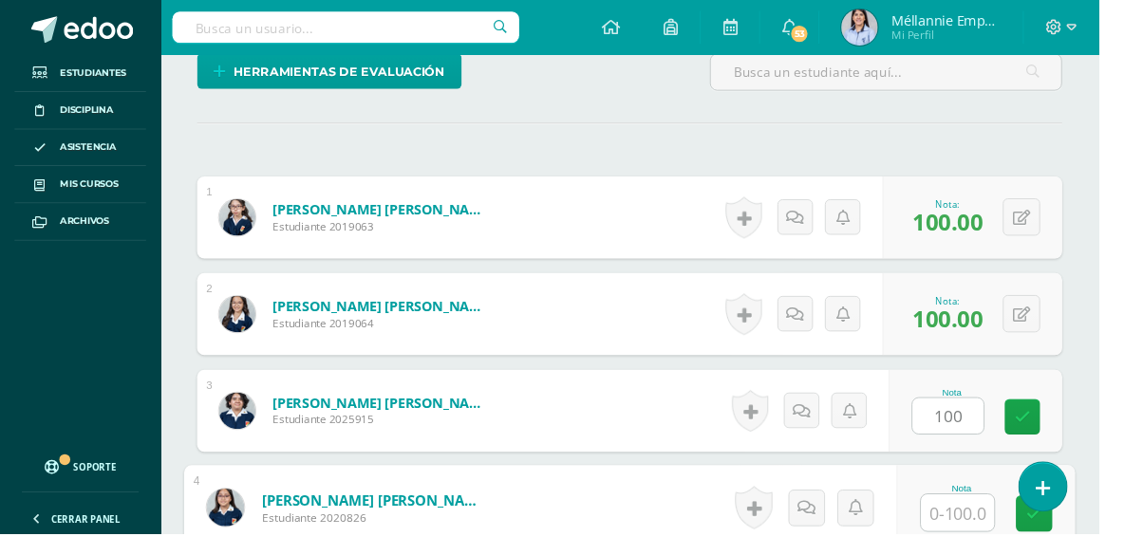
scroll to position [678, 0]
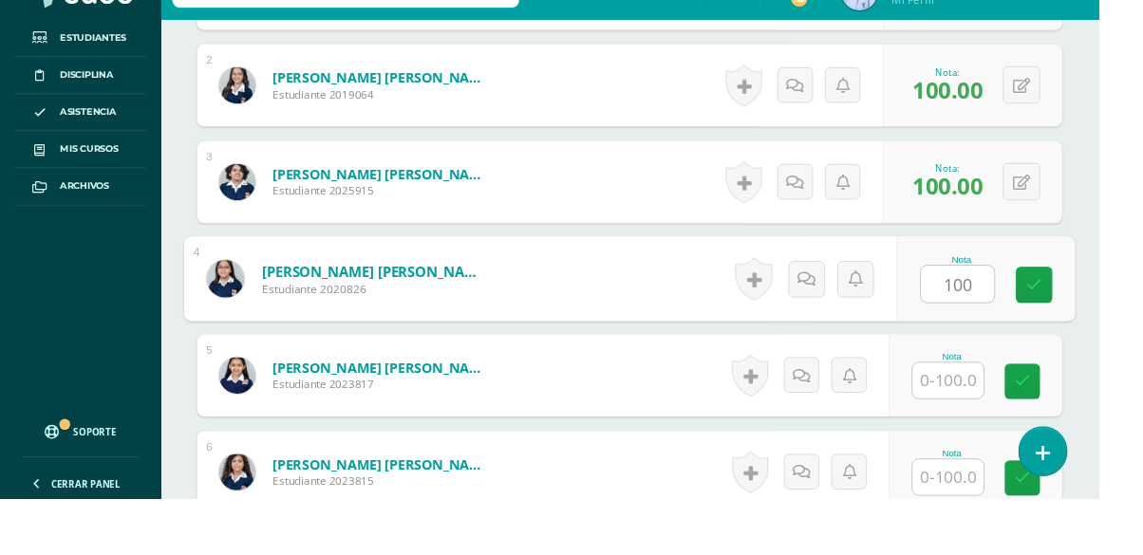
type input "100"
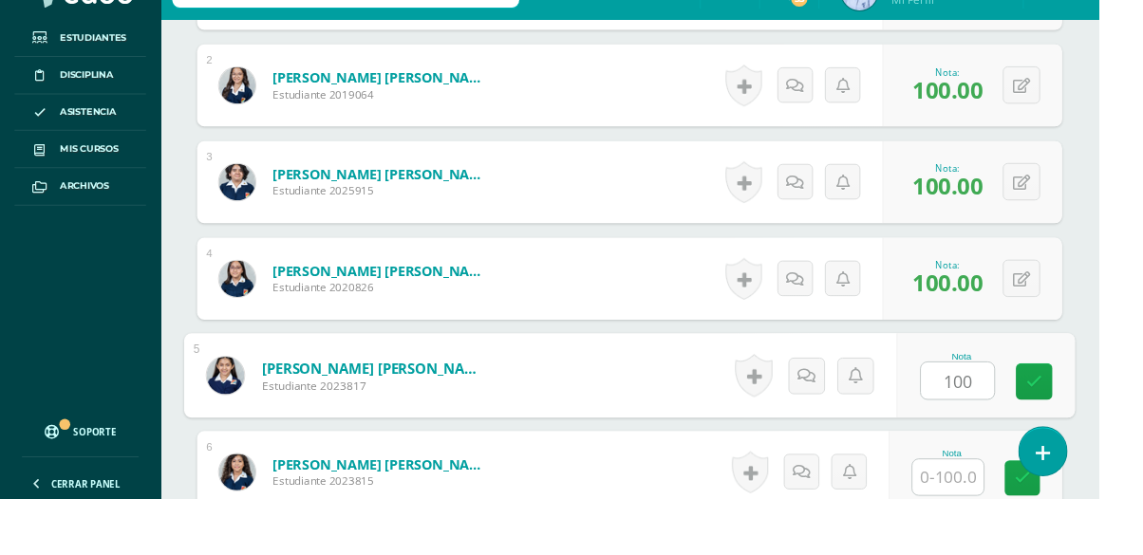
type input "100"
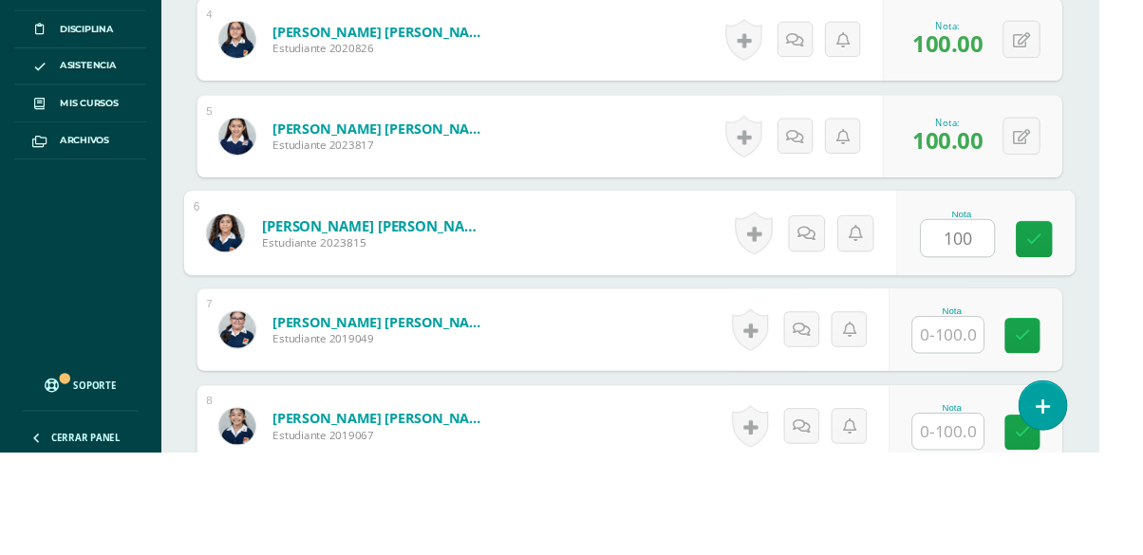
type input "100"
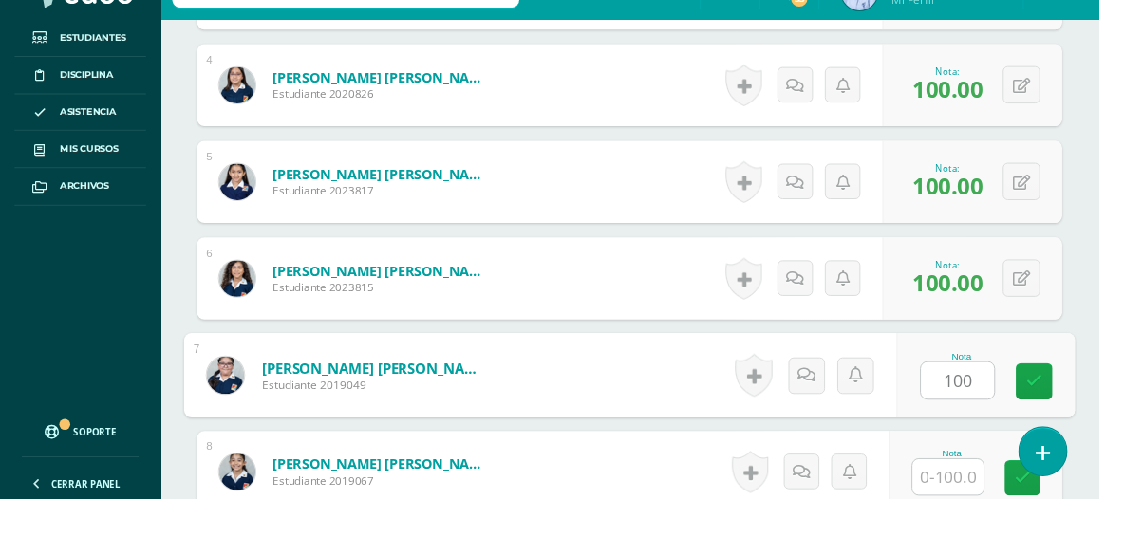
type input "100"
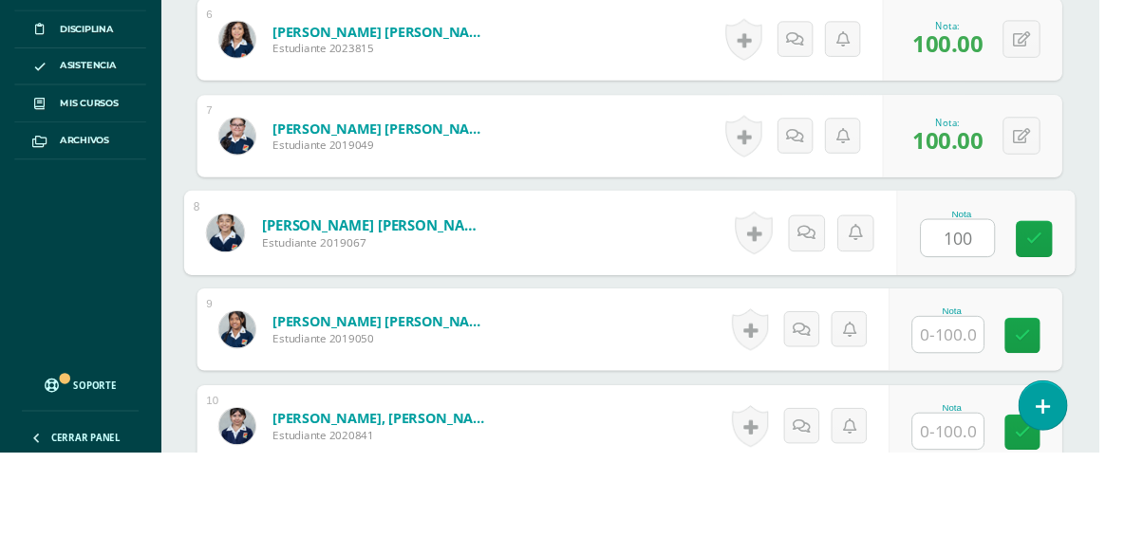
type input "100"
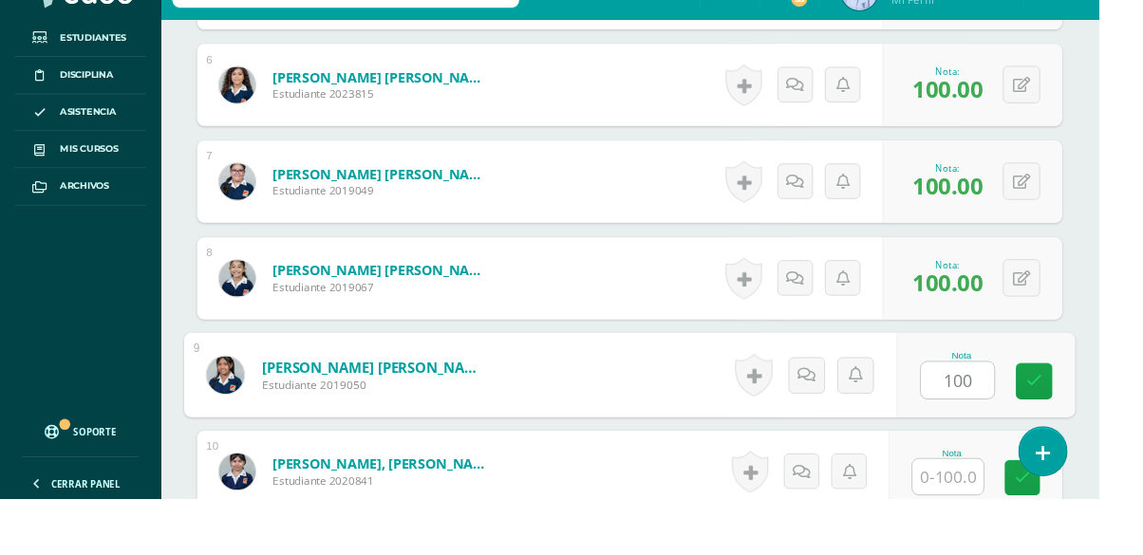
type input "100"
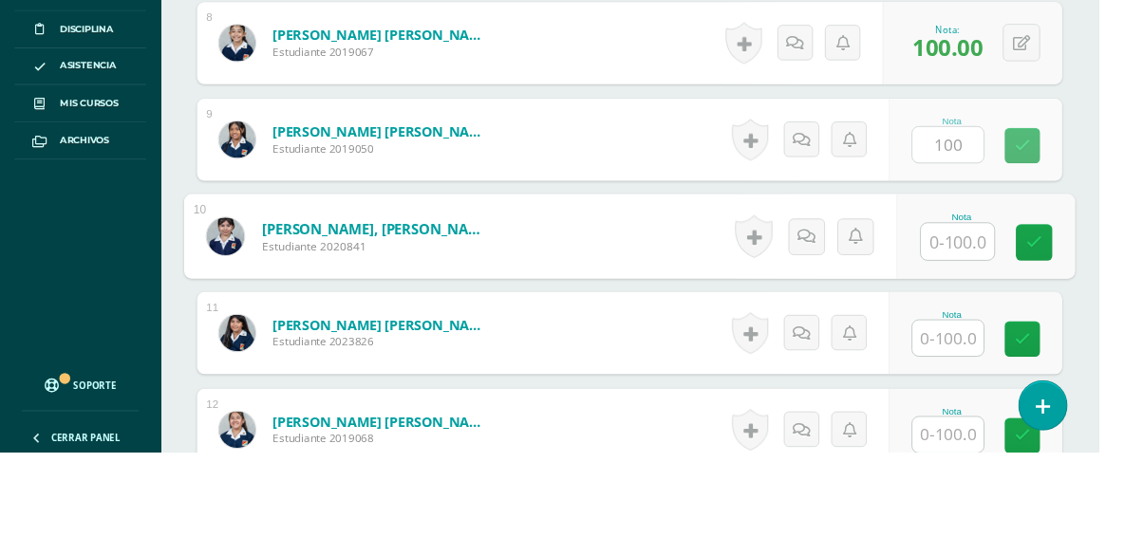
scroll to position [1281, 0]
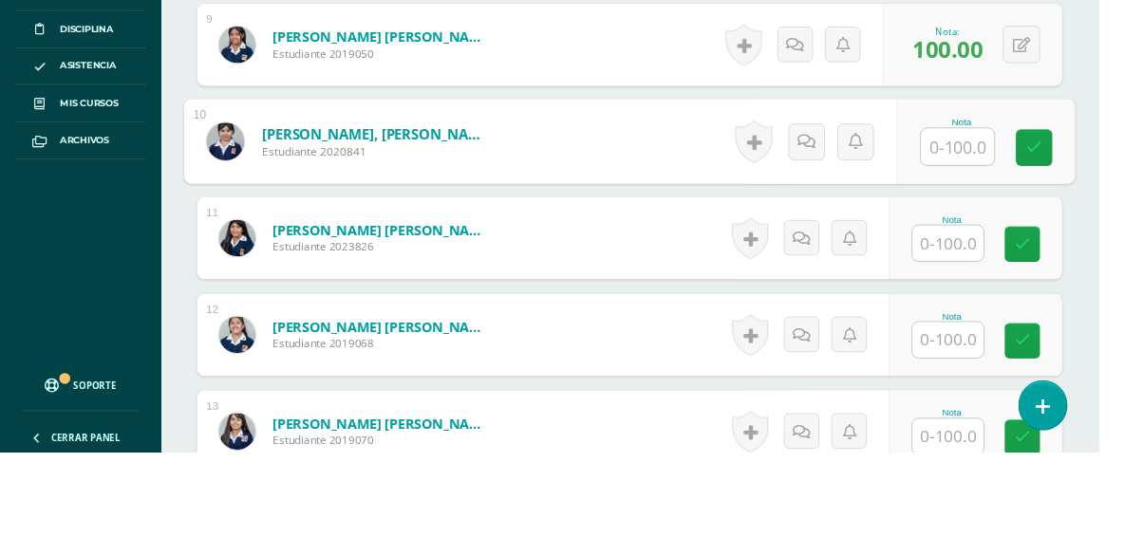
click at [987, 328] on input "text" at bounding box center [986, 337] width 74 height 37
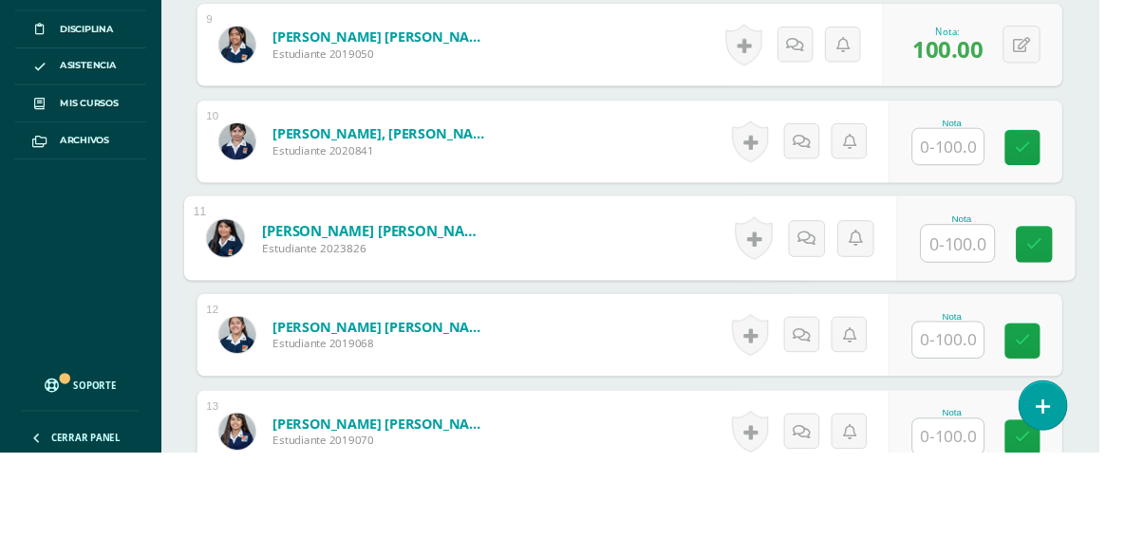
scroll to position [1376, 0]
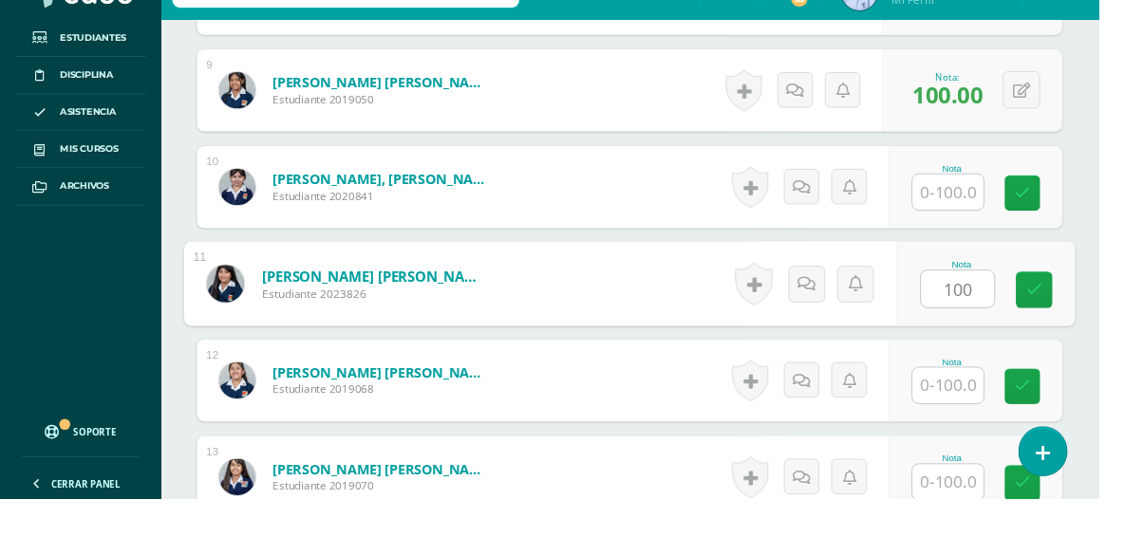
type input "100"
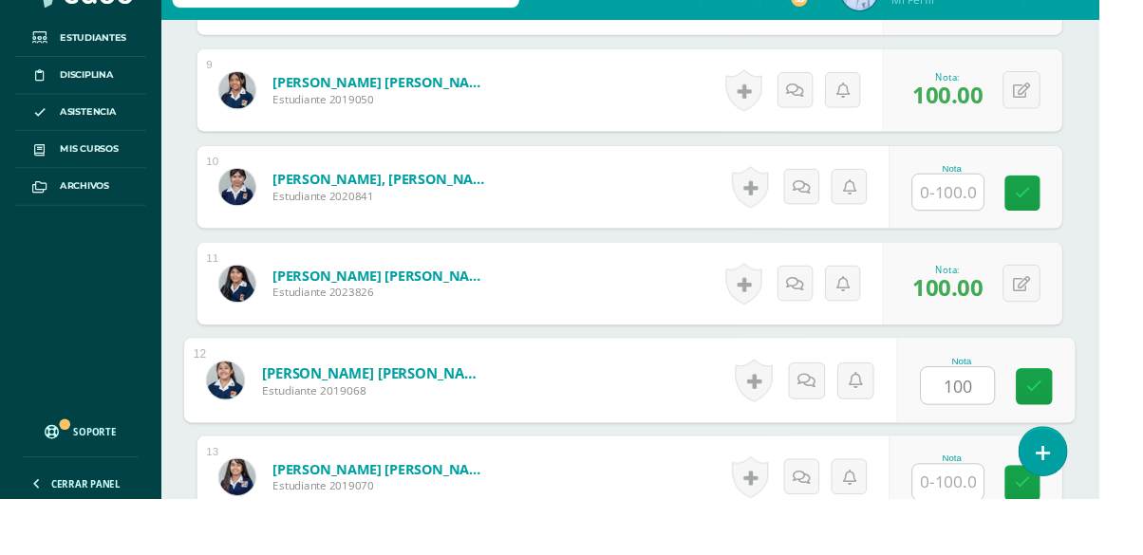
type input "100"
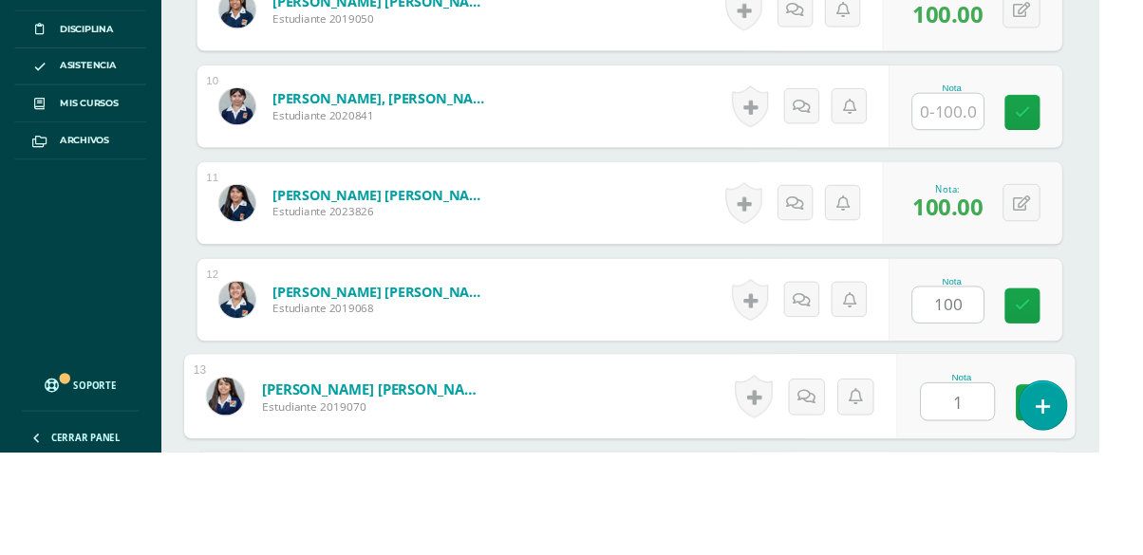
scroll to position [1583, 0]
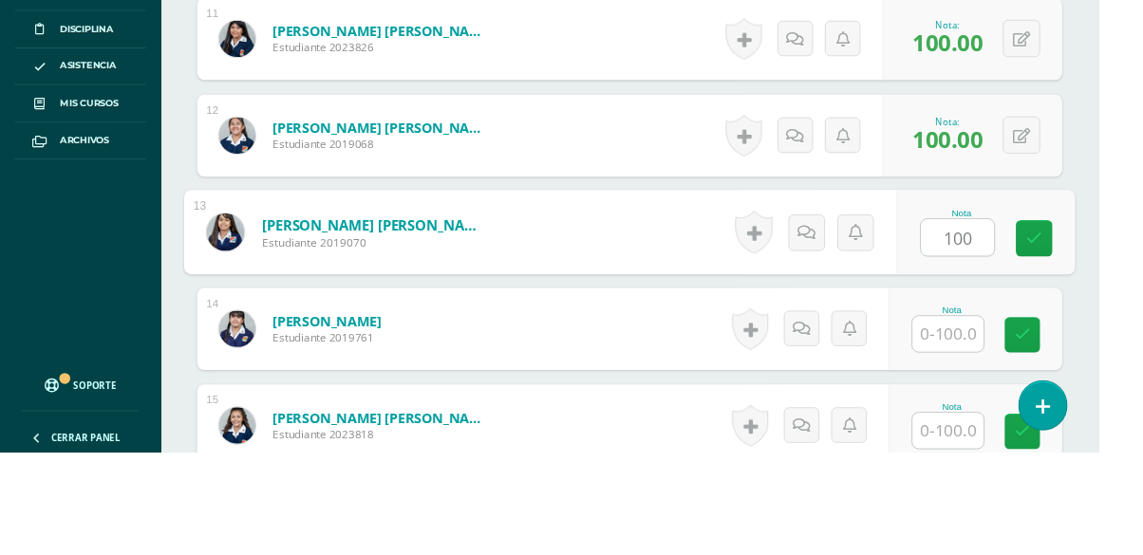
type input "100"
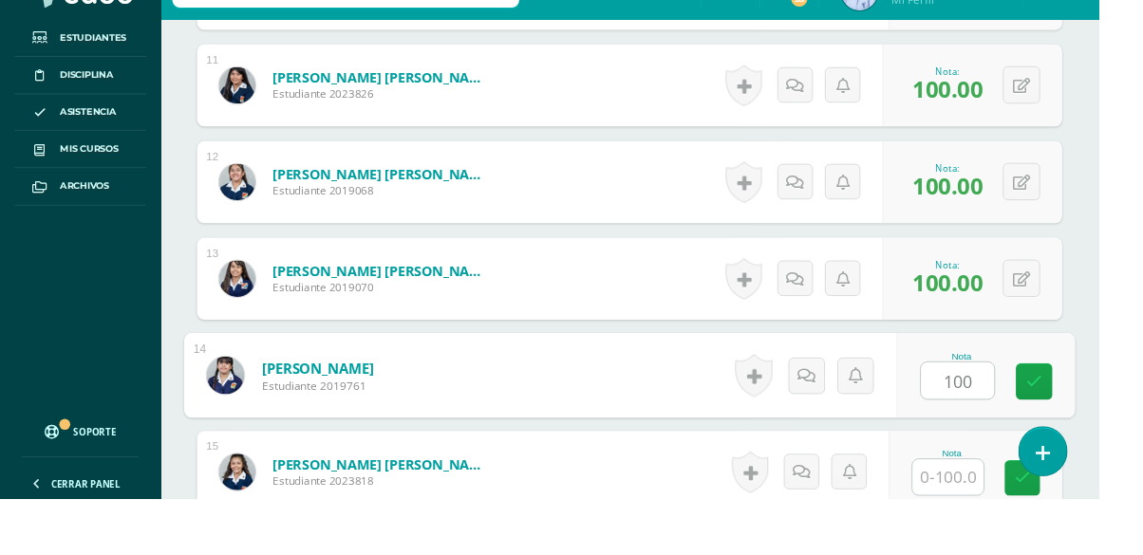
type input "100"
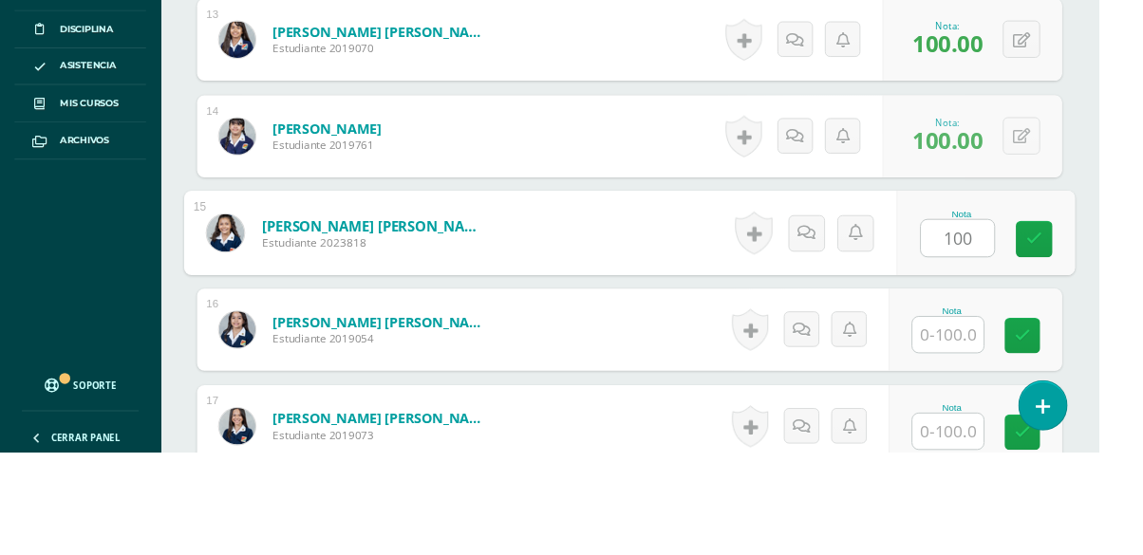
type input "100"
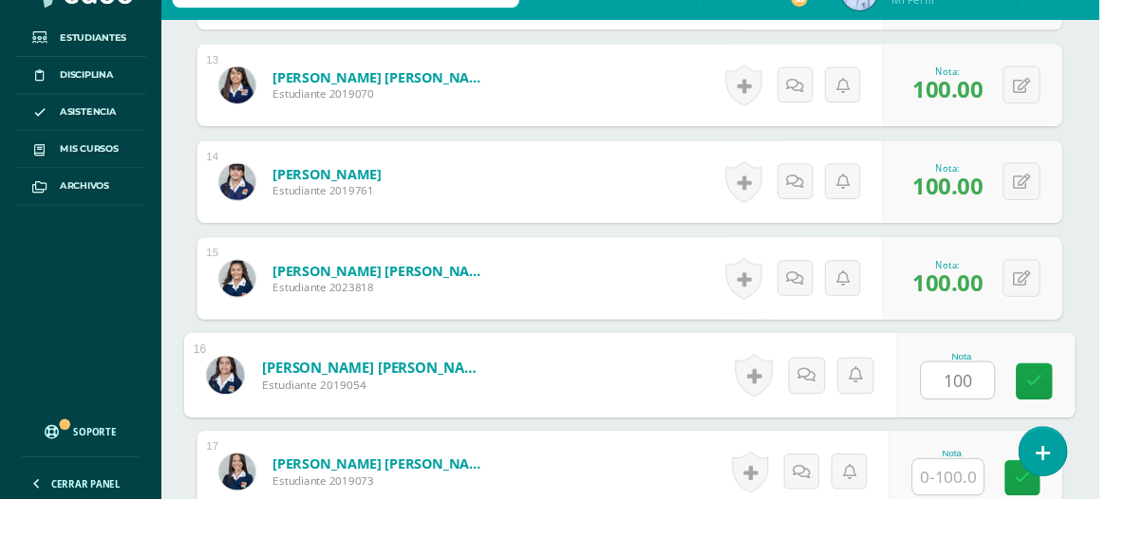
type input "100"
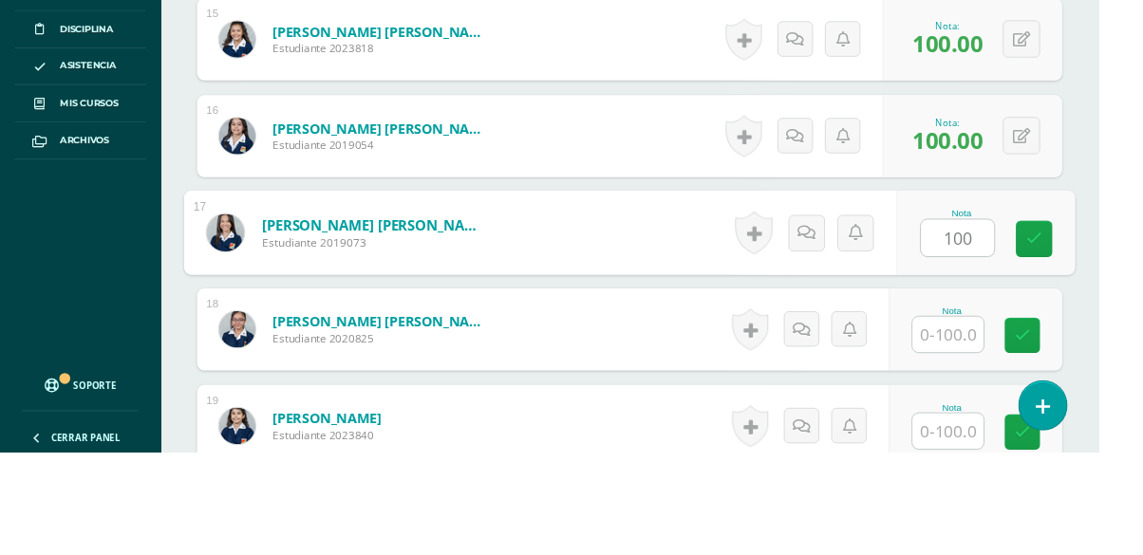
type input "100"
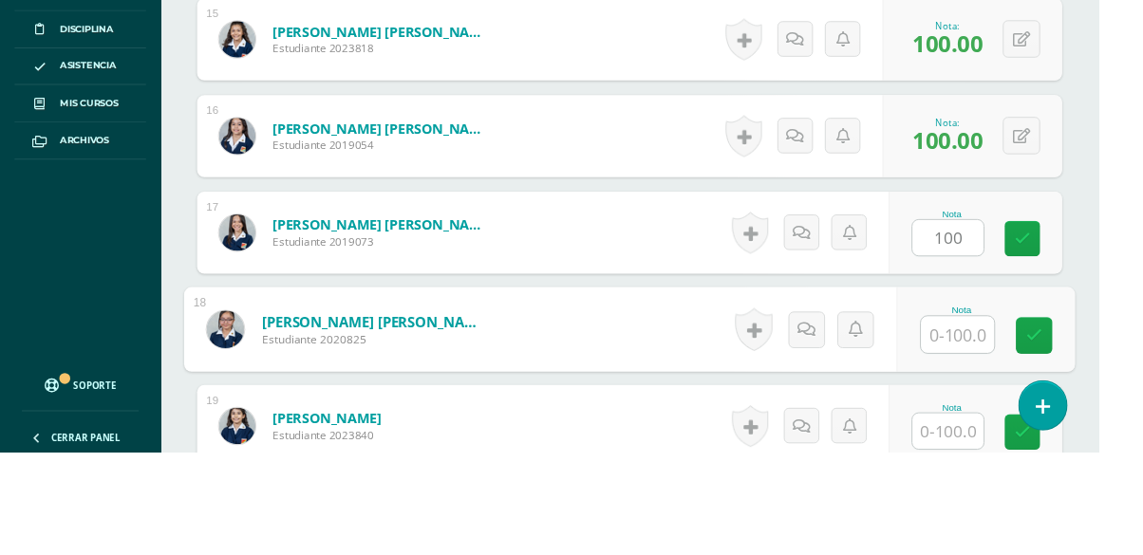
scroll to position [1985, 0]
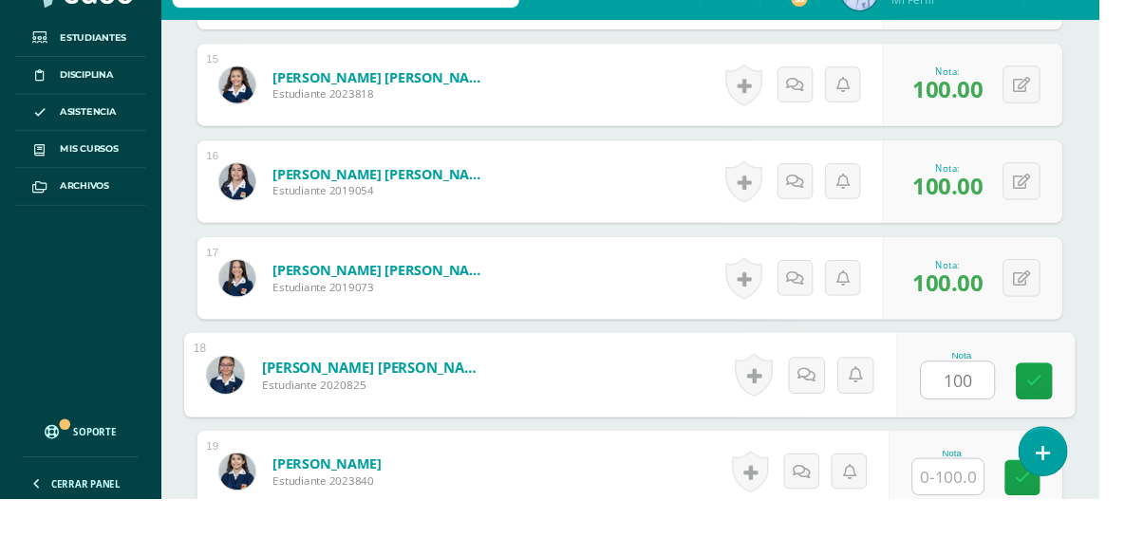
type input "100"
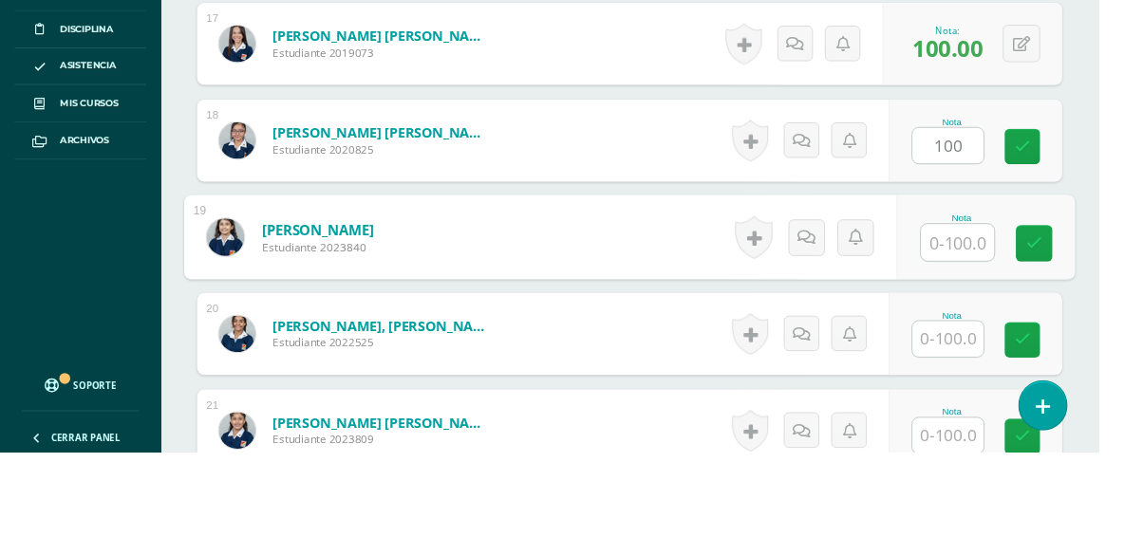
scroll to position [2186, 0]
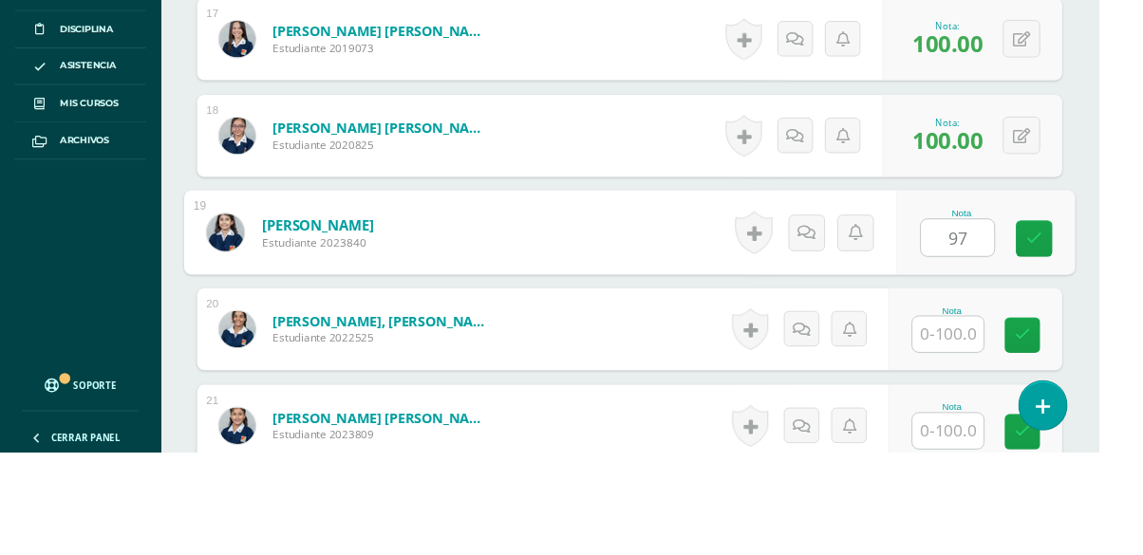
type input "97"
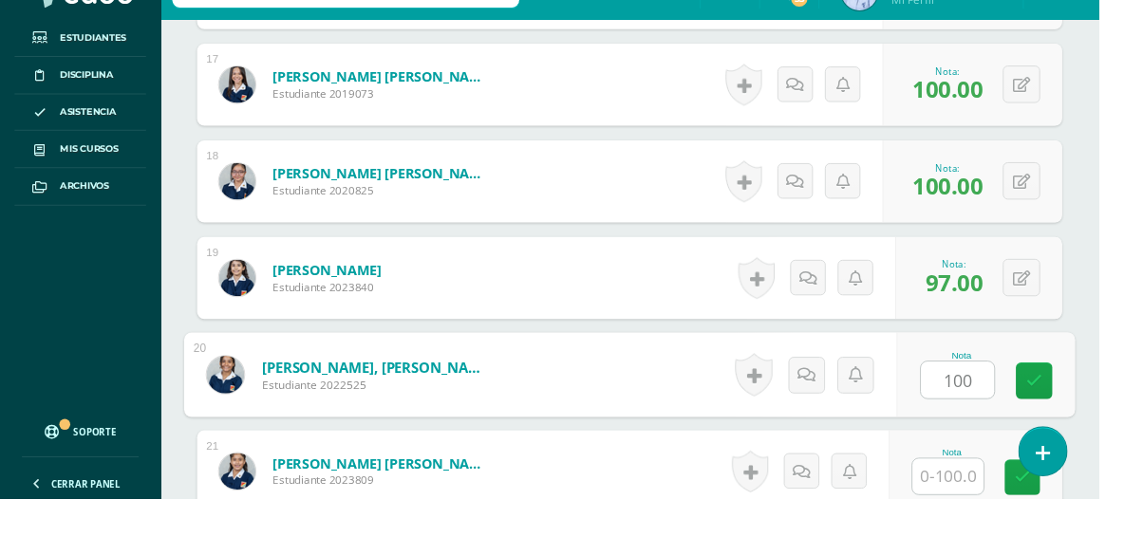
type input "100"
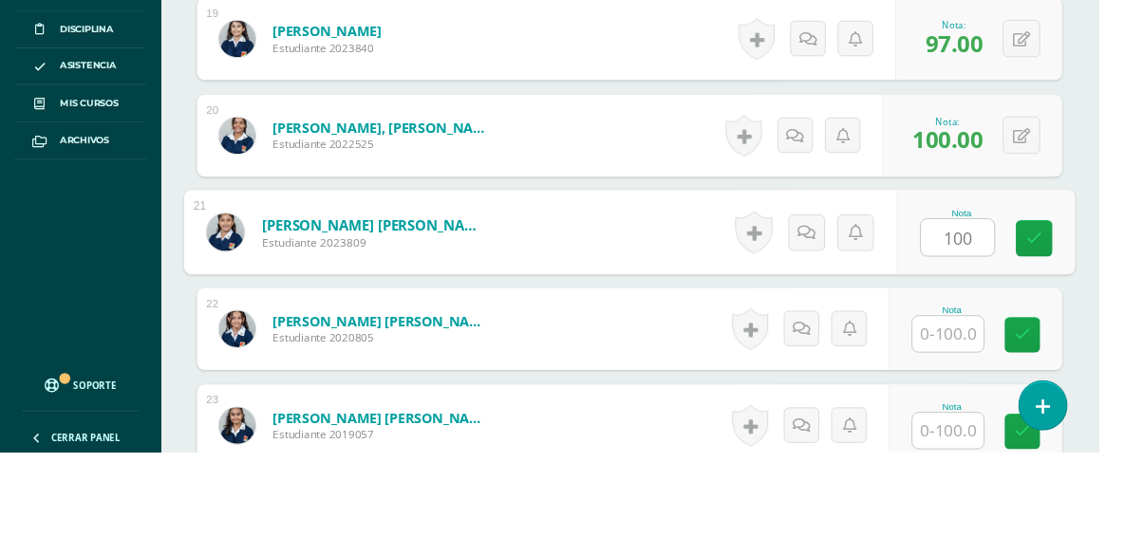
type input "100"
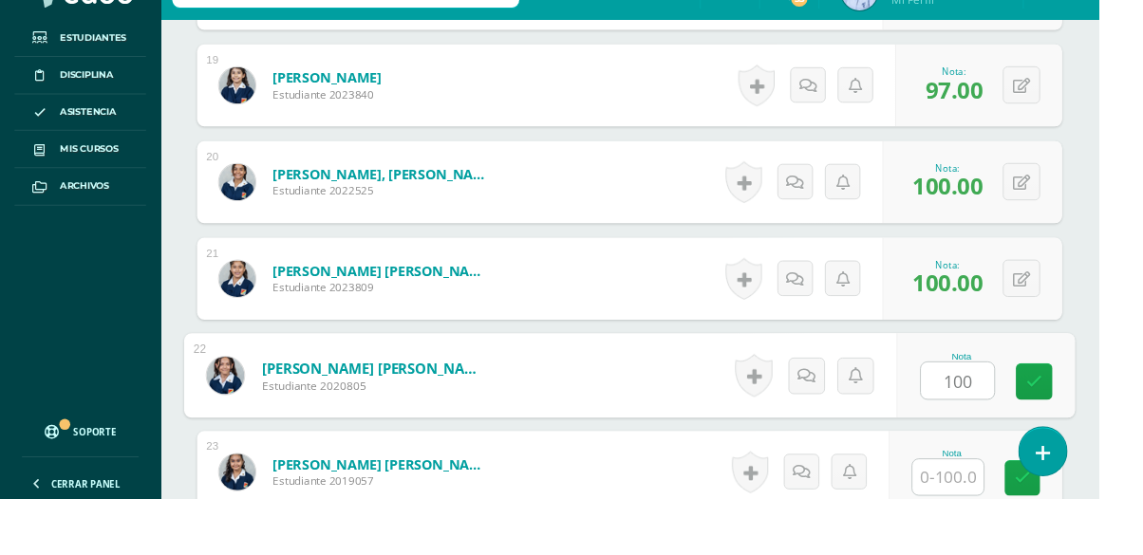
type input "100"
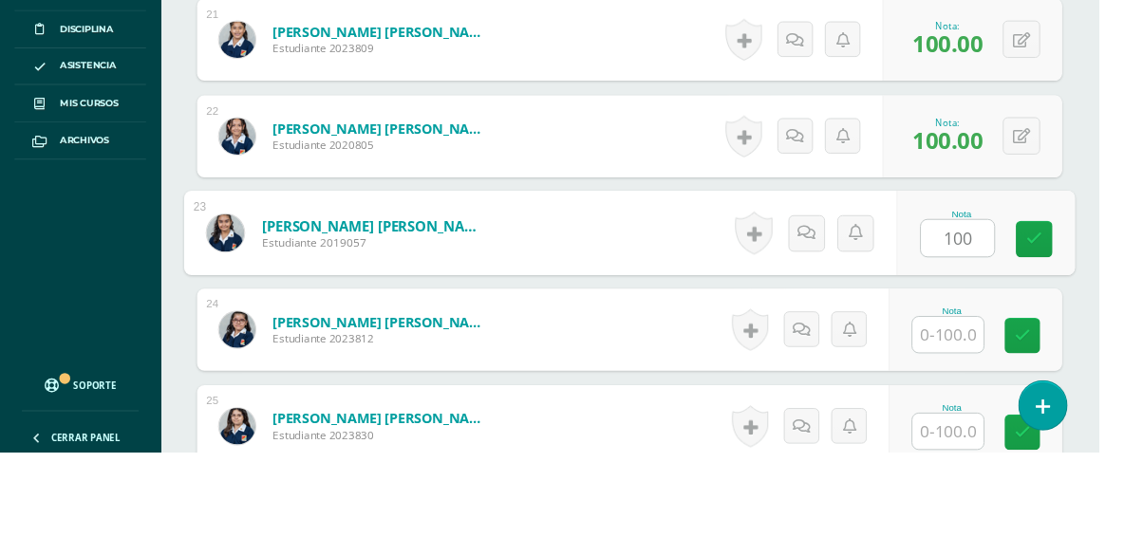
type input "100"
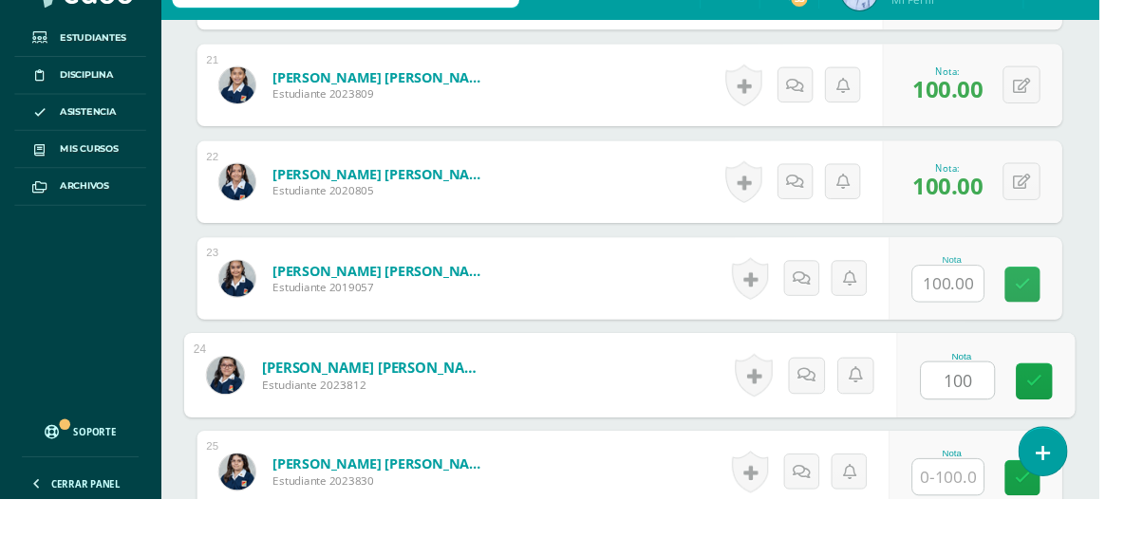
type input "100"
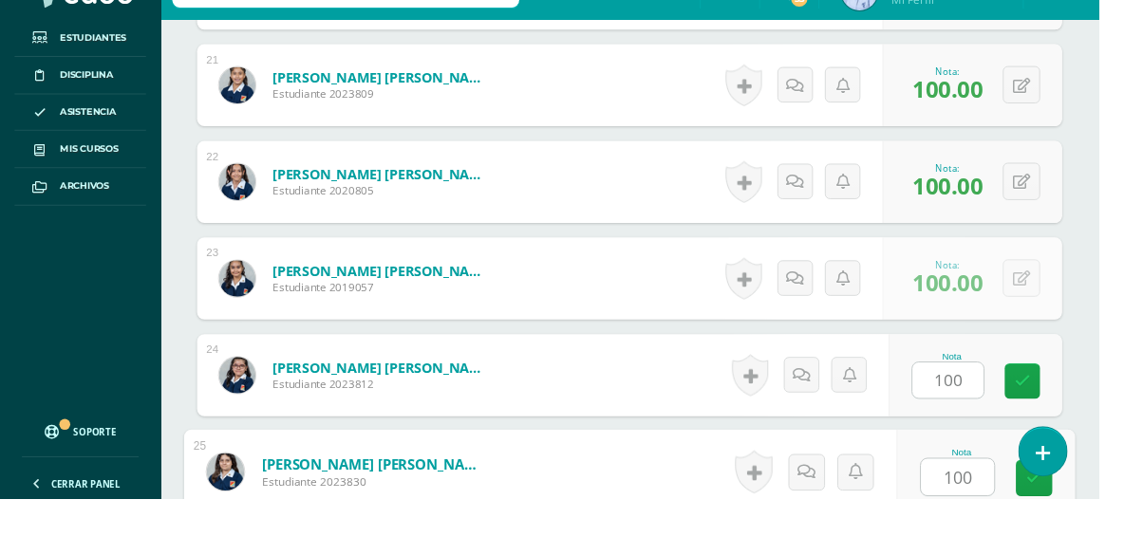
type input "100"
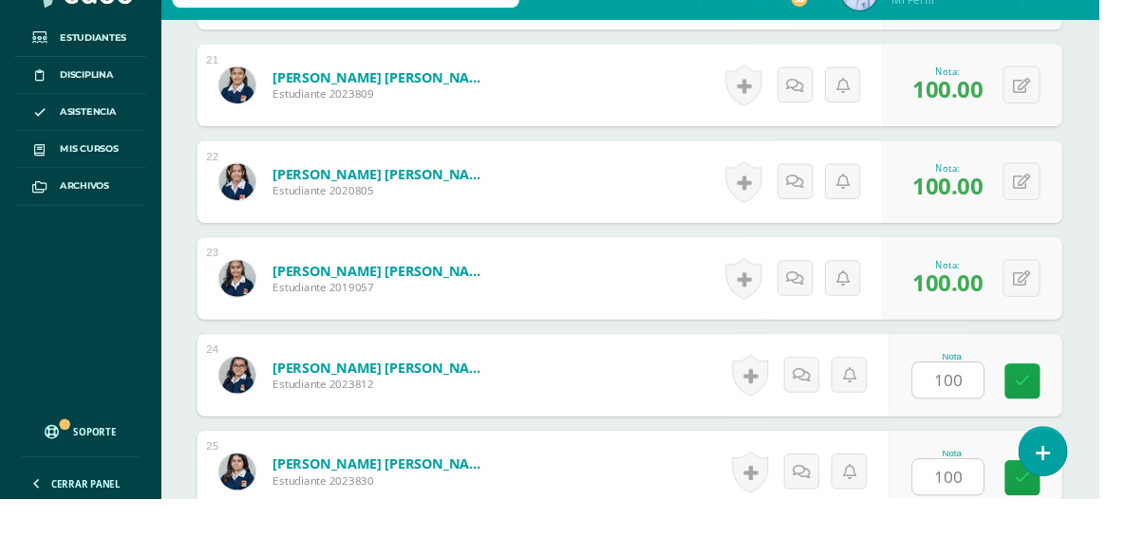
scroll to position [2891, 0]
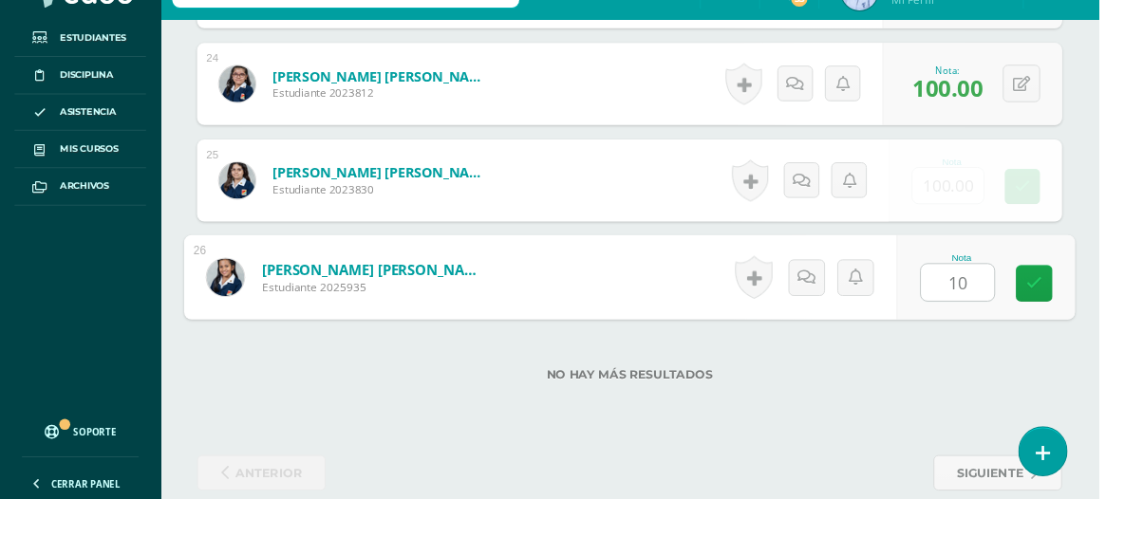
type input "100"
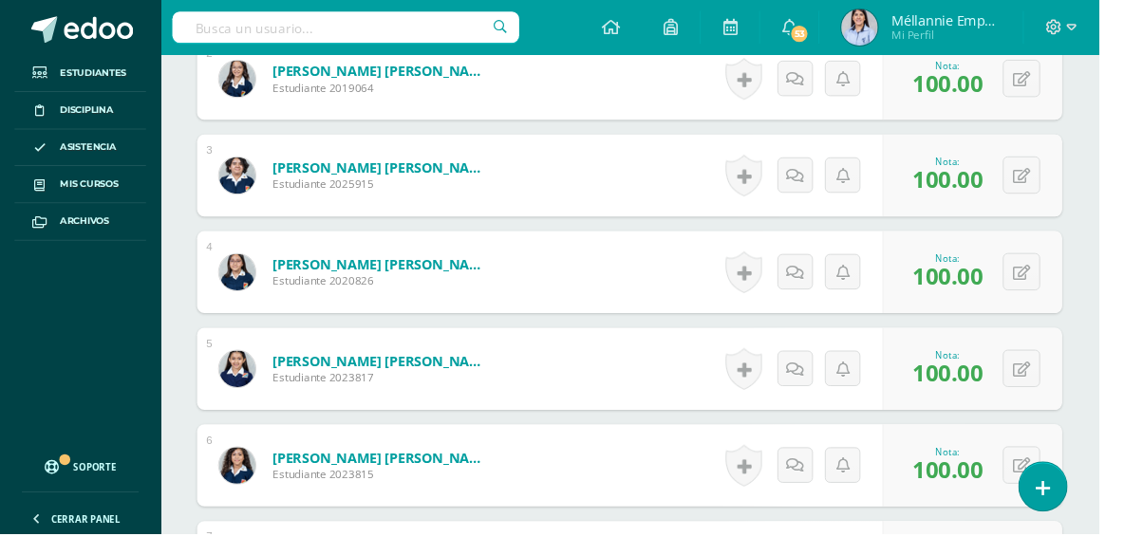
scroll to position [0, 0]
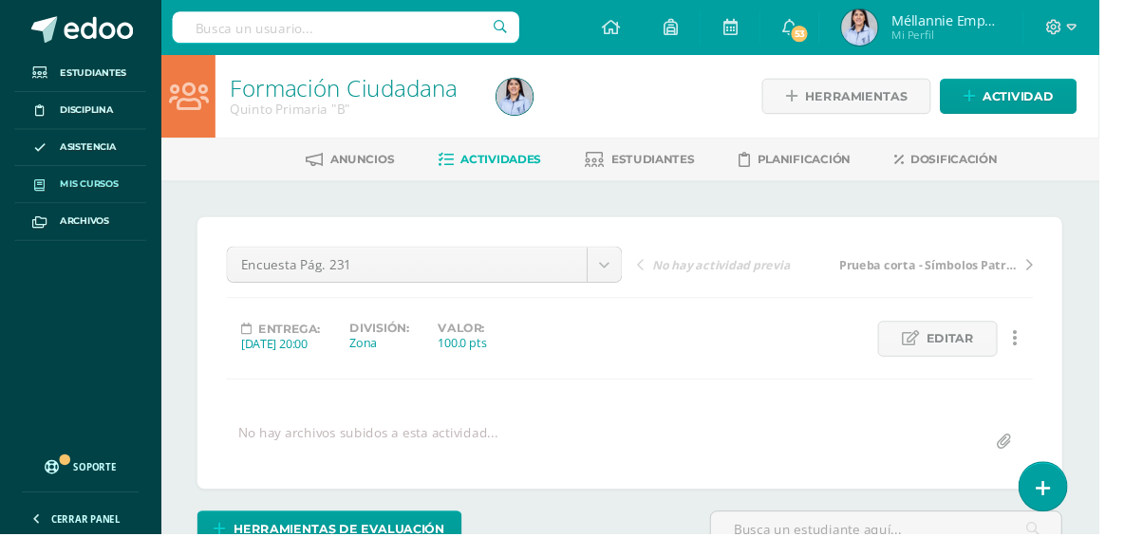
click at [124, 195] on link "Mis cursos" at bounding box center [83, 192] width 137 height 39
